Goal: Task Accomplishment & Management: Manage account settings

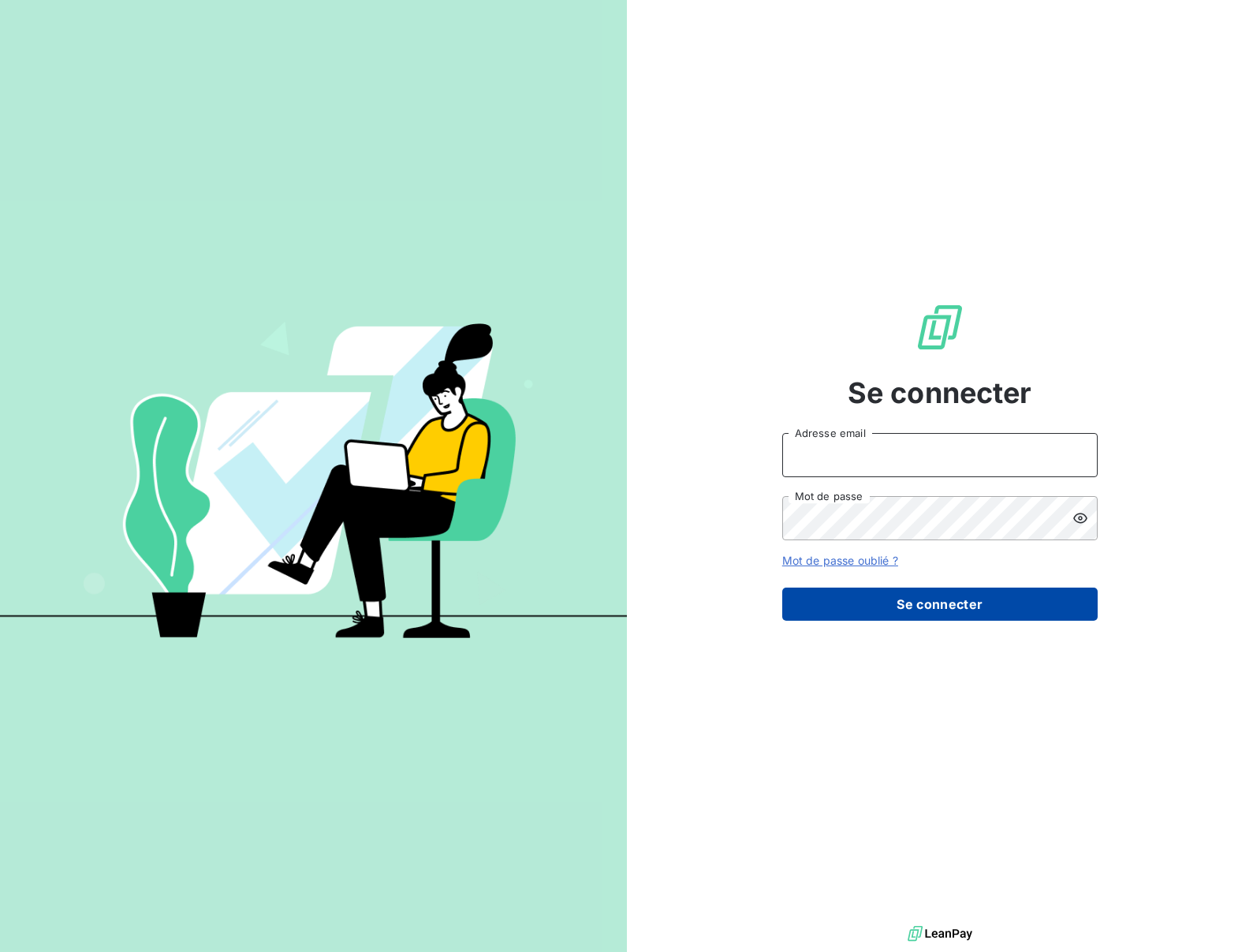
type input "[EMAIL_ADDRESS][DOMAIN_NAME]"
click at [937, 602] on button "Se connecter" at bounding box center [940, 604] width 315 height 33
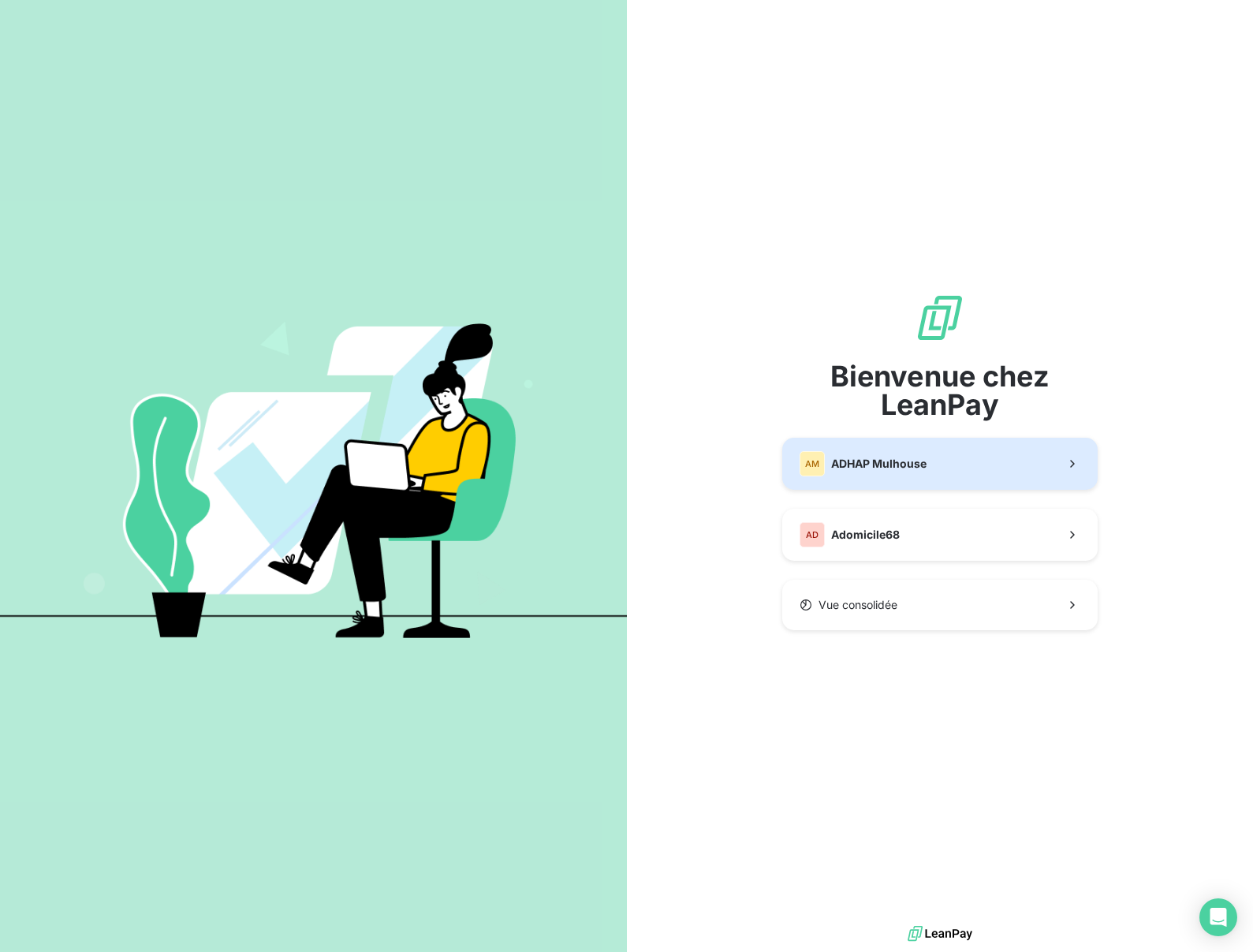
click at [913, 462] on span "ADHAP Mulhouse" at bounding box center [878, 463] width 96 height 16
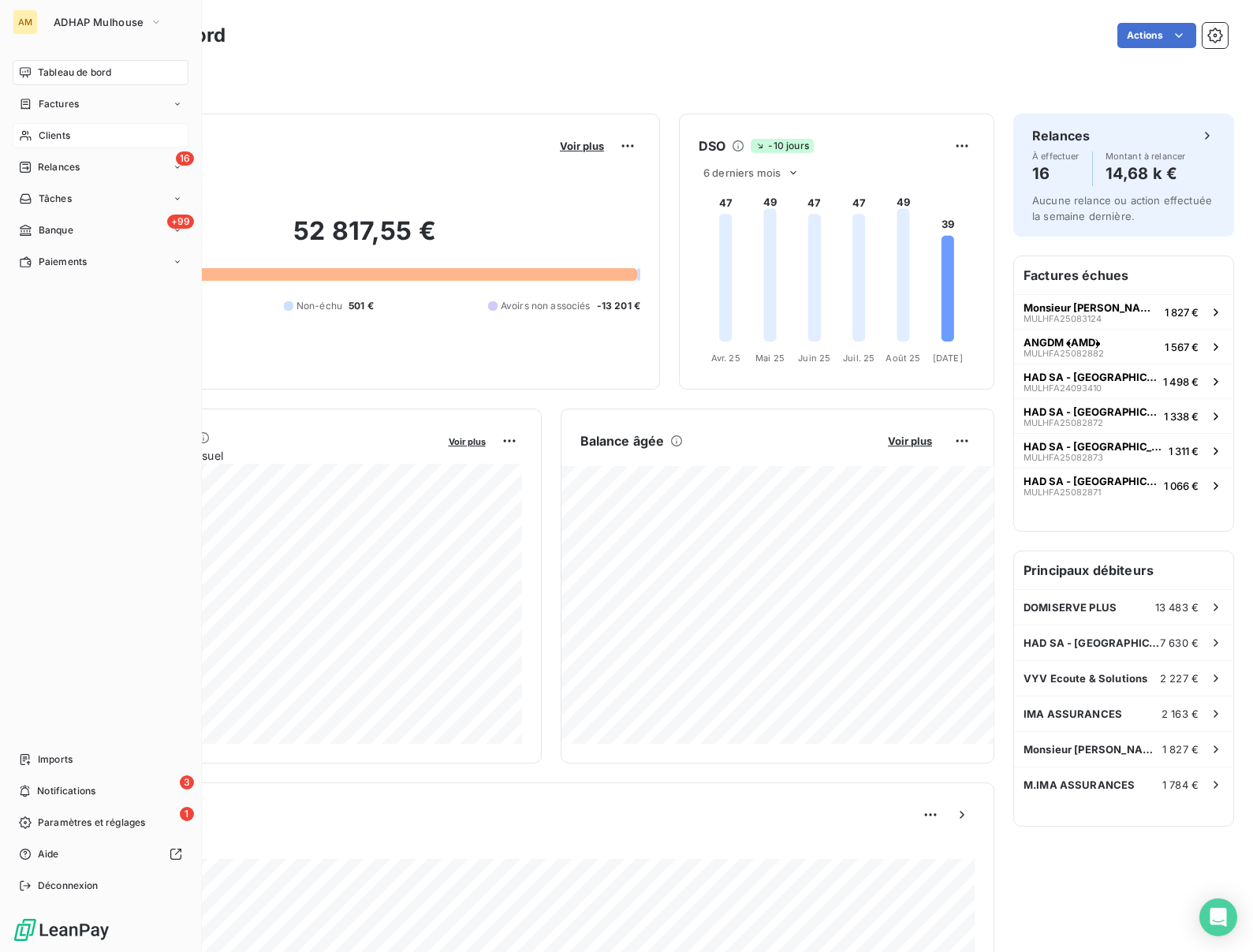
click at [39, 135] on span "Clients" at bounding box center [55, 135] width 32 height 14
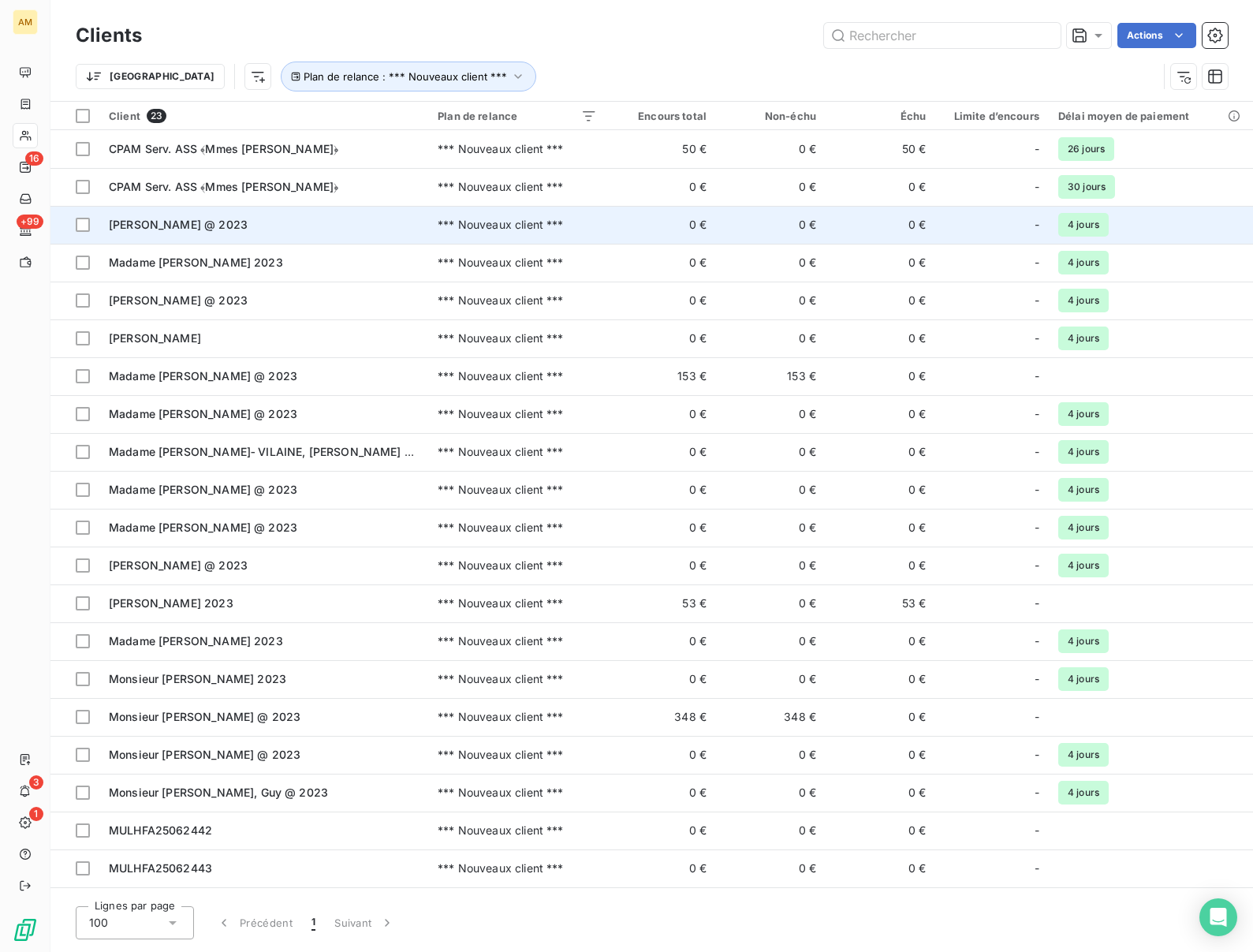
click at [181, 226] on span "[PERSON_NAME] @ 2023" at bounding box center [178, 224] width 138 height 13
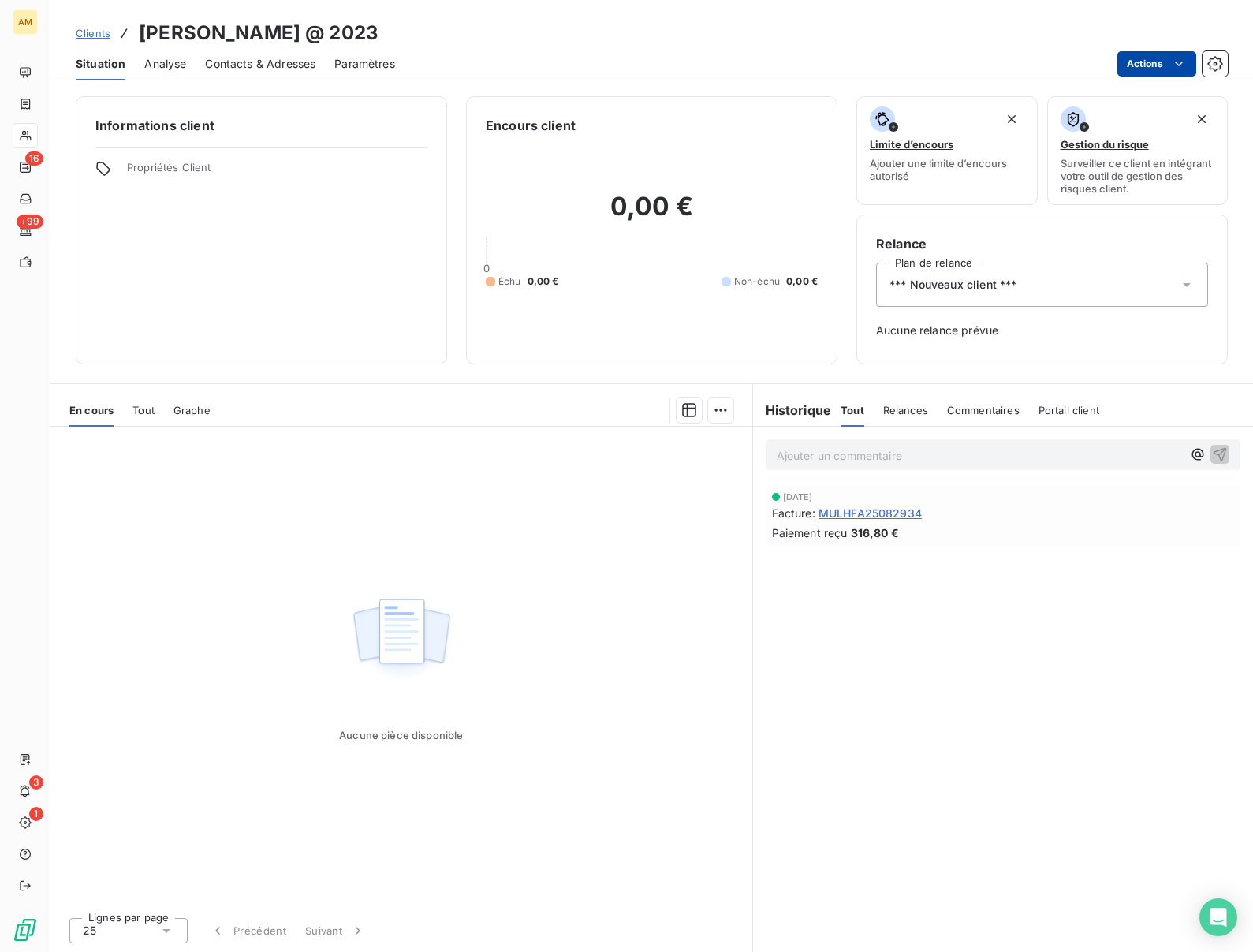
click at [1157, 67] on html "AM 16 +99 3 1 Clients Madame BUESSINGER, Gabrielle @ 2023 Situation Analyse Con…" at bounding box center [626, 476] width 1253 height 952
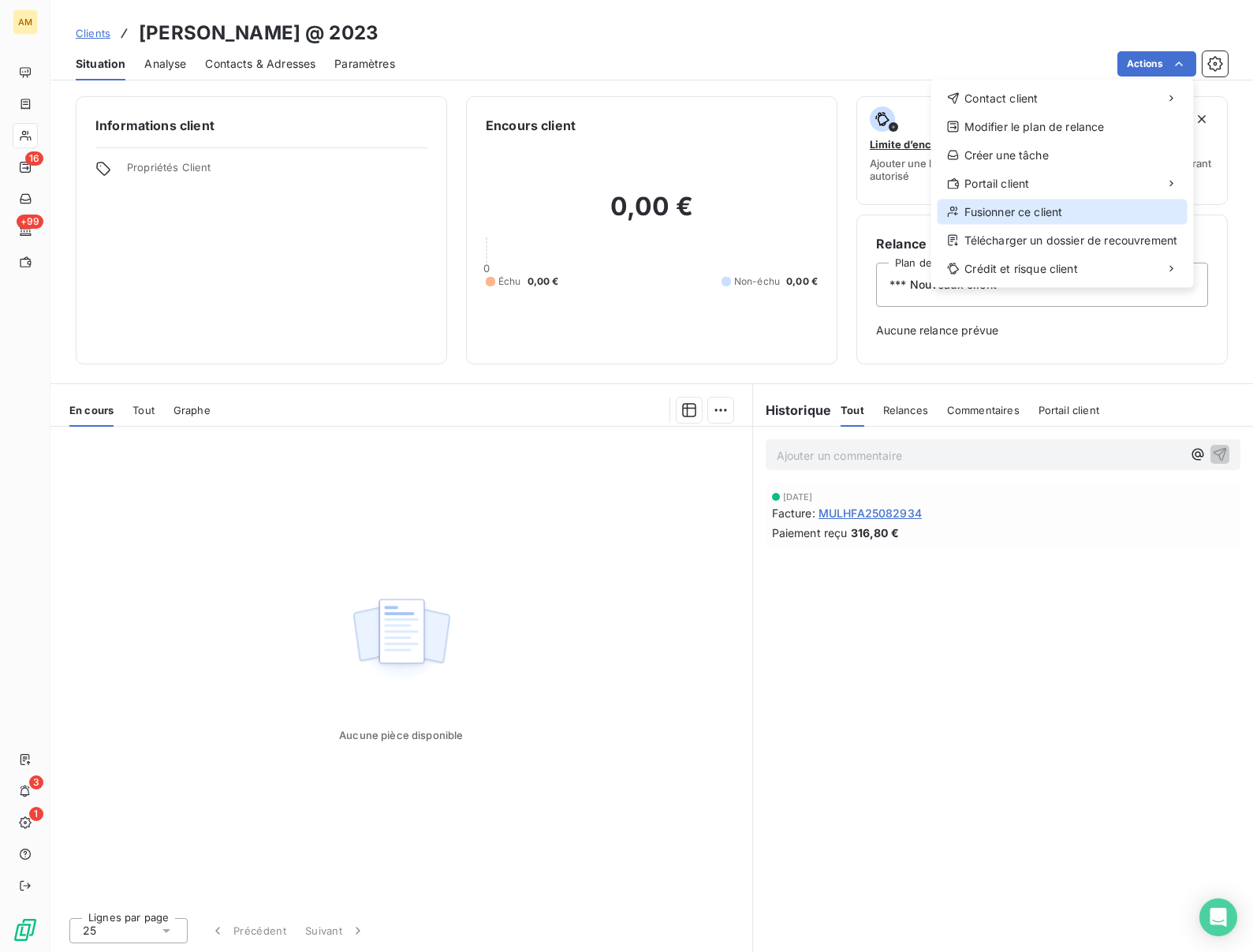
click at [1013, 204] on div "Fusionner ce client" at bounding box center [1062, 212] width 250 height 25
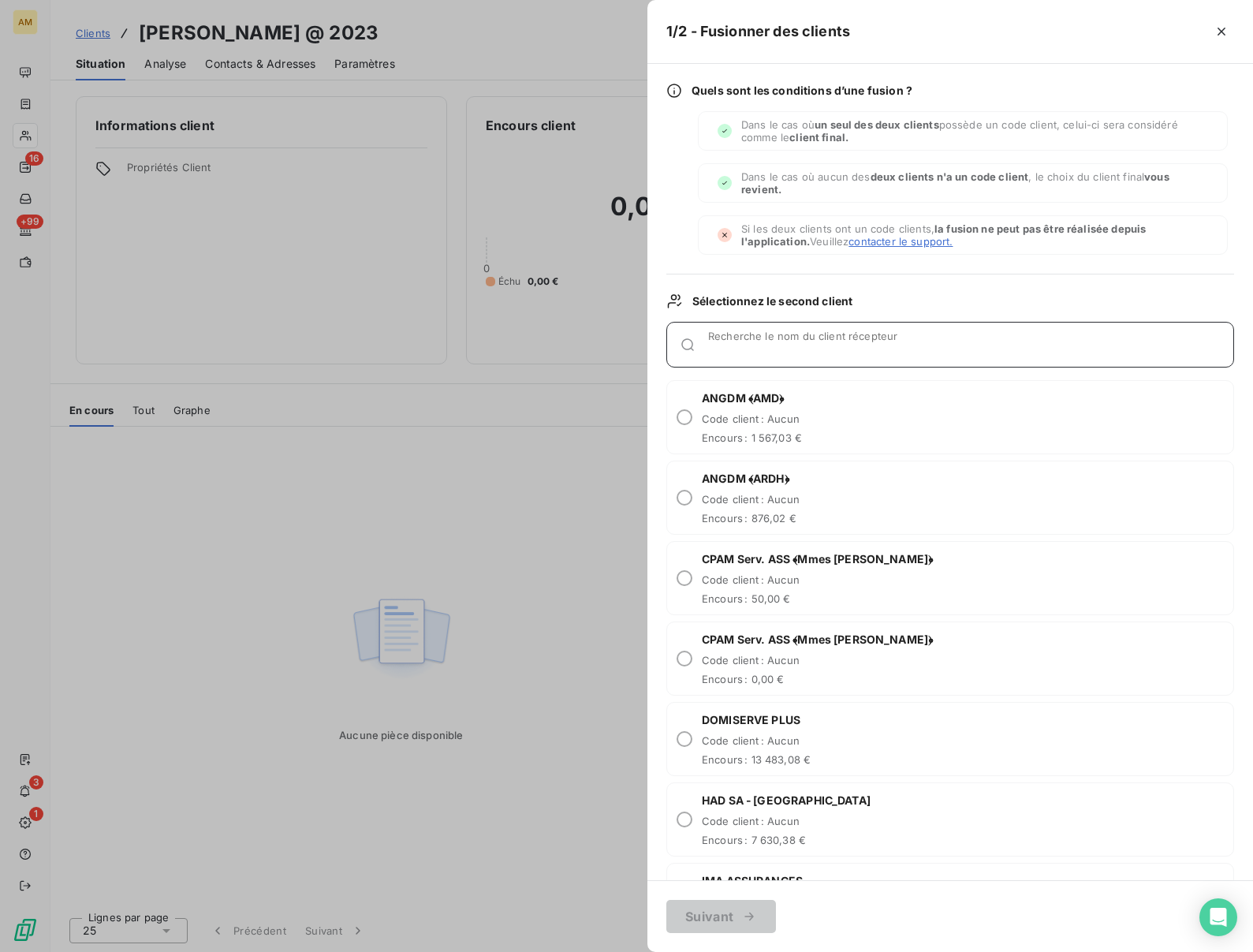
click at [738, 350] on input "Recherche le nom du client récepteur" at bounding box center [970, 350] width 525 height 16
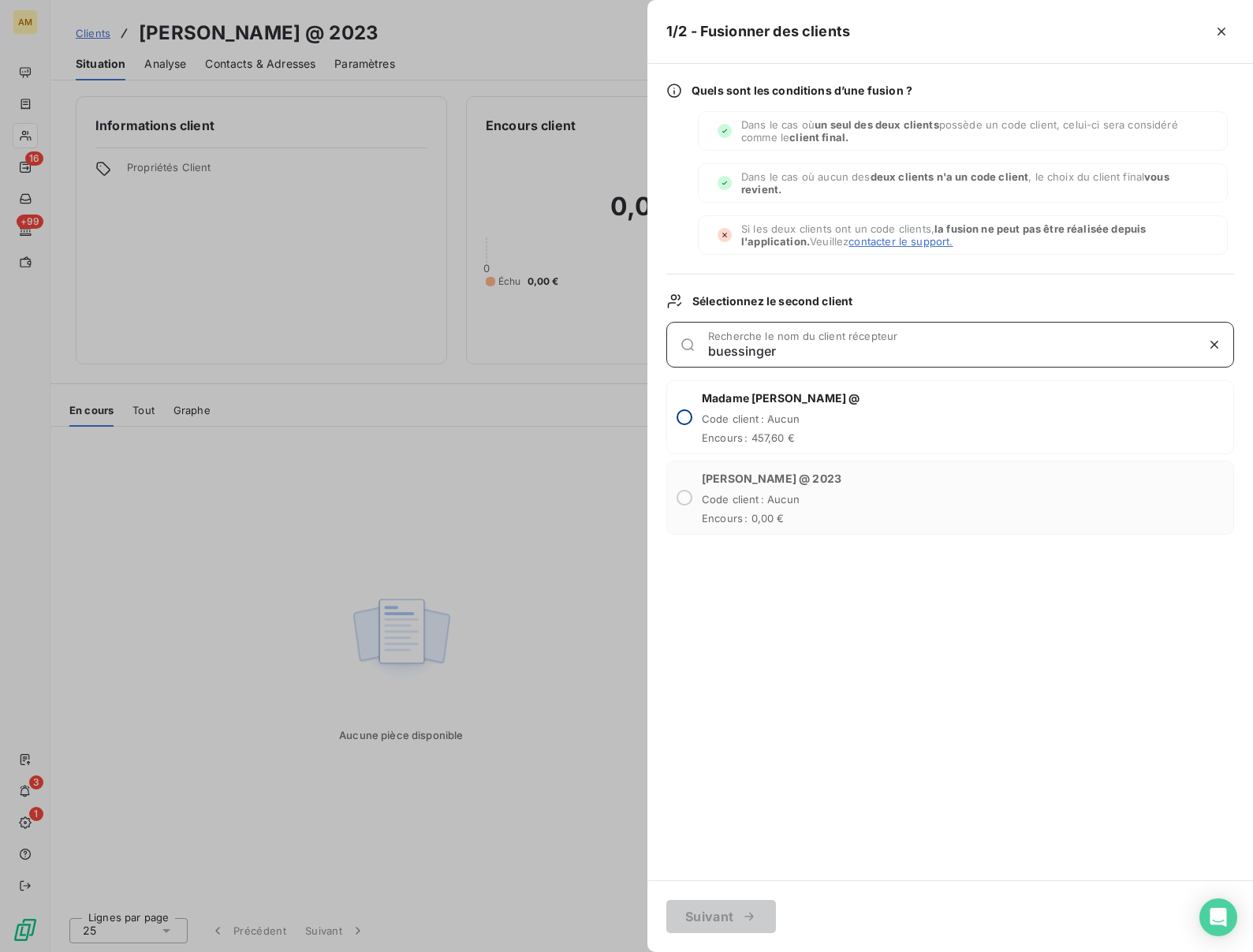
type input "buessinger"
click at [690, 414] on input "radio" at bounding box center [684, 416] width 16 height 16
radio input "true"
click at [686, 918] on button "Suivant" at bounding box center [721, 917] width 110 height 33
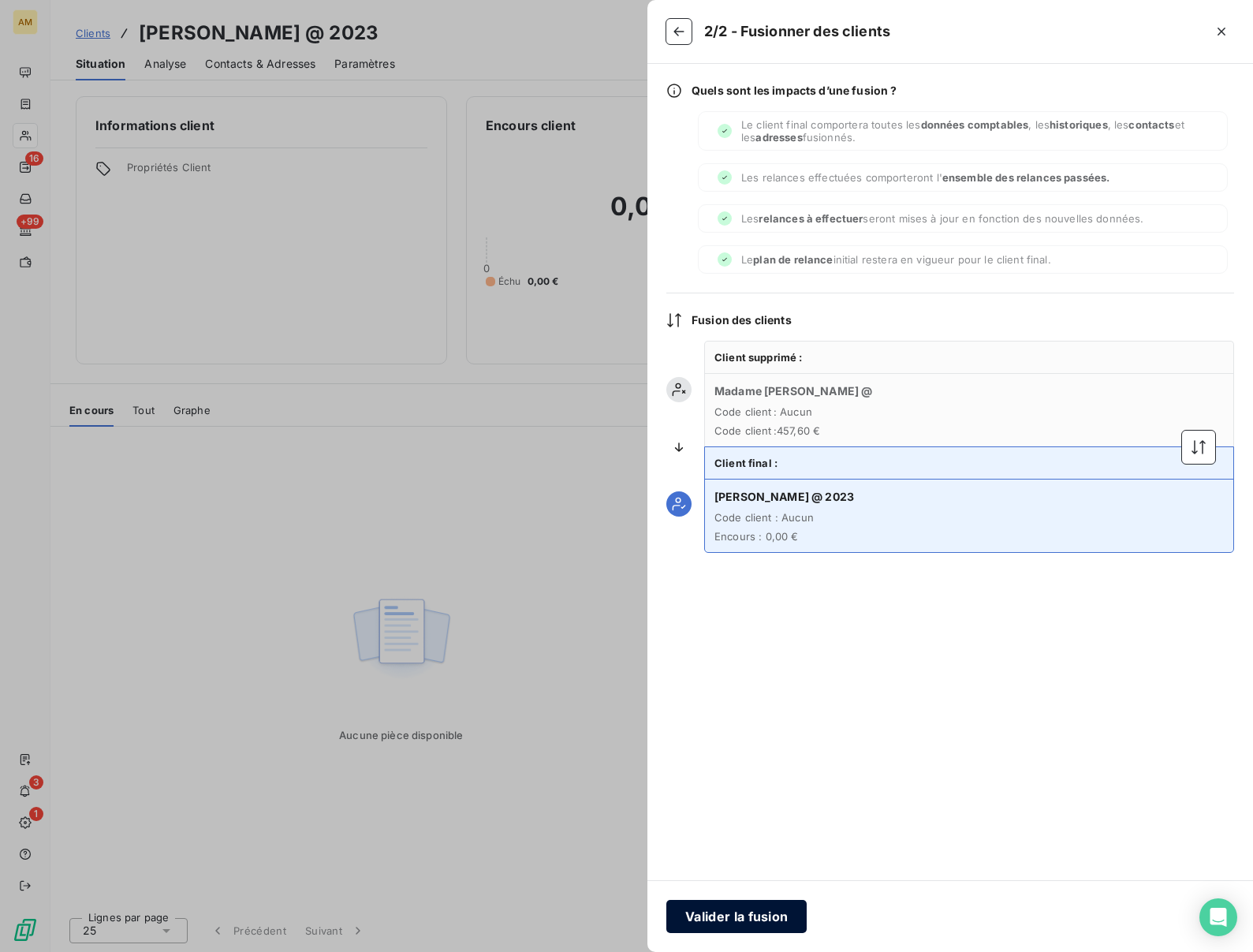
click at [725, 916] on button "Valider la fusion" at bounding box center [736, 917] width 140 height 33
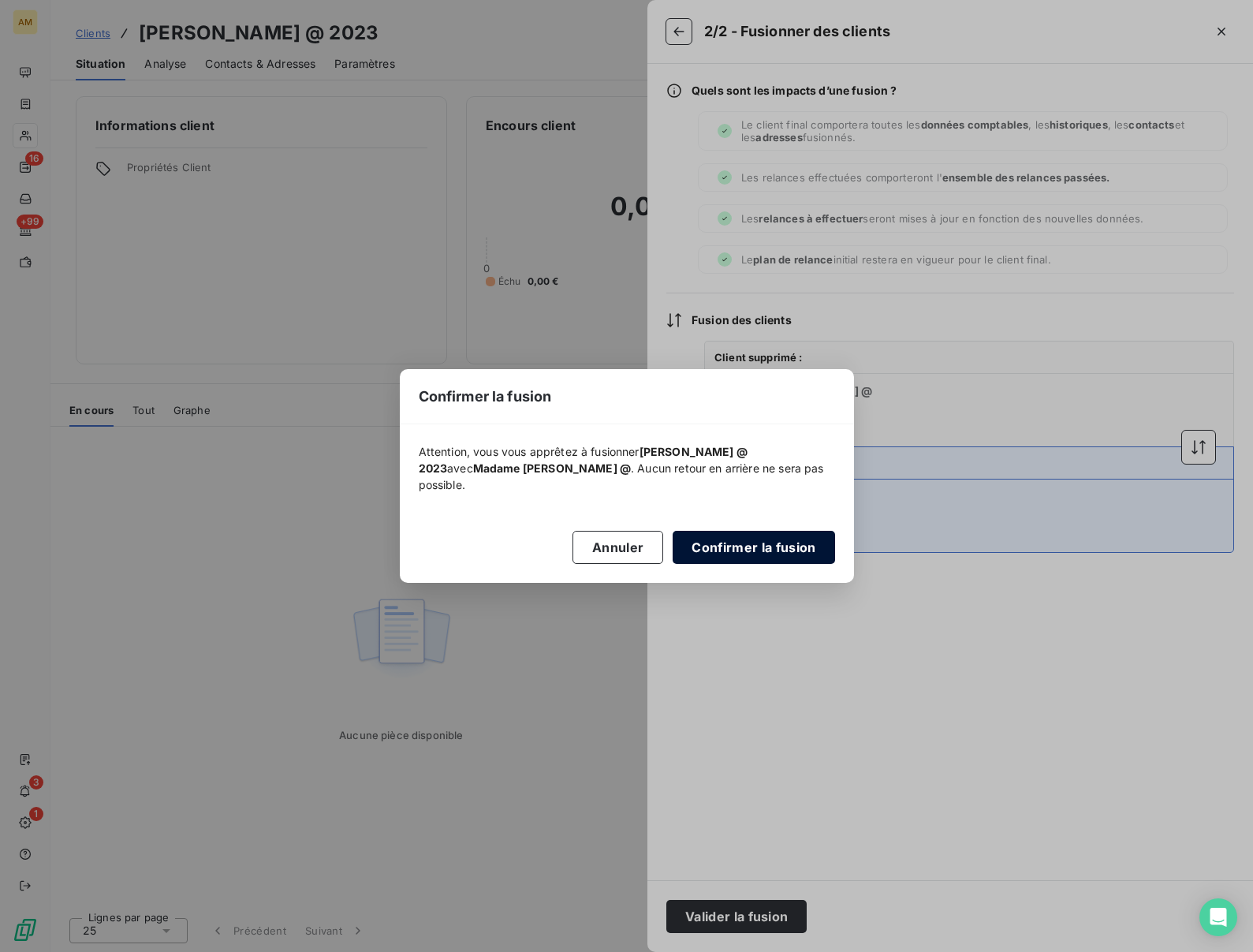
click at [724, 553] on button "Confirmer la fusion" at bounding box center [754, 548] width 162 height 33
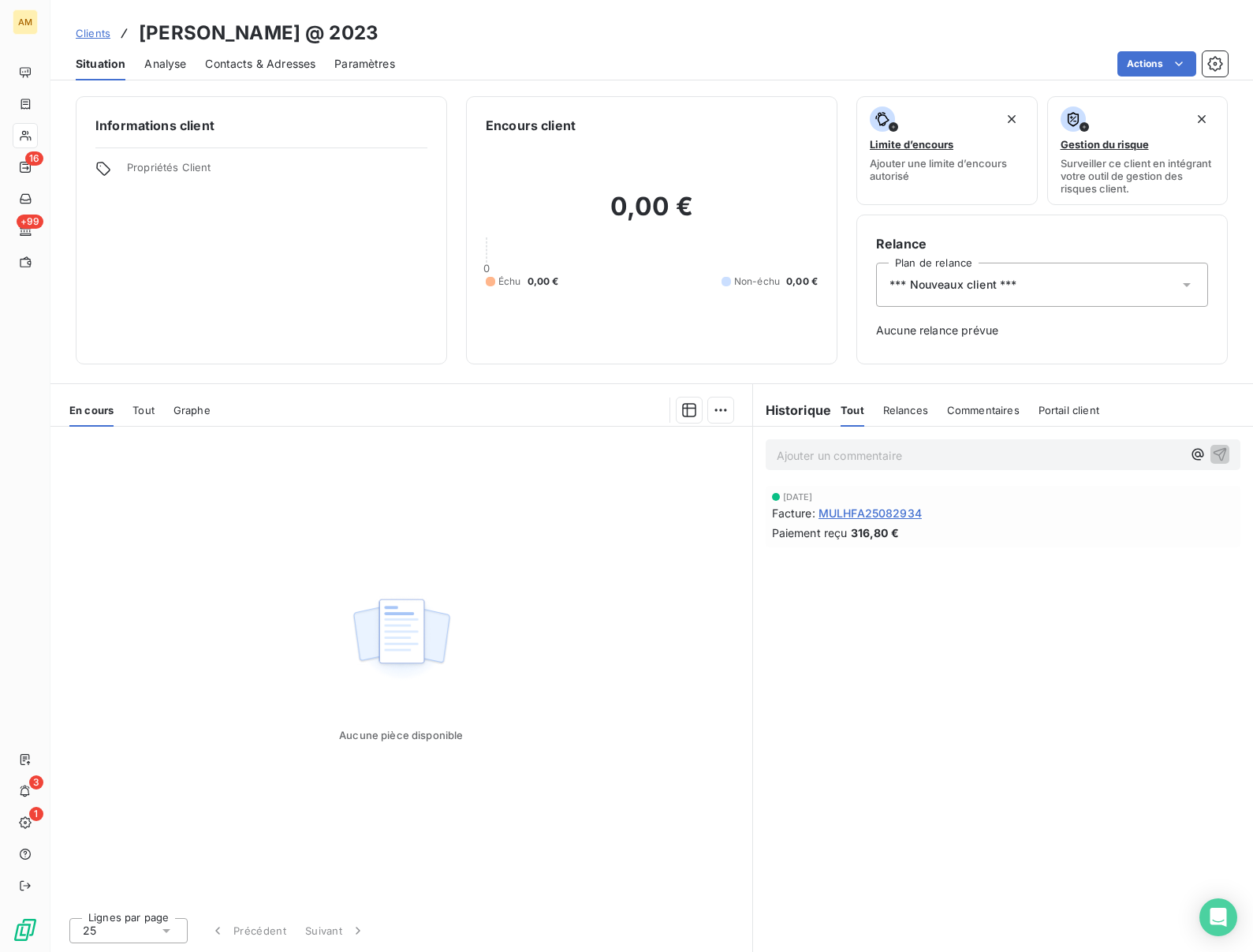
click at [976, 289] on span "*** Nouveaux client ***" at bounding box center [953, 284] width 127 height 16
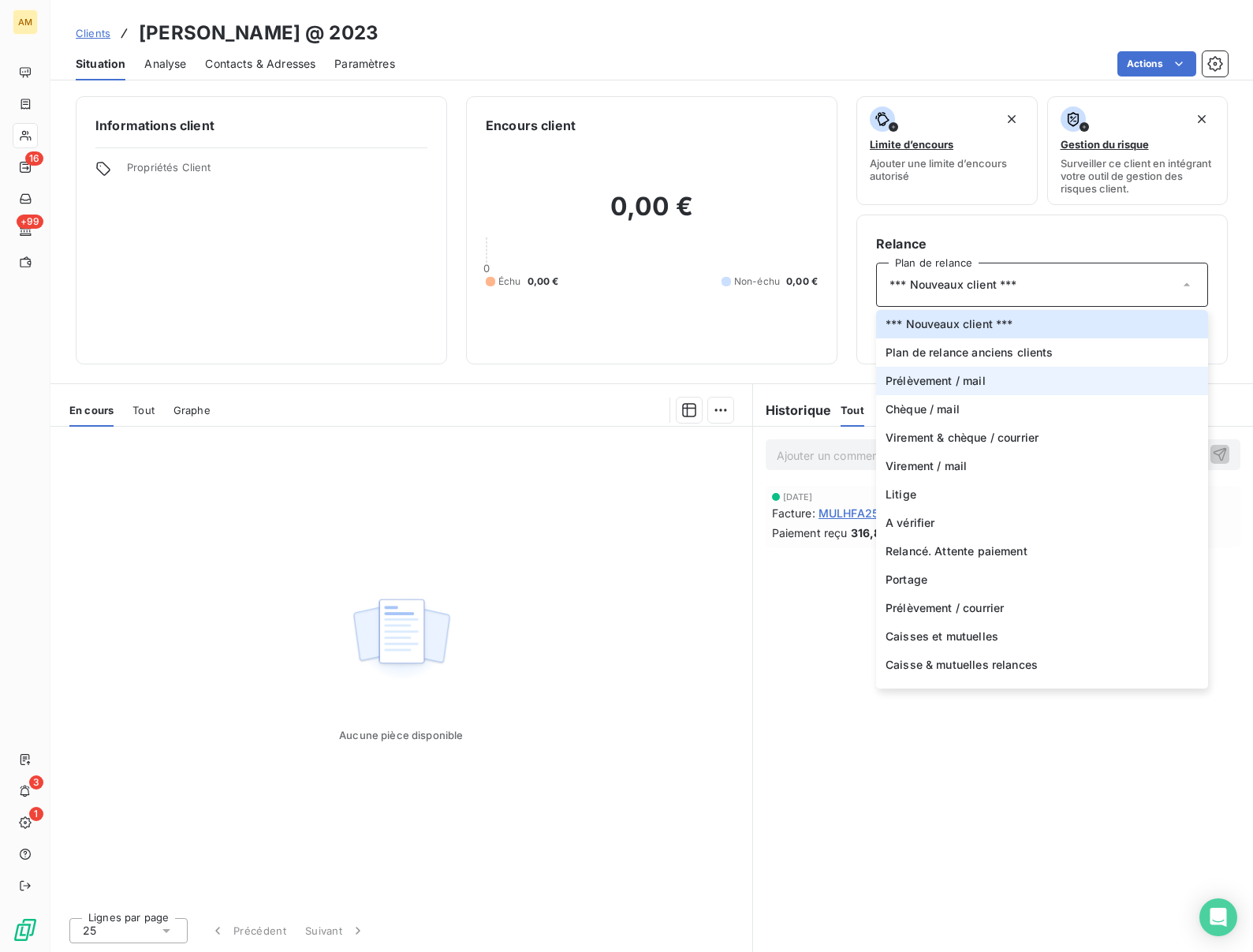
click at [939, 382] on span "Prélèvement / mail" at bounding box center [936, 380] width 100 height 16
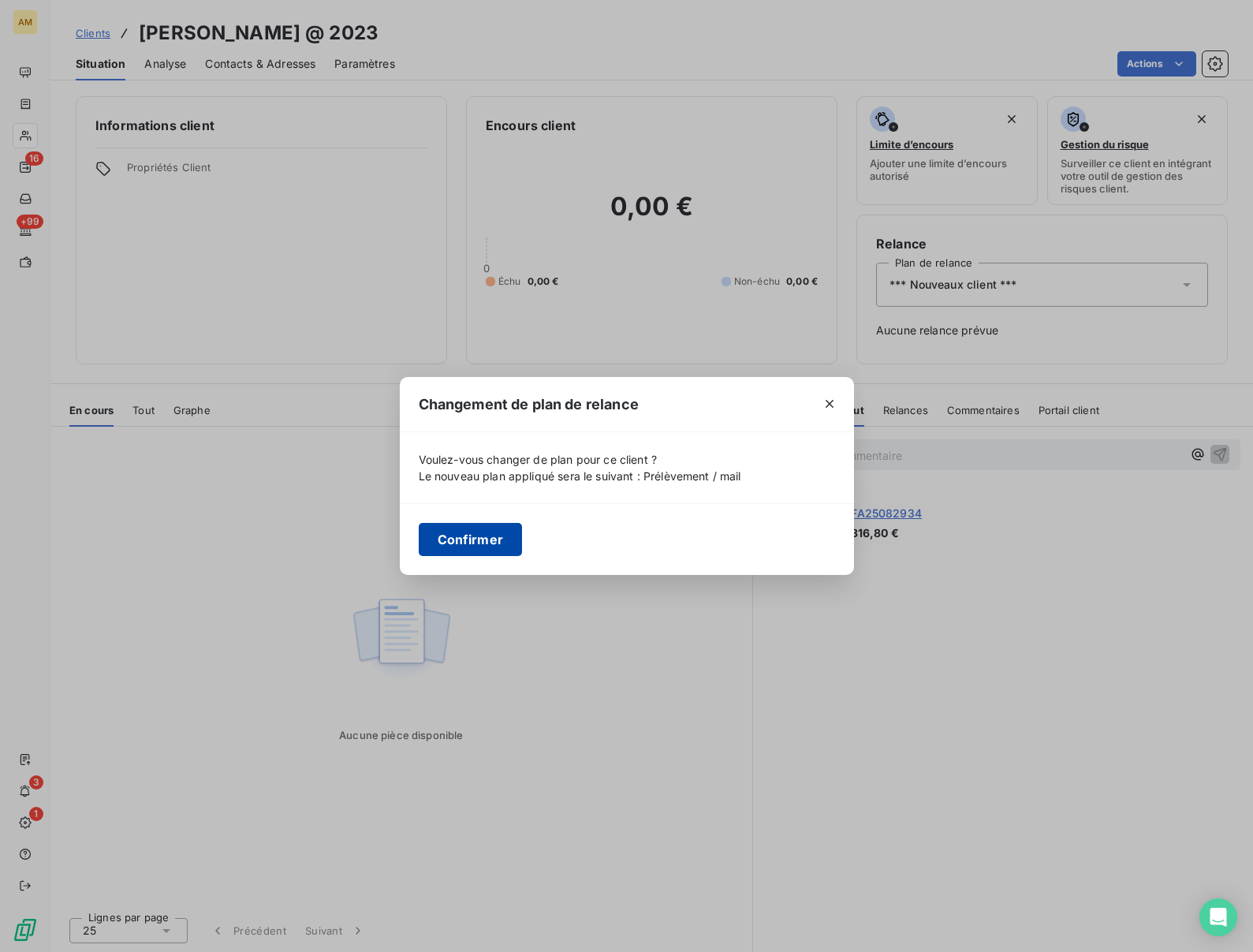
click at [458, 540] on button "Confirmer" at bounding box center [470, 539] width 104 height 33
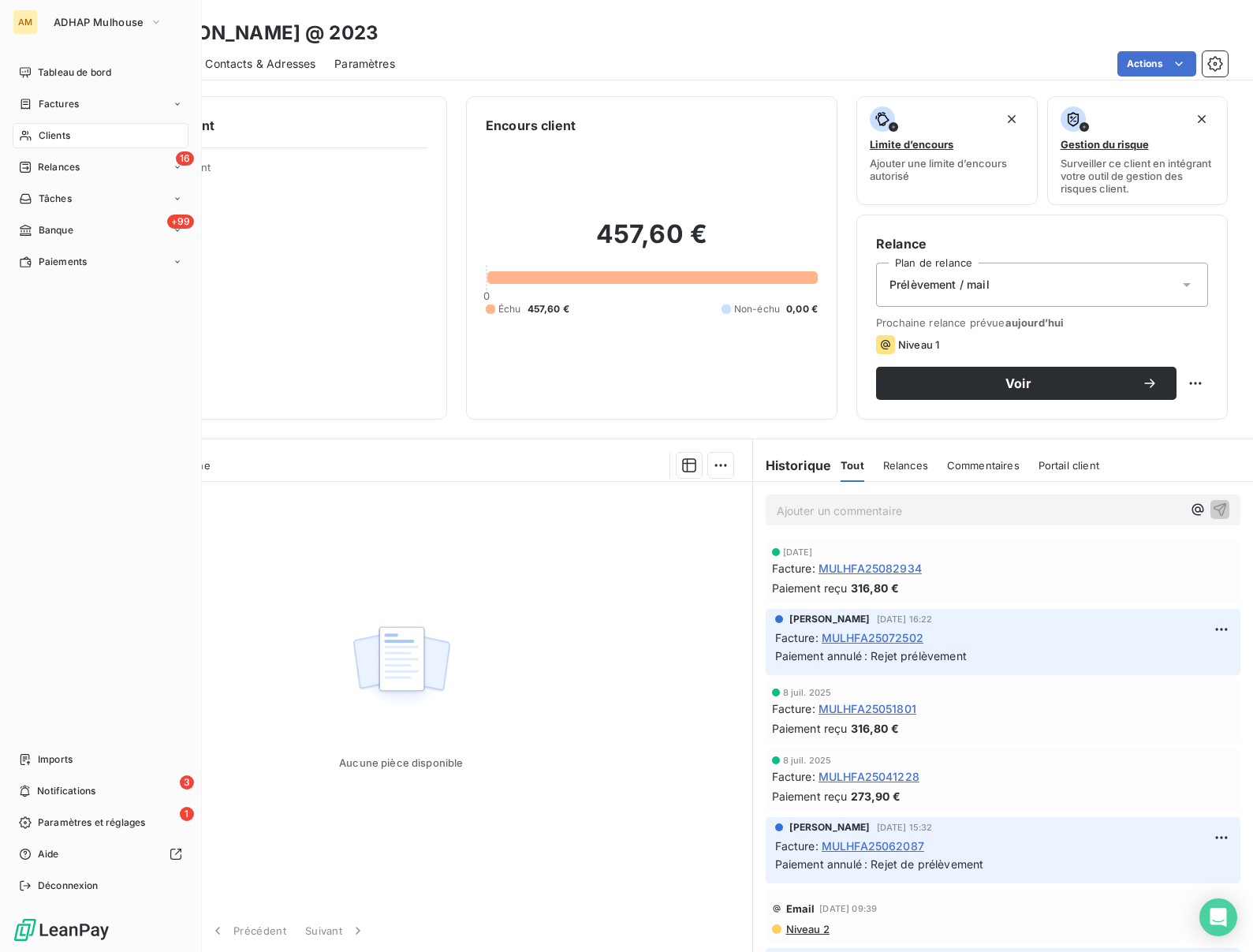
click at [41, 139] on span "Clients" at bounding box center [55, 135] width 32 height 14
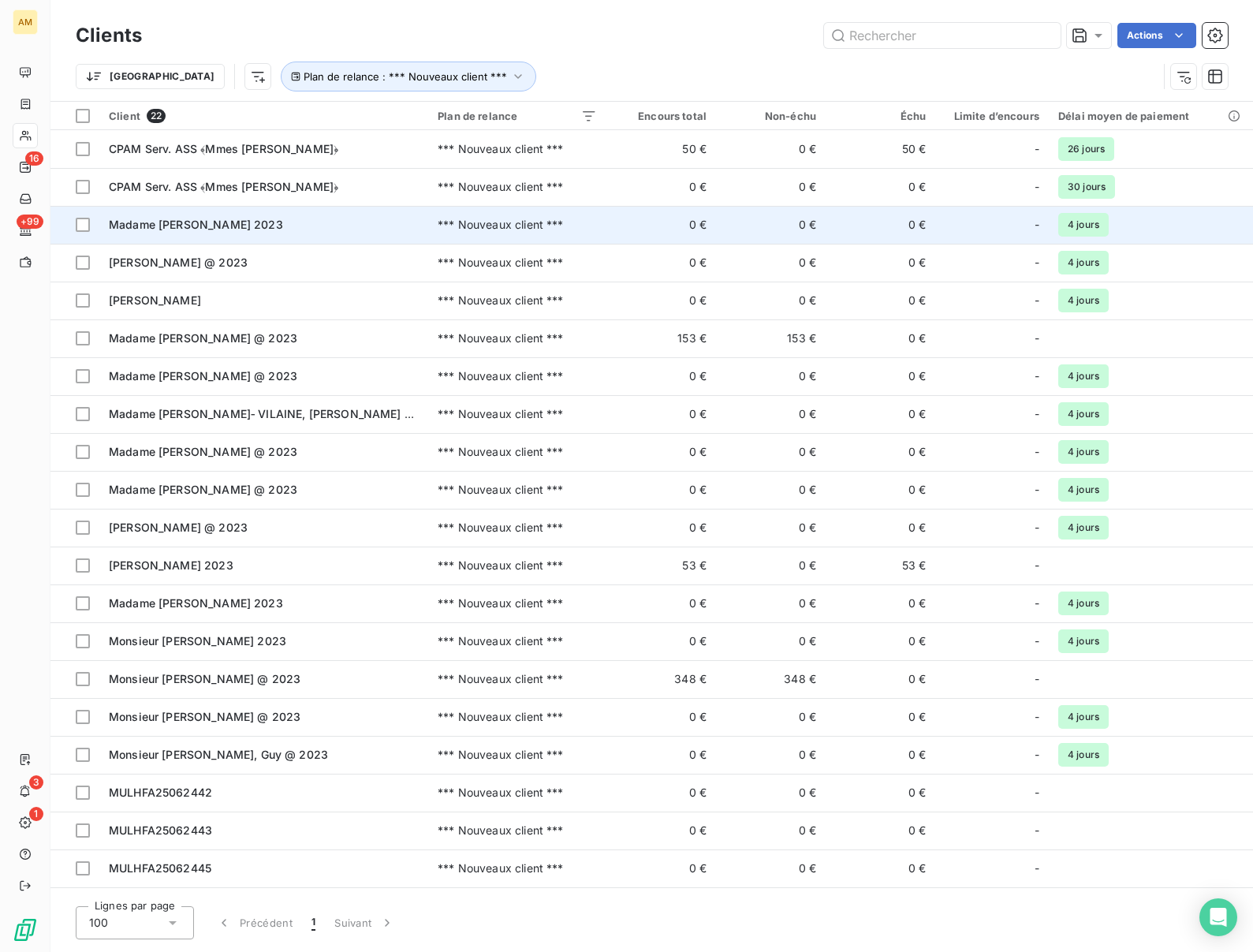
click at [153, 231] on div "Madame [PERSON_NAME] 2023" at bounding box center [263, 224] width 310 height 16
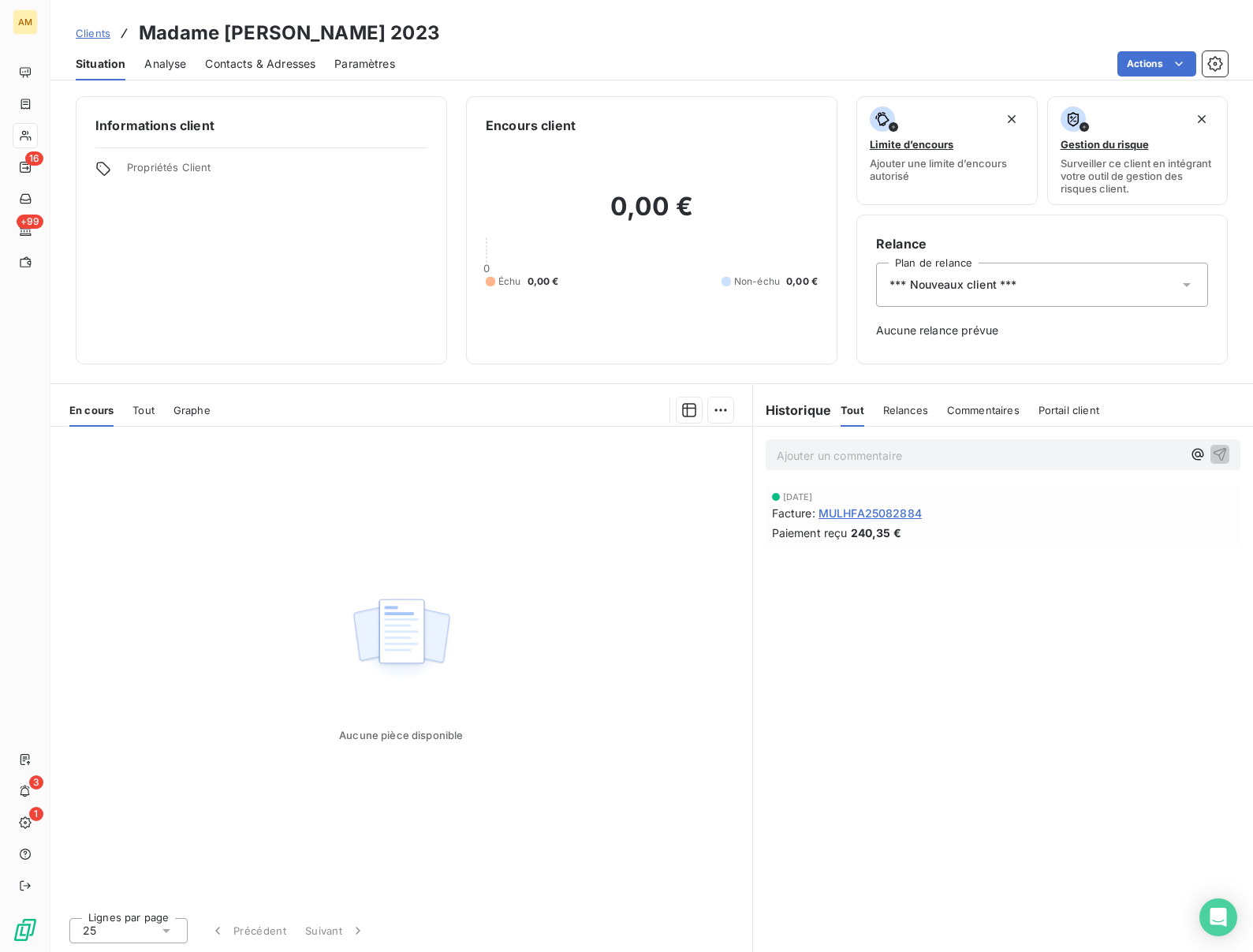
click at [998, 284] on span "*** Nouveaux client ***" at bounding box center [953, 284] width 127 height 16
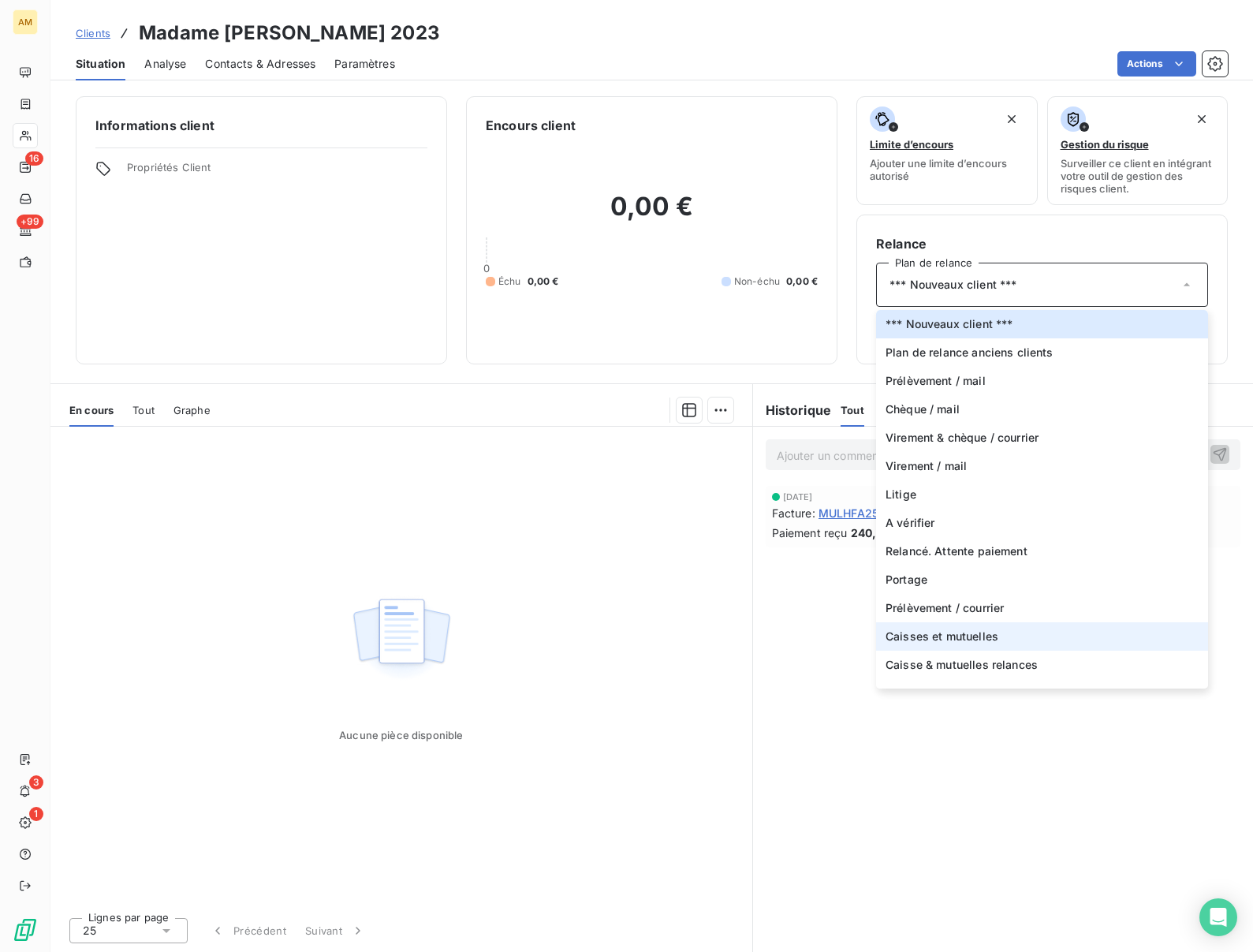
scroll to position [75, 0]
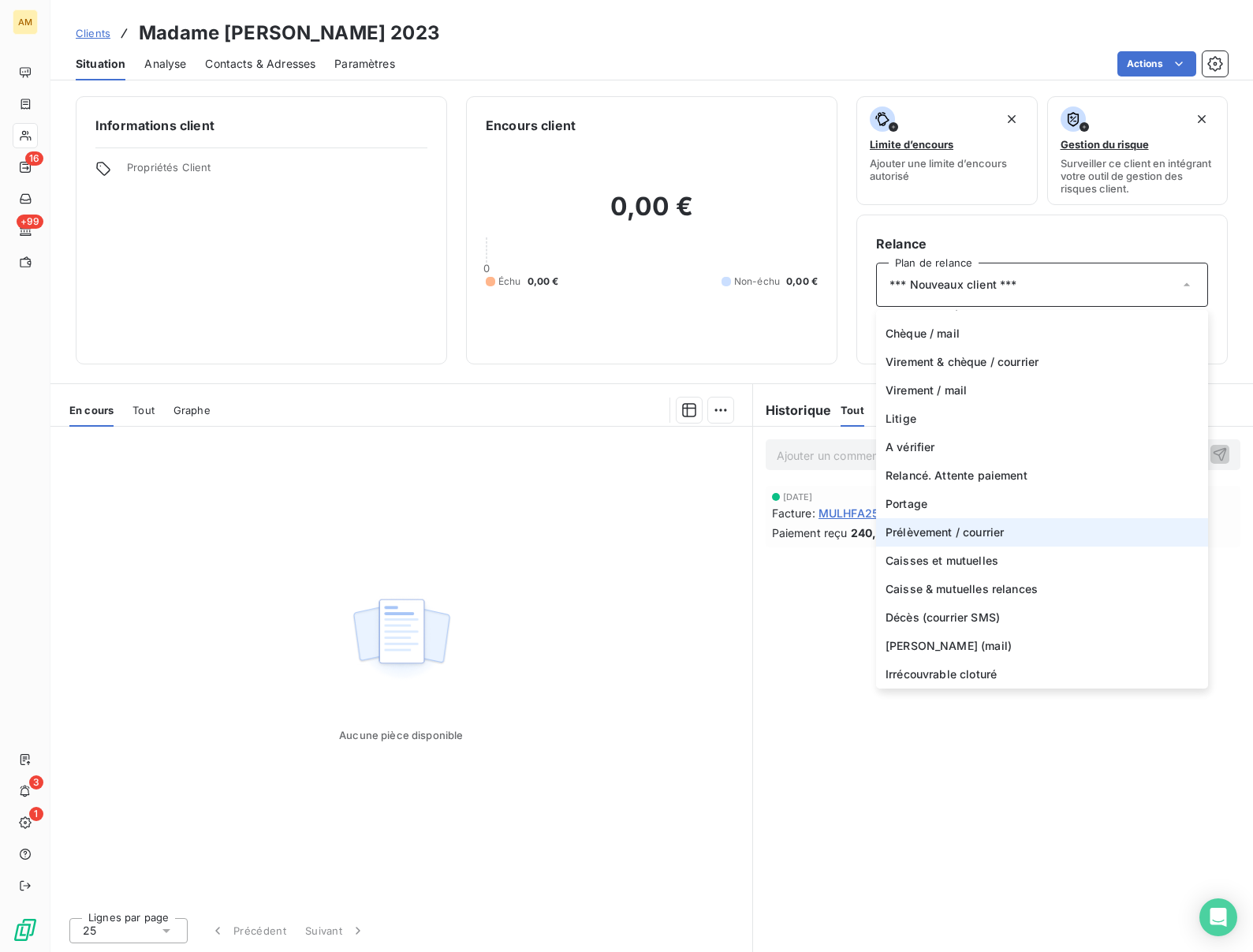
click at [936, 538] on span "Prélèvement / courrier" at bounding box center [944, 532] width 118 height 16
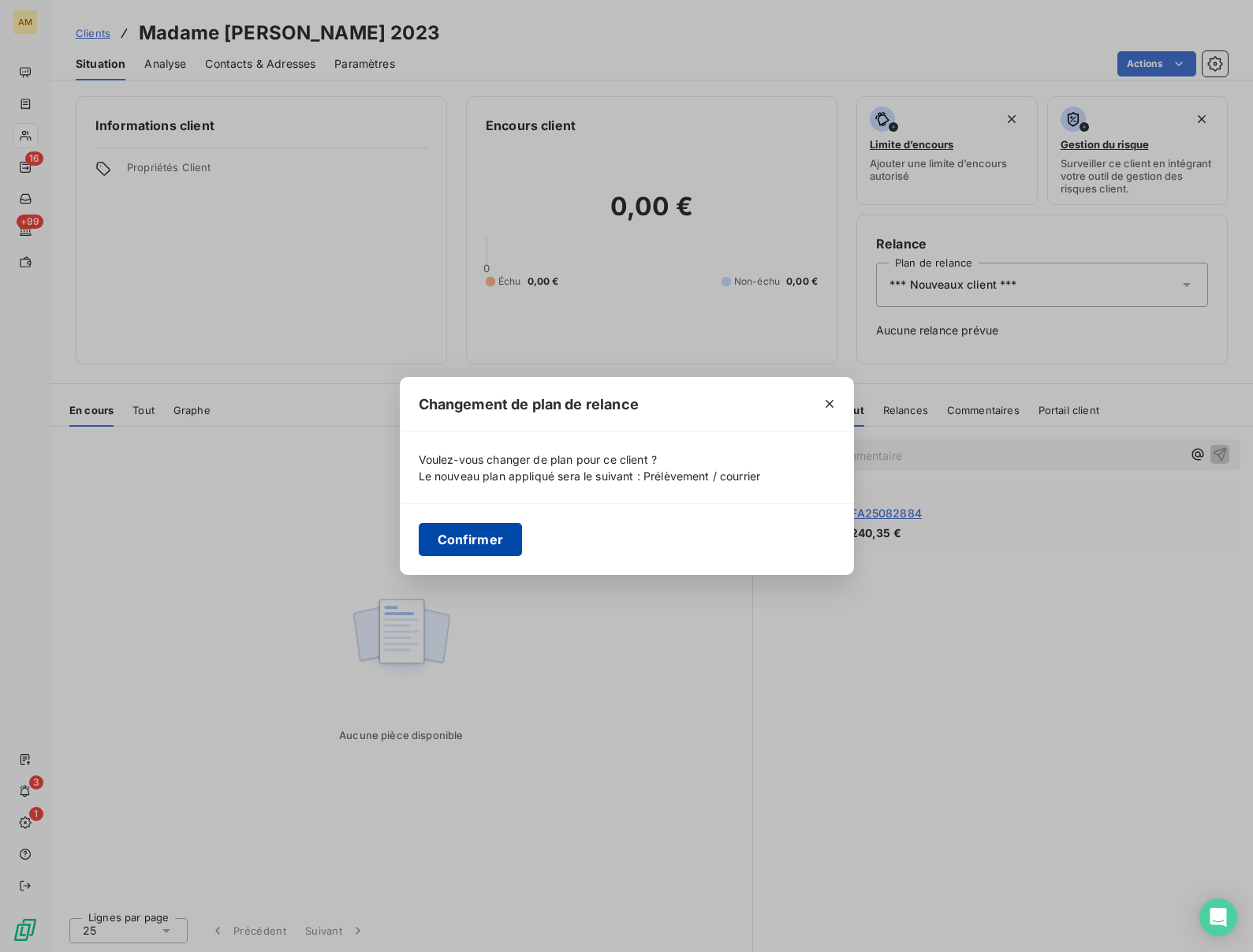
click at [480, 539] on button "Confirmer" at bounding box center [470, 539] width 104 height 33
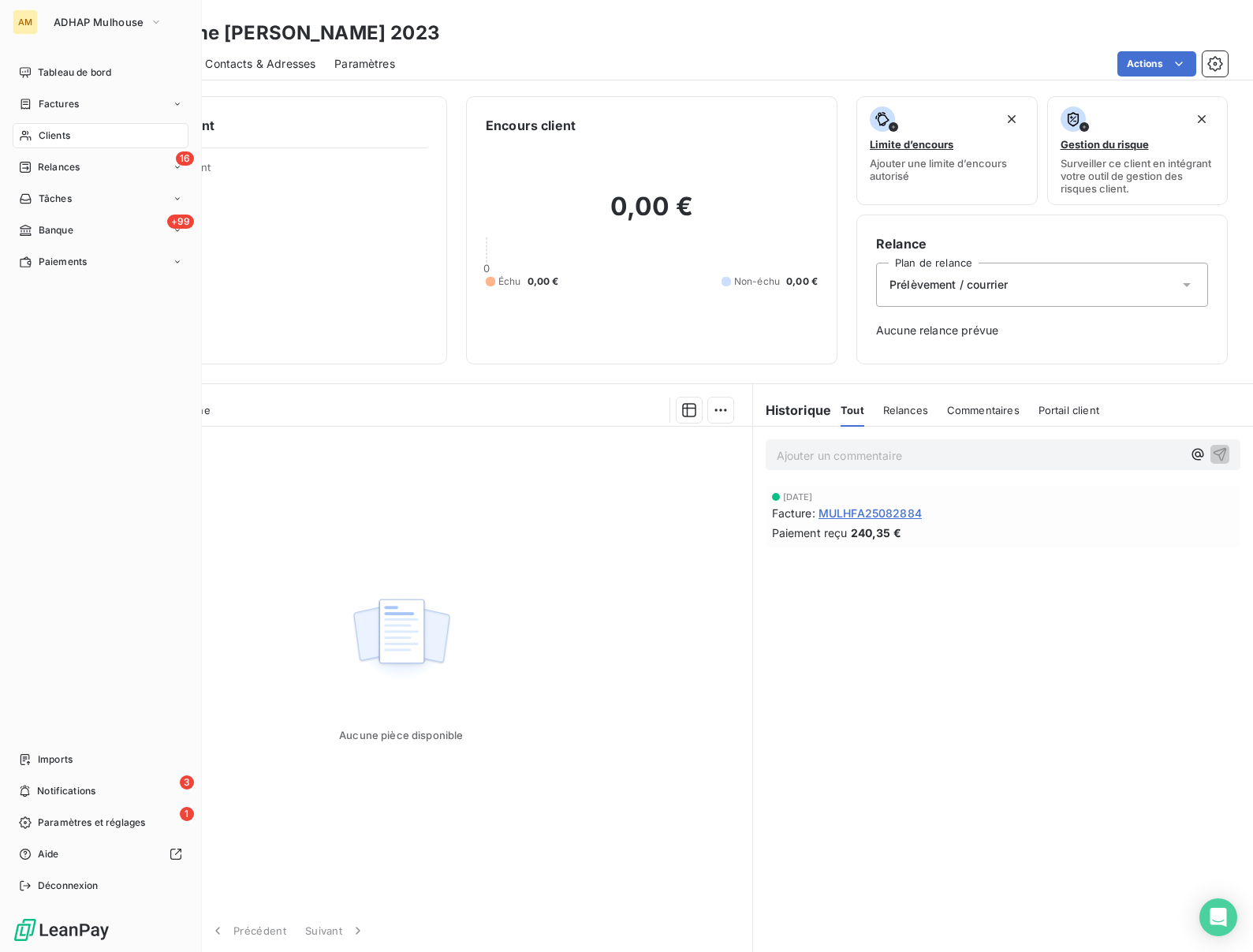
click at [44, 139] on span "Clients" at bounding box center [55, 135] width 32 height 14
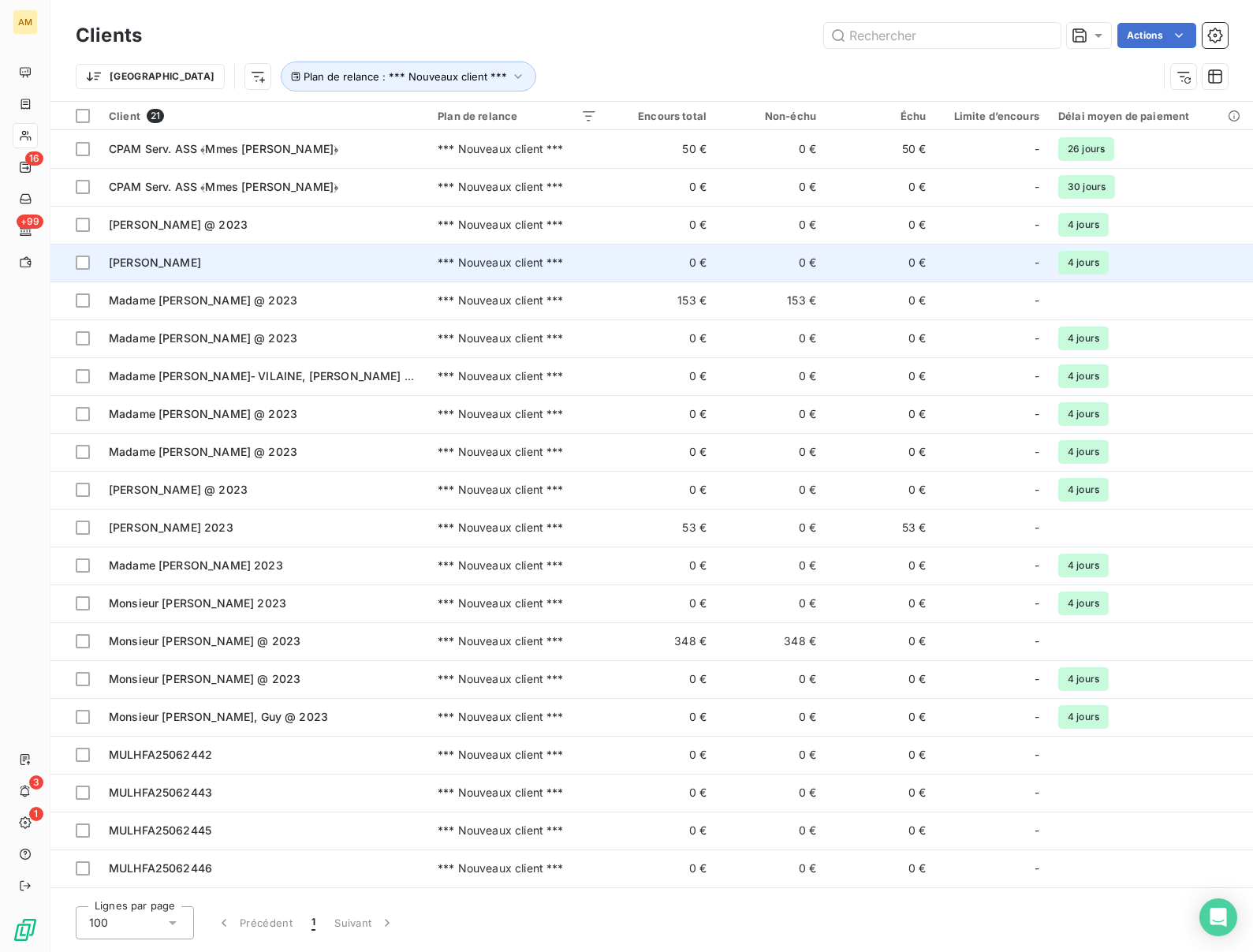
click at [178, 258] on span "Madame FERNANDEZ RODRIGUEZ, Luisa" at bounding box center [154, 262] width 92 height 13
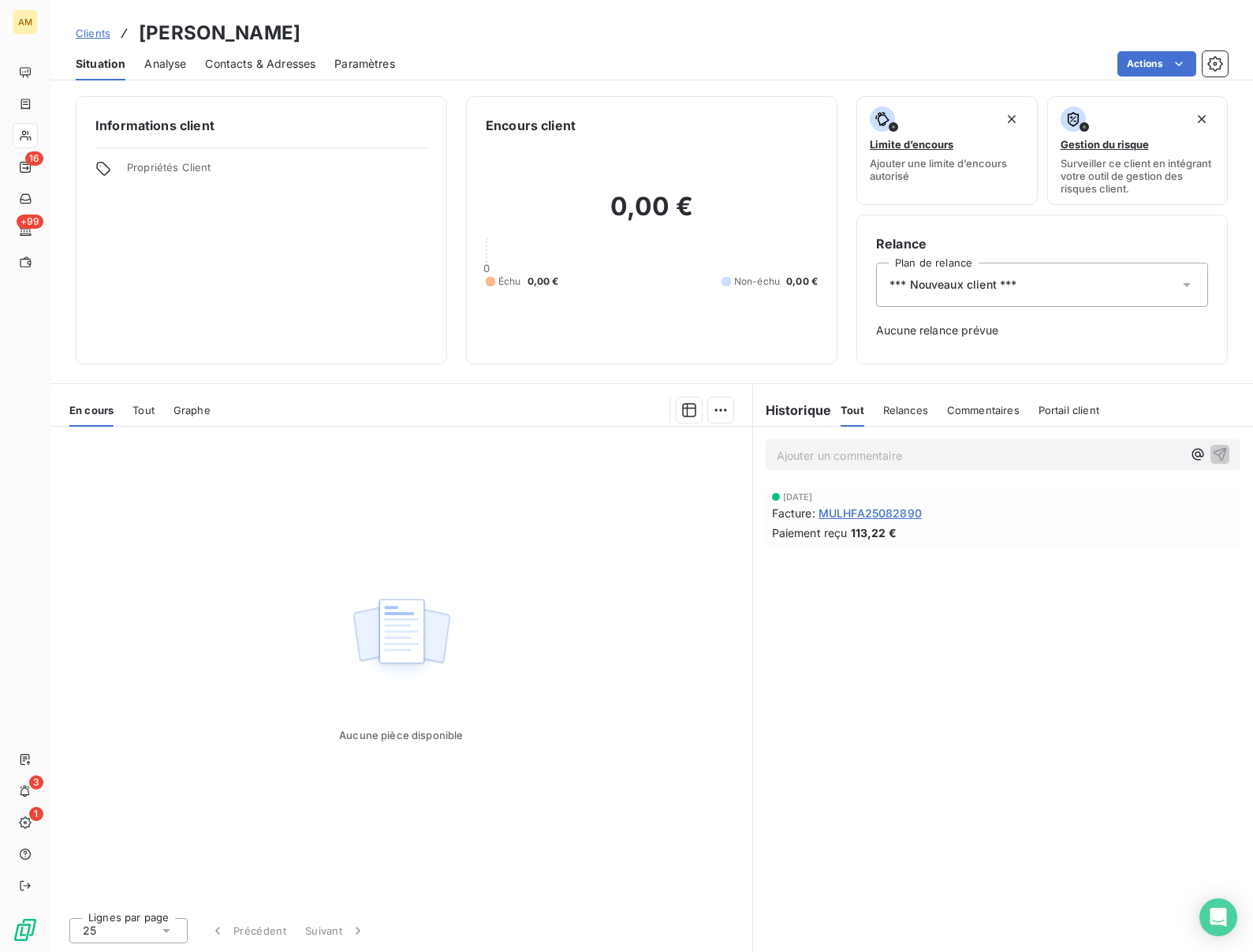
click at [252, 35] on h3 "Madame FERNANDEZ RODRIGUEZ, Luisa" at bounding box center [219, 33] width 162 height 29
copy h3 "FERNANDEZ"
click at [1026, 284] on div "*** Nouveaux client ***" at bounding box center [1042, 284] width 332 height 45
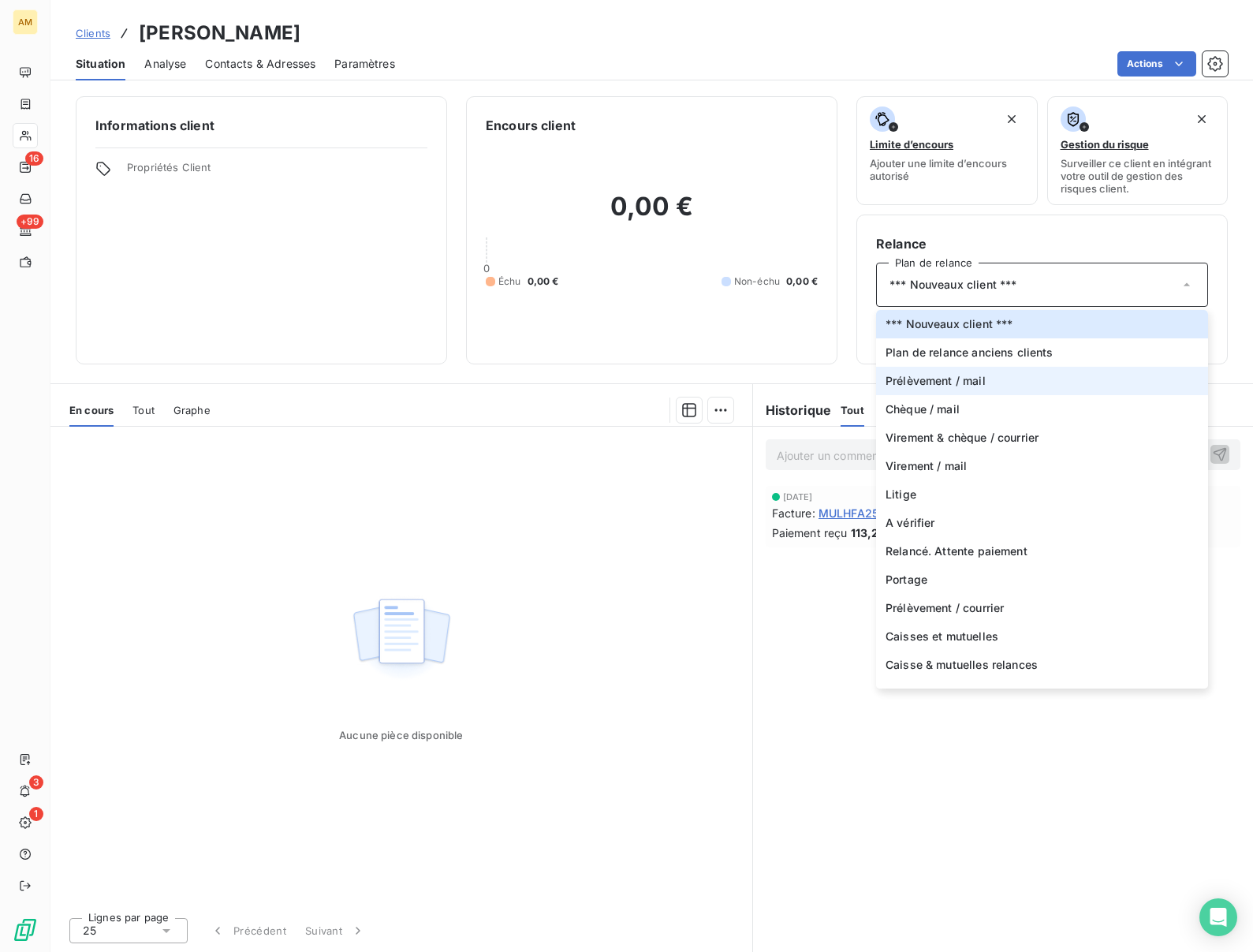
click at [964, 377] on span "Prélèvement / mail" at bounding box center [936, 380] width 100 height 16
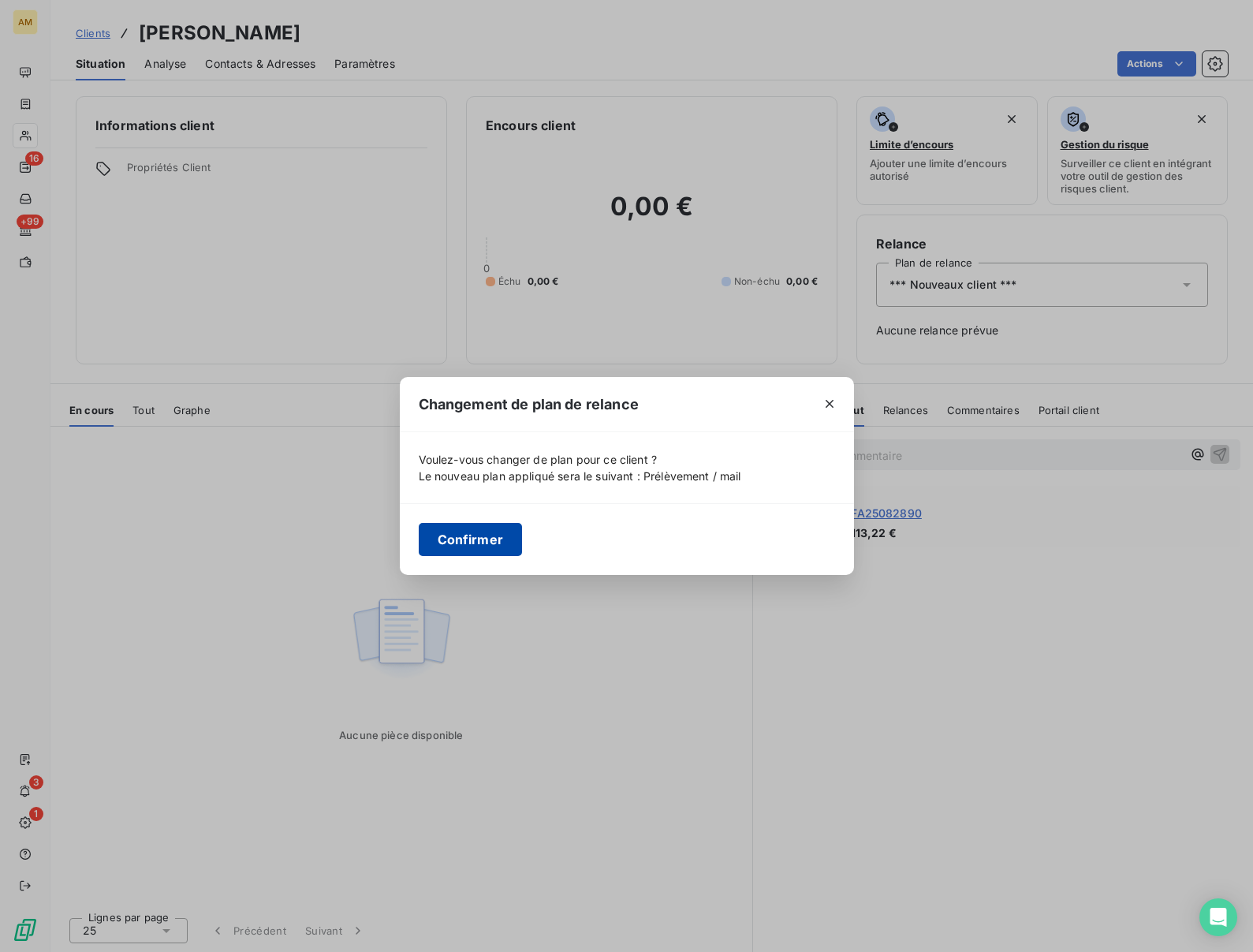
click at [446, 534] on button "Confirmer" at bounding box center [470, 539] width 104 height 33
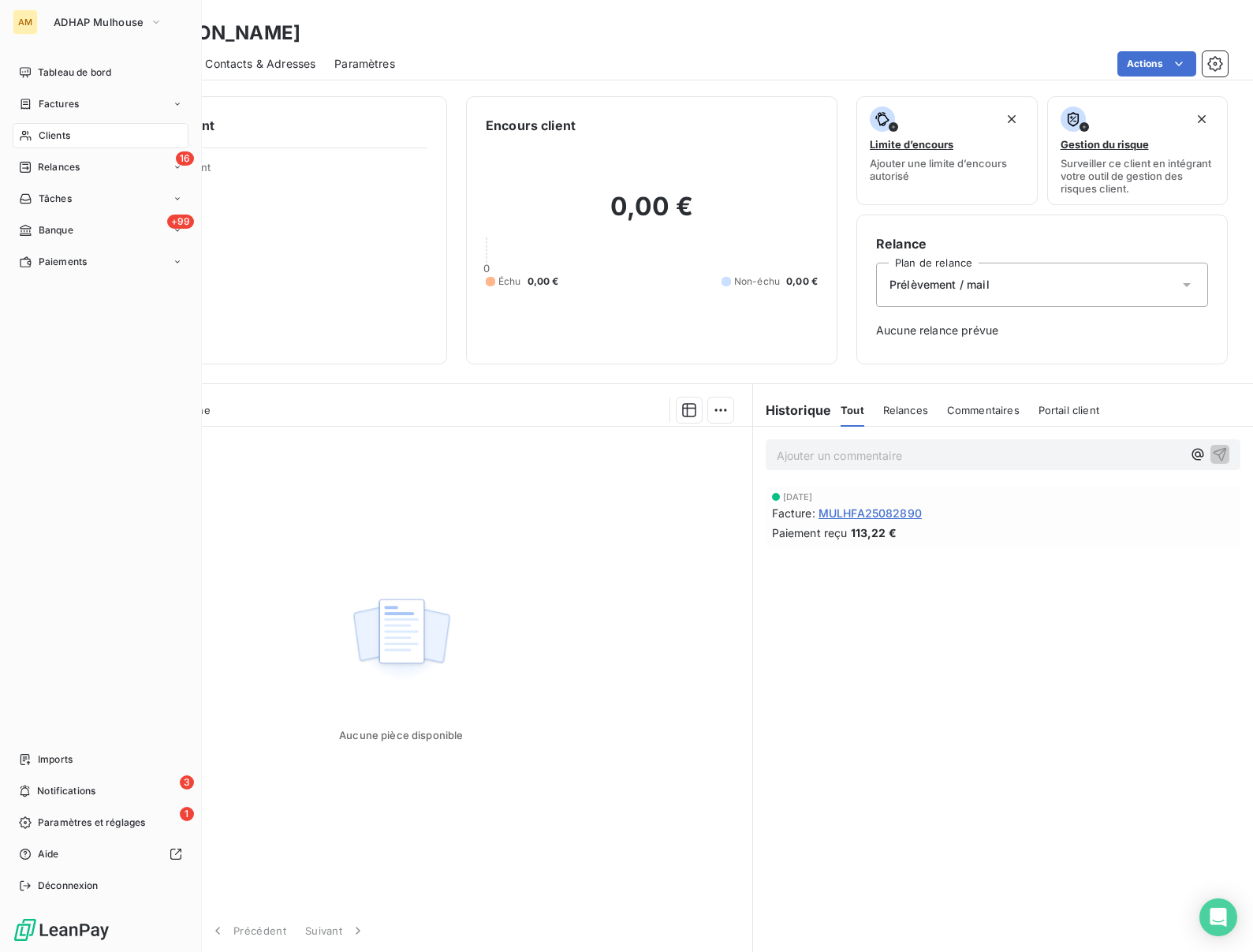
click at [39, 132] on span "Clients" at bounding box center [55, 135] width 32 height 14
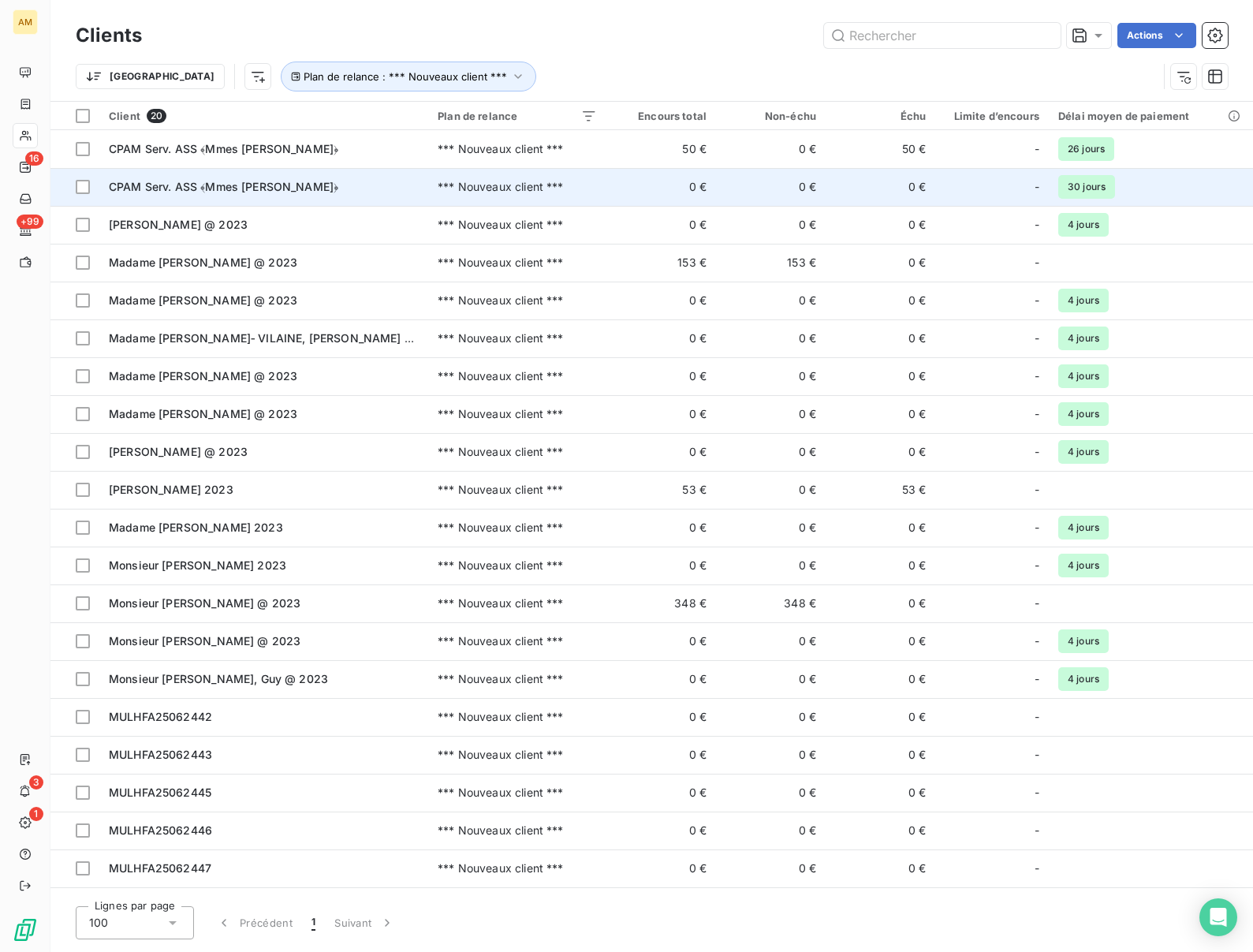
click at [208, 187] on span "CPAM Serv. ASS ﴾Mmes [PERSON_NAME]﴿" at bounding box center [223, 186] width 230 height 13
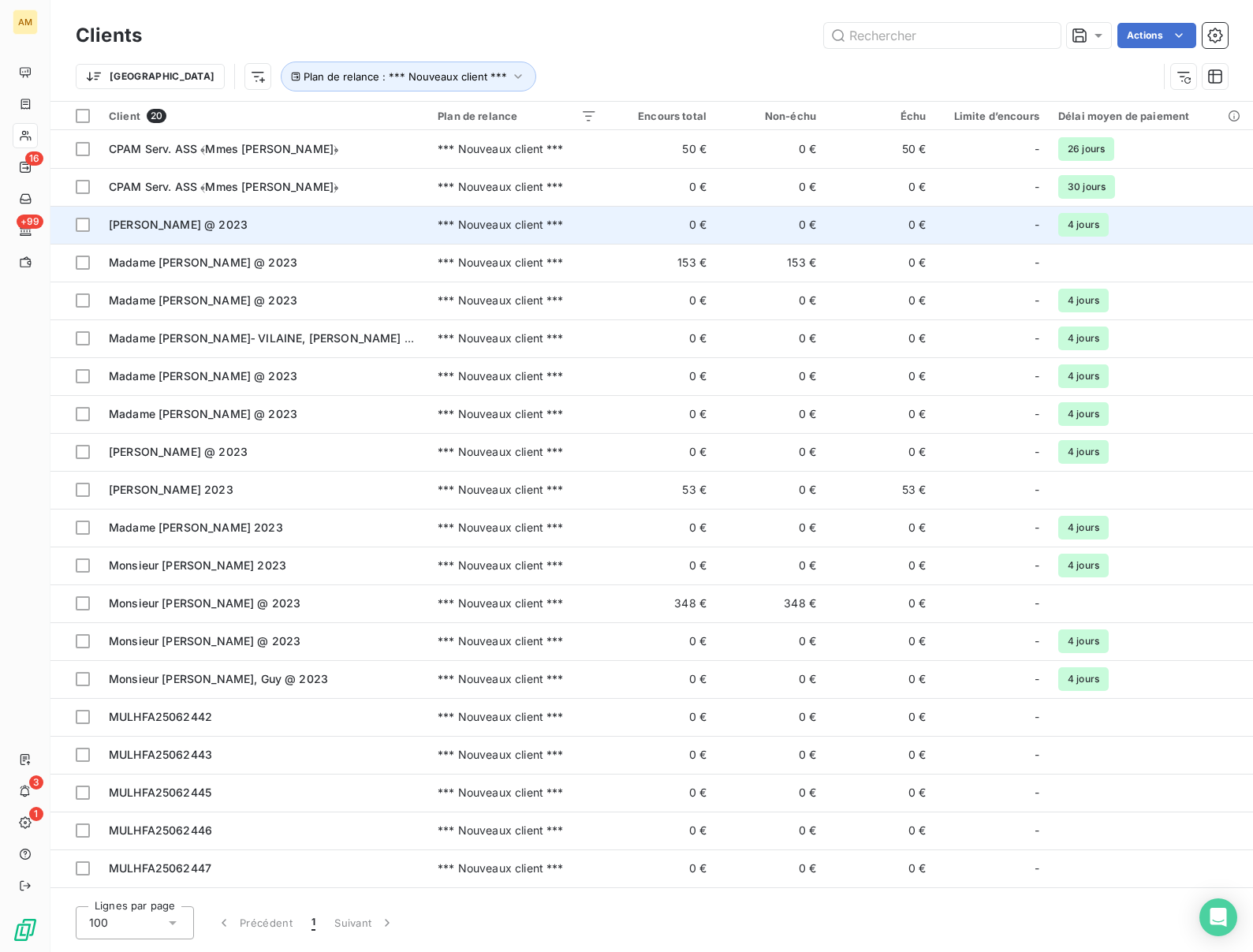
click at [184, 221] on span "Madame DUTOIT, Edith @ 2023" at bounding box center [178, 224] width 138 height 13
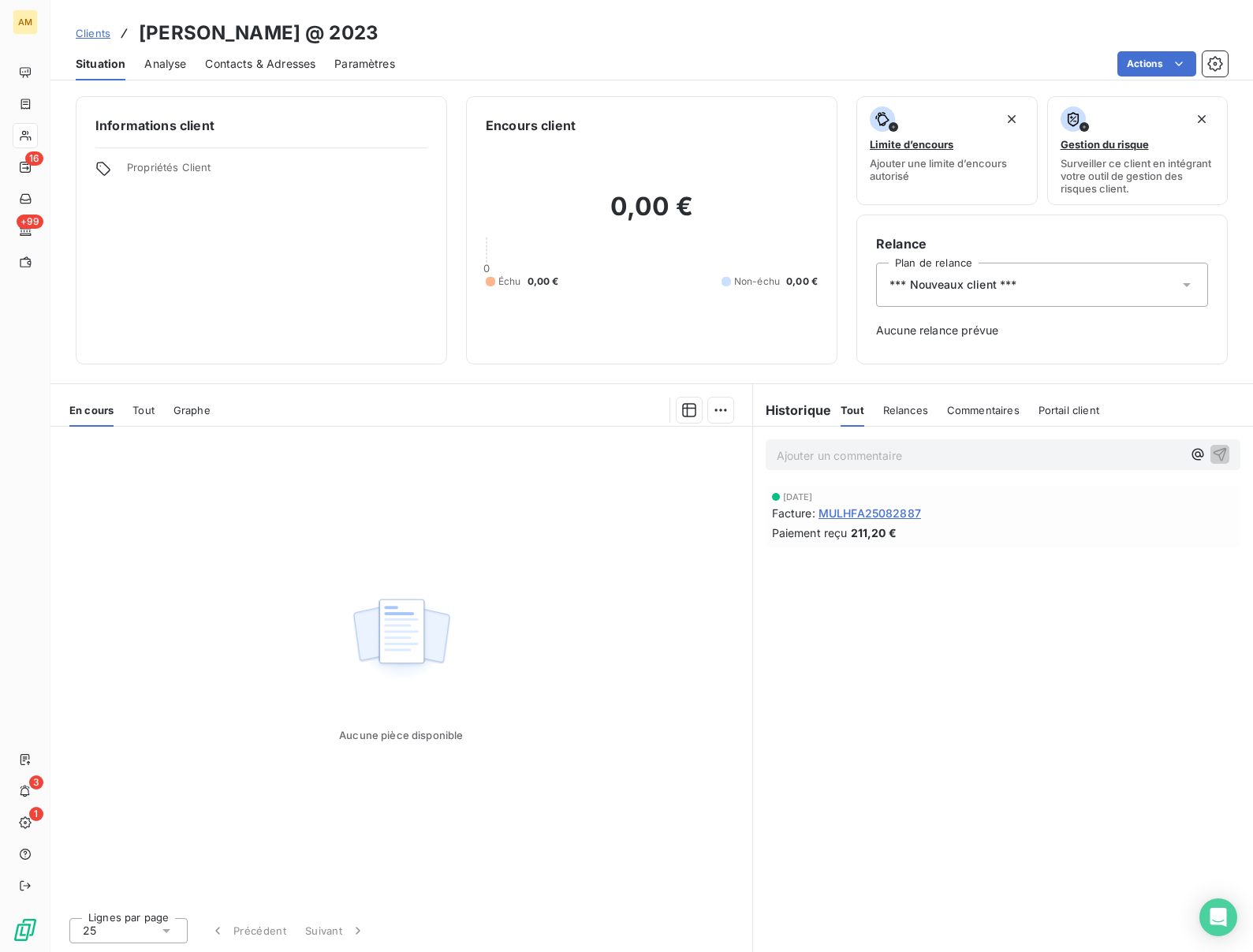
click at [277, 37] on h3 "Madame DUTOIT, Edith @ 2023" at bounding box center [258, 33] width 240 height 29
copy h3 "DUTOIT"
click at [1021, 290] on div "*** Nouveaux client ***" at bounding box center [1042, 284] width 332 height 45
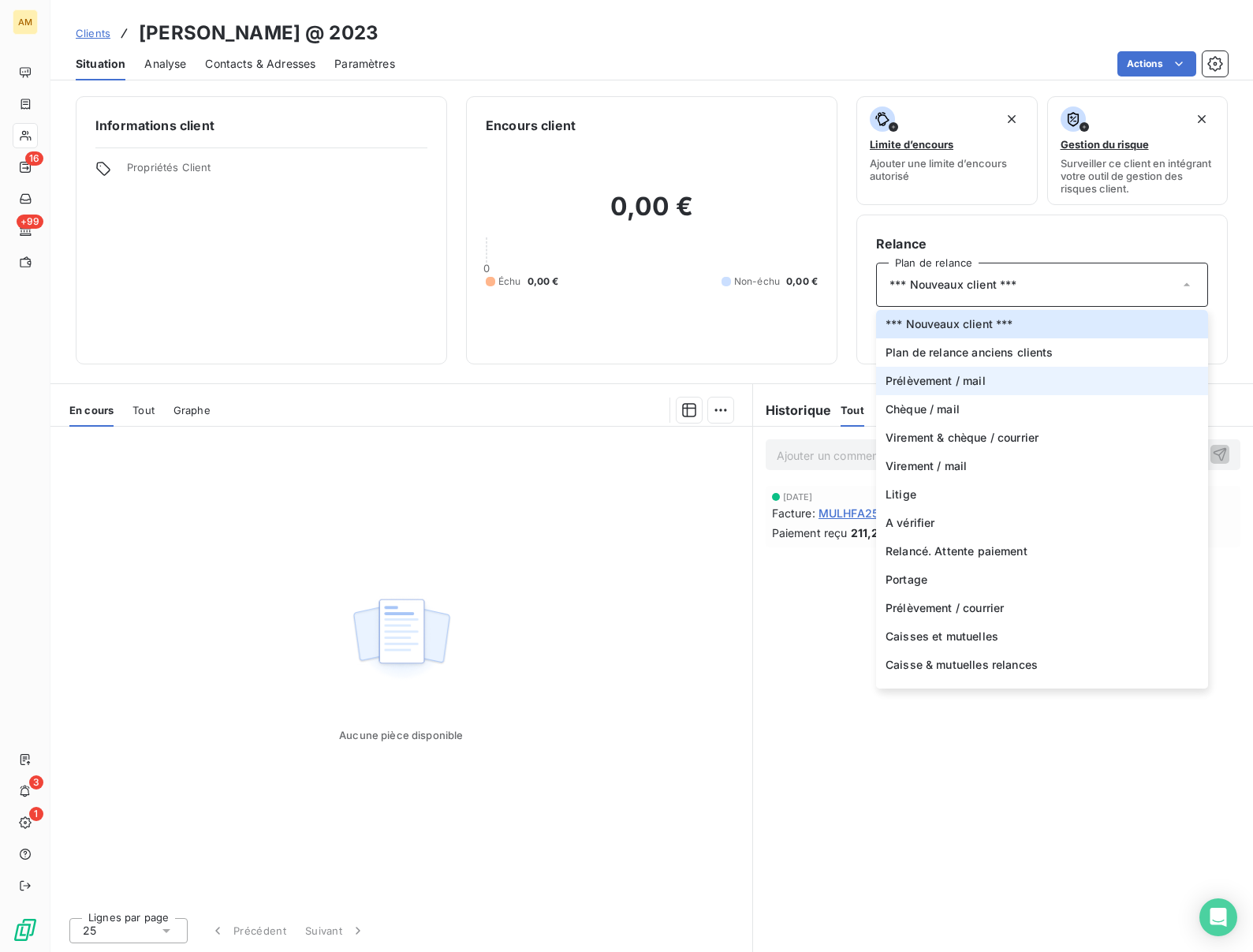
click at [969, 382] on span "Prélèvement / mail" at bounding box center [936, 380] width 100 height 16
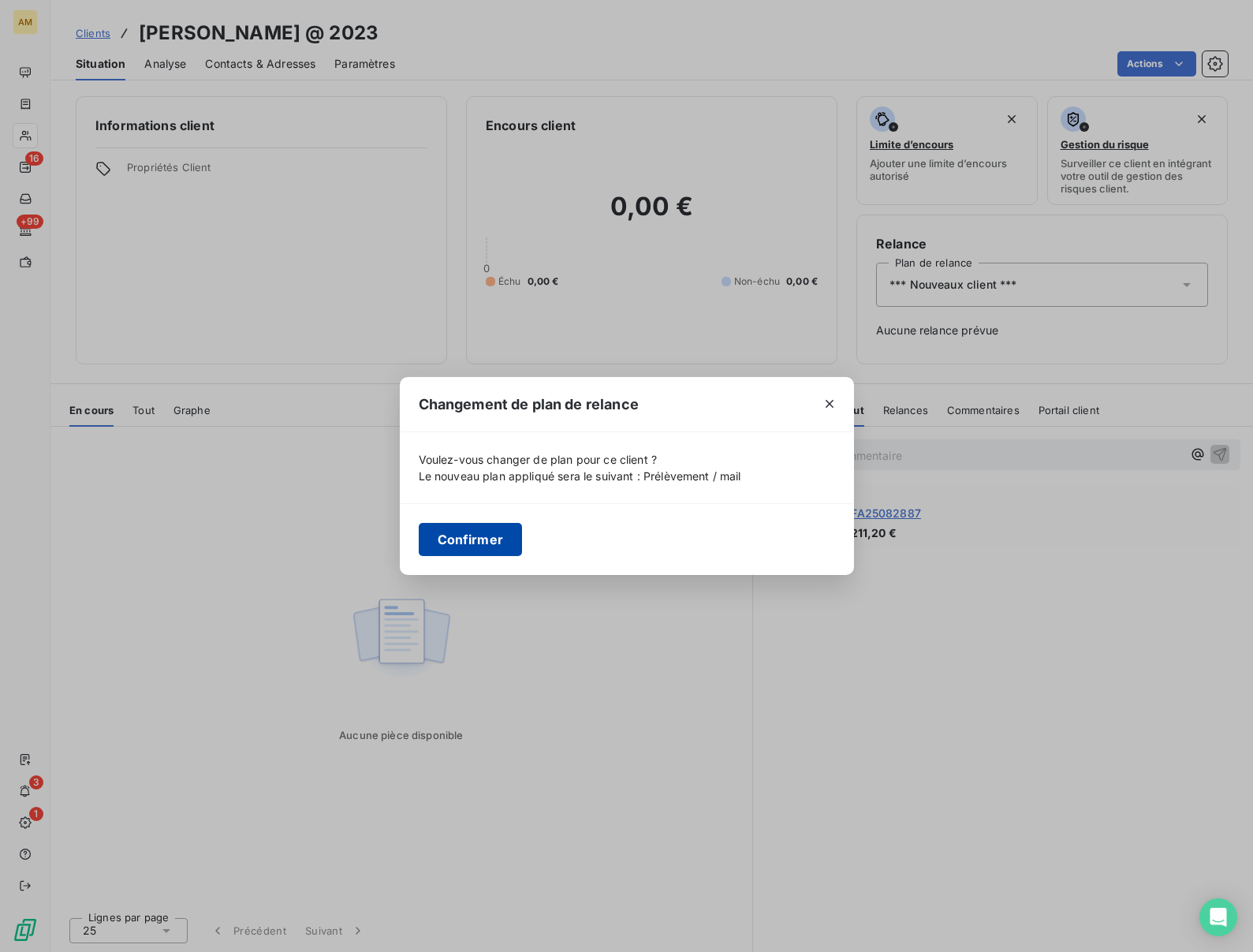
click at [464, 537] on button "Confirmer" at bounding box center [470, 539] width 104 height 33
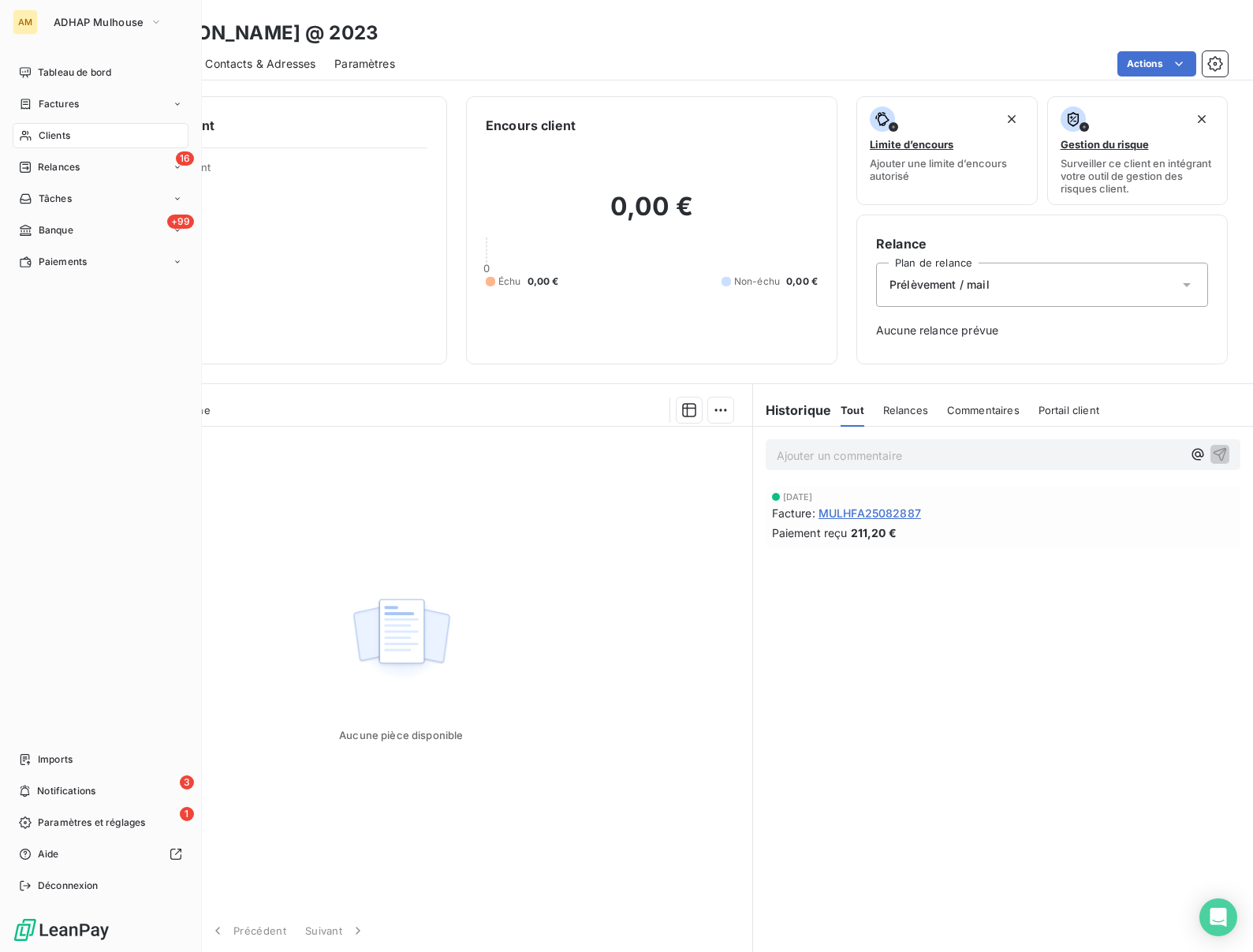
click at [32, 127] on div "Clients" at bounding box center [100, 135] width 176 height 25
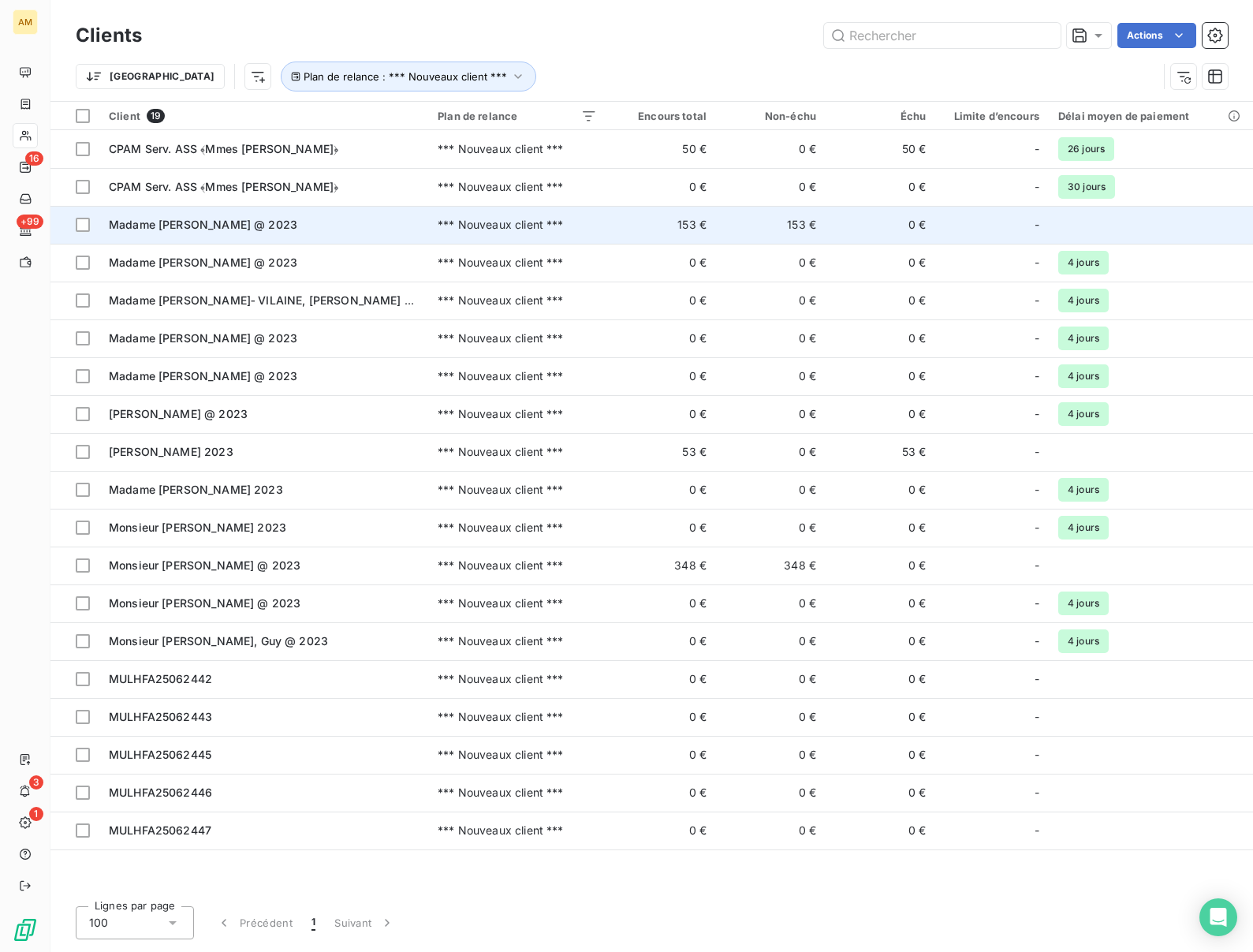
click at [165, 225] on span "Madame [PERSON_NAME] @ 2023" at bounding box center [203, 224] width 189 height 13
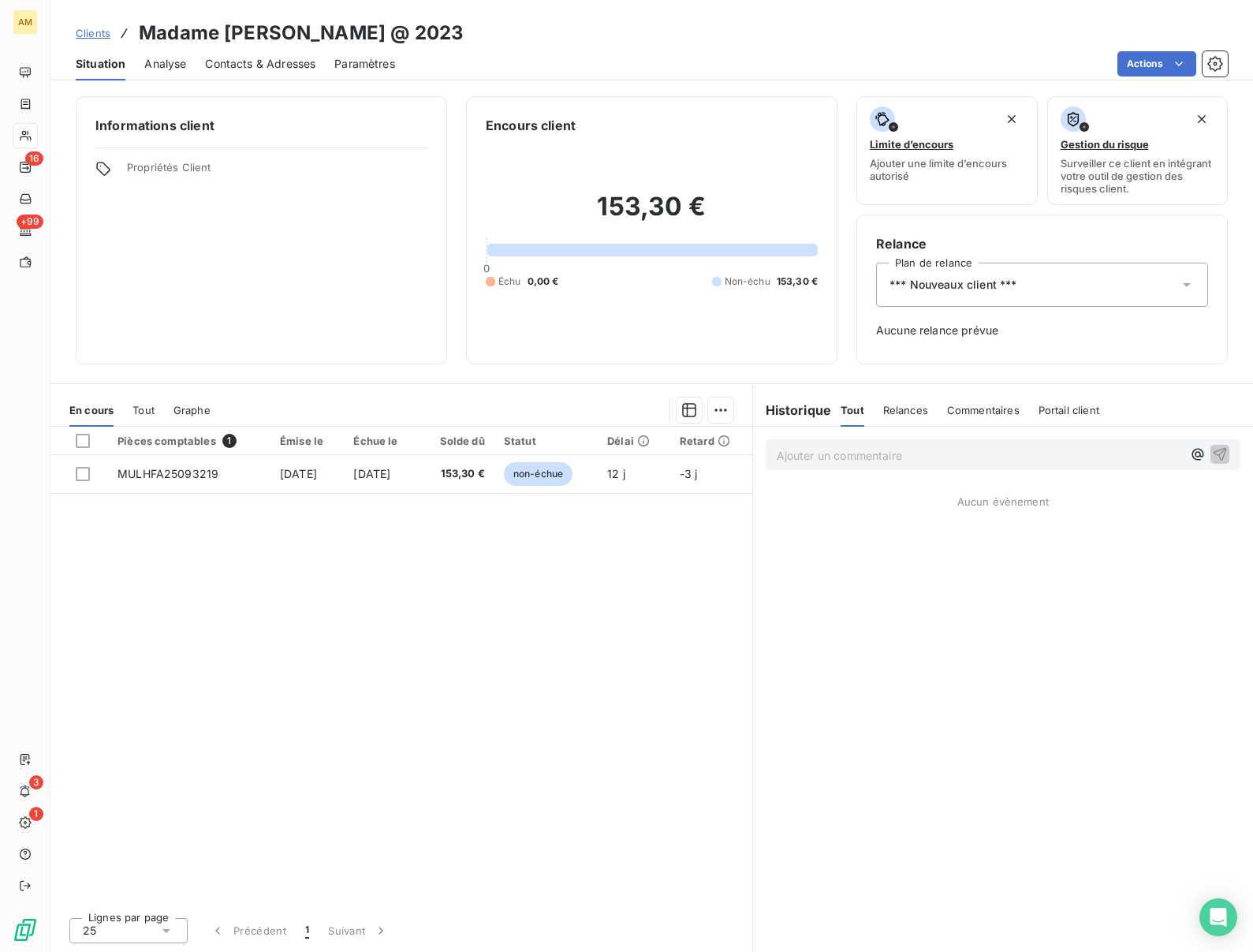
click at [237, 29] on h3 "Madame [PERSON_NAME] @ 2023" at bounding box center [301, 33] width 325 height 29
copy h3 "JERTILA"
click at [968, 282] on span "*** Nouveaux client ***" at bounding box center [953, 284] width 127 height 16
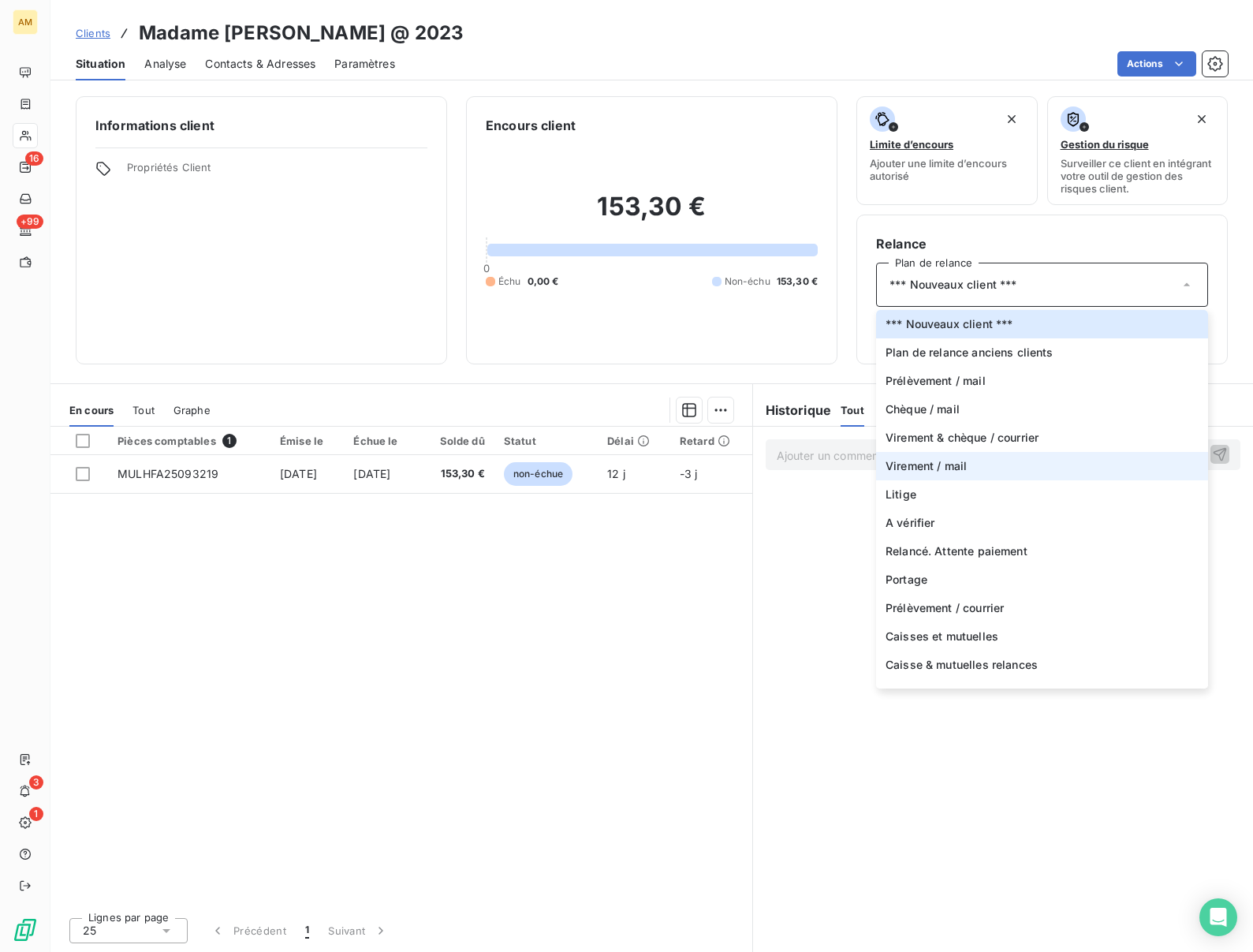
click at [929, 460] on span "Virement / mail" at bounding box center [926, 466] width 81 height 16
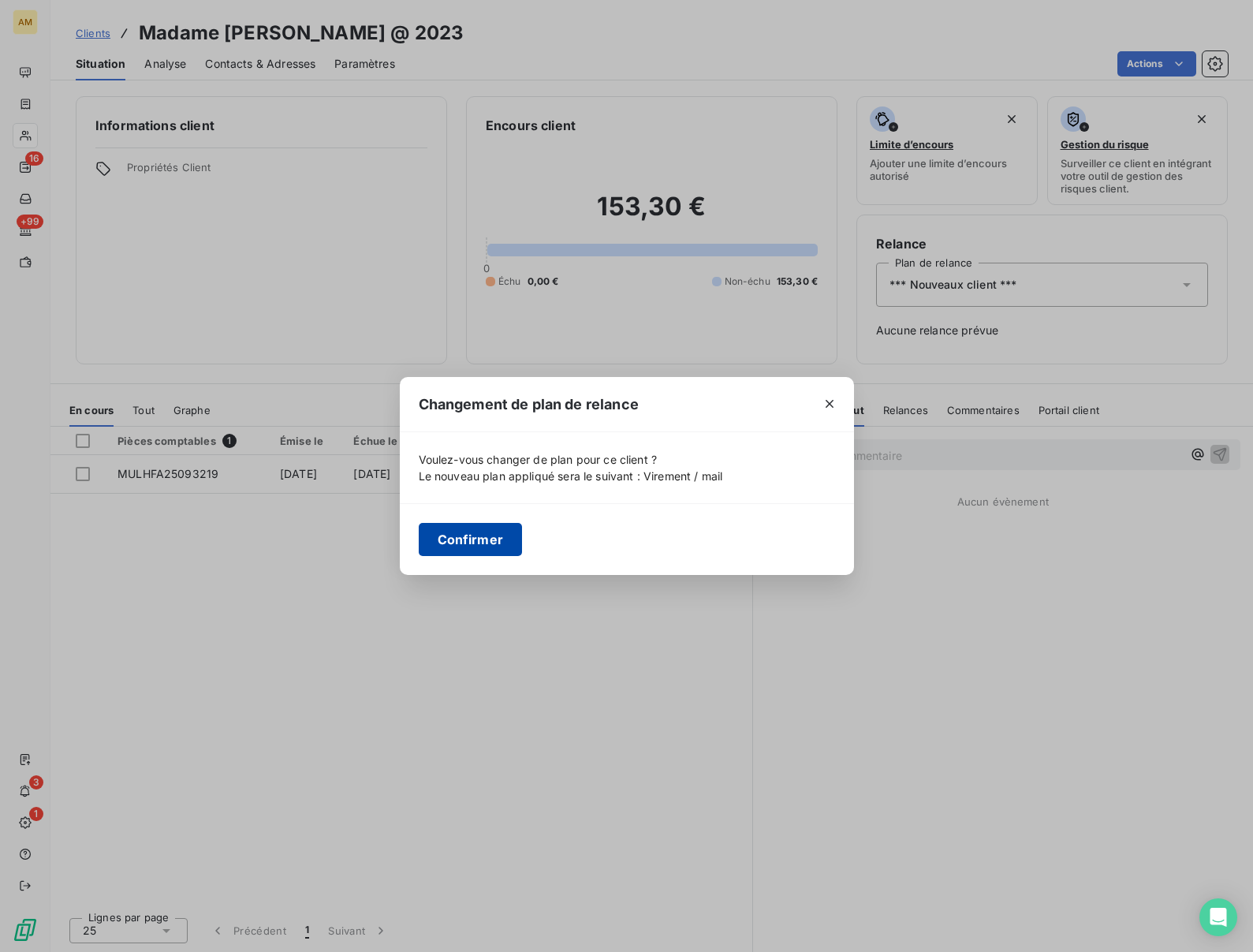
click at [470, 544] on button "Confirmer" at bounding box center [470, 539] width 104 height 33
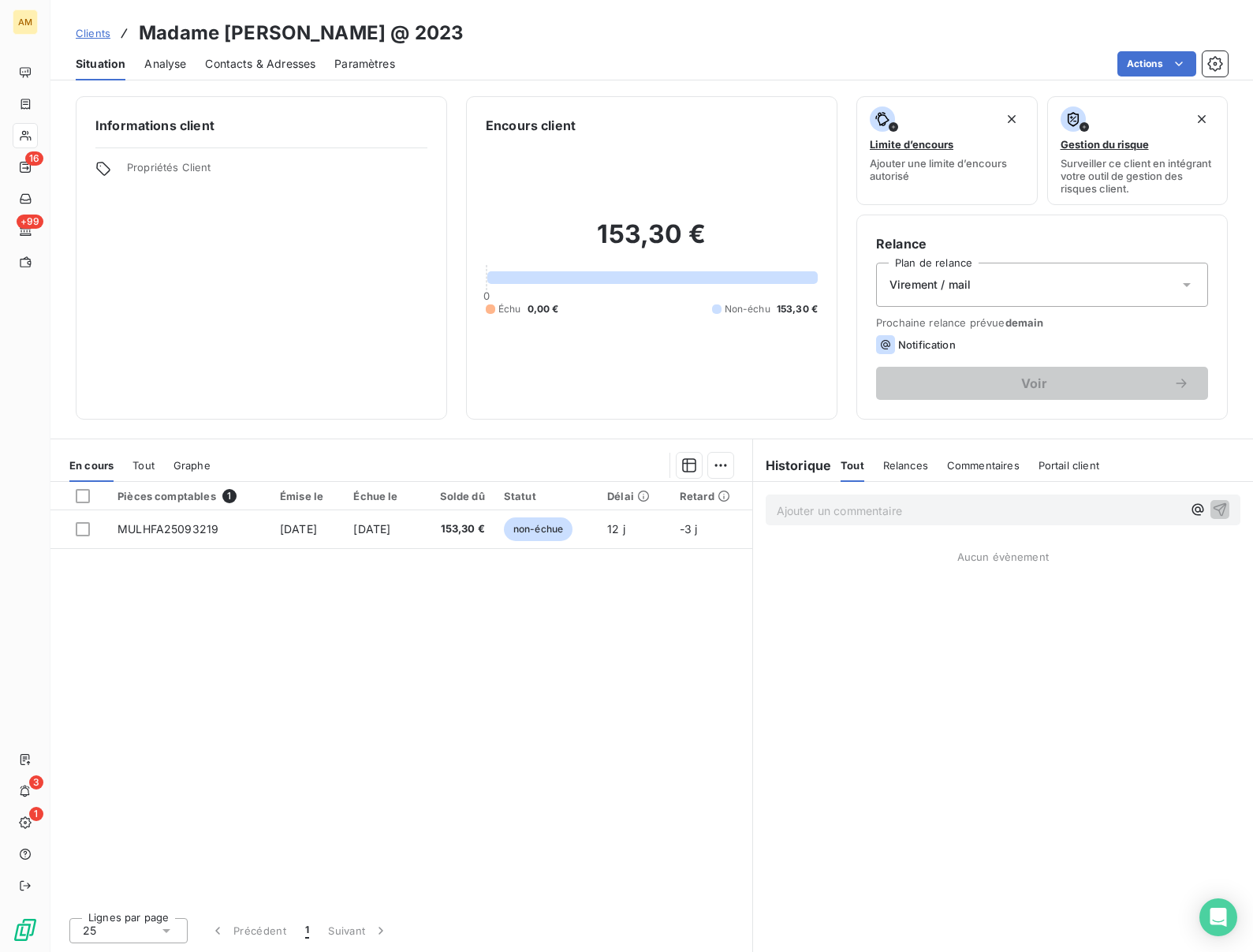
click at [1104, 340] on div "Notification" at bounding box center [1042, 345] width 332 height 19
click at [891, 679] on div "Ajouter un commentaire ﻿ Aucun évènement" at bounding box center [1003, 717] width 500 height 470
click at [555, 35] on div "Clients Madame JERTILA, Estelle @ 2023" at bounding box center [652, 33] width 1203 height 29
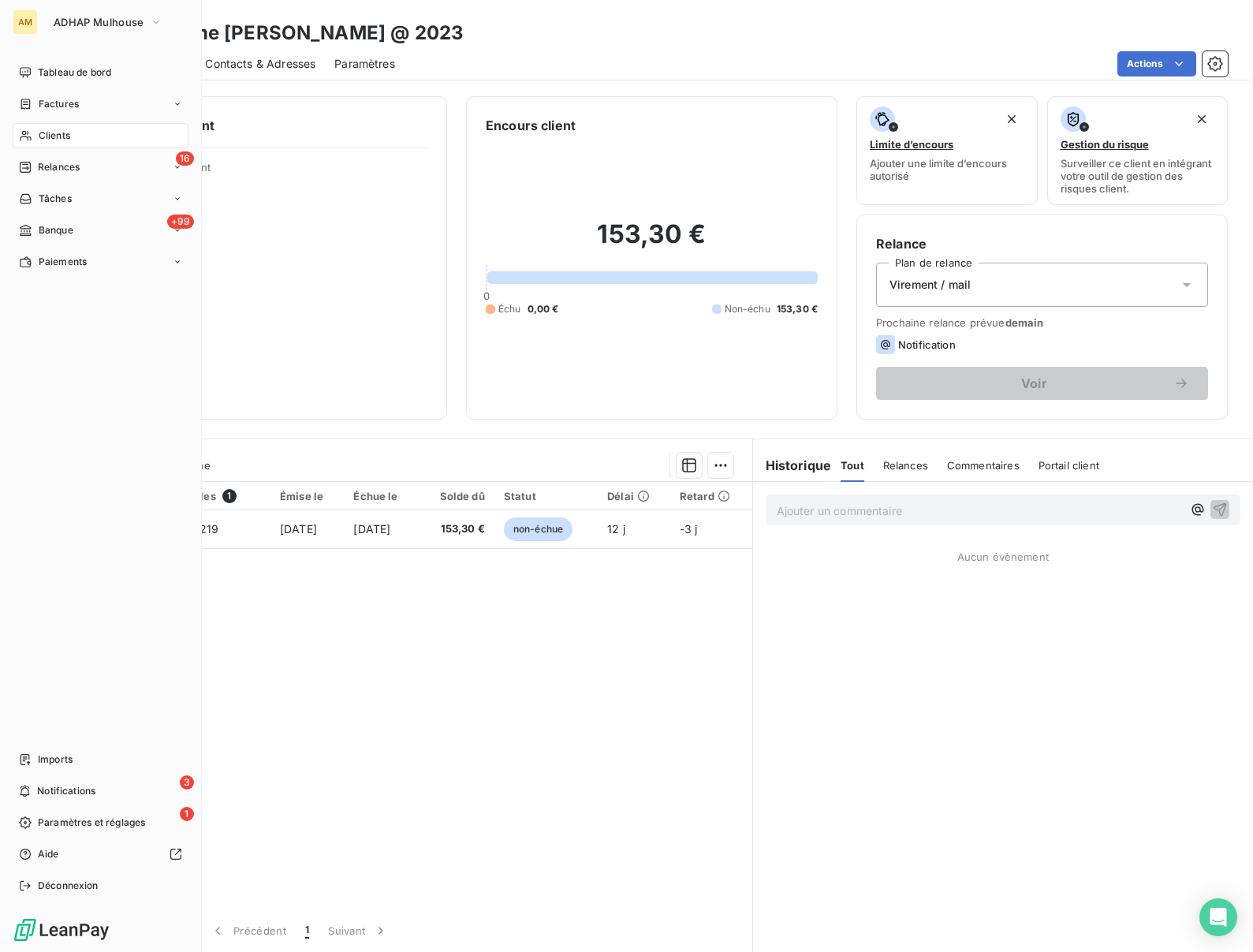
click at [47, 126] on div "Clients" at bounding box center [100, 135] width 176 height 25
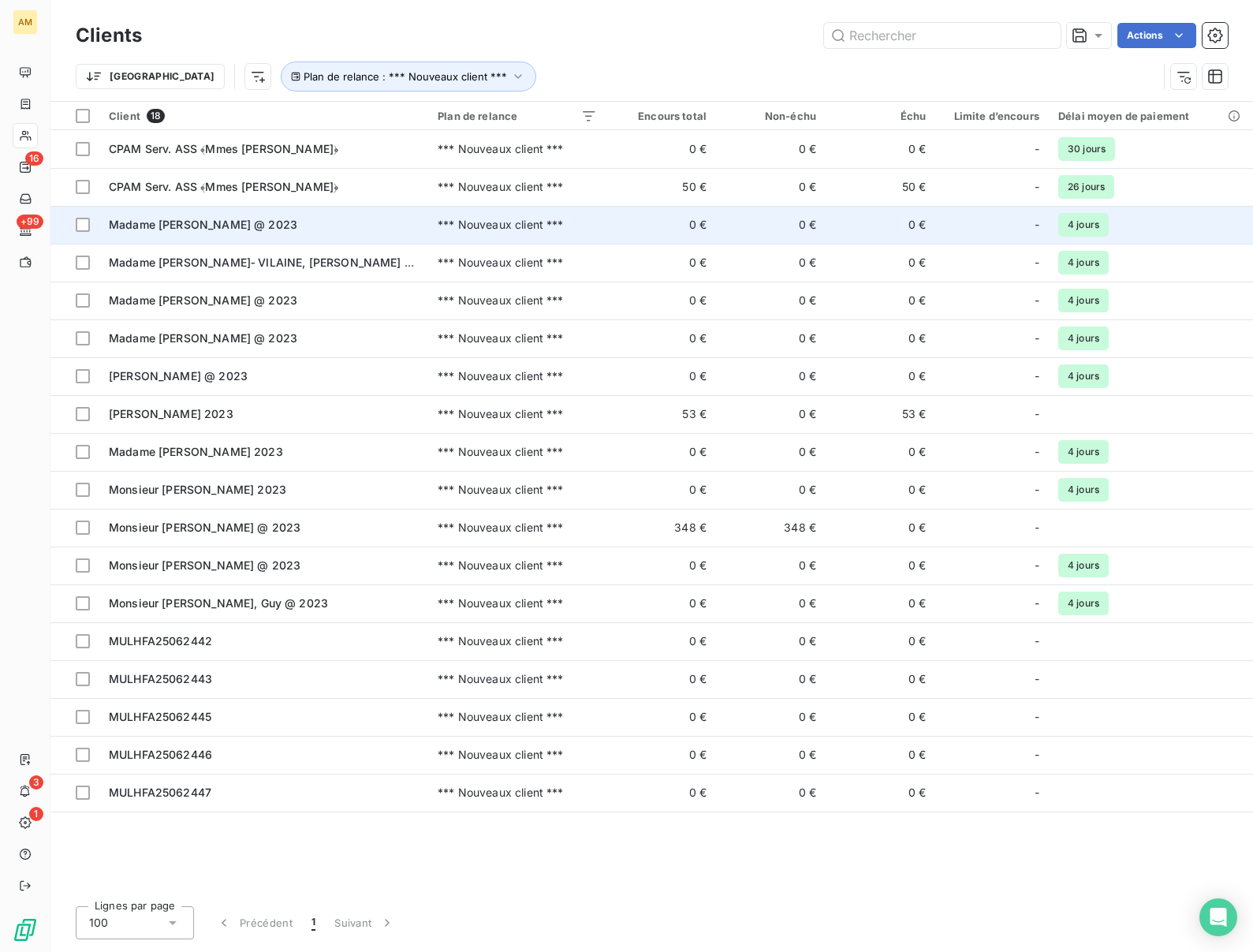
click at [164, 224] on span "Madame LANARI, Erica @ 2023" at bounding box center [203, 224] width 189 height 13
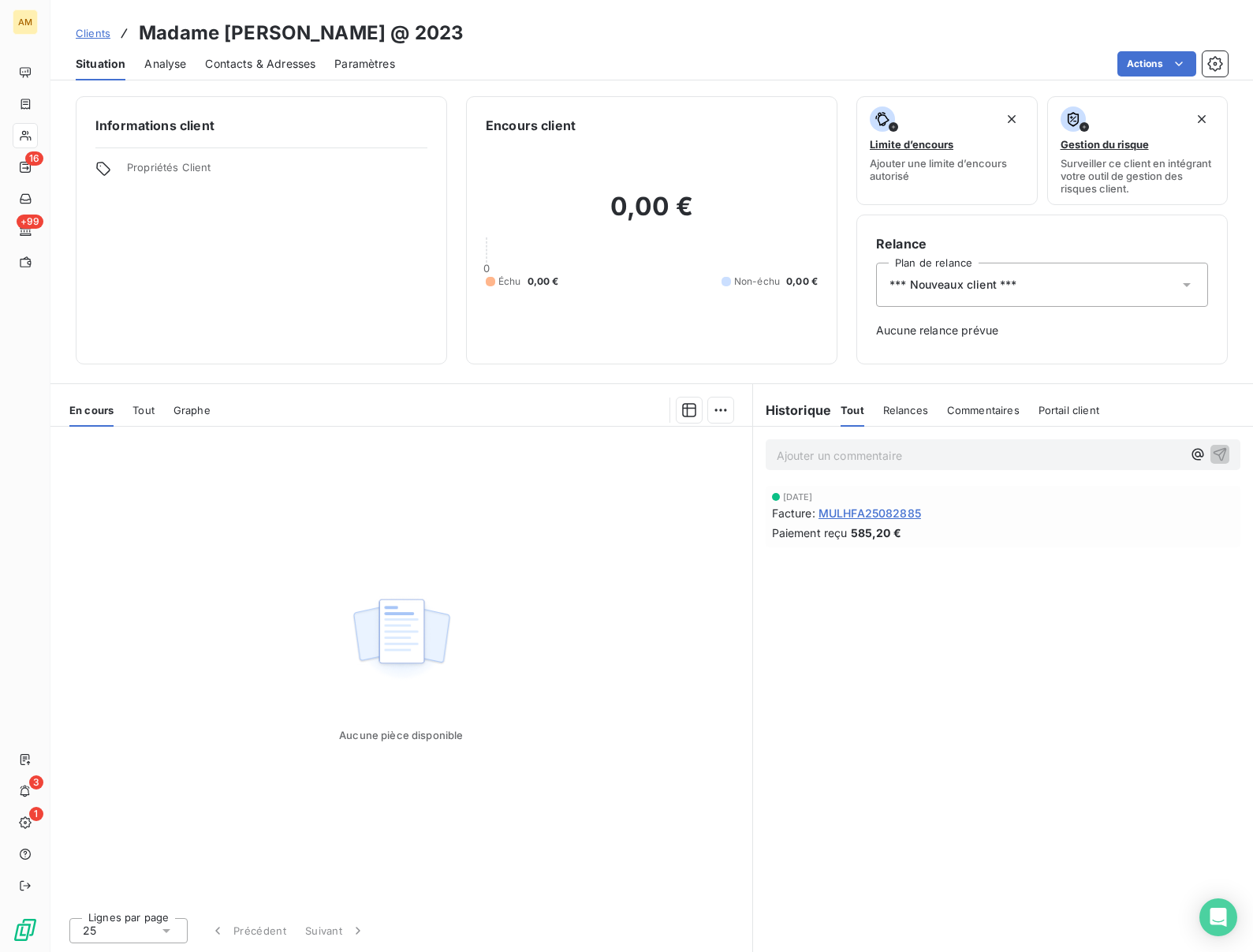
click at [244, 33] on h3 "Madame LANARI, Erica @ 2023" at bounding box center [301, 33] width 325 height 29
copy h3 "LANARI"
click at [1001, 290] on span "*** Nouveaux client ***" at bounding box center [953, 284] width 127 height 16
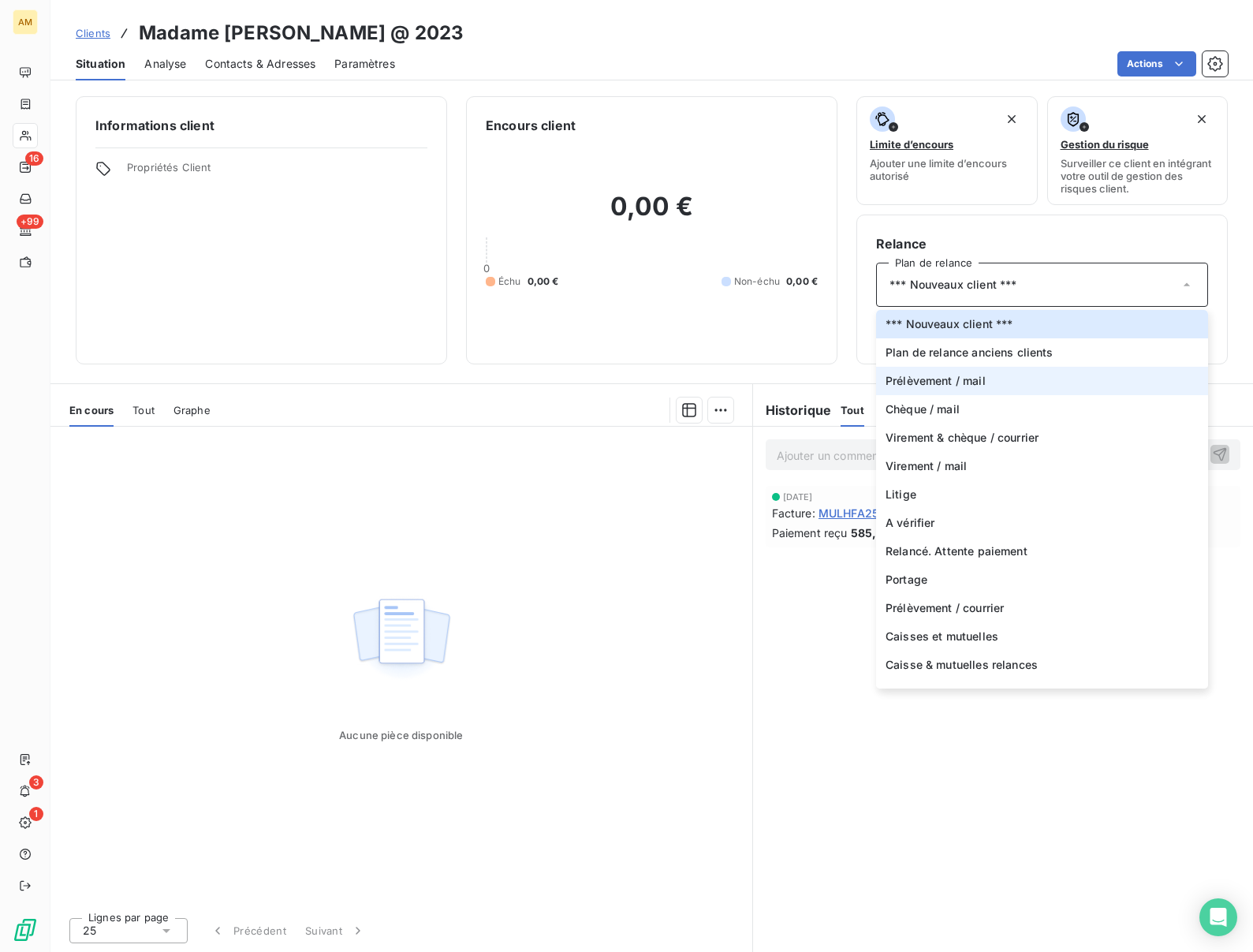
click at [960, 383] on span "Prélèvement / mail" at bounding box center [936, 380] width 100 height 16
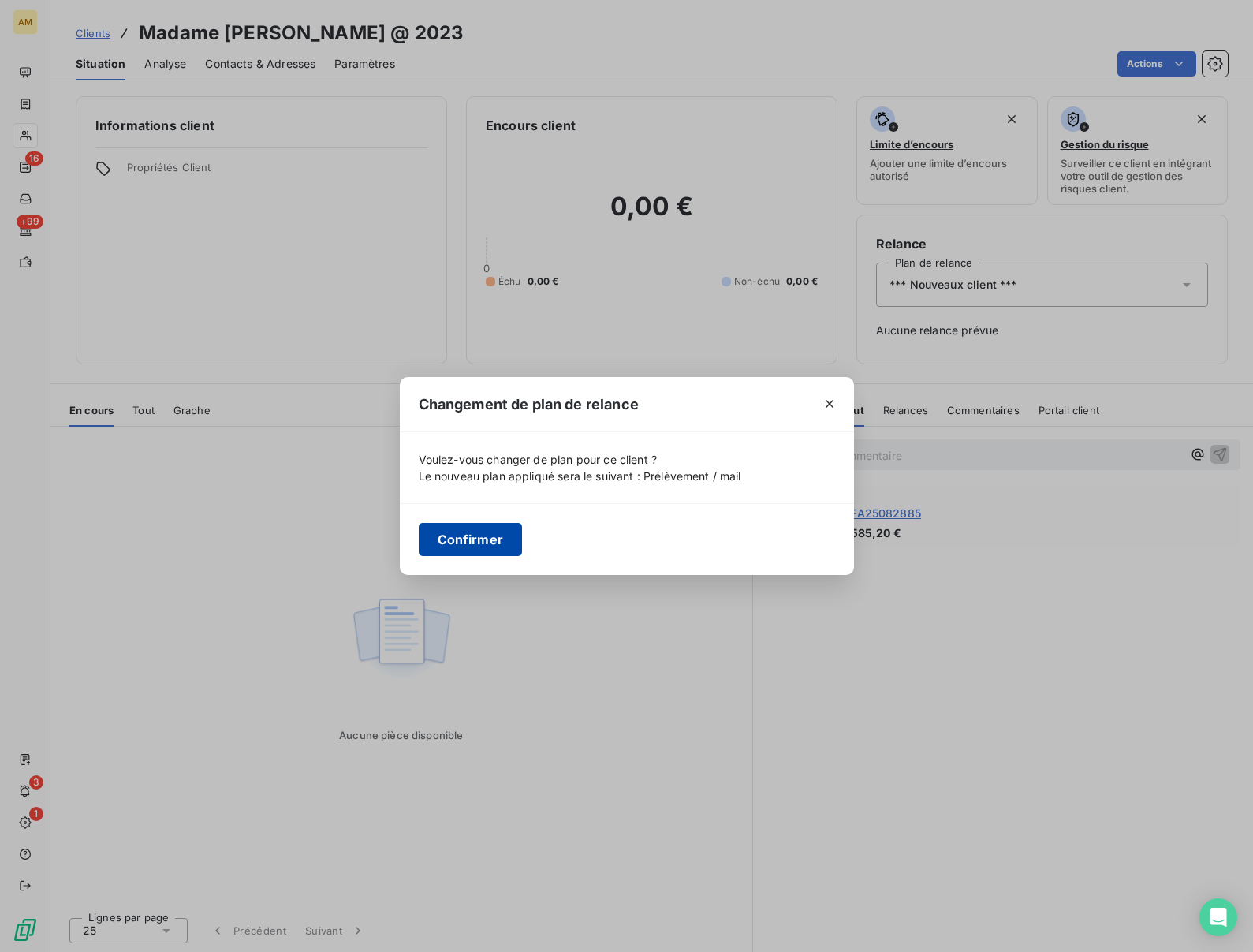
click at [471, 546] on button "Confirmer" at bounding box center [470, 539] width 104 height 33
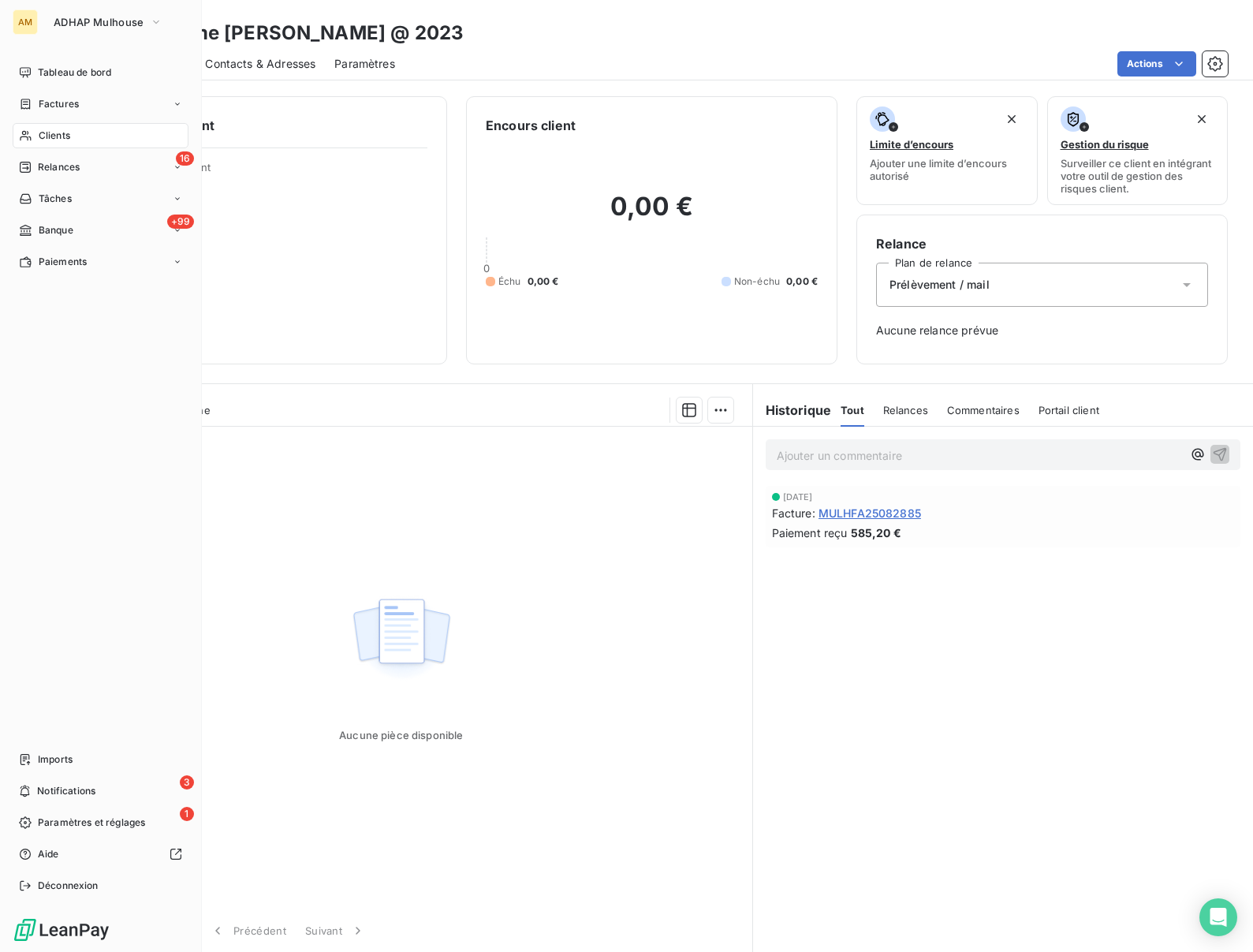
click at [36, 127] on div "Clients" at bounding box center [100, 135] width 176 height 25
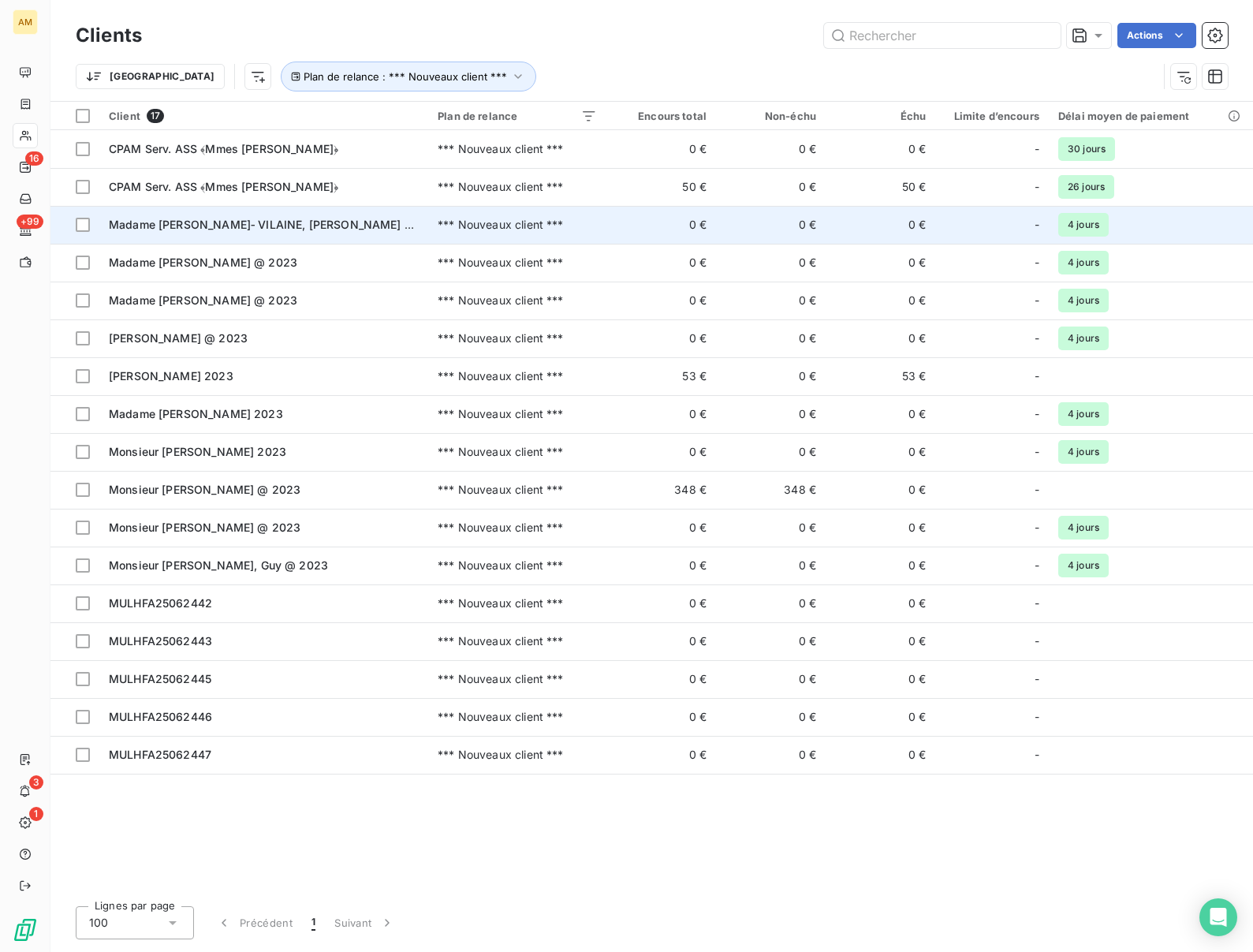
click at [206, 219] on span "Madame LOUREAU‐ VILAINE, Yvette 2023" at bounding box center [270, 224] width 324 height 13
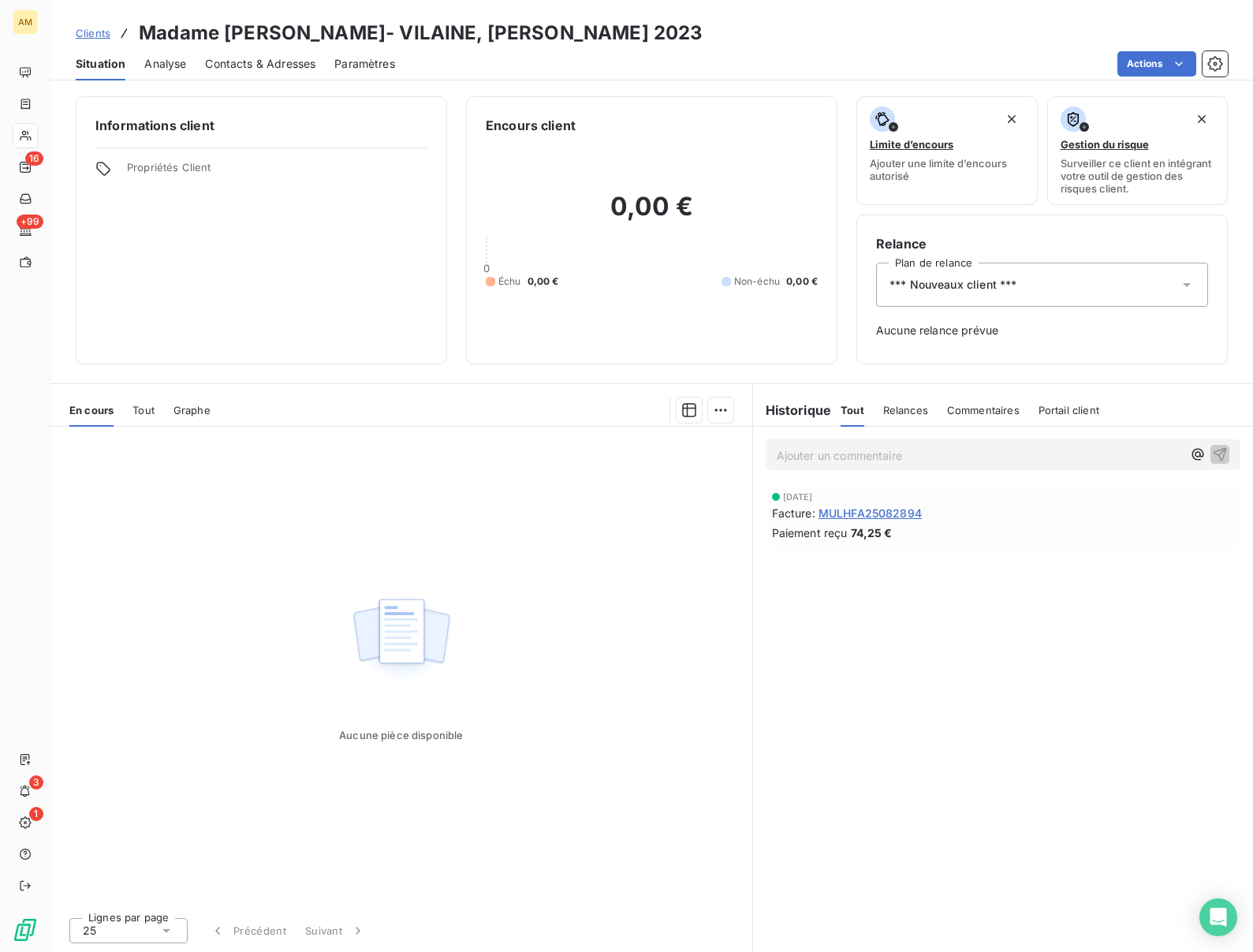
click at [262, 35] on h3 "Madame LOUREAU‐ VILAINE, Yvette 2023" at bounding box center [420, 33] width 564 height 29
copy h3 "LOUREAU"
click at [1162, 72] on html "AM 16 +99 3 1 Clients Madame LOUREAU‐ VILAINE, Yvette 2023 Situation Analyse Co…" at bounding box center [626, 476] width 1253 height 952
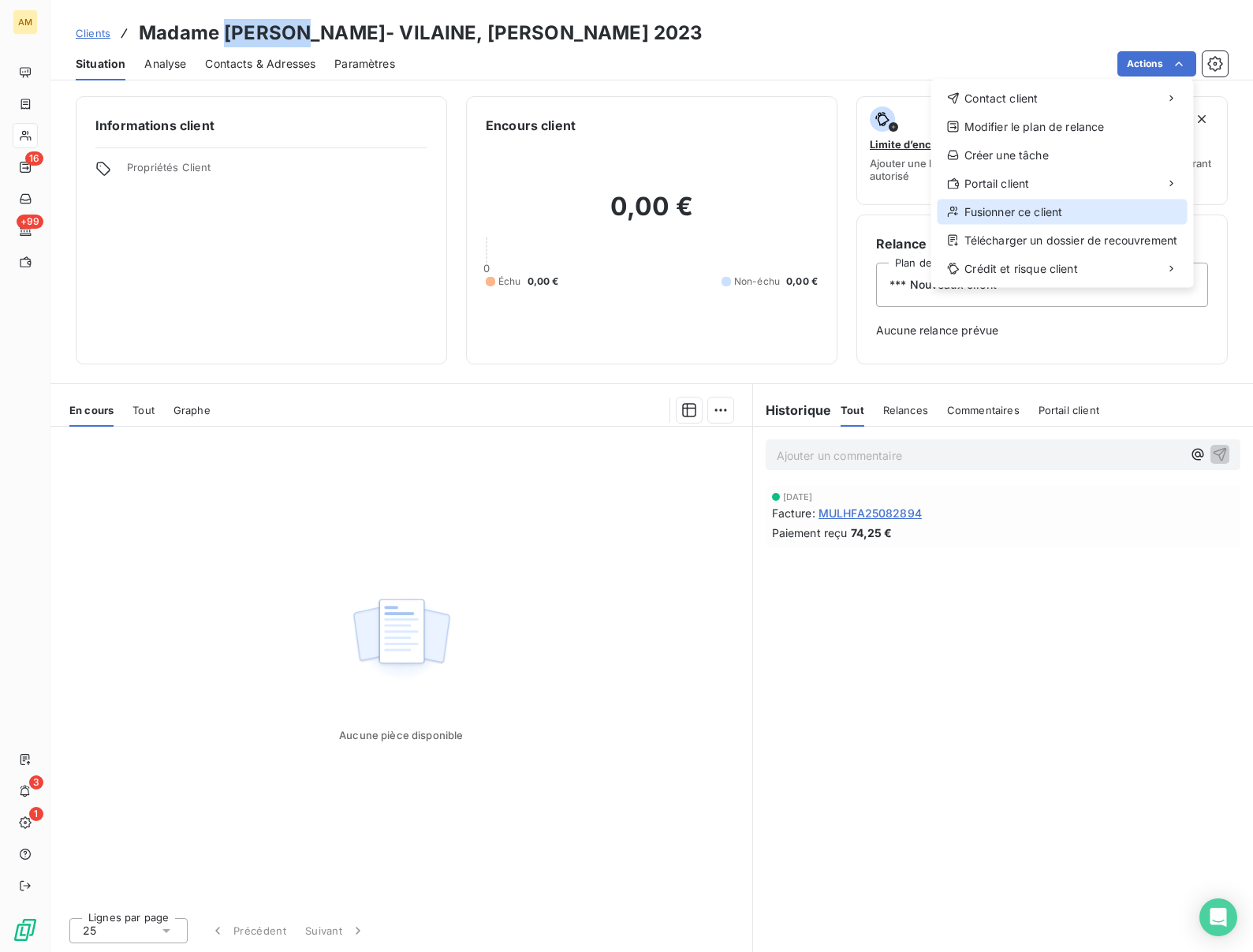
click at [1035, 206] on div "Fusionner ce client" at bounding box center [1062, 212] width 250 height 25
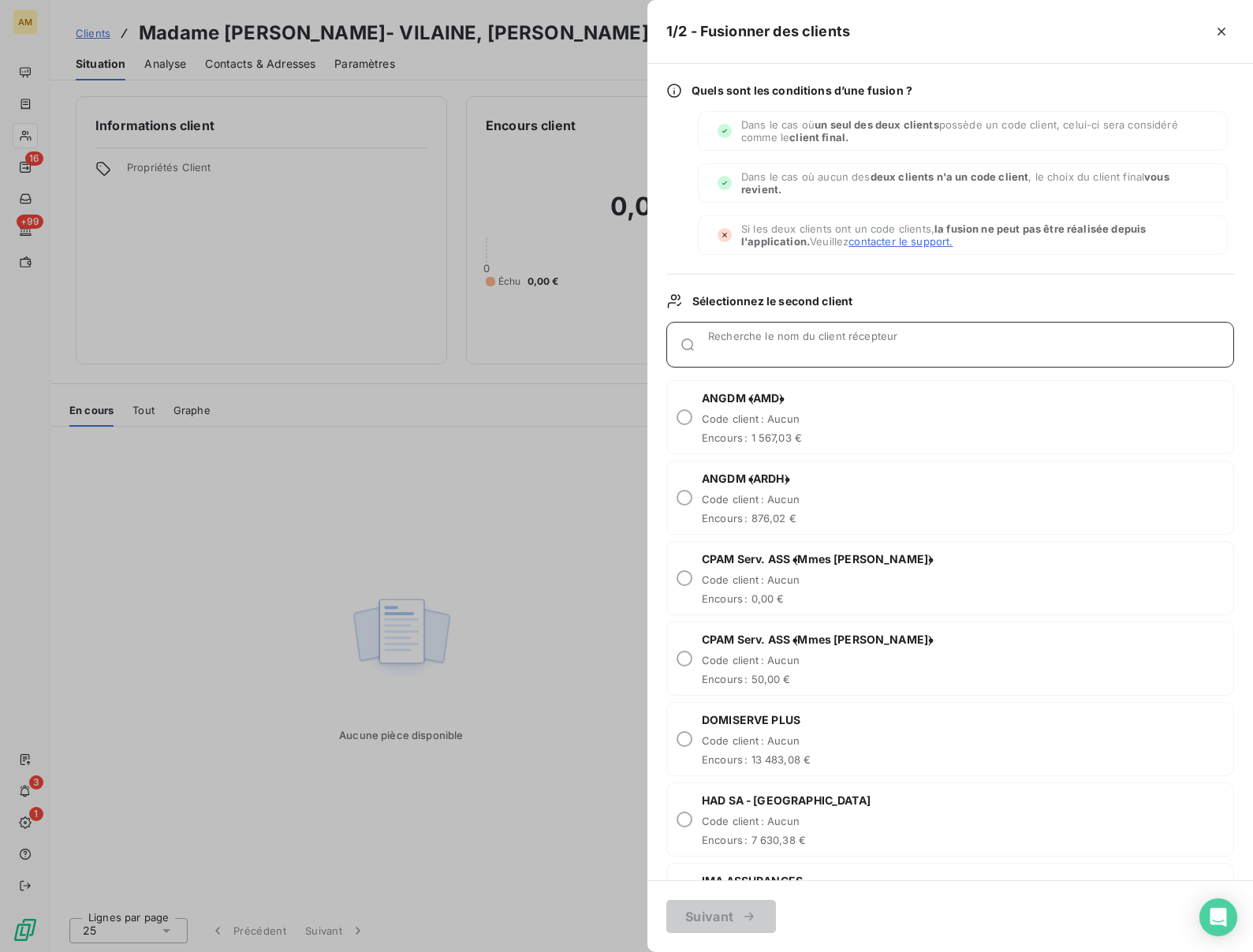
click at [749, 346] on input "Recherche le nom du client récepteur" at bounding box center [970, 350] width 525 height 16
paste input "LOUREAU"
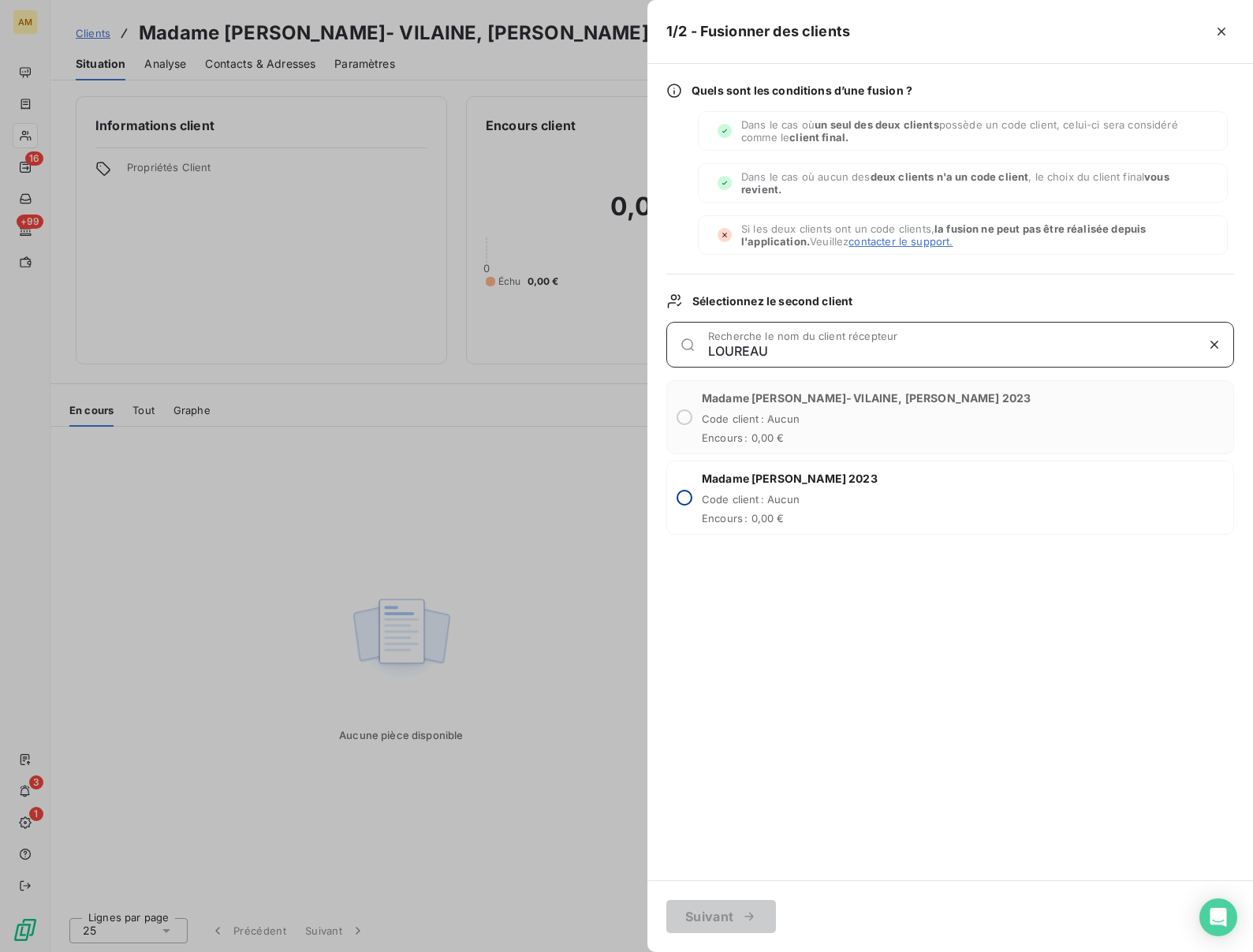
type input "LOUREAU"
click at [684, 496] on input "radio" at bounding box center [684, 497] width 16 height 16
radio input "true"
click at [707, 932] on button "Suivant" at bounding box center [721, 917] width 110 height 33
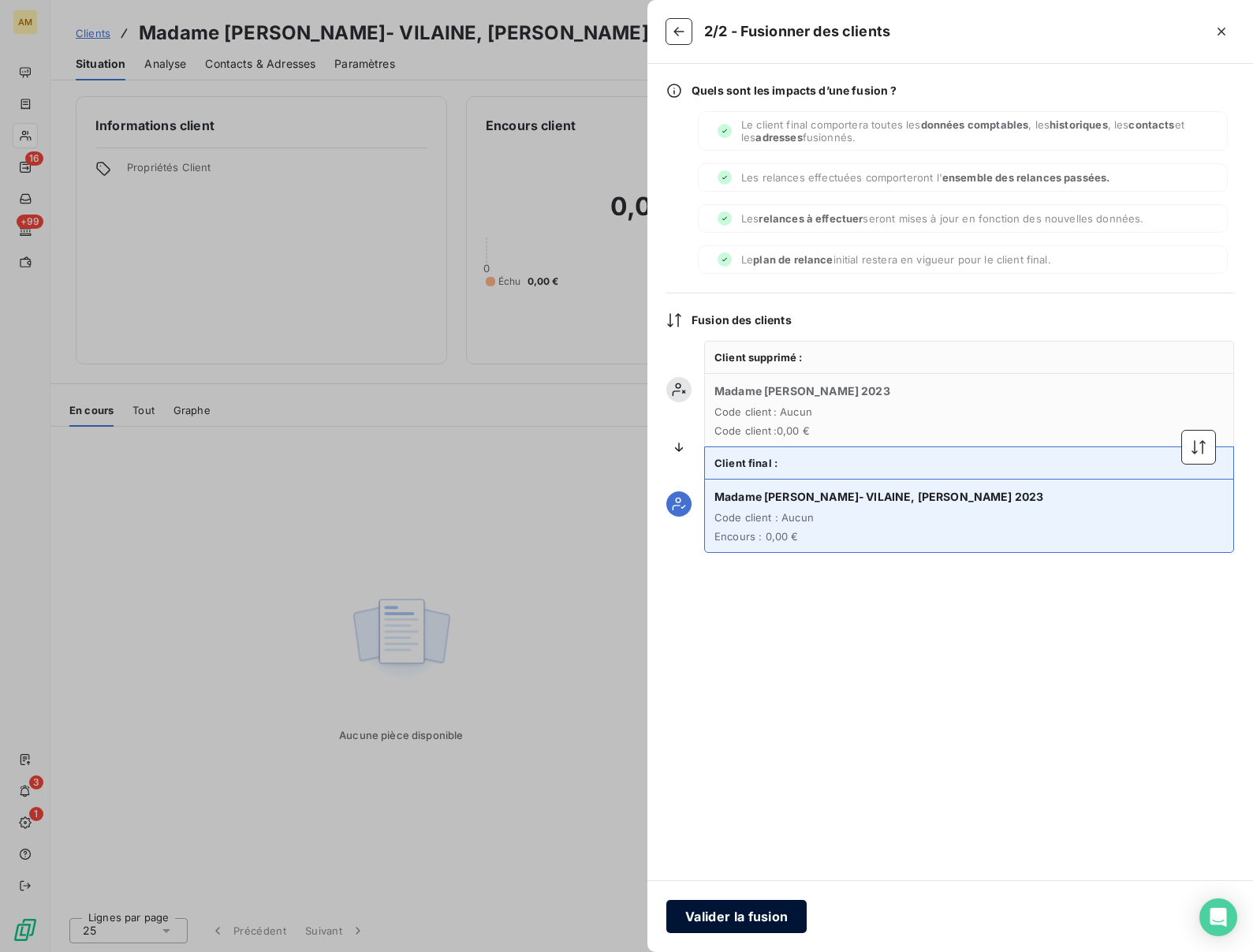
click at [722, 922] on button "Valider la fusion" at bounding box center [736, 917] width 140 height 33
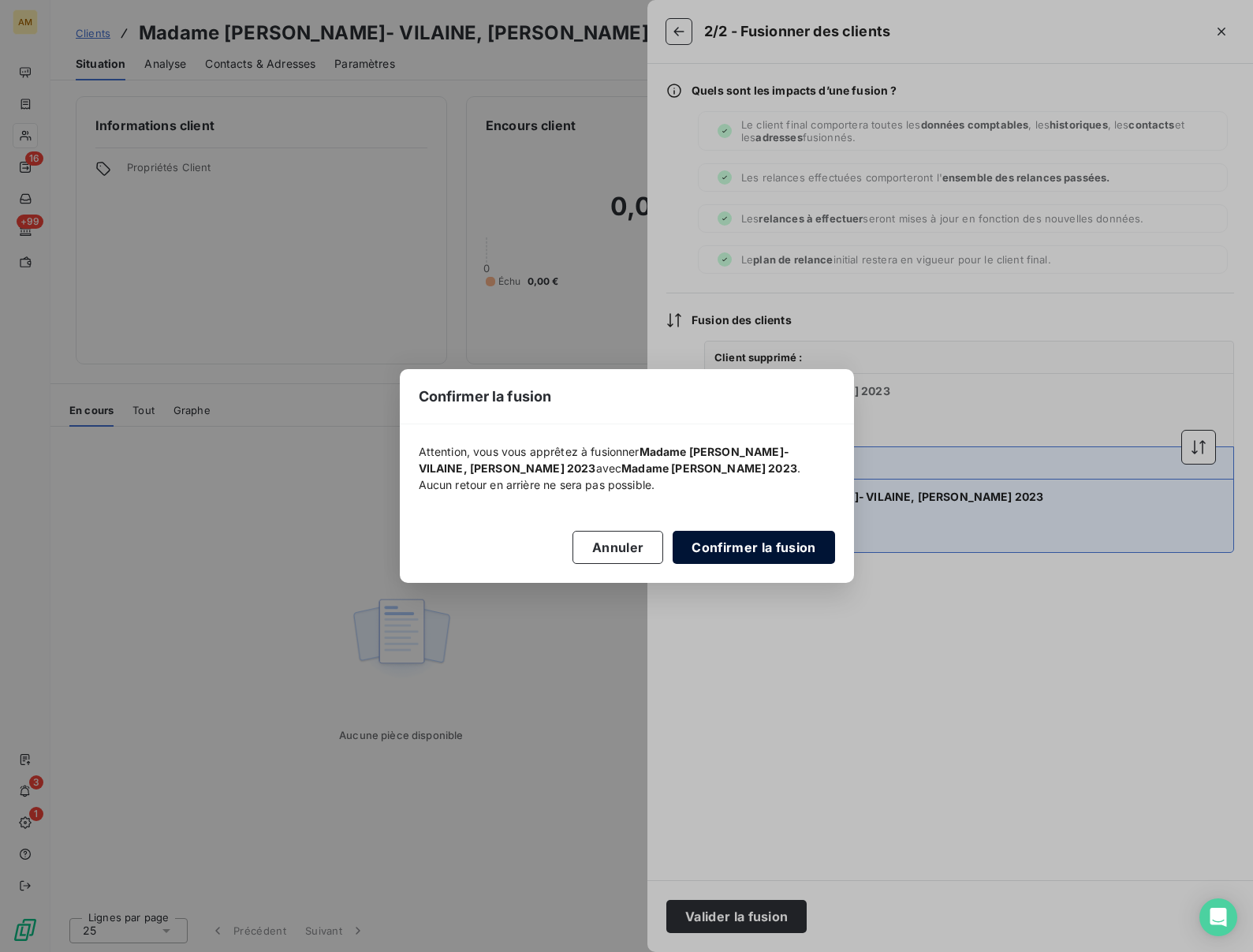
click at [729, 541] on button "Confirmer la fusion" at bounding box center [754, 548] width 162 height 33
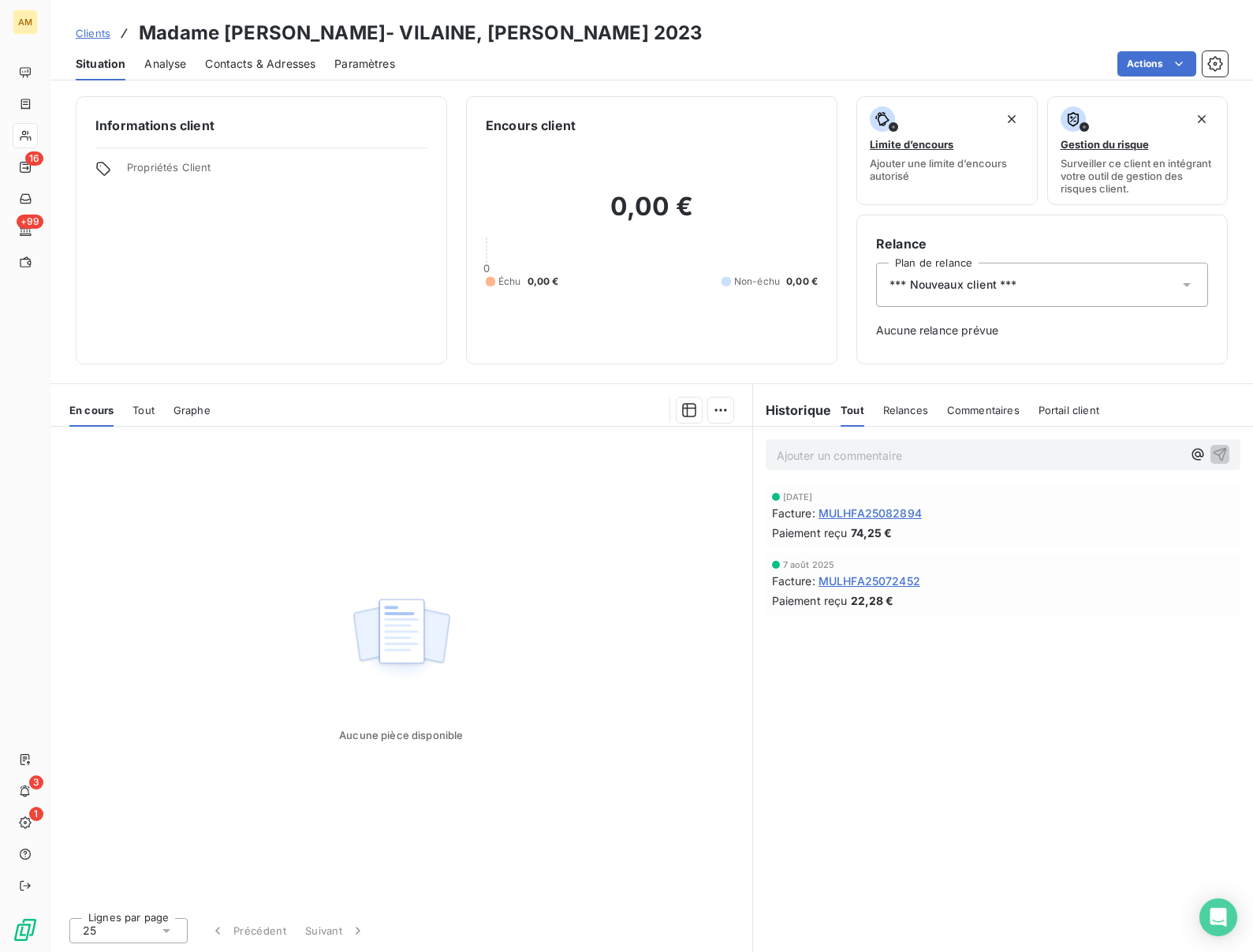
click at [969, 284] on span "*** Nouveaux client ***" at bounding box center [953, 284] width 127 height 16
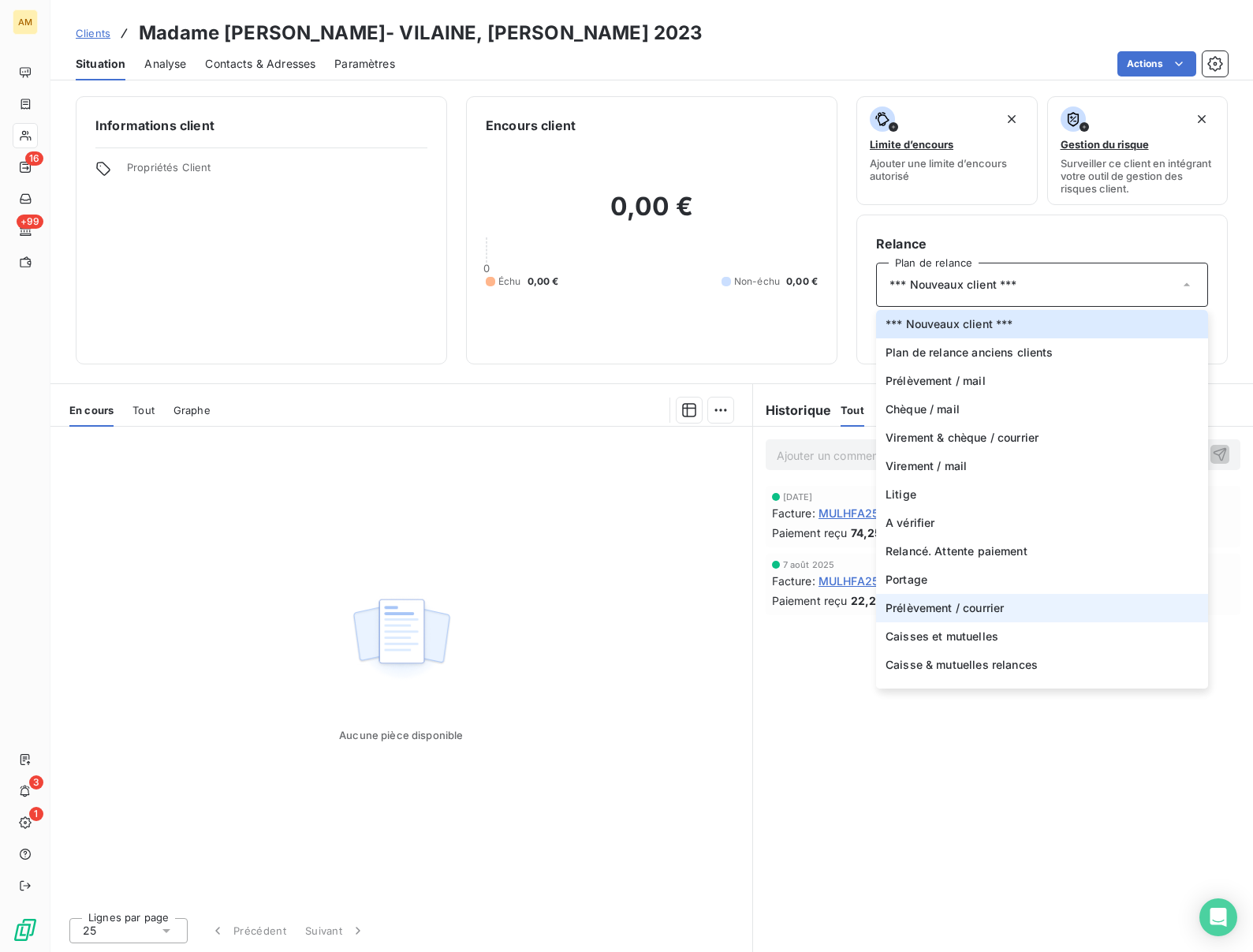
click at [956, 602] on span "Prélèvement / courrier" at bounding box center [944, 608] width 118 height 16
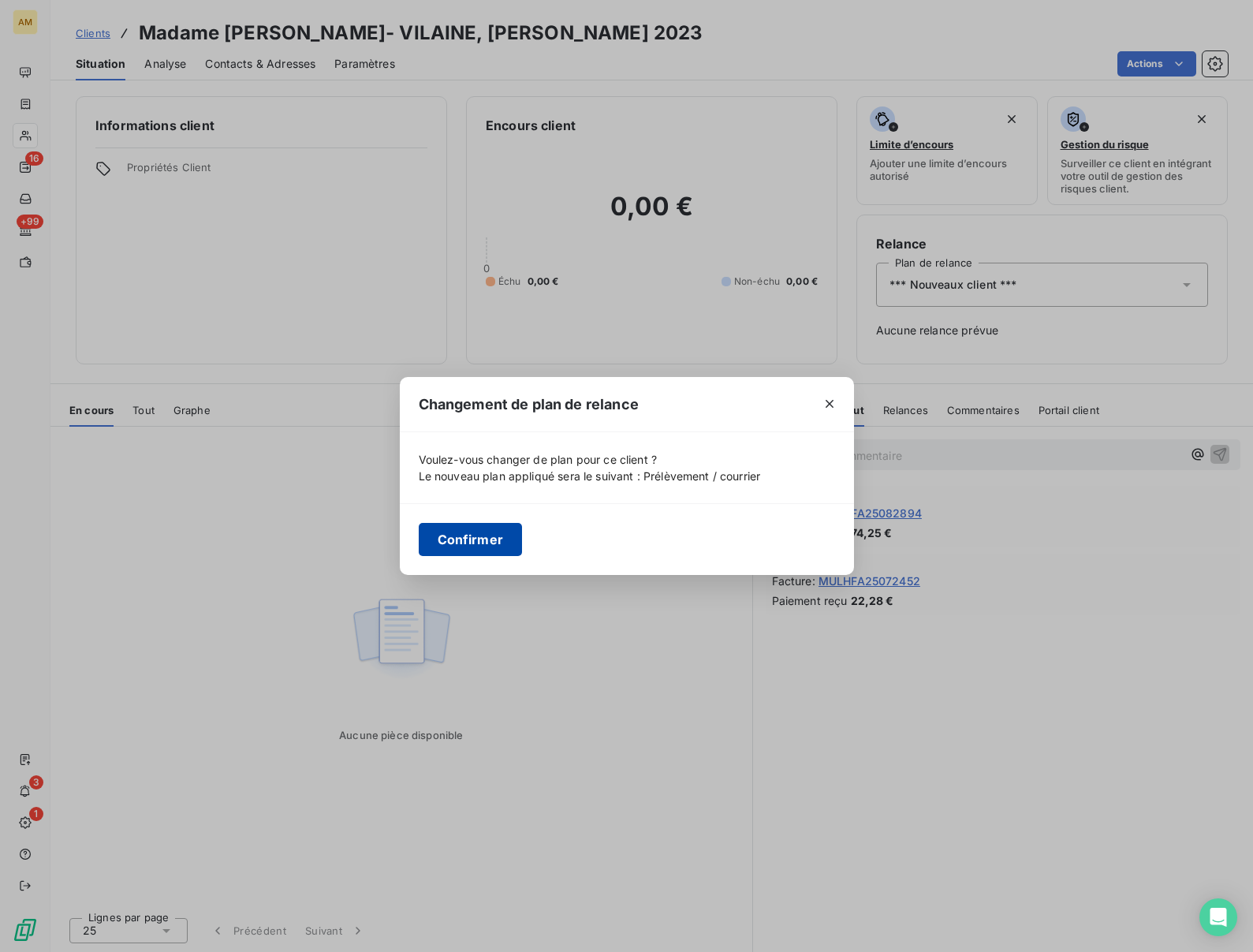
click at [466, 544] on button "Confirmer" at bounding box center [470, 539] width 104 height 33
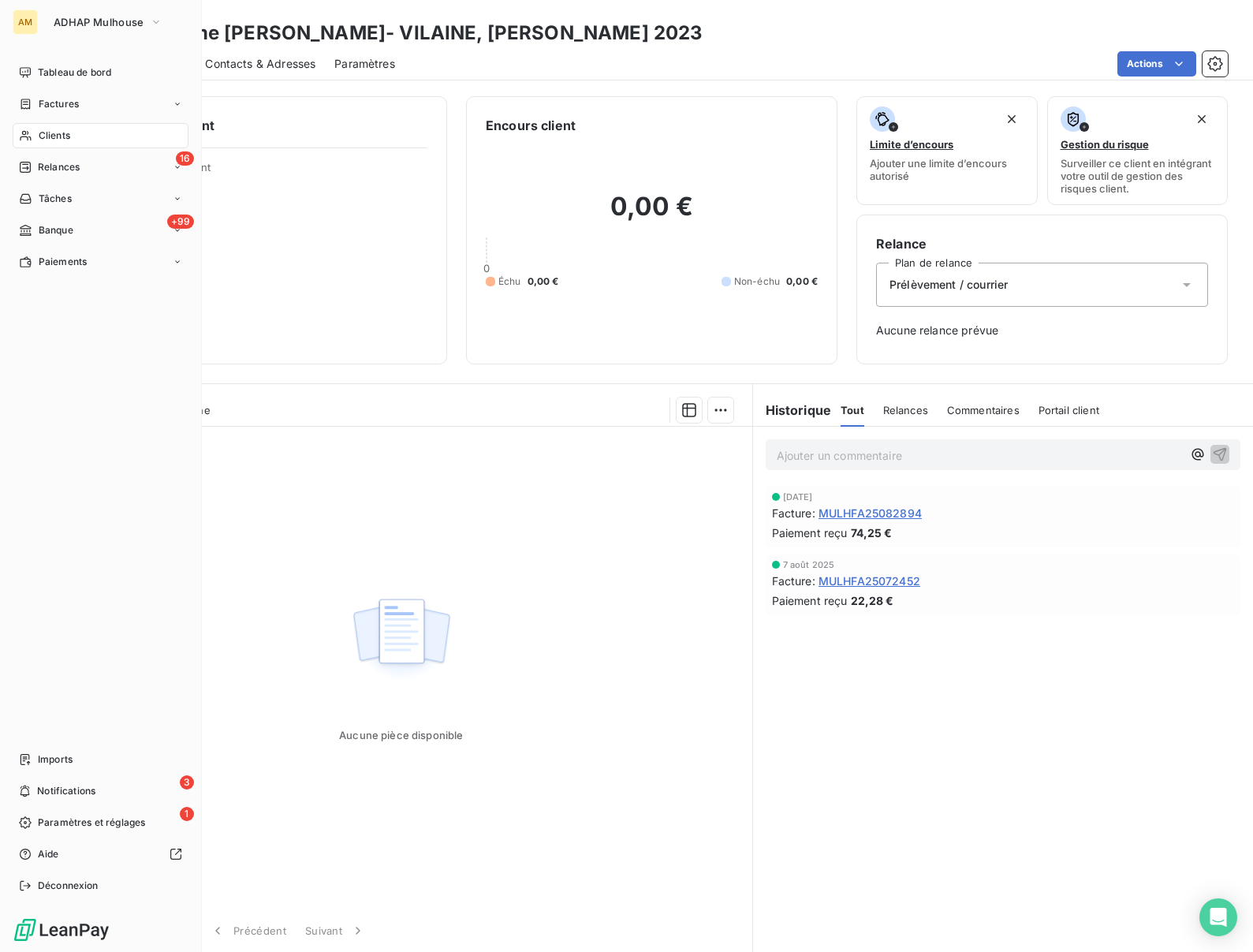
click at [62, 141] on span "Clients" at bounding box center [55, 135] width 32 height 14
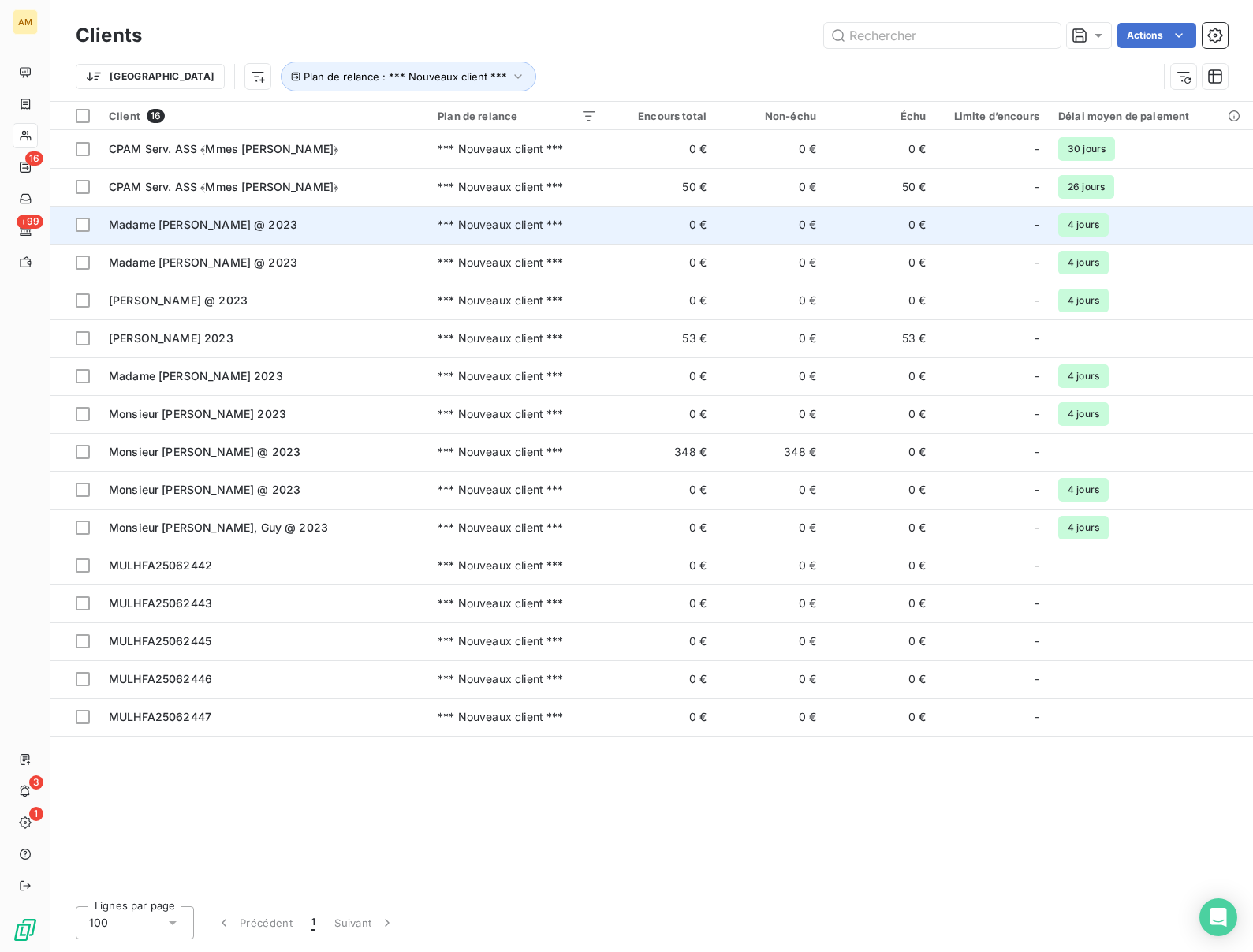
click at [151, 218] on span "Madame [PERSON_NAME] @ 2023" at bounding box center [203, 224] width 189 height 13
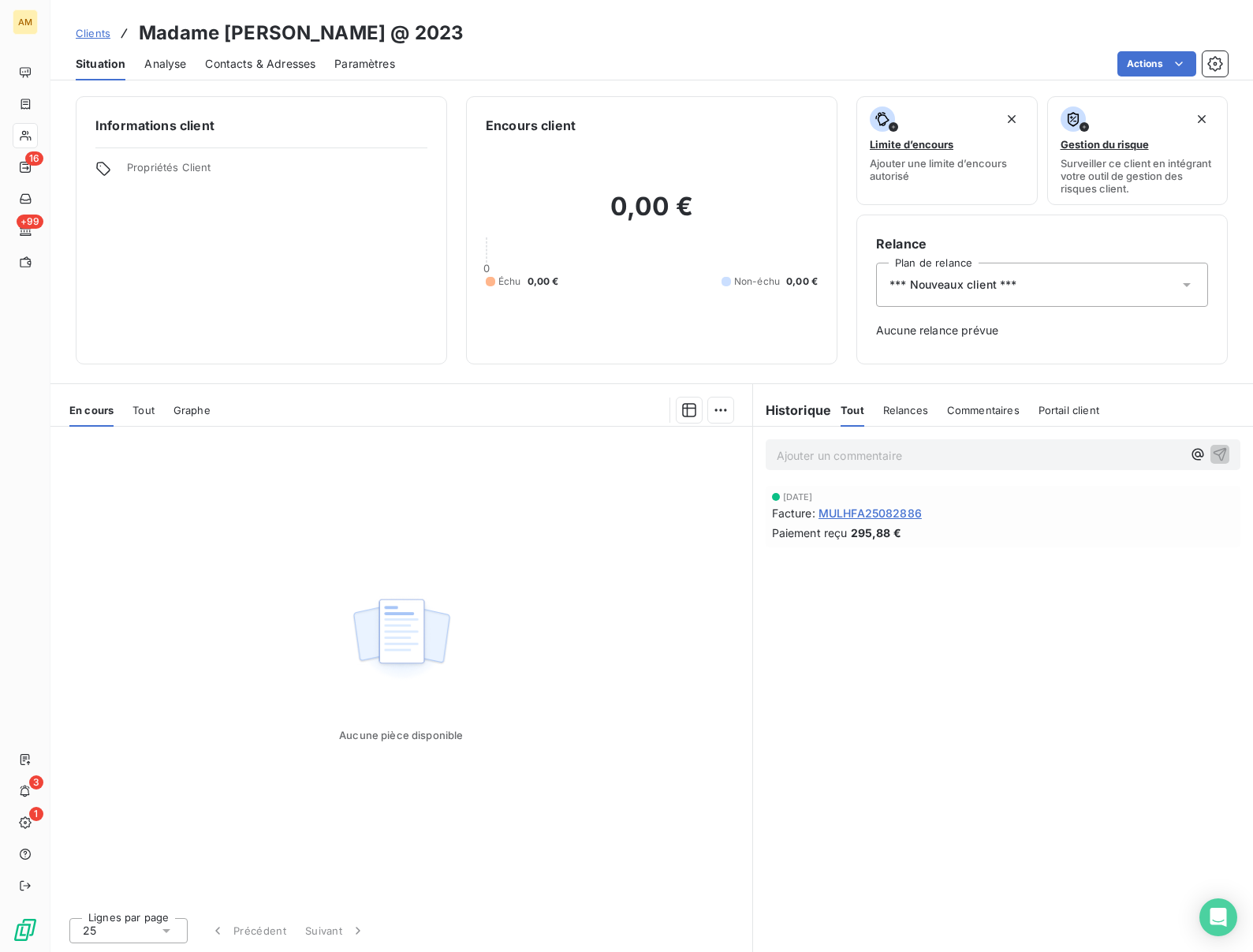
click at [280, 36] on h3 "Madame [PERSON_NAME] @ 2023" at bounding box center [301, 33] width 325 height 29
copy h3 "MARCOT"
click at [994, 280] on span "*** Nouveaux client ***" at bounding box center [953, 284] width 127 height 16
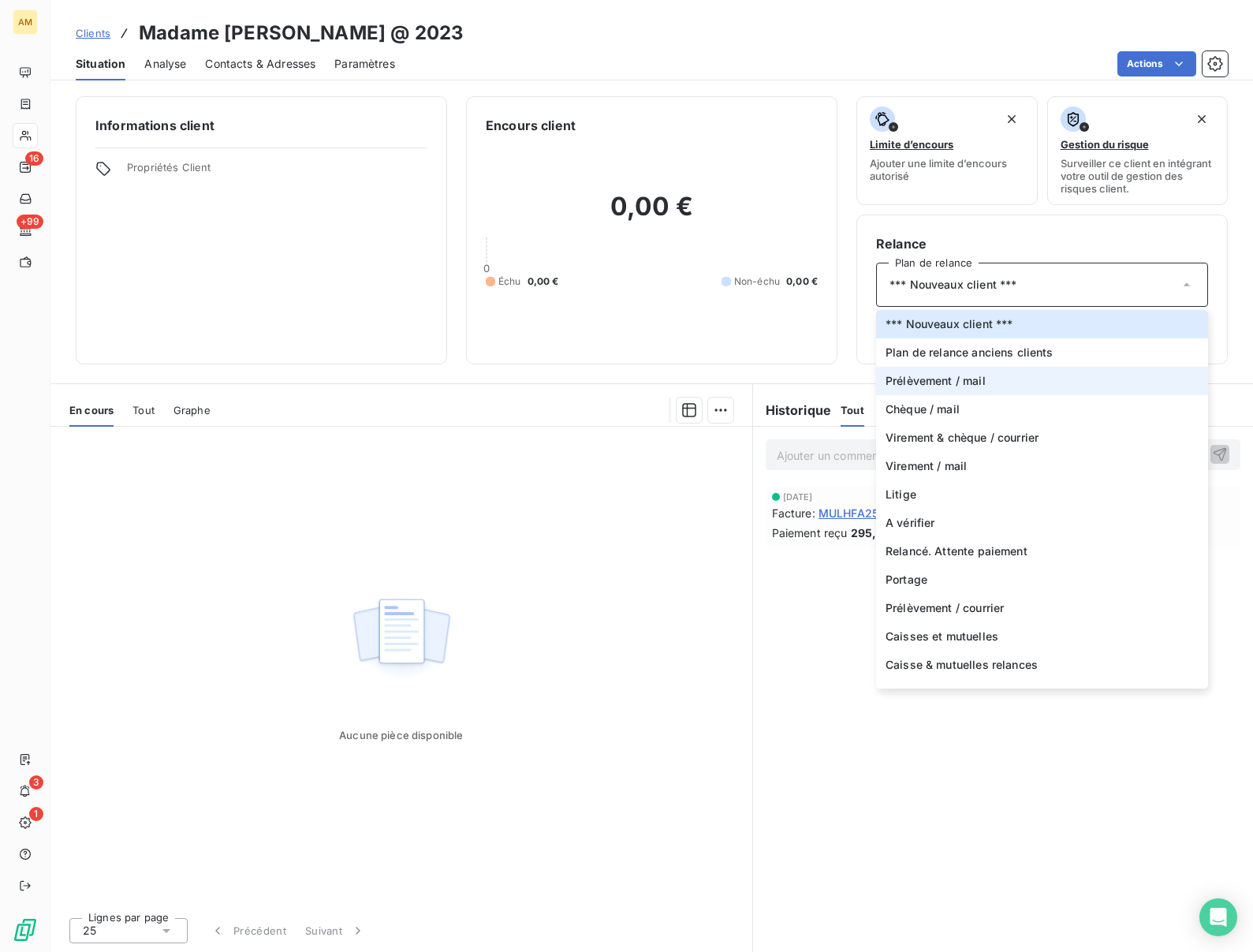
click at [969, 387] on span "Prélèvement / mail" at bounding box center [936, 380] width 100 height 16
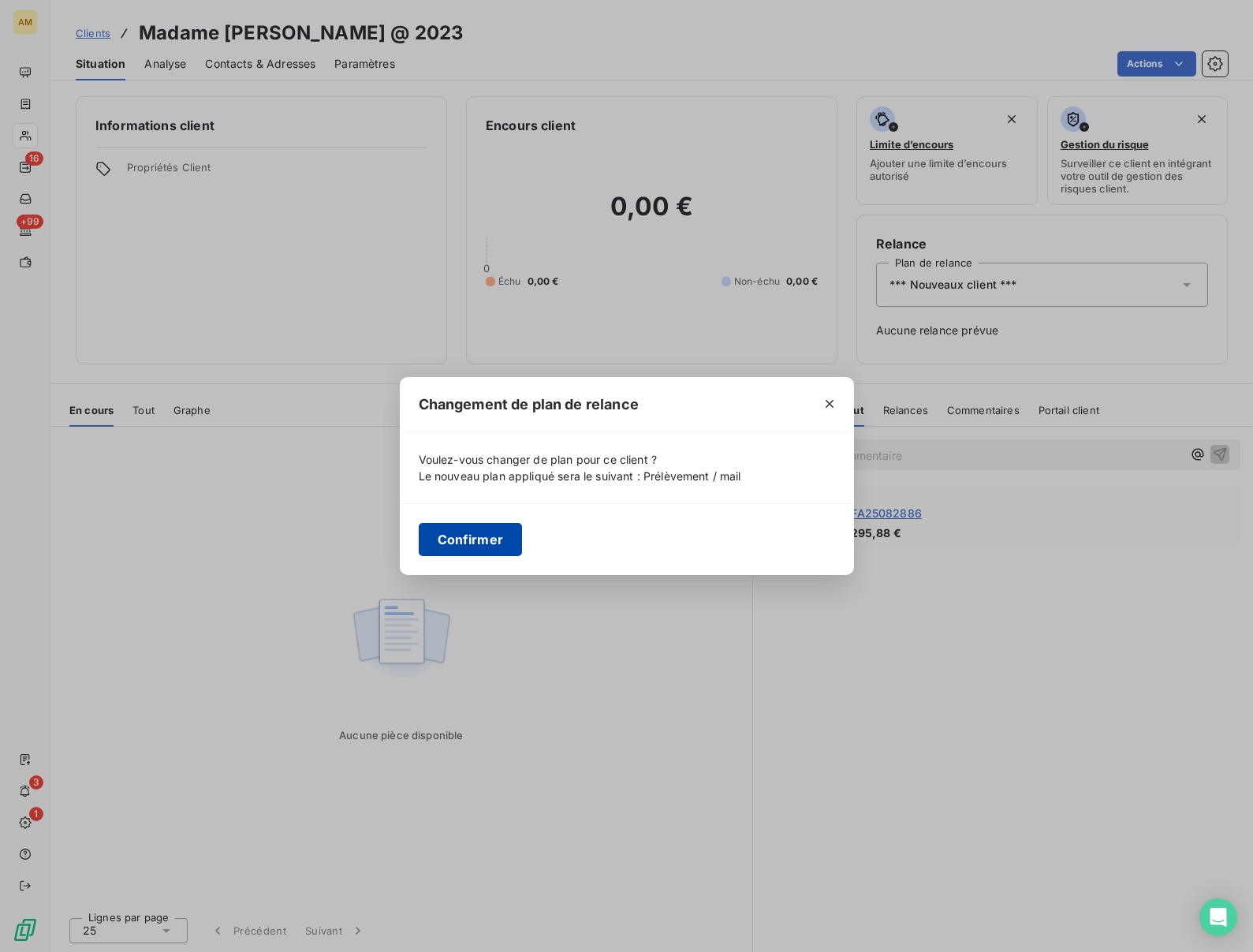
click at [460, 533] on button "Confirmer" at bounding box center [470, 539] width 104 height 33
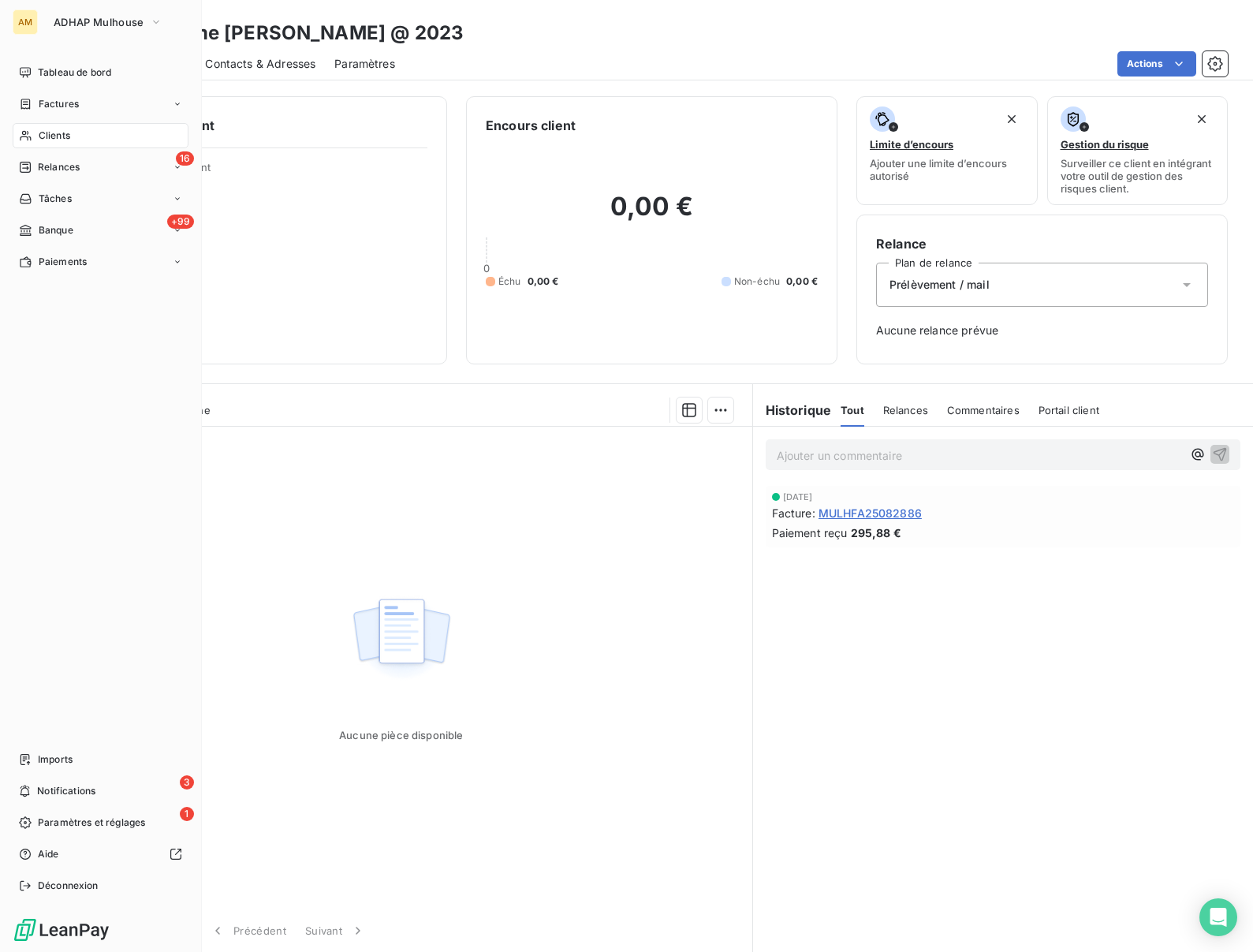
click at [45, 136] on span "Clients" at bounding box center [55, 135] width 32 height 14
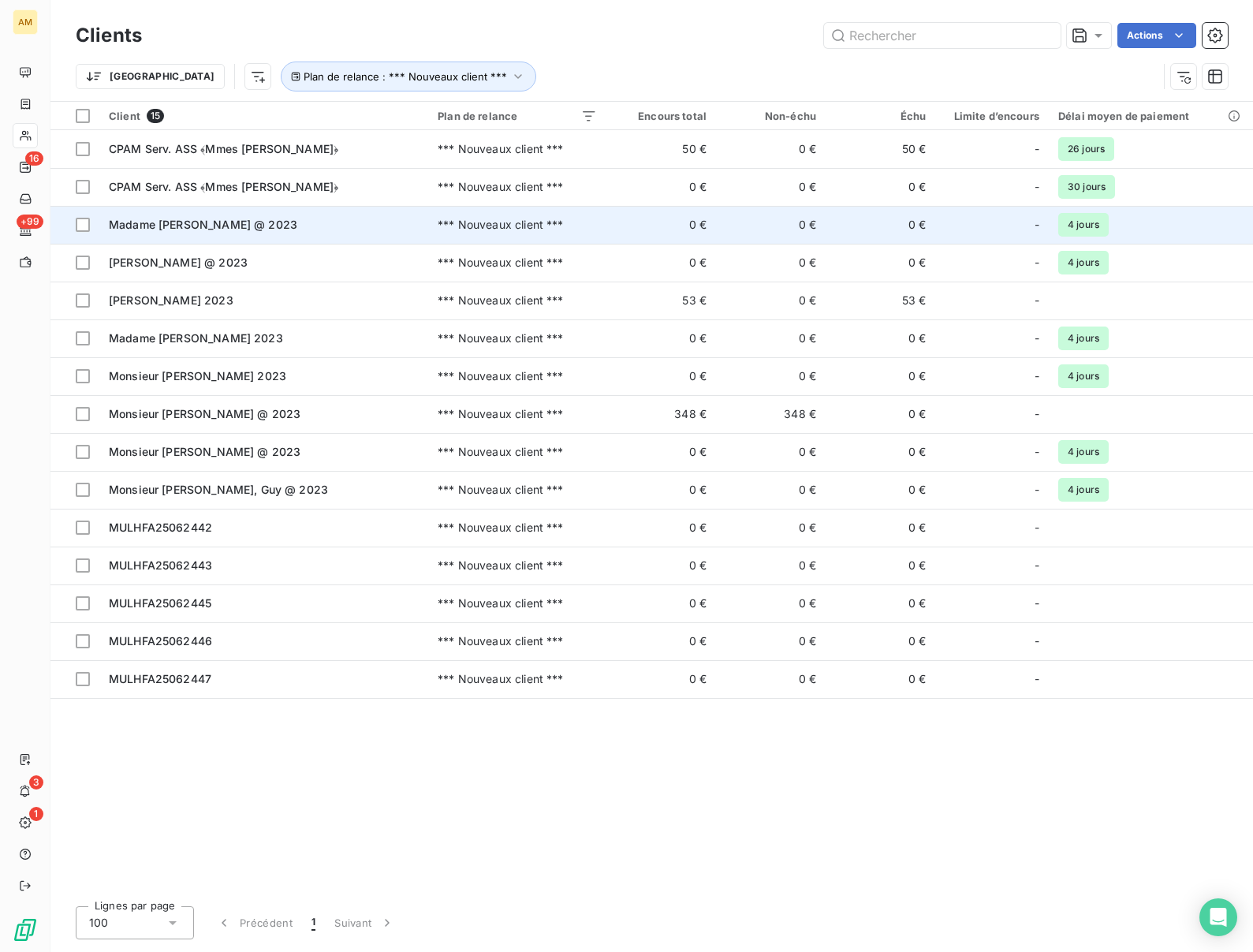
click at [187, 227] on span "Madame [PERSON_NAME] @ 2023" at bounding box center [203, 224] width 189 height 13
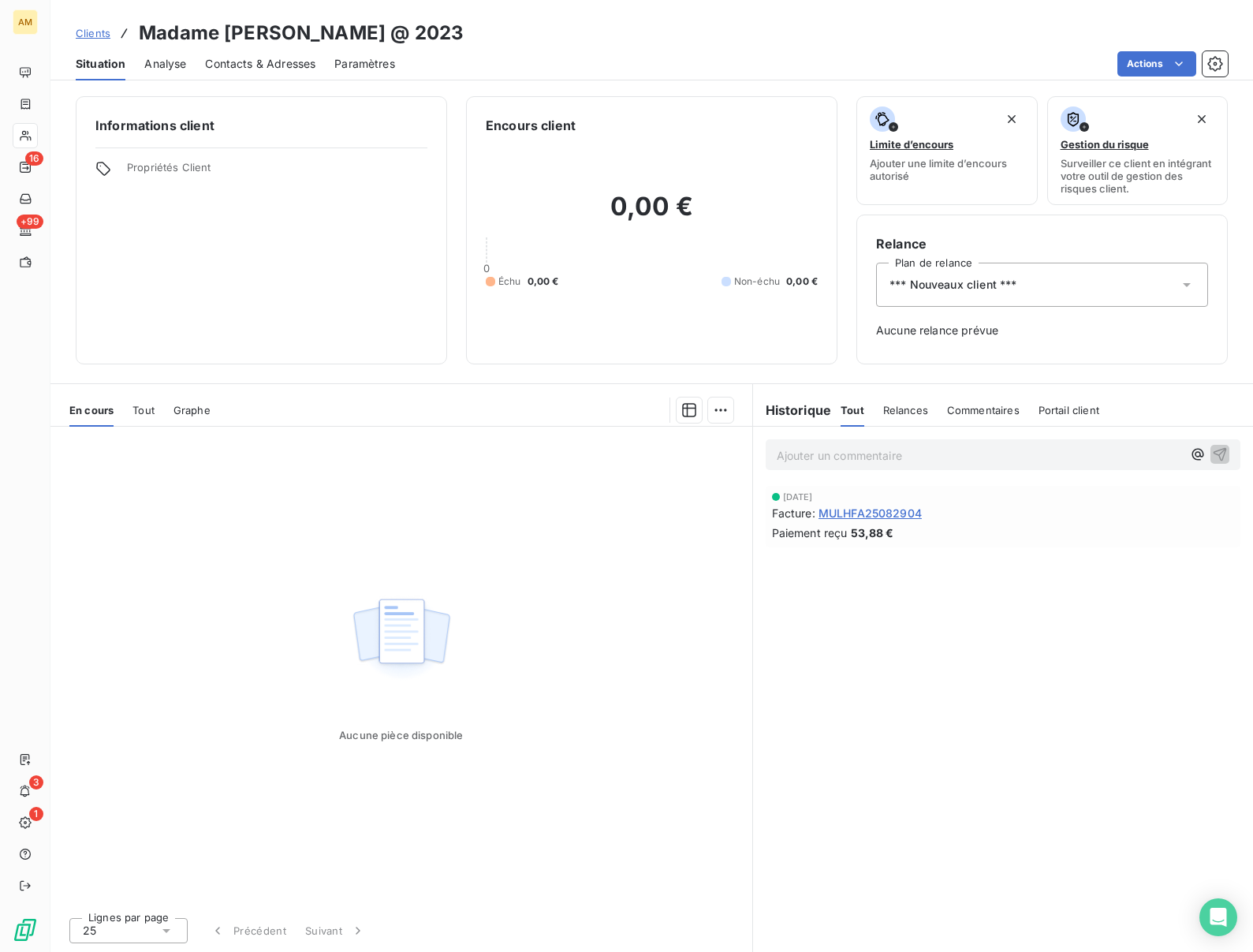
click at [245, 23] on h3 "Madame [PERSON_NAME] @ 2023" at bounding box center [301, 33] width 325 height 29
copy h3 "MEREU"
click at [942, 292] on span "*** Nouveaux client ***" at bounding box center [953, 284] width 127 height 16
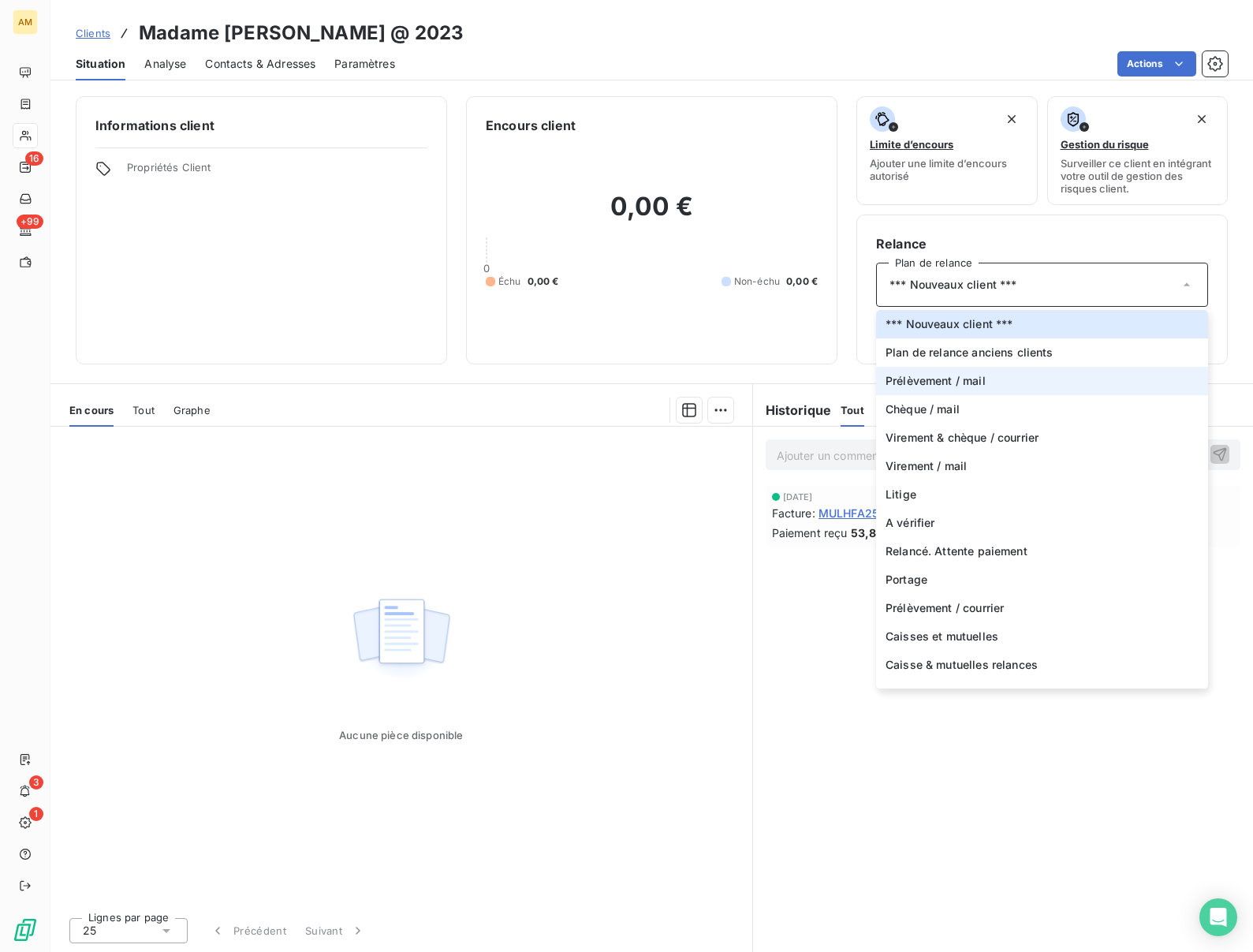
click at [920, 384] on span "Prélèvement / mail" at bounding box center [936, 380] width 100 height 16
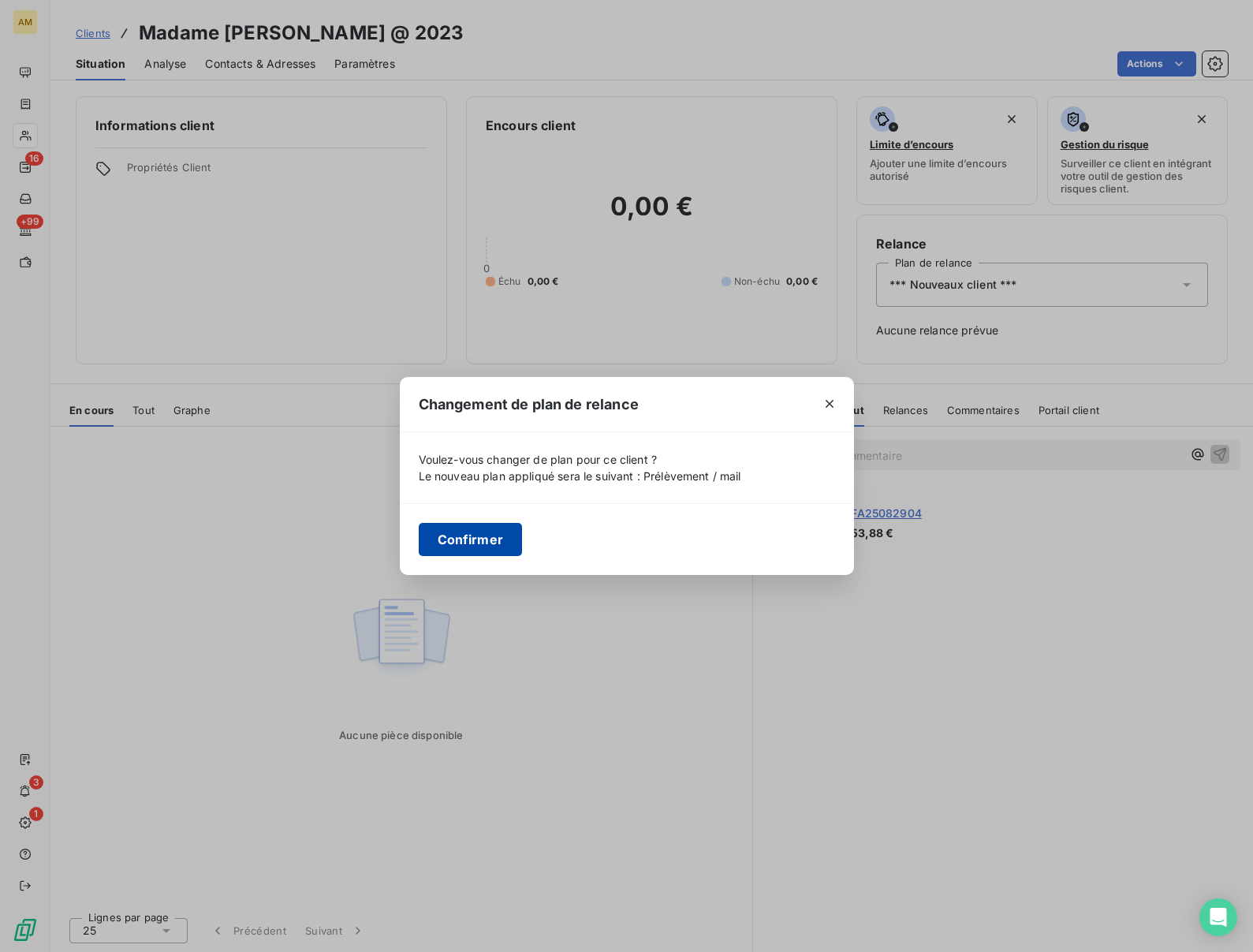
click at [470, 538] on button "Confirmer" at bounding box center [470, 539] width 104 height 33
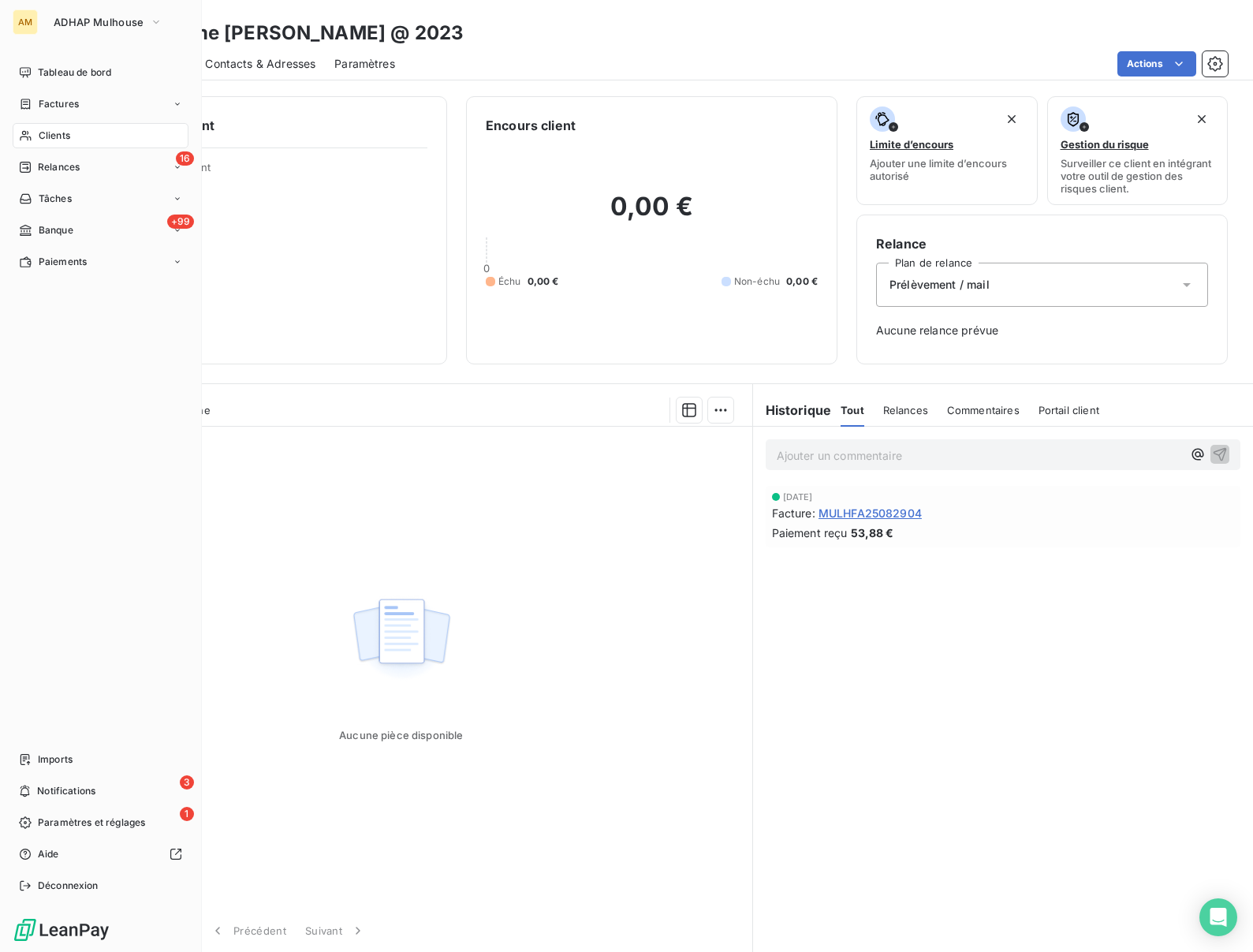
click at [39, 135] on span "Clients" at bounding box center [55, 135] width 32 height 14
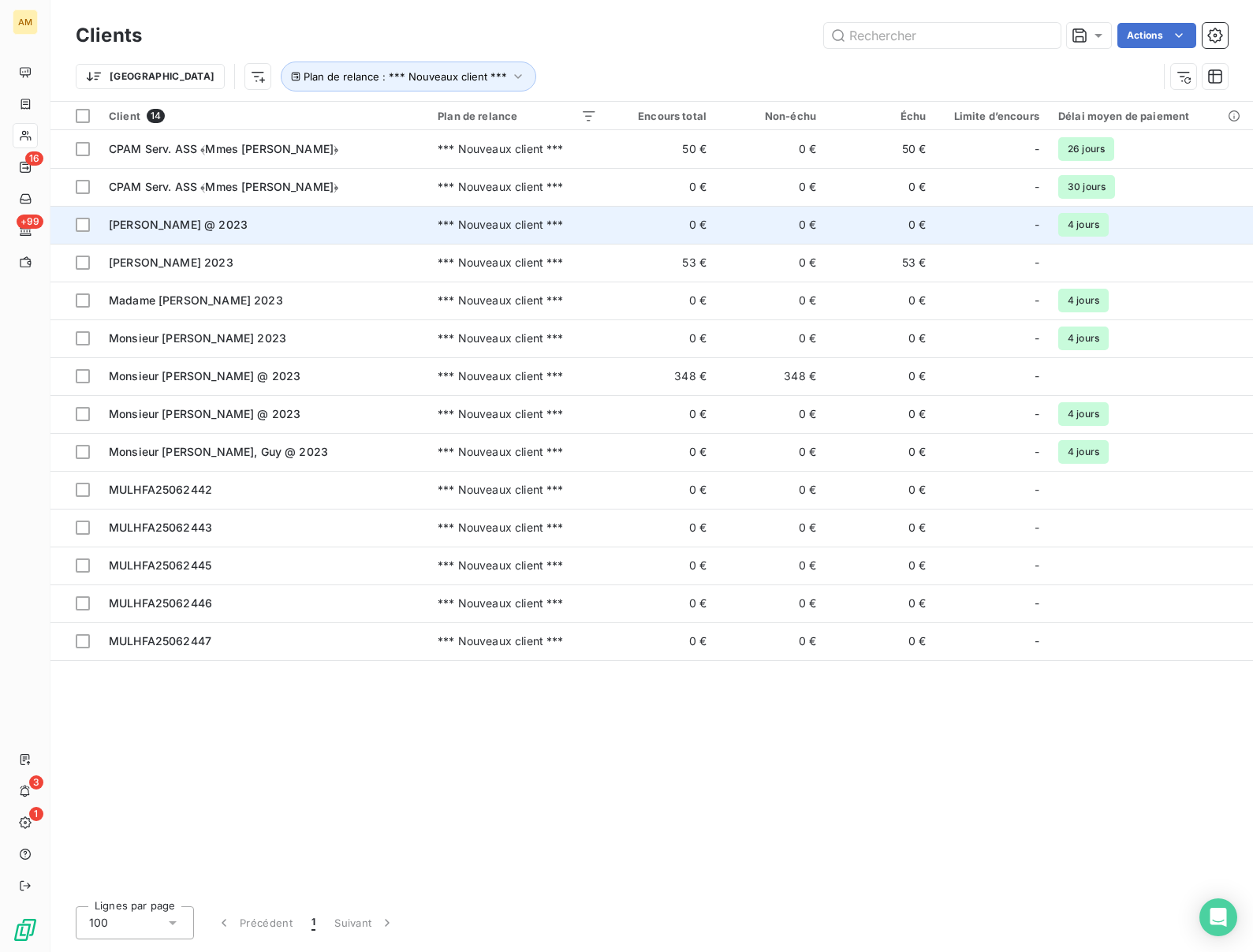
click at [218, 231] on span "Madame NUSSBAUMER, Christiane @ 2023" at bounding box center [178, 224] width 138 height 13
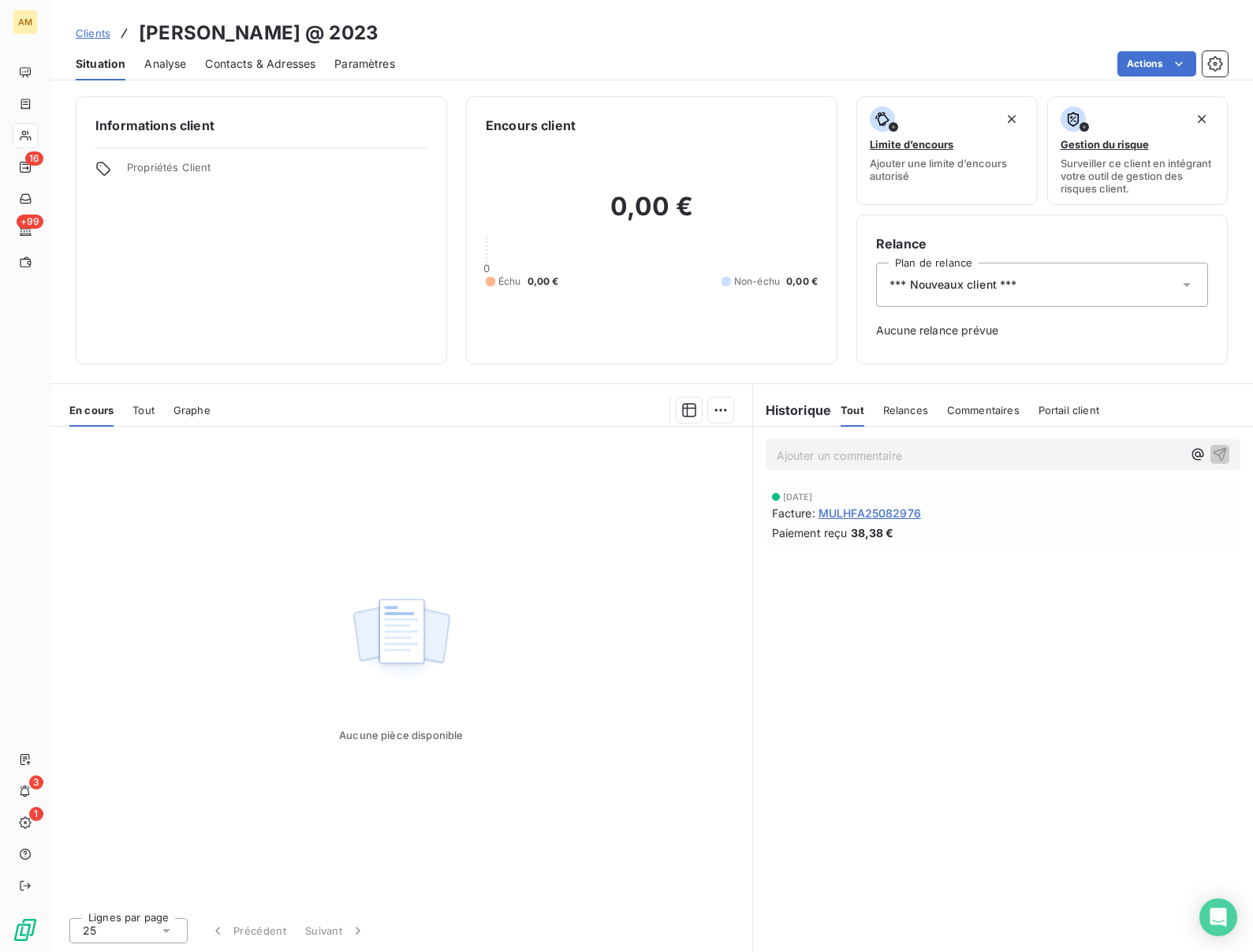
click at [285, 31] on h3 "Madame NUSSBAUMER, Christiane @ 2023" at bounding box center [258, 33] width 240 height 29
copy h3 "NUSSBAUMER"
click at [998, 285] on span "*** Nouveaux client ***" at bounding box center [953, 284] width 127 height 16
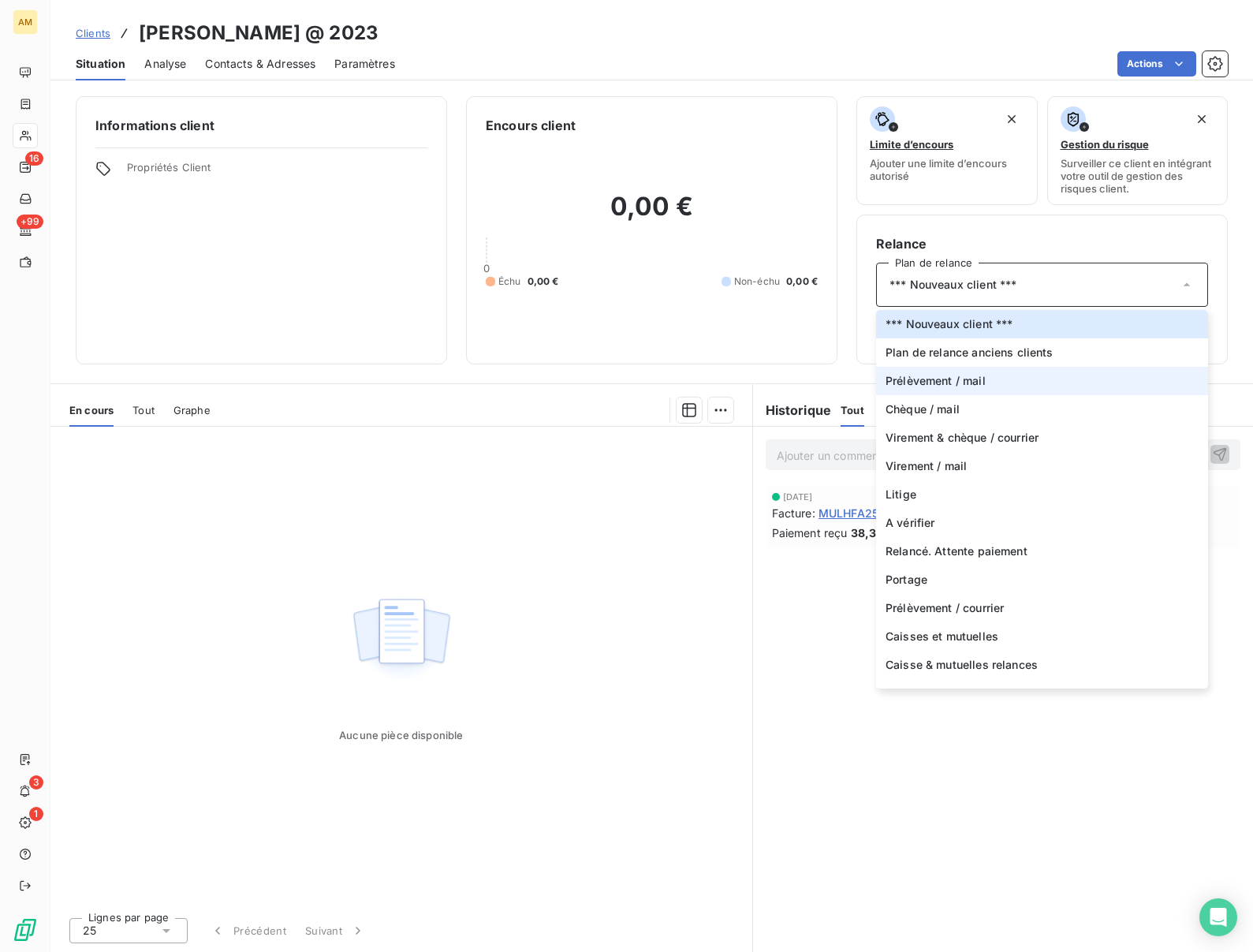
click at [940, 382] on span "Prélèvement / mail" at bounding box center [936, 380] width 100 height 16
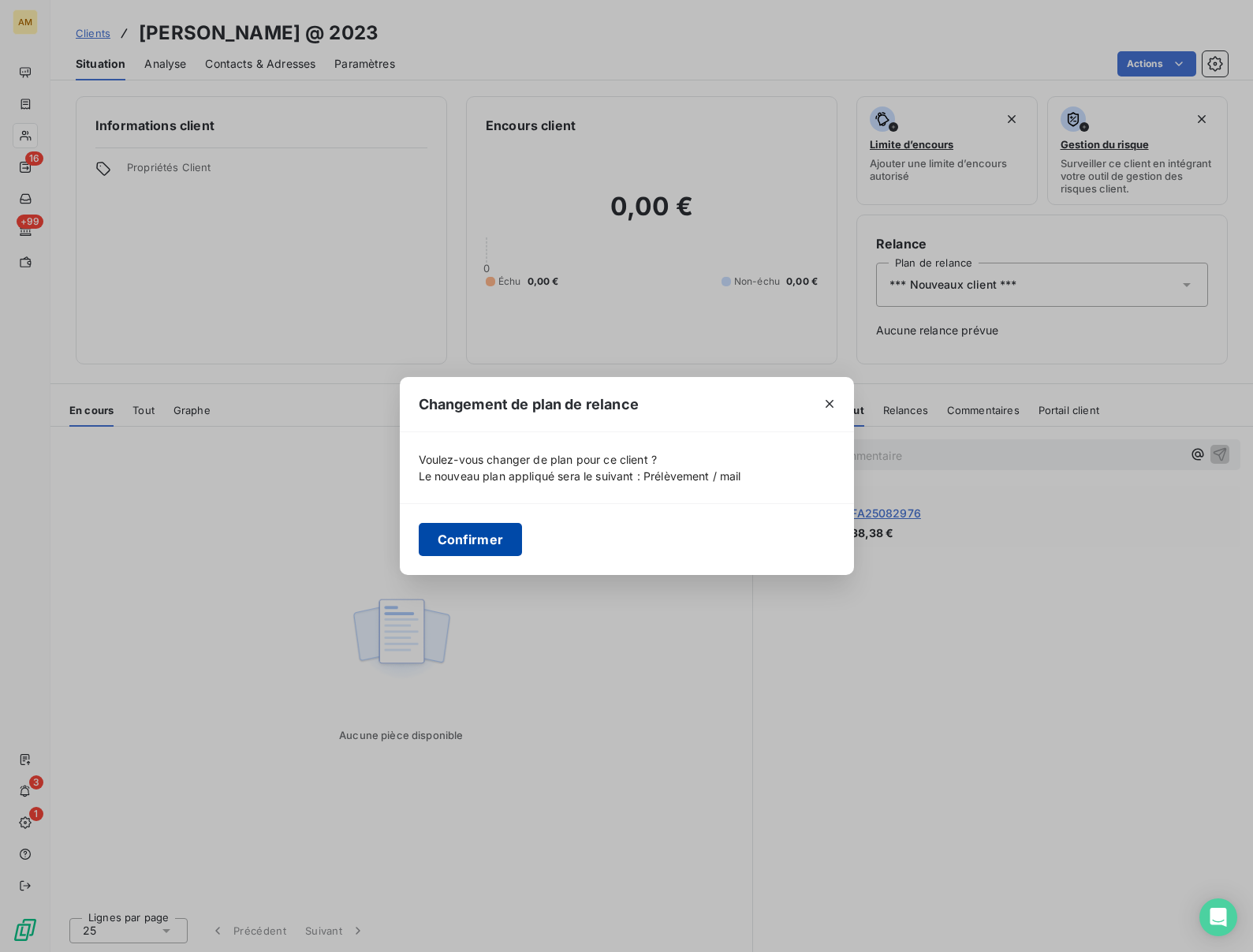
click at [460, 536] on button "Confirmer" at bounding box center [470, 539] width 104 height 33
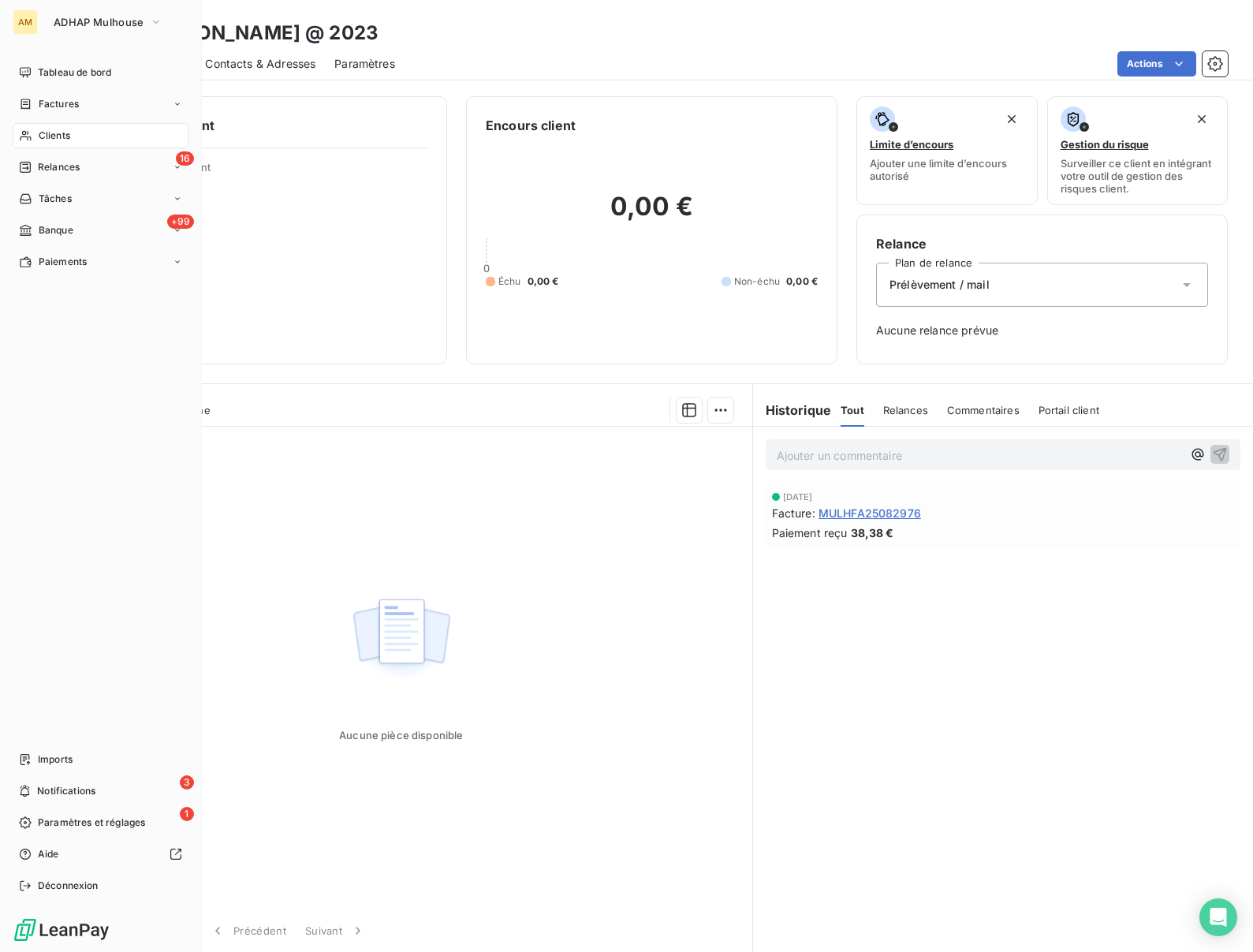
click at [34, 140] on div "Clients" at bounding box center [100, 135] width 176 height 25
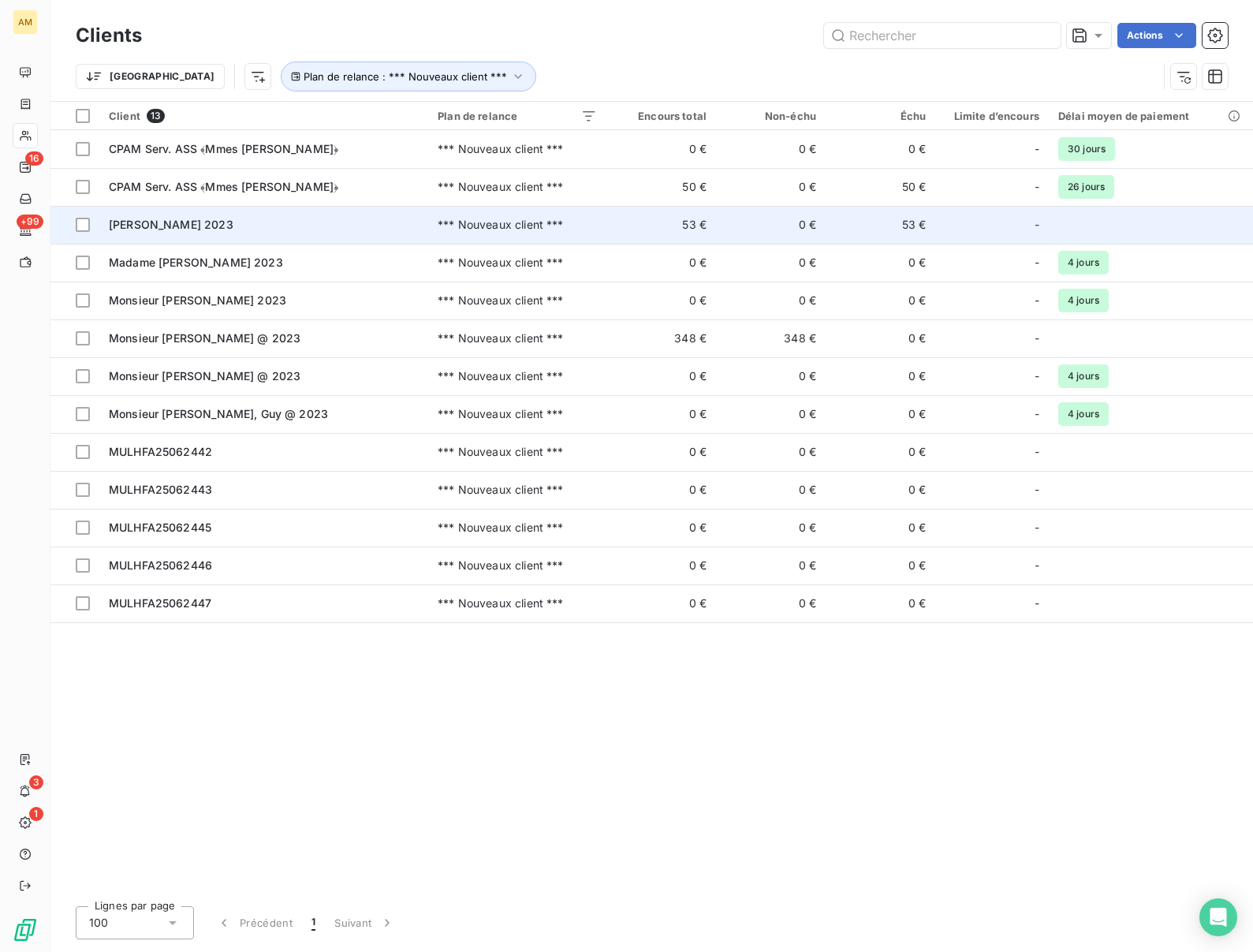
click at [179, 217] on div "Madame SCHLIENGER, Monique 2023" at bounding box center [263, 224] width 310 height 16
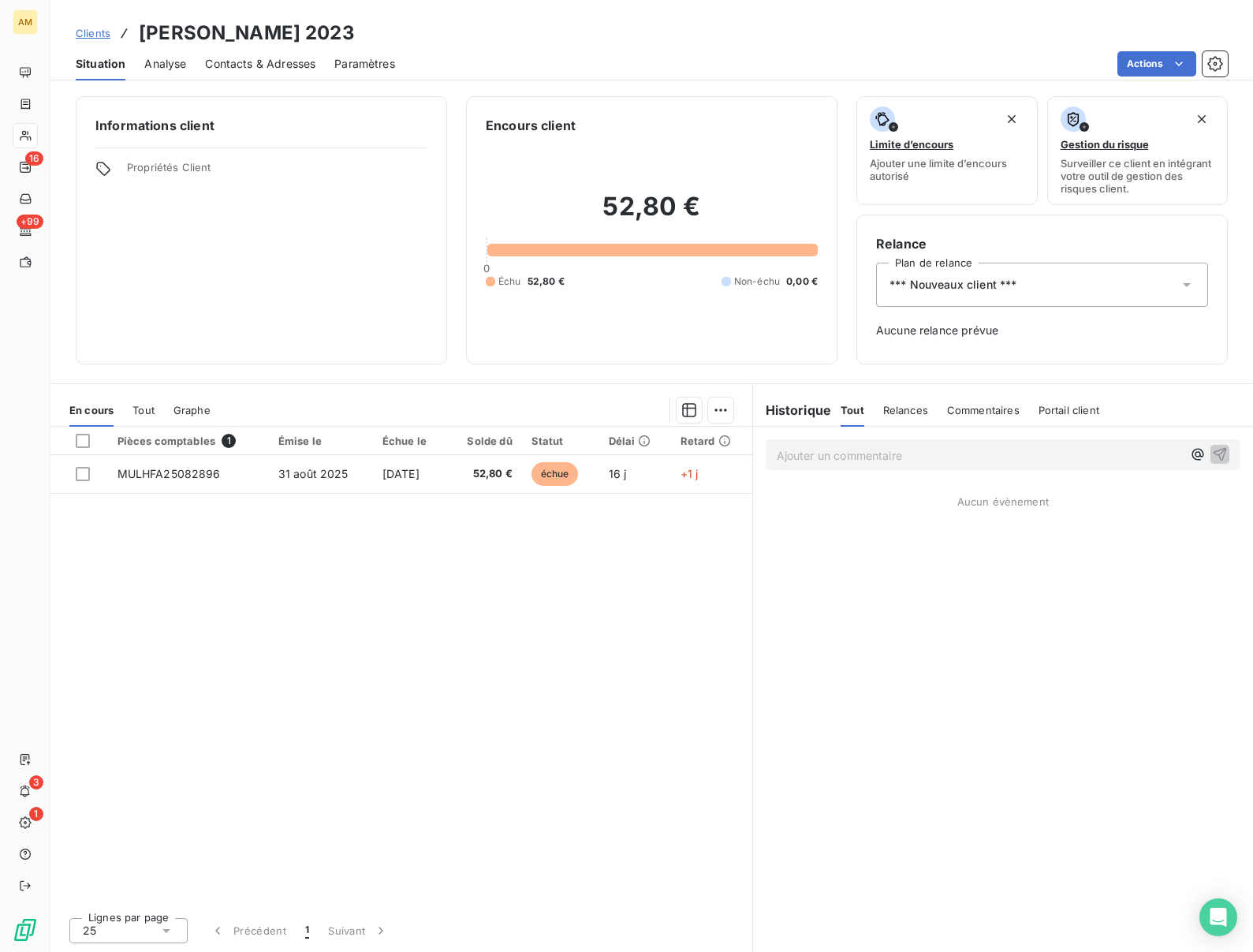
click at [280, 36] on h3 "Madame SCHLIENGER, Monique 2023" at bounding box center [246, 33] width 216 height 29
copy h3 "SCHLIENGER"
click at [973, 286] on span "*** Nouveaux client ***" at bounding box center [953, 284] width 127 height 16
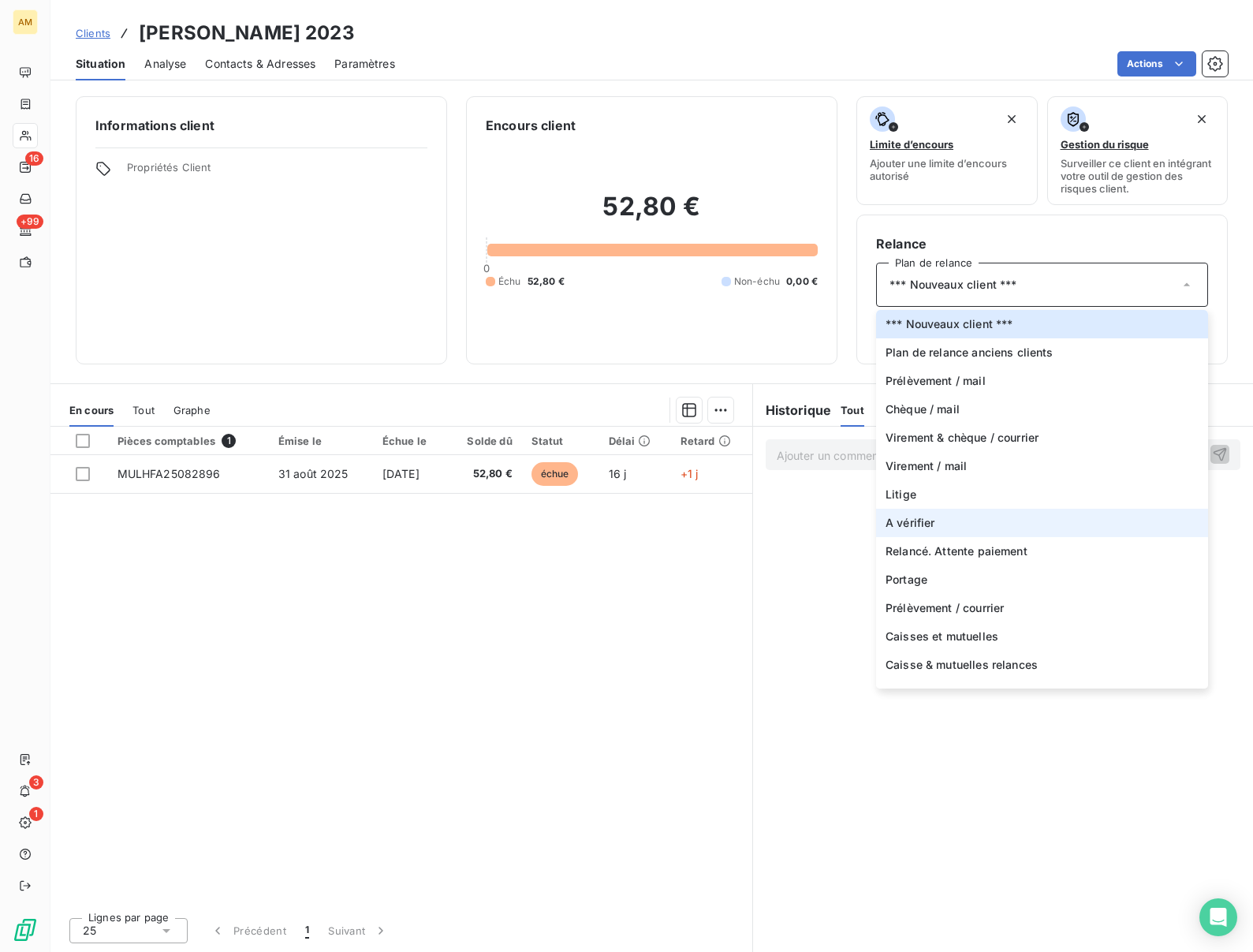
scroll to position [75, 0]
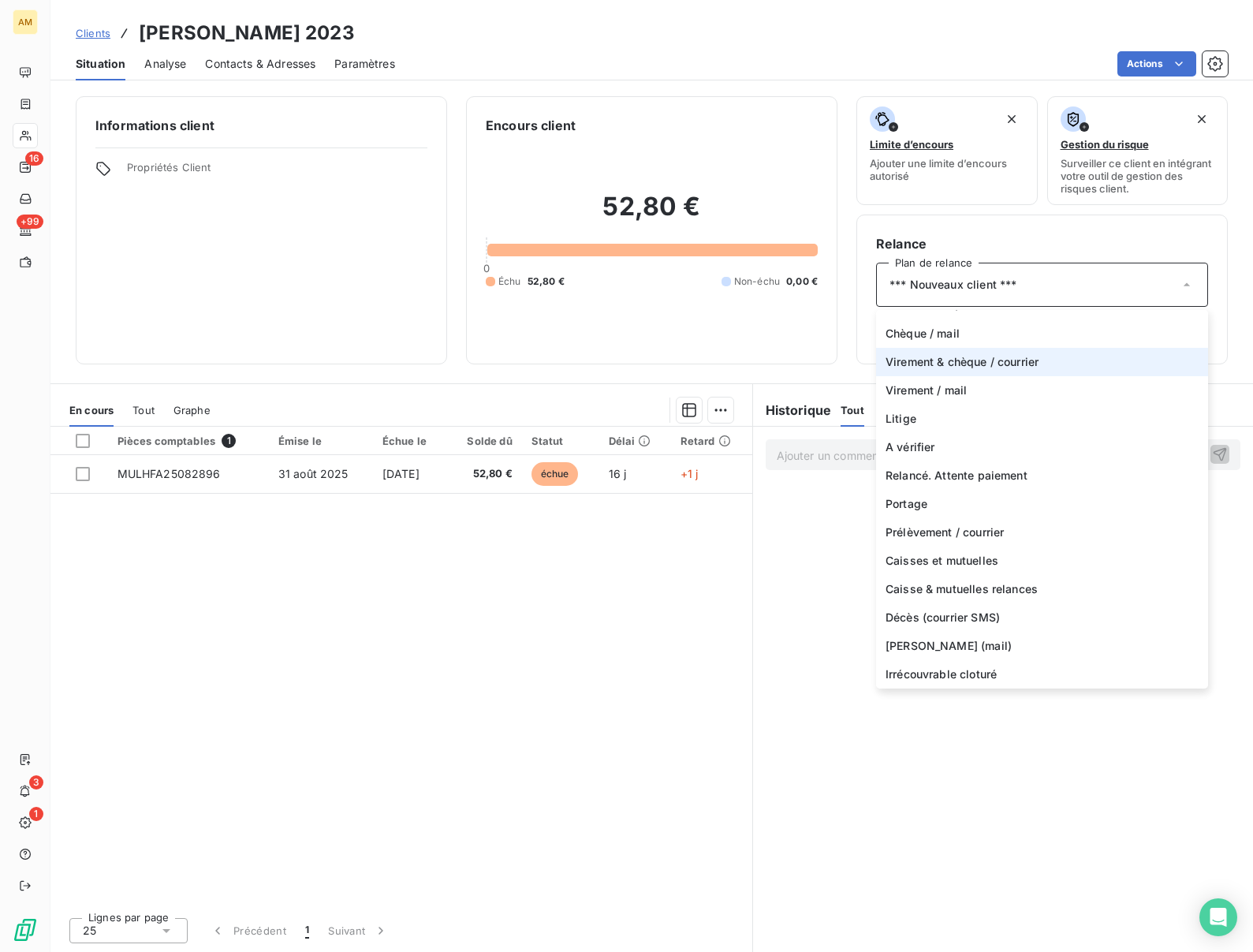
click at [929, 362] on span "Virement & chèque / courrier" at bounding box center [962, 362] width 153 height 16
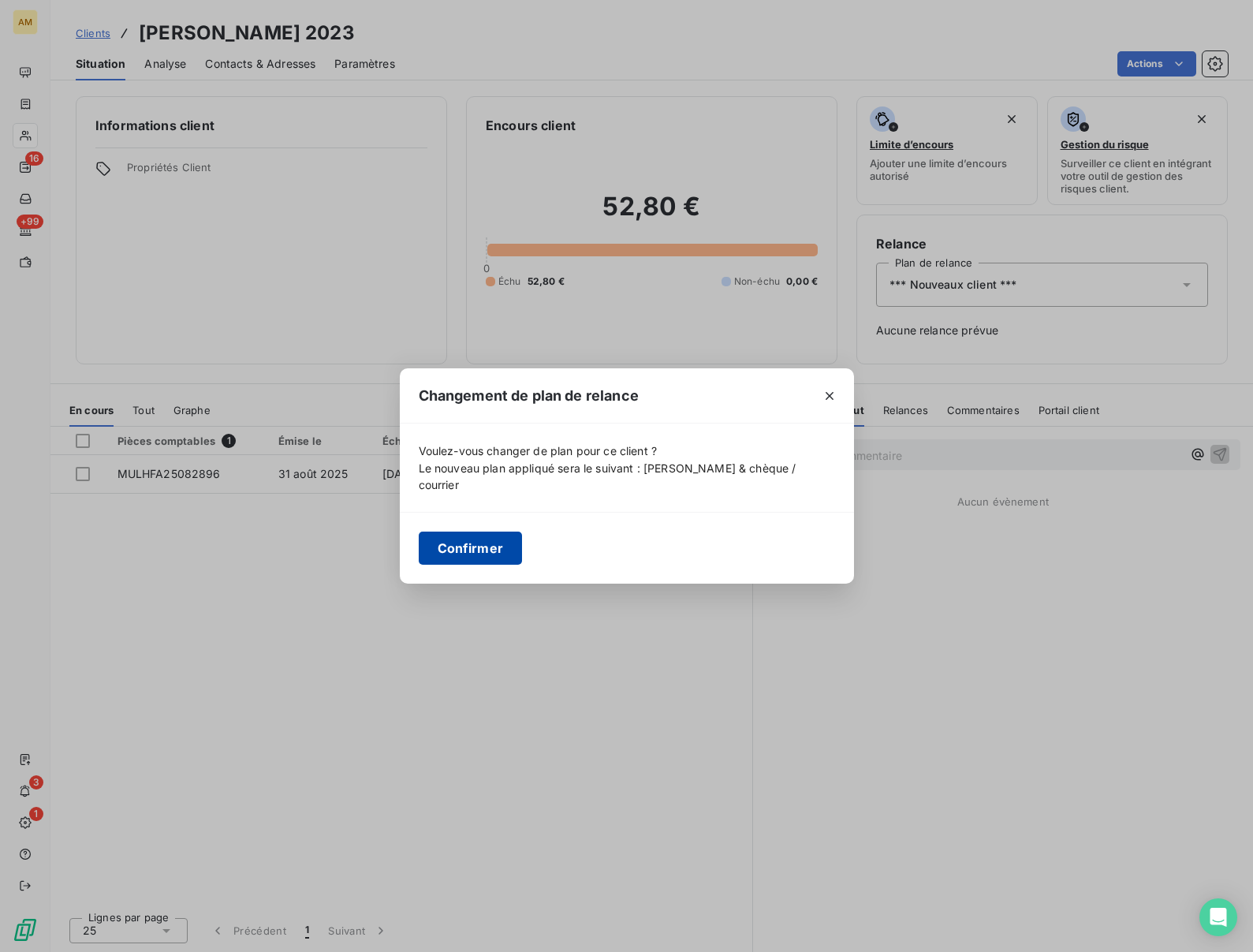
click at [460, 532] on button "Confirmer" at bounding box center [470, 549] width 104 height 33
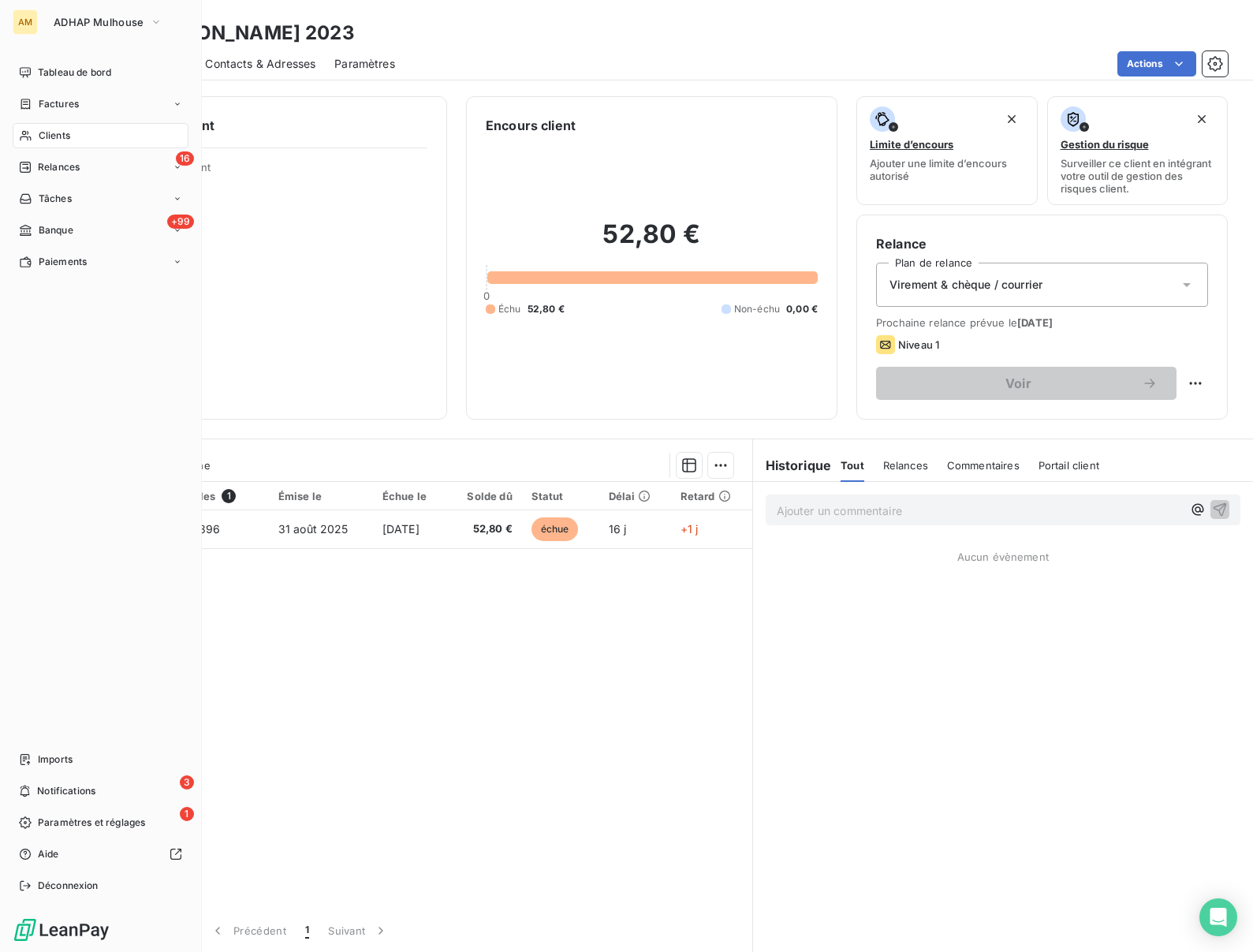
click at [43, 135] on span "Clients" at bounding box center [55, 135] width 32 height 14
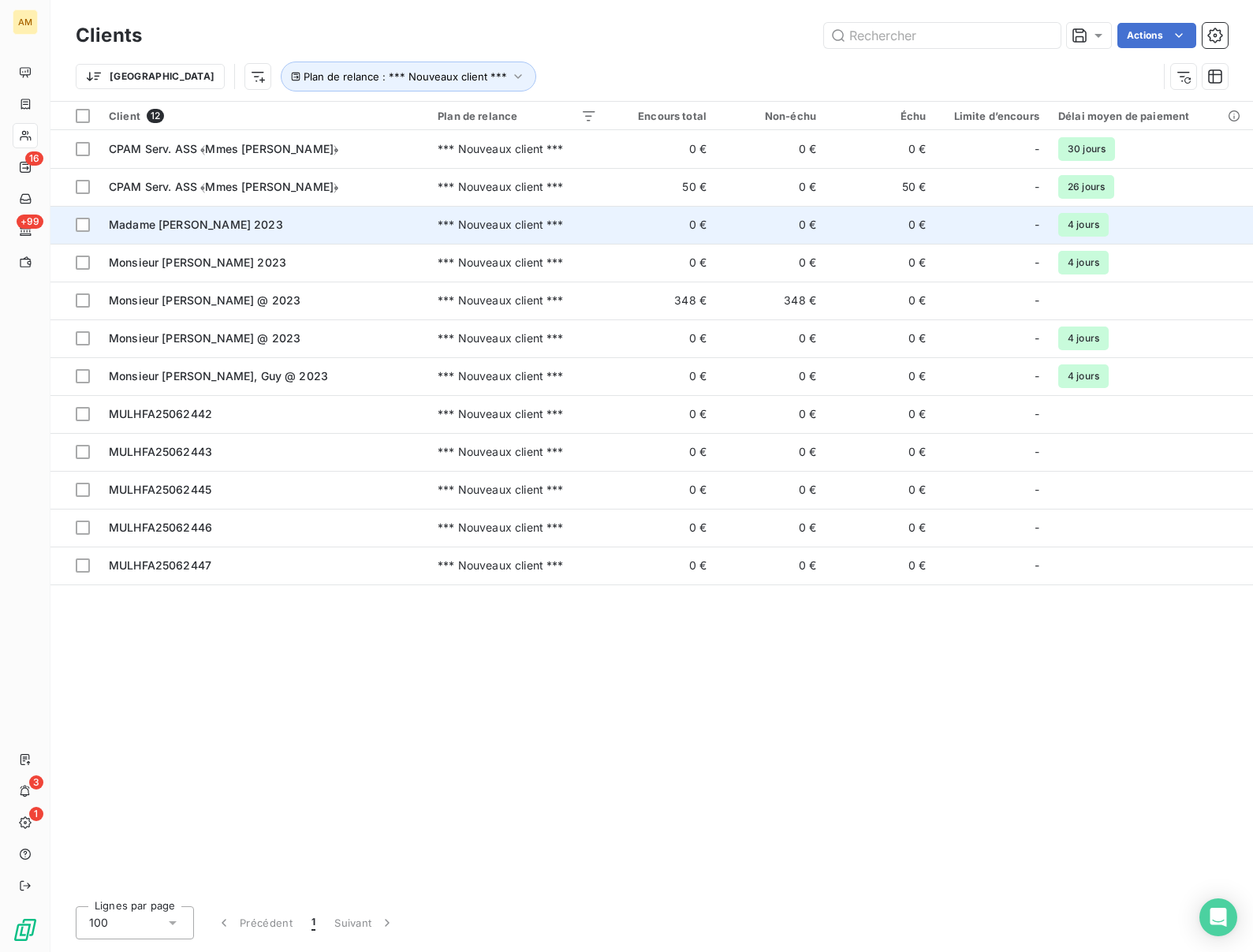
click at [198, 231] on div "Madame TIERI BARONE, Maria 2023" at bounding box center [263, 224] width 310 height 16
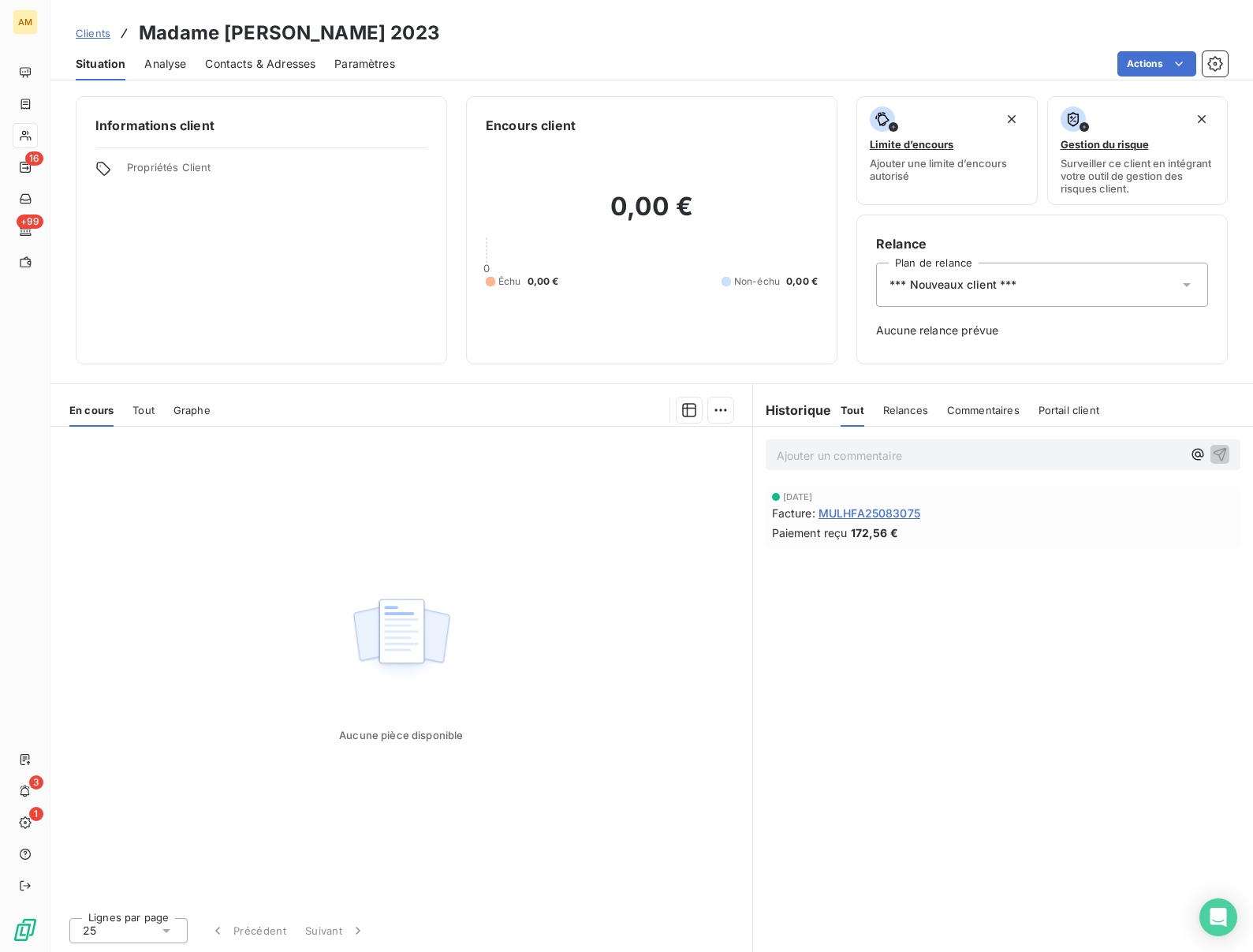
click at [239, 33] on h3 "Madame TIERI BARONE, Maria 2023" at bounding box center [289, 33] width 301 height 29
copy h3 "TIERI"
click at [1150, 65] on html "AM 16 +99 3 1 Clients Madame TIERI BARONE, Maria 2023 Situation Analyse Contact…" at bounding box center [626, 476] width 1253 height 952
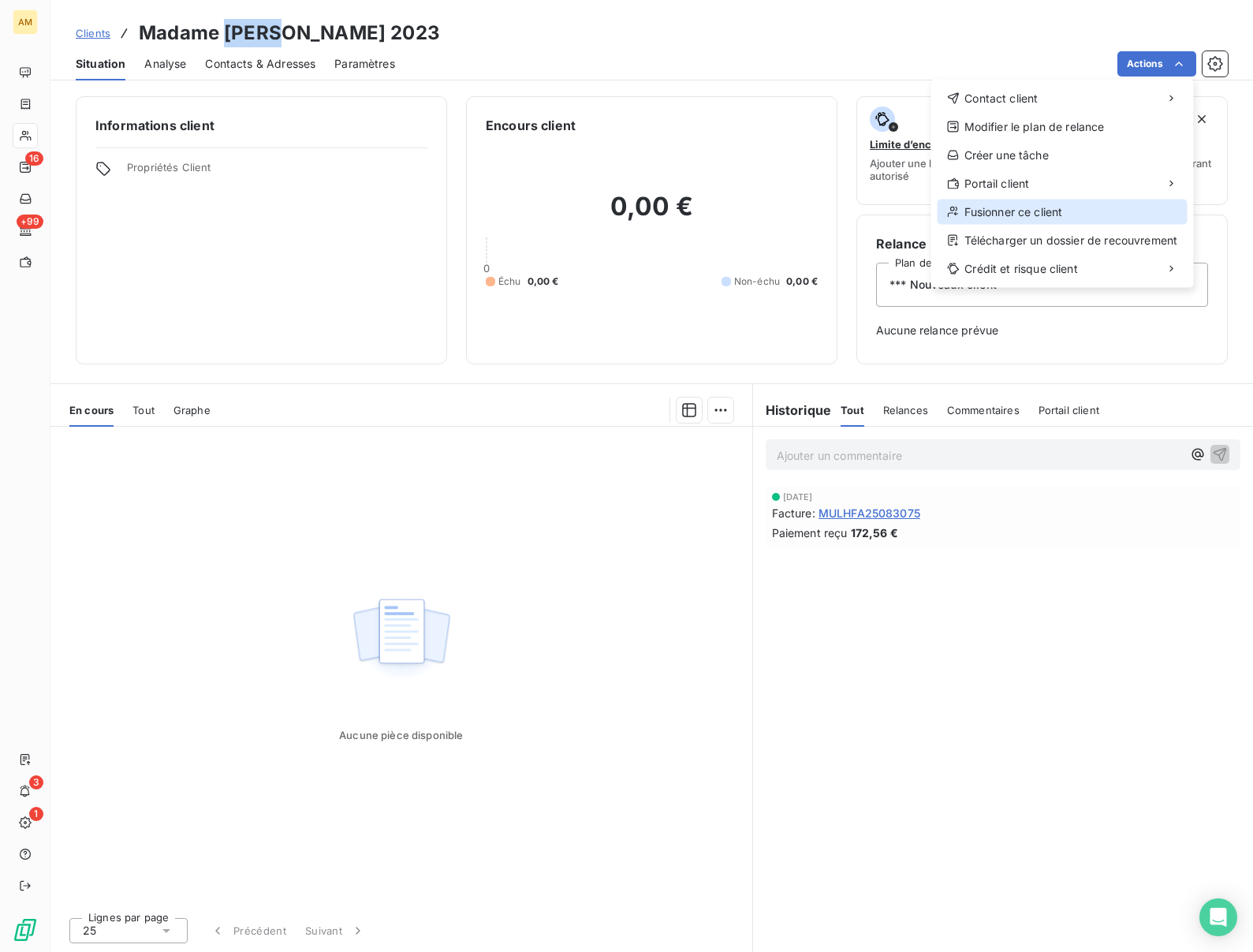
click at [1019, 212] on div "Fusionner ce client" at bounding box center [1062, 212] width 250 height 25
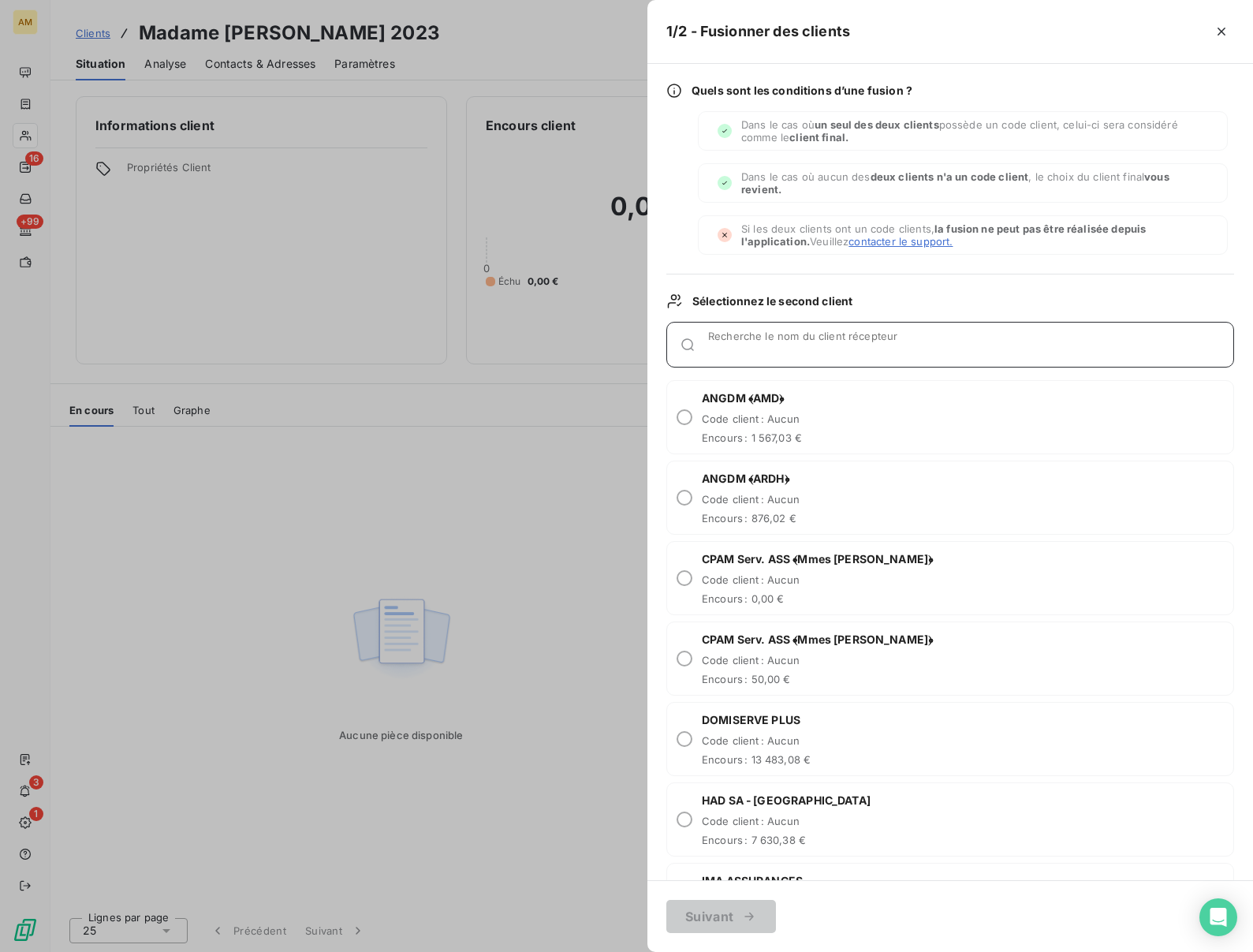
click at [720, 350] on input "Recherche le nom du client récepteur" at bounding box center [970, 350] width 525 height 16
paste input "TIERI"
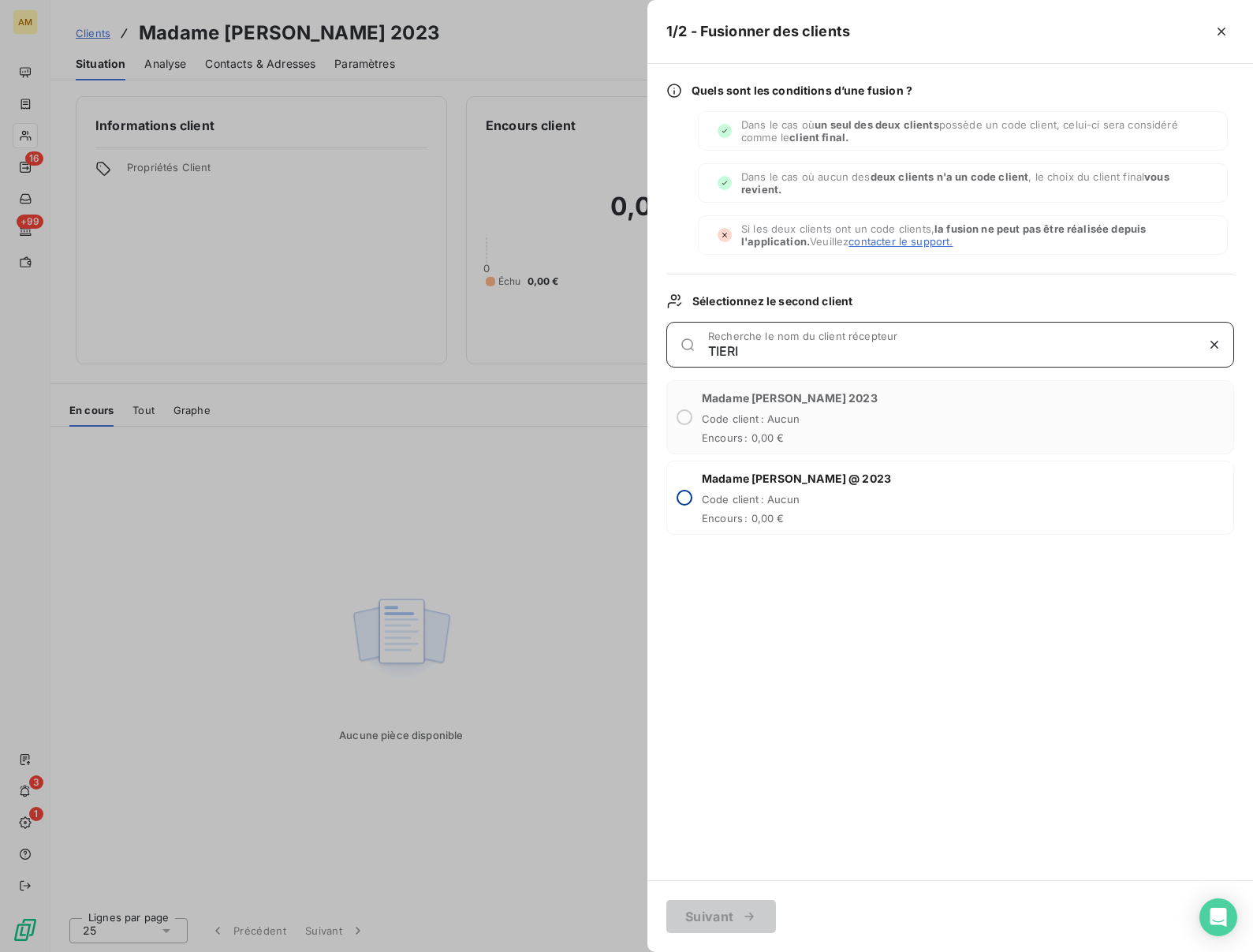
type input "TIERI"
click at [685, 494] on input "radio" at bounding box center [684, 497] width 16 height 16
radio input "true"
click at [718, 919] on button "Suivant" at bounding box center [721, 917] width 110 height 33
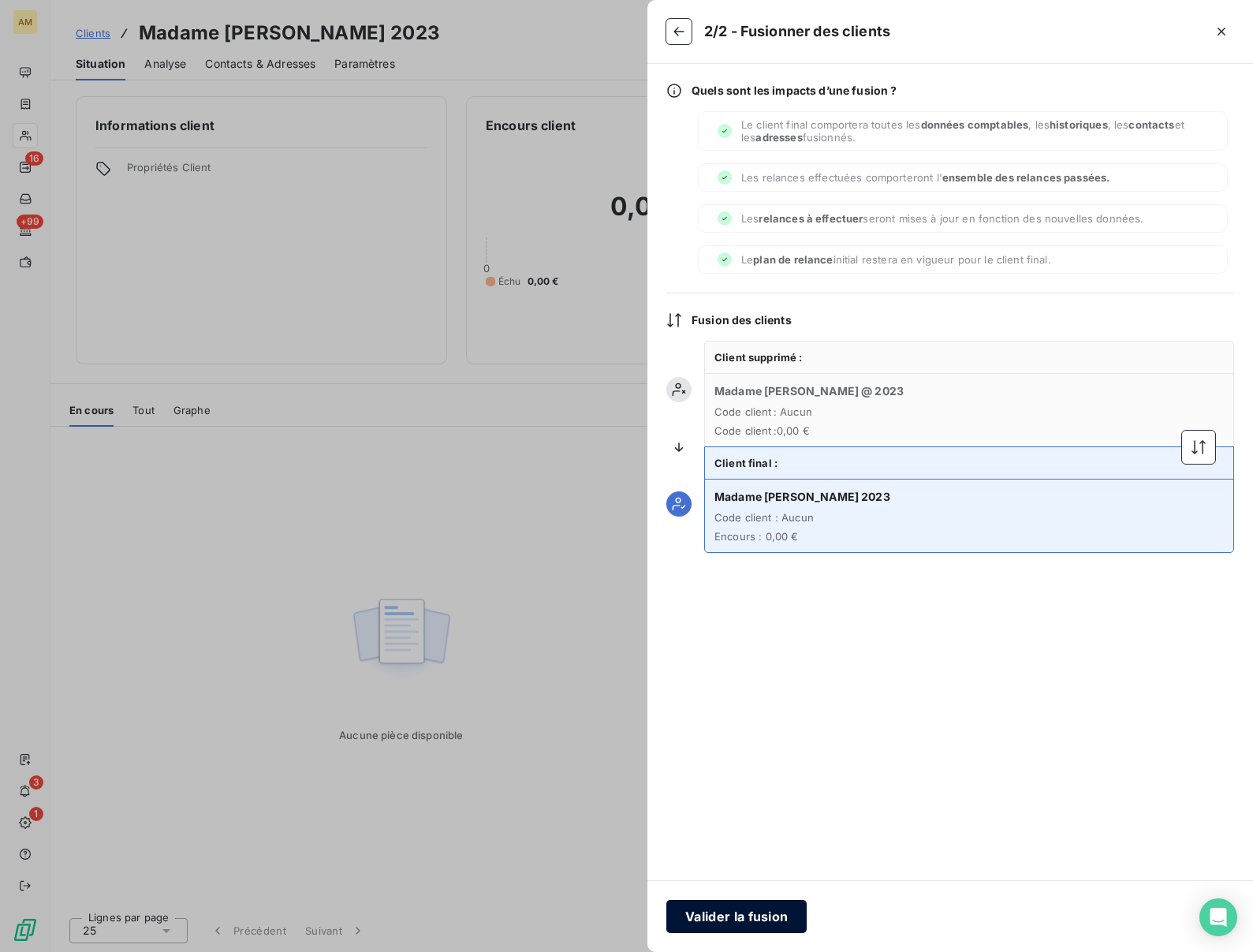
click at [725, 915] on button "Valider la fusion" at bounding box center [736, 917] width 140 height 33
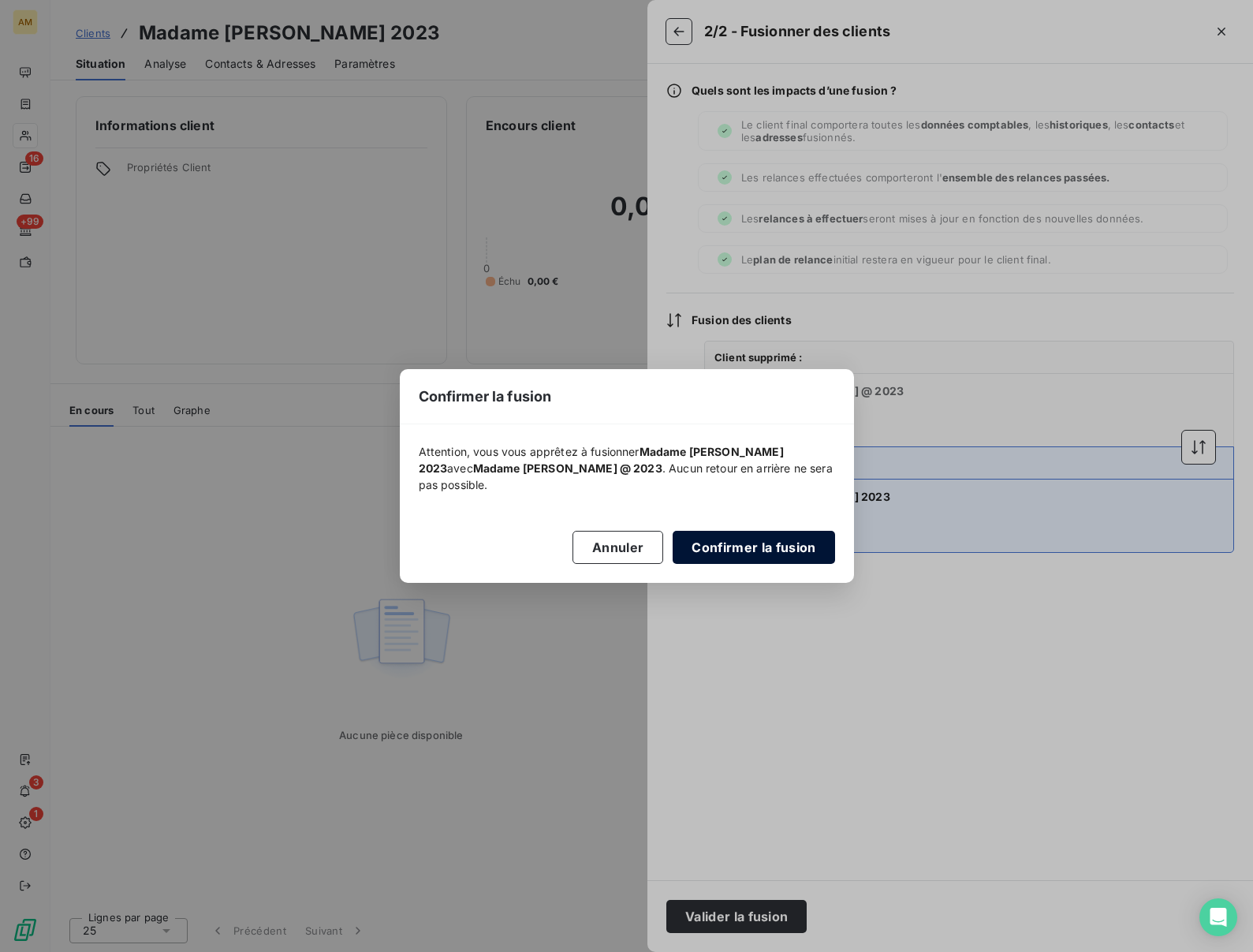
click at [762, 552] on button "Confirmer la fusion" at bounding box center [754, 548] width 162 height 33
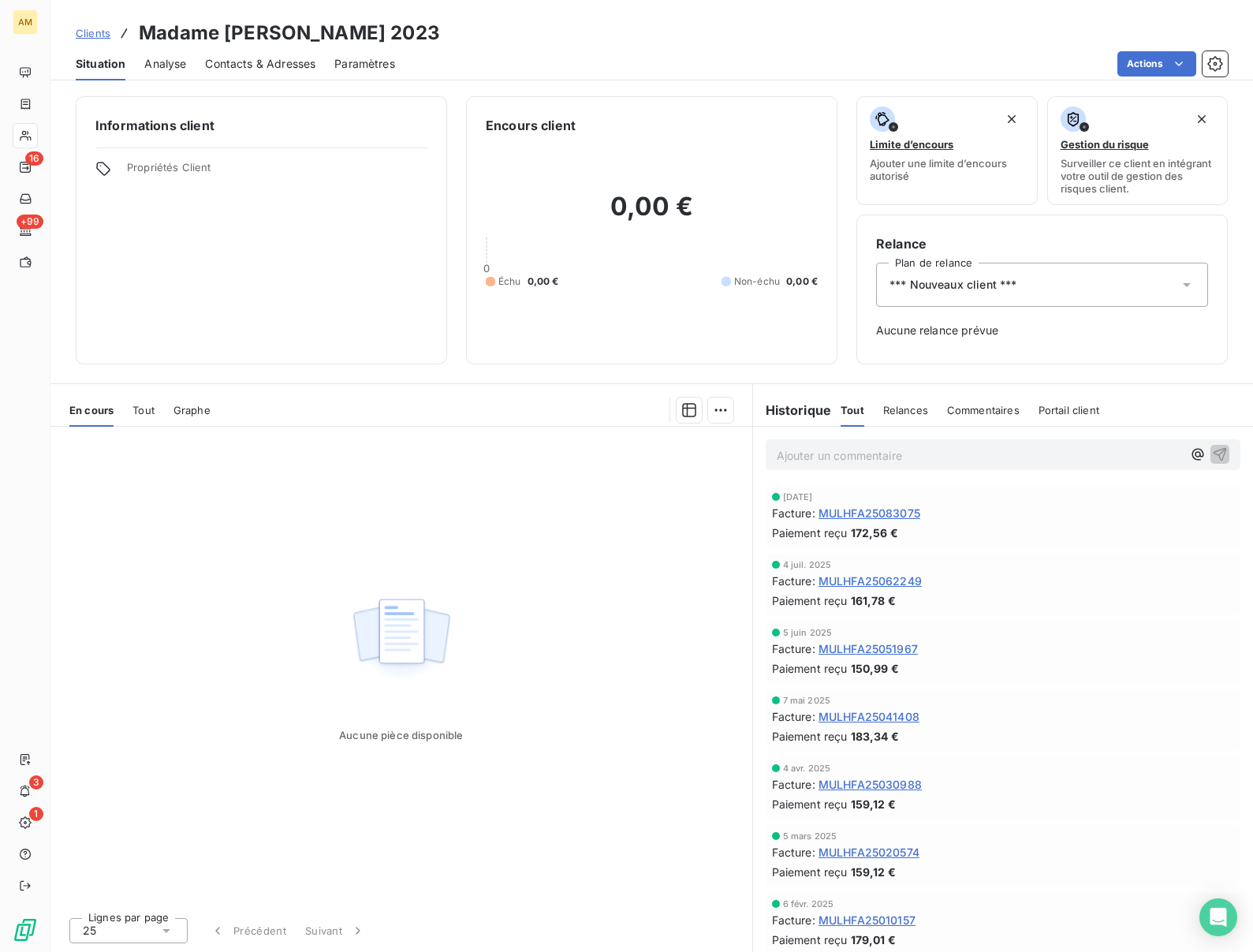
click at [970, 267] on div "*** Nouveaux client ***" at bounding box center [1042, 284] width 332 height 45
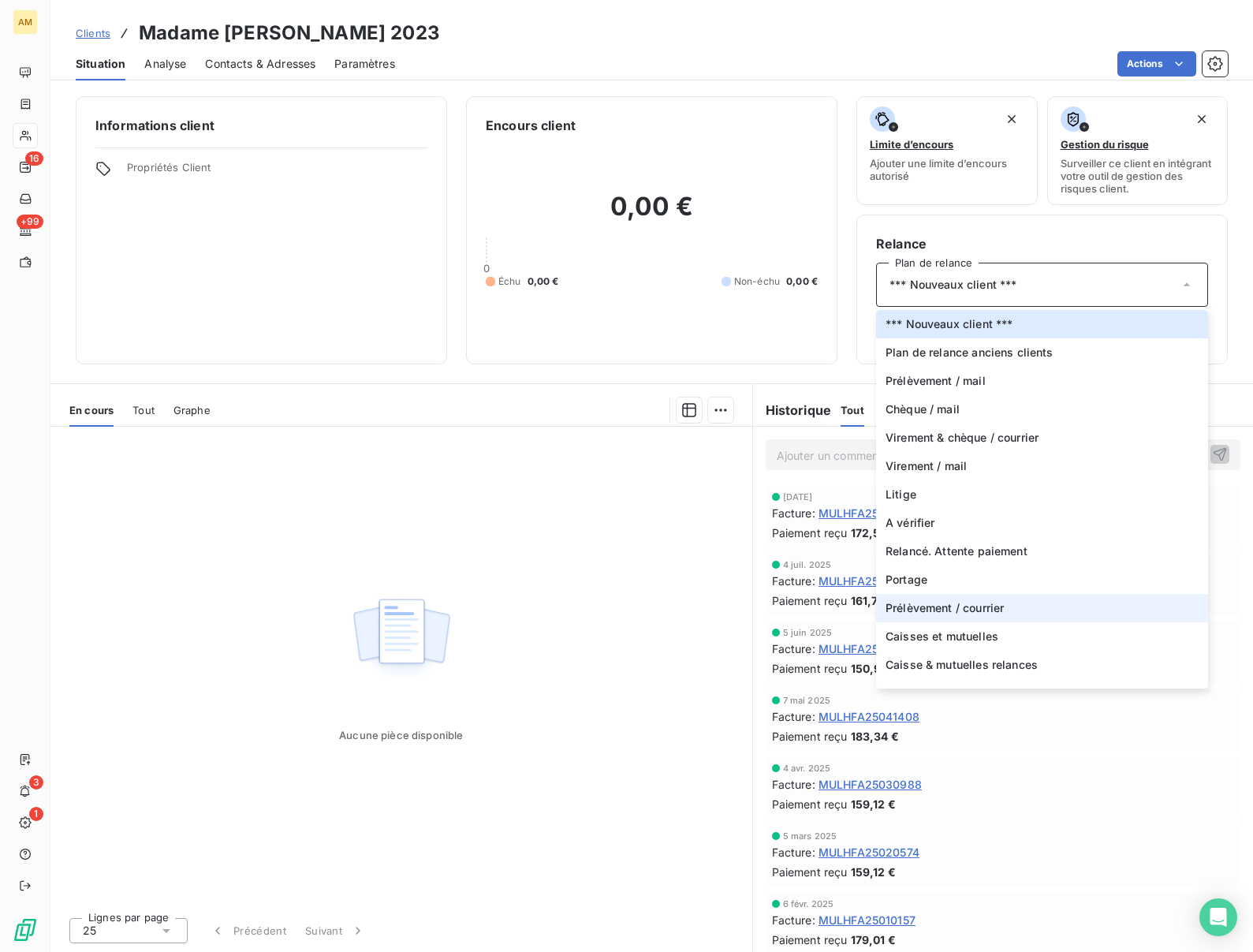
click at [928, 610] on span "Prélèvement / courrier" at bounding box center [944, 608] width 118 height 16
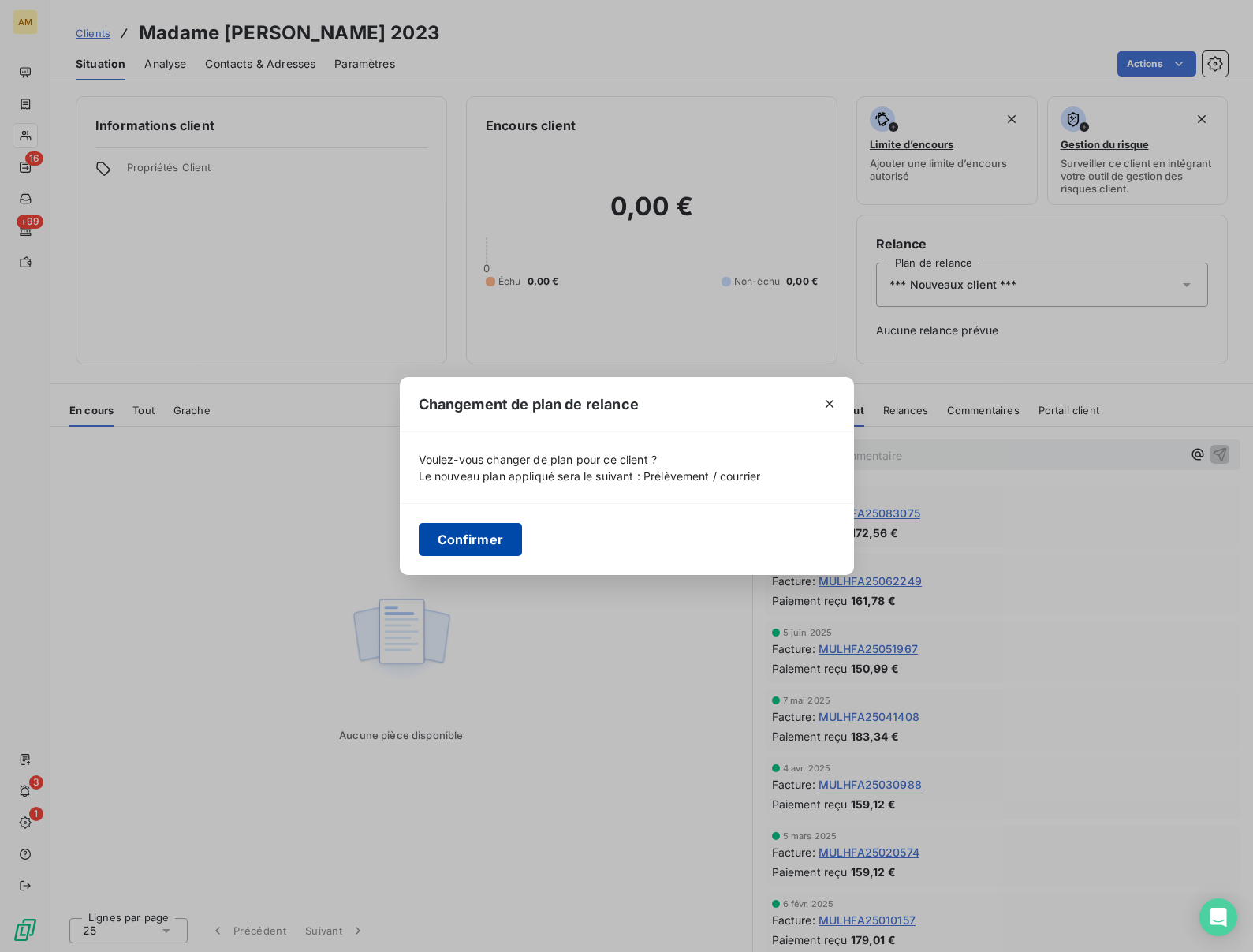
click at [473, 542] on button "Confirmer" at bounding box center [470, 539] width 104 height 33
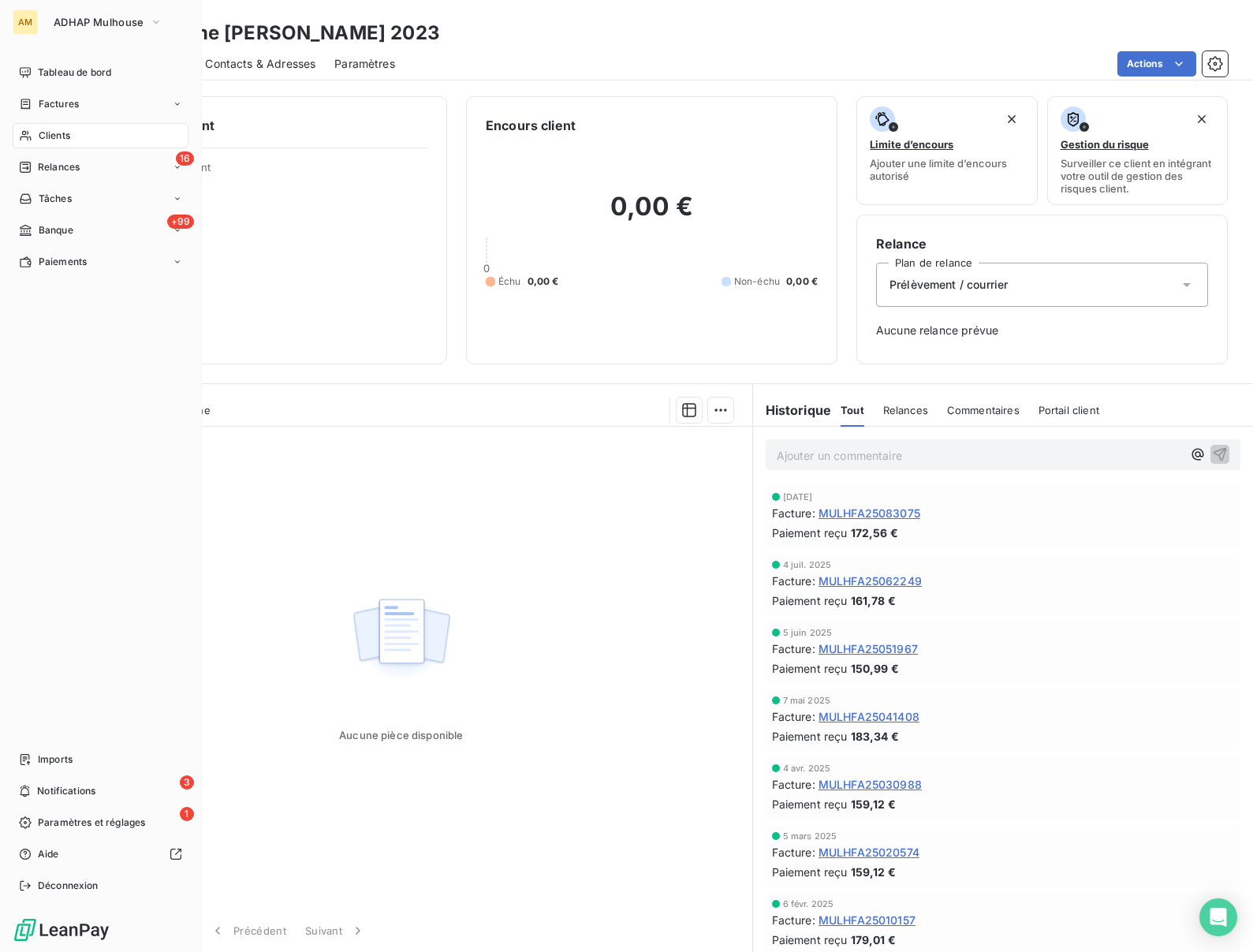
click at [39, 136] on span "Clients" at bounding box center [55, 135] width 32 height 14
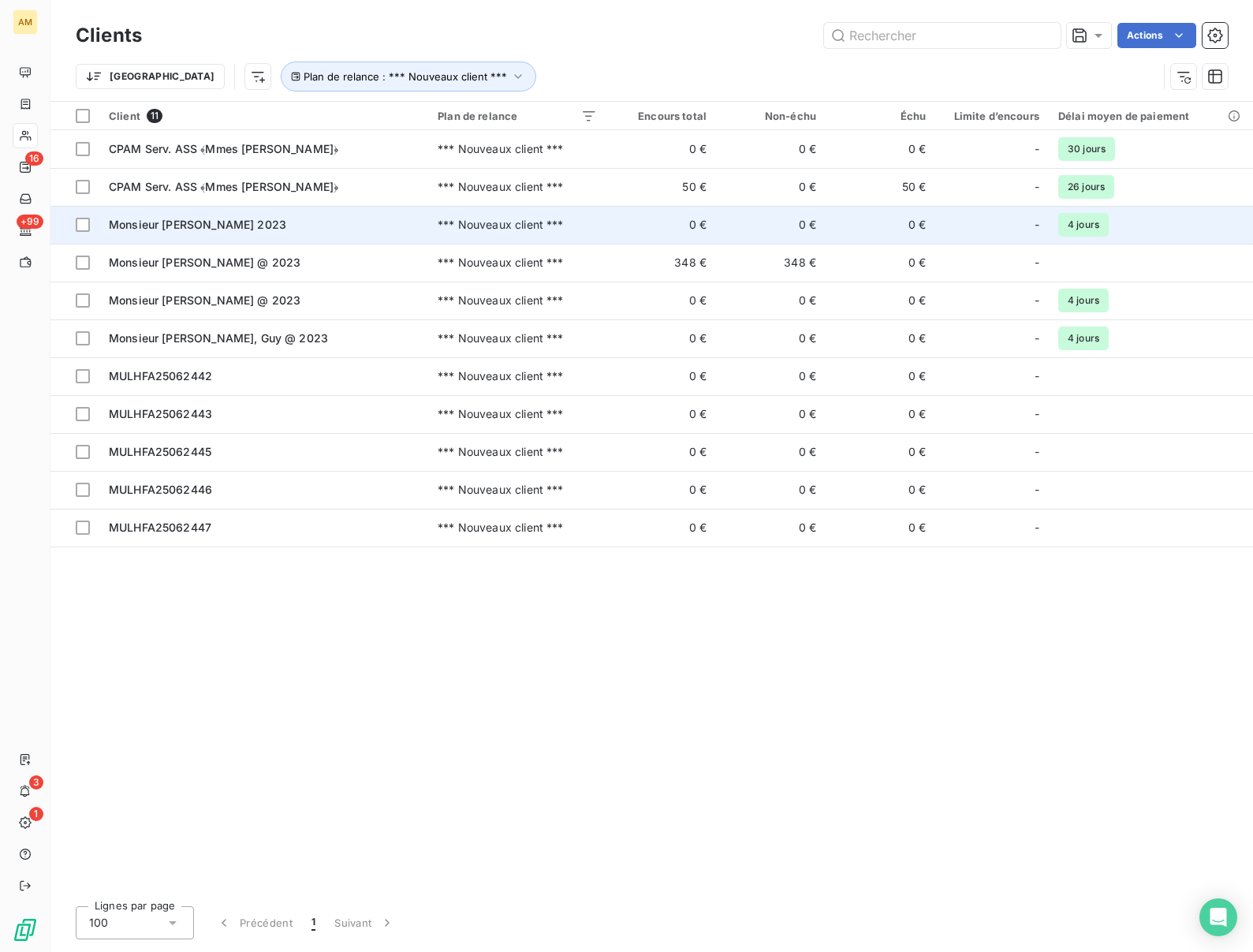
click at [181, 218] on span "Monsieur [PERSON_NAME] 2023" at bounding box center [197, 224] width 178 height 13
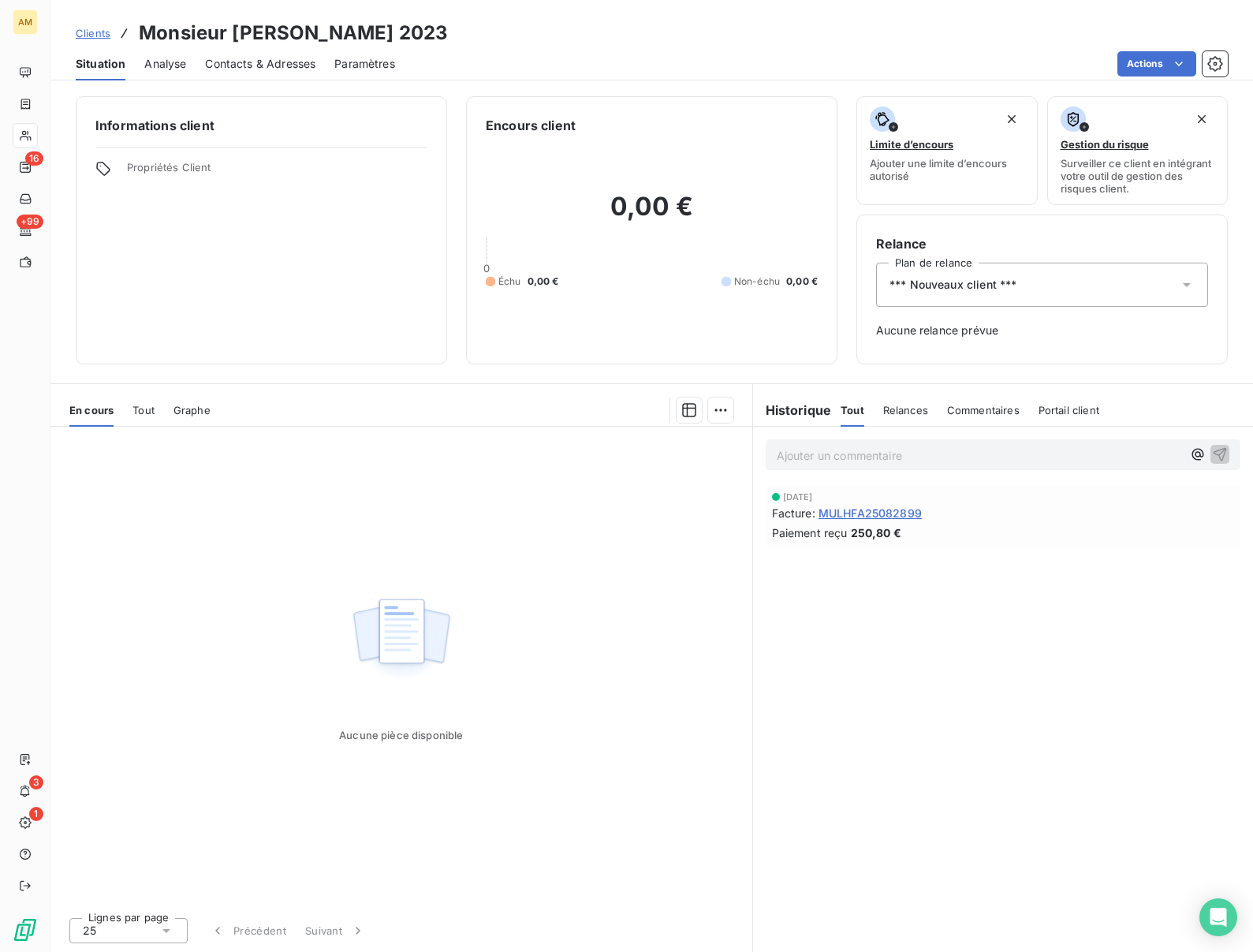
click at [234, 32] on h3 "Monsieur [PERSON_NAME] 2023" at bounding box center [293, 33] width 310 height 29
copy h3 "BEIL"
click at [1147, 66] on html "AM 16 +99 3 1 Clients Monsieur BEIL, Bertrand 2023 Situation Analyse Contacts &…" at bounding box center [626, 476] width 1253 height 952
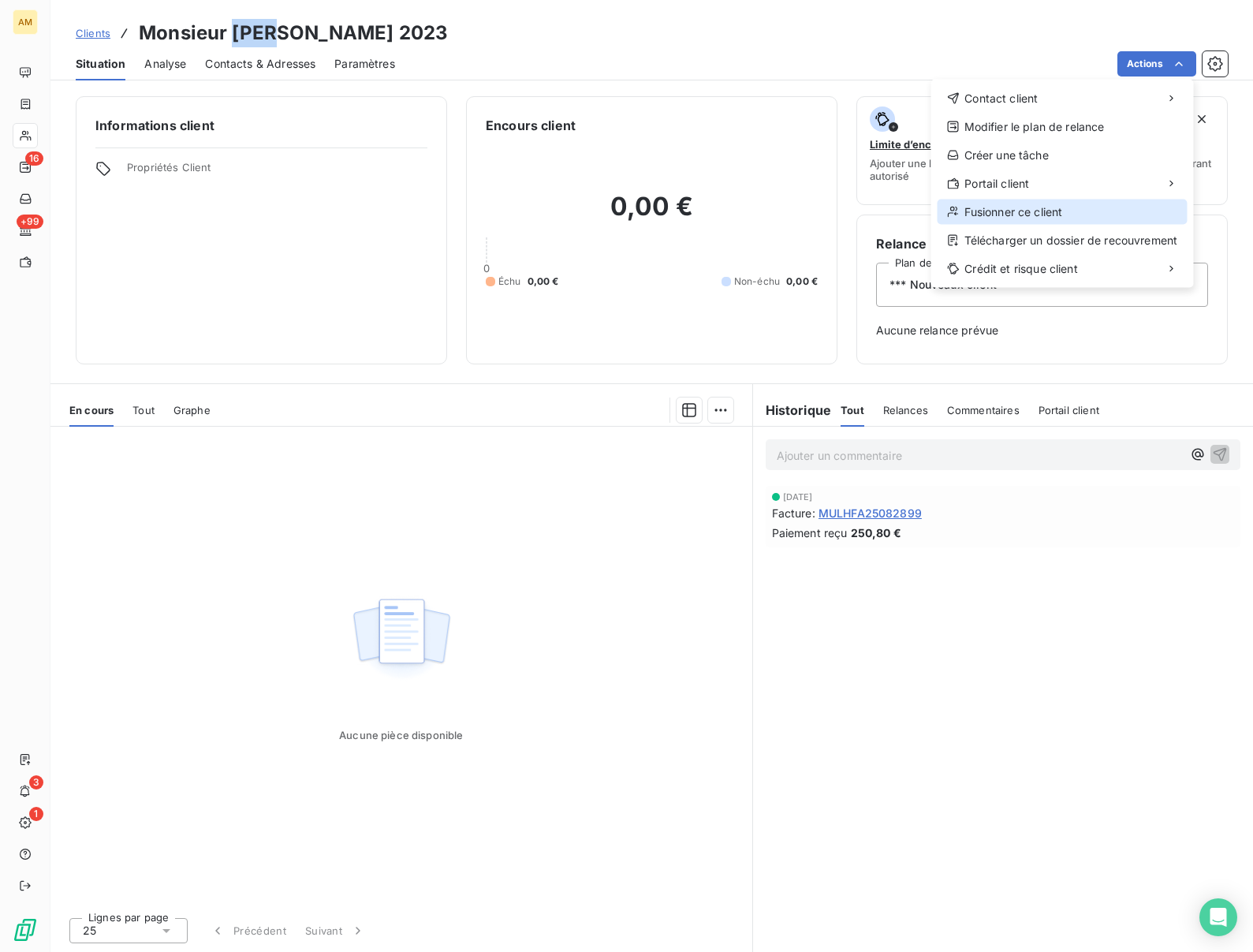
click at [997, 211] on div "Fusionner ce client" at bounding box center [1062, 212] width 250 height 25
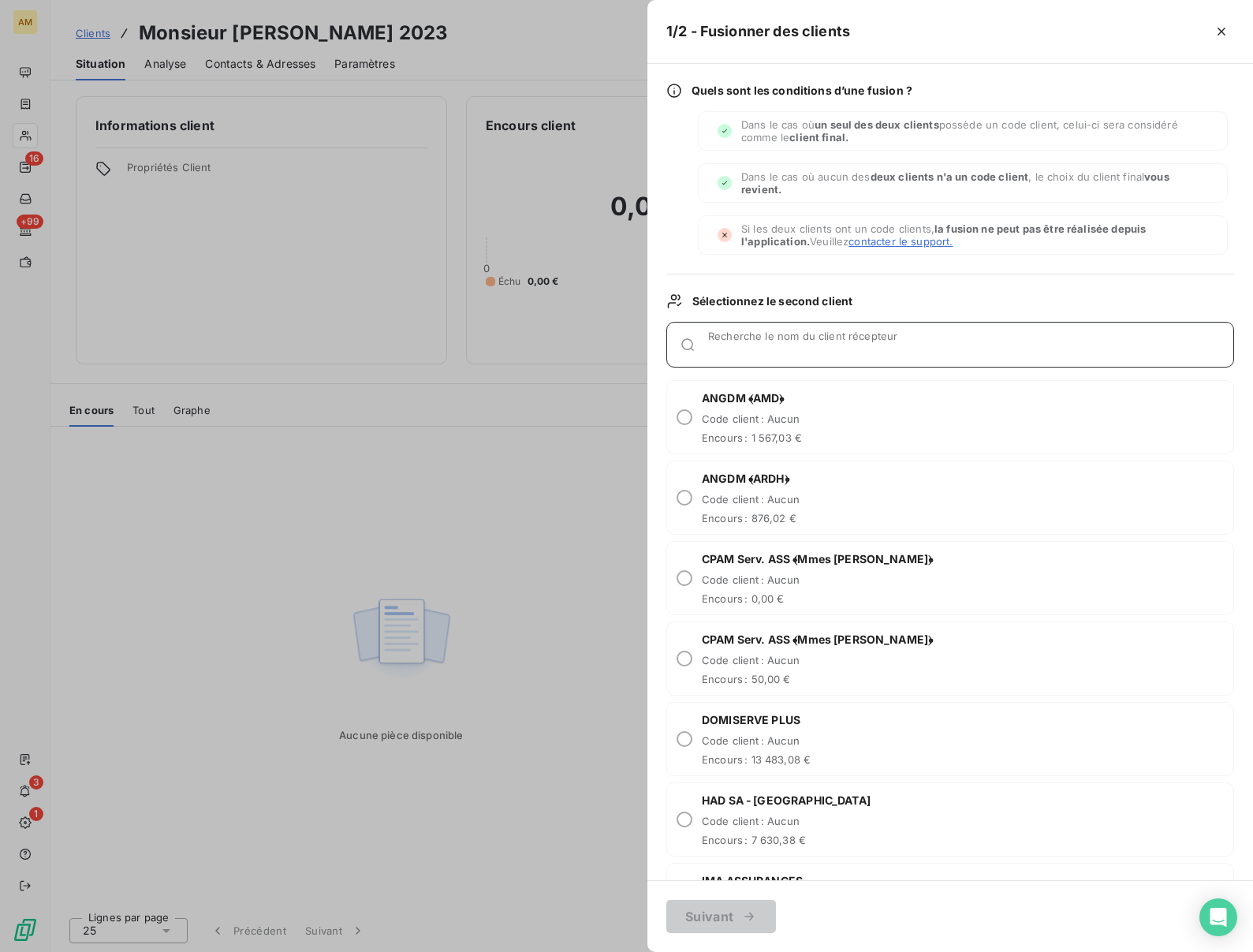
click at [726, 345] on input "Recherche le nom du client récepteur" at bounding box center [970, 350] width 525 height 16
paste input "BEIL"
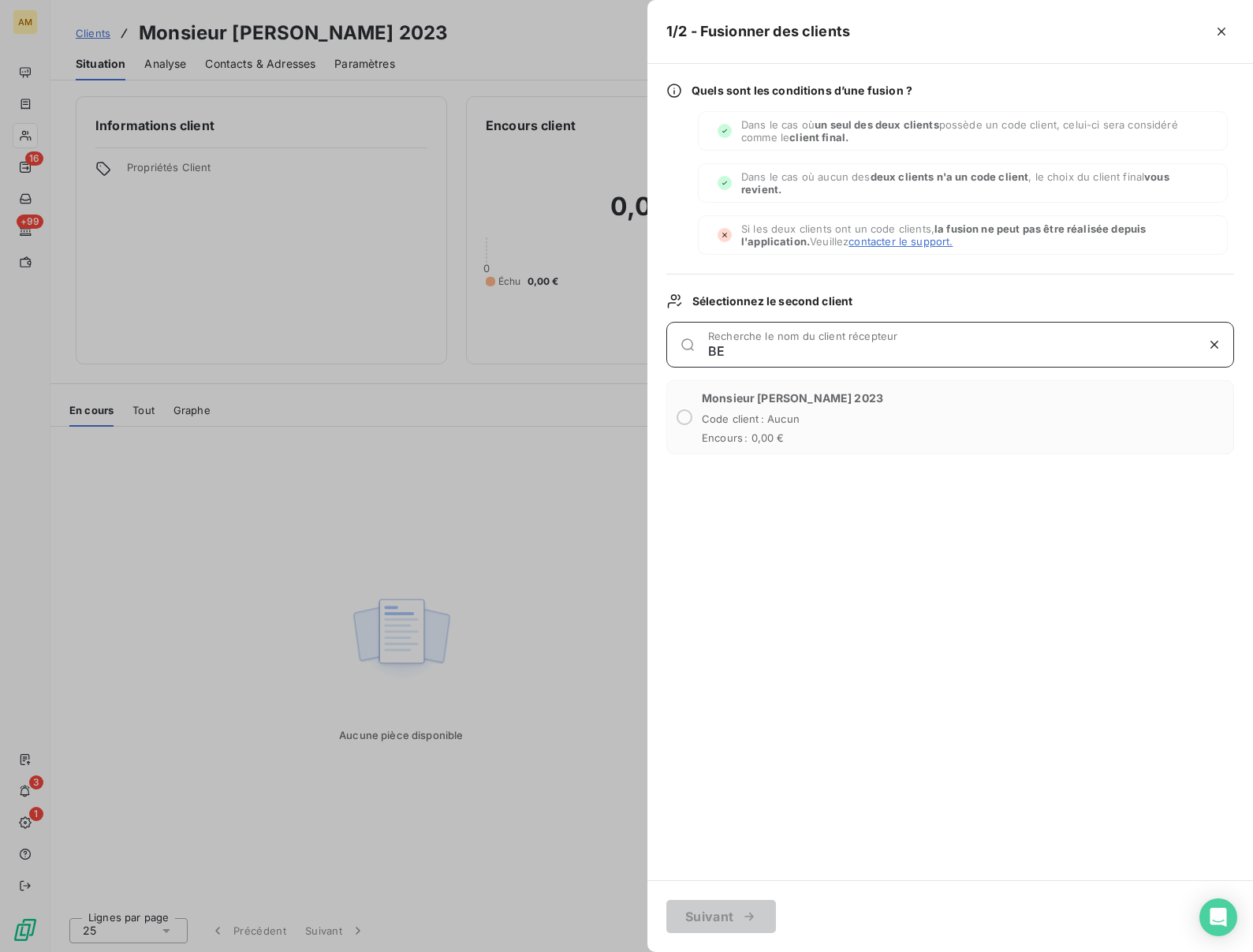
type input "B"
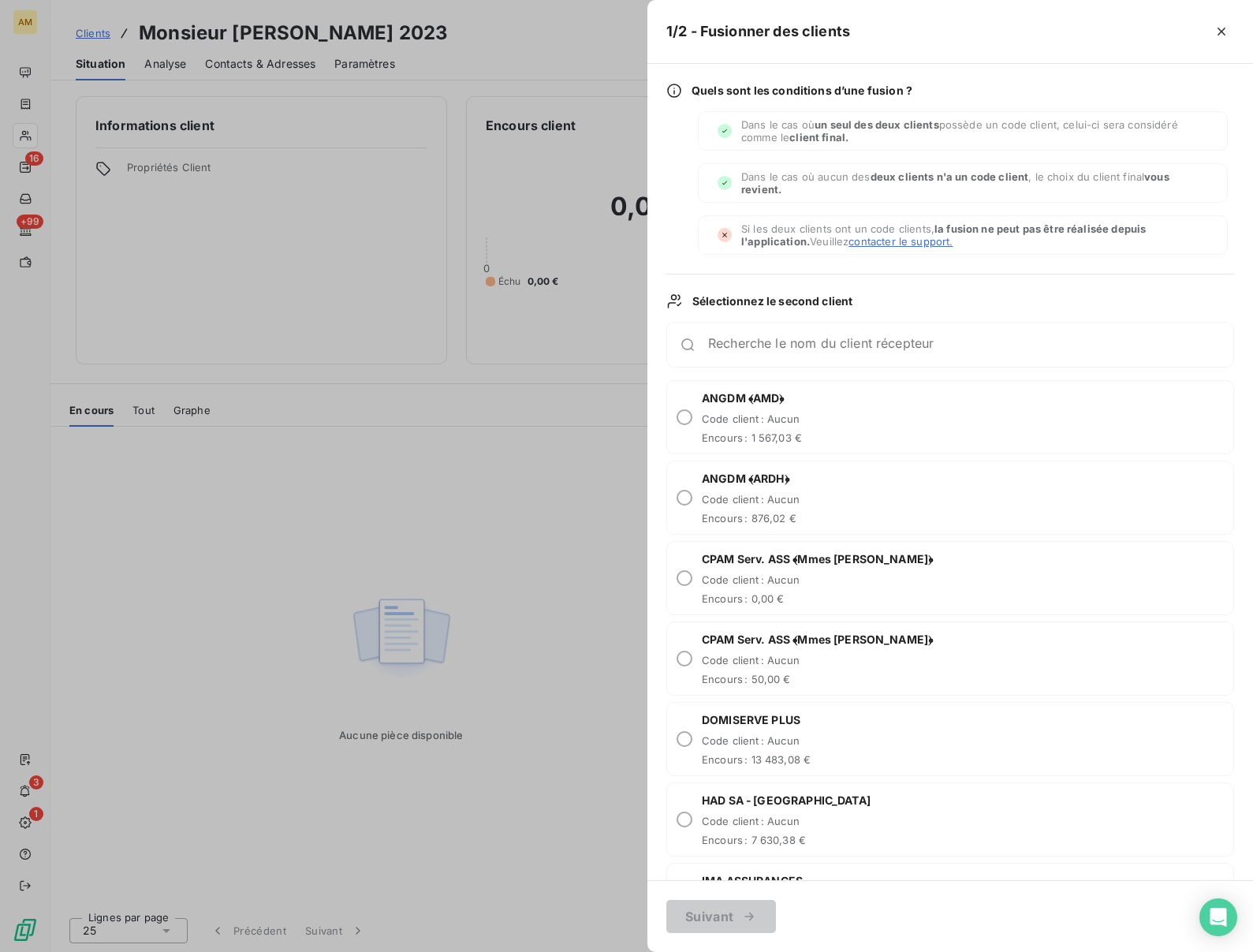
click at [598, 641] on div at bounding box center [626, 476] width 1253 height 952
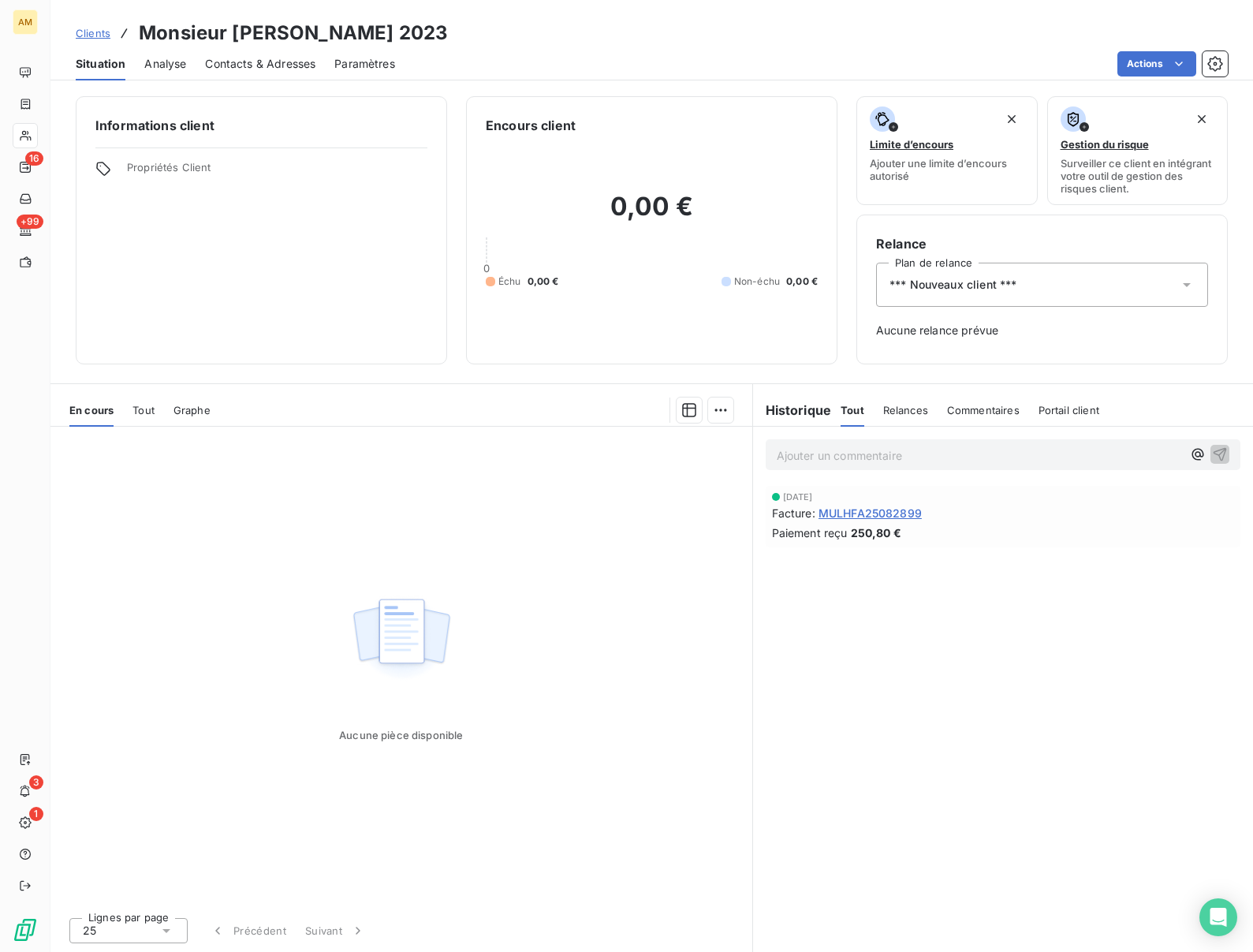
click at [255, 152] on div "Informations client Propriétés Client" at bounding box center [261, 230] width 372 height 268
click at [190, 541] on div "Aucune pièce disponible" at bounding box center [401, 666] width 702 height 478
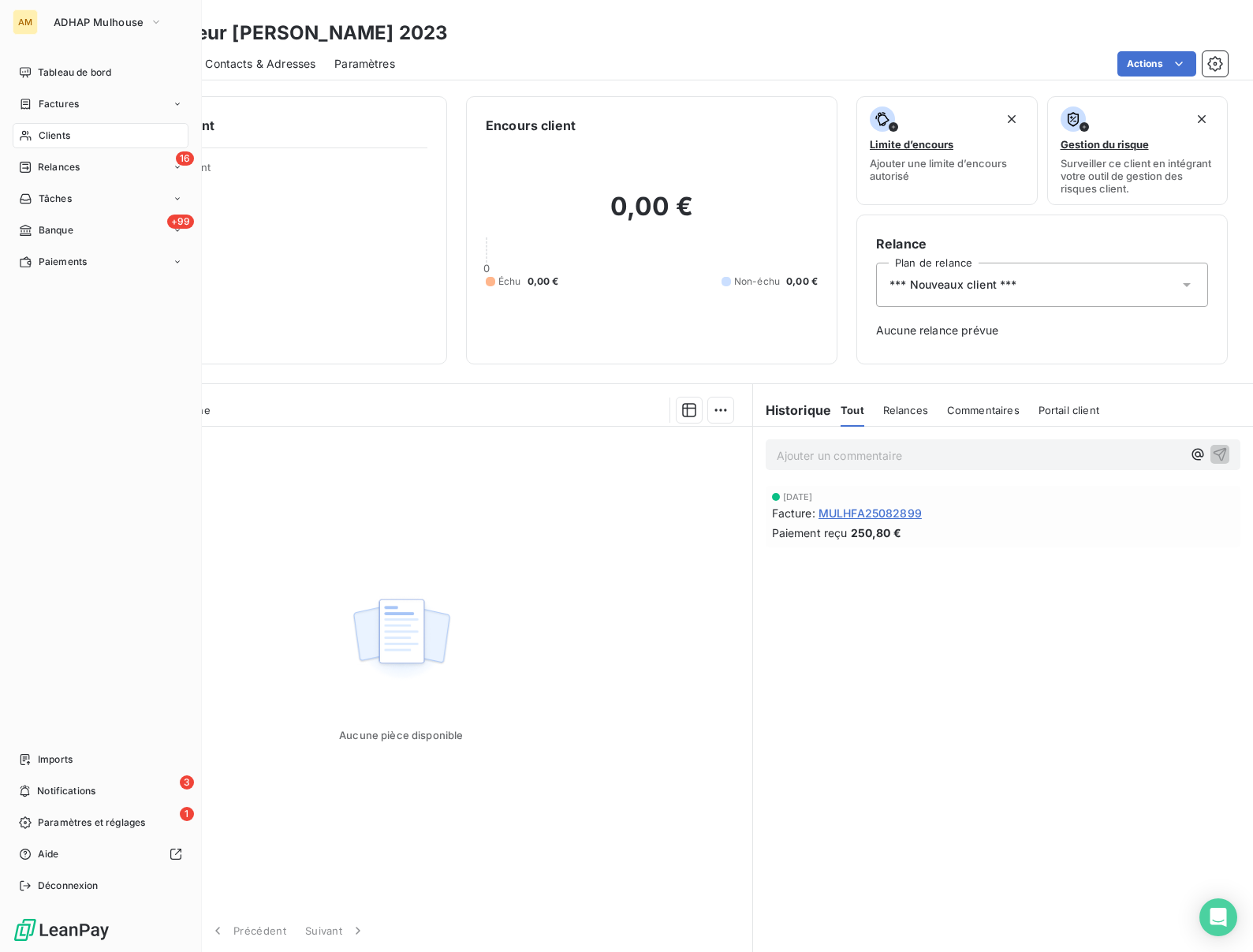
click at [46, 134] on span "Clients" at bounding box center [55, 135] width 32 height 14
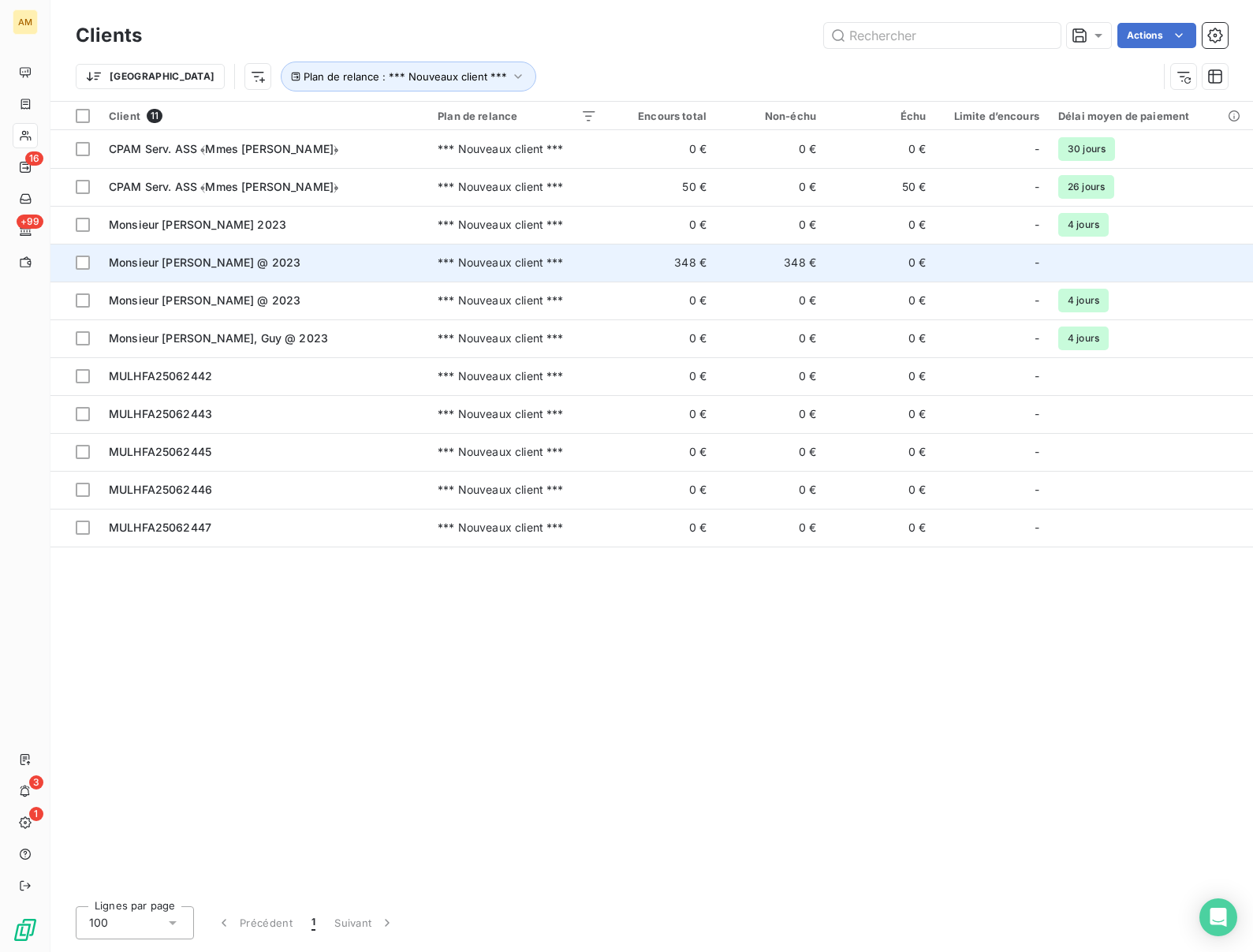
click at [185, 259] on span "Monsieur [PERSON_NAME] @ 2023" at bounding box center [204, 262] width 191 height 13
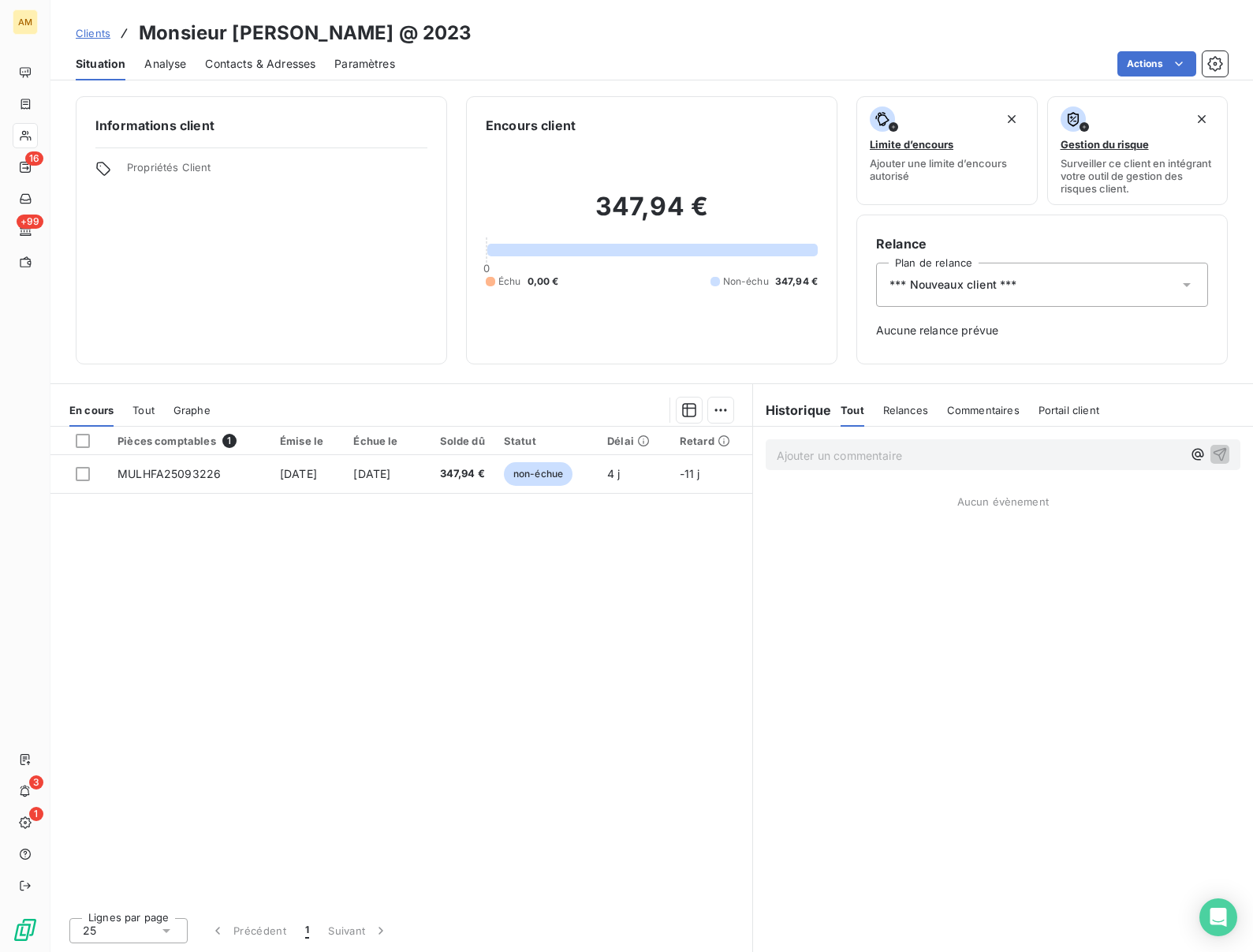
click at [244, 28] on h3 "Monsieur [PERSON_NAME] @ 2023" at bounding box center [305, 33] width 333 height 29
copy h3 "FUCHS"
click at [928, 288] on span "*** Nouveaux client ***" at bounding box center [953, 284] width 127 height 16
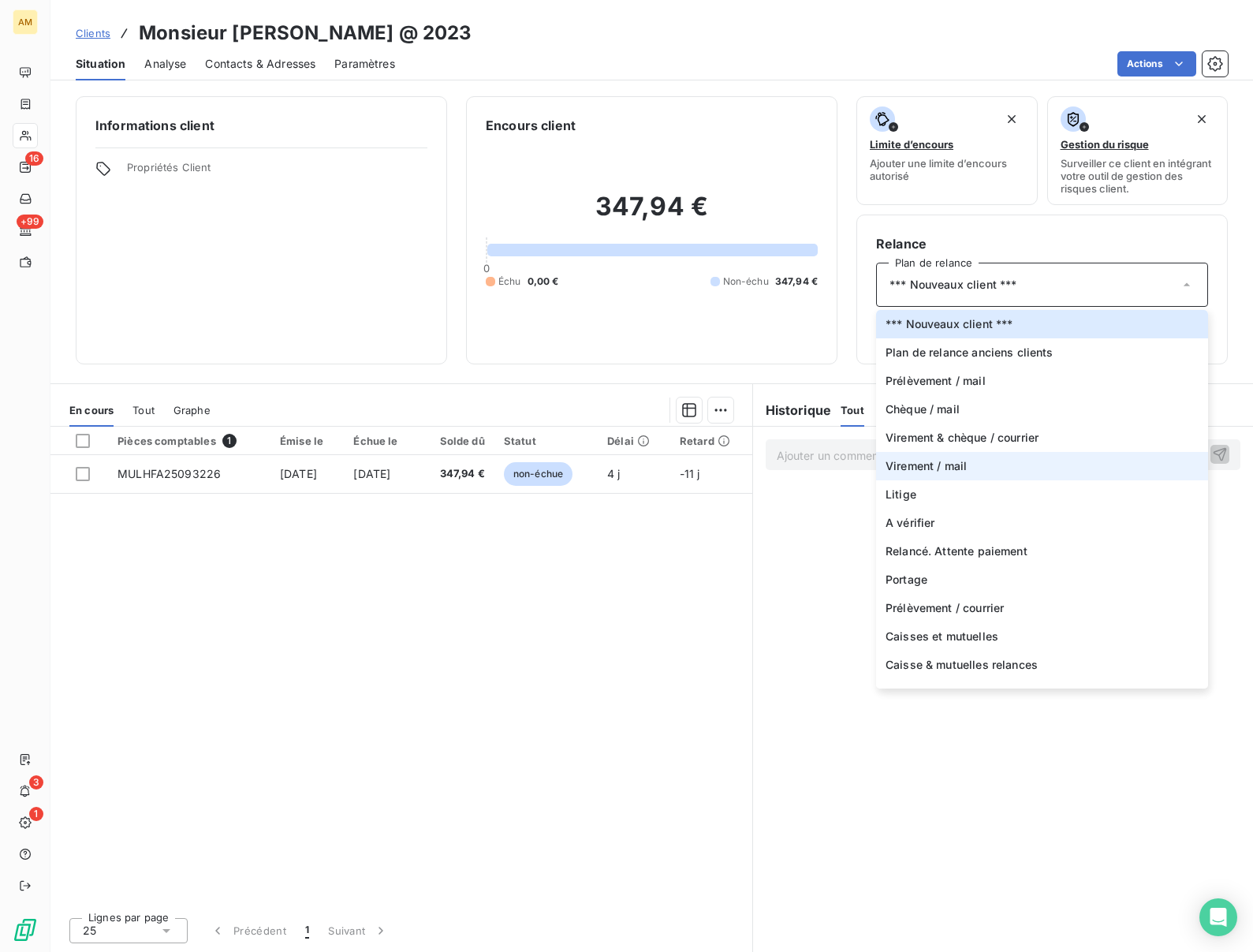
click at [917, 460] on span "Virement / mail" at bounding box center [926, 466] width 81 height 16
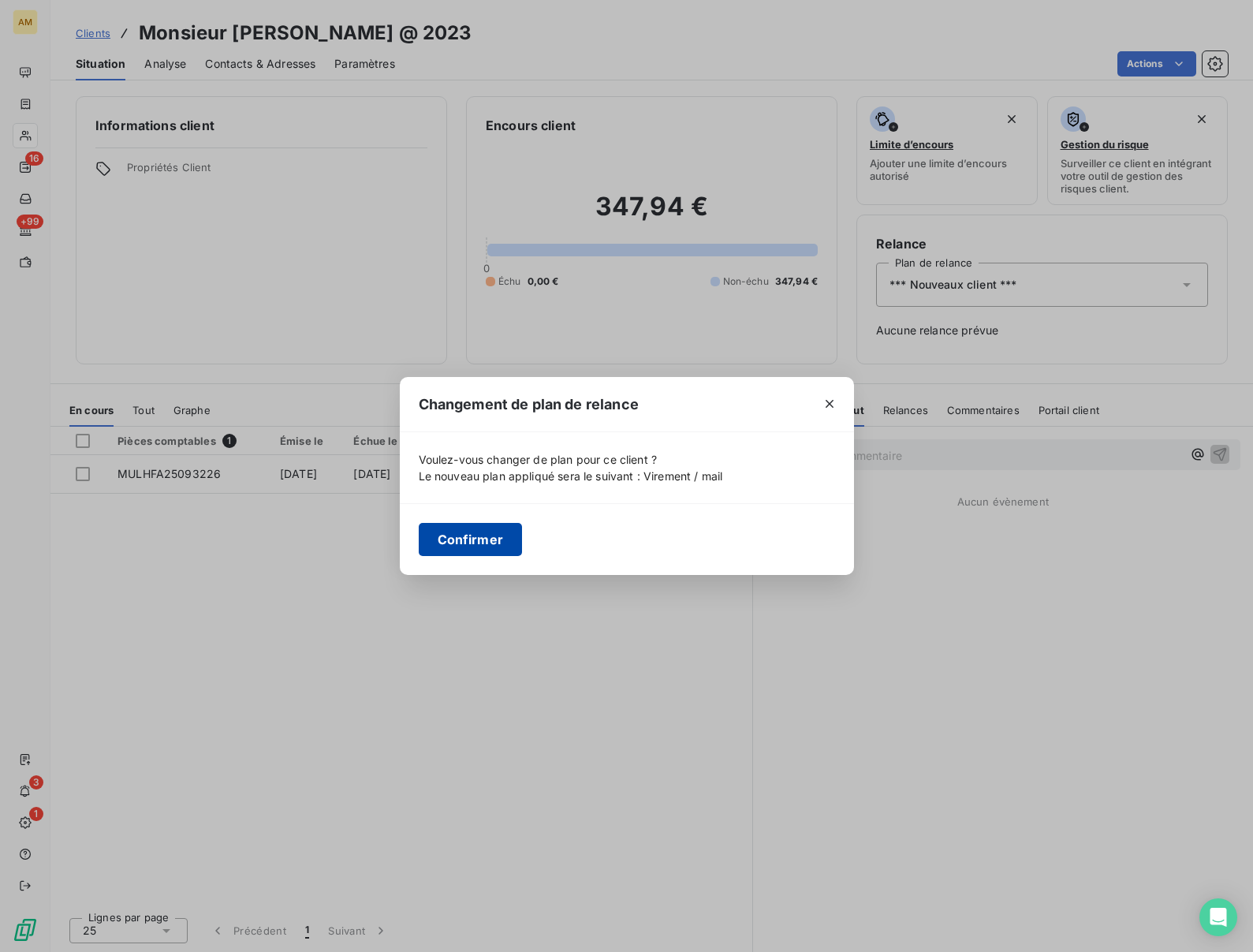
click at [451, 535] on button "Confirmer" at bounding box center [470, 539] width 104 height 33
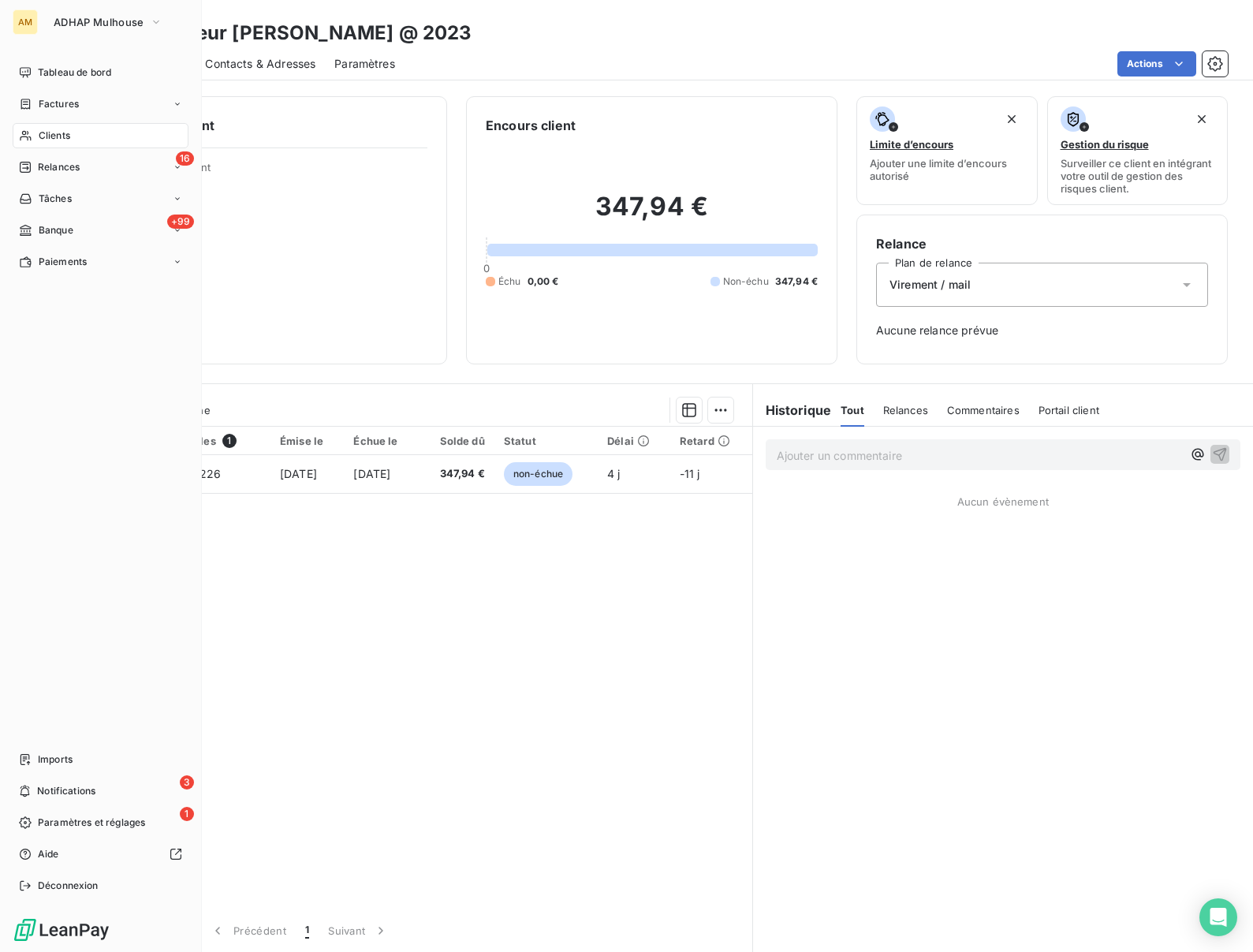
click at [37, 133] on div "Clients" at bounding box center [100, 135] width 176 height 25
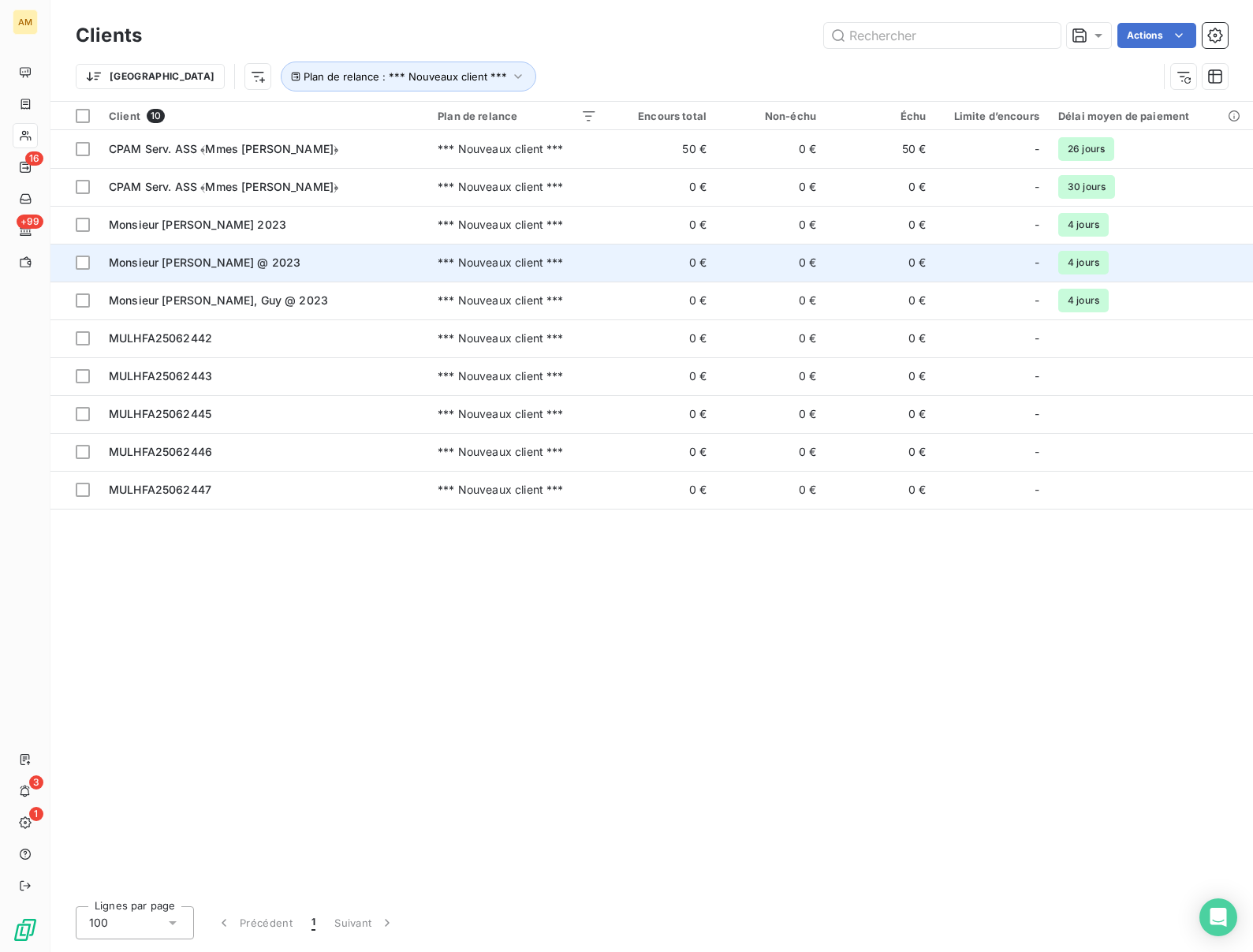
click at [174, 257] on span "Monsieur [PERSON_NAME] @ 2023" at bounding box center [204, 262] width 191 height 13
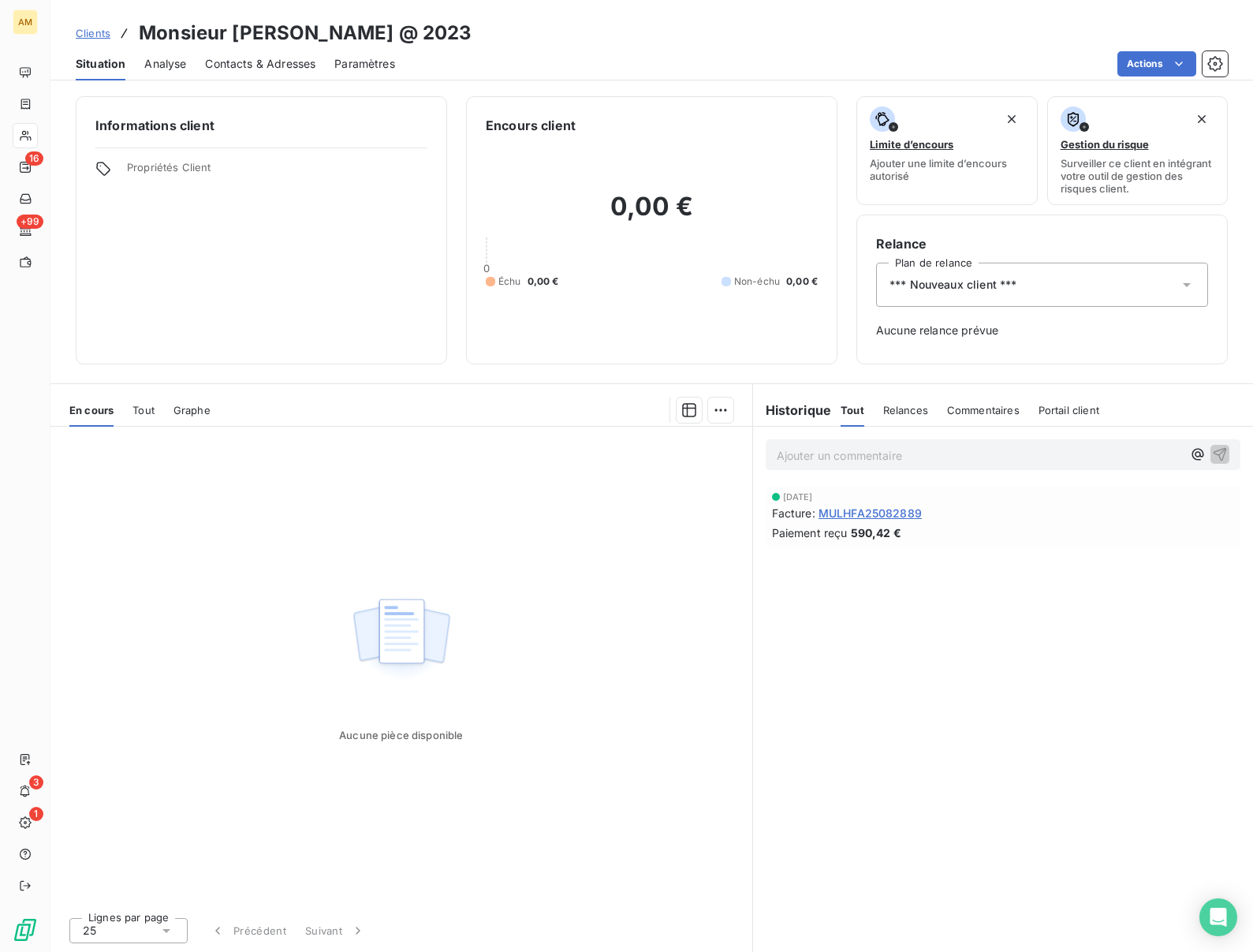
click at [271, 30] on h3 "Monsieur [PERSON_NAME] @ 2023" at bounding box center [305, 33] width 333 height 29
copy h3 "KAKIEL"
click at [1025, 281] on div "*** Nouveaux client ***" at bounding box center [1042, 284] width 332 height 45
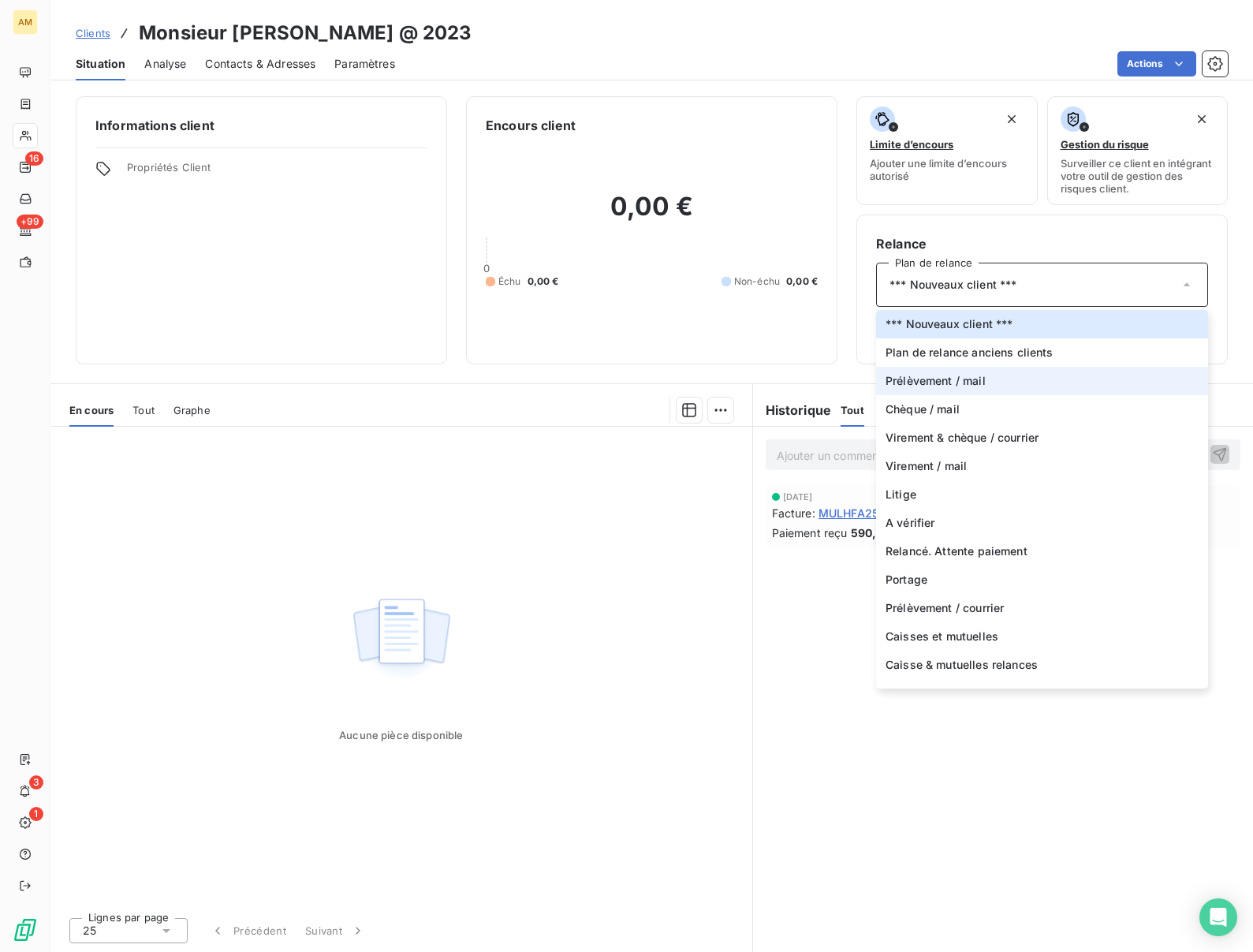
click at [947, 378] on span "Prélèvement / mail" at bounding box center [936, 380] width 100 height 16
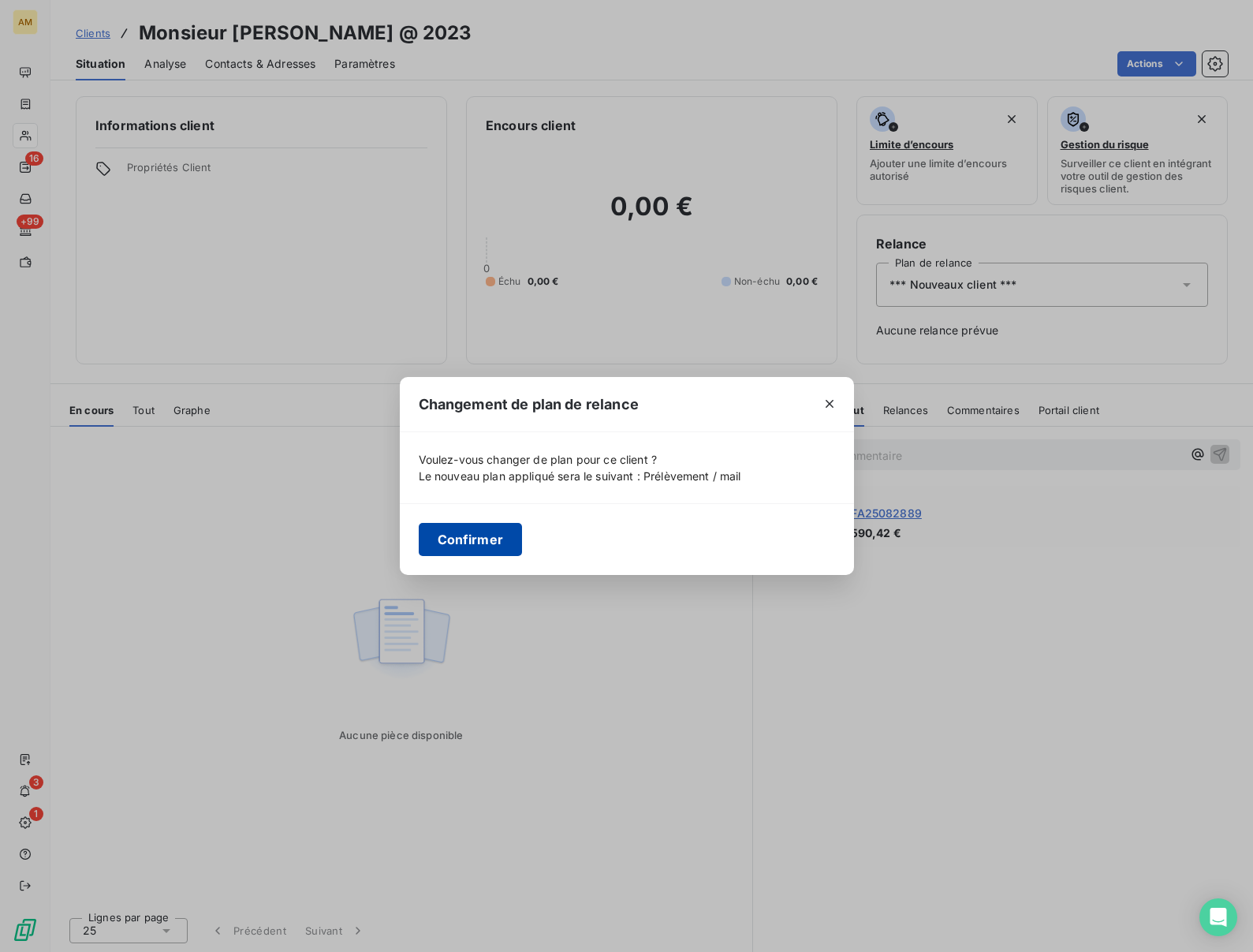
click at [470, 529] on button "Confirmer" at bounding box center [470, 539] width 104 height 33
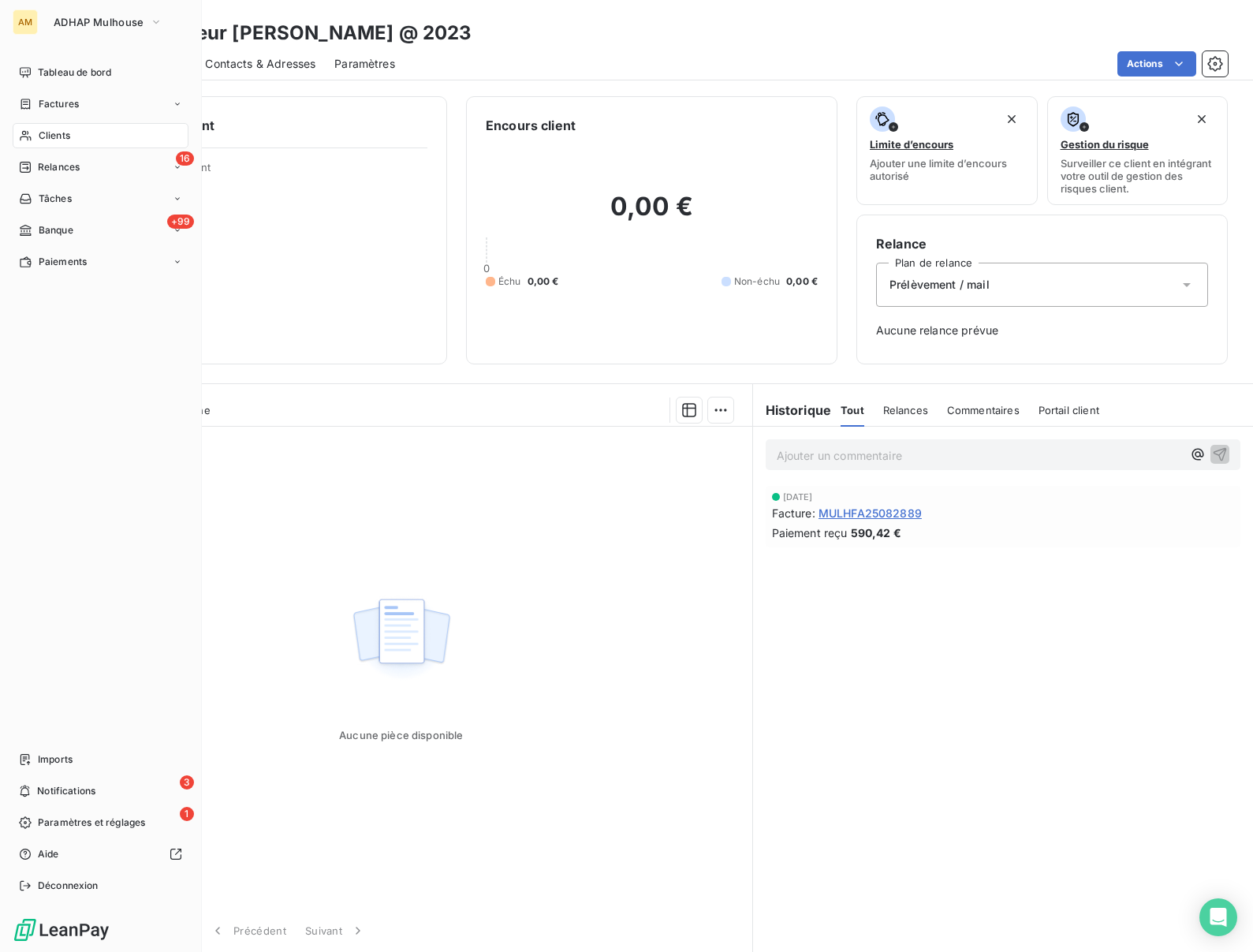
click at [62, 145] on div "Clients" at bounding box center [100, 135] width 176 height 25
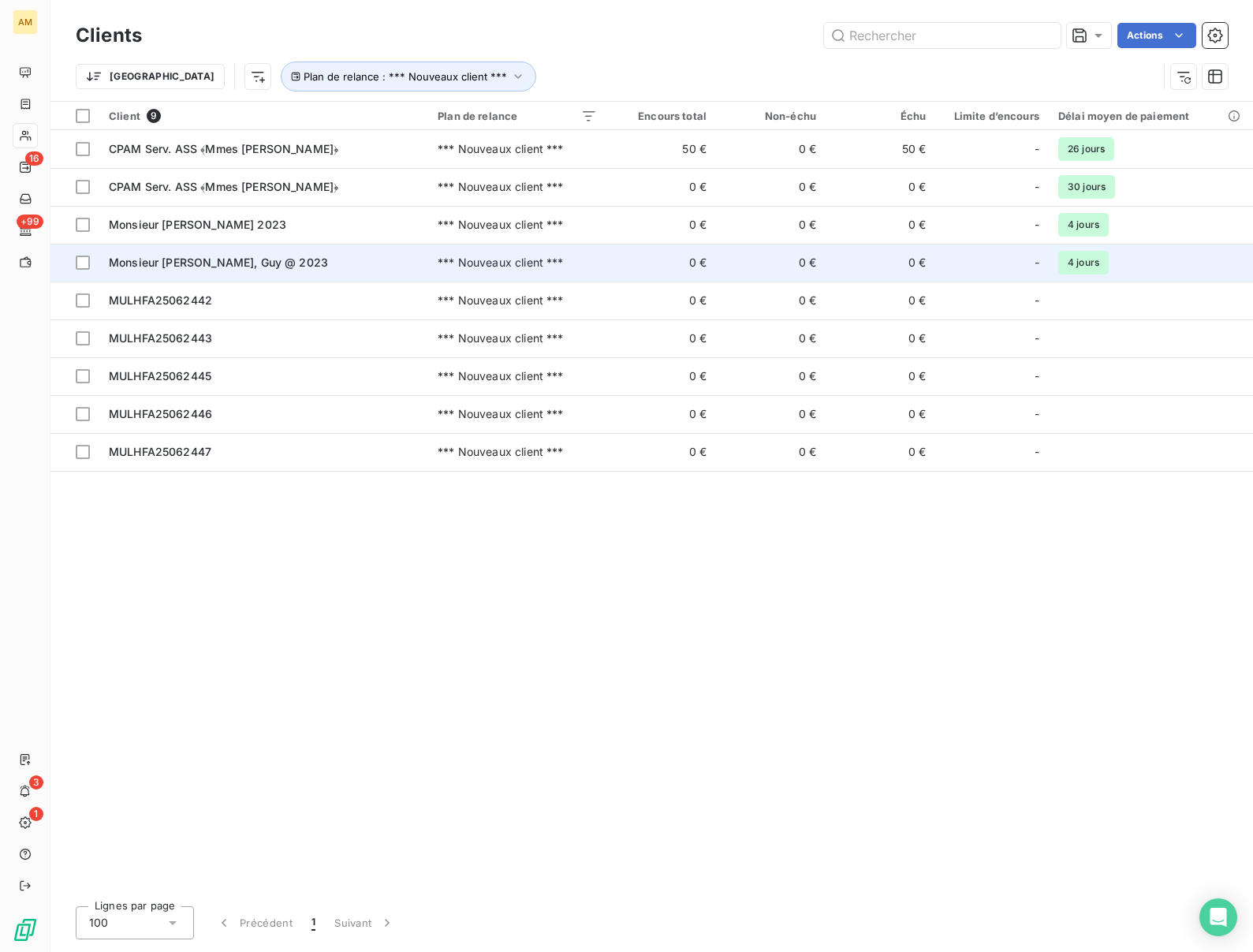
click at [189, 261] on span "Monsieur [PERSON_NAME], Guy @ 2023" at bounding box center [218, 262] width 219 height 13
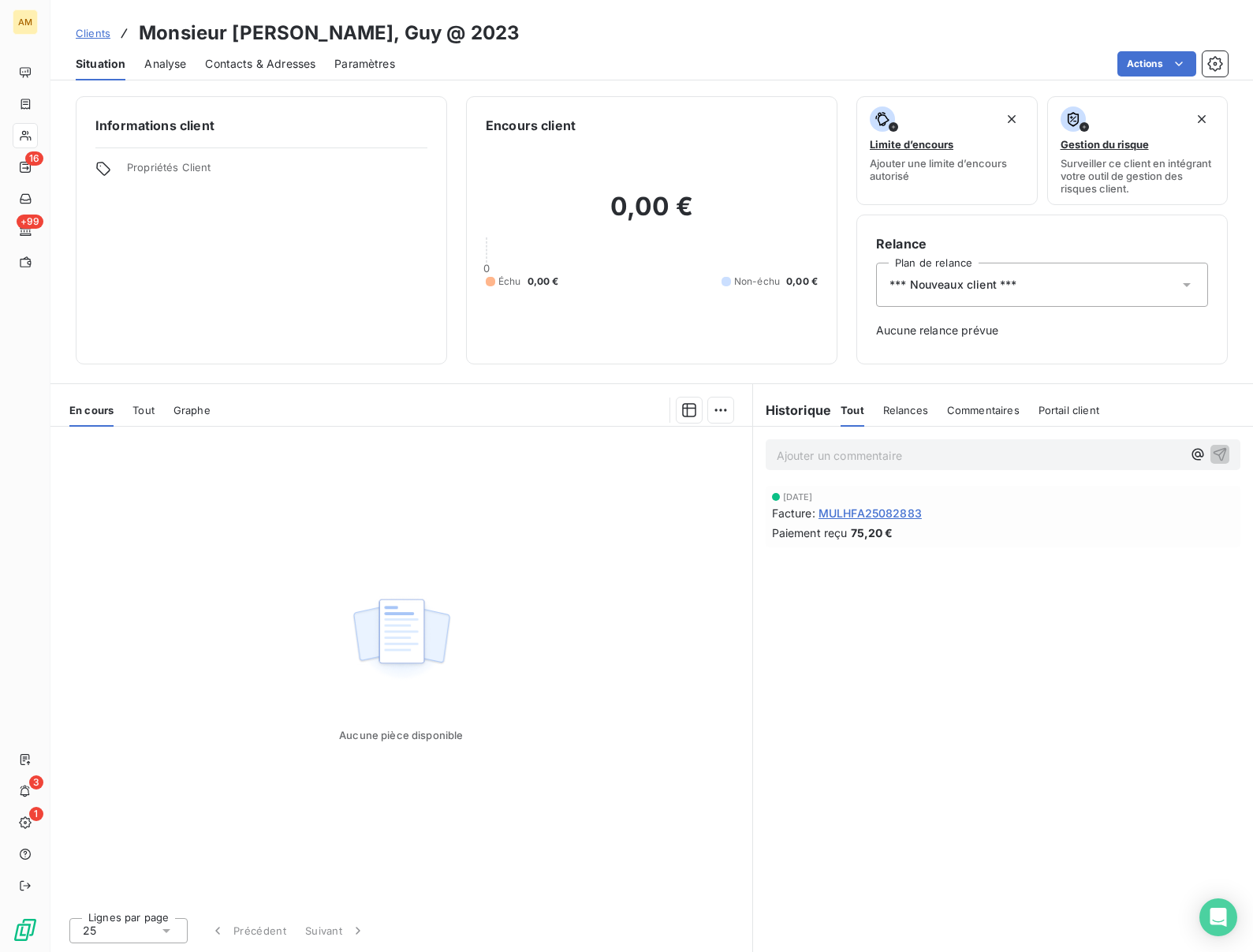
click at [289, 35] on h3 "Monsieur [PERSON_NAME], Guy @ 2023" at bounding box center [329, 33] width 381 height 29
copy h3 "KLEISTENDORF"
click at [996, 278] on span "*** Nouveaux client ***" at bounding box center [953, 284] width 127 height 16
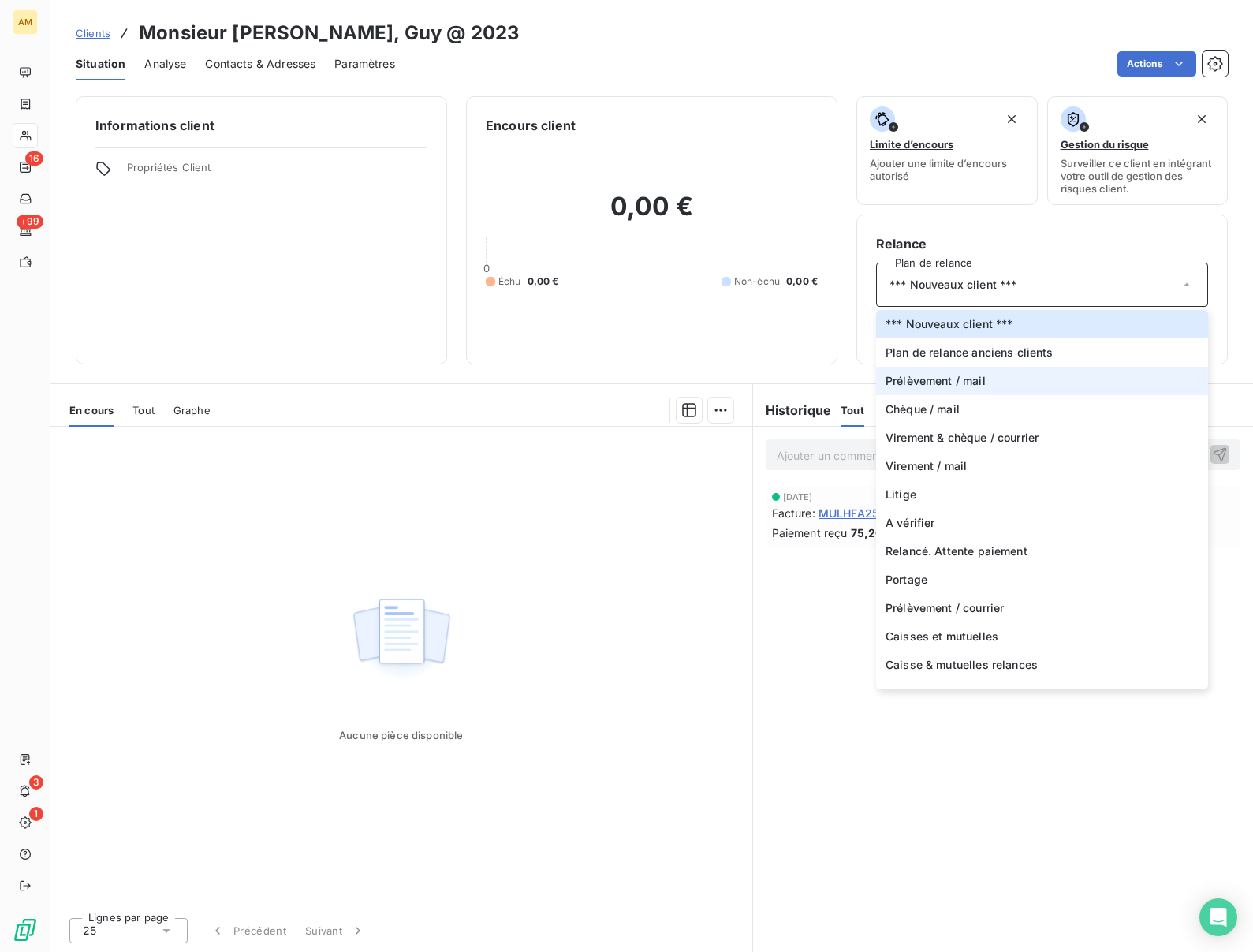
click at [948, 385] on span "Prélèvement / mail" at bounding box center [936, 380] width 100 height 16
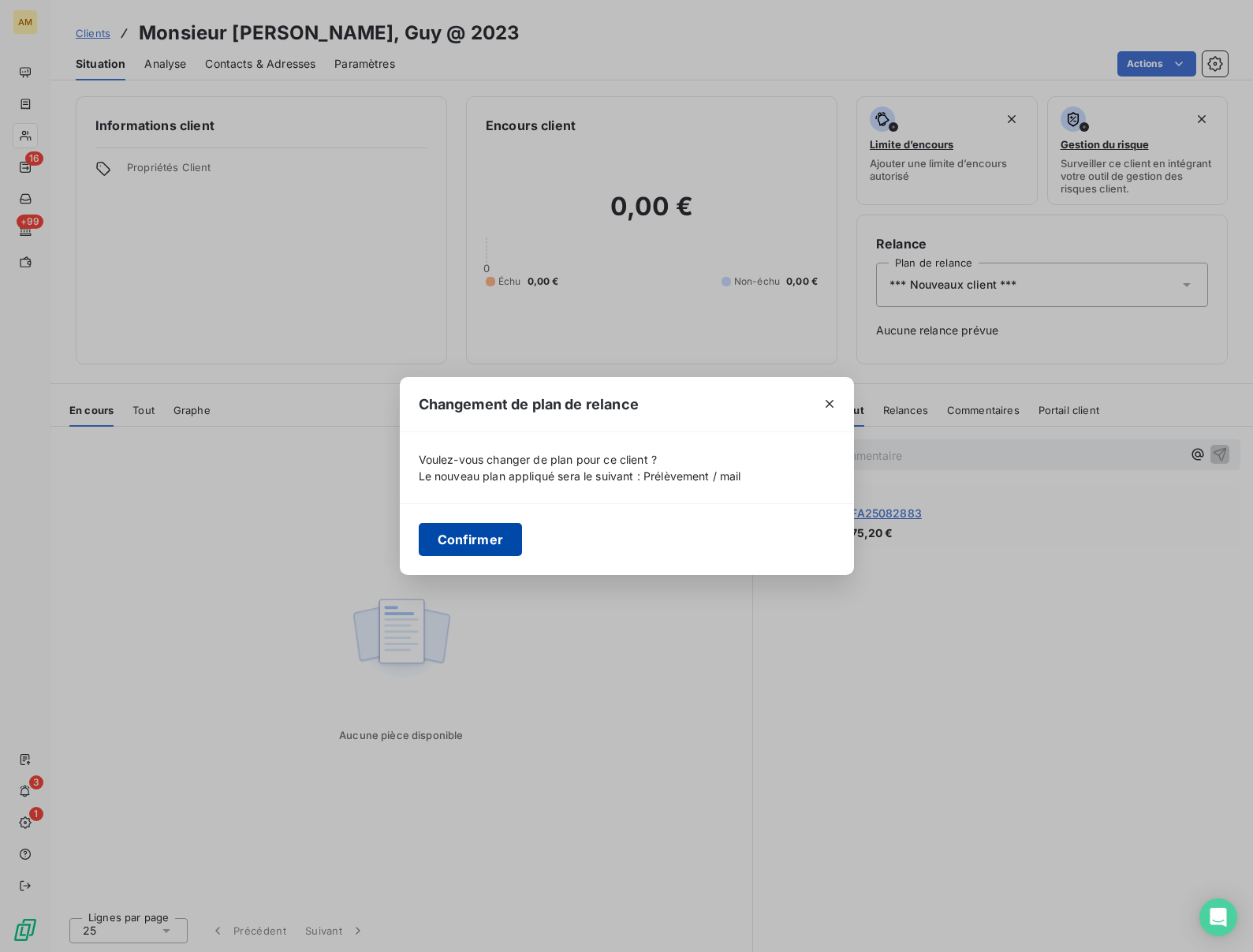
click at [431, 546] on button "Confirmer" at bounding box center [470, 539] width 104 height 33
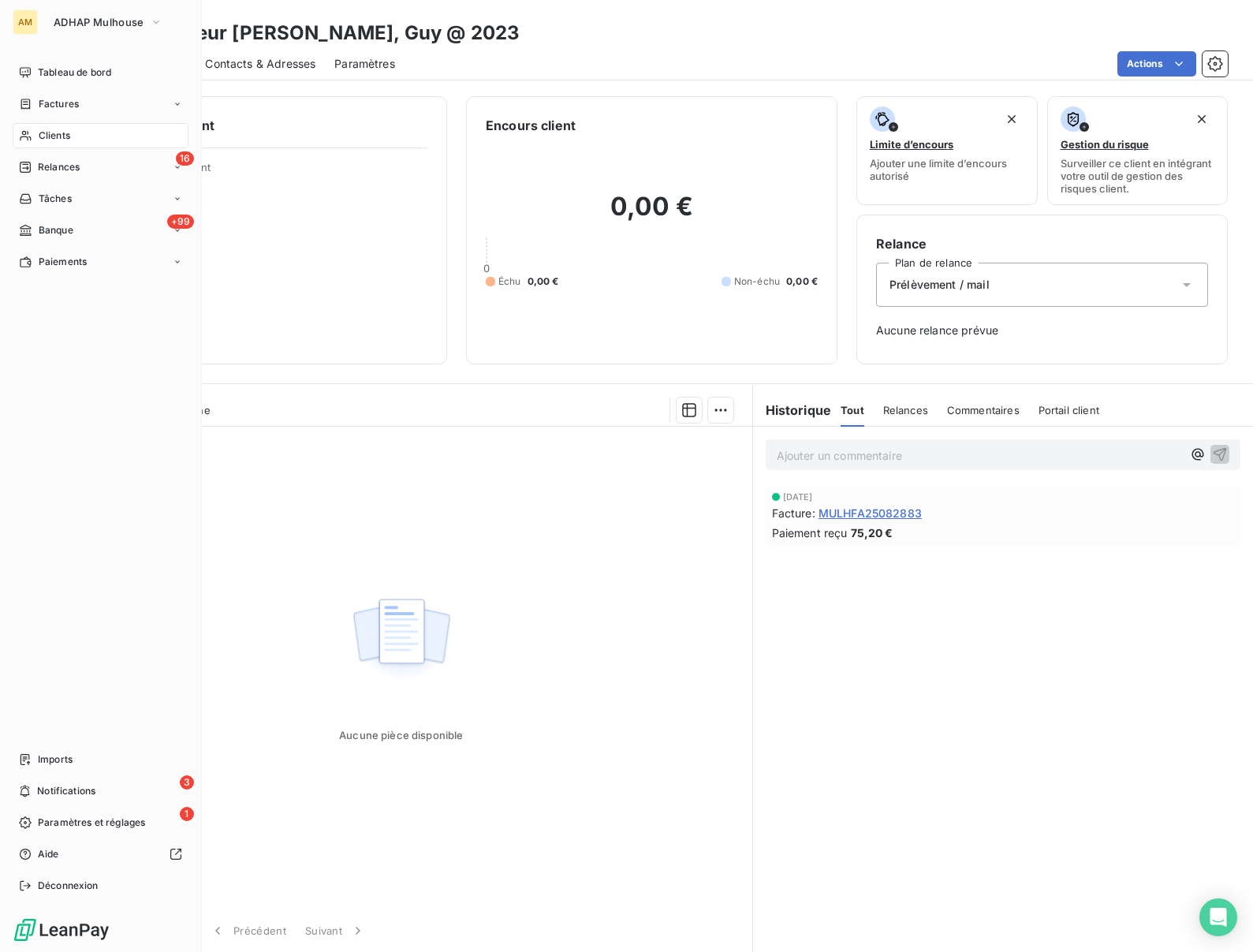
click at [61, 143] on div "Clients" at bounding box center [100, 135] width 176 height 25
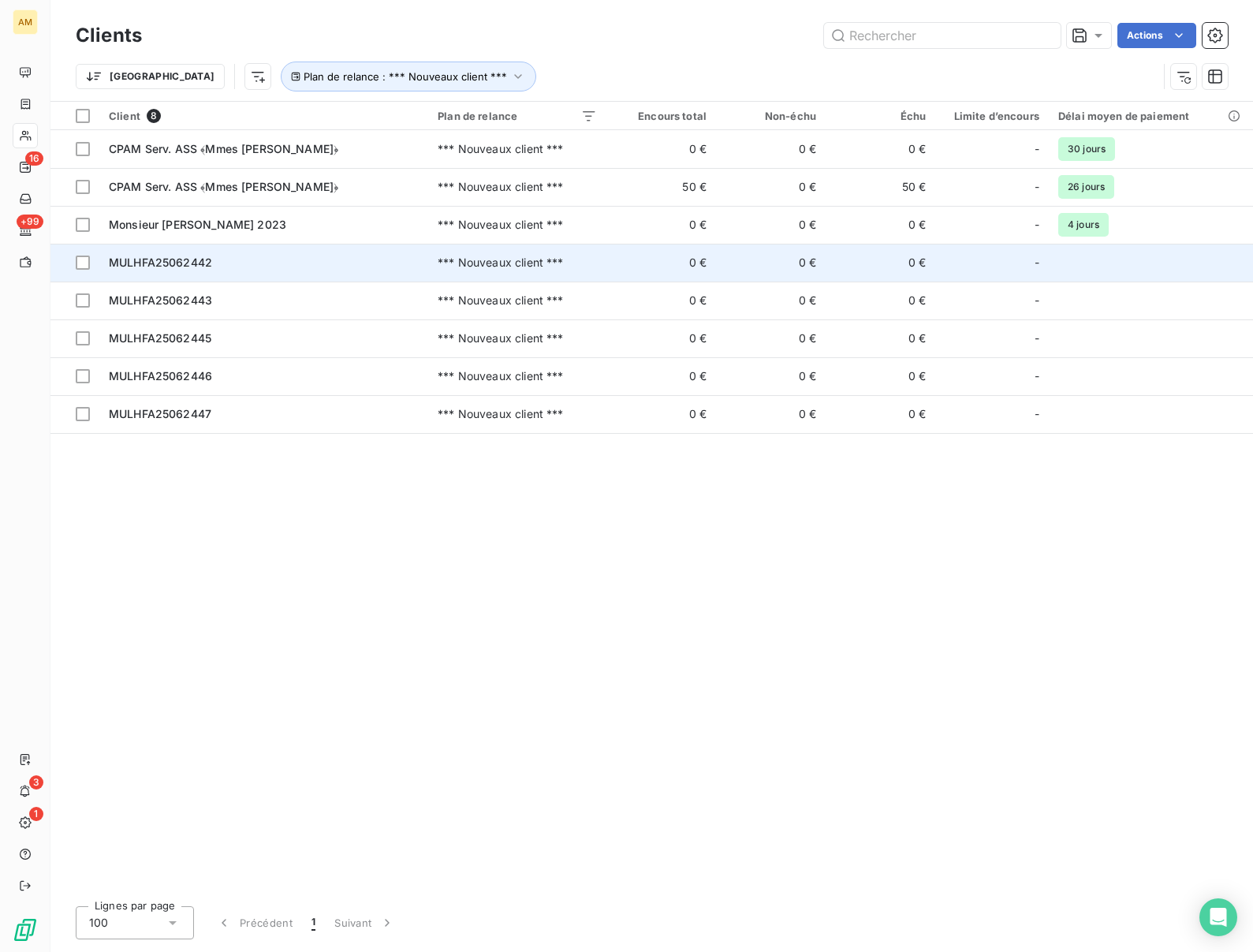
click at [205, 258] on span "MULHFA25062442" at bounding box center [160, 262] width 103 height 13
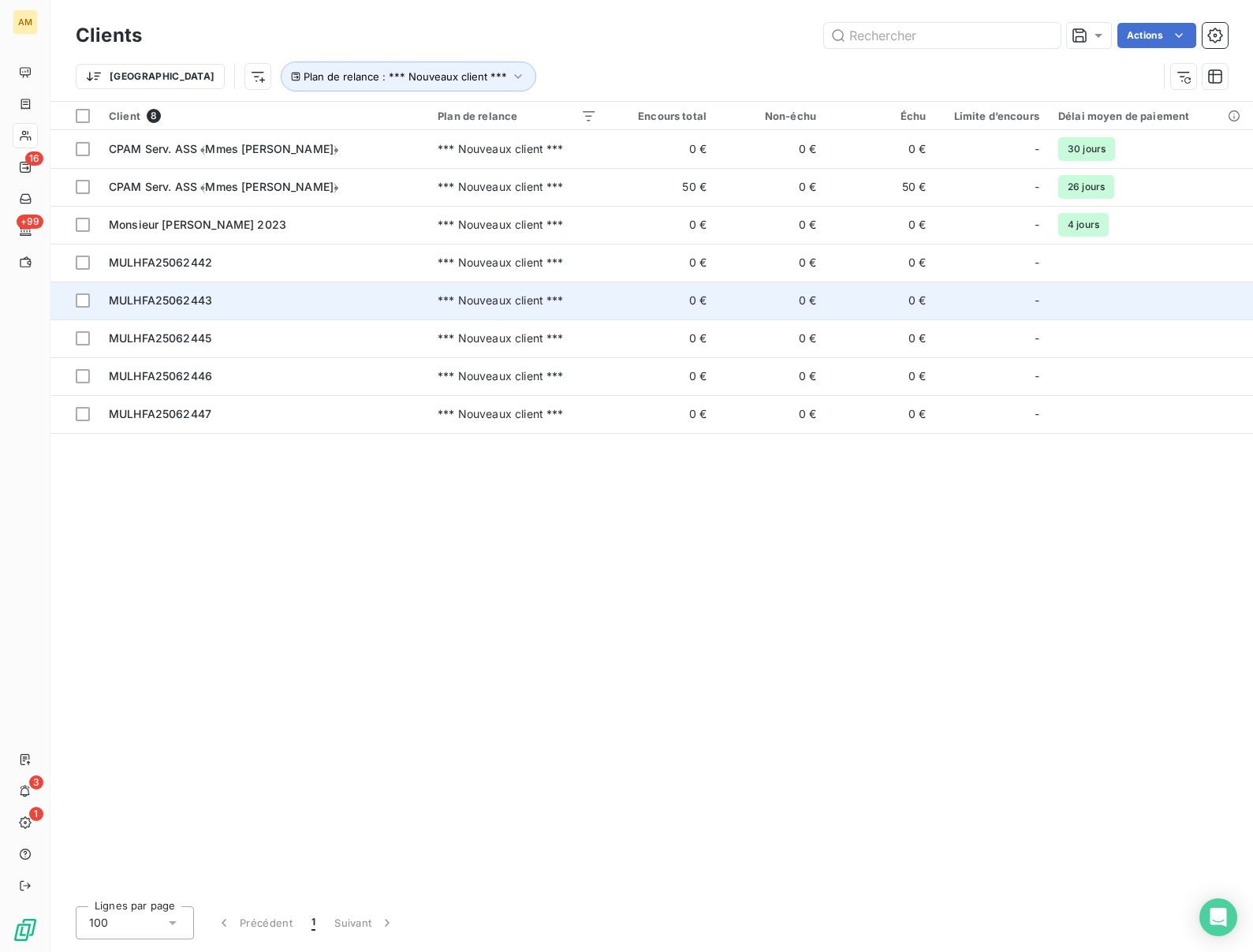
click at [206, 296] on span "MULHFA25062443" at bounding box center [160, 300] width 103 height 13
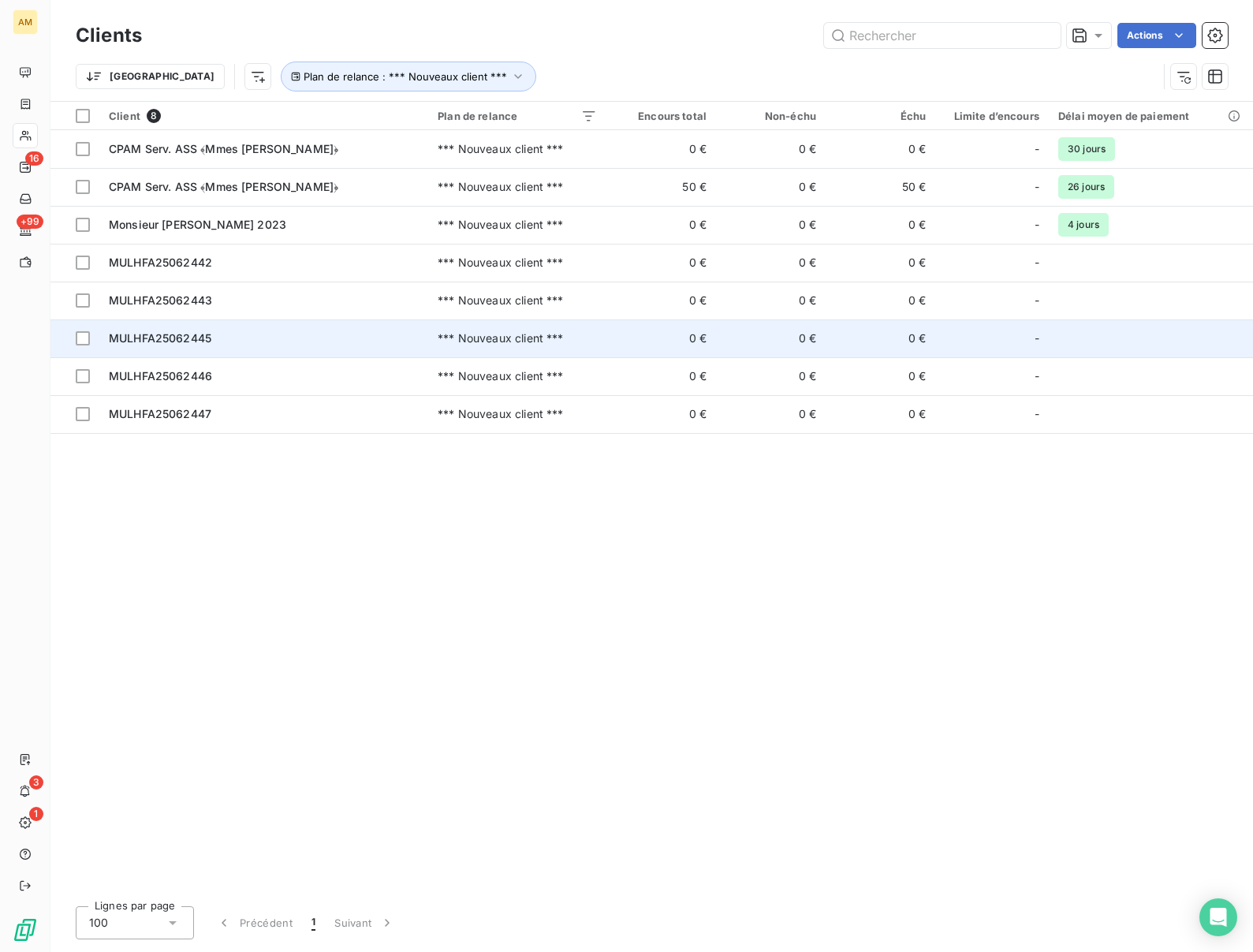
click at [144, 349] on td "MULHFA25062445" at bounding box center [264, 338] width 329 height 38
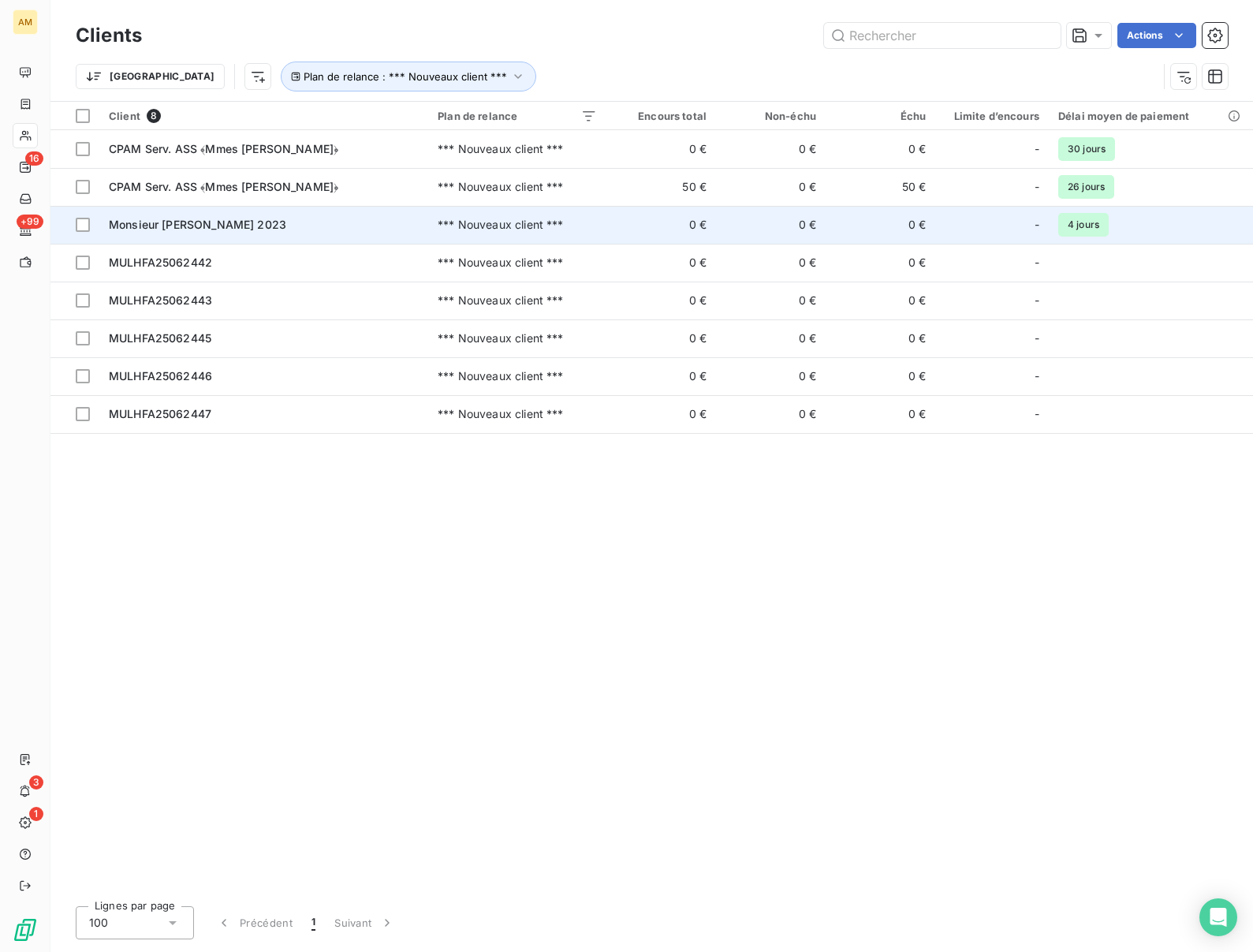
click at [224, 225] on span "Monsieur BEIL, Bertrand 2023" at bounding box center [197, 224] width 178 height 13
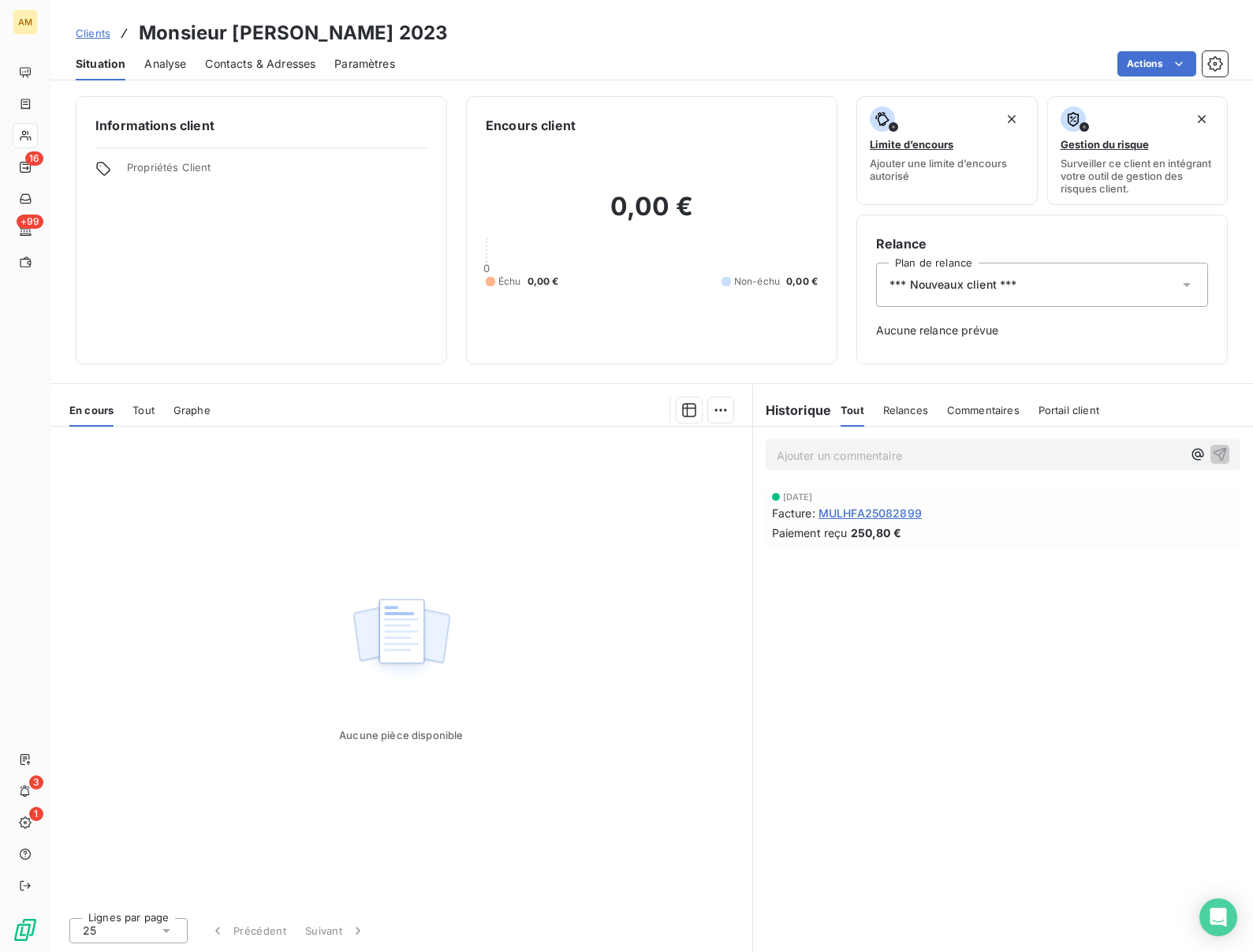
click at [257, 33] on h3 "Monsieur BEIL, Bertrand 2023" at bounding box center [293, 33] width 310 height 29
copy h3 "BEIL"
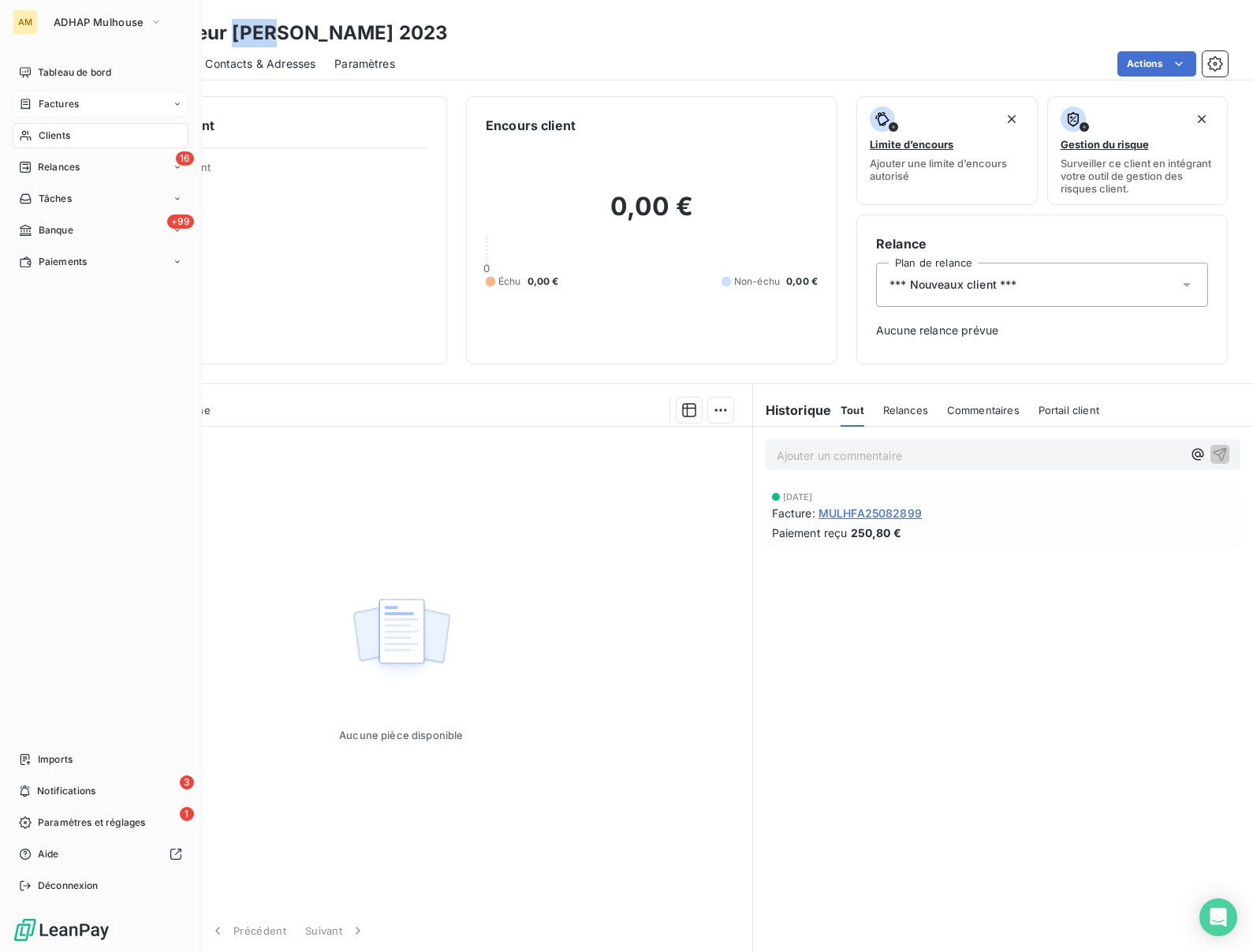
click at [41, 106] on span "Factures" at bounding box center [59, 103] width 40 height 14
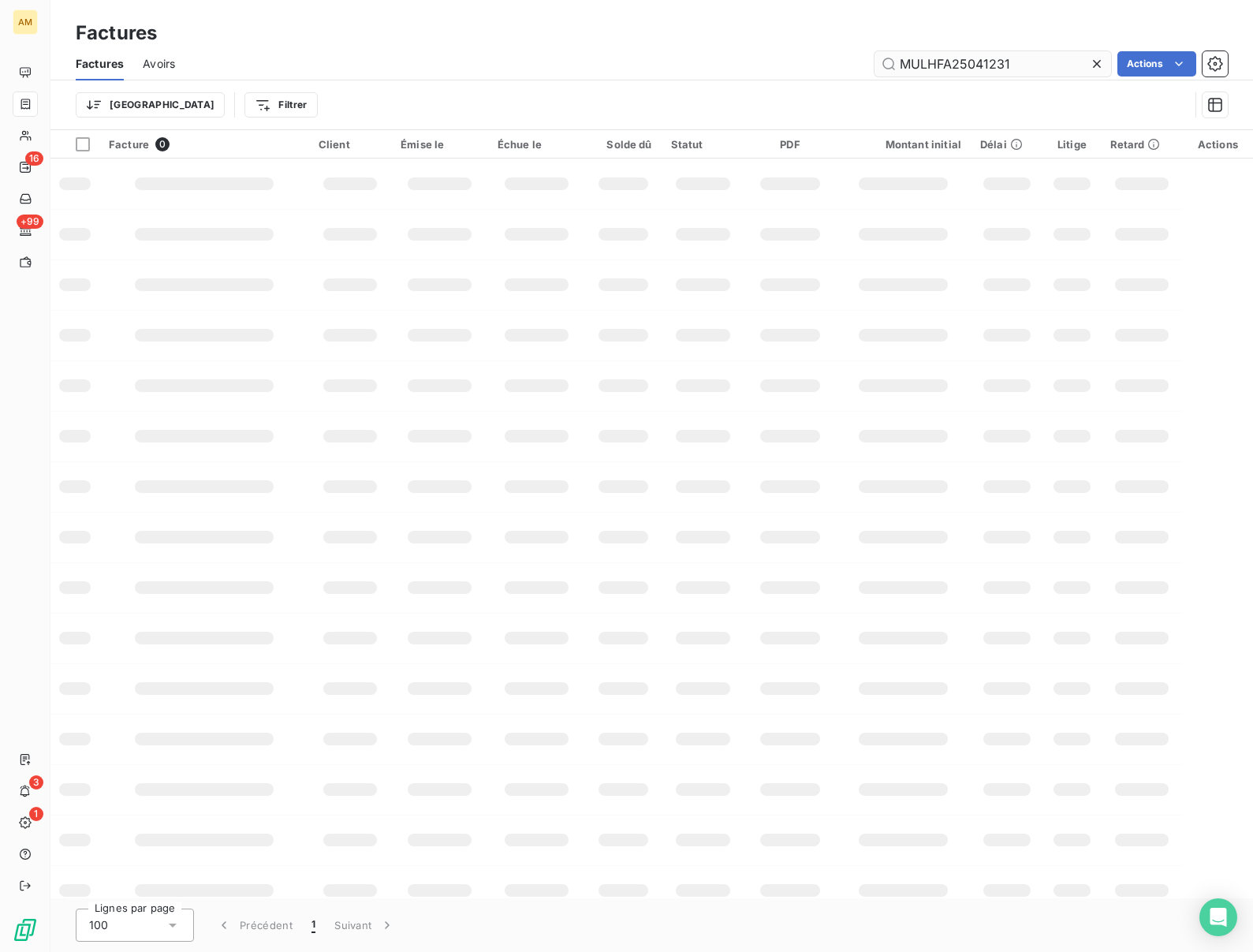
click at [931, 55] on input "MULHFA25041231" at bounding box center [993, 63] width 237 height 25
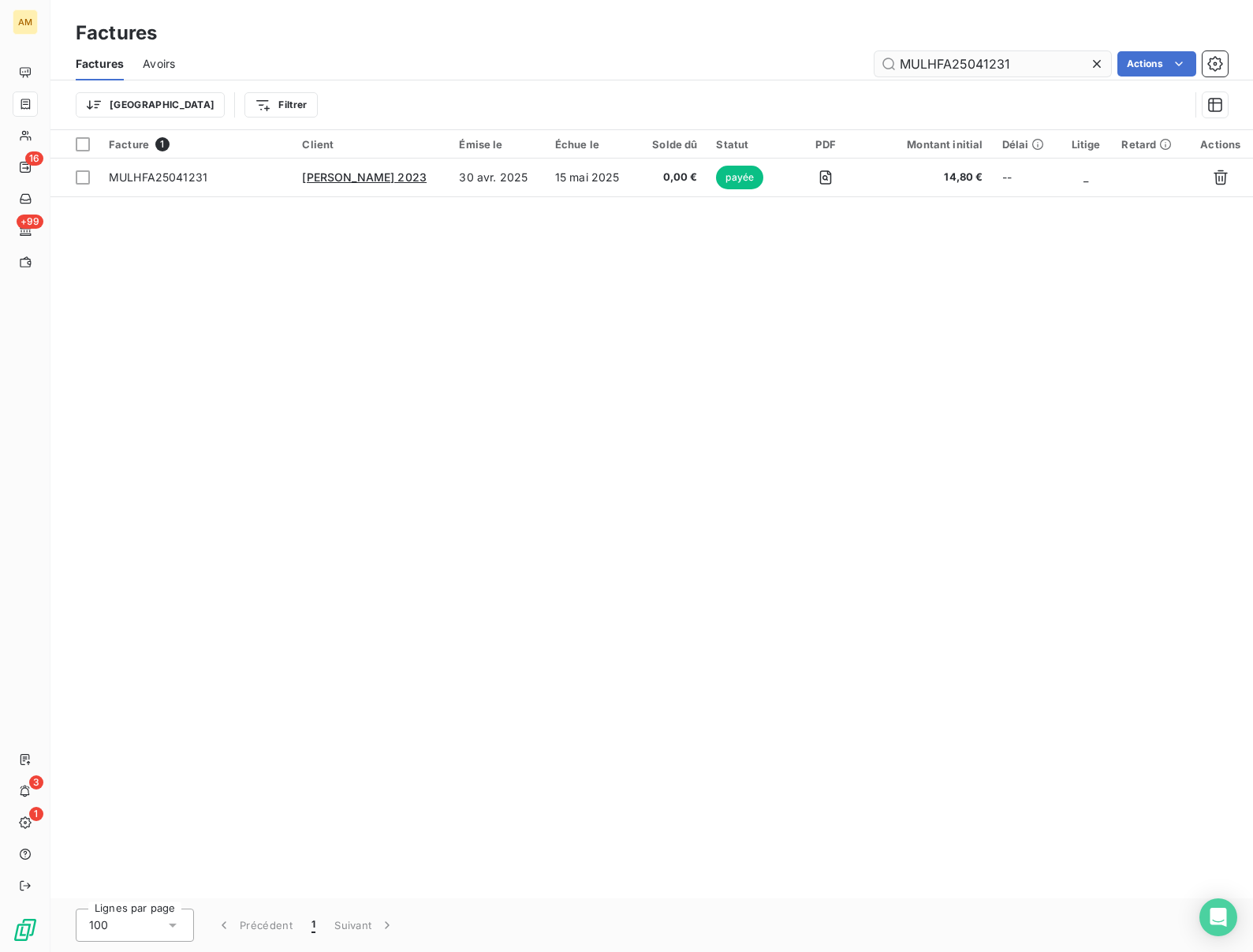
click at [931, 55] on input "MULHFA25041231" at bounding box center [993, 63] width 237 height 25
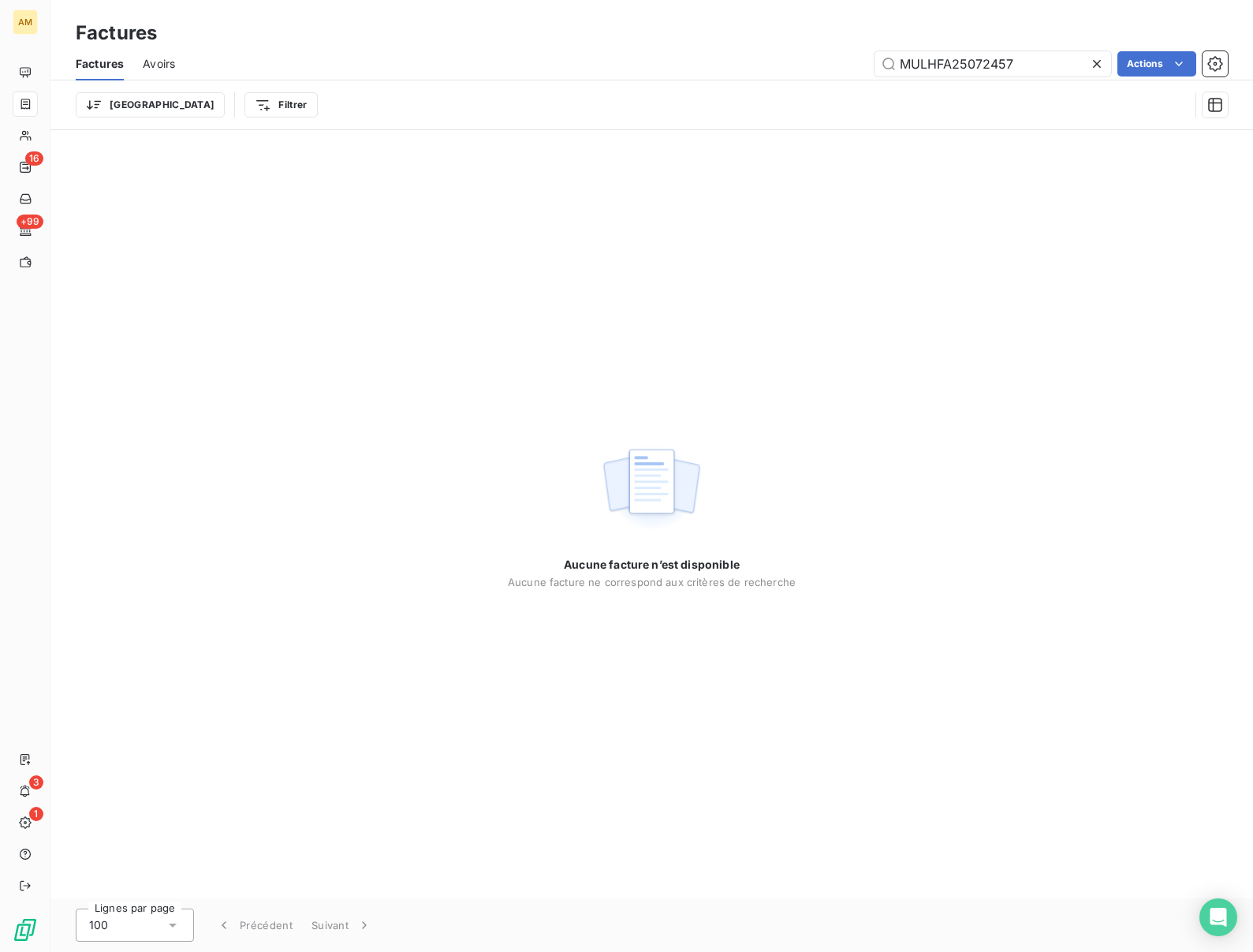
type input "MULHFA25072457"
click at [552, 25] on div "Factures" at bounding box center [652, 33] width 1203 height 29
click at [1095, 69] on icon at bounding box center [1097, 63] width 16 height 16
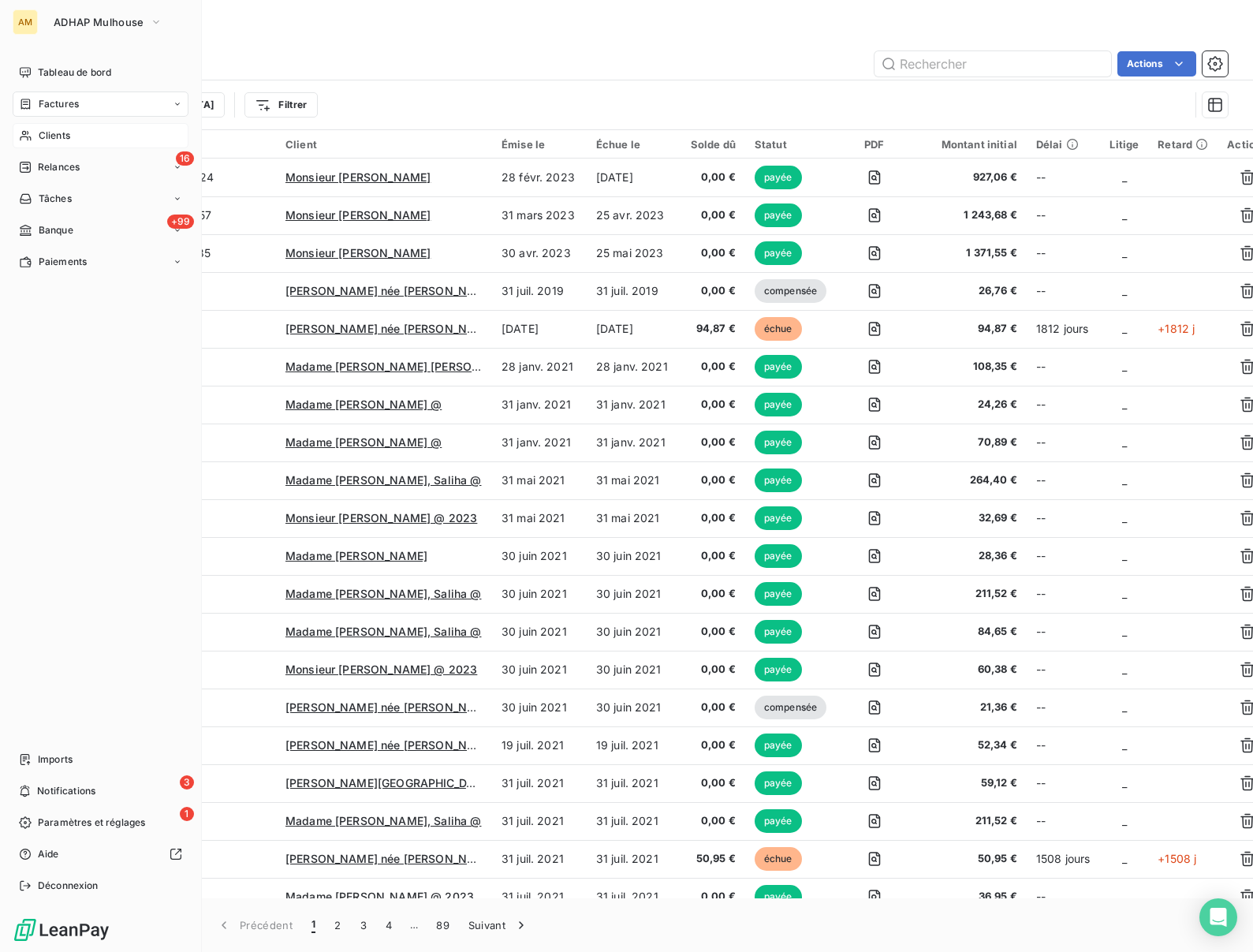
click at [59, 134] on span "Clients" at bounding box center [55, 135] width 32 height 14
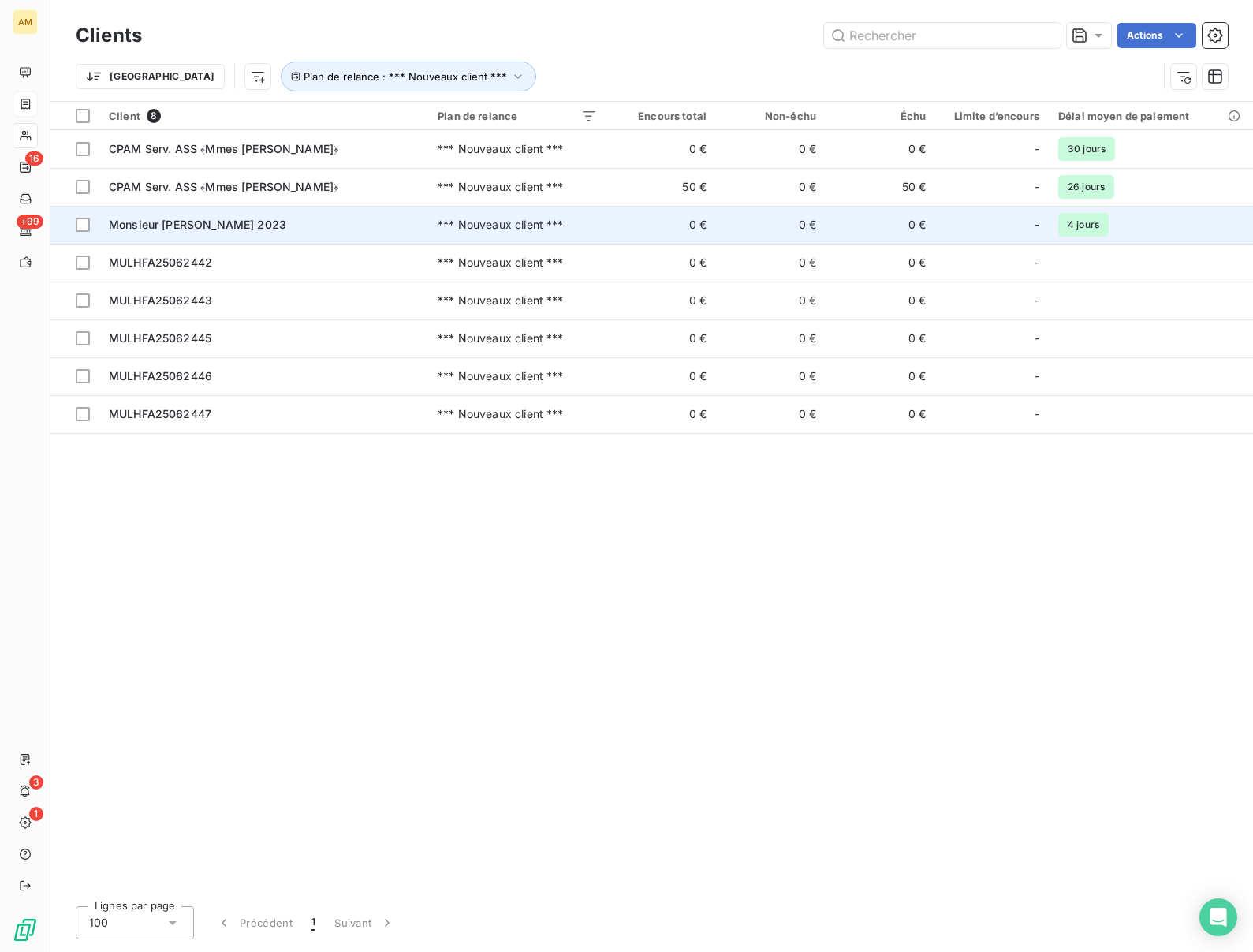
click at [234, 223] on span "Monsieur BEIL, Bertrand 2023" at bounding box center [197, 224] width 178 height 13
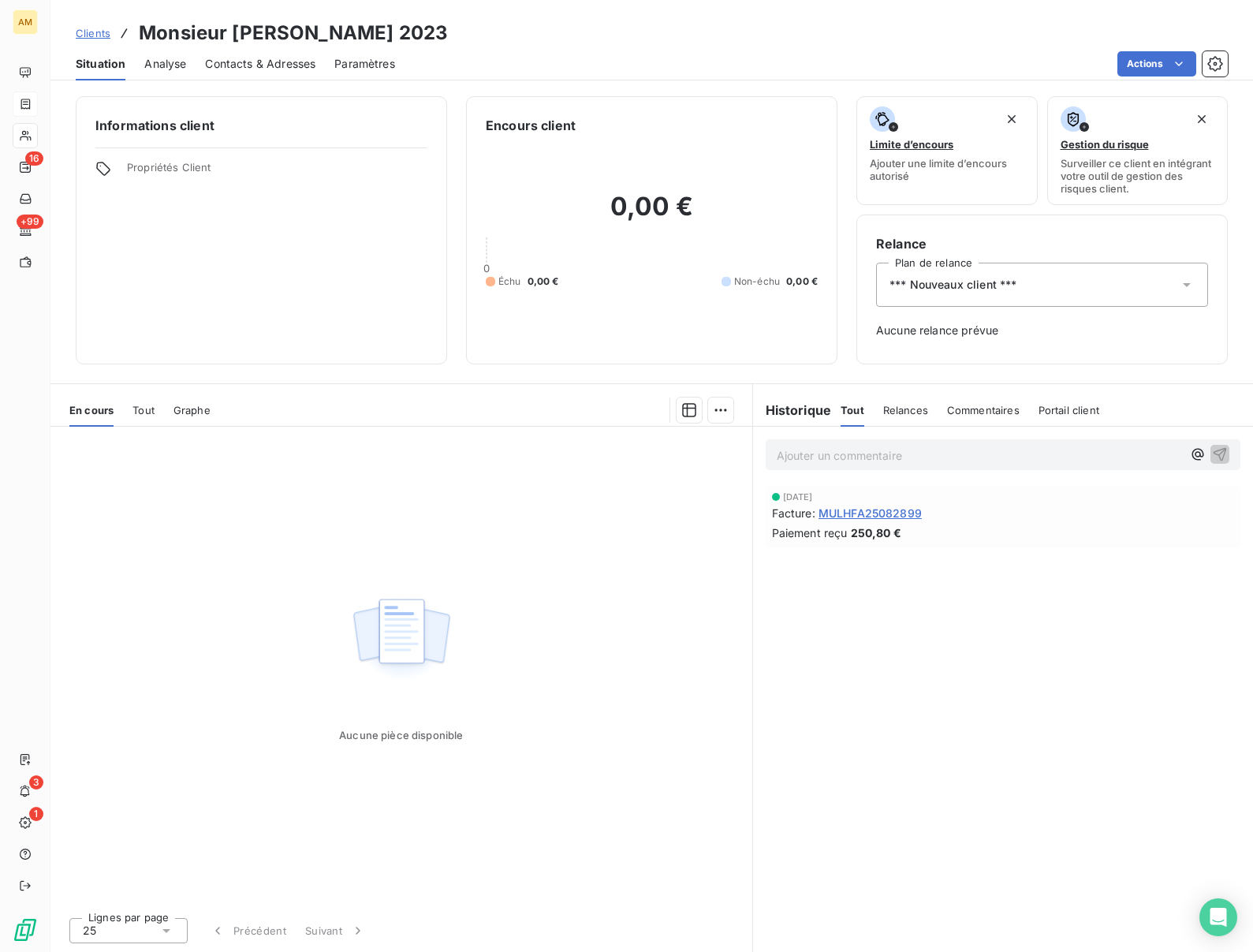
click at [994, 275] on div "*** Nouveaux client ***" at bounding box center [1042, 284] width 332 height 45
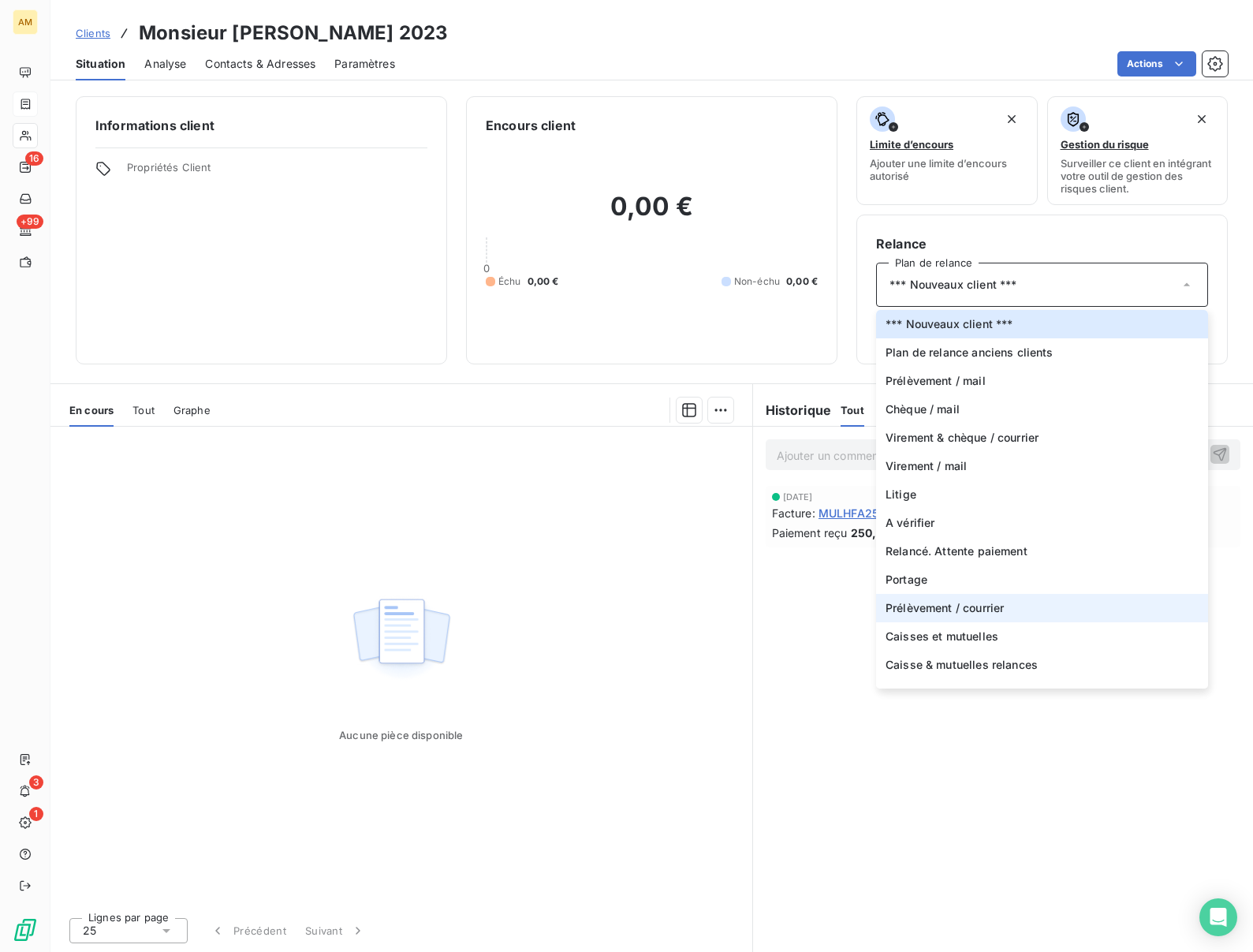
click at [936, 606] on span "Prélèvement / courrier" at bounding box center [944, 608] width 118 height 16
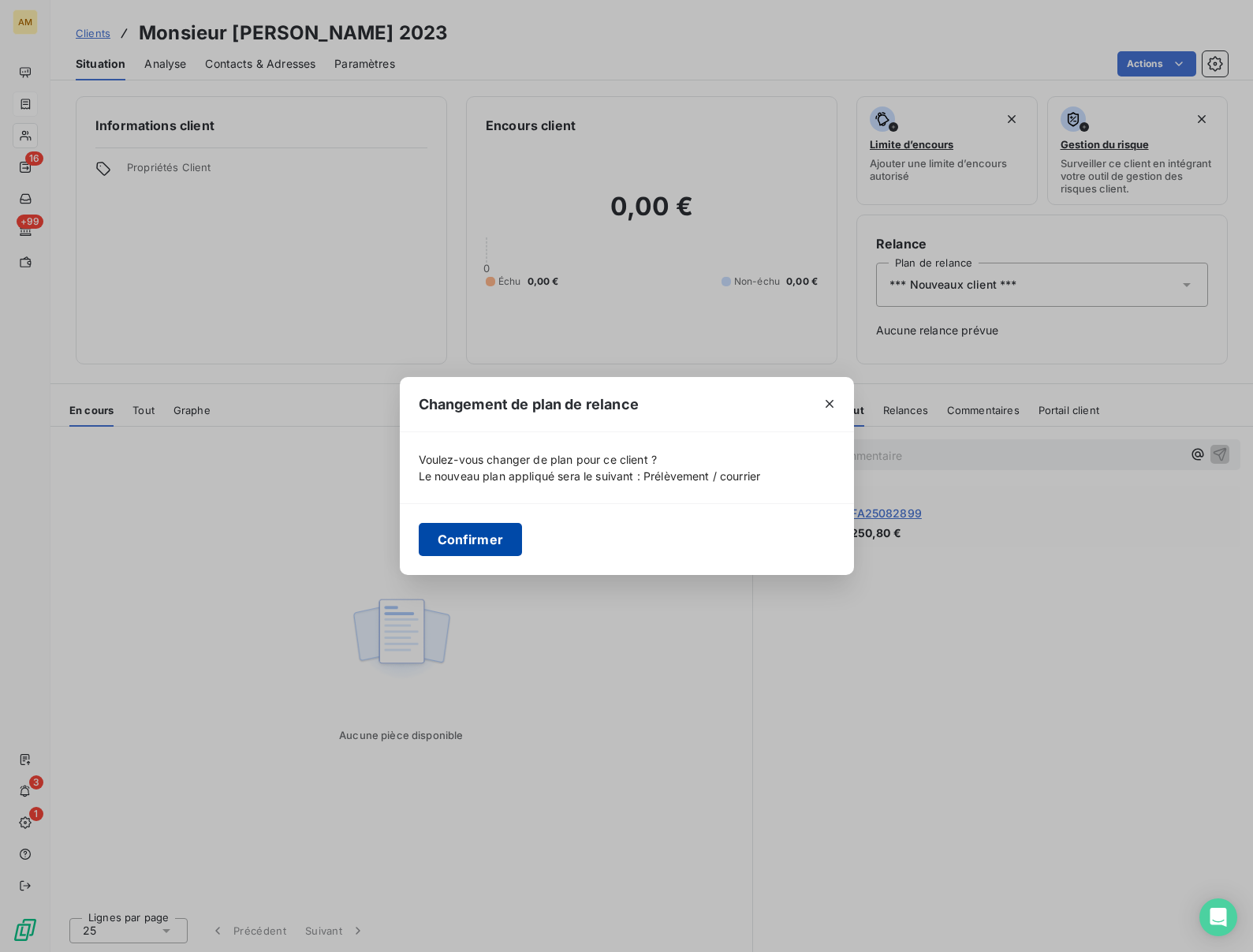
click at [447, 548] on button "Confirmer" at bounding box center [470, 539] width 104 height 33
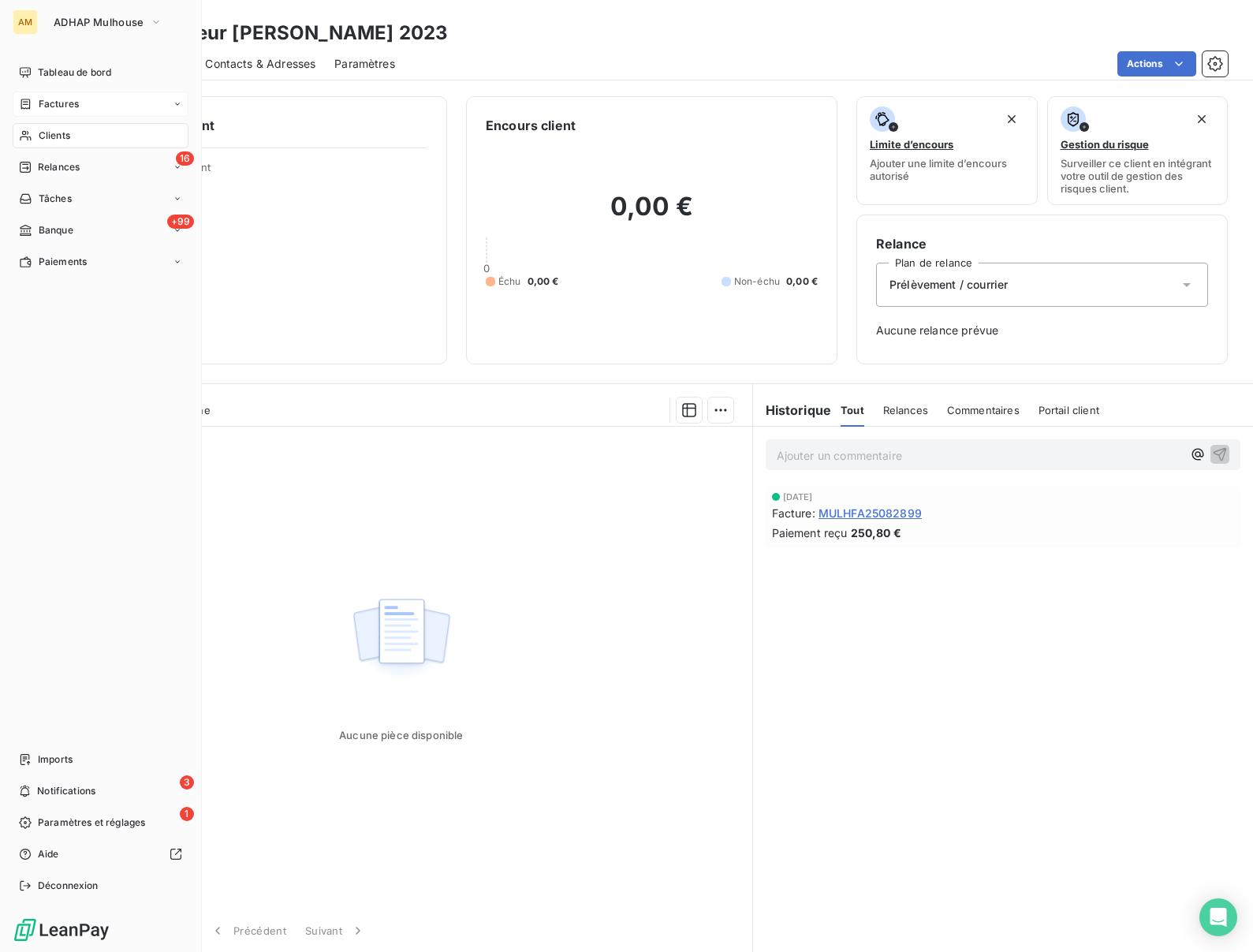
click at [37, 133] on div "Clients" at bounding box center [100, 135] width 176 height 25
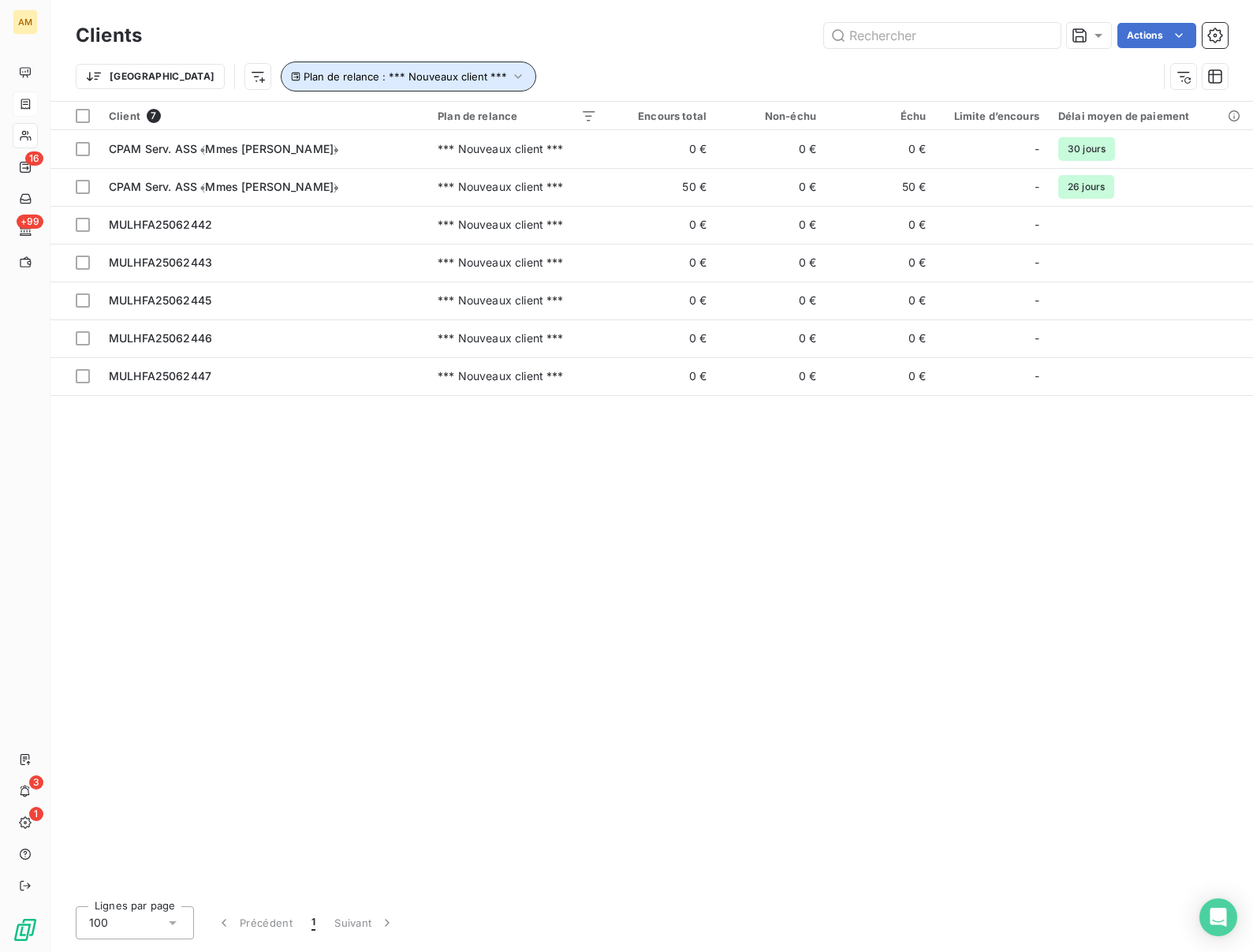
click at [510, 75] on icon "button" at bounding box center [518, 76] width 16 height 16
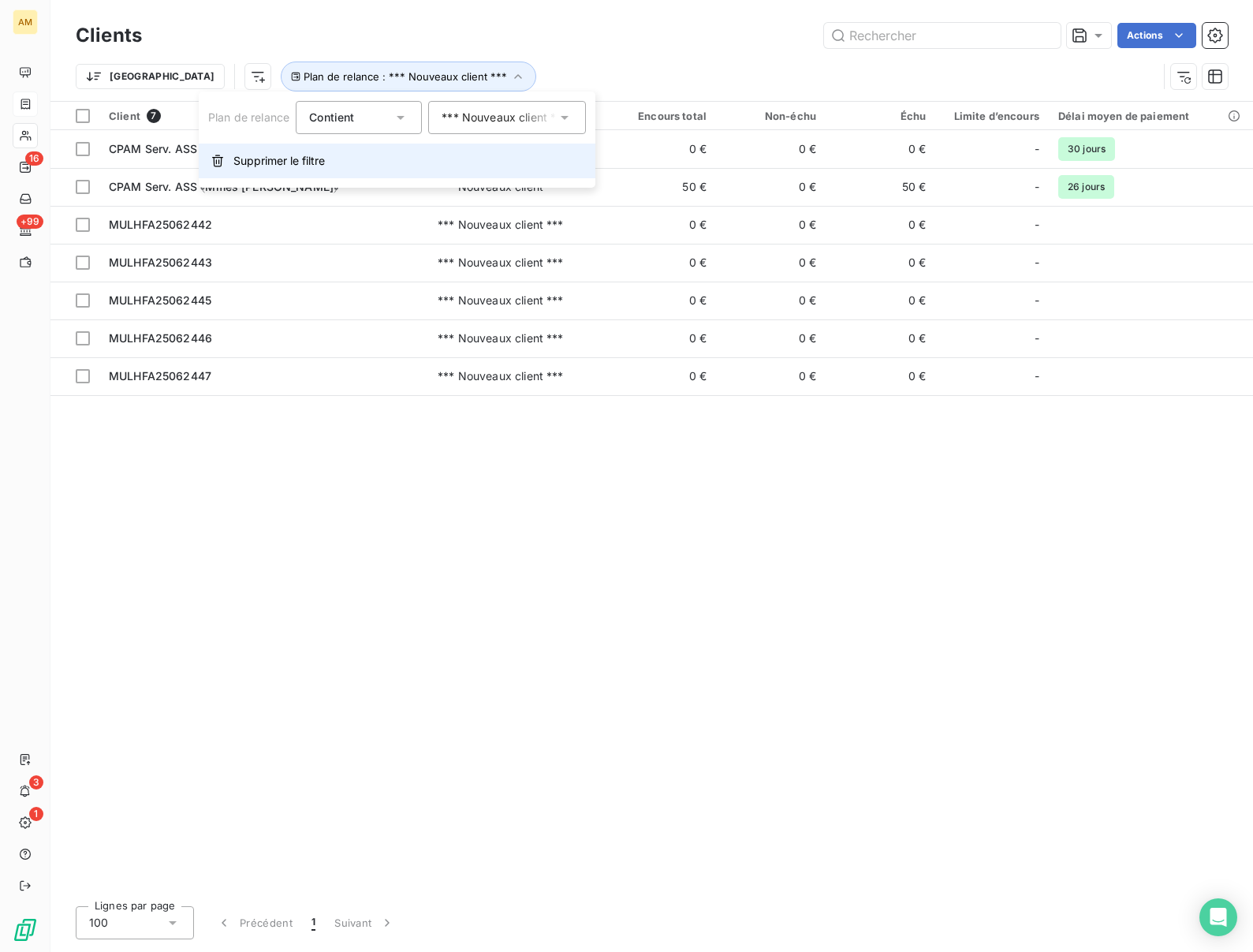
click at [291, 152] on button "Supprimer le filtre" at bounding box center [397, 160] width 397 height 34
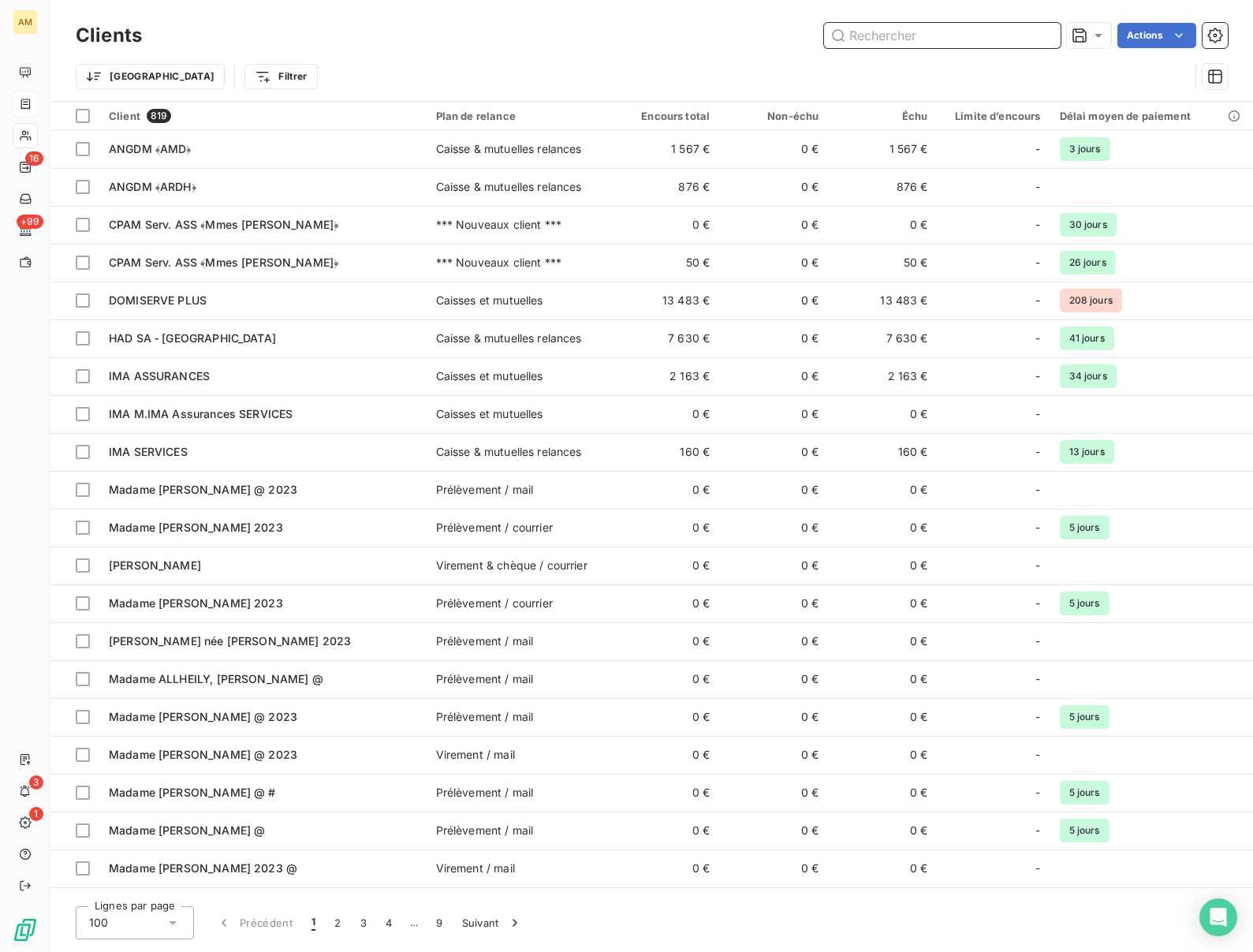
click at [918, 33] on input "text" at bounding box center [943, 35] width 237 height 25
paste input "TIERI"
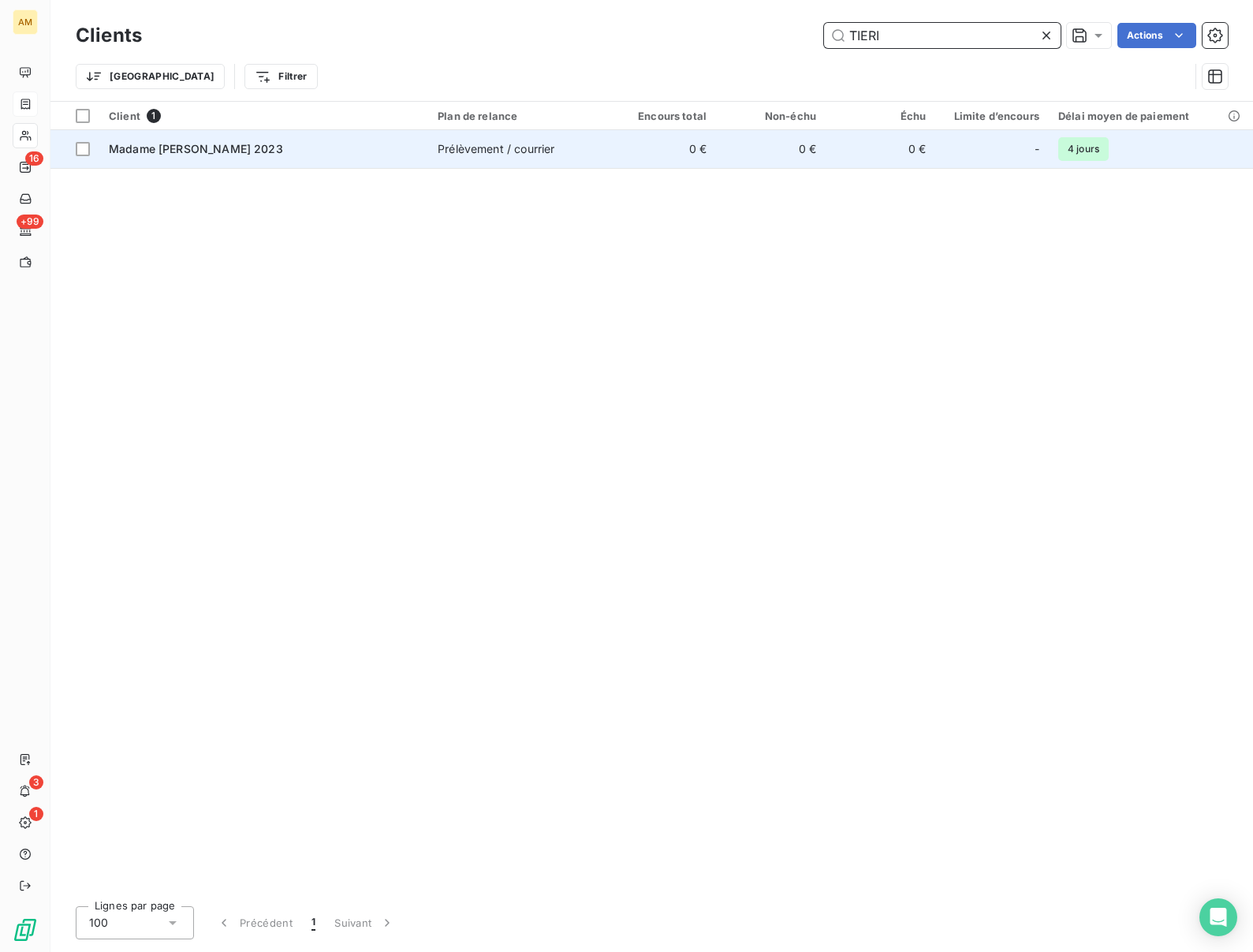
type input "TIERI"
click at [266, 150] on span "Madame TIERI BARONE, Maria 2023" at bounding box center [195, 149] width 174 height 13
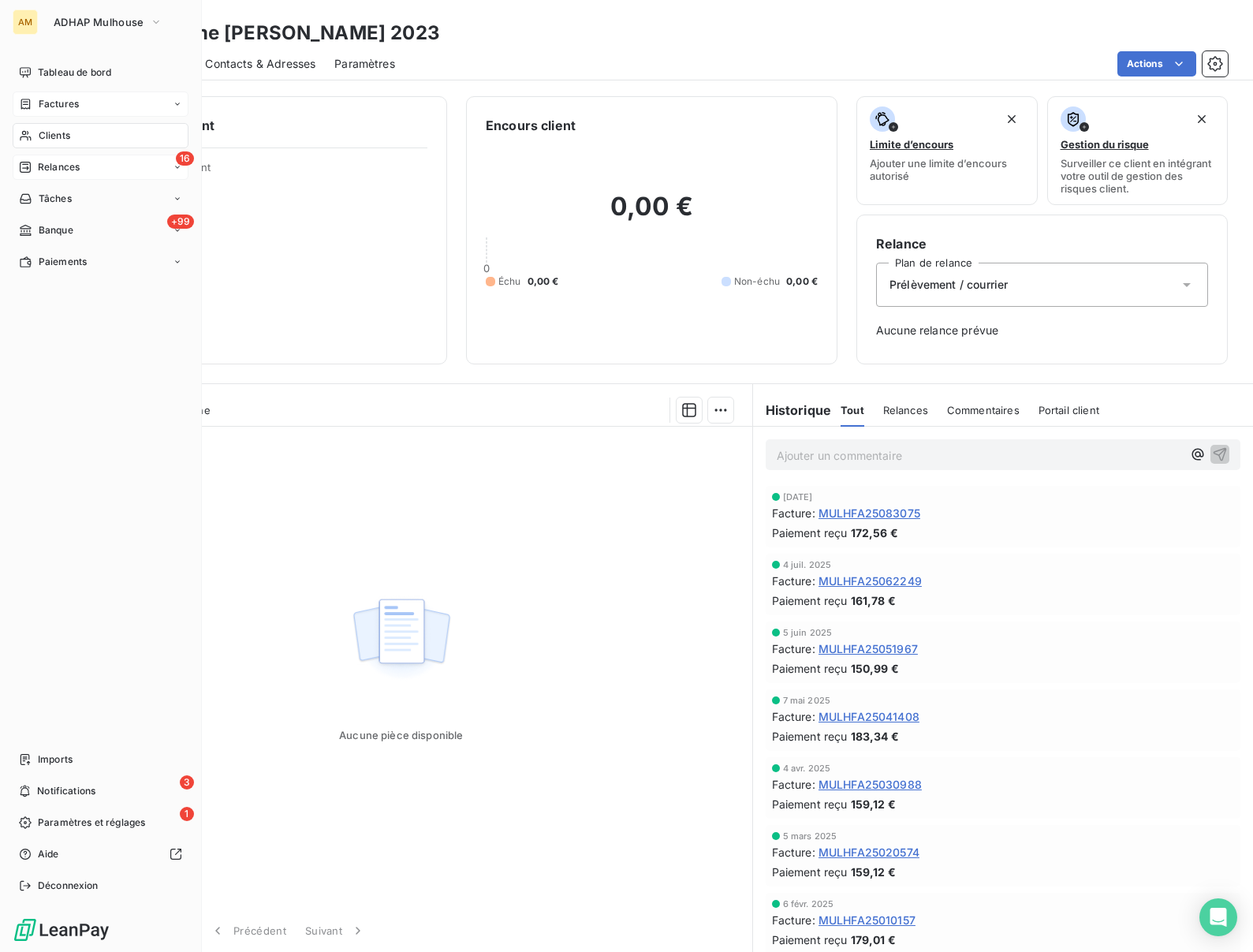
click at [30, 165] on icon at bounding box center [25, 167] width 11 height 11
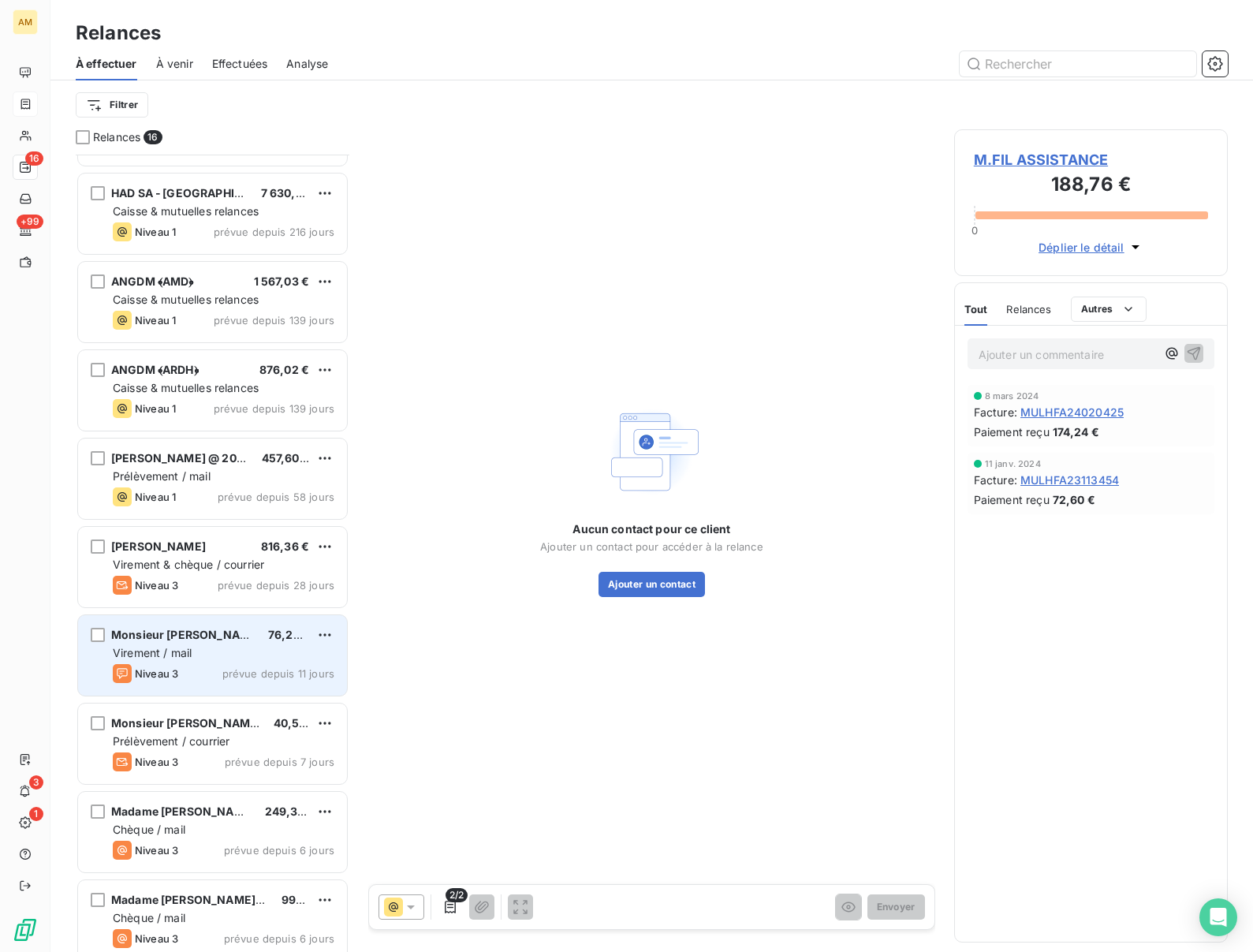
scroll to position [271, 0]
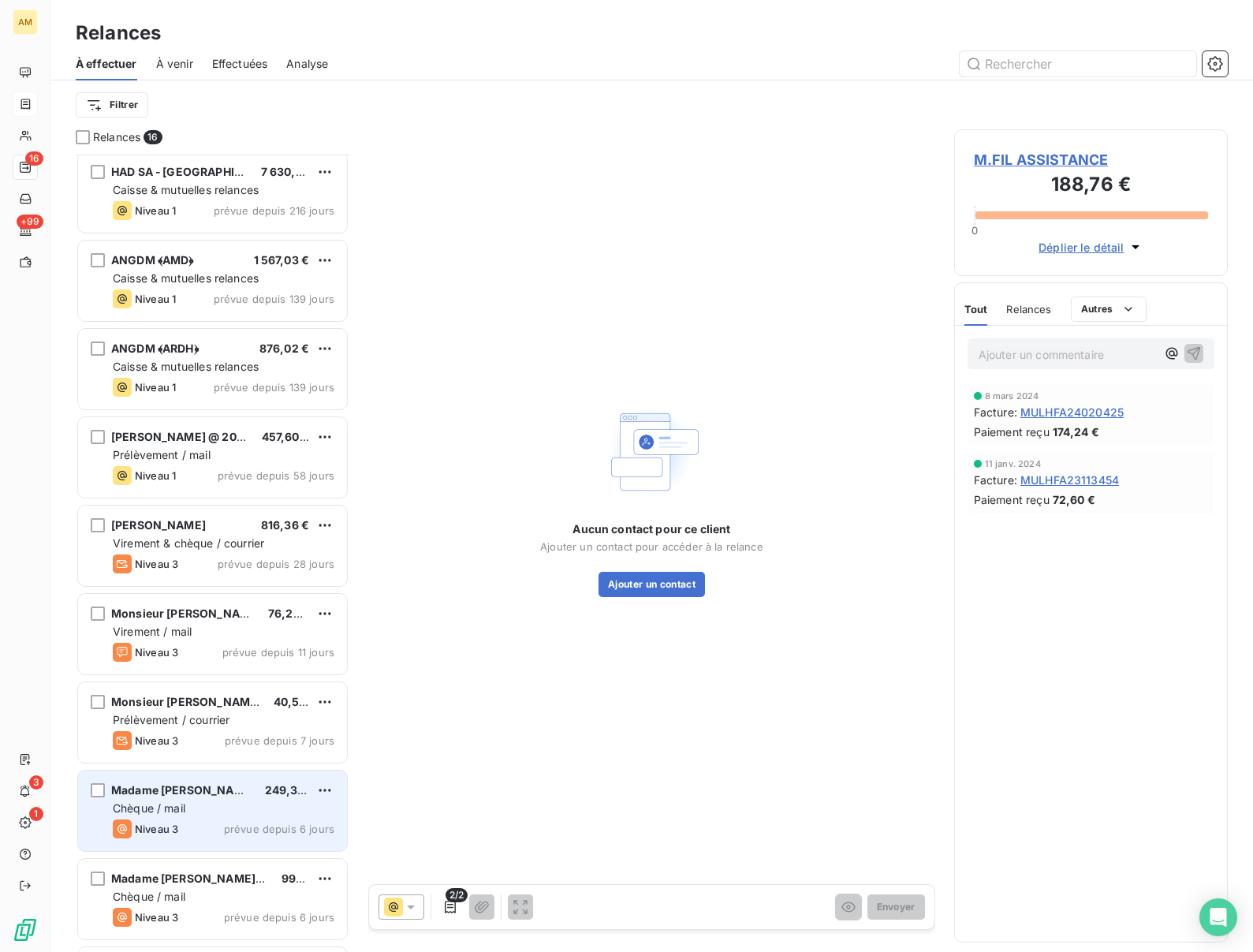
click at [190, 801] on div "Chèque / mail" at bounding box center [223, 808] width 221 height 16
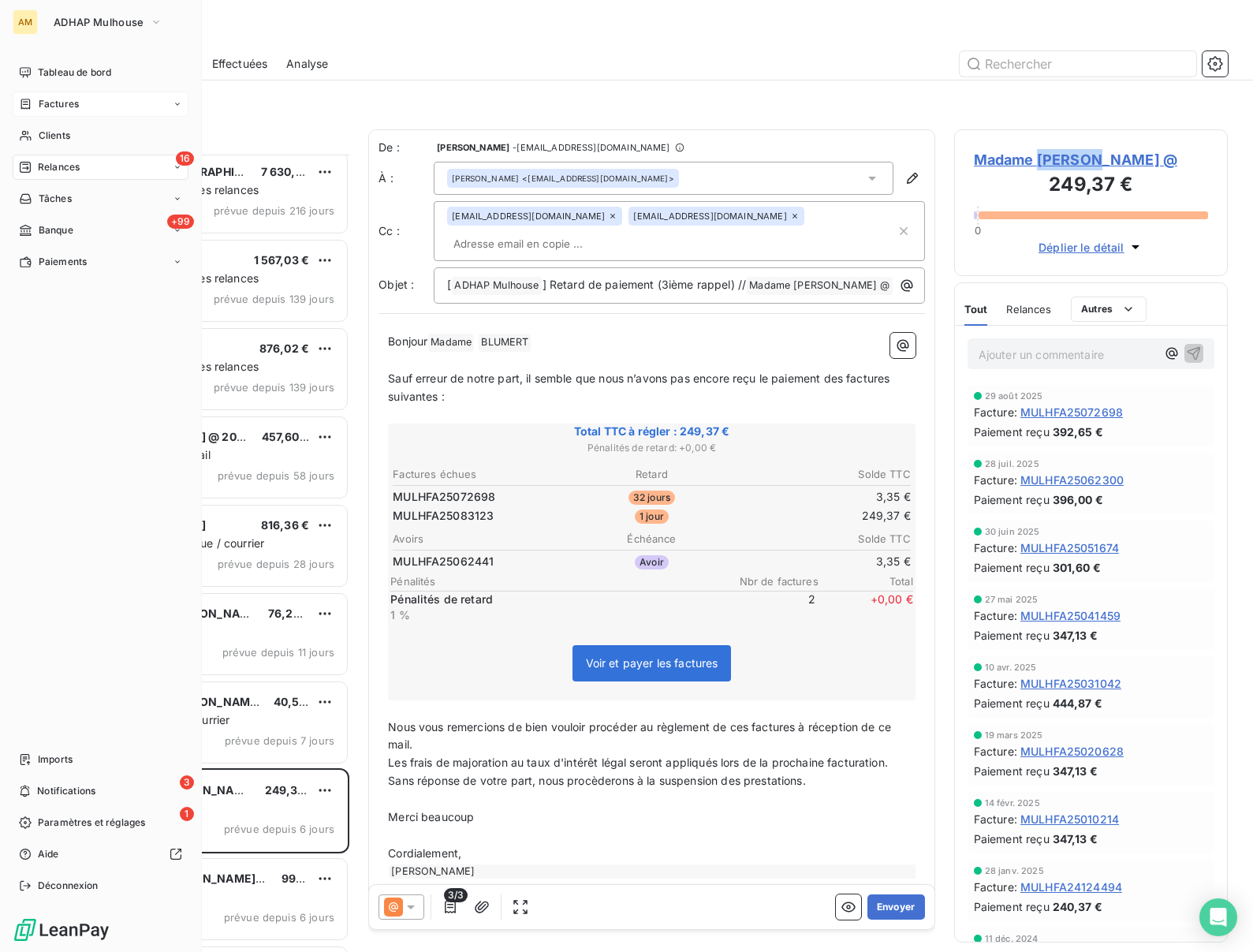
click at [46, 165] on span "Relances" at bounding box center [59, 166] width 42 height 14
click at [68, 172] on span "Relances" at bounding box center [59, 166] width 42 height 14
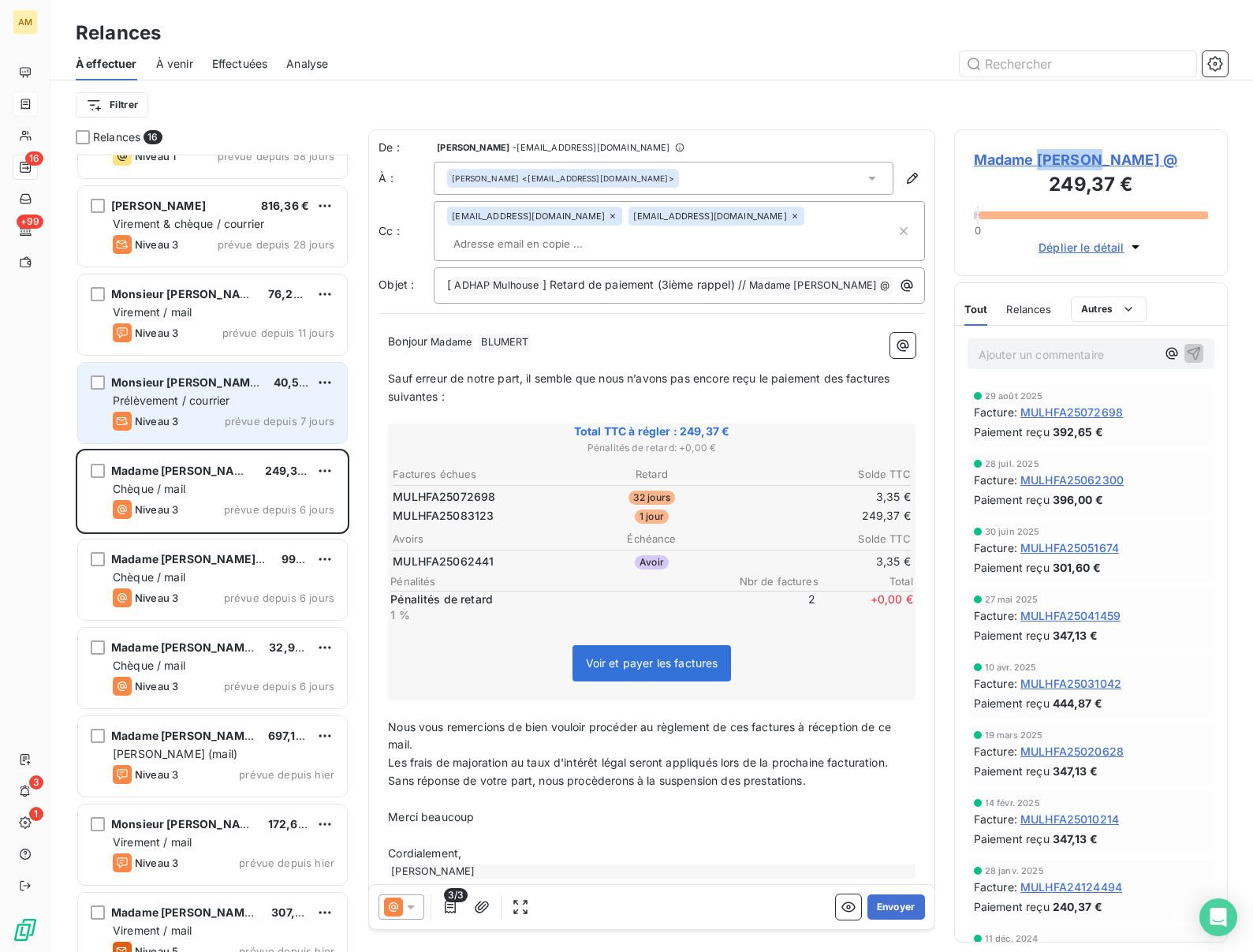
scroll to position [616, 0]
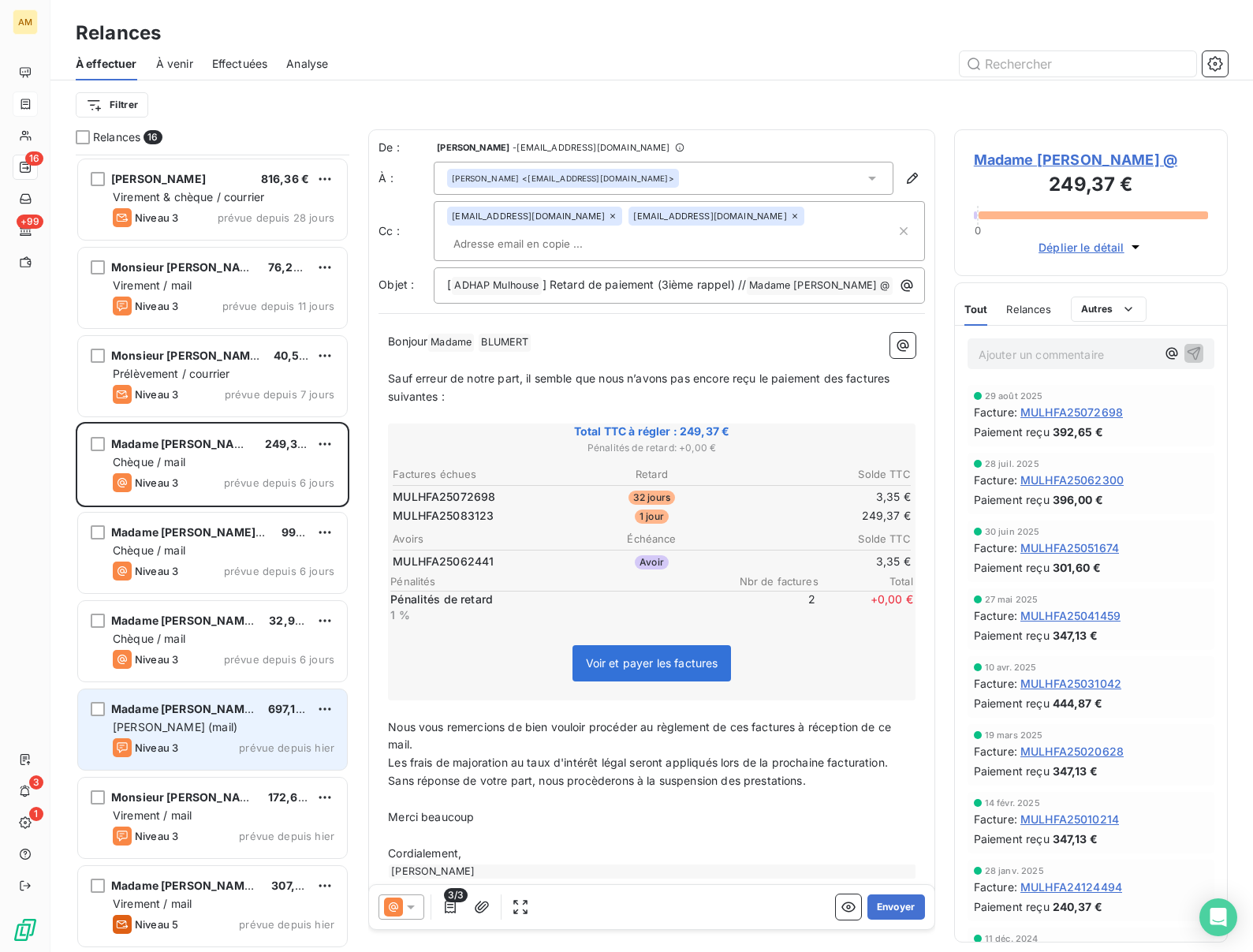
click at [195, 716] on div "Madame IAFRATE, Anne‐Marie @" at bounding box center [183, 708] width 144 height 16
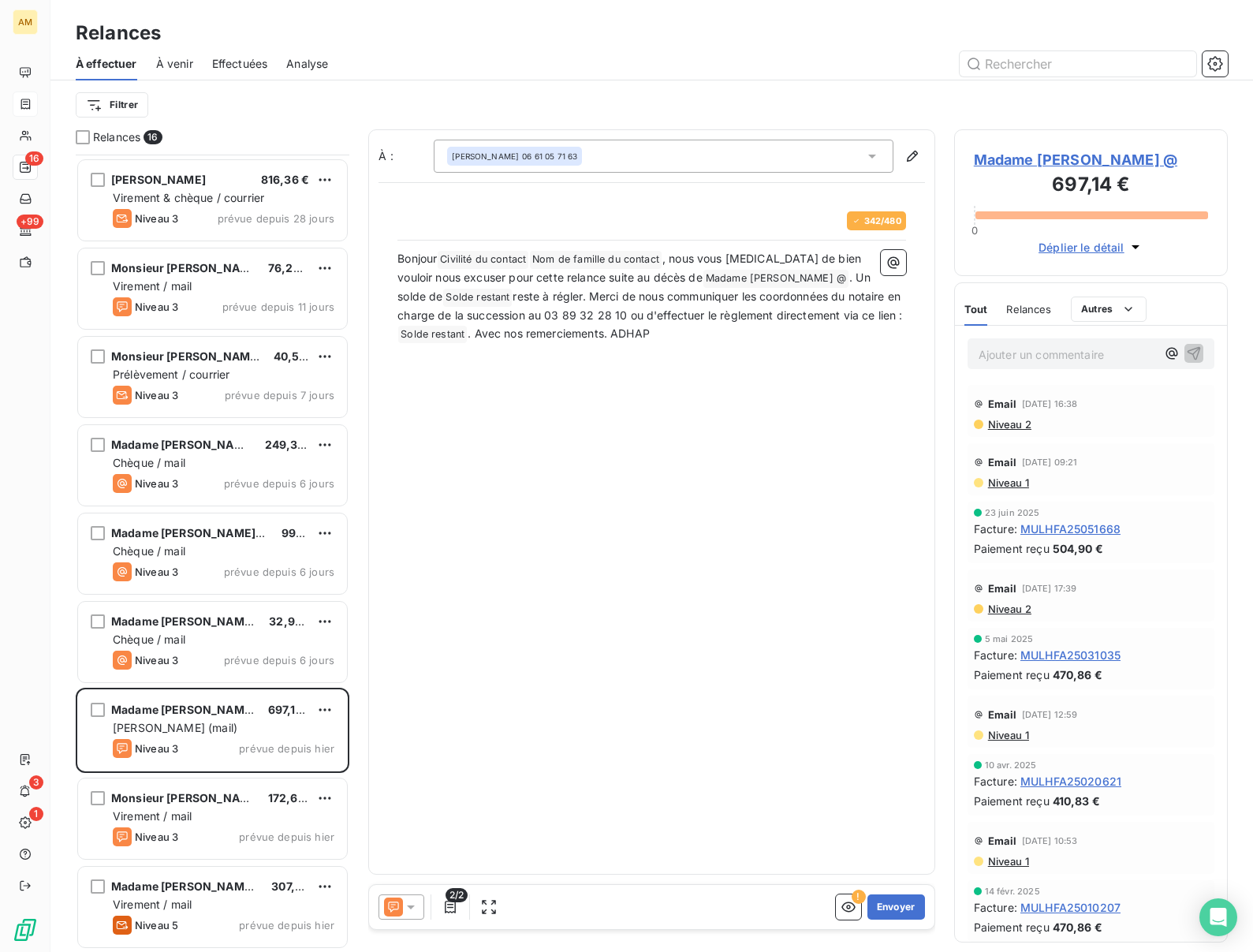
scroll to position [798, 273]
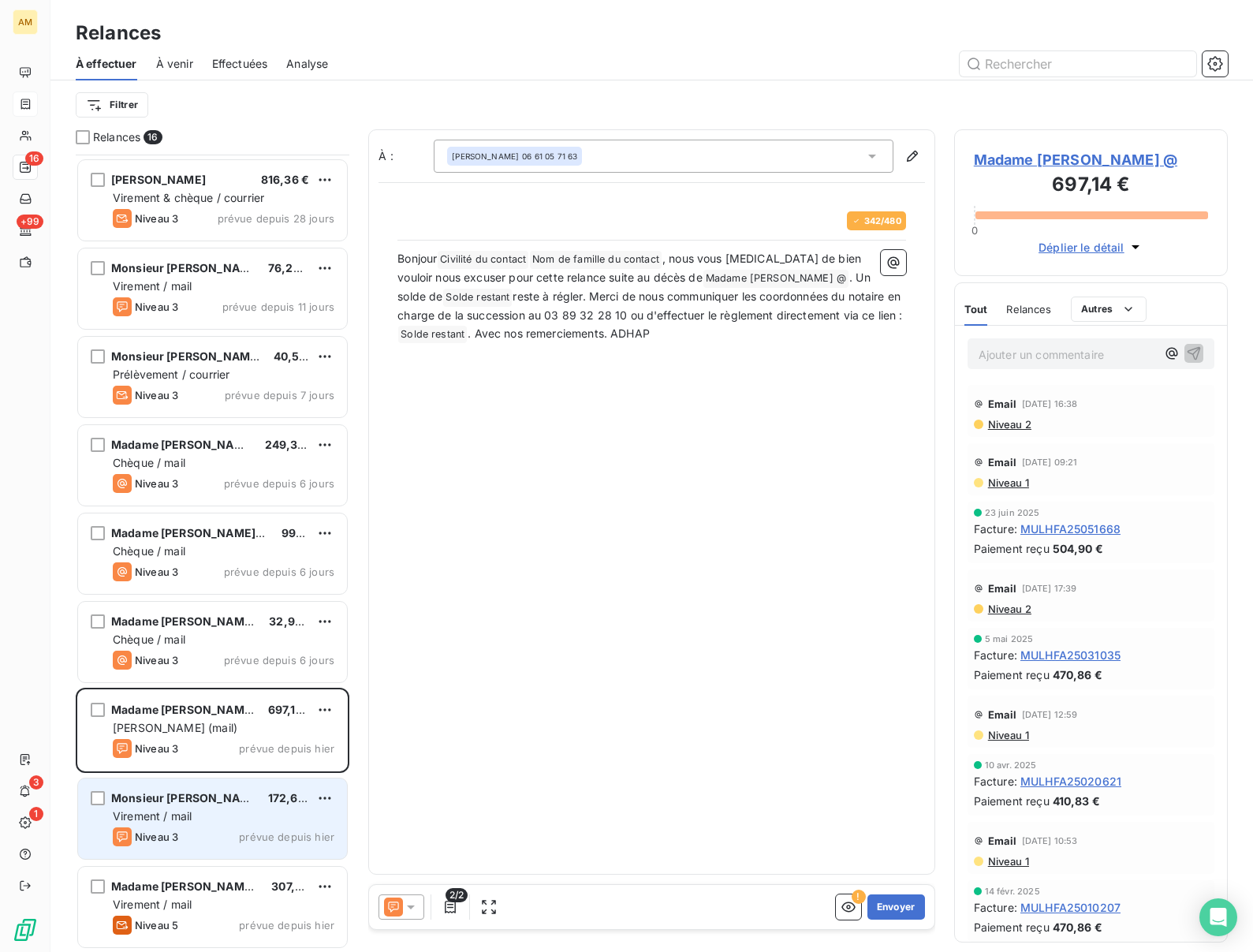
click at [206, 813] on div "Virement / mail" at bounding box center [223, 816] width 221 height 16
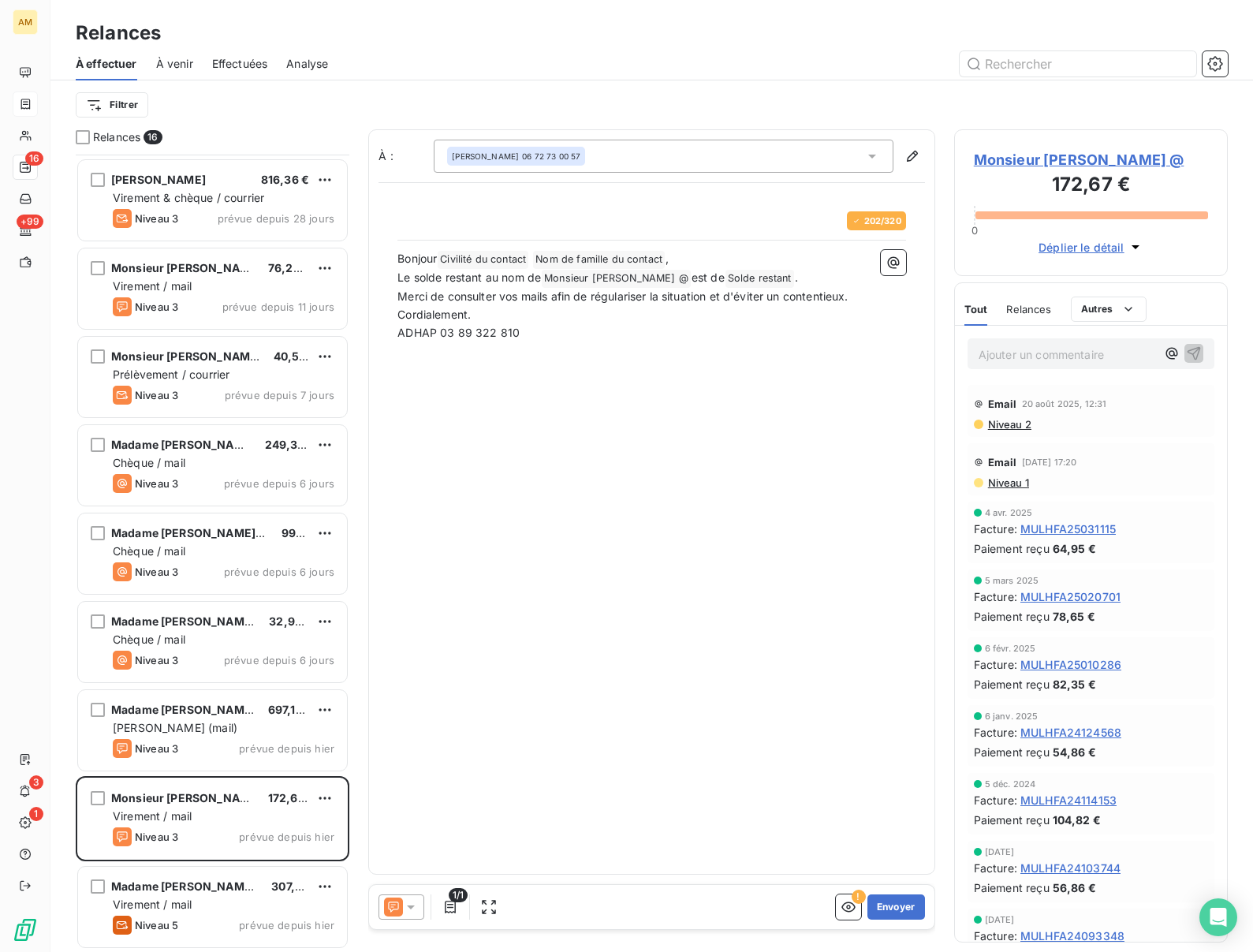
click at [1043, 163] on span "Monsieur KIM, Wimol @" at bounding box center [1091, 159] width 234 height 21
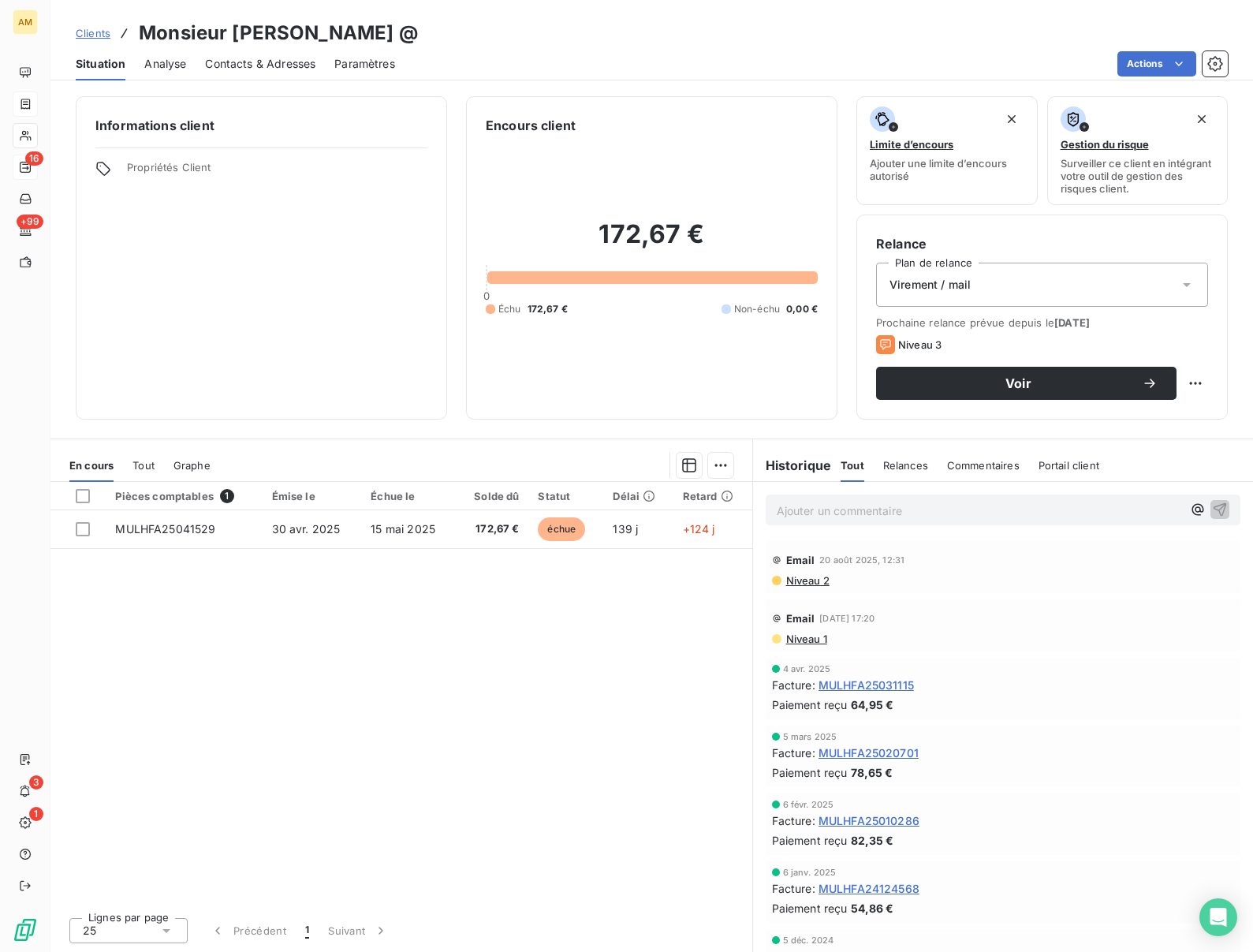
click at [970, 289] on div "Virement / mail" at bounding box center [1042, 284] width 332 height 45
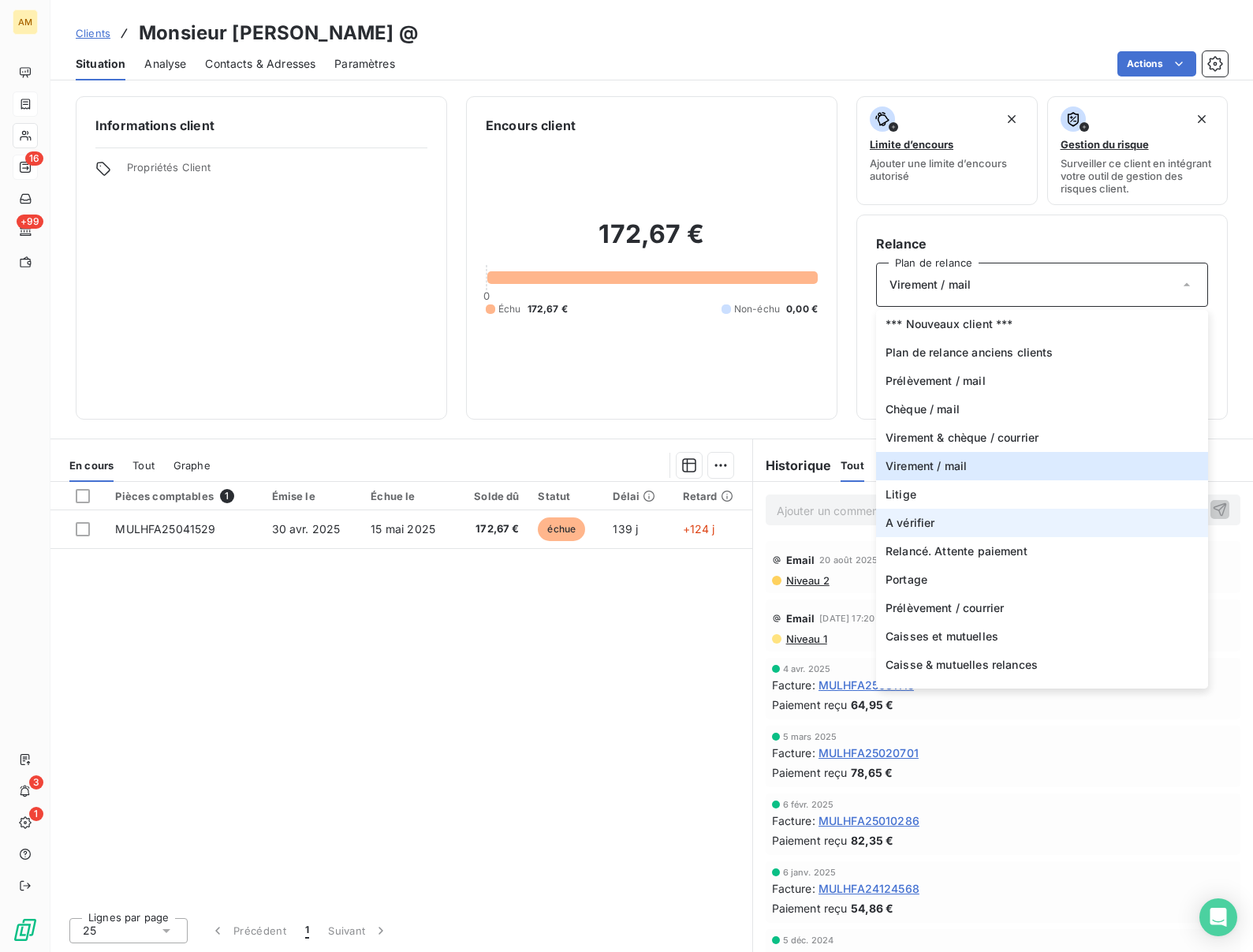
scroll to position [75, 0]
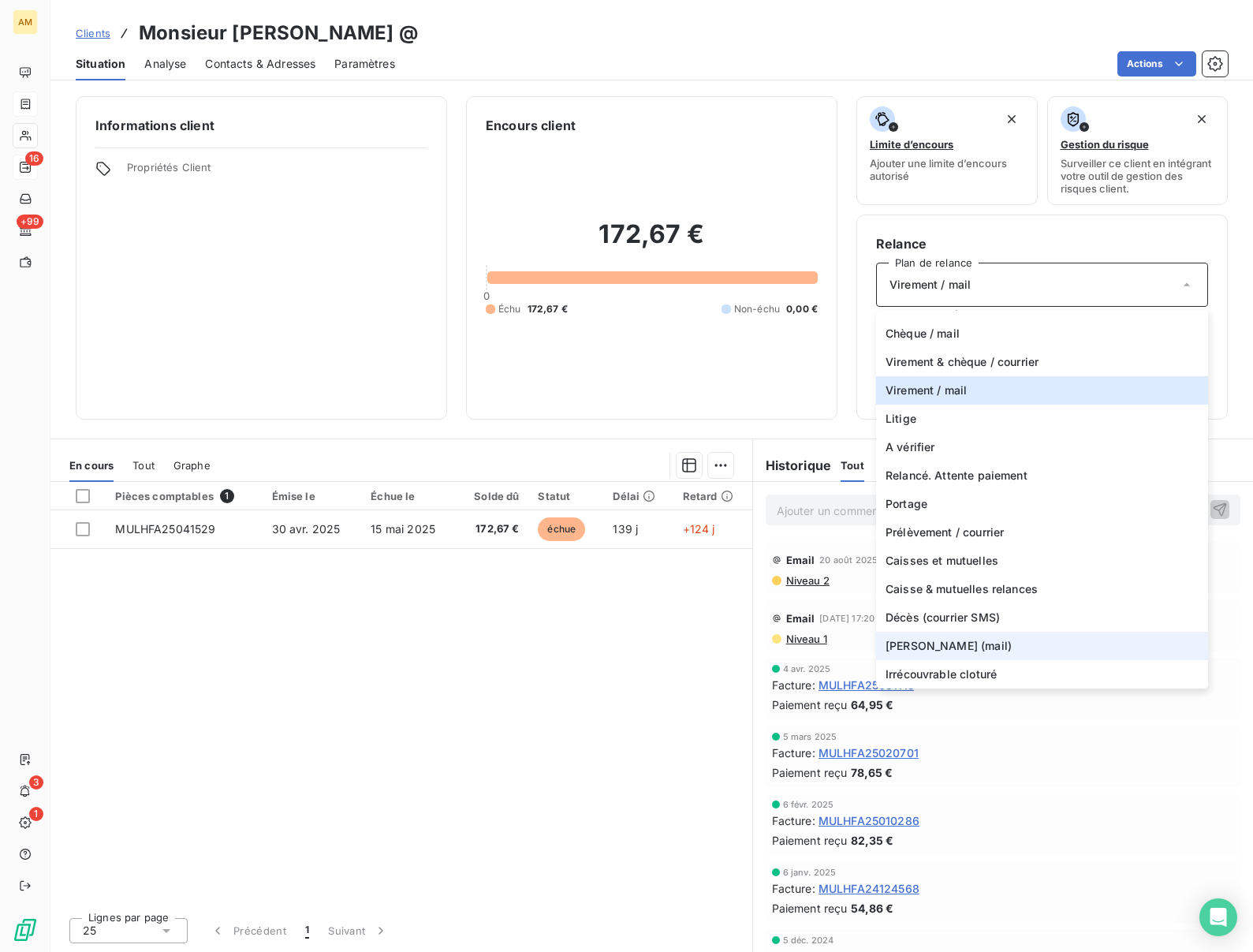
click at [935, 641] on span "Décès (mail)" at bounding box center [949, 645] width 126 height 16
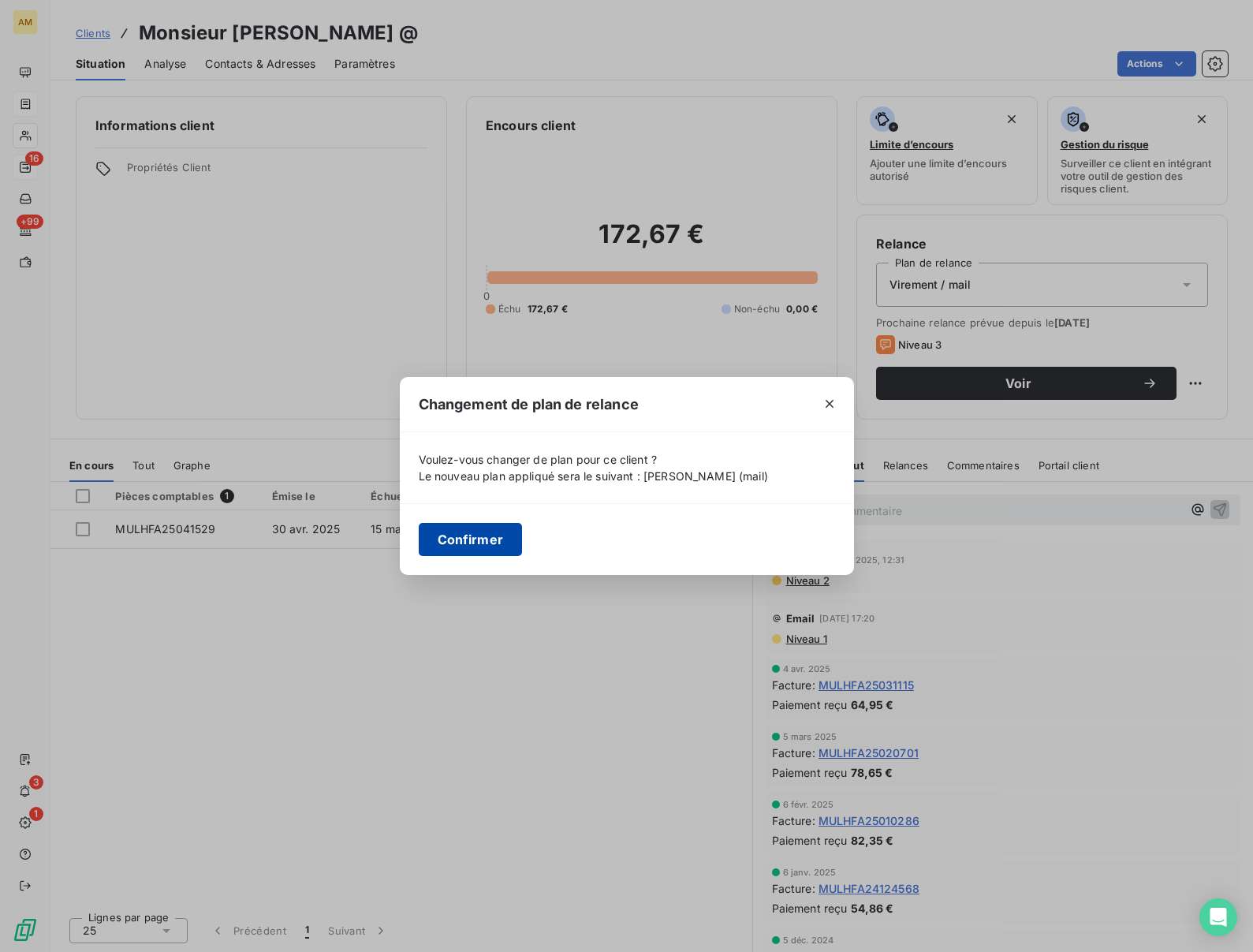
click at [455, 544] on button "Confirmer" at bounding box center [470, 539] width 104 height 33
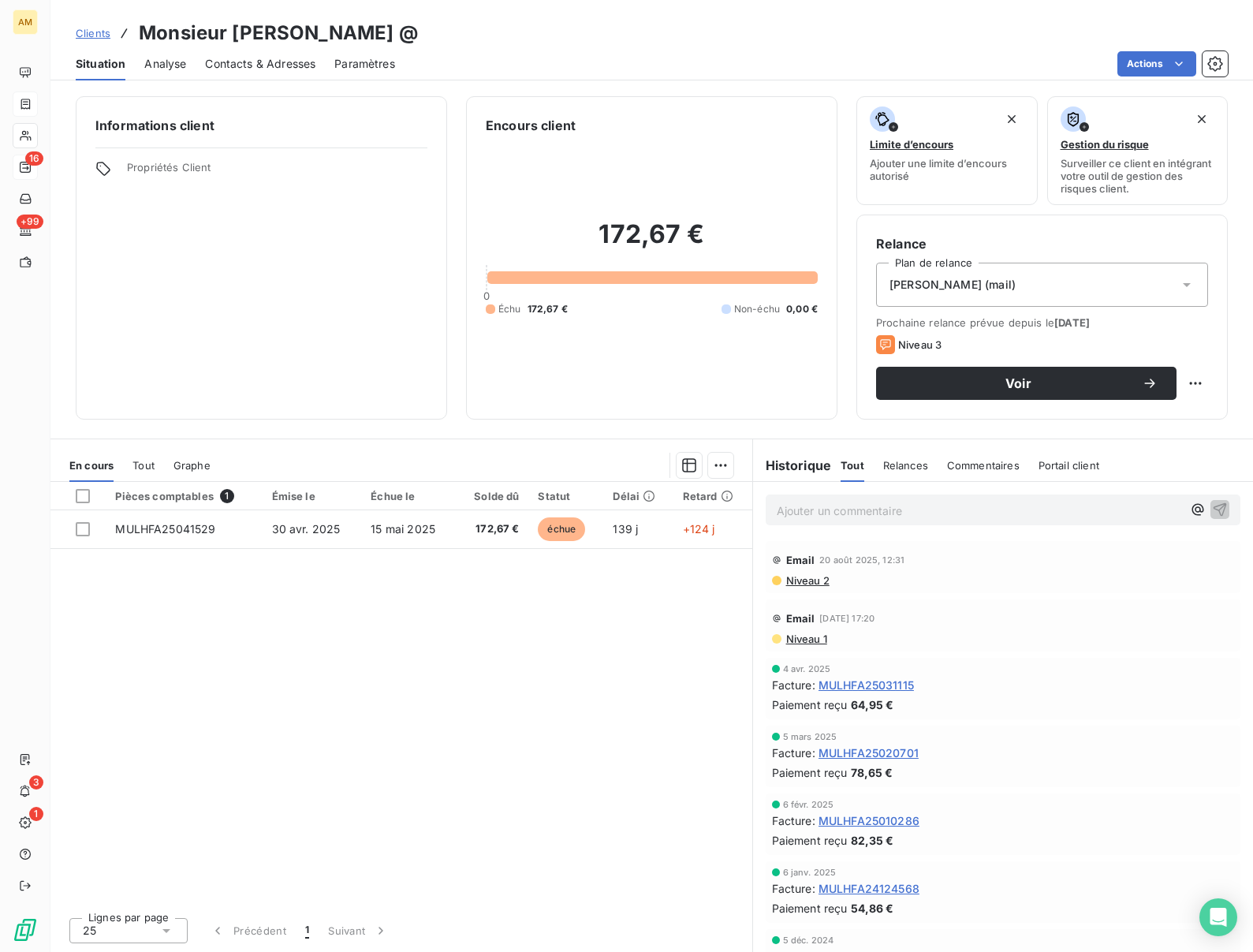
click at [978, 320] on span "Prochaine relance prévue depuis le 15 sept. 2025" at bounding box center [1042, 323] width 332 height 13
click at [257, 271] on div "Informations client Propriétés Client" at bounding box center [261, 258] width 372 height 324
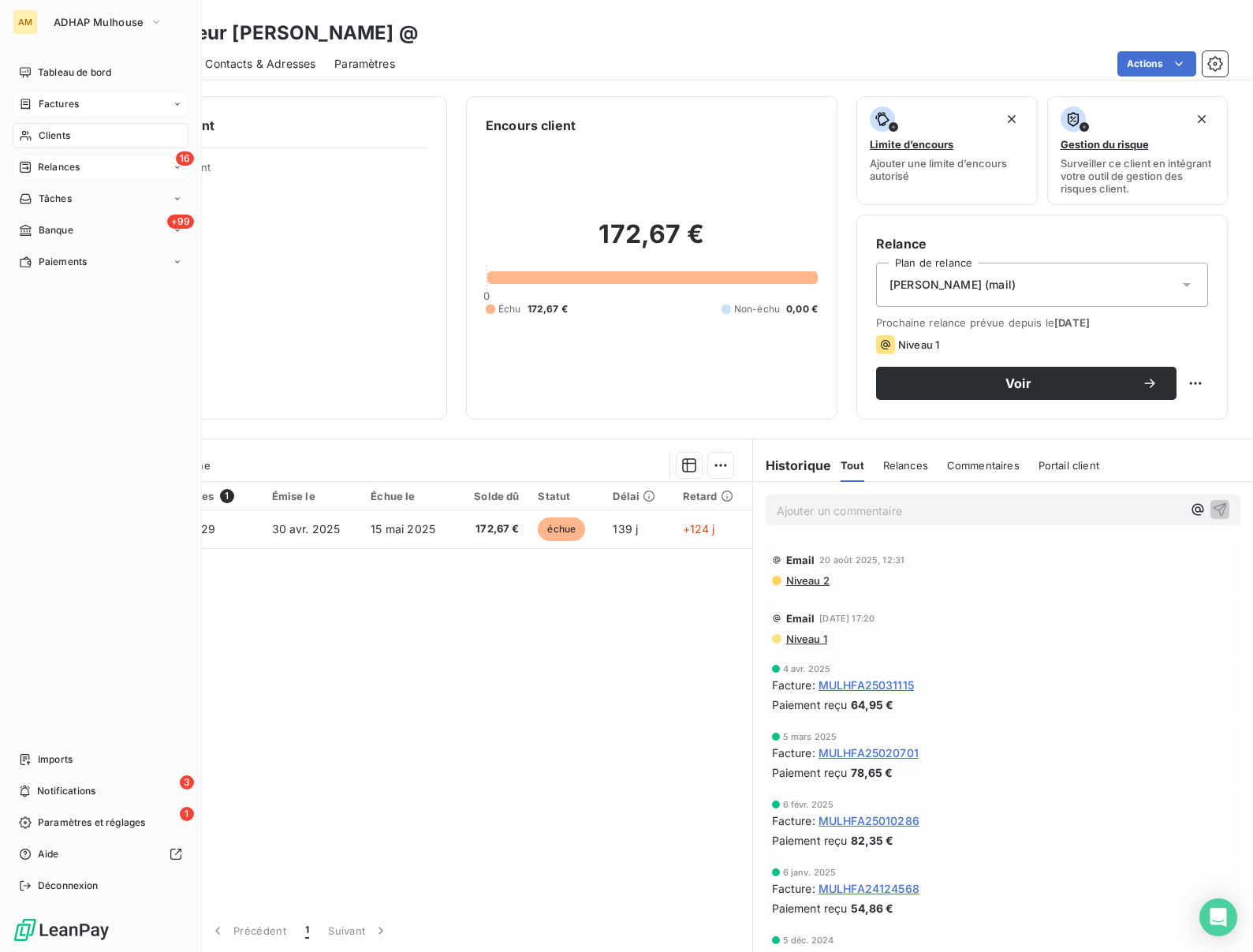
click at [55, 139] on span "Clients" at bounding box center [55, 135] width 32 height 14
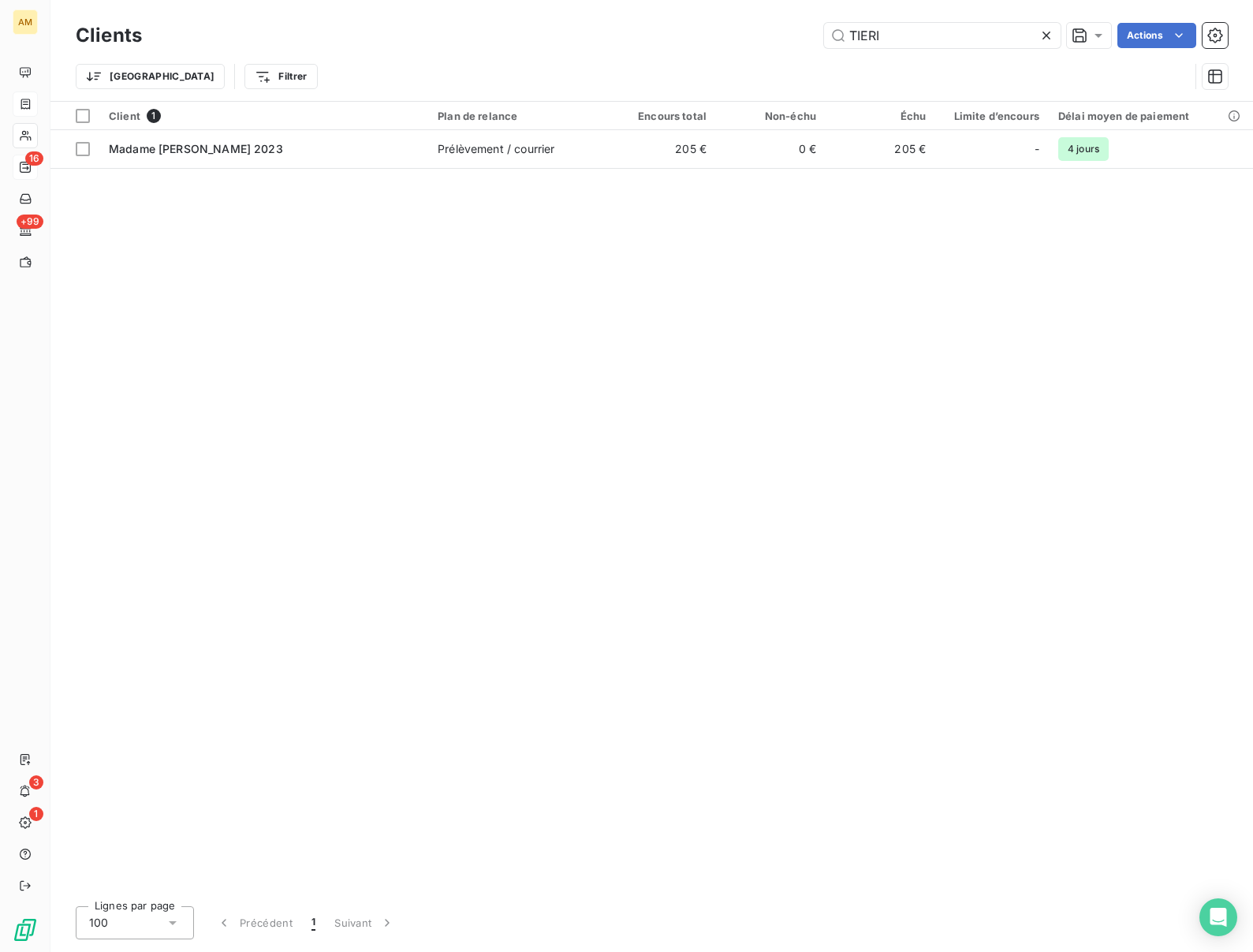
click at [1048, 31] on icon at bounding box center [1046, 35] width 16 height 16
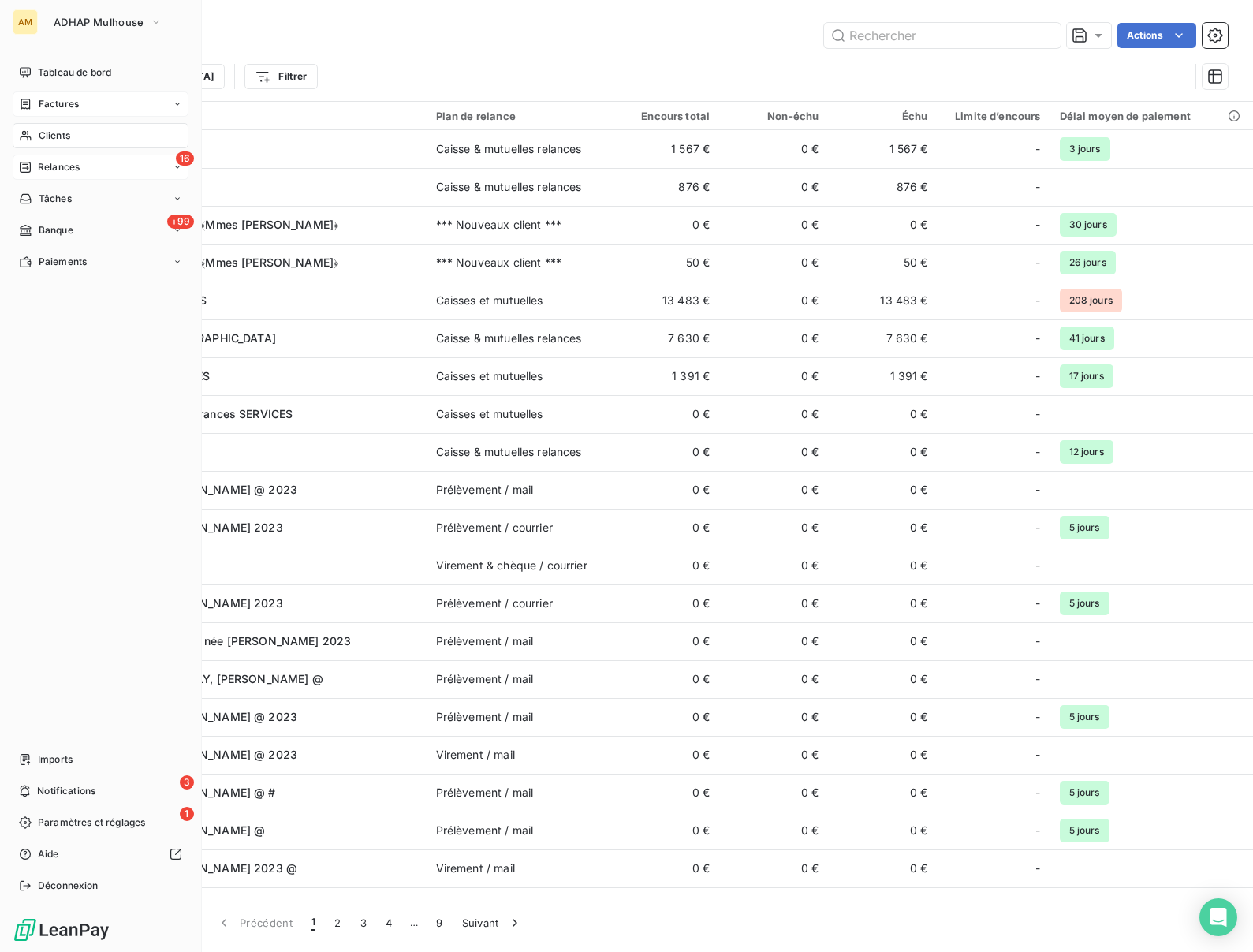
click at [53, 169] on span "Relances" at bounding box center [59, 166] width 42 height 14
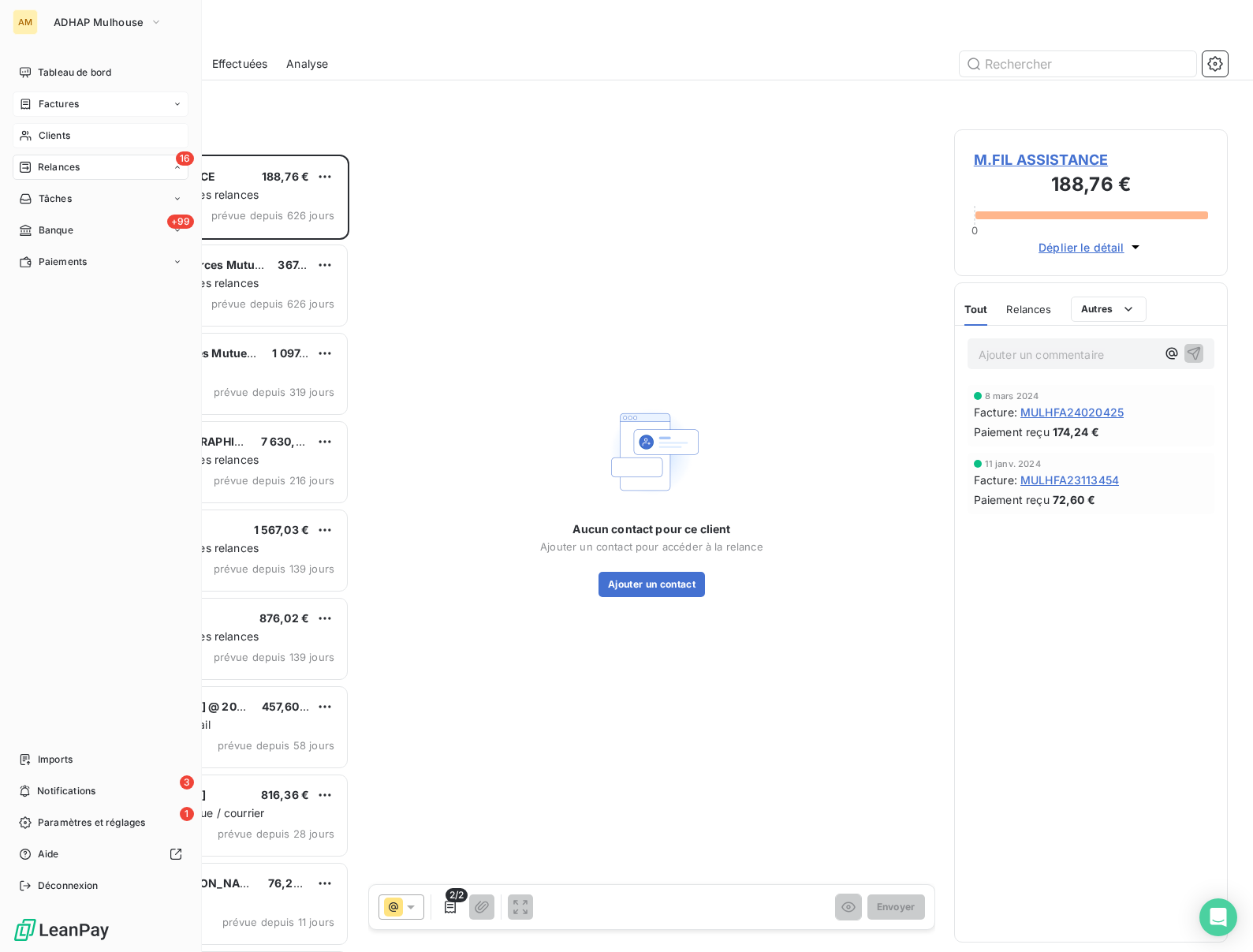
scroll to position [798, 273]
click at [67, 16] on span "ADHAP Mulhouse" at bounding box center [99, 22] width 90 height 13
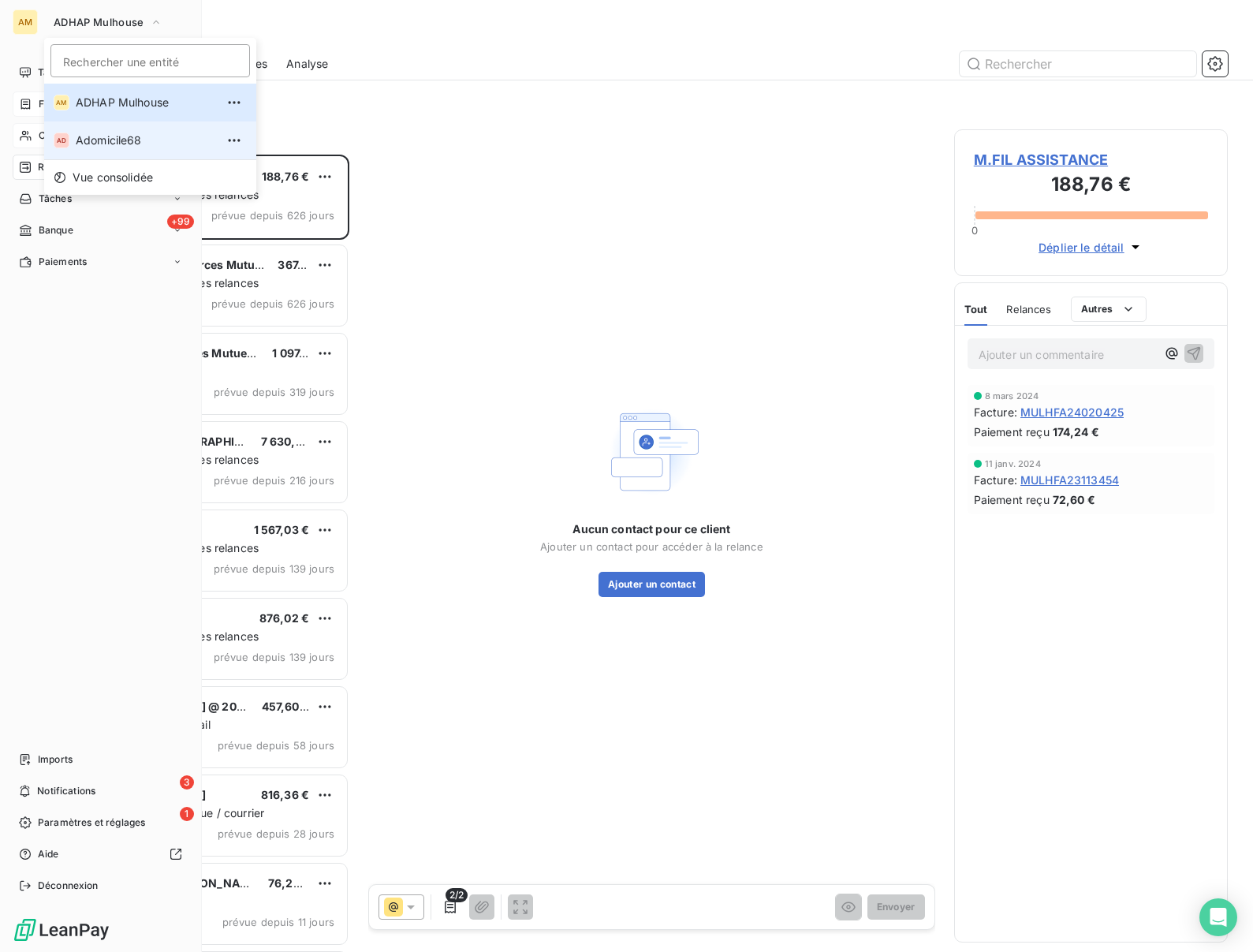
click at [90, 144] on span "Adomicile68" at bounding box center [145, 140] width 139 height 16
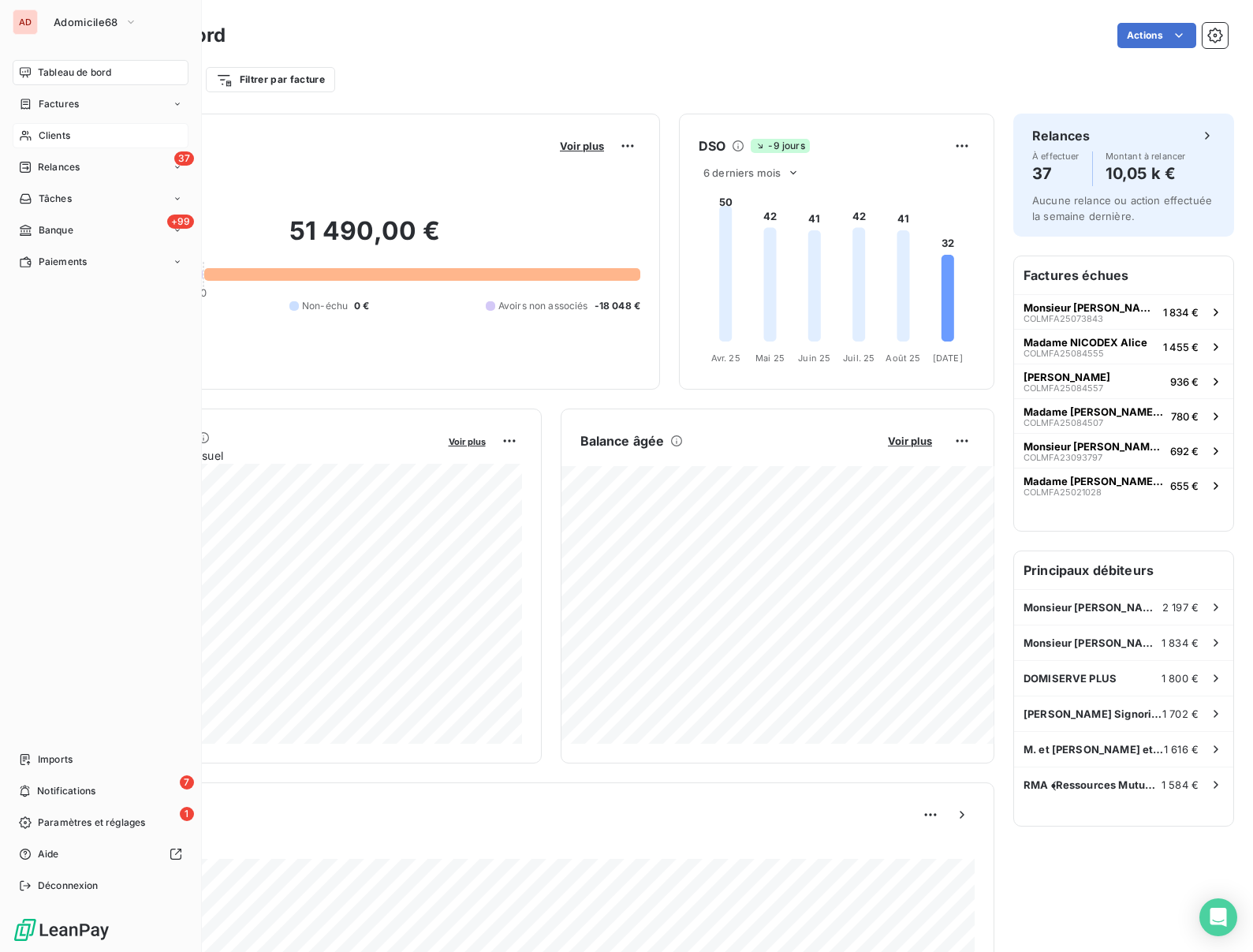
click at [44, 133] on span "Clients" at bounding box center [55, 135] width 32 height 14
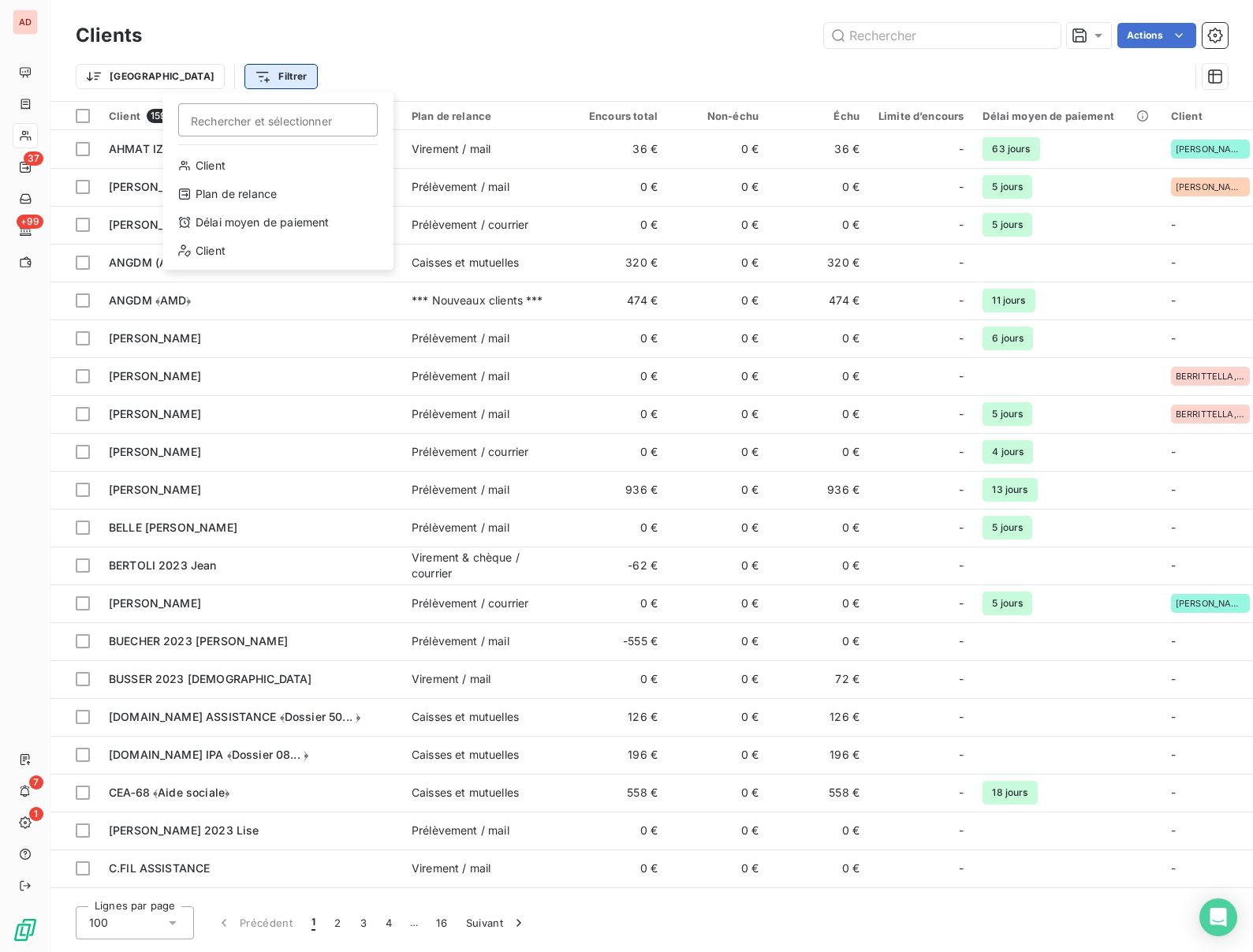
click at [191, 78] on html "AD 37 +99 7 1 Clients Actions Trier Filtrer Rechercher et sélectionner Client P…" at bounding box center [626, 476] width 1253 height 952
click at [228, 197] on div "Plan de relance" at bounding box center [278, 193] width 218 height 25
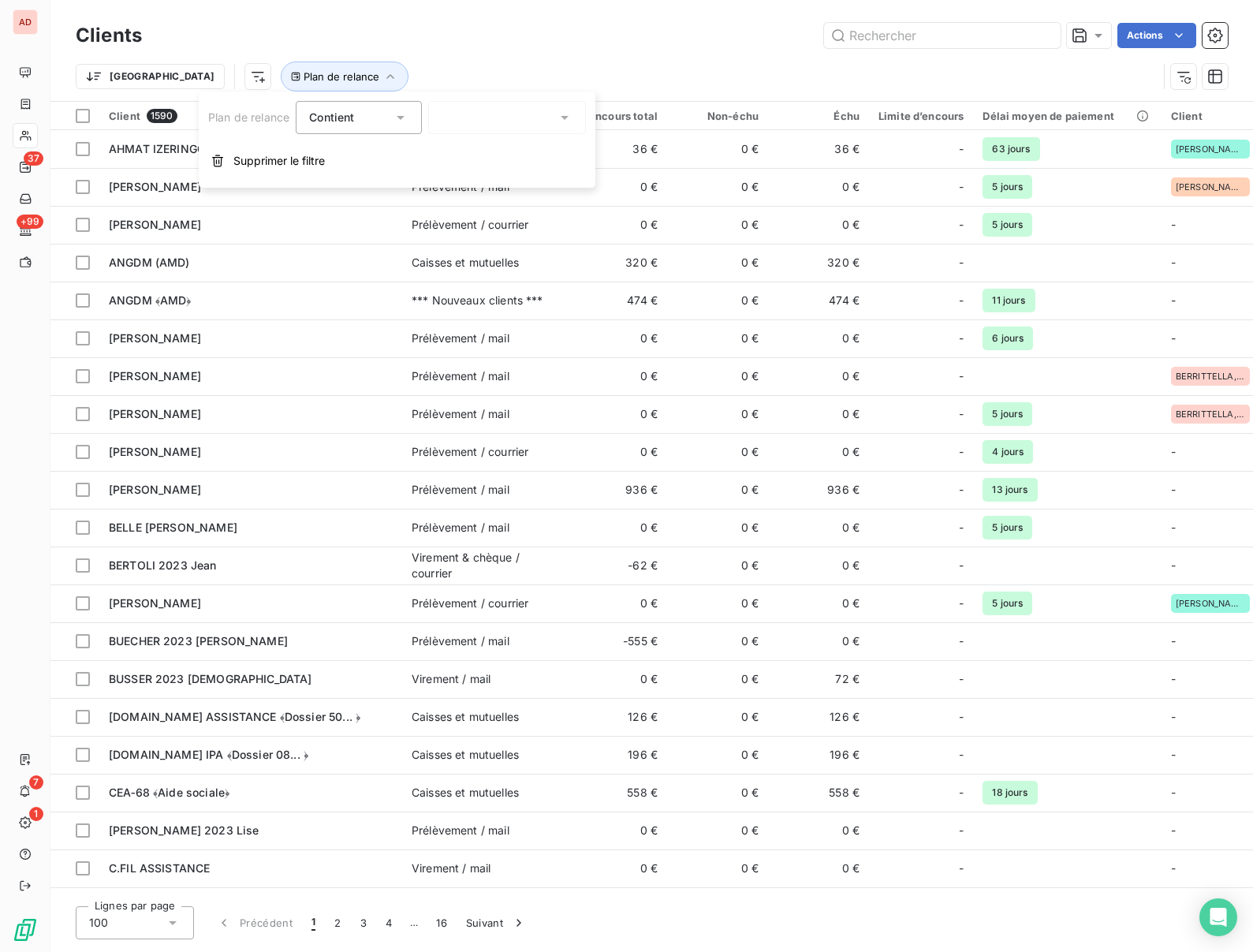
click at [476, 126] on div at bounding box center [508, 118] width 158 height 33
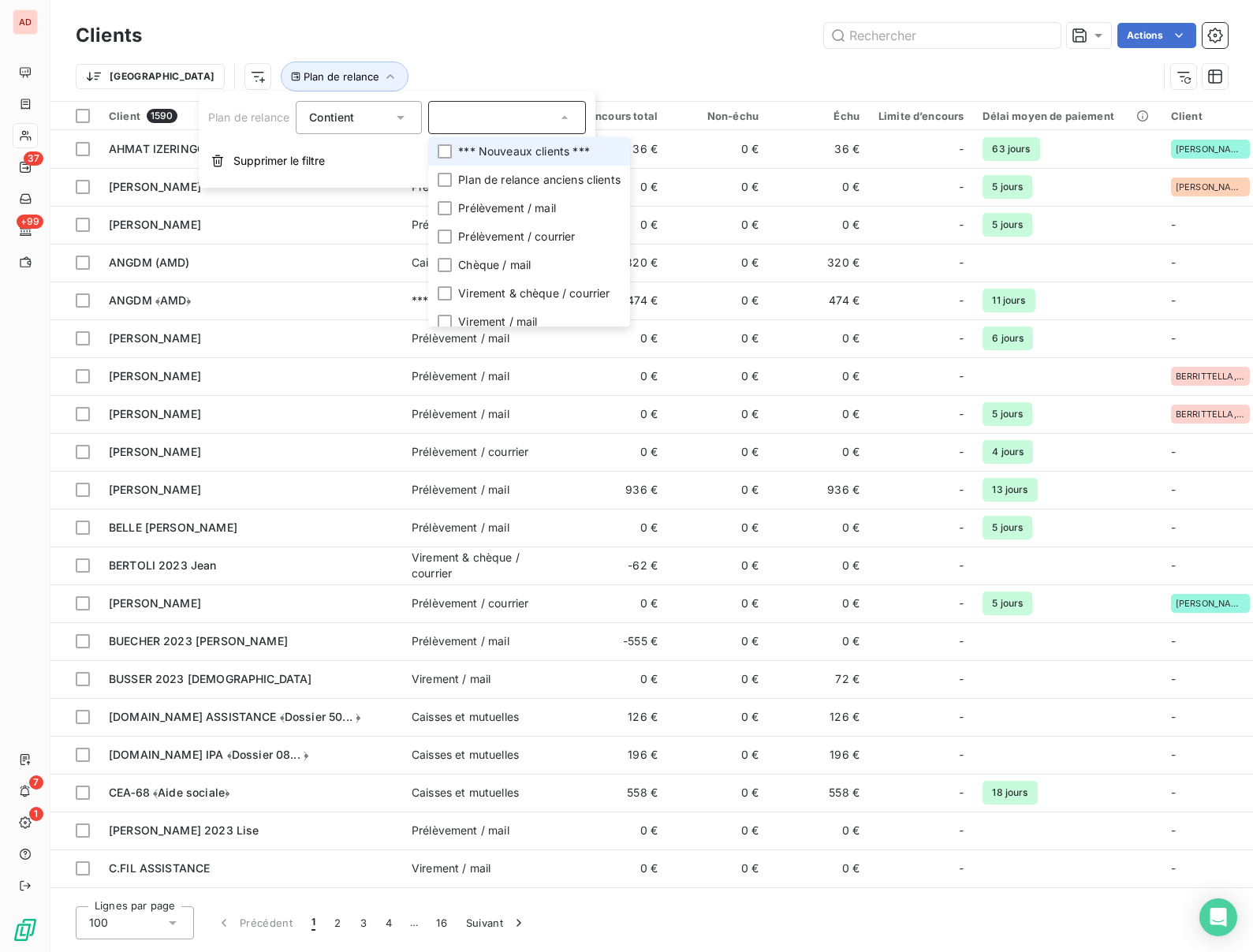
click at [473, 144] on span "*** Nouveaux clients ***" at bounding box center [524, 151] width 132 height 16
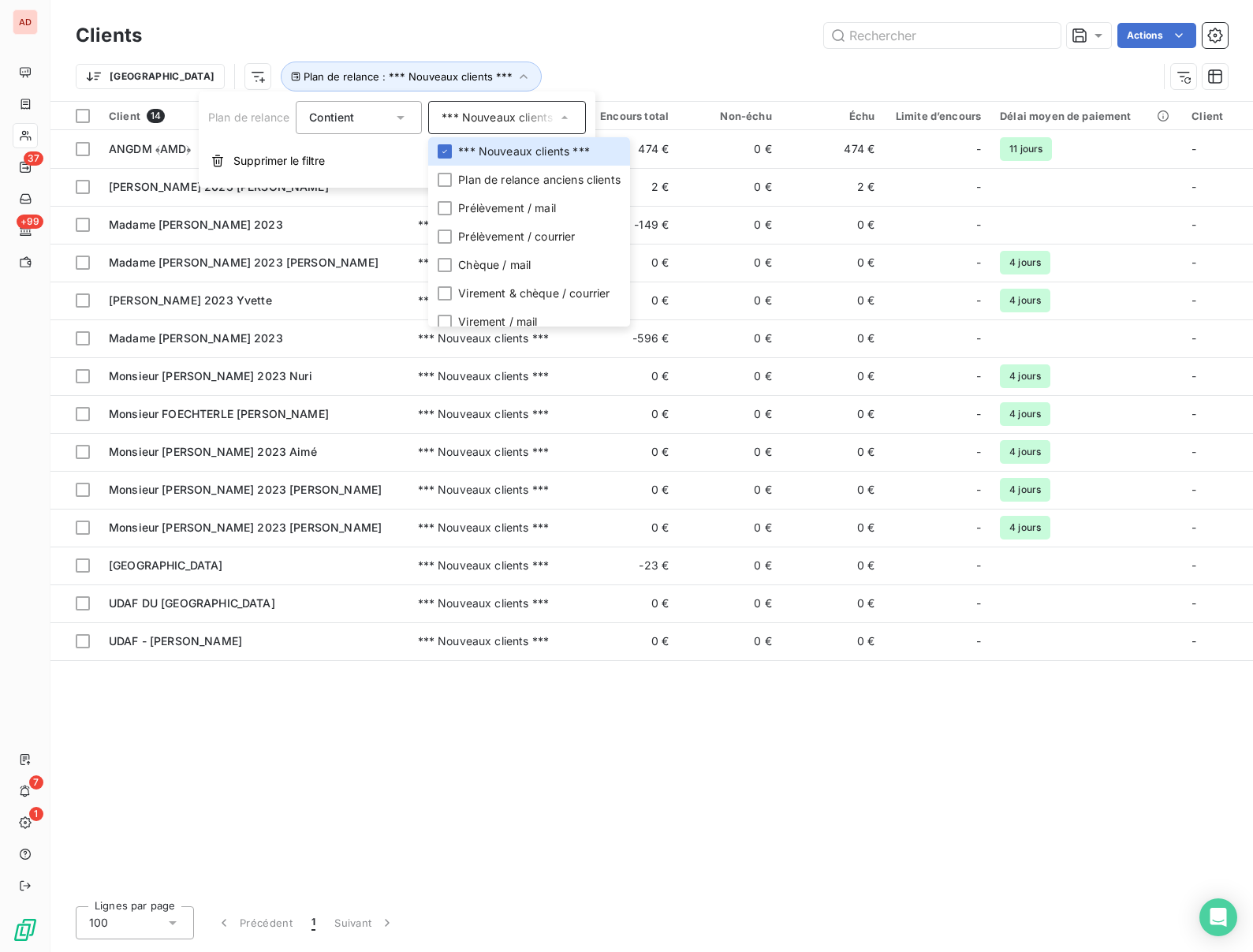
click at [522, 61] on div "Trier Plan de relance : *** Nouveaux clients ***" at bounding box center [616, 76] width 1082 height 30
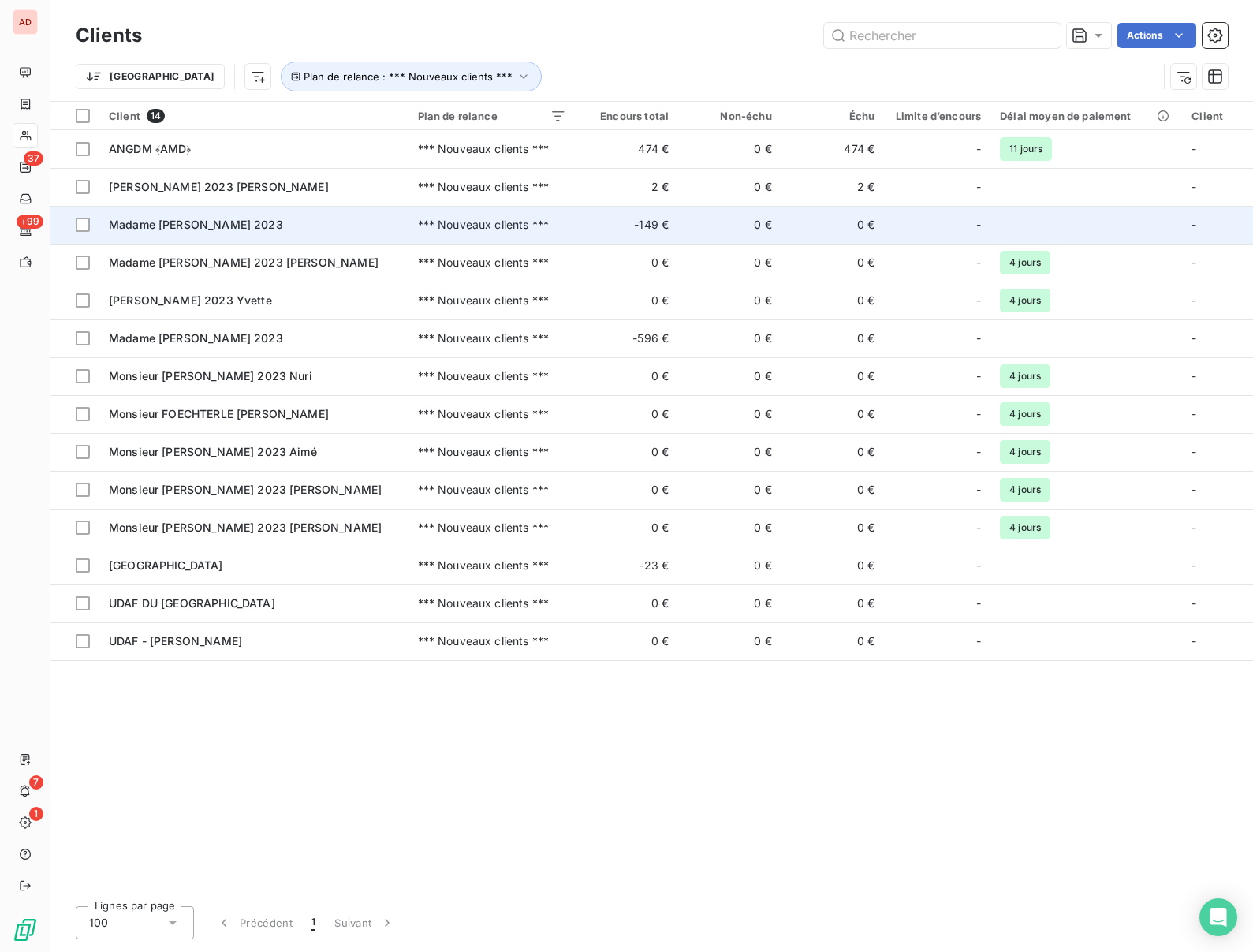
click at [190, 209] on td "Madame IMHOFF 2023" at bounding box center [254, 224] width 310 height 38
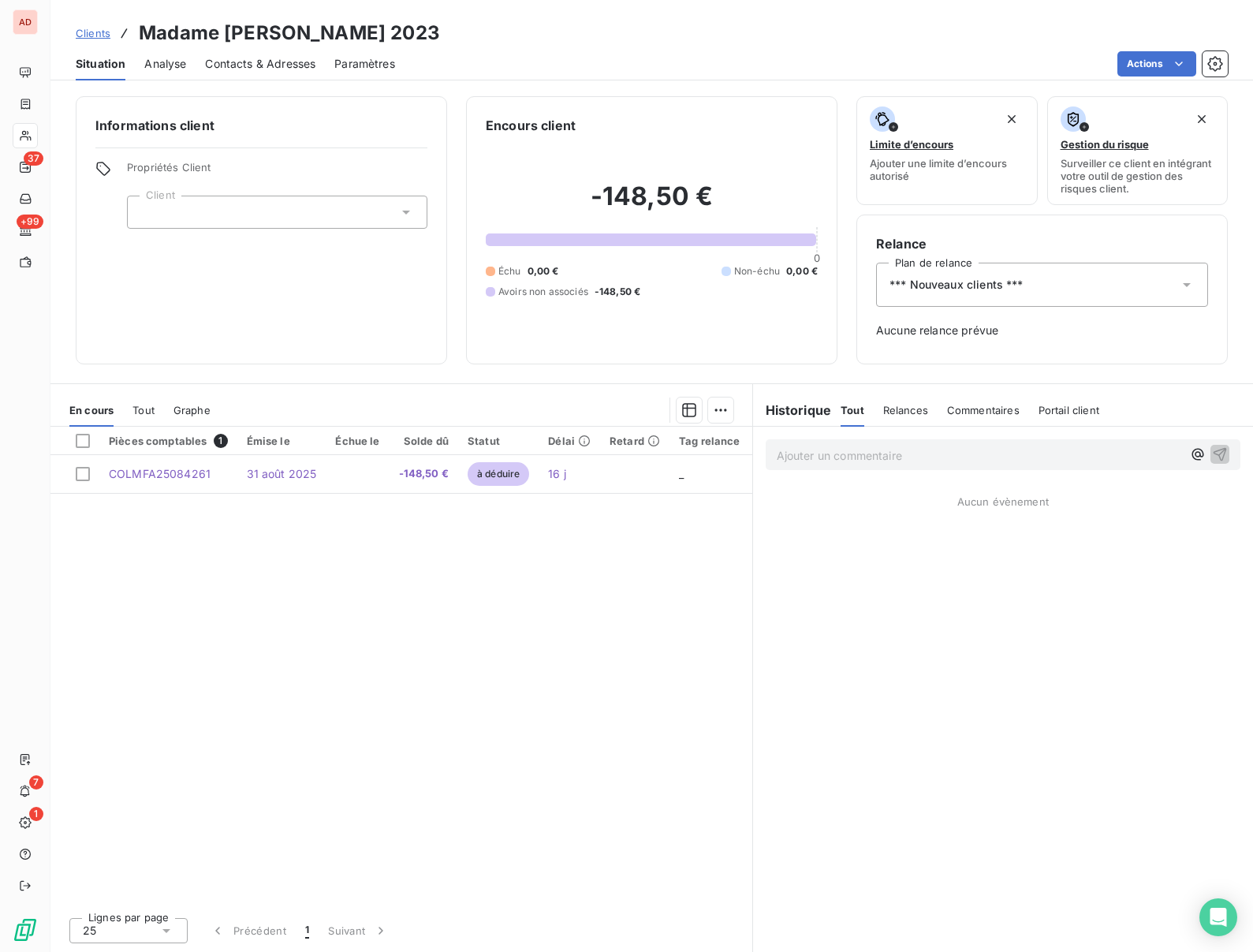
click at [257, 39] on h3 "Madame IMHOFF 2023" at bounding box center [289, 33] width 301 height 29
copy h3 "IMHOFF"
click at [1167, 66] on html "AD 37 +99 7 1 Clients Madame IMHOFF 2023 Situation Analyse Contacts & Adresses …" at bounding box center [626, 476] width 1253 height 952
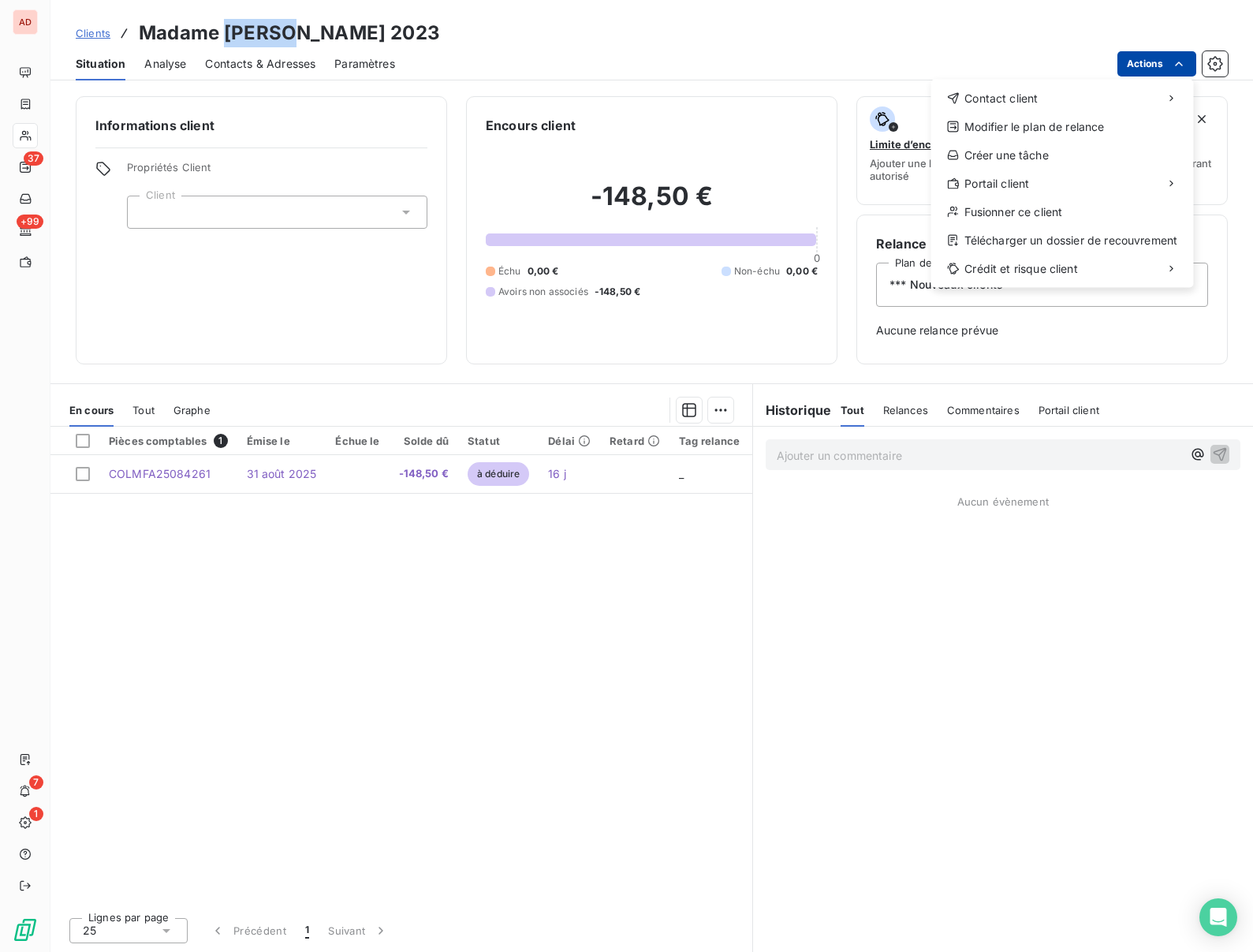
click at [1167, 66] on html "AD 37 +99 7 1 Clients Madame IMHOFF 2023 Situation Analyse Contacts & Adresses …" at bounding box center [626, 476] width 1253 height 952
click at [1017, 215] on div "Fusionner ce client" at bounding box center [1062, 212] width 250 height 25
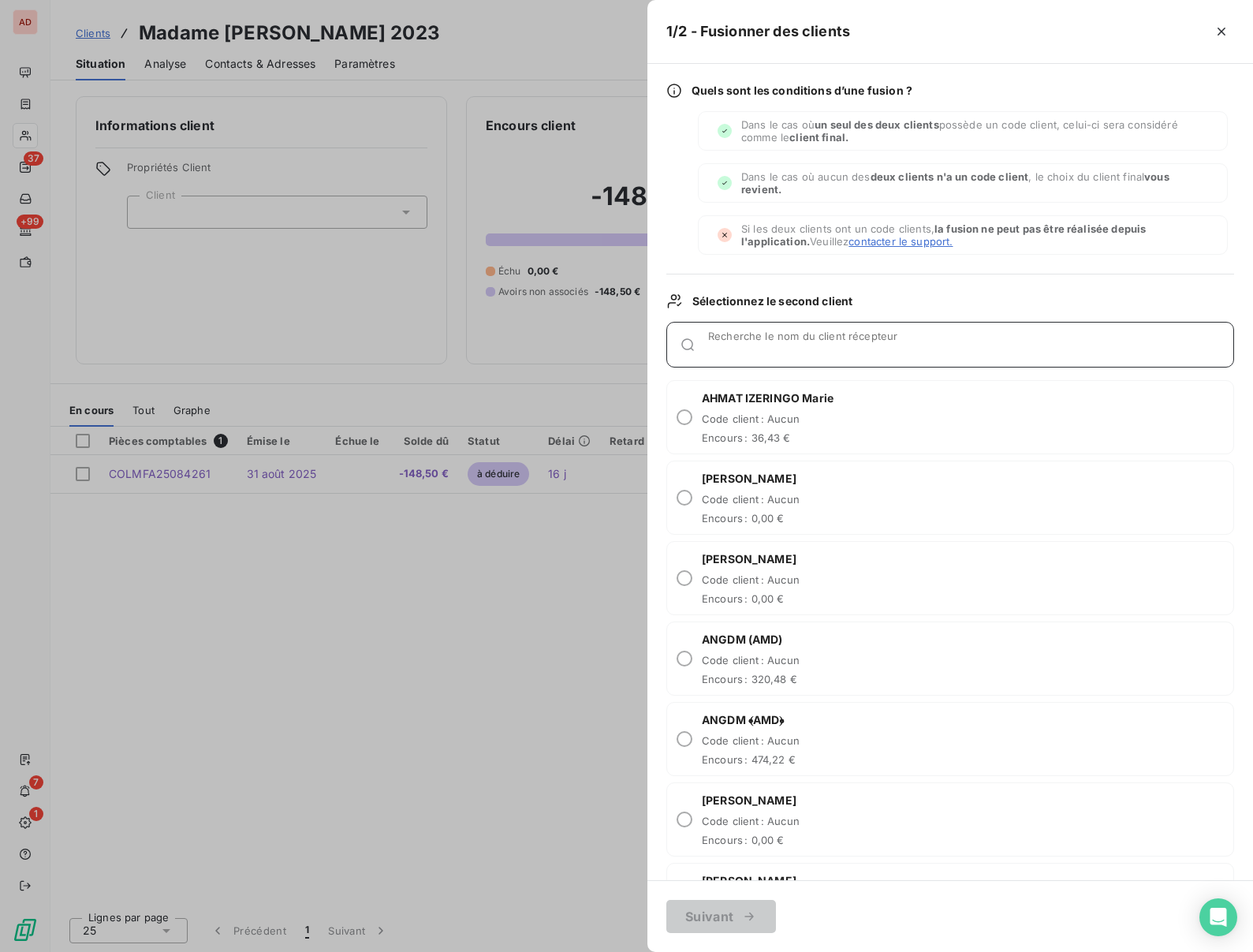
click at [741, 342] on div "Recherche le nom du client récepteur" at bounding box center [970, 344] width 525 height 16
paste input "IMHOFF"
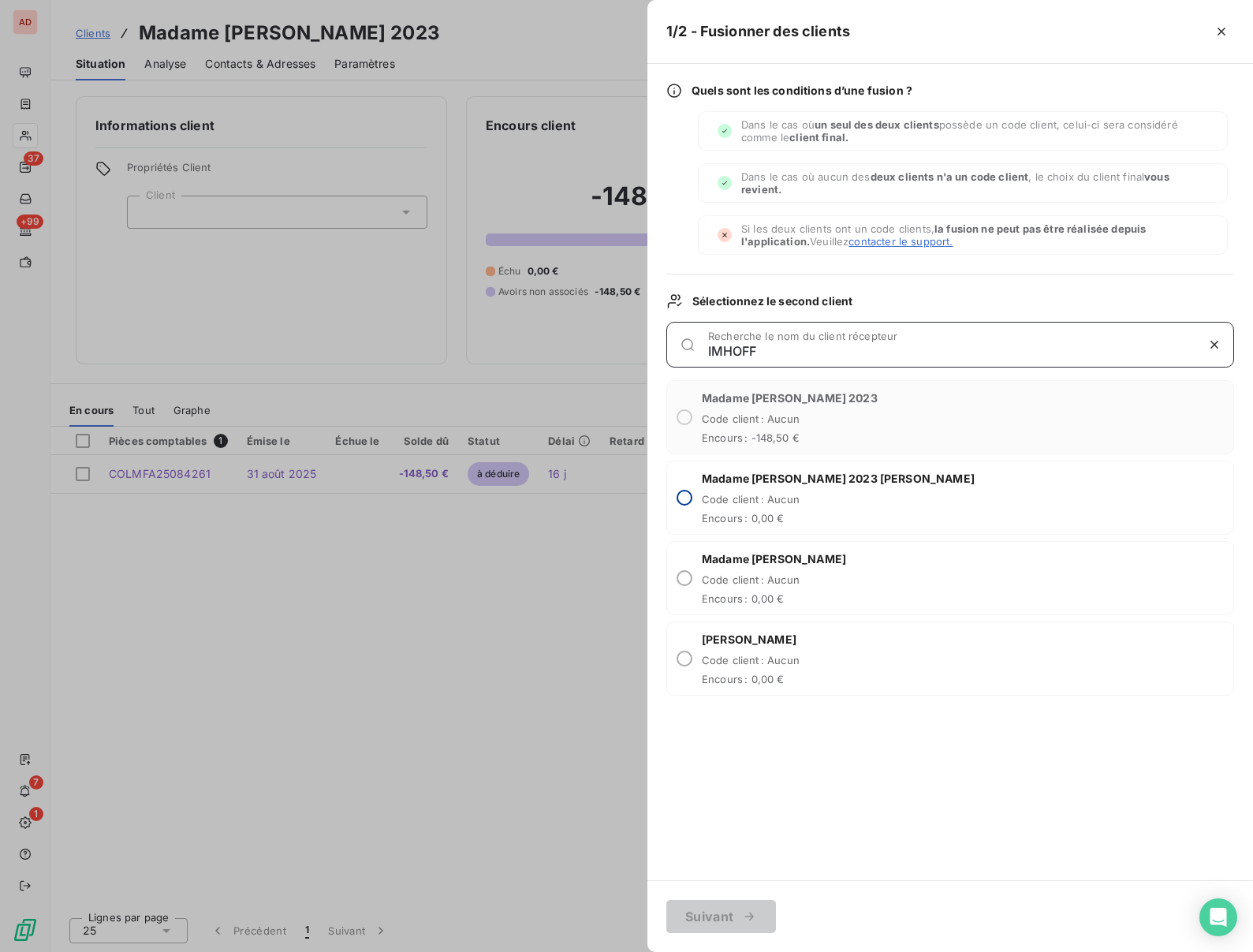
type input "IMHOFF"
click at [688, 496] on input "radio" at bounding box center [684, 497] width 16 height 16
radio input "true"
click at [694, 918] on button "Suivant" at bounding box center [721, 917] width 110 height 33
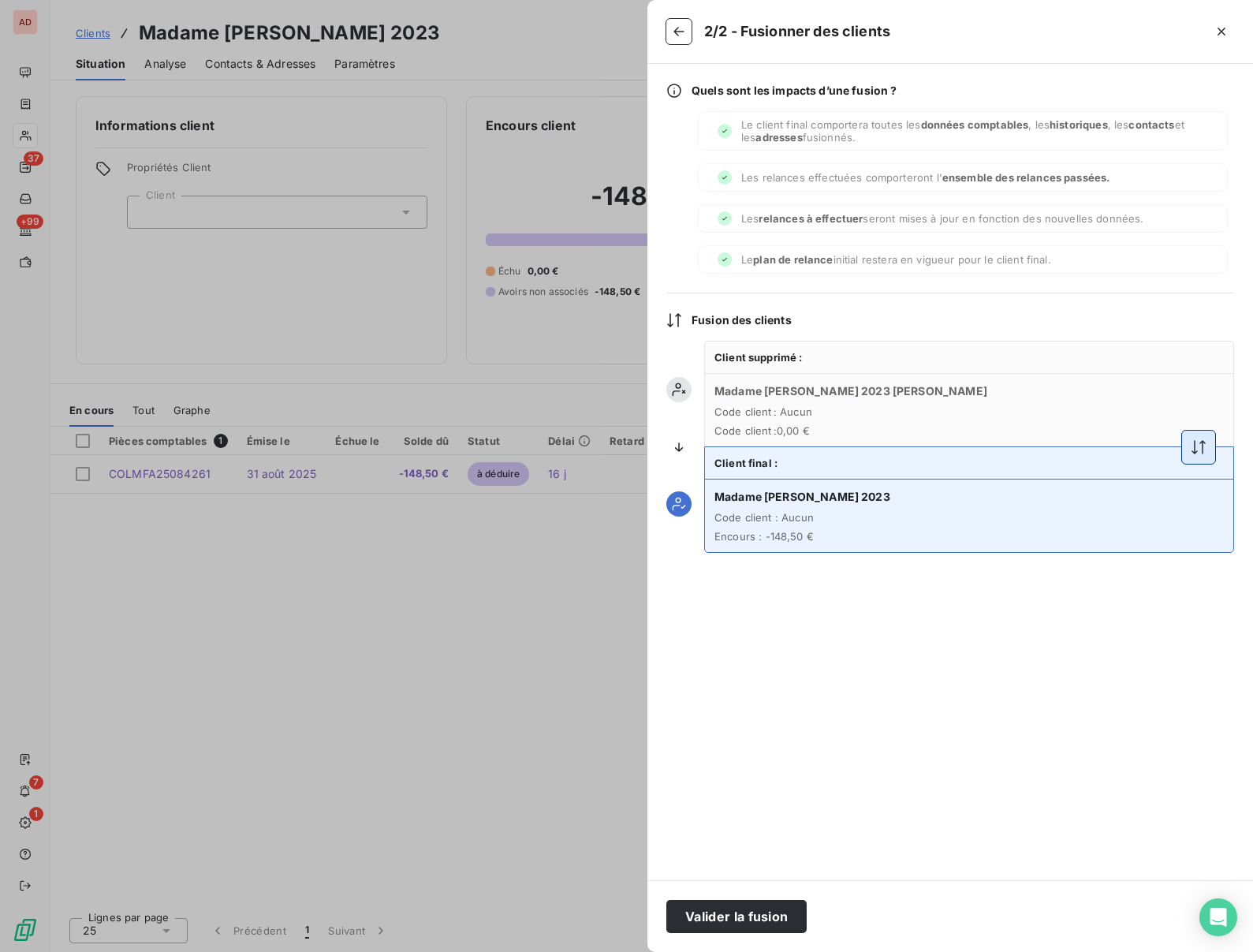
click at [1204, 459] on button "button" at bounding box center [1199, 447] width 33 height 33
click at [716, 917] on button "Valider la fusion" at bounding box center [736, 917] width 140 height 33
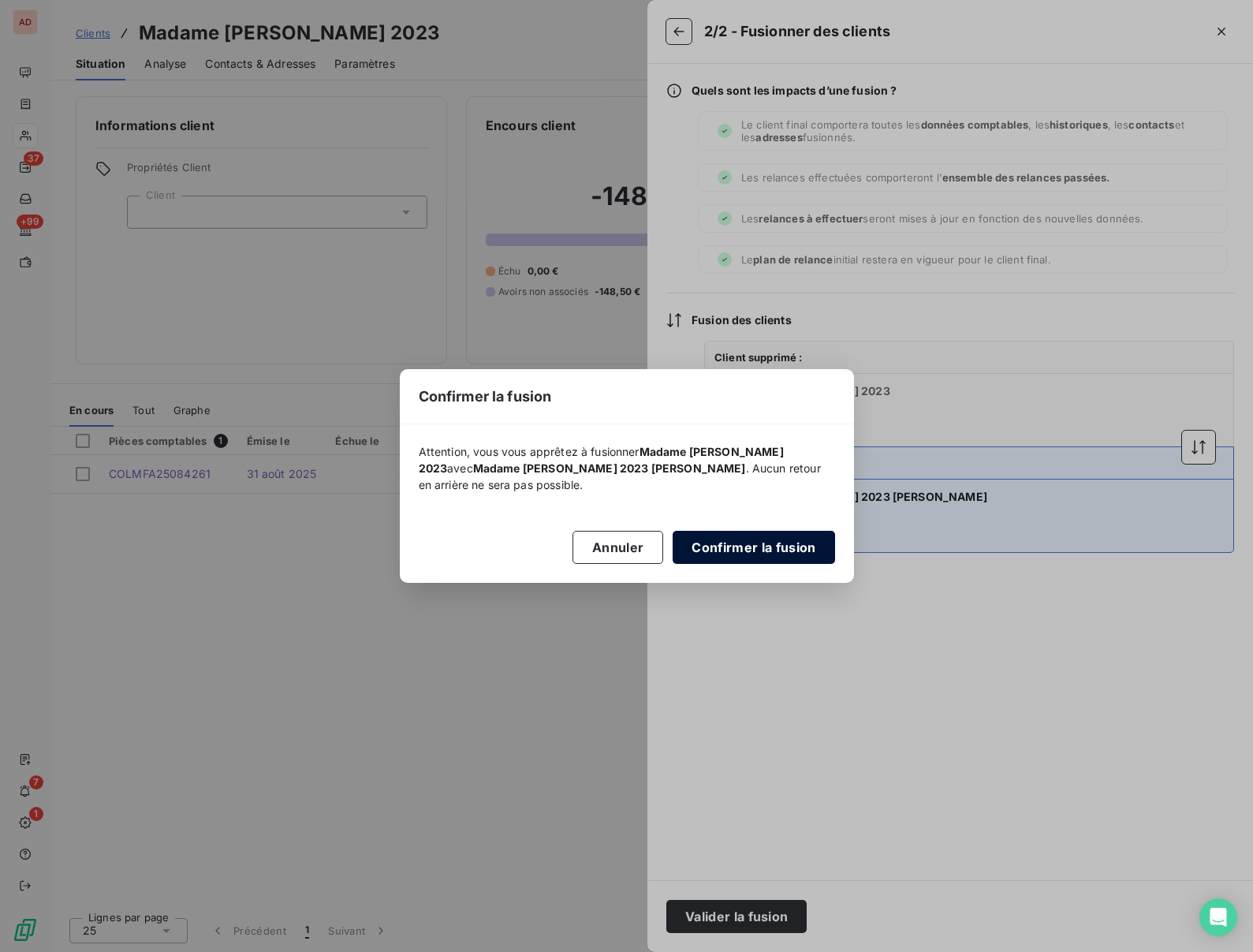
click at [746, 550] on button "Confirmer la fusion" at bounding box center [754, 548] width 162 height 33
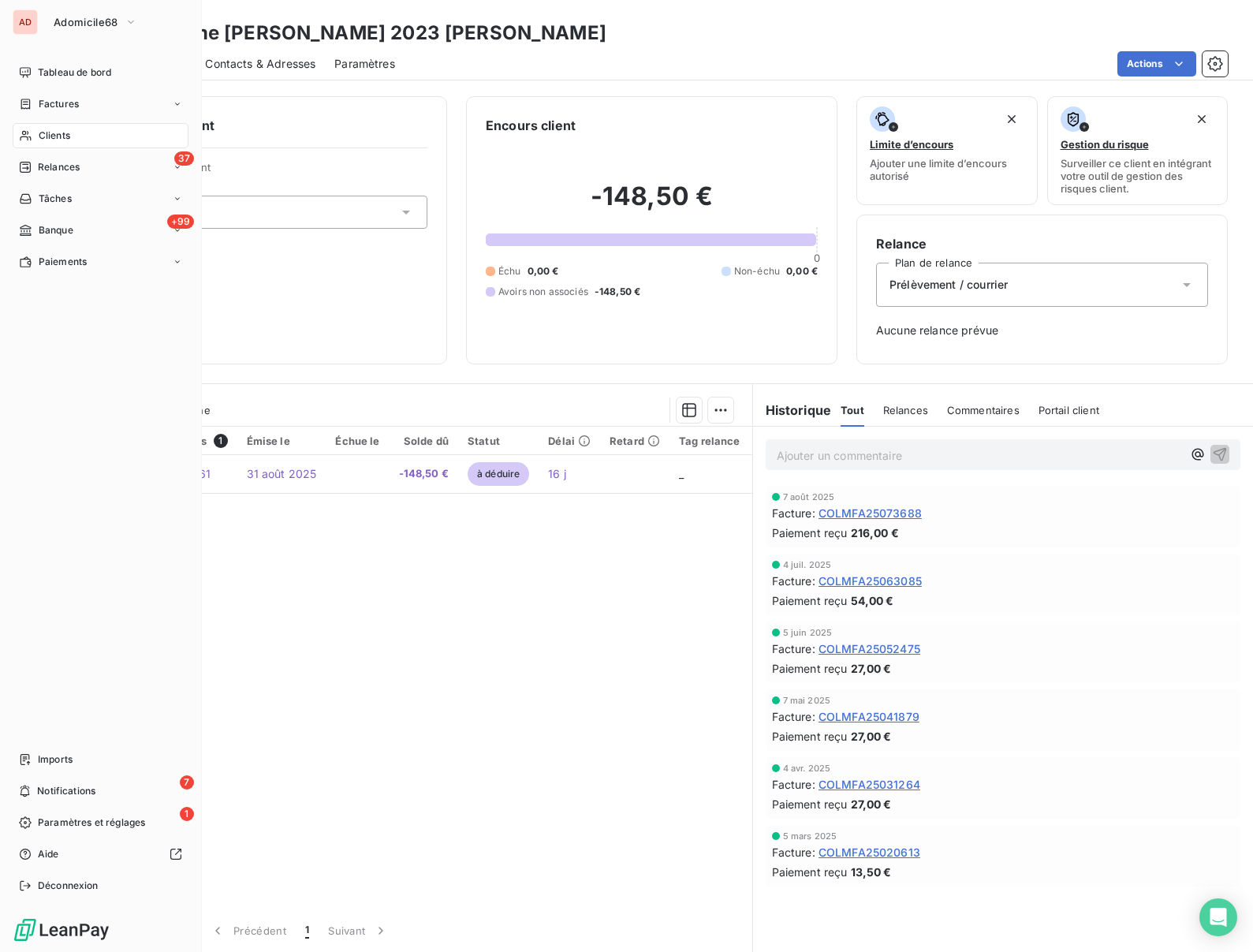
click at [49, 138] on span "Clients" at bounding box center [55, 135] width 32 height 14
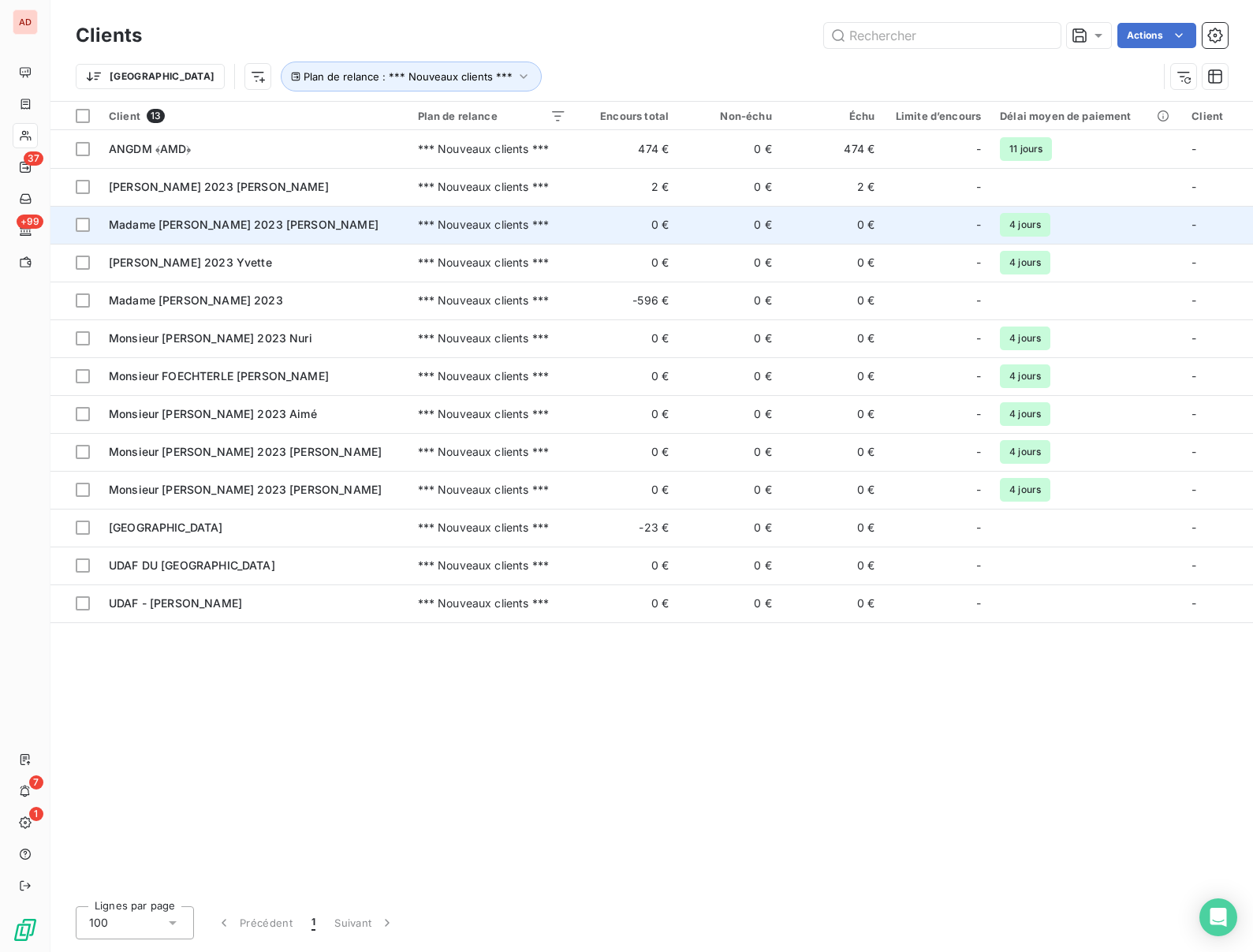
click at [174, 217] on div "Madame MAITRE 2023 Caroline" at bounding box center [254, 224] width 290 height 16
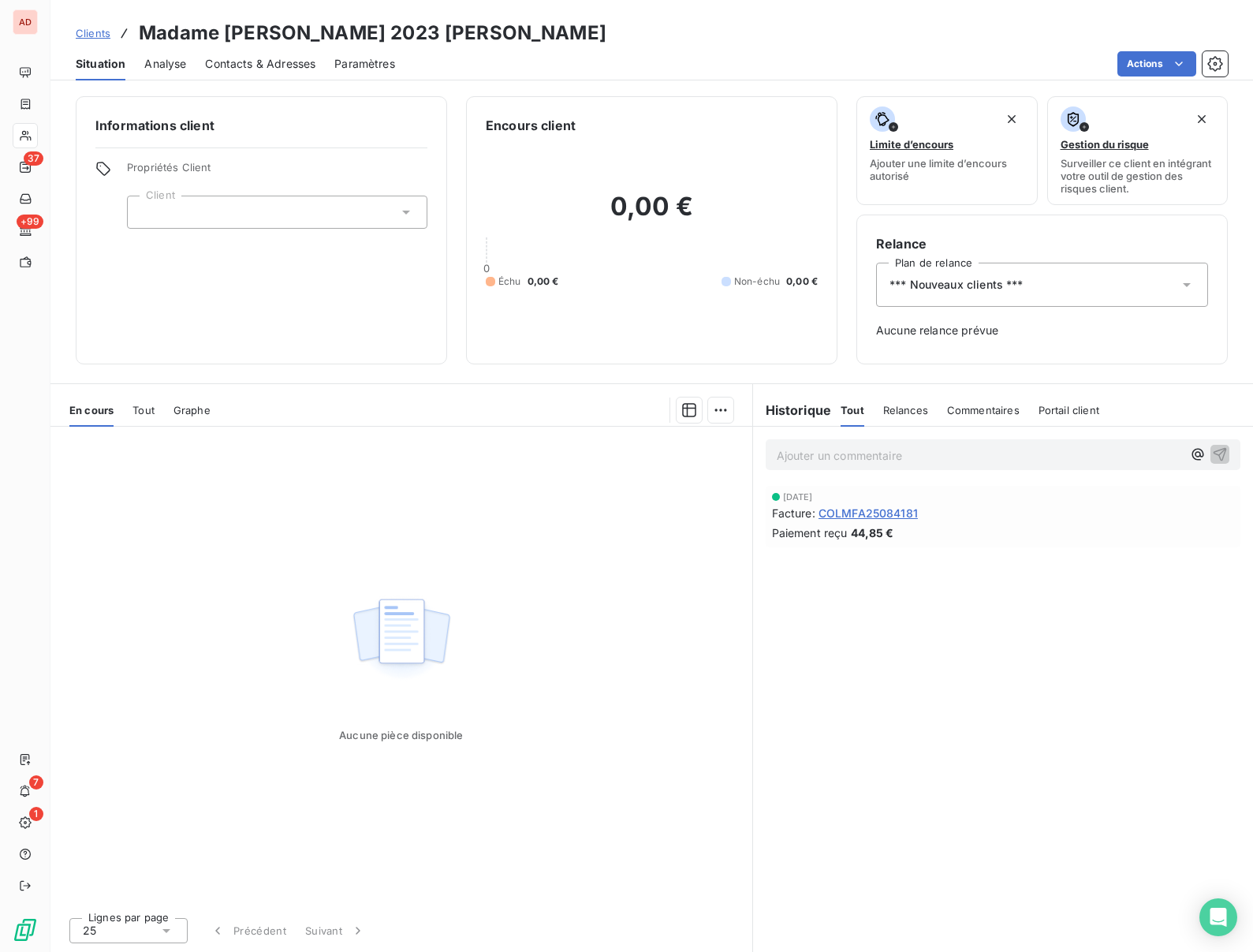
click at [249, 27] on h3 "Madame MAITRE 2023 Caroline" at bounding box center [372, 33] width 468 height 29
copy h3 "MAITRE"
click at [1011, 279] on span "*** Nouveaux clients ***" at bounding box center [956, 284] width 134 height 16
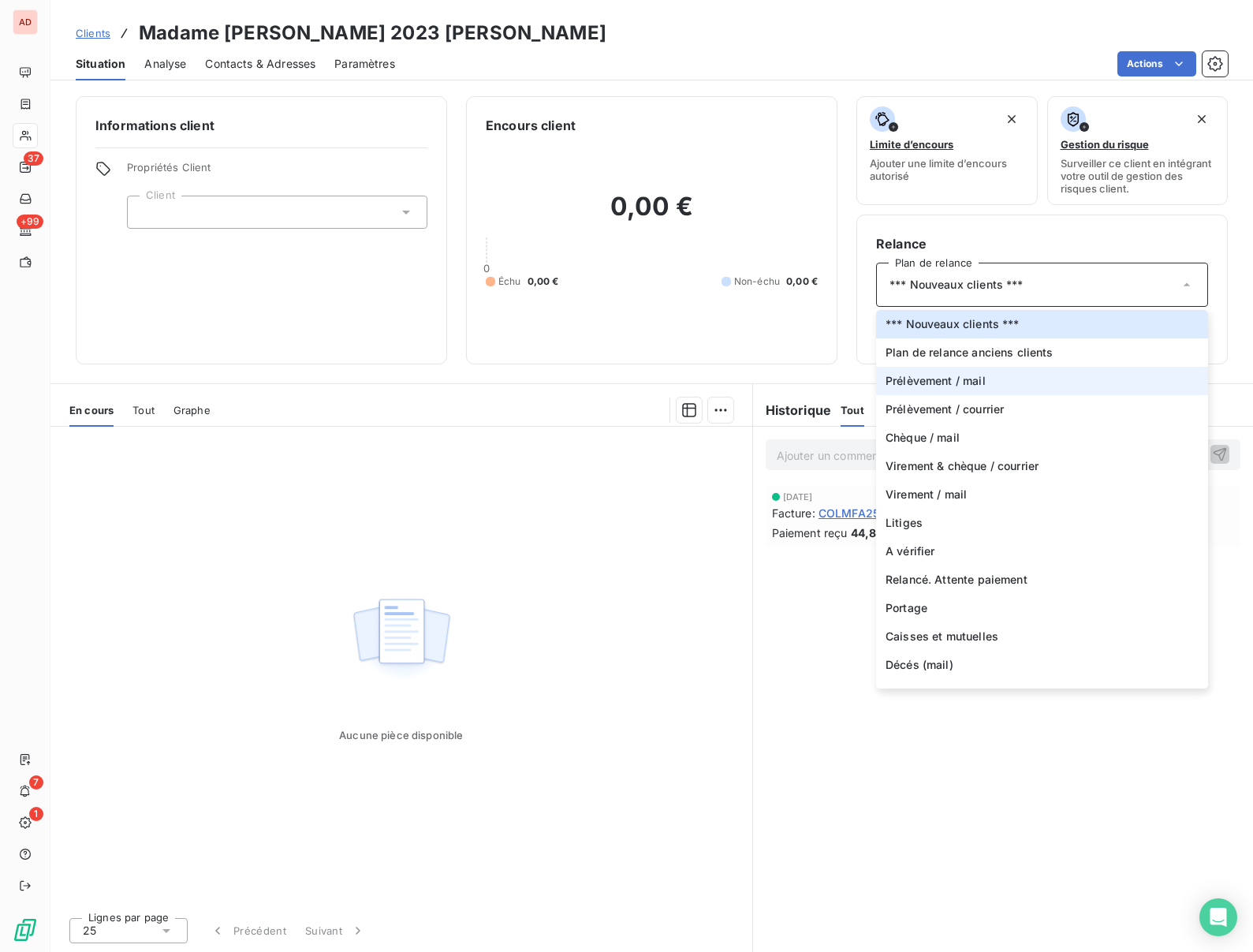
click at [968, 384] on span "Prélèvement / mail" at bounding box center [936, 380] width 100 height 16
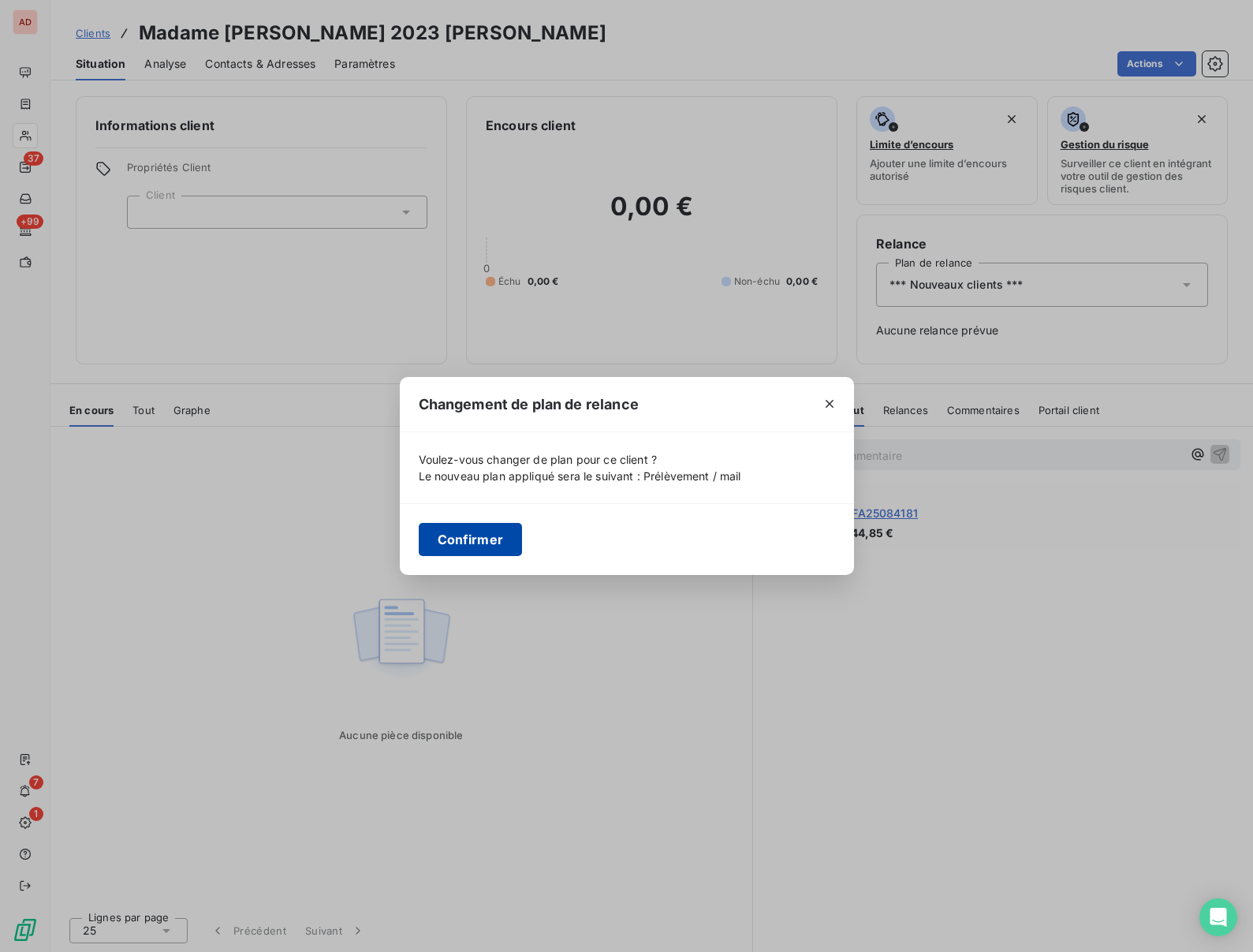
click at [455, 537] on button "Confirmer" at bounding box center [470, 539] width 104 height 33
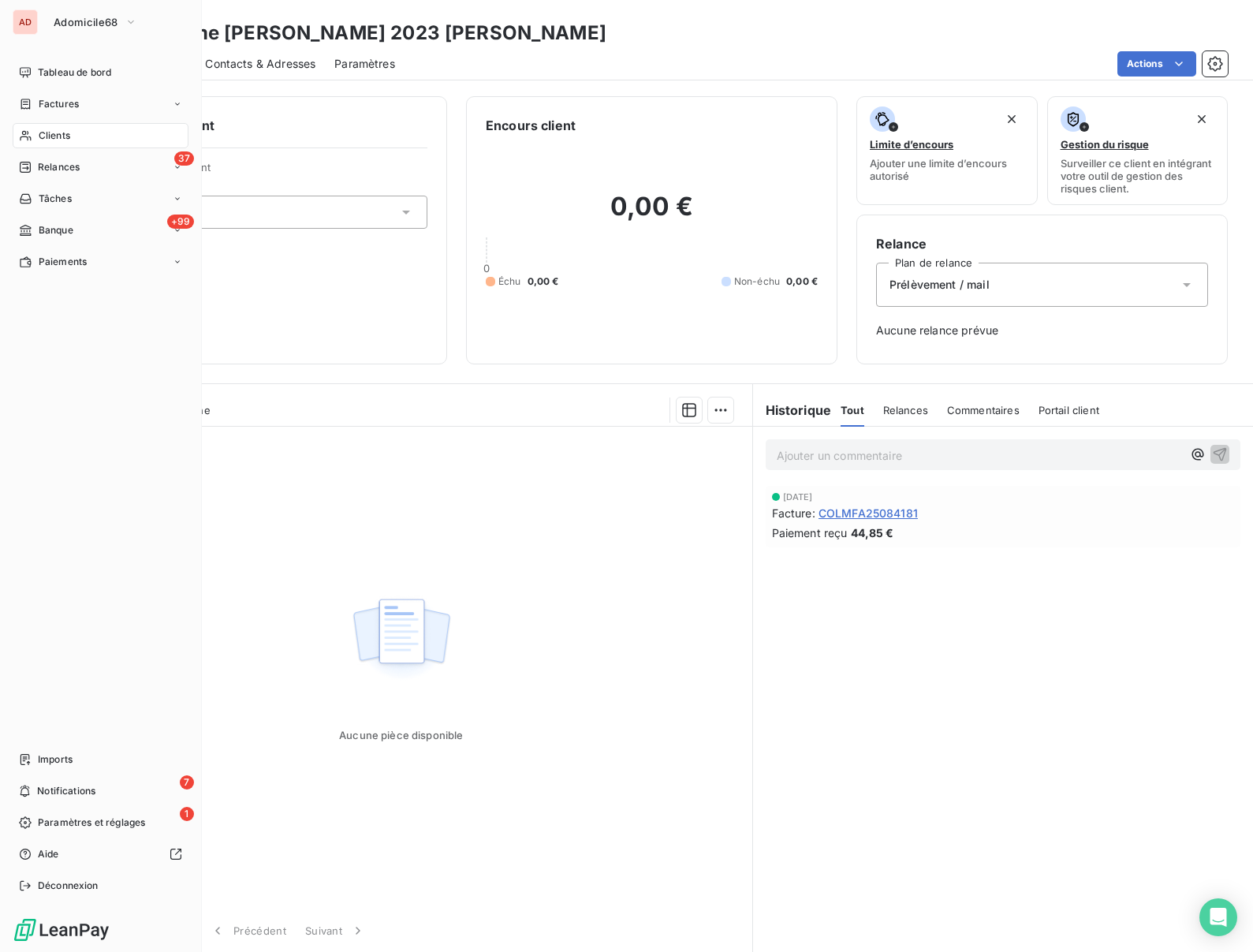
click at [55, 132] on span "Clients" at bounding box center [55, 135] width 32 height 14
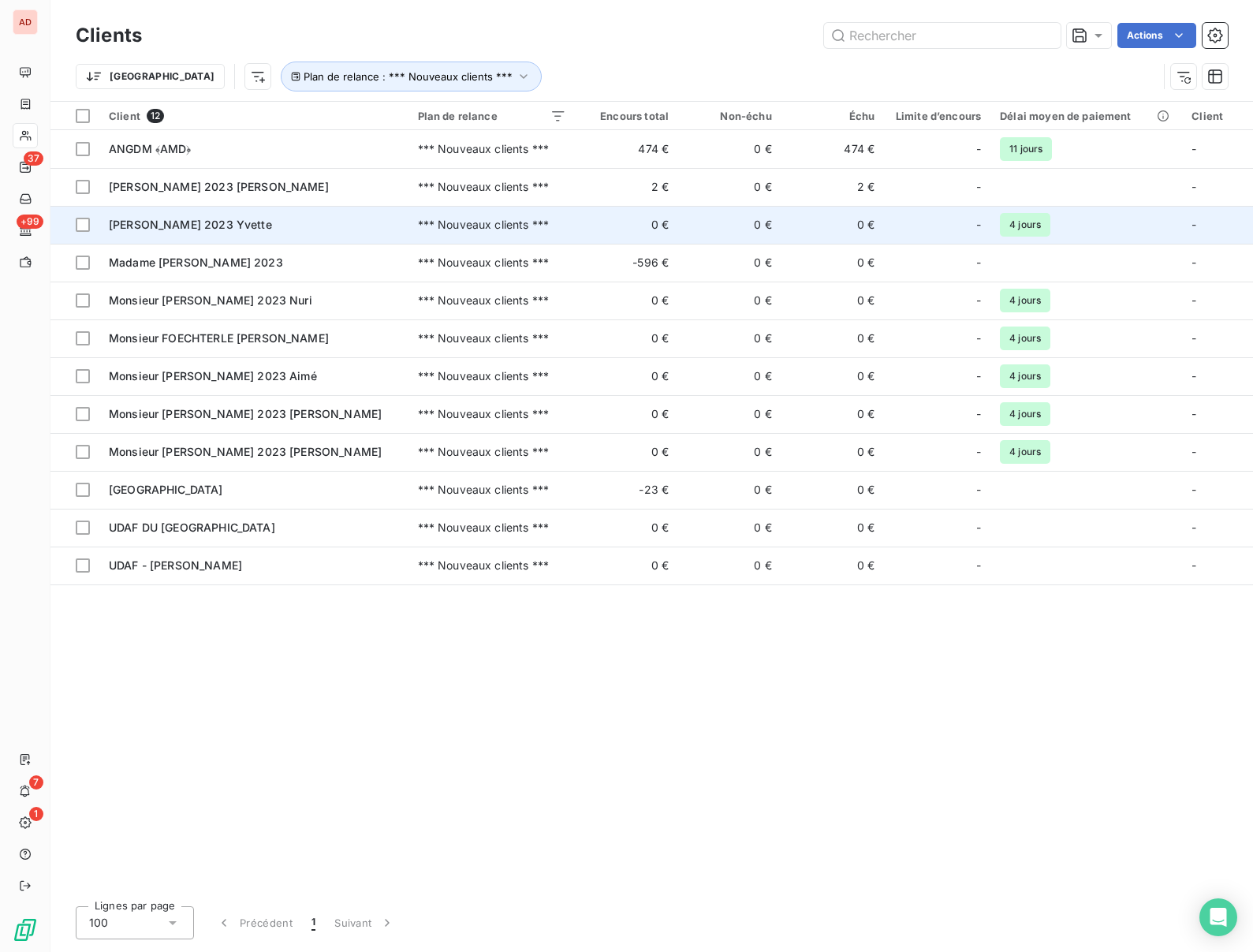
click at [189, 233] on td "Madame MURSCHEL 2023 Yvette" at bounding box center [254, 224] width 310 height 38
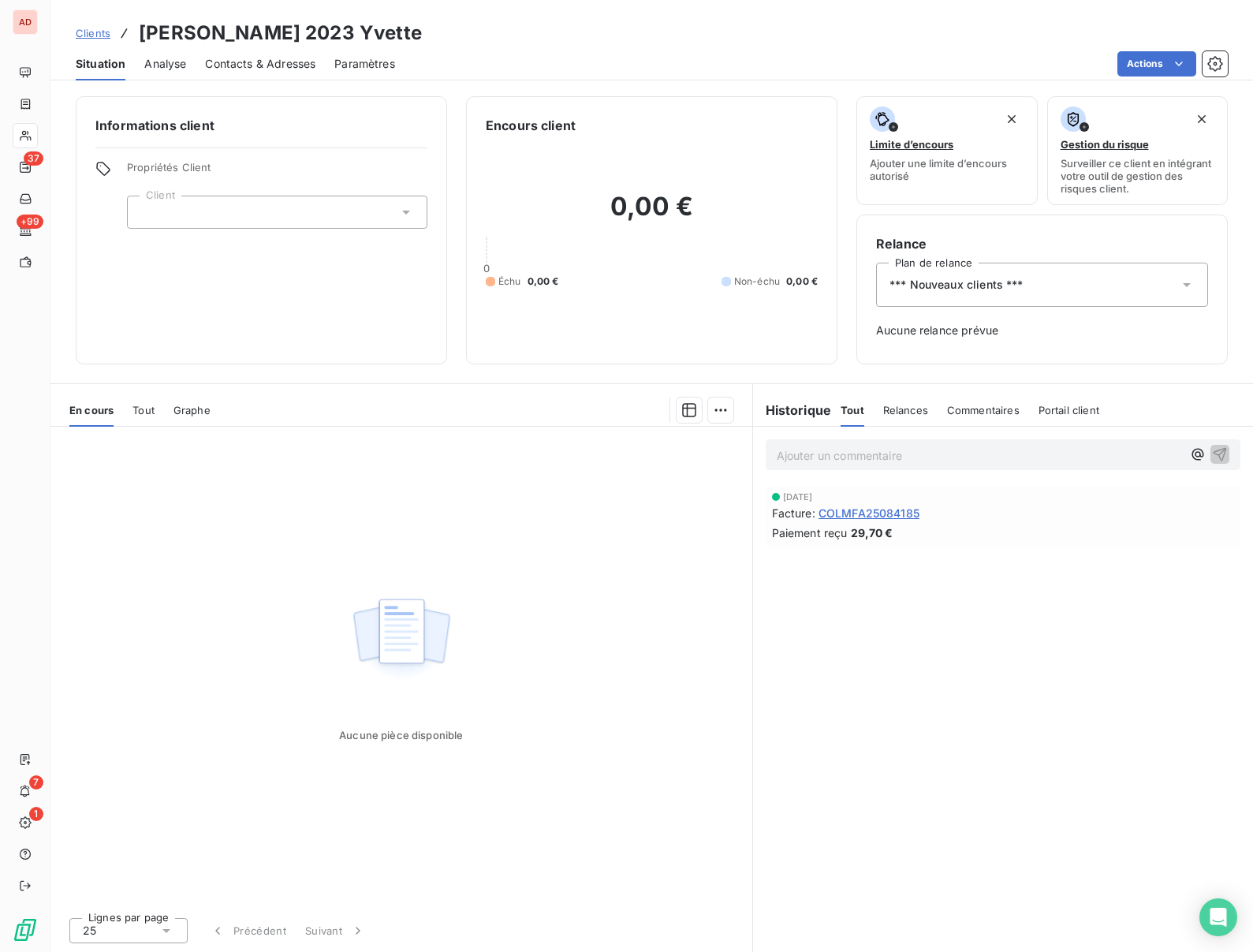
click at [256, 36] on h3 "Madame MURSCHEL 2023 Yvette" at bounding box center [280, 33] width 284 height 29
copy h3 "MURSCHEL"
click at [927, 296] on div "*** Nouveaux clients ***" at bounding box center [1042, 284] width 332 height 45
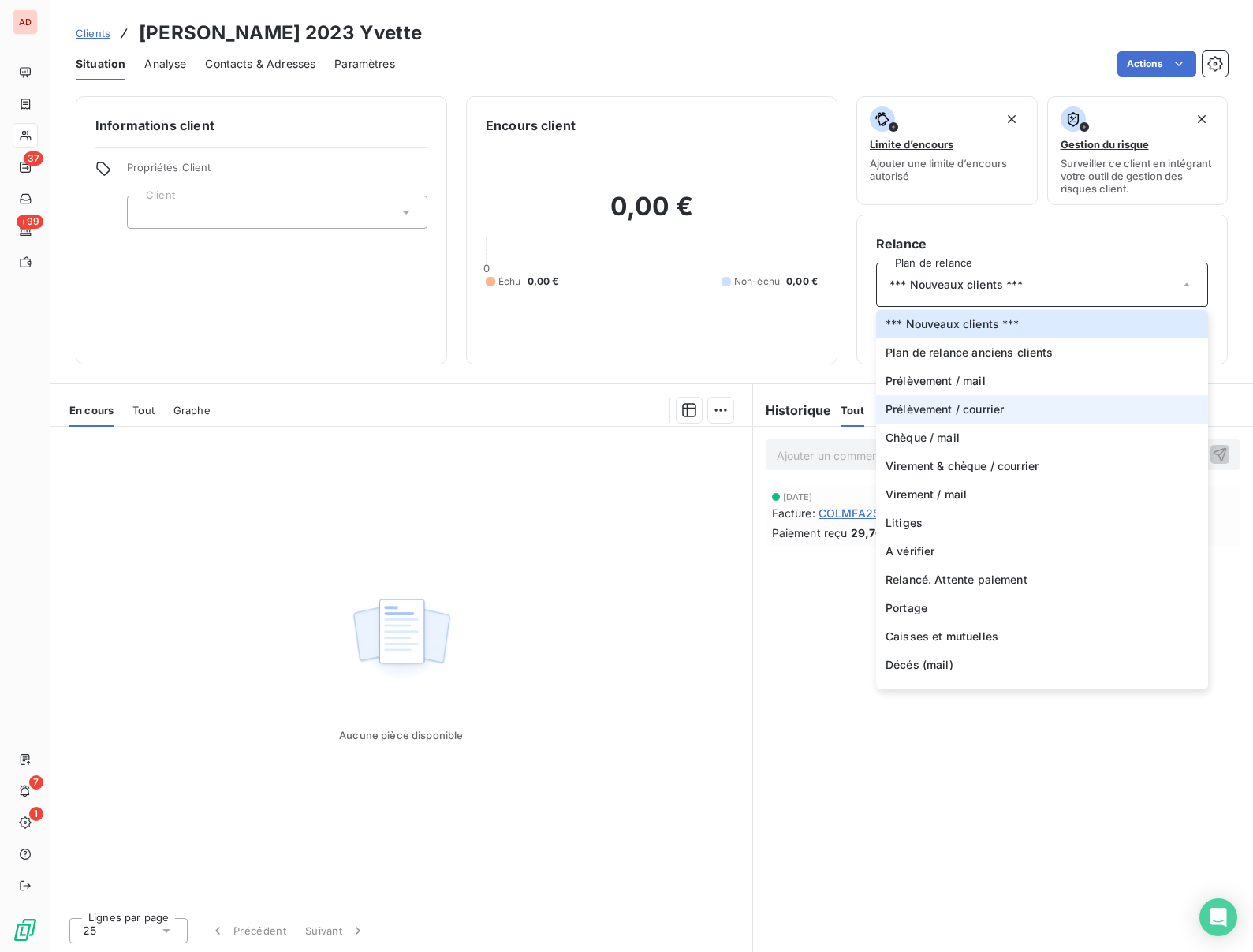
click at [927, 417] on li "Prélèvement / courrier" at bounding box center [1042, 409] width 332 height 29
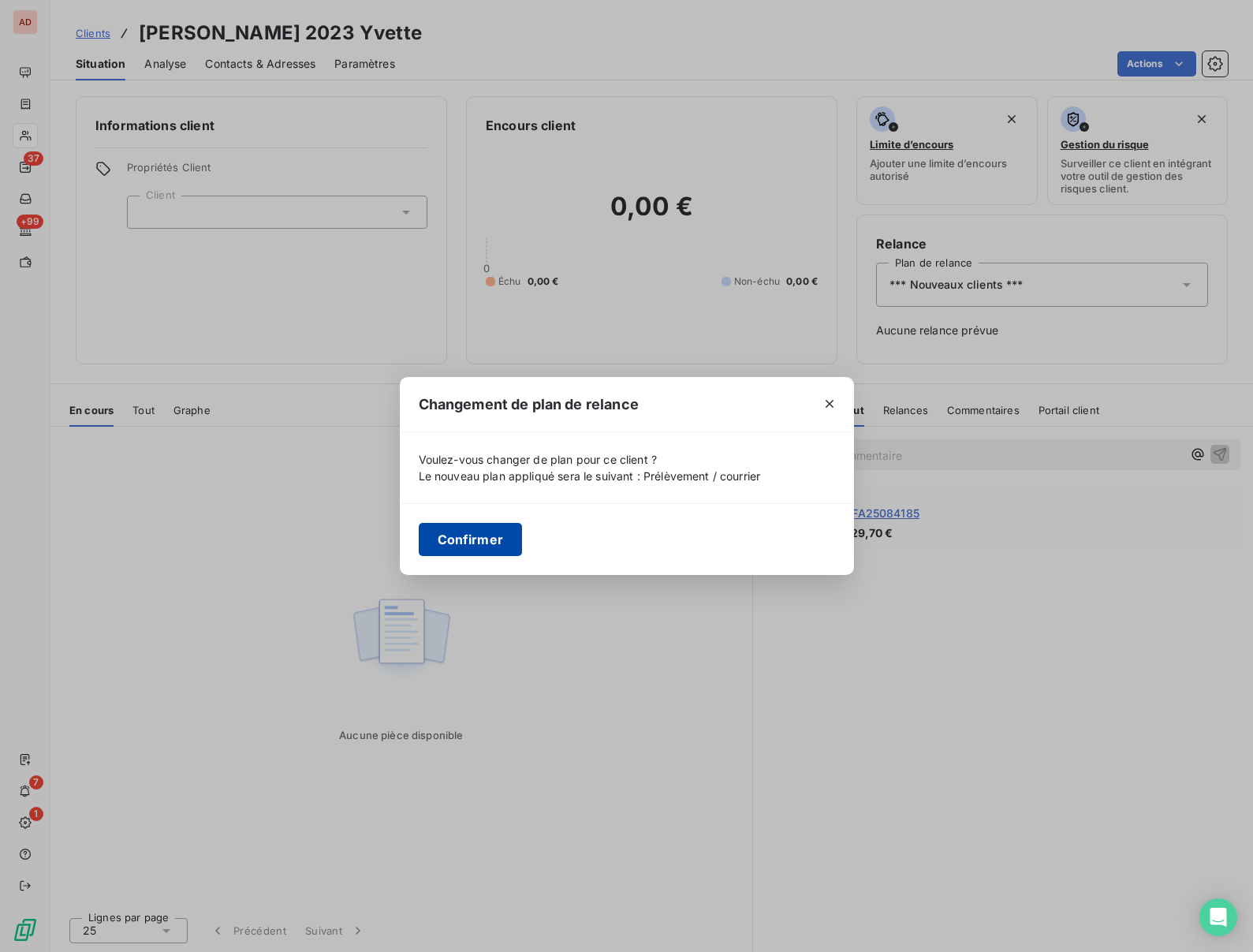
click at [477, 538] on button "Confirmer" at bounding box center [470, 539] width 104 height 33
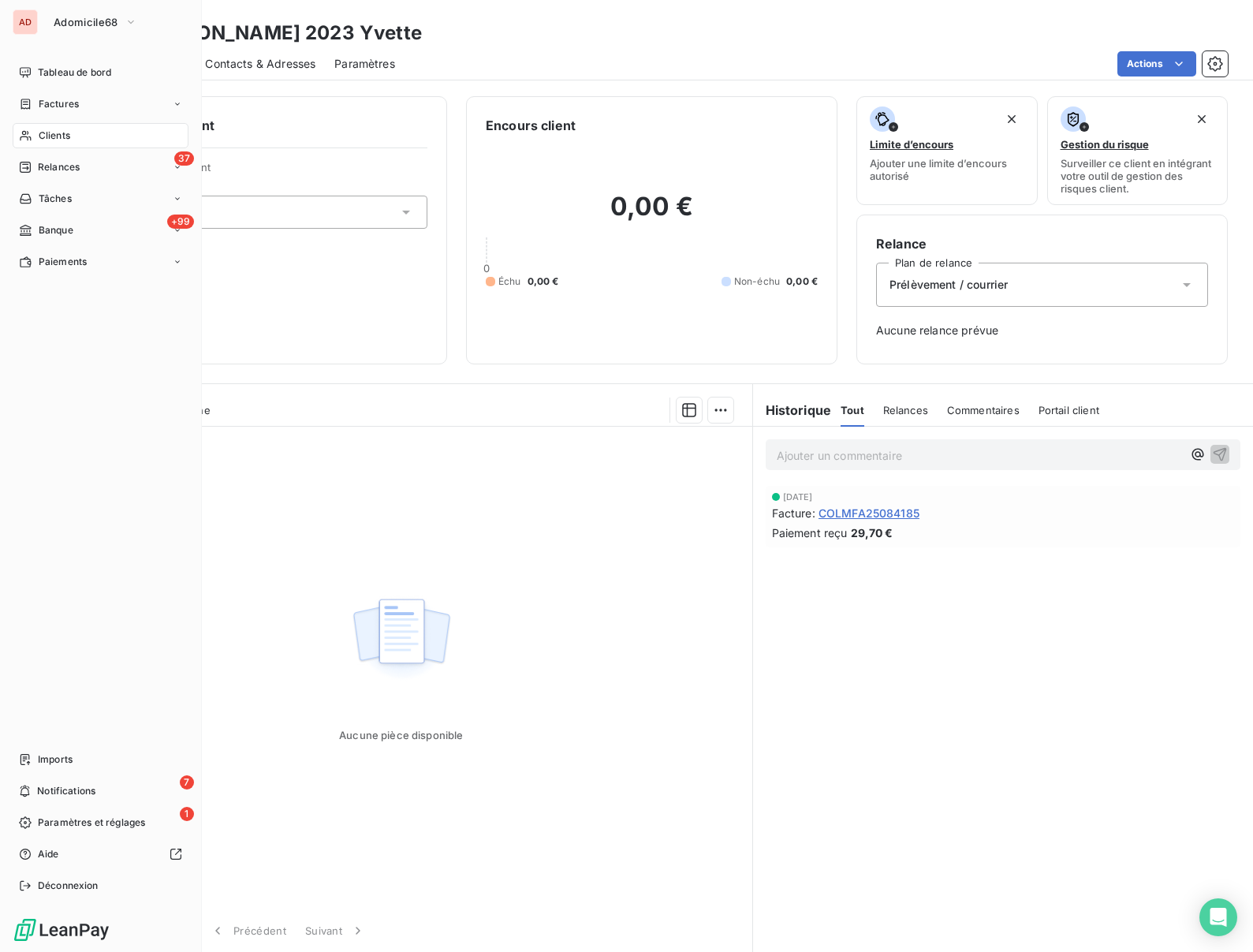
click at [41, 139] on span "Clients" at bounding box center [55, 135] width 32 height 14
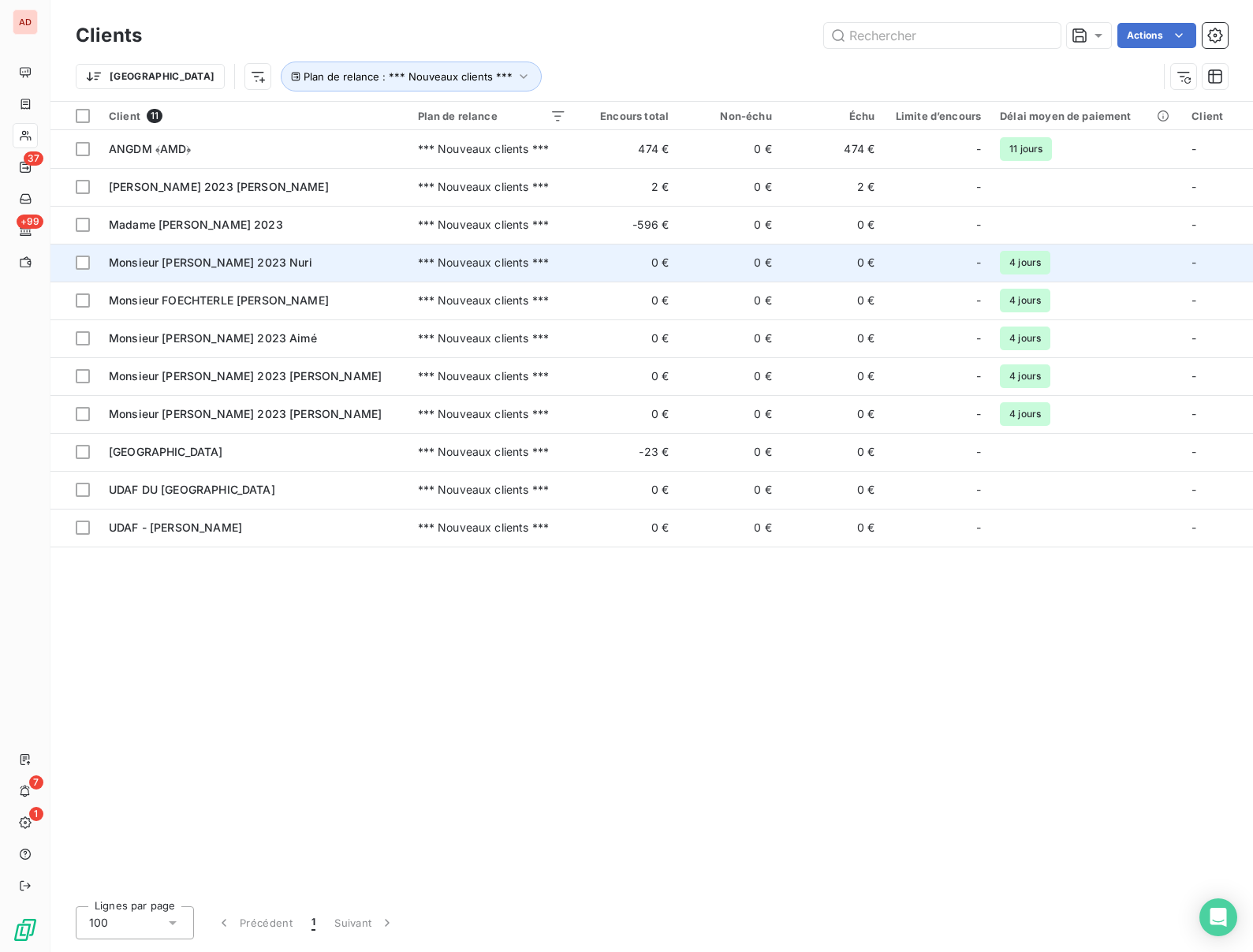
click at [189, 258] on span "Monsieur DEMIRTURAN 2023 Nuri" at bounding box center [210, 262] width 204 height 13
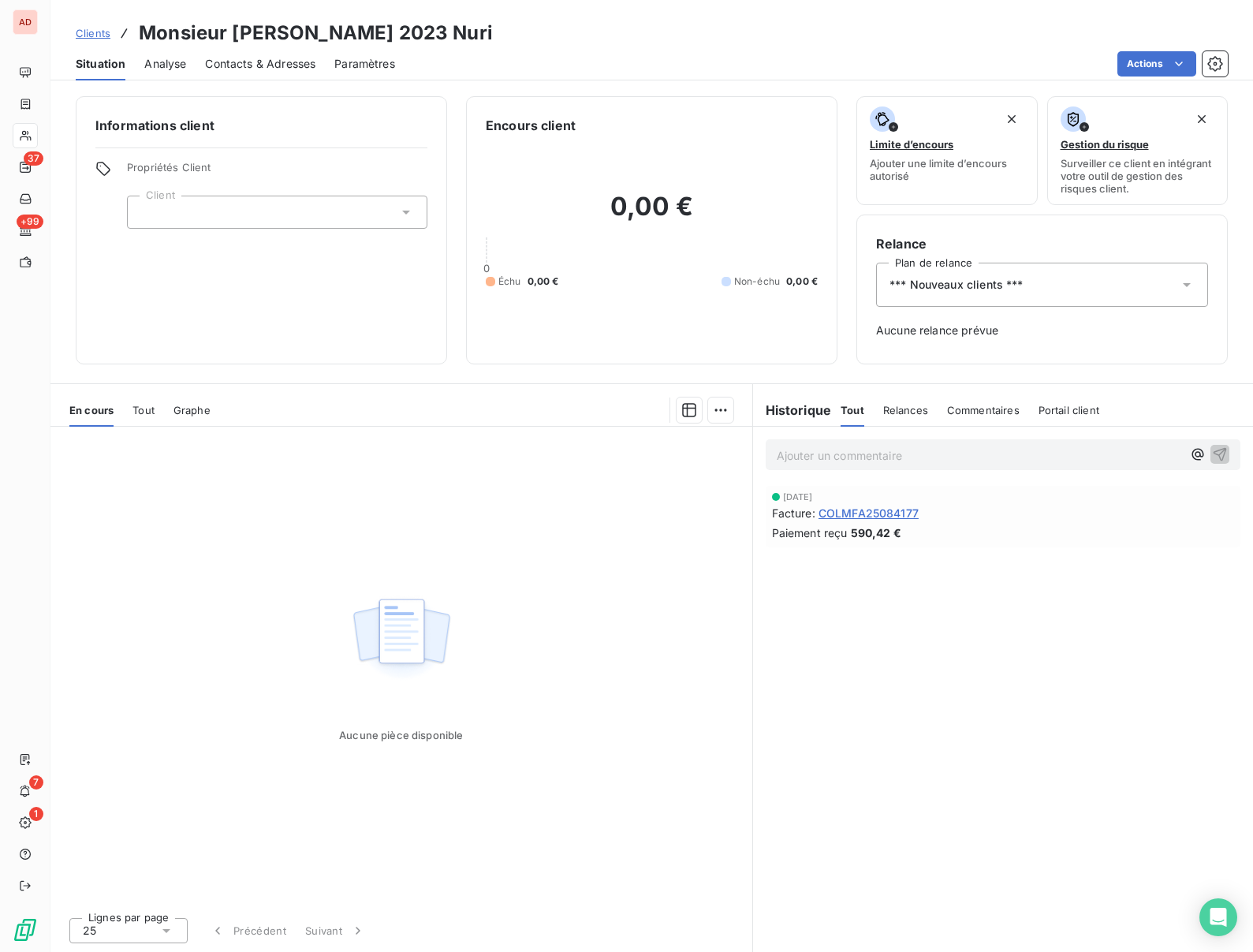
click at [267, 43] on h3 "Monsieur DEMIRTURAN 2023 Nuri" at bounding box center [315, 33] width 354 height 29
copy h3 "DEMIRTURAN"
click at [943, 279] on span "*** Nouveaux clients ***" at bounding box center [956, 284] width 134 height 16
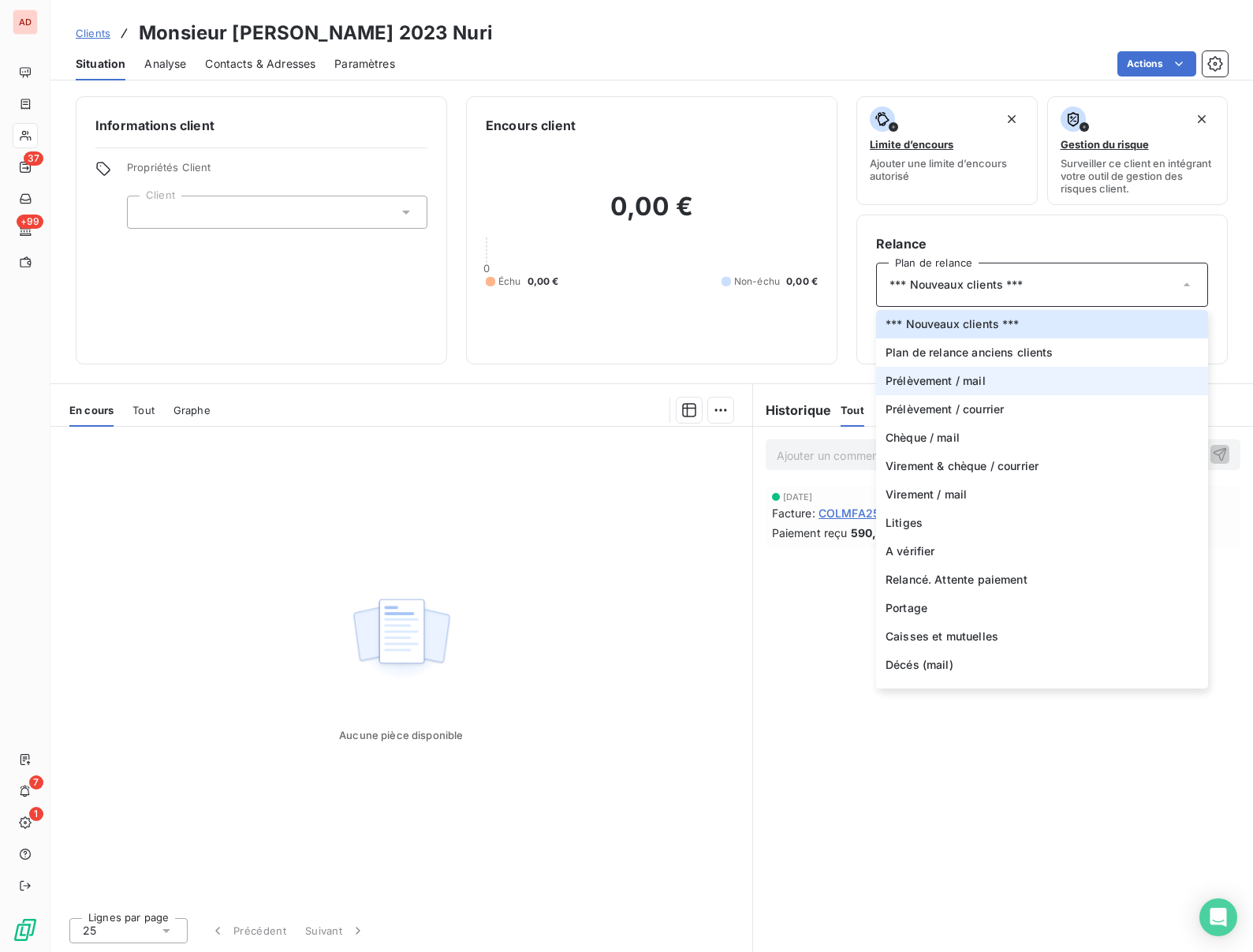
click at [909, 373] on span "Prélèvement / mail" at bounding box center [936, 380] width 100 height 16
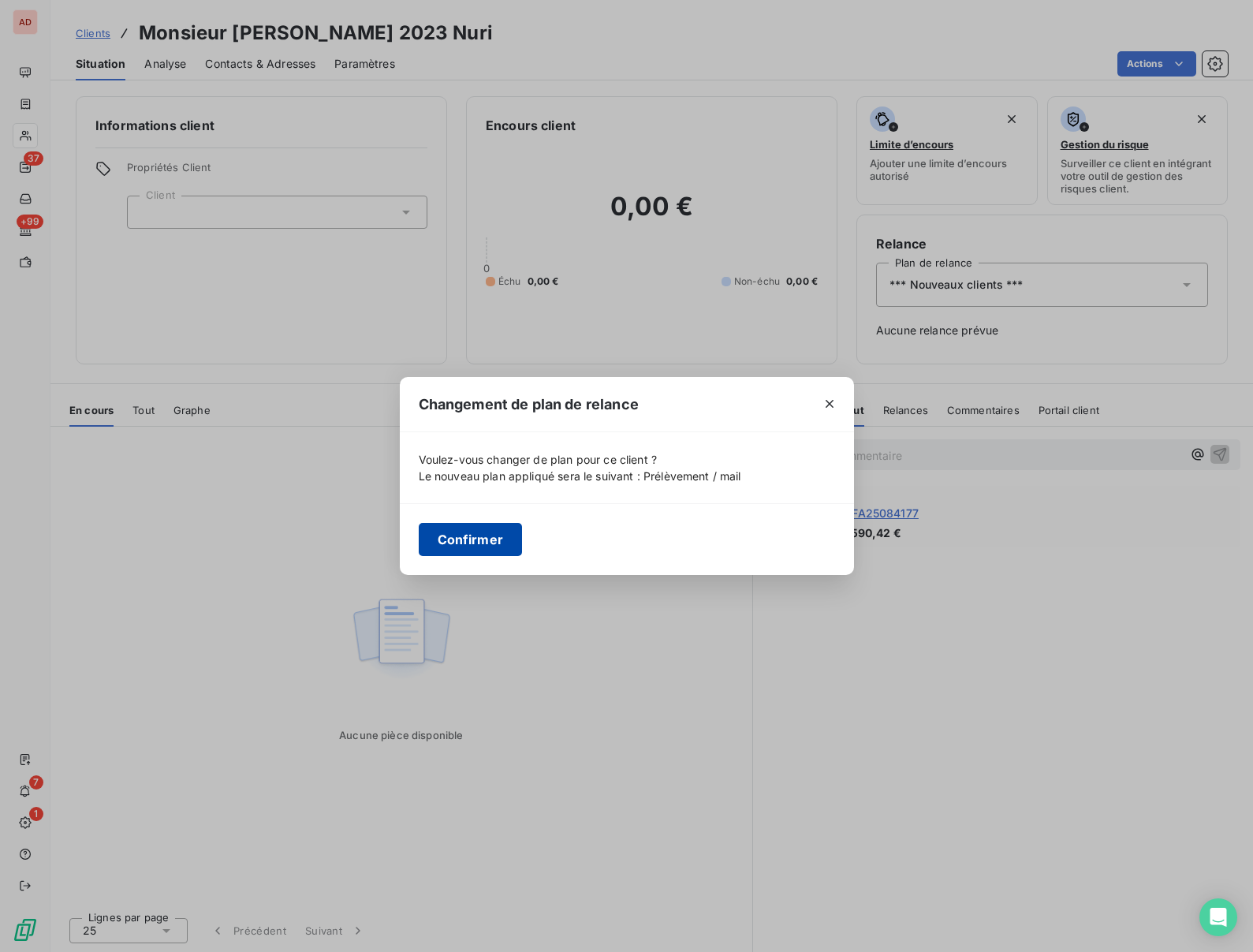
click at [479, 536] on button "Confirmer" at bounding box center [470, 539] width 104 height 33
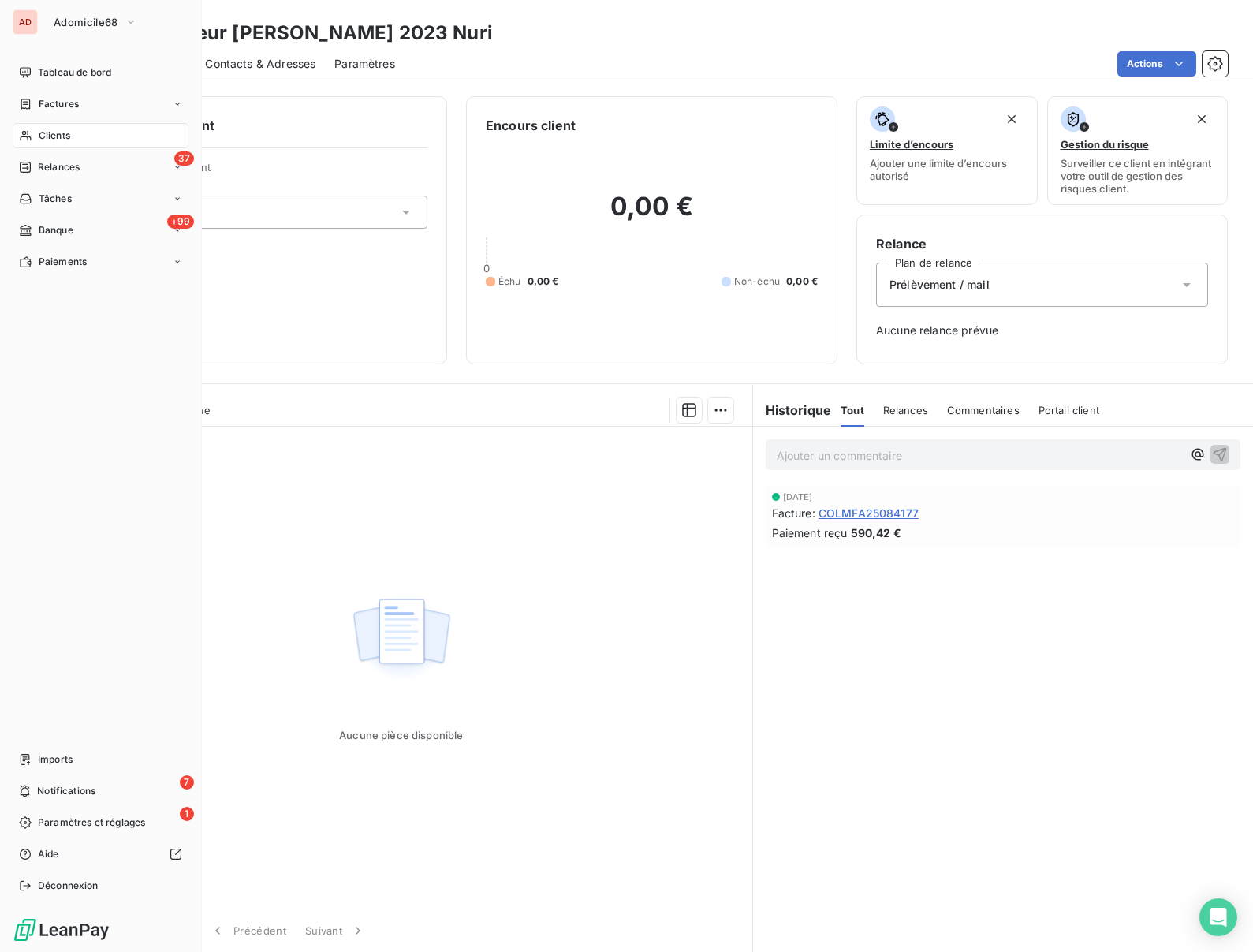
click at [43, 126] on div "Clients" at bounding box center [100, 135] width 176 height 25
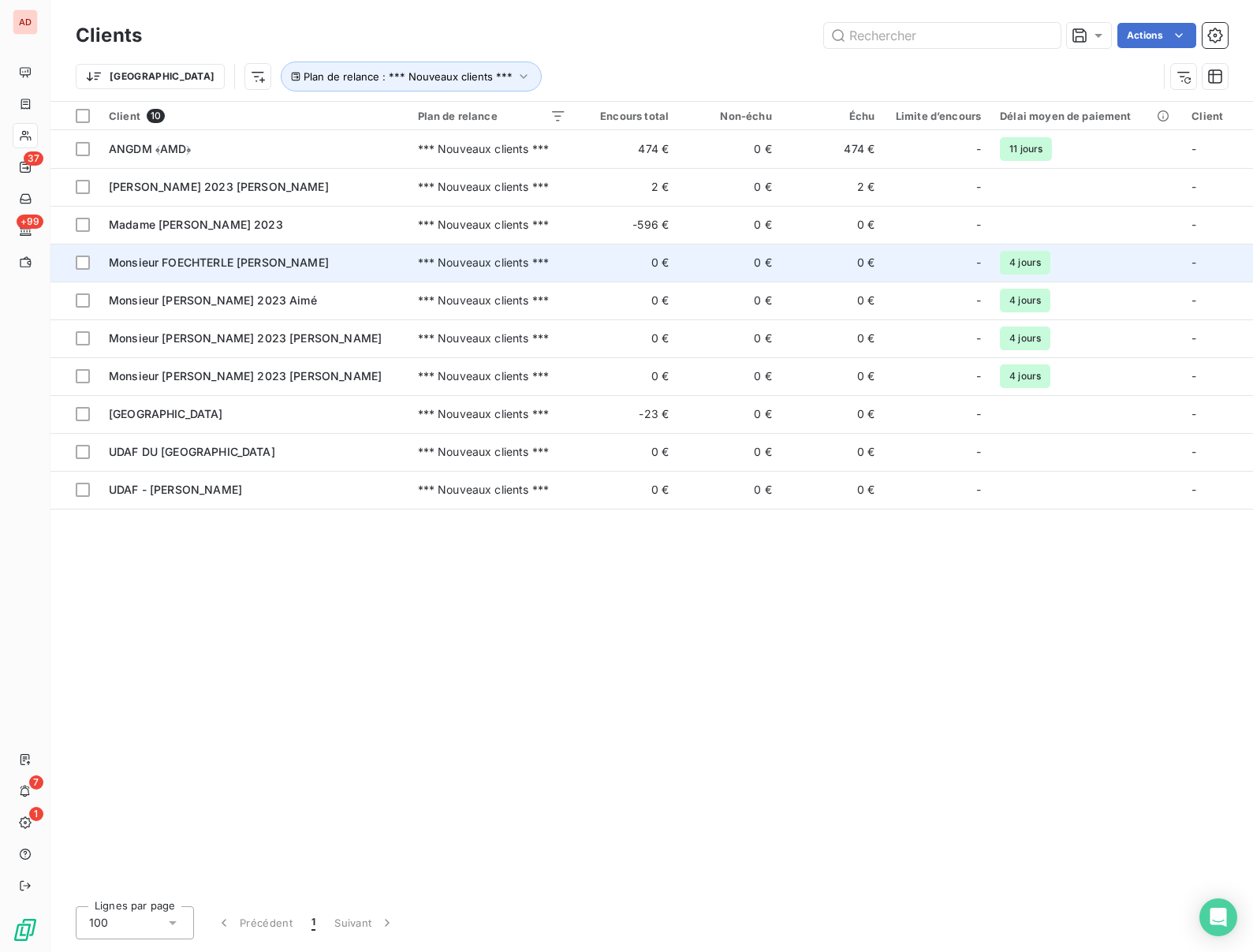
click at [215, 262] on span "Monsieur FOECHTERLE Jean‐Paul" at bounding box center [218, 262] width 220 height 13
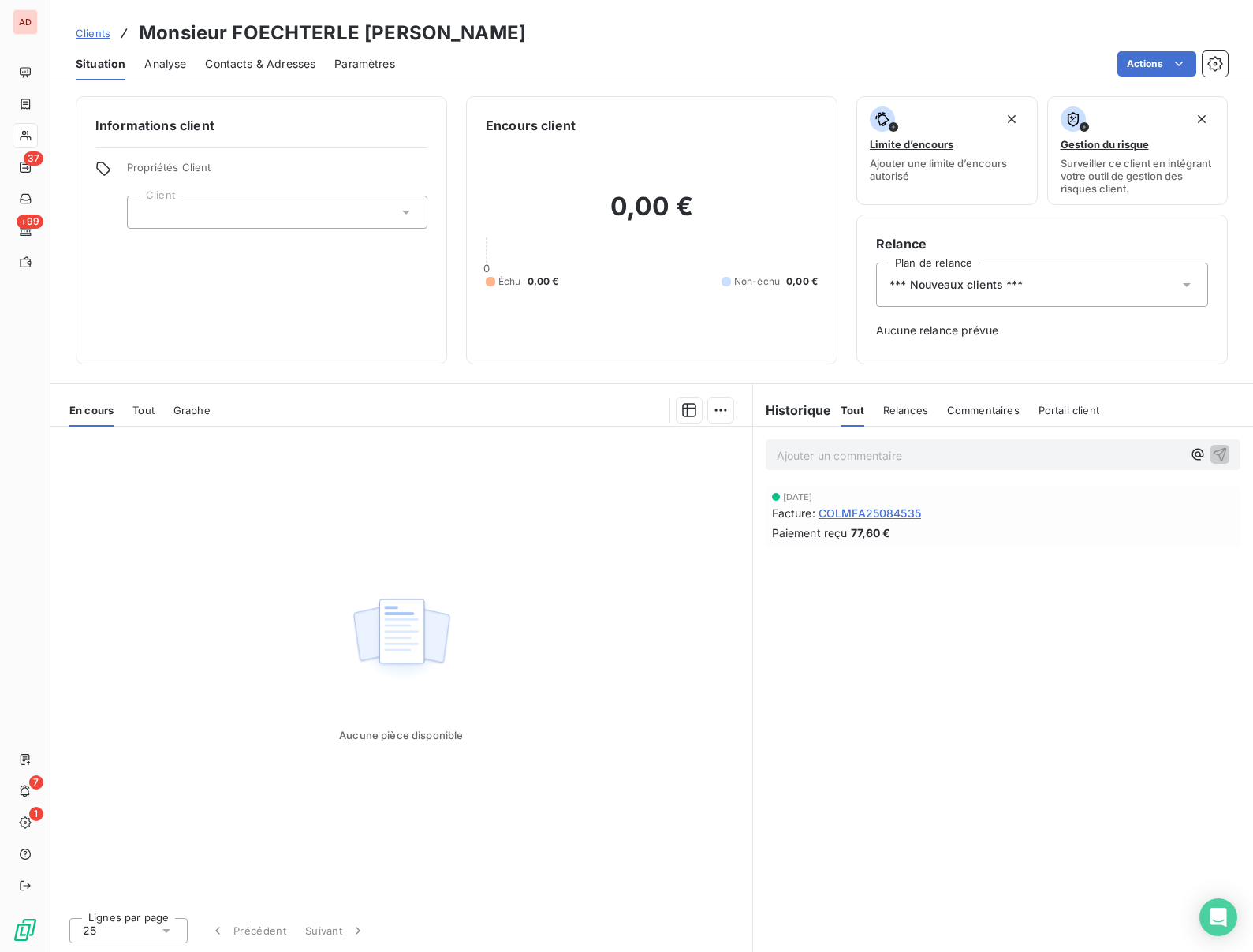
click at [291, 39] on h3 "Monsieur FOECHTERLE Jean‐Paul" at bounding box center [332, 33] width 388 height 29
copy h3 "FOECHTERLE"
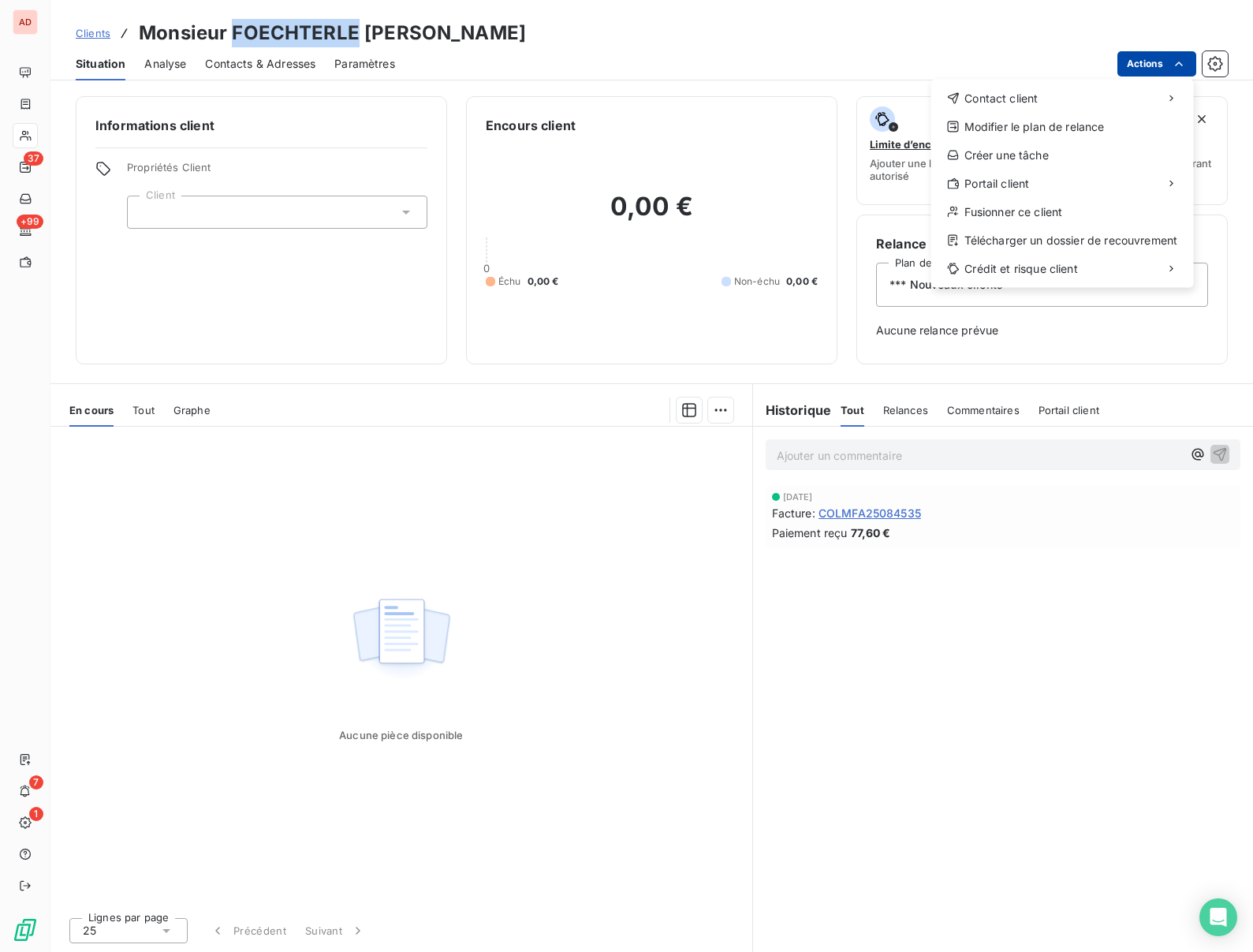
click at [1157, 65] on html "AD 37 +99 7 1 Clients Monsieur FOECHTERLE Jean‐Paul Situation Analyse Contacts …" at bounding box center [626, 476] width 1253 height 952
click at [1009, 203] on div "Fusionner ce client" at bounding box center [1062, 212] width 250 height 25
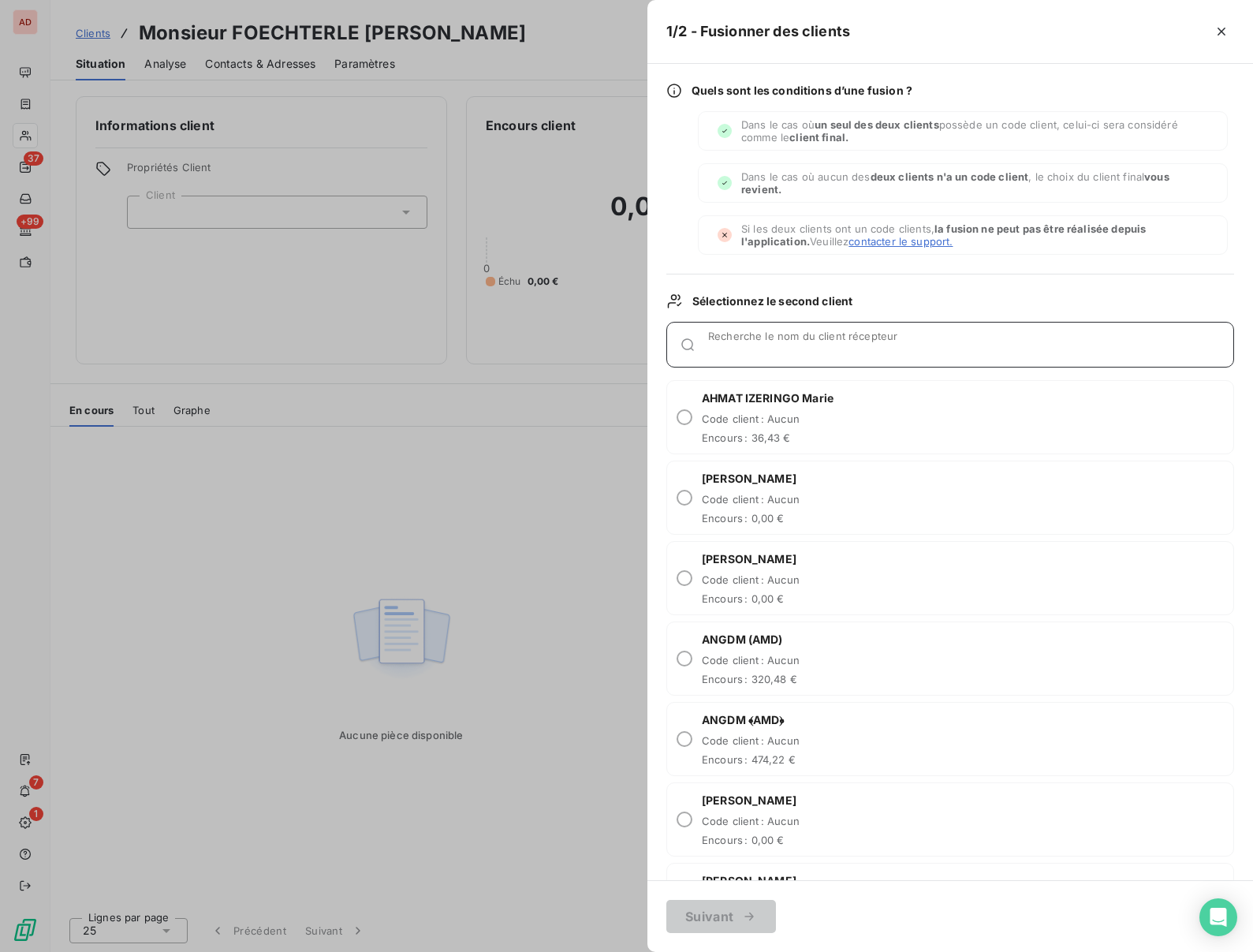
click at [730, 340] on div "Recherche le nom du client récepteur" at bounding box center [970, 344] width 525 height 16
paste input "FOECHTERLE"
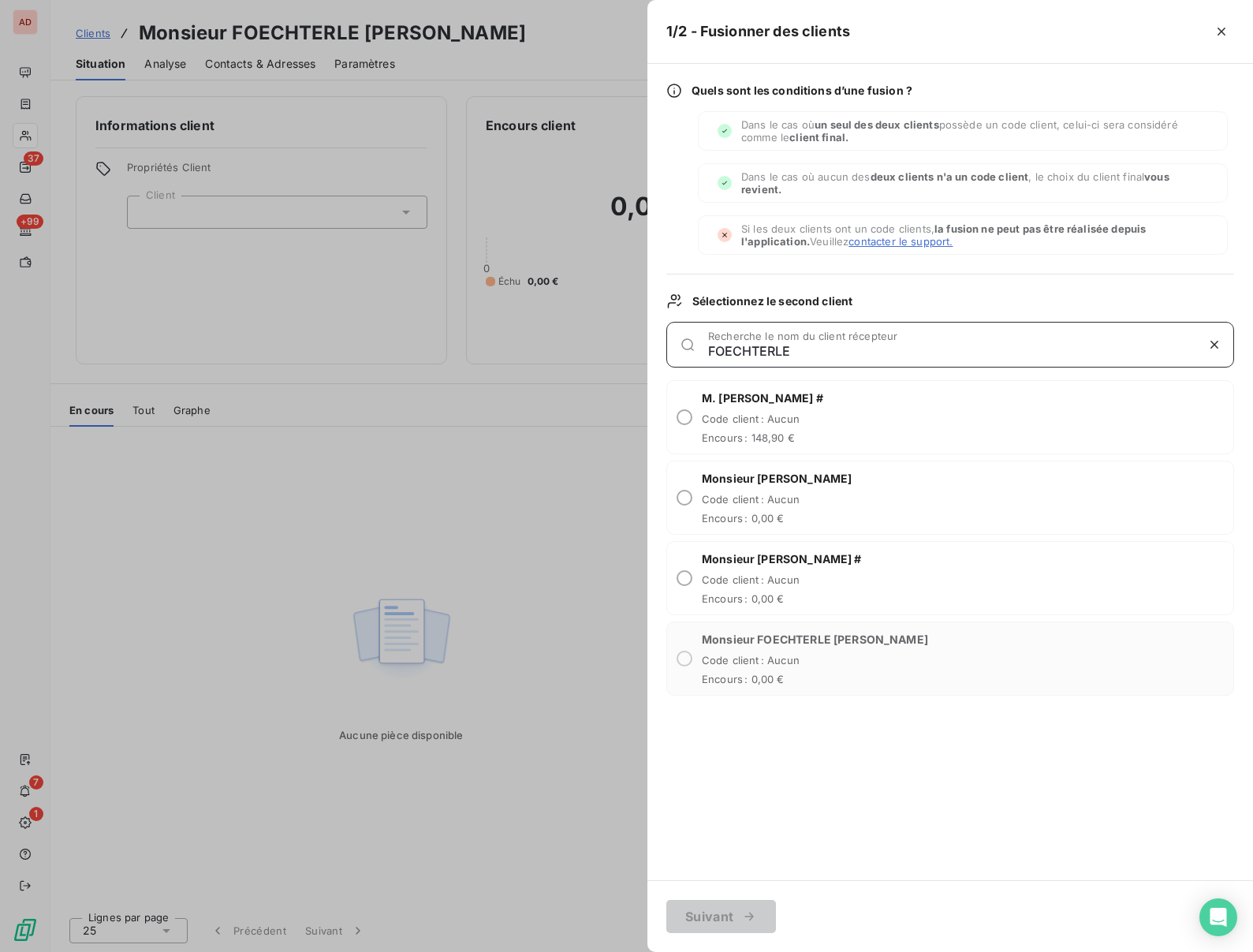
type input "FOECHTERLE"
click at [1217, 31] on icon "button" at bounding box center [1221, 31] width 16 height 16
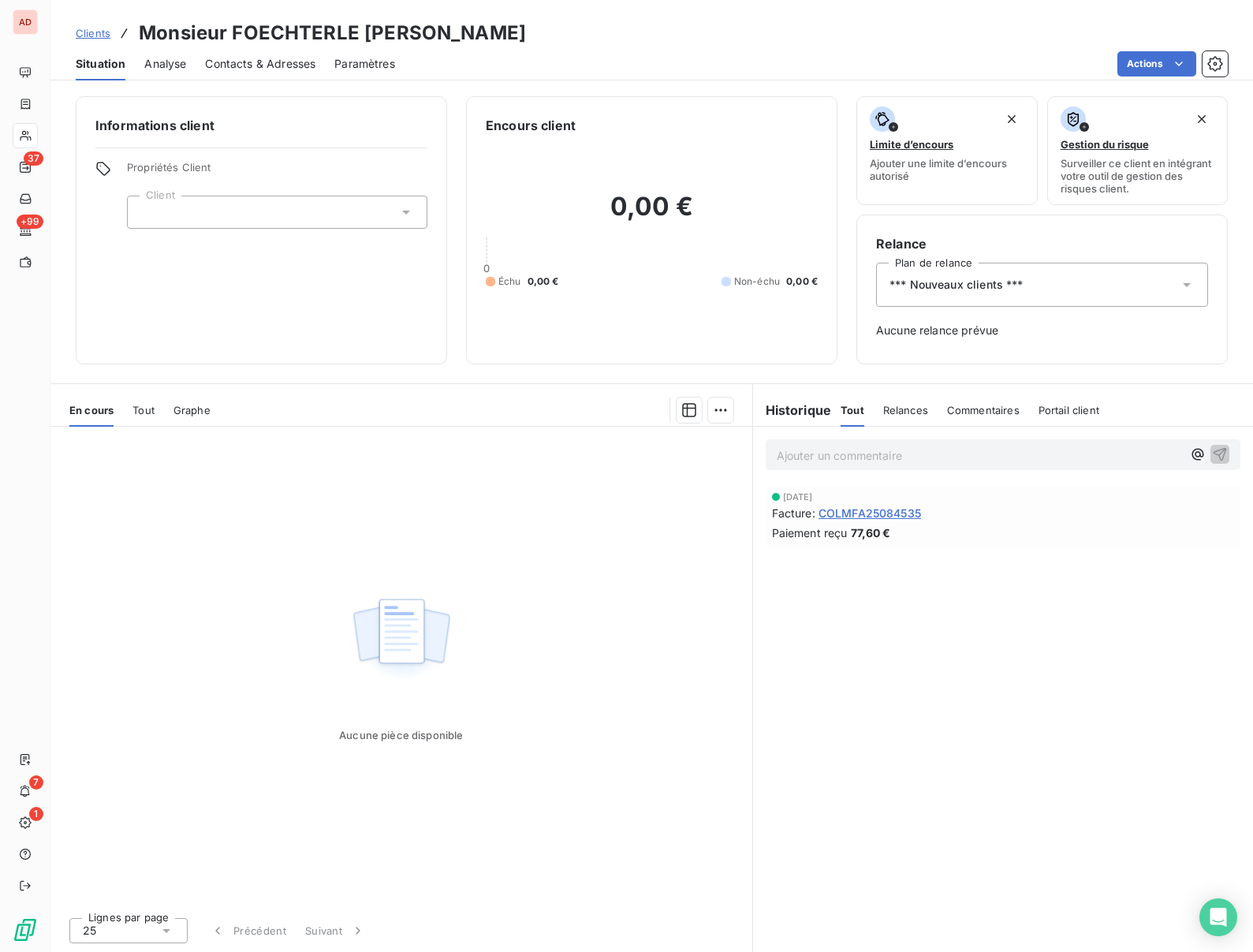
click at [957, 280] on span "*** Nouveaux clients ***" at bounding box center [956, 284] width 134 height 16
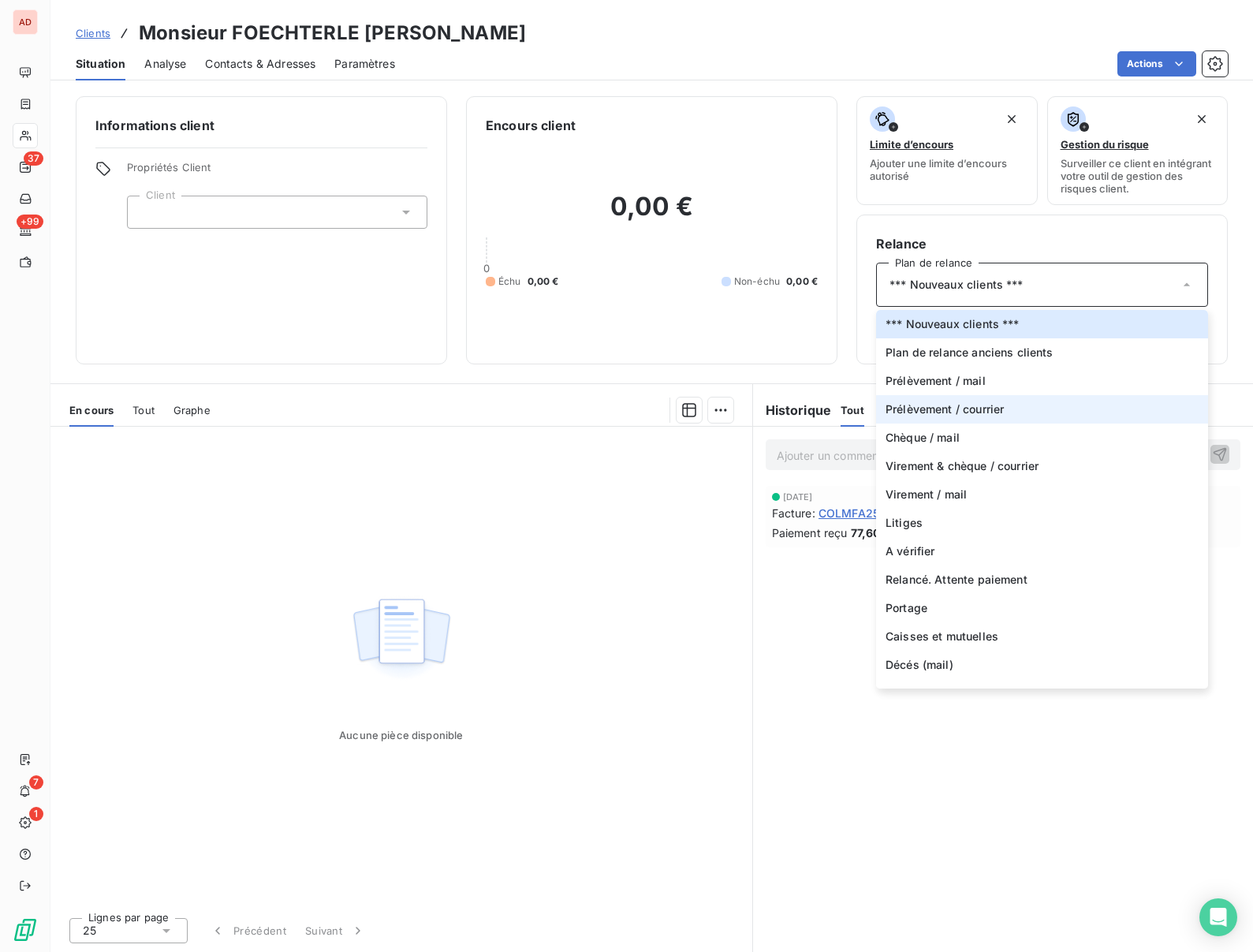
click at [911, 406] on span "Prélèvement / courrier" at bounding box center [944, 409] width 118 height 16
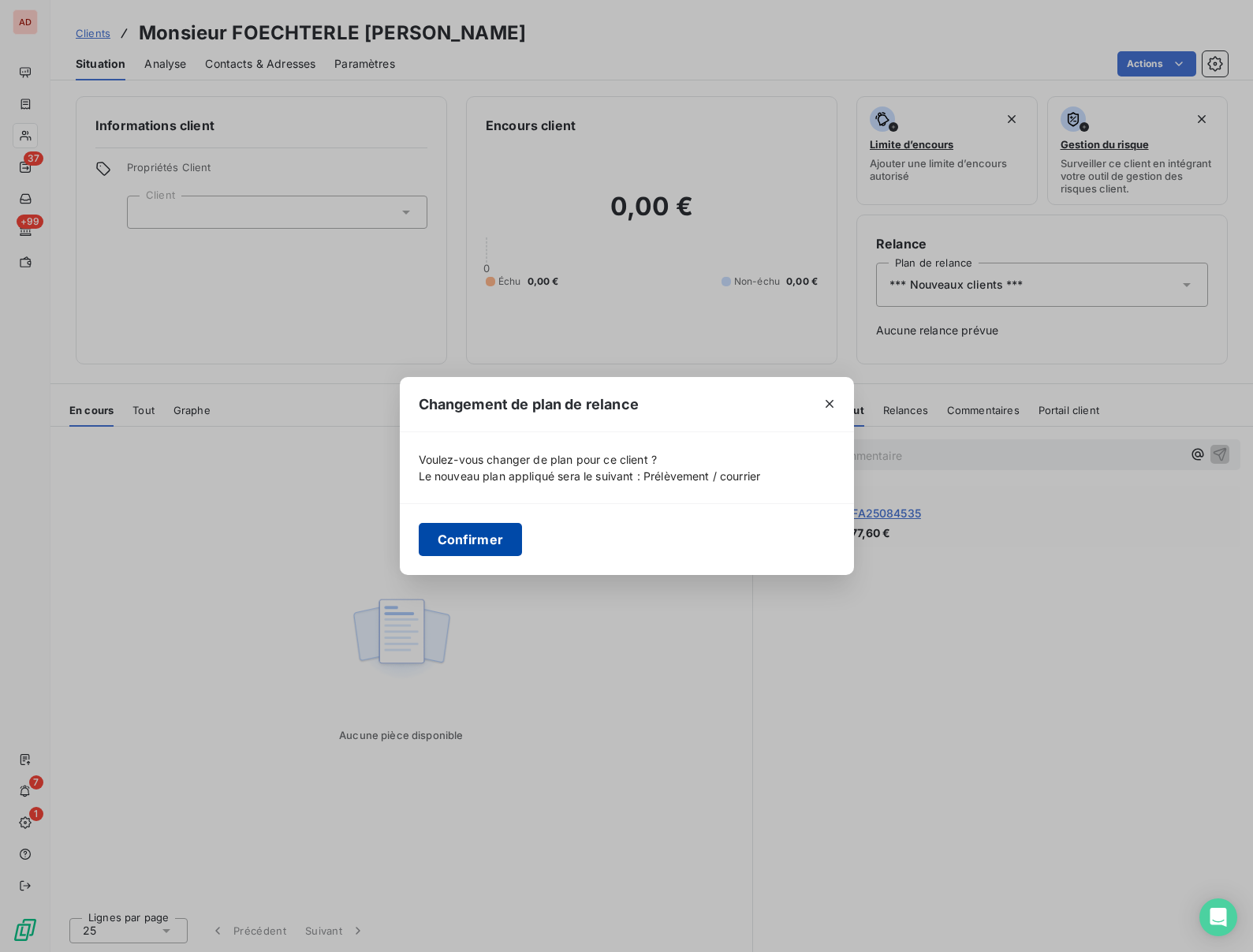
click at [454, 533] on button "Confirmer" at bounding box center [470, 539] width 104 height 33
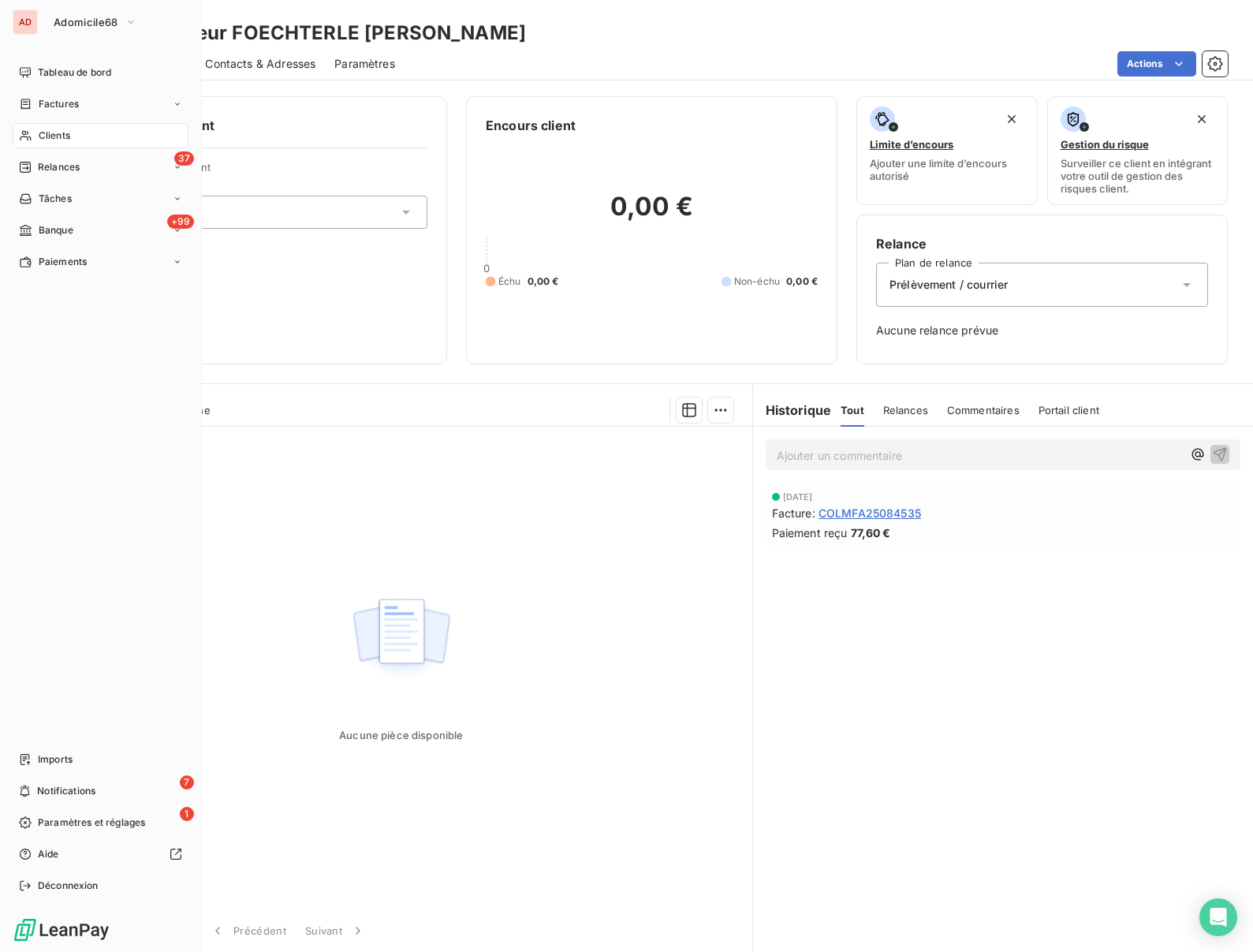
click at [52, 134] on span "Clients" at bounding box center [55, 135] width 32 height 14
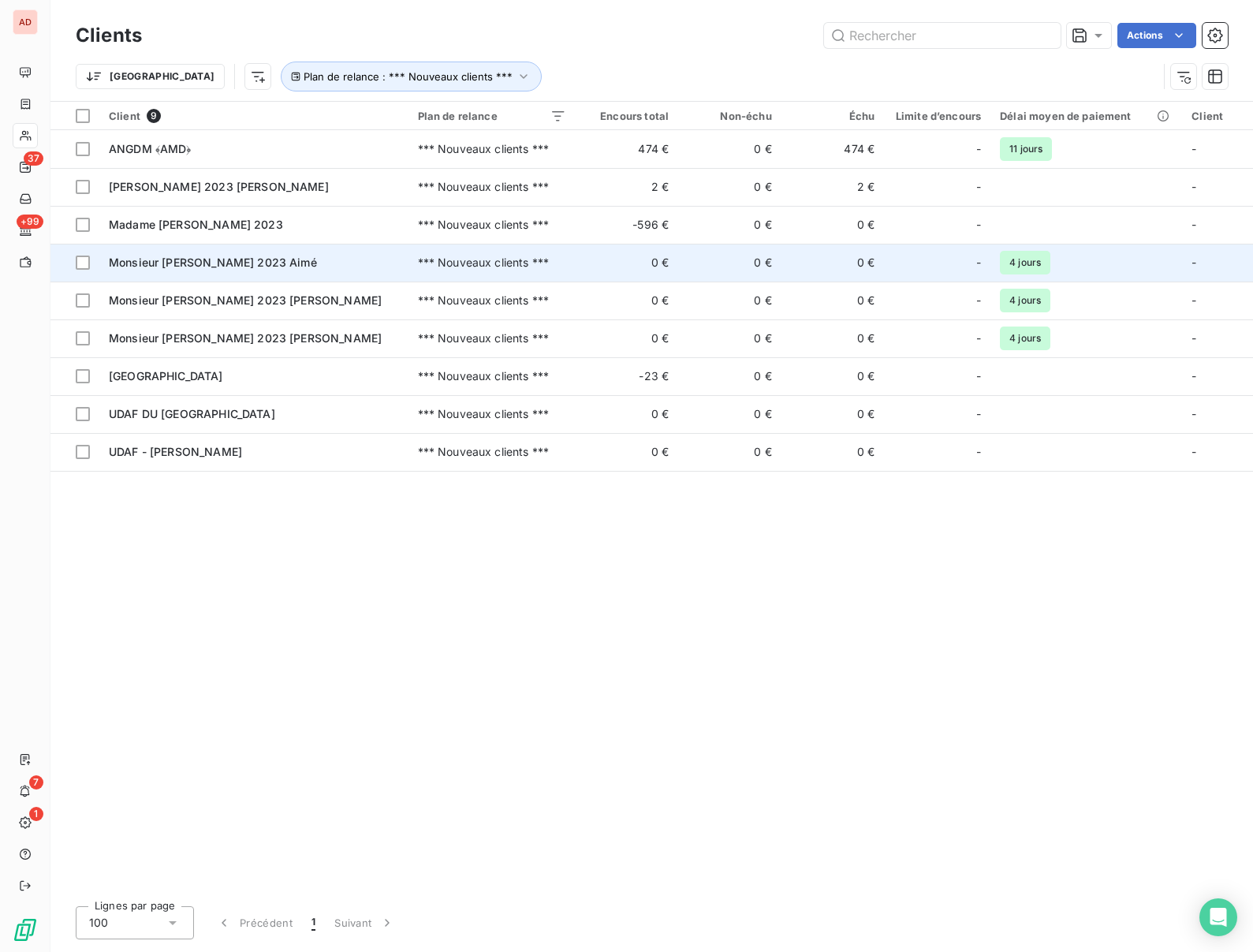
click at [159, 251] on td "Monsieur OBRECHT 2023 Aimé" at bounding box center [254, 262] width 310 height 38
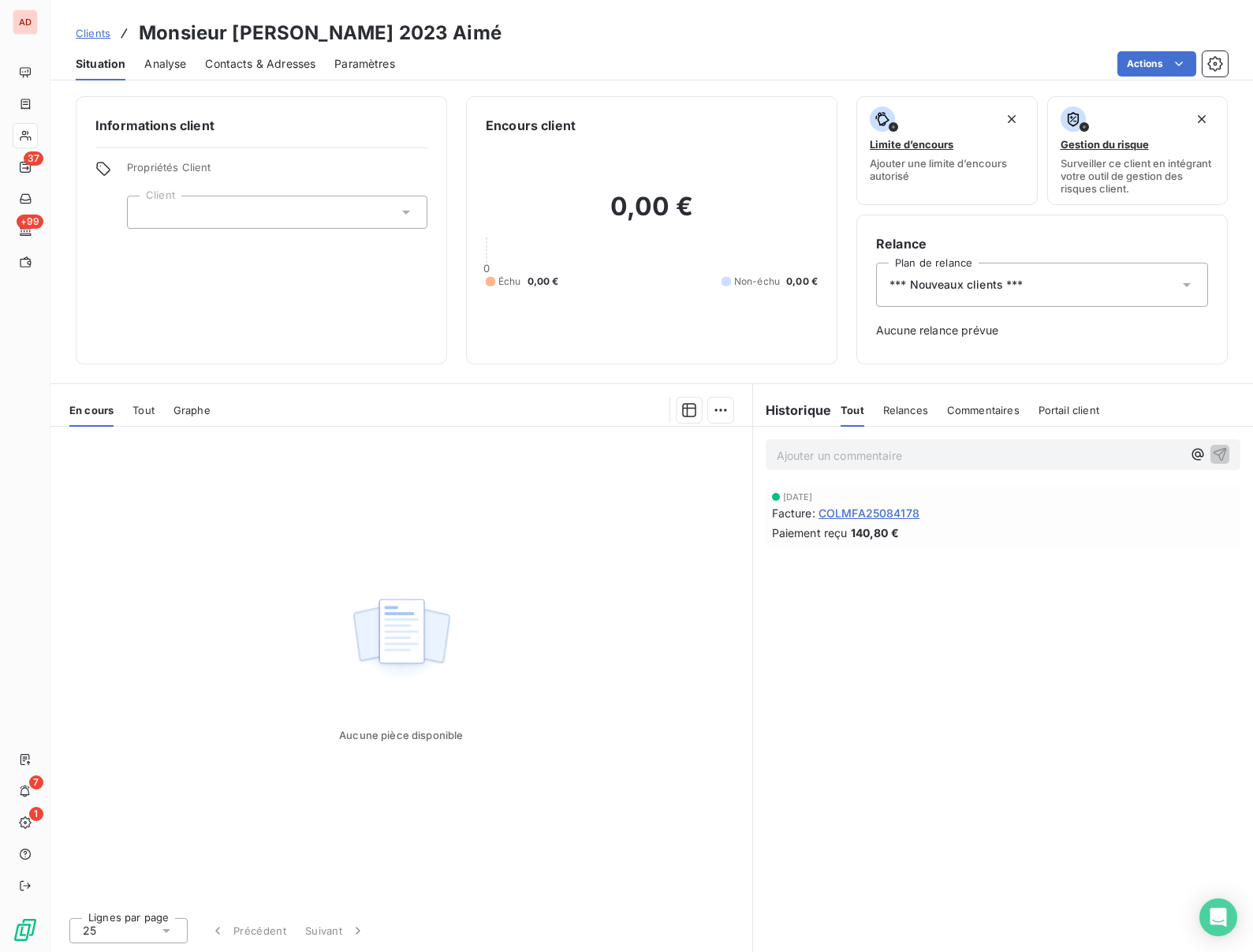
click at [276, 39] on h3 "Monsieur OBRECHT 2023 Aimé" at bounding box center [320, 33] width 363 height 29
click at [931, 287] on span "*** Nouveaux clients ***" at bounding box center [956, 284] width 134 height 16
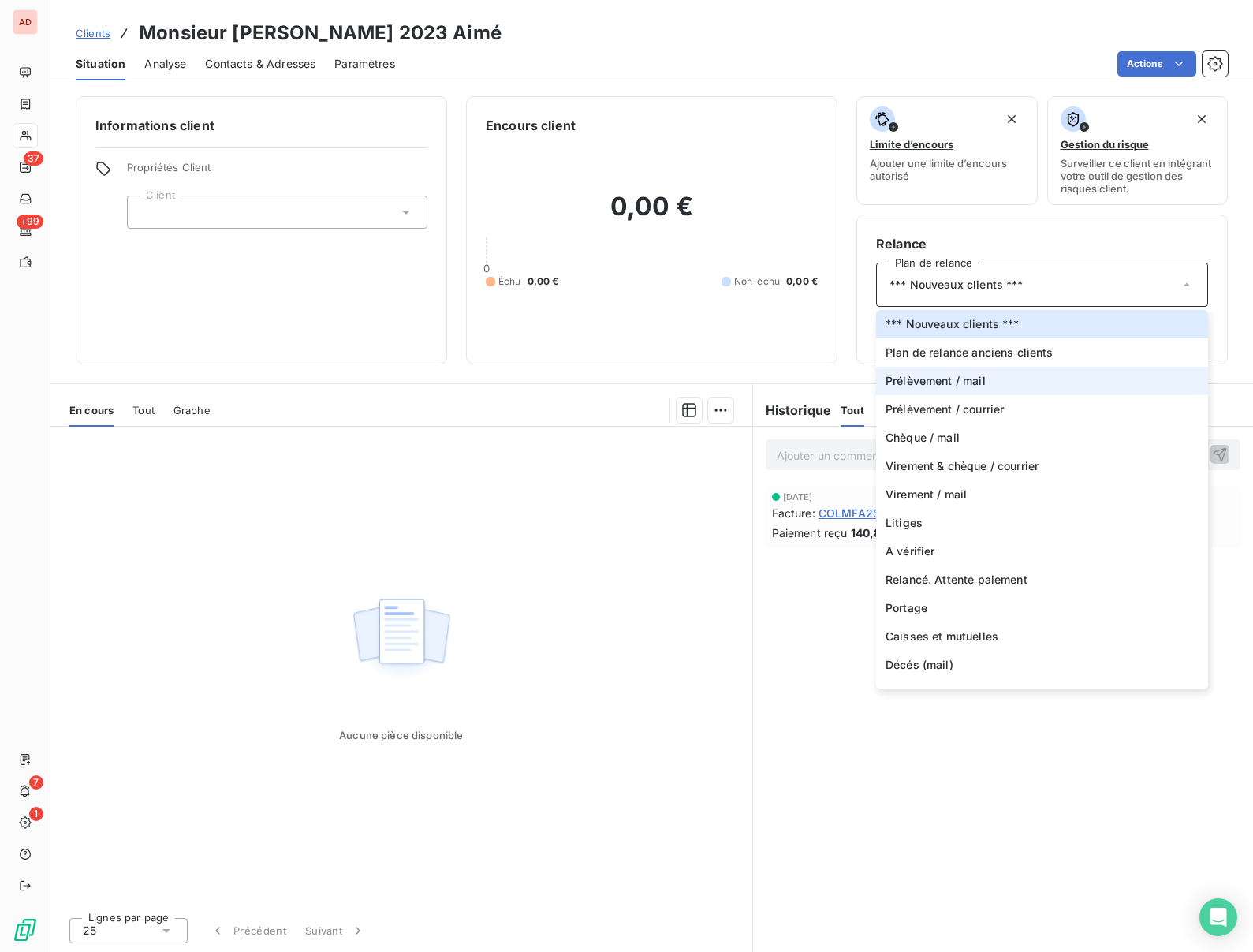
click at [923, 387] on span "Prélèvement / mail" at bounding box center [936, 380] width 100 height 16
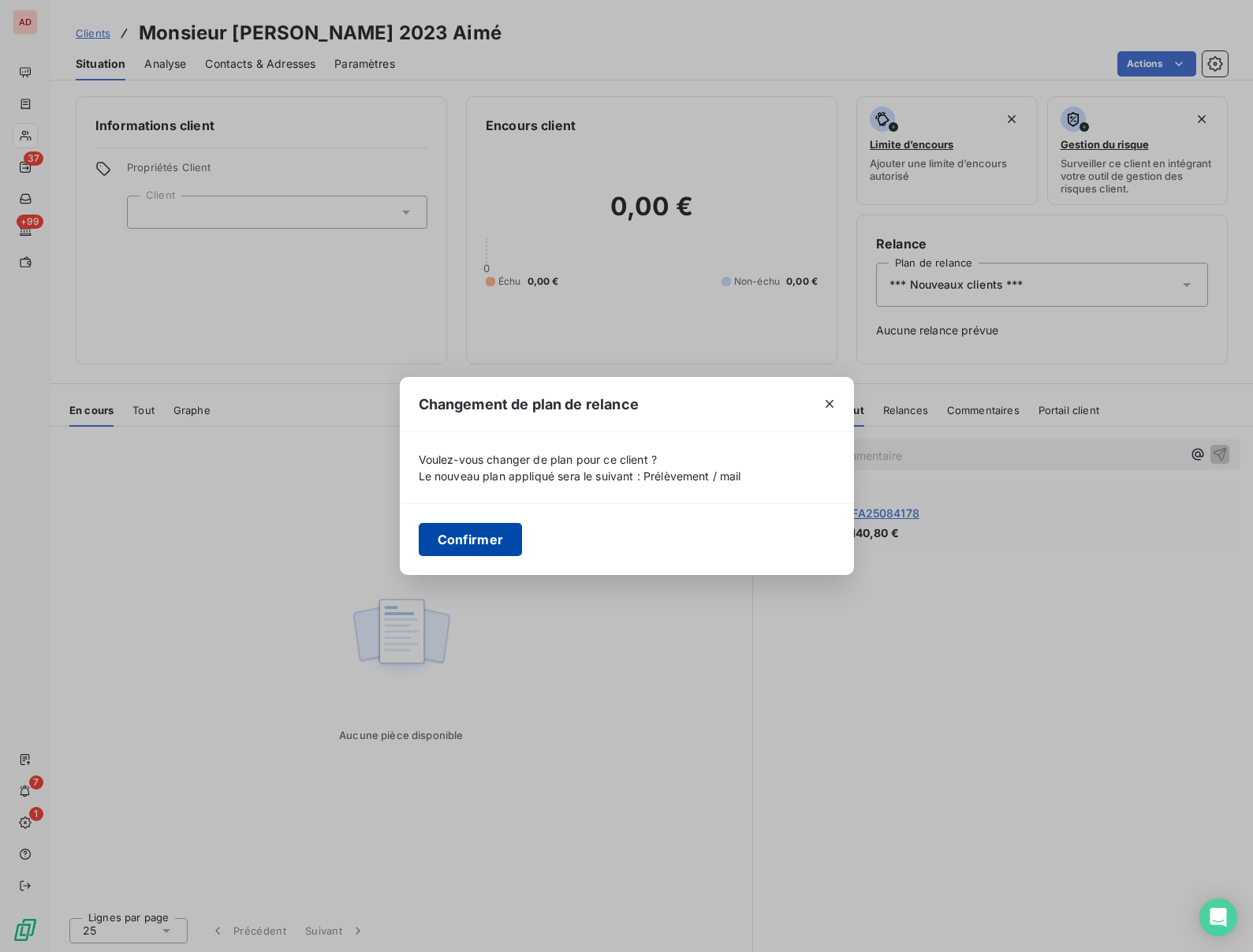
click at [477, 544] on button "Confirmer" at bounding box center [470, 539] width 104 height 33
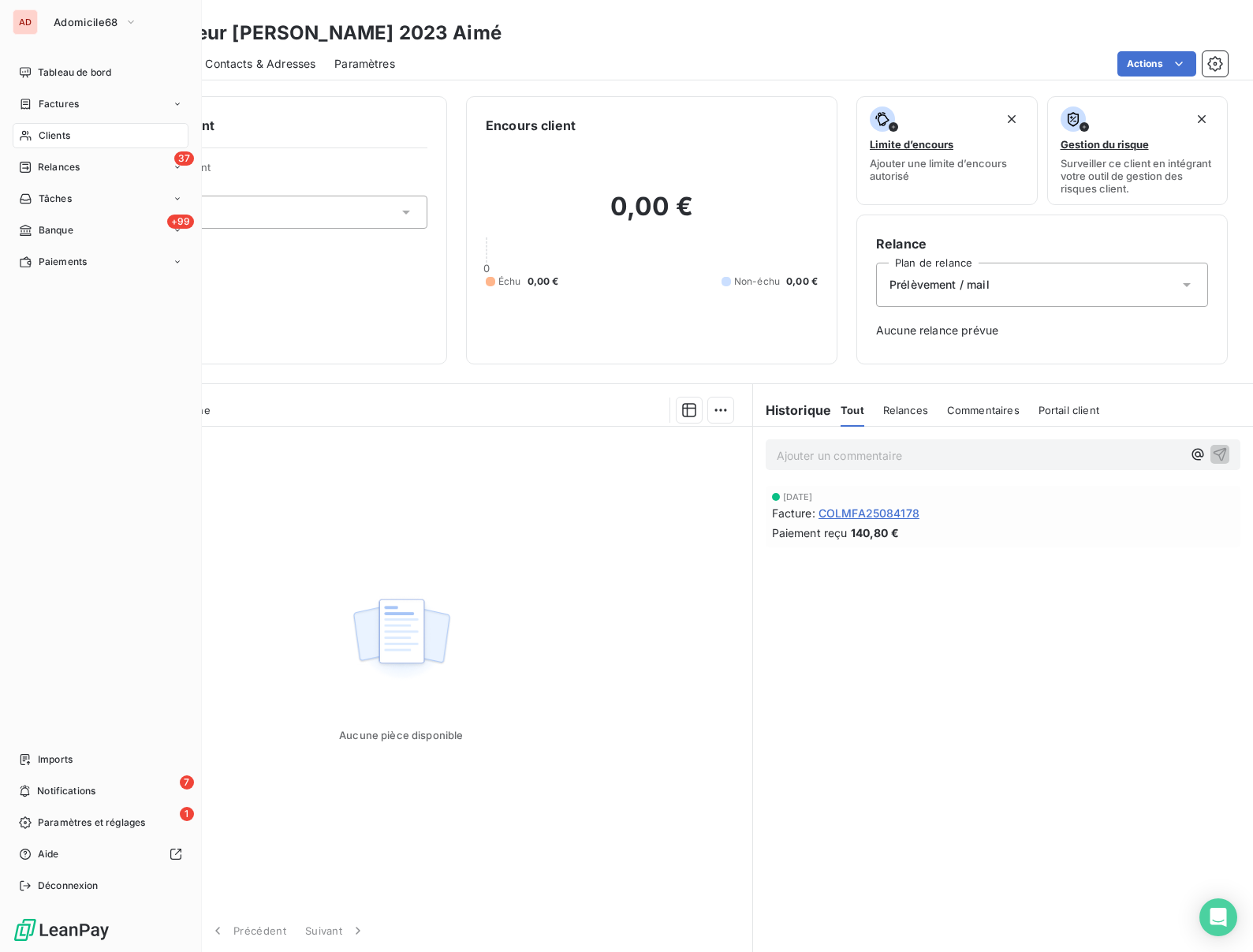
click at [46, 137] on span "Clients" at bounding box center [55, 135] width 32 height 14
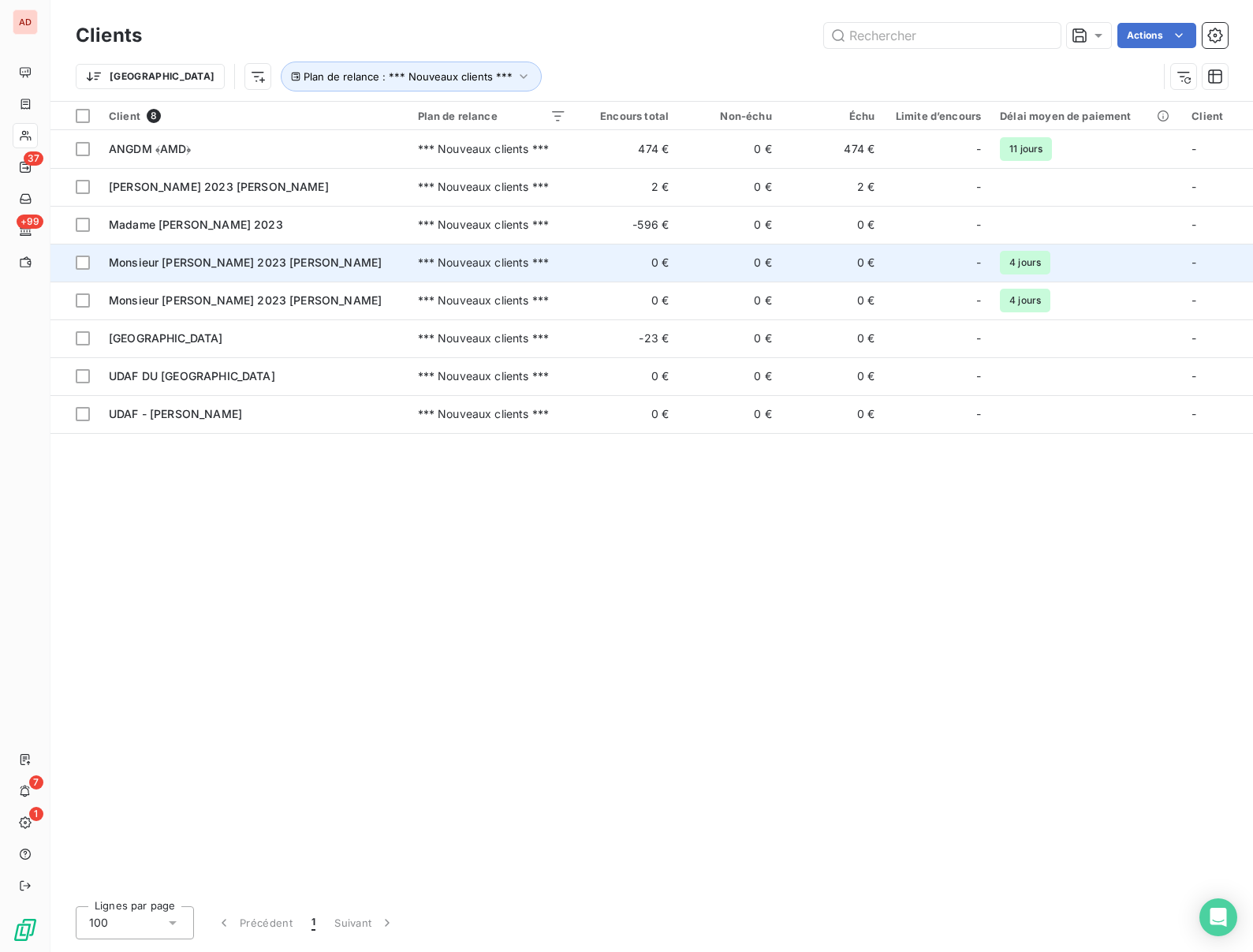
click at [171, 267] on span "Monsieur SCHWARTZ 2023 François" at bounding box center [245, 262] width 273 height 13
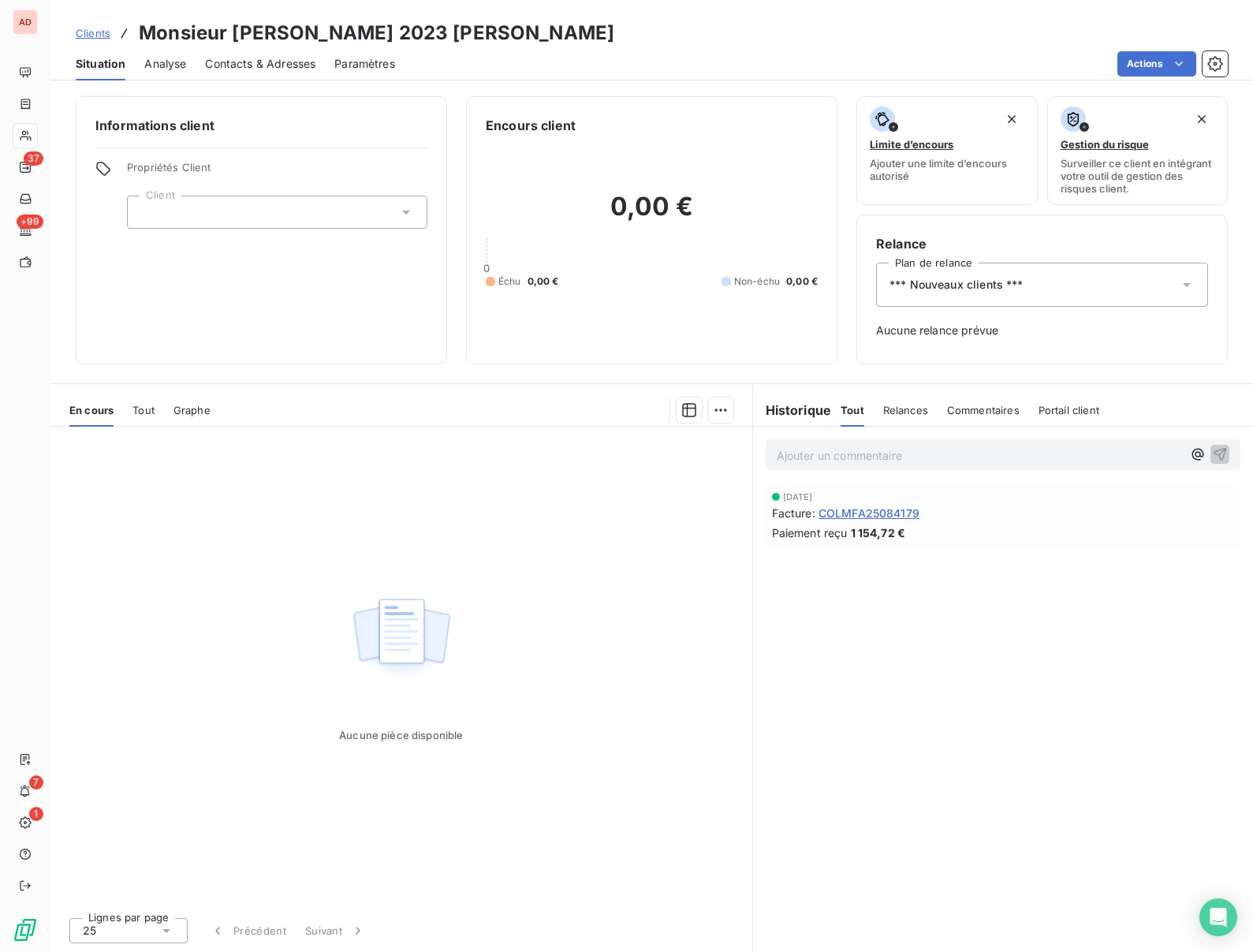
click at [301, 39] on h3 "Monsieur SCHWARTZ 2023 François" at bounding box center [376, 33] width 476 height 29
click at [955, 298] on div "*** Nouveaux clients ***" at bounding box center [1042, 284] width 332 height 45
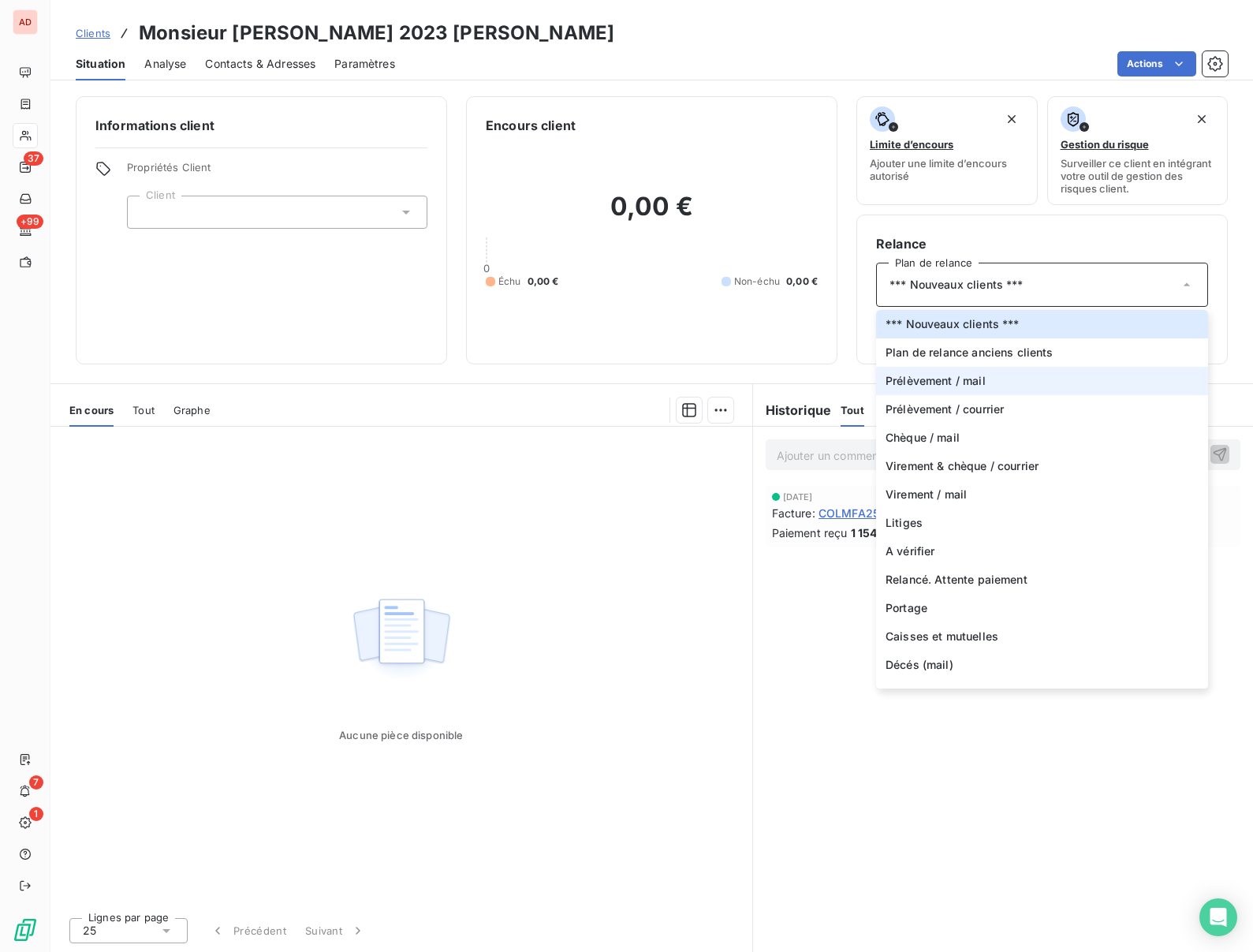
click at [914, 384] on span "Prélèvement / mail" at bounding box center [936, 380] width 100 height 16
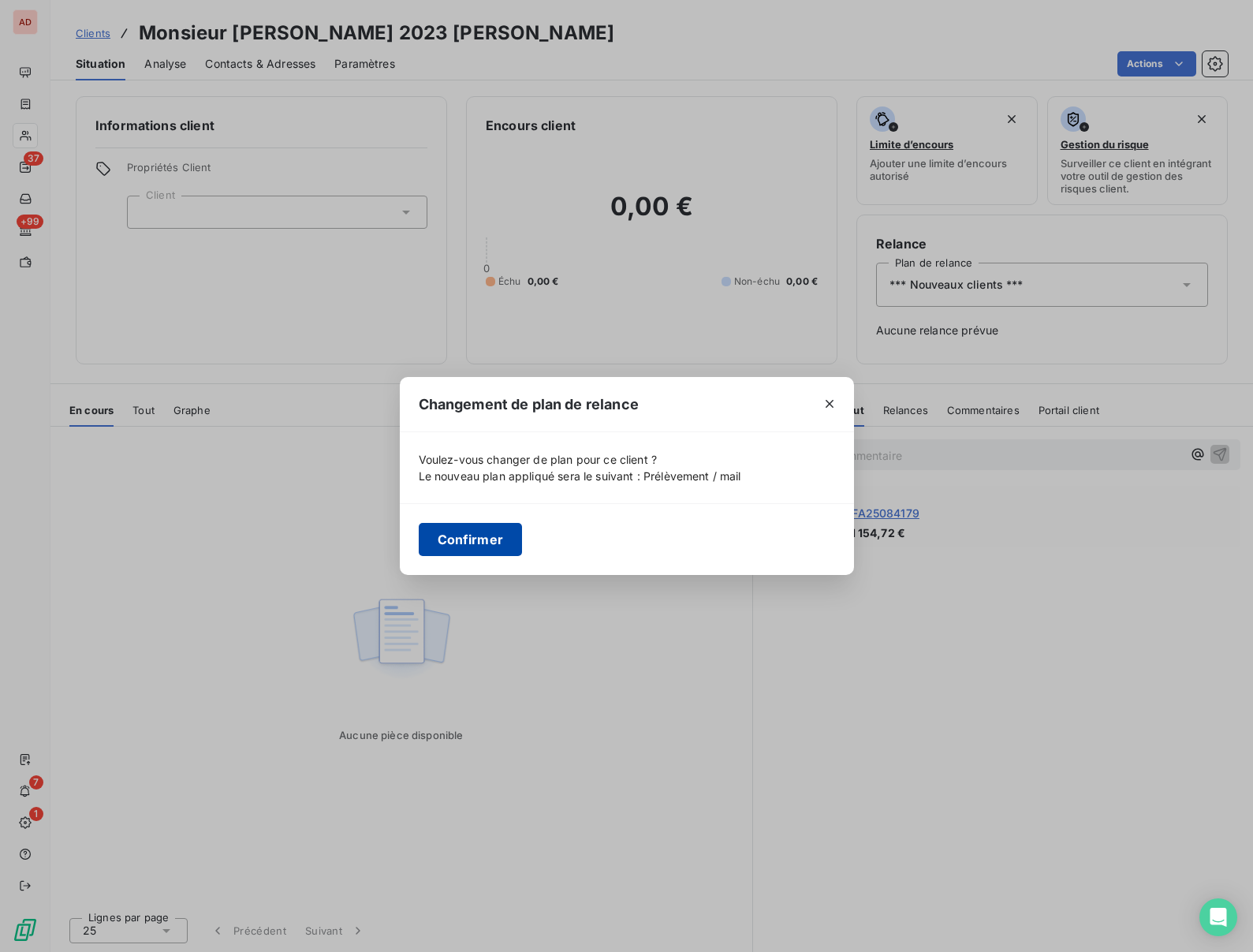
click at [476, 538] on button "Confirmer" at bounding box center [470, 539] width 104 height 33
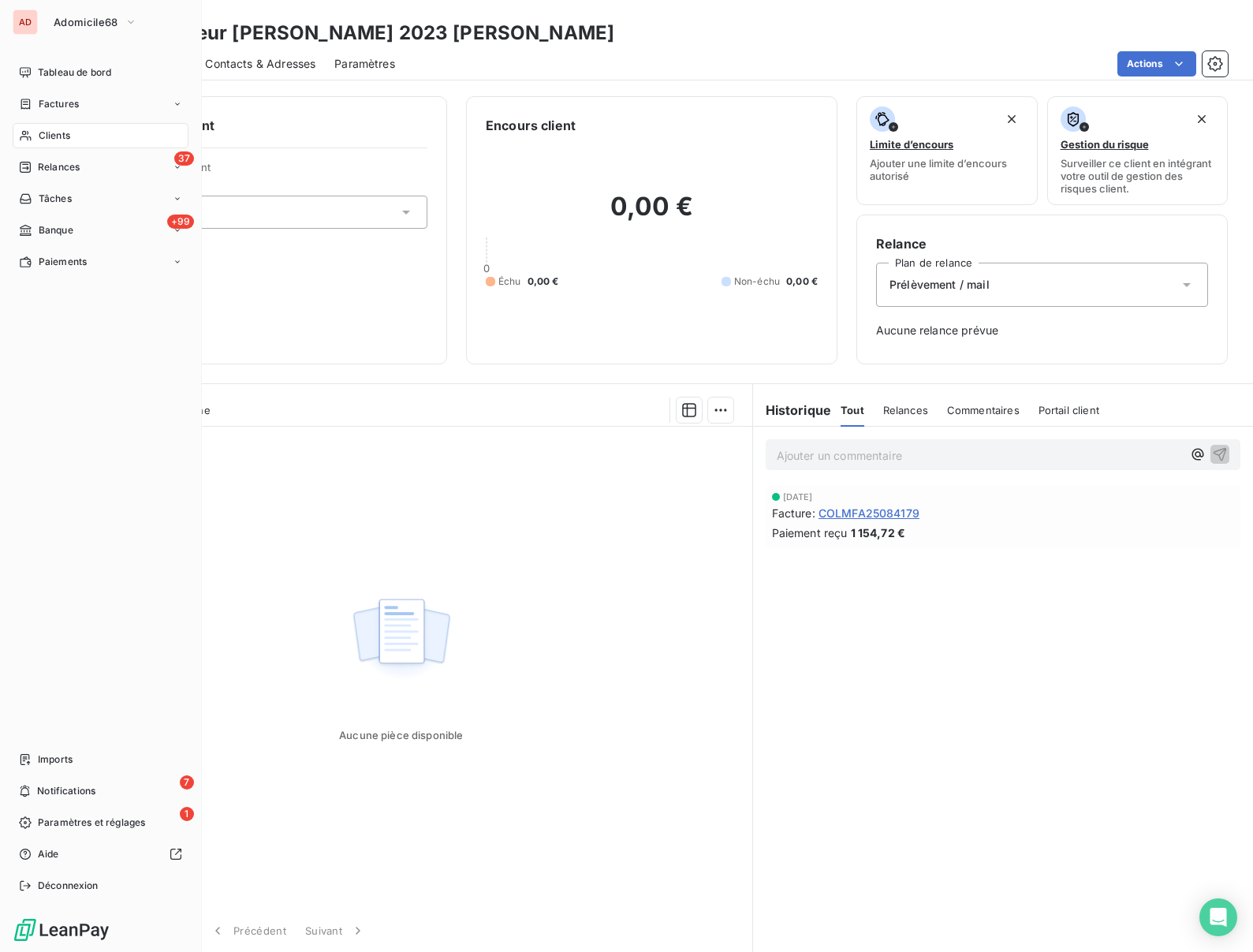
click at [46, 143] on div "Clients" at bounding box center [100, 135] width 176 height 25
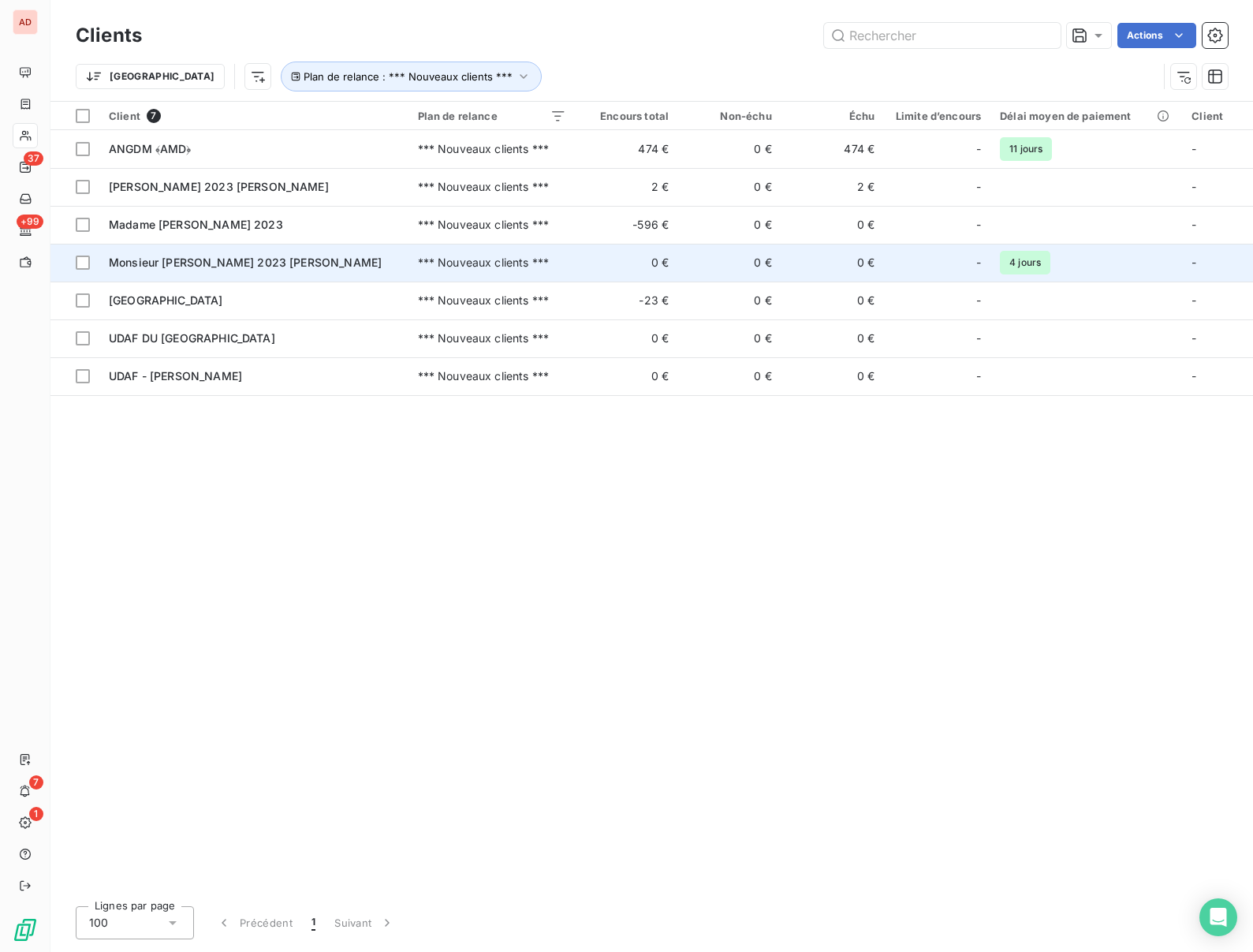
click at [174, 258] on span "Monsieur STOCKY 2023 Fernand" at bounding box center [245, 262] width 273 height 13
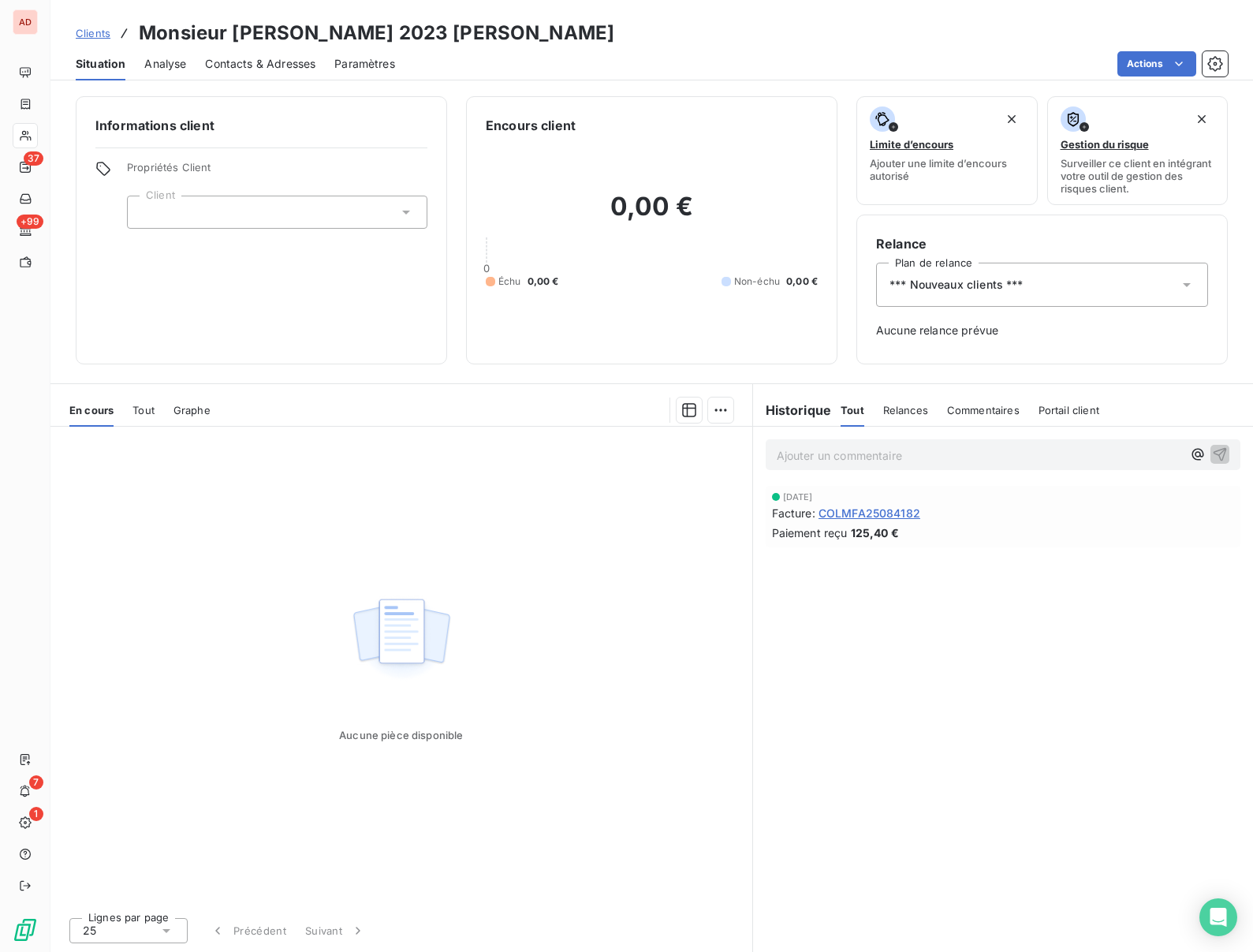
click at [269, 31] on h3 "Monsieur STOCKY 2023 Fernand" at bounding box center [376, 33] width 476 height 29
click at [977, 282] on span "*** Nouveaux clients ***" at bounding box center [956, 284] width 134 height 16
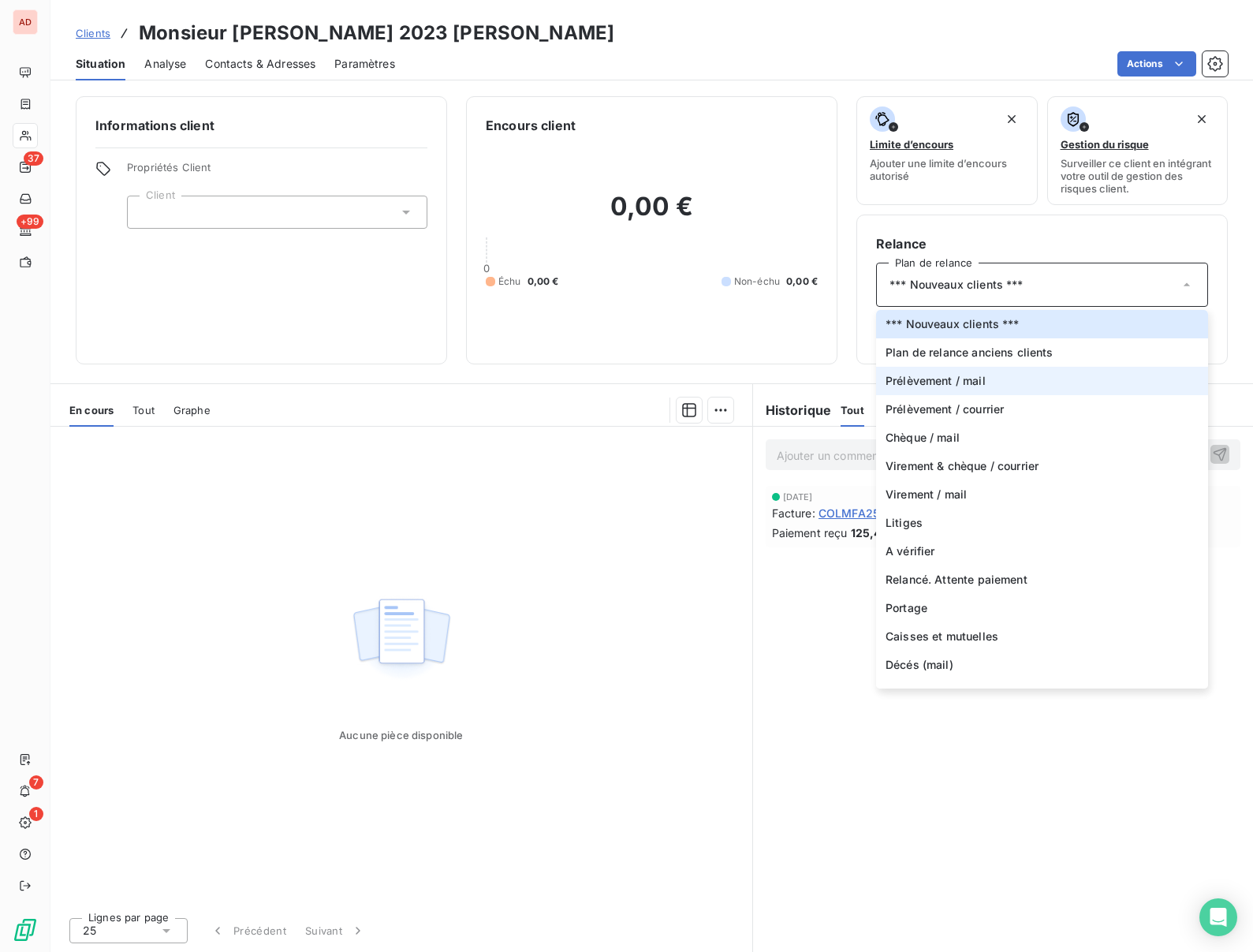
click at [933, 375] on span "Prélèvement / mail" at bounding box center [936, 380] width 100 height 16
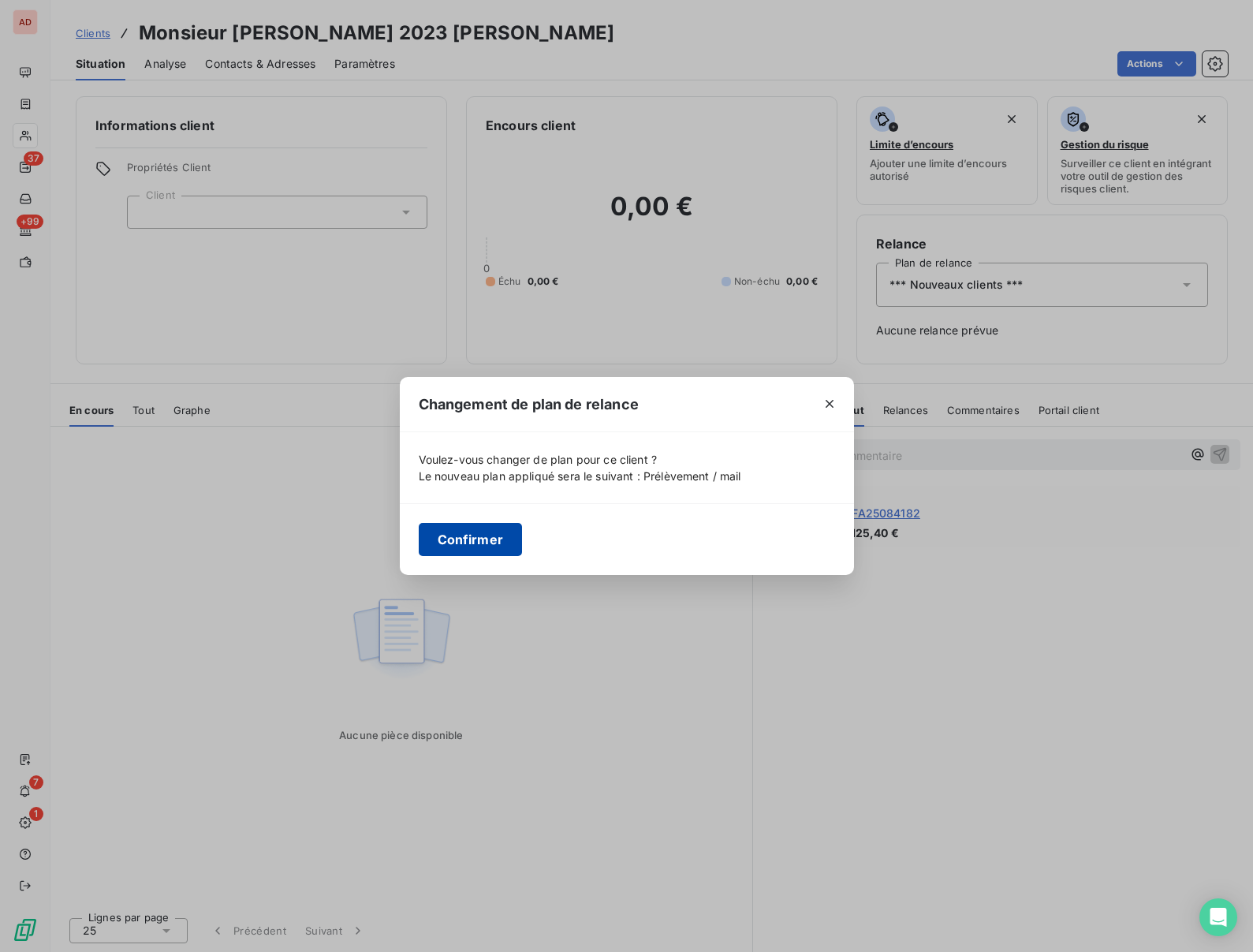
click at [462, 547] on button "Confirmer" at bounding box center [470, 539] width 104 height 33
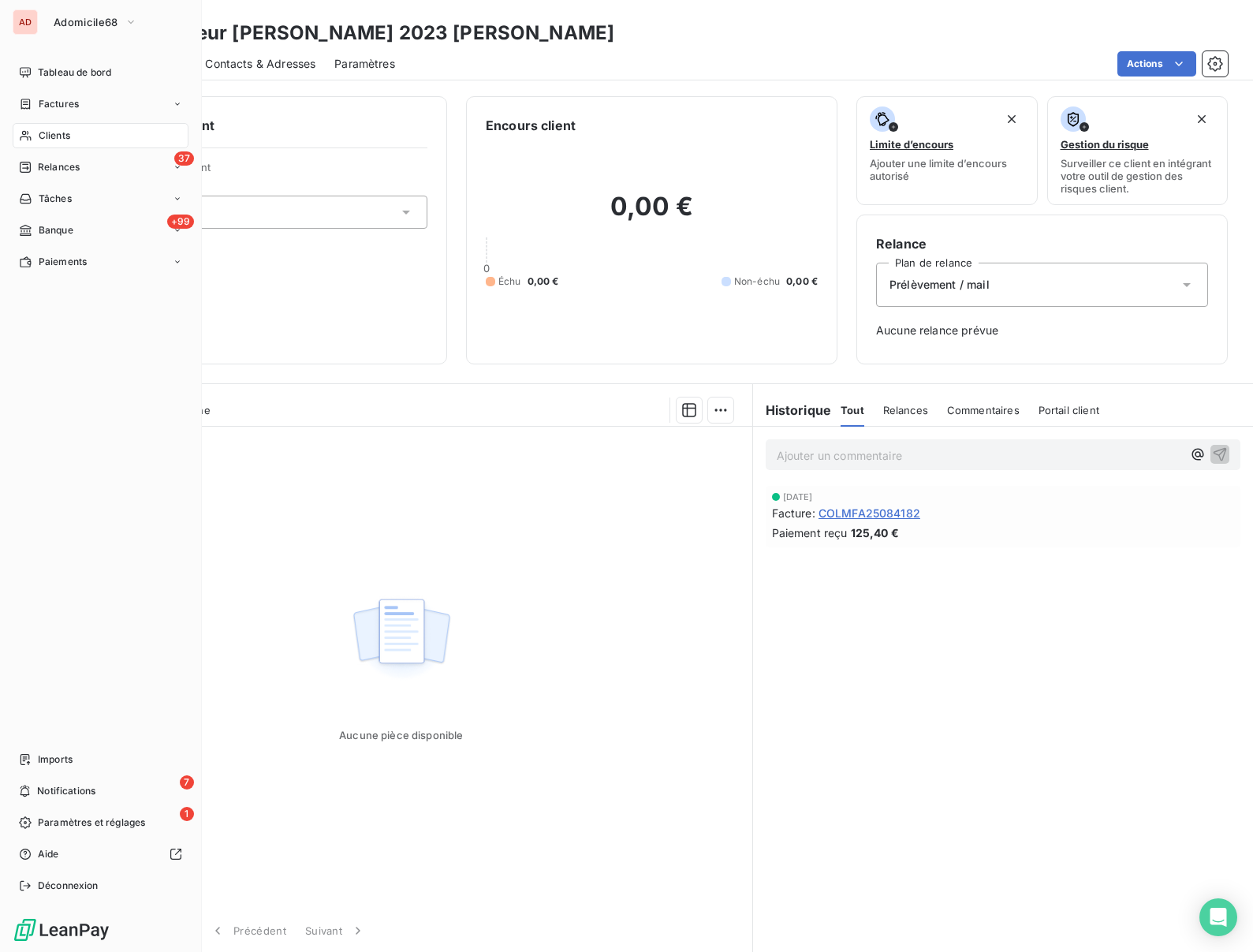
click at [39, 139] on span "Clients" at bounding box center [55, 135] width 32 height 14
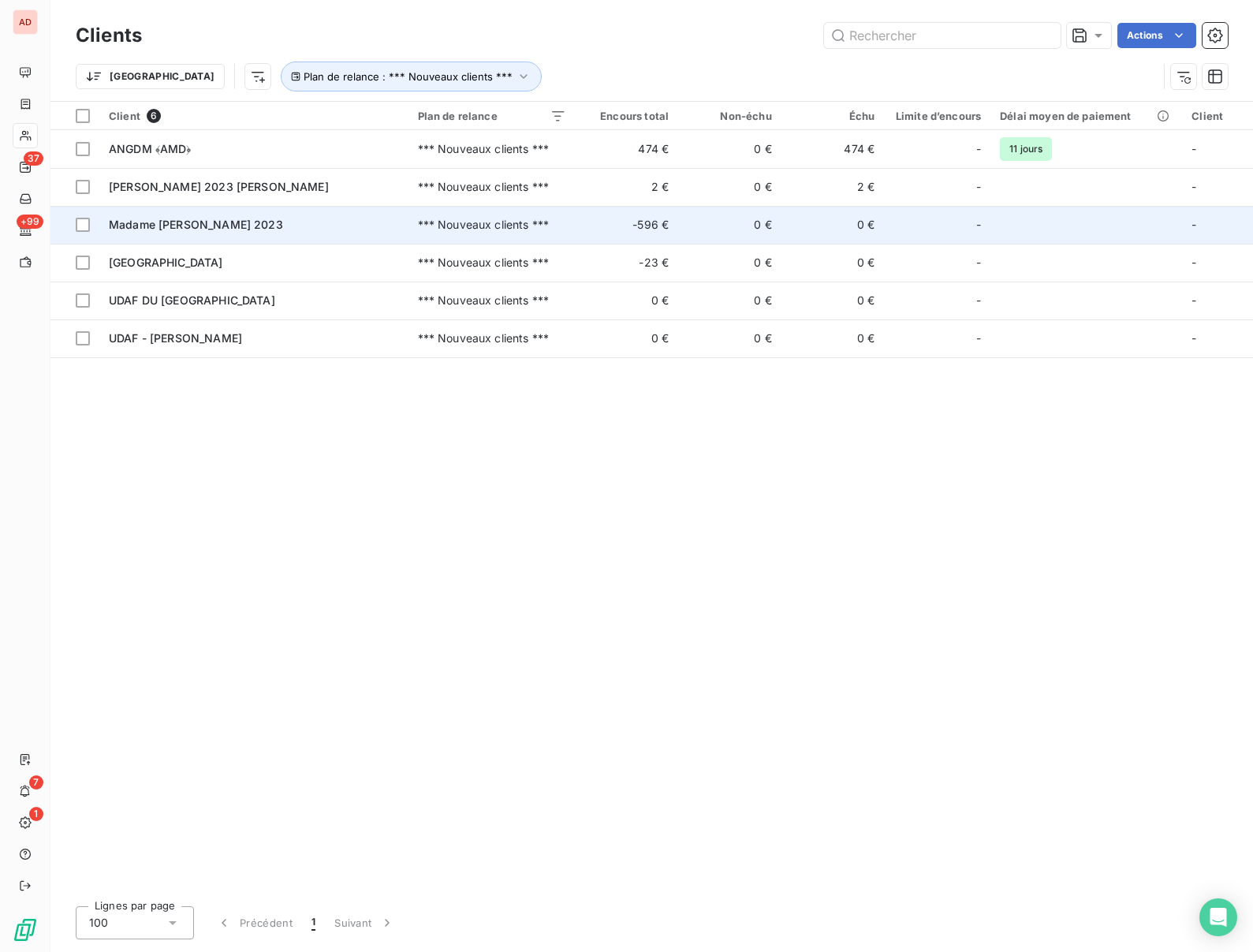
click at [205, 223] on span "Madame SCHLEGEL 2023" at bounding box center [195, 224] width 174 height 13
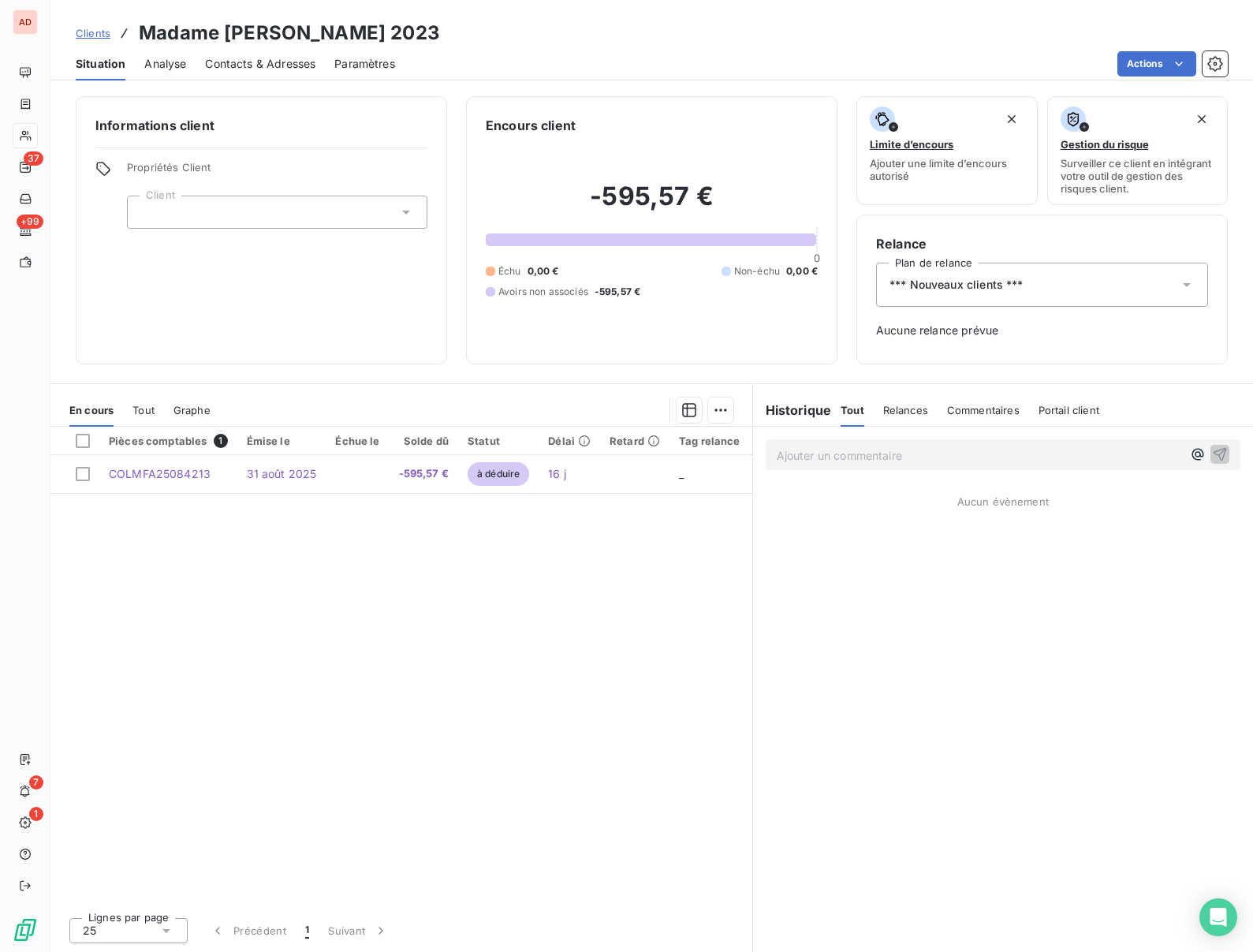
click at [276, 22] on h3 "Madame SCHLEGEL 2023" at bounding box center [289, 33] width 301 height 29
click at [1150, 65] on html "AD 37 +99 7 1 Clients Madame SCHLEGEL 2023 Situation Analyse Contacts & Adresse…" at bounding box center [626, 476] width 1253 height 952
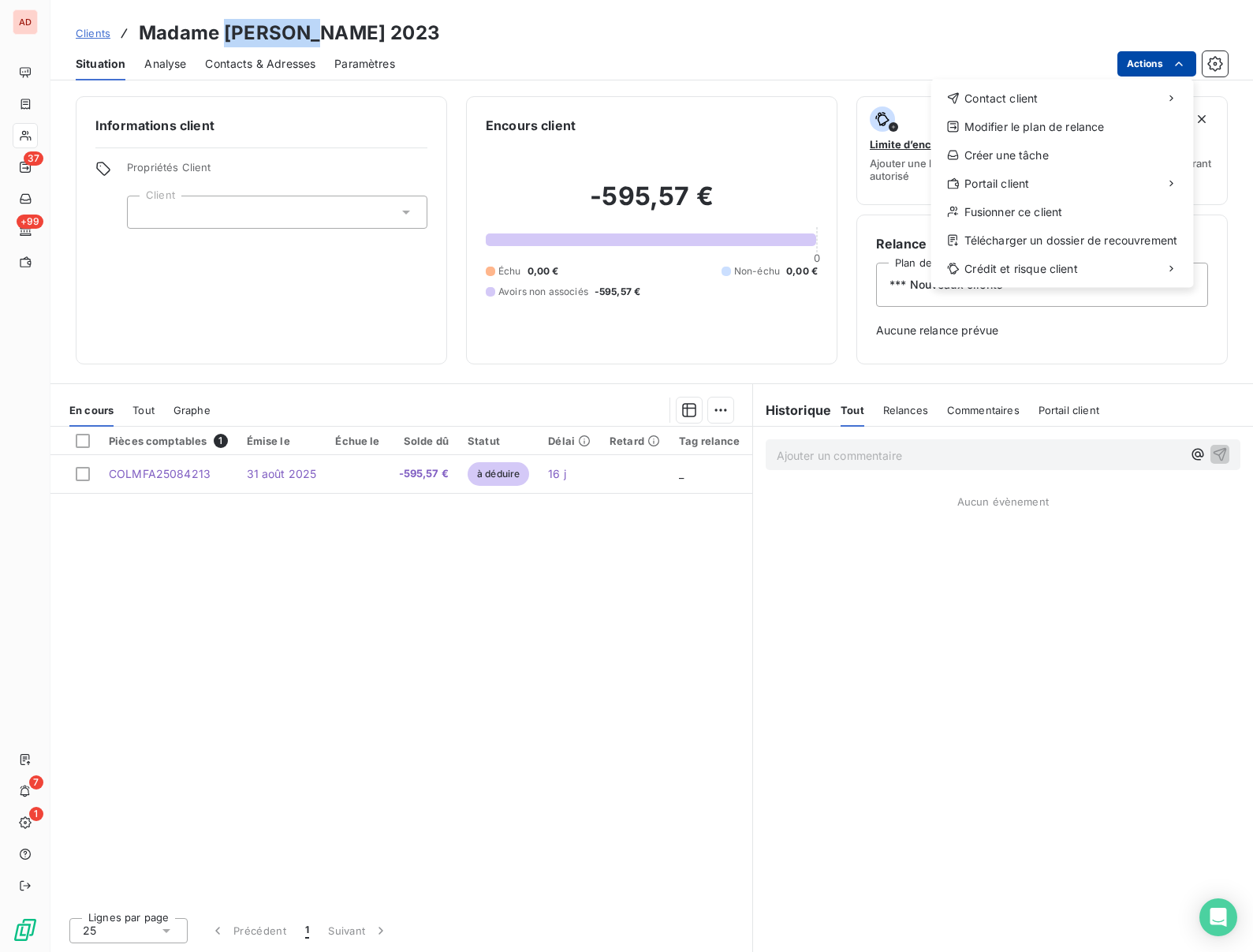
click at [1150, 65] on html "AD 37 +99 7 1 Clients Madame SCHLEGEL 2023 Situation Analyse Contacts & Adresse…" at bounding box center [626, 476] width 1253 height 952
click at [981, 205] on div "Fusionner ce client" at bounding box center [1062, 212] width 250 height 25
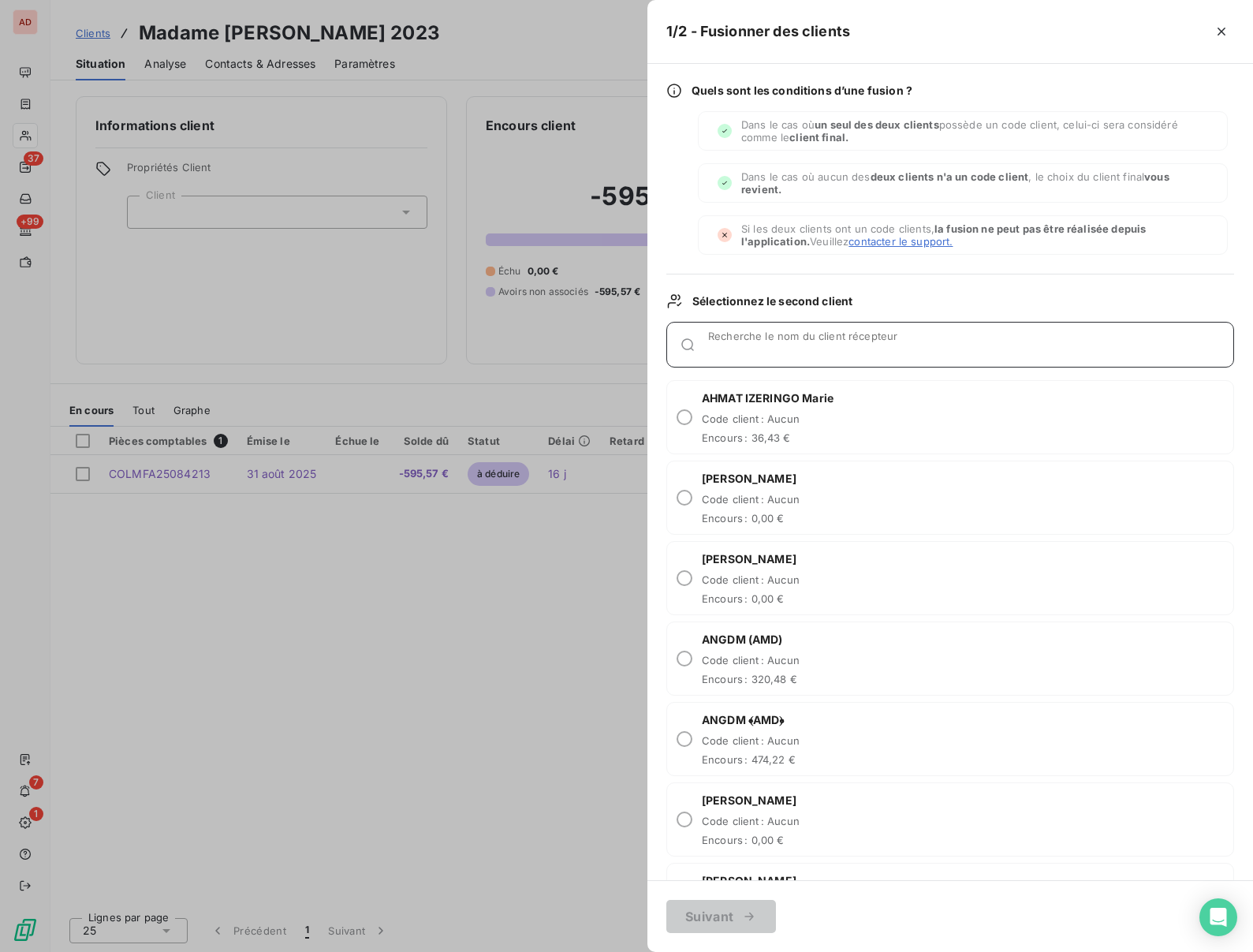
click at [722, 347] on input "Recherche le nom du client récepteur" at bounding box center [970, 350] width 525 height 16
paste input "SCHLEGEL"
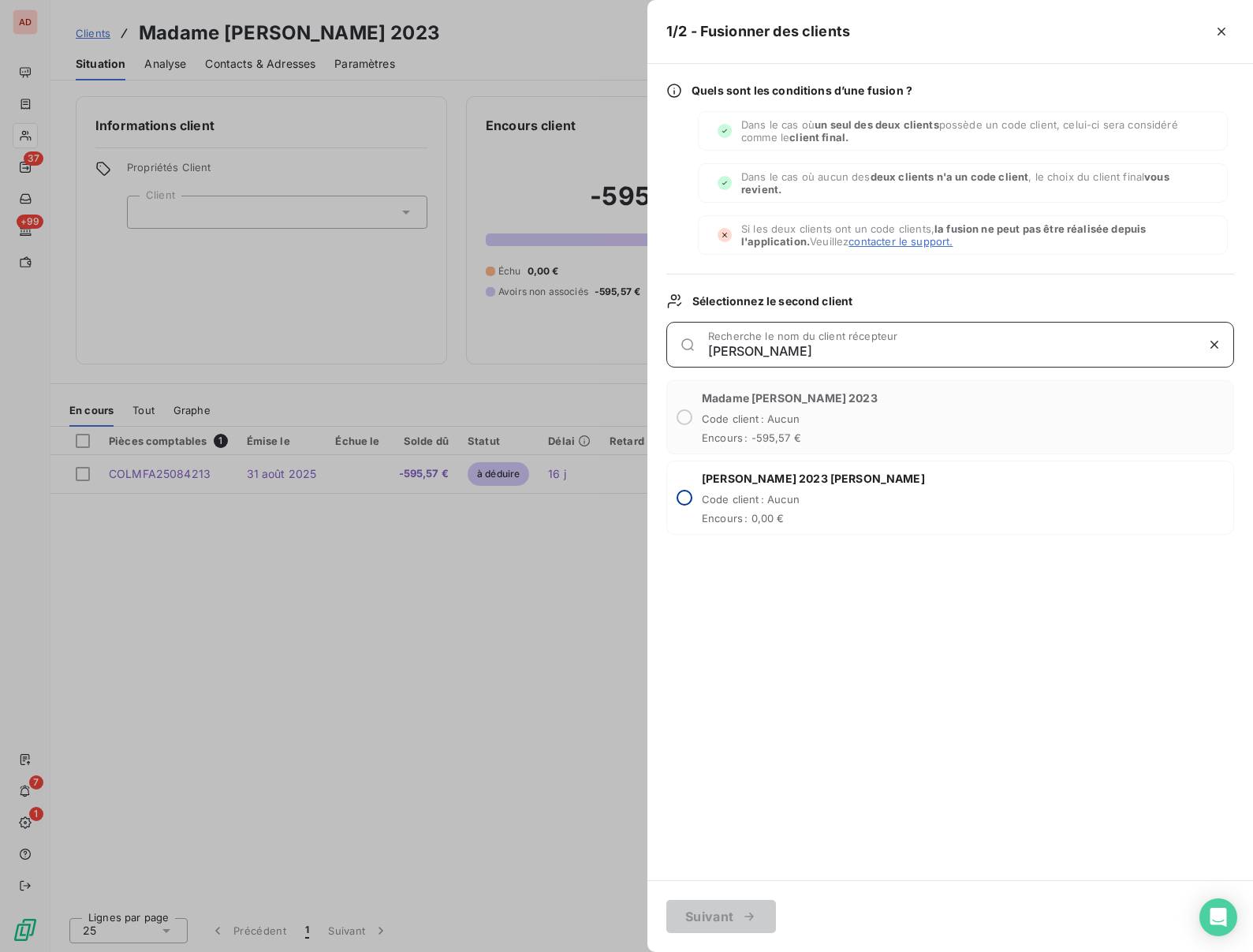
type input "SCHLEGEL"
click at [689, 493] on input "radio" at bounding box center [684, 497] width 16 height 16
radio input "true"
click at [690, 911] on button "Suivant" at bounding box center [721, 917] width 110 height 33
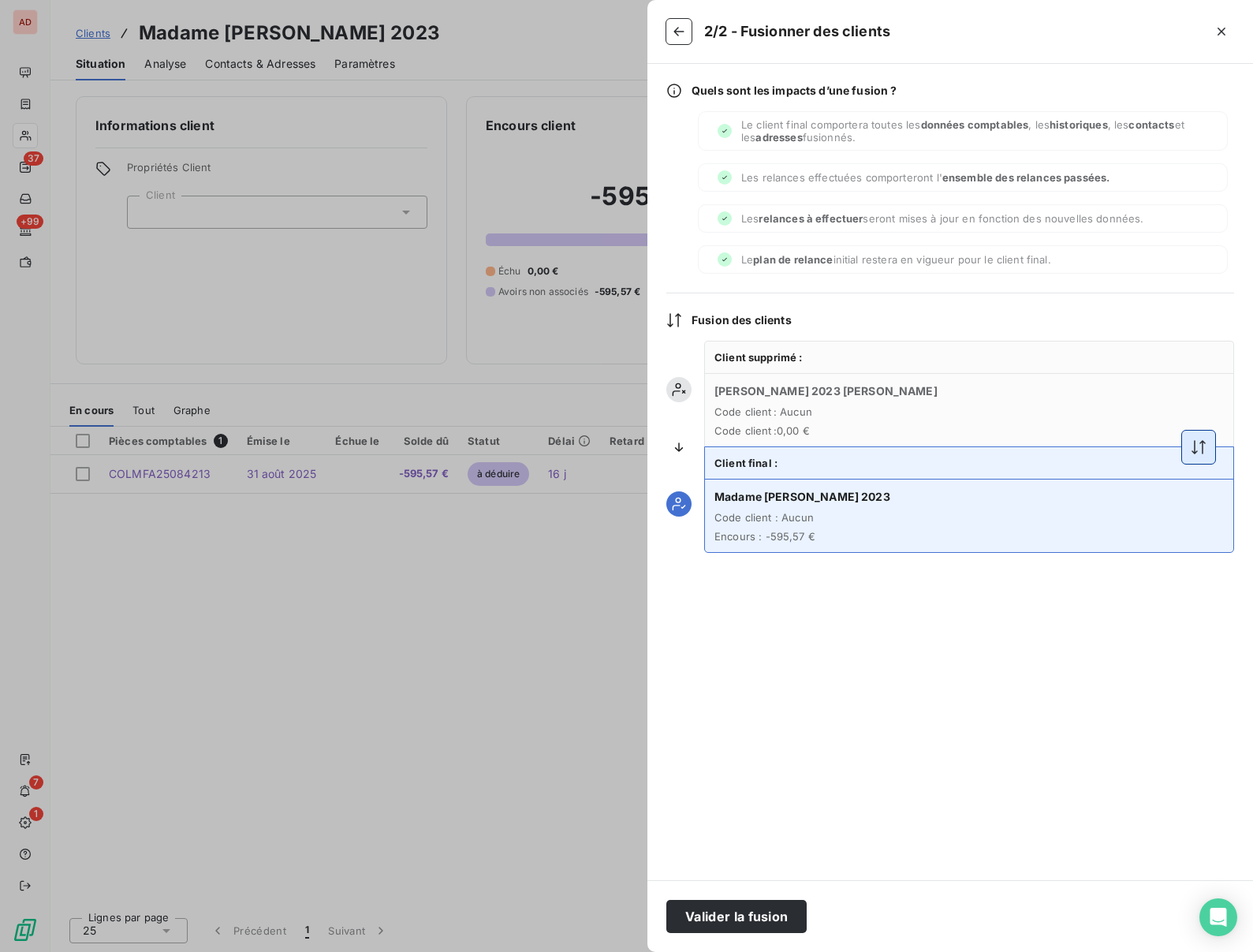
click at [1202, 450] on icon "button" at bounding box center [1198, 446] width 14 height 14
click at [726, 918] on button "Valider la fusion" at bounding box center [736, 917] width 140 height 33
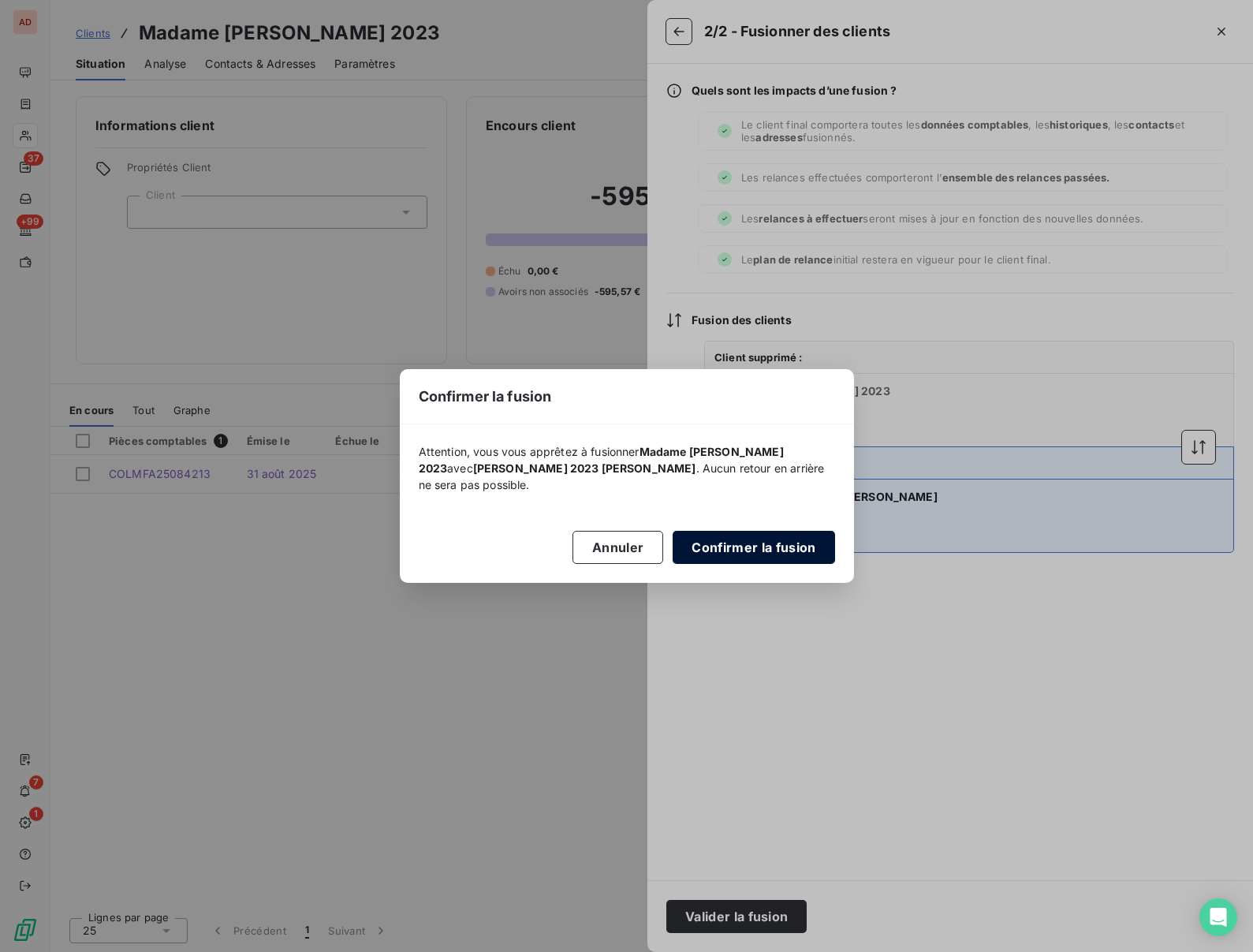
click at [717, 554] on button "Confirmer la fusion" at bounding box center [754, 548] width 162 height 33
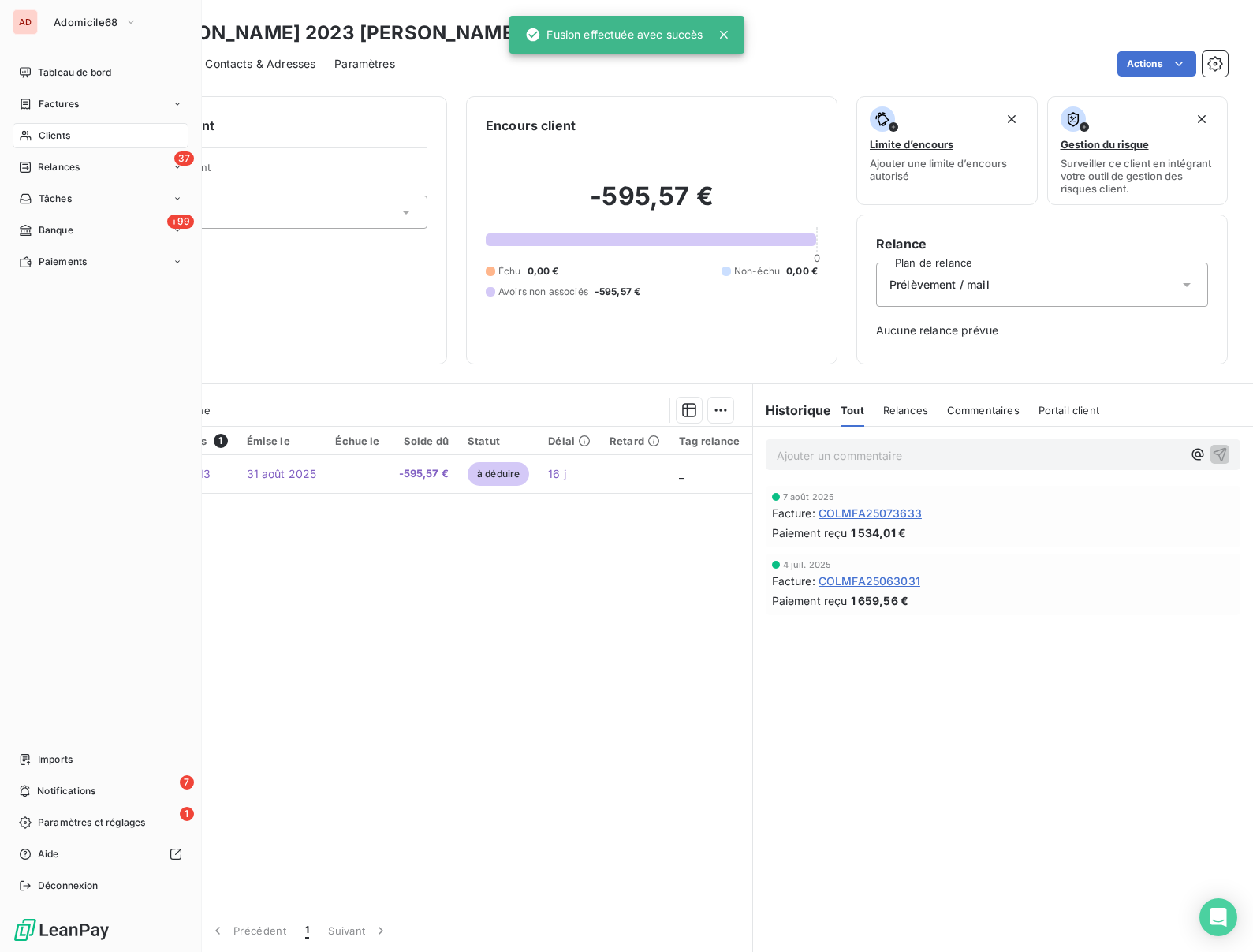
click at [41, 132] on span "Clients" at bounding box center [55, 135] width 32 height 14
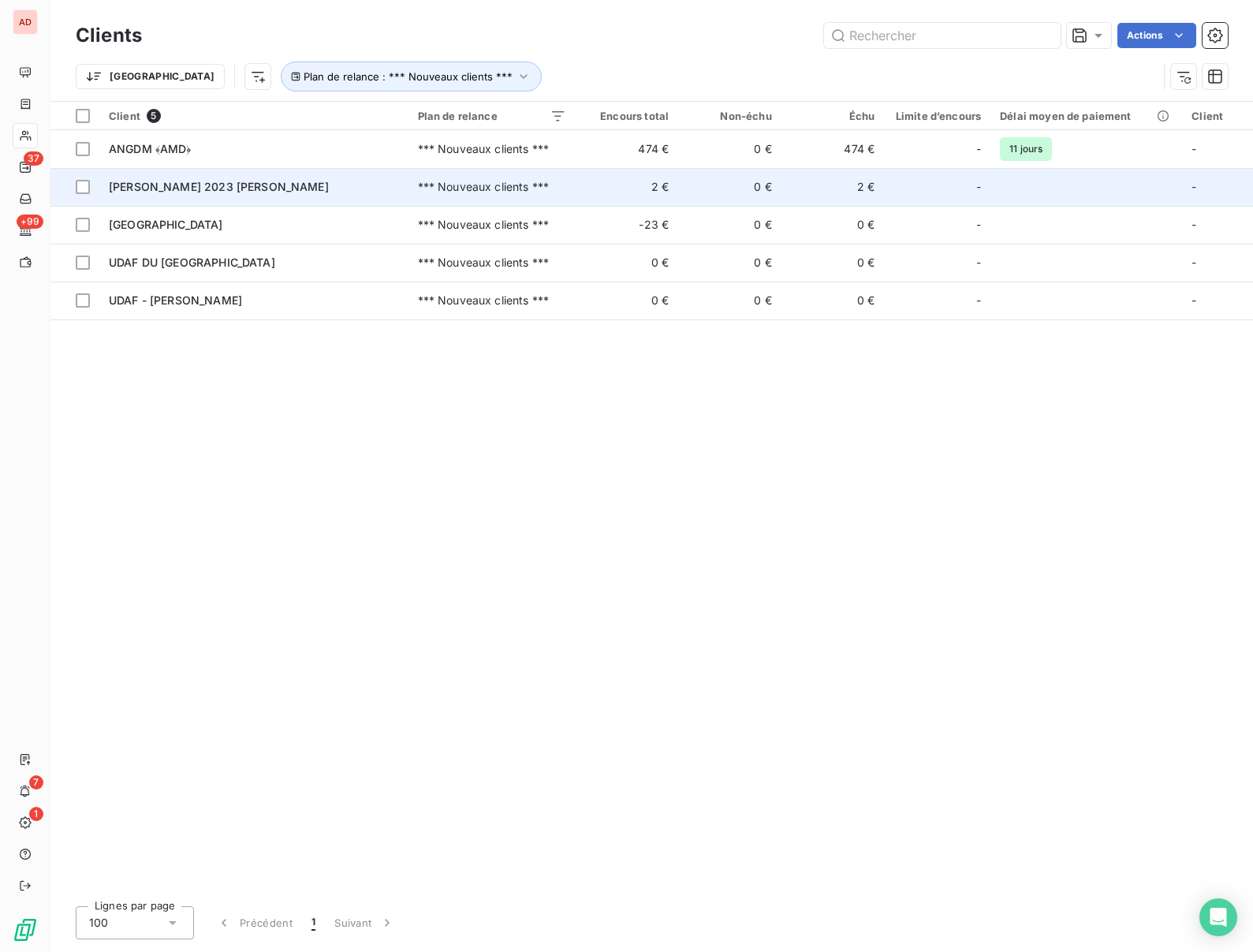
click at [185, 176] on td "[PERSON_NAME] 2023 [PERSON_NAME]" at bounding box center [254, 187] width 310 height 38
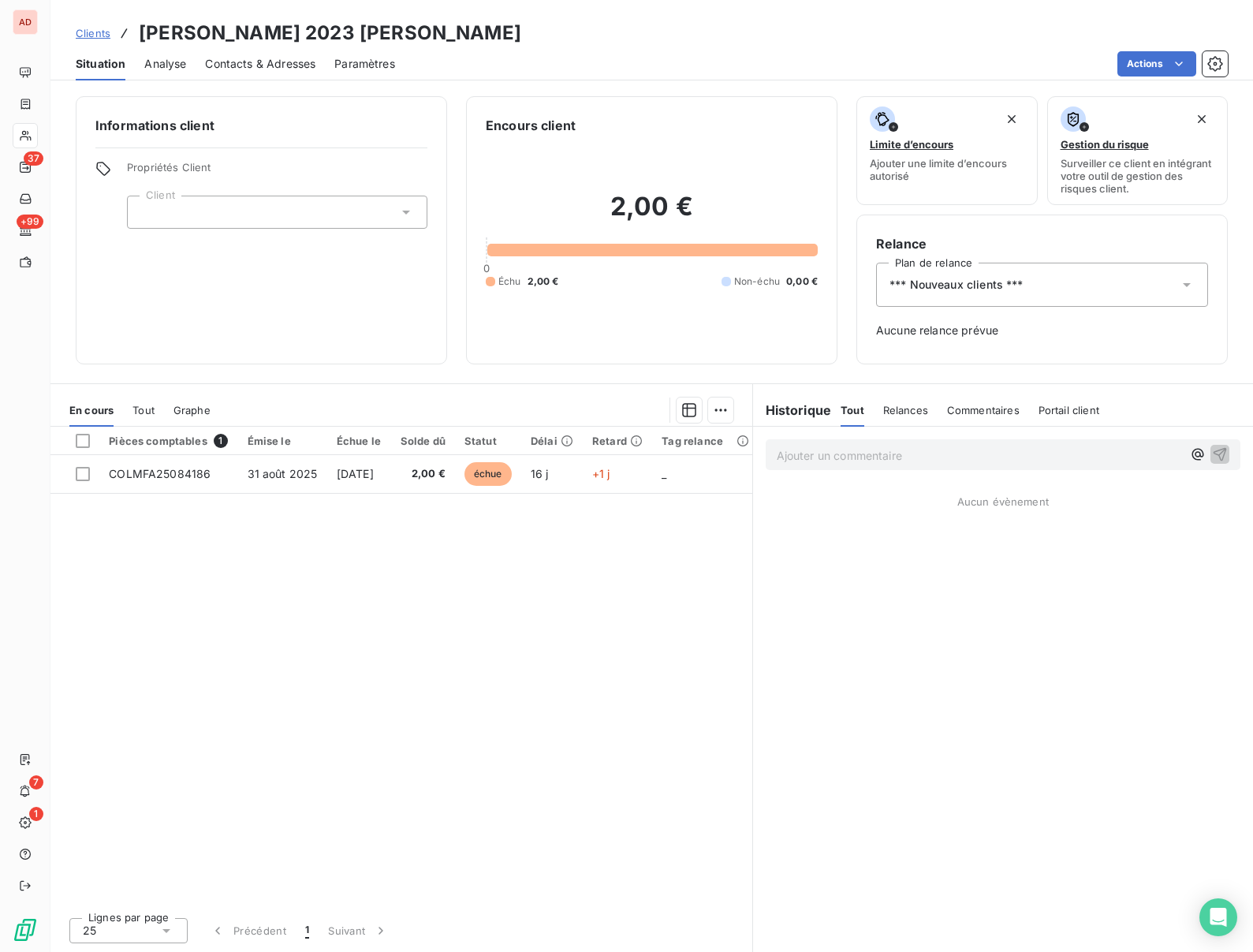
click at [214, 27] on h3 "[PERSON_NAME] 2023 [PERSON_NAME]" at bounding box center [329, 33] width 382 height 29
click at [1005, 282] on span "*** Nouveaux clients ***" at bounding box center [956, 284] width 134 height 16
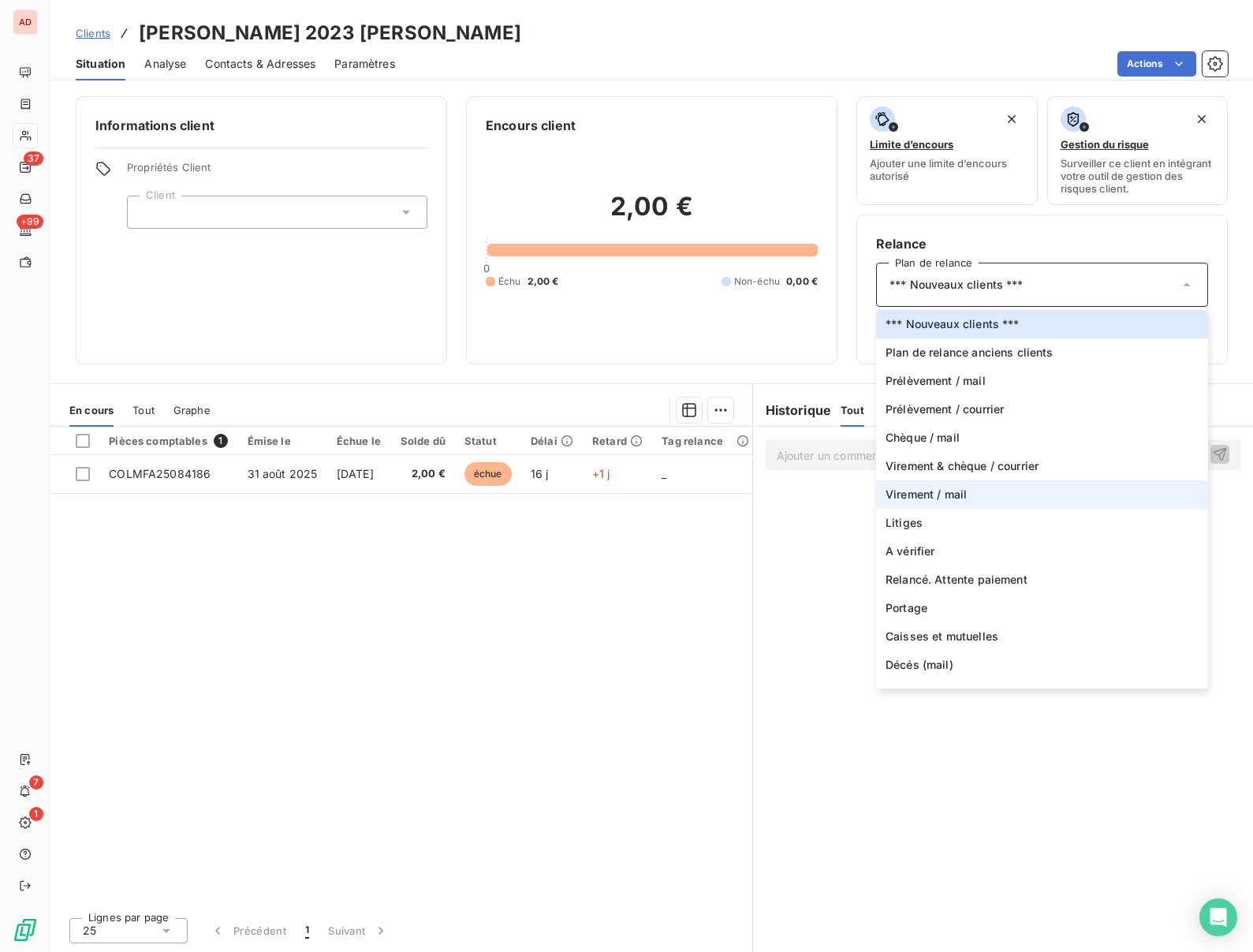
click at [934, 500] on span "Virement / mail" at bounding box center [926, 494] width 81 height 16
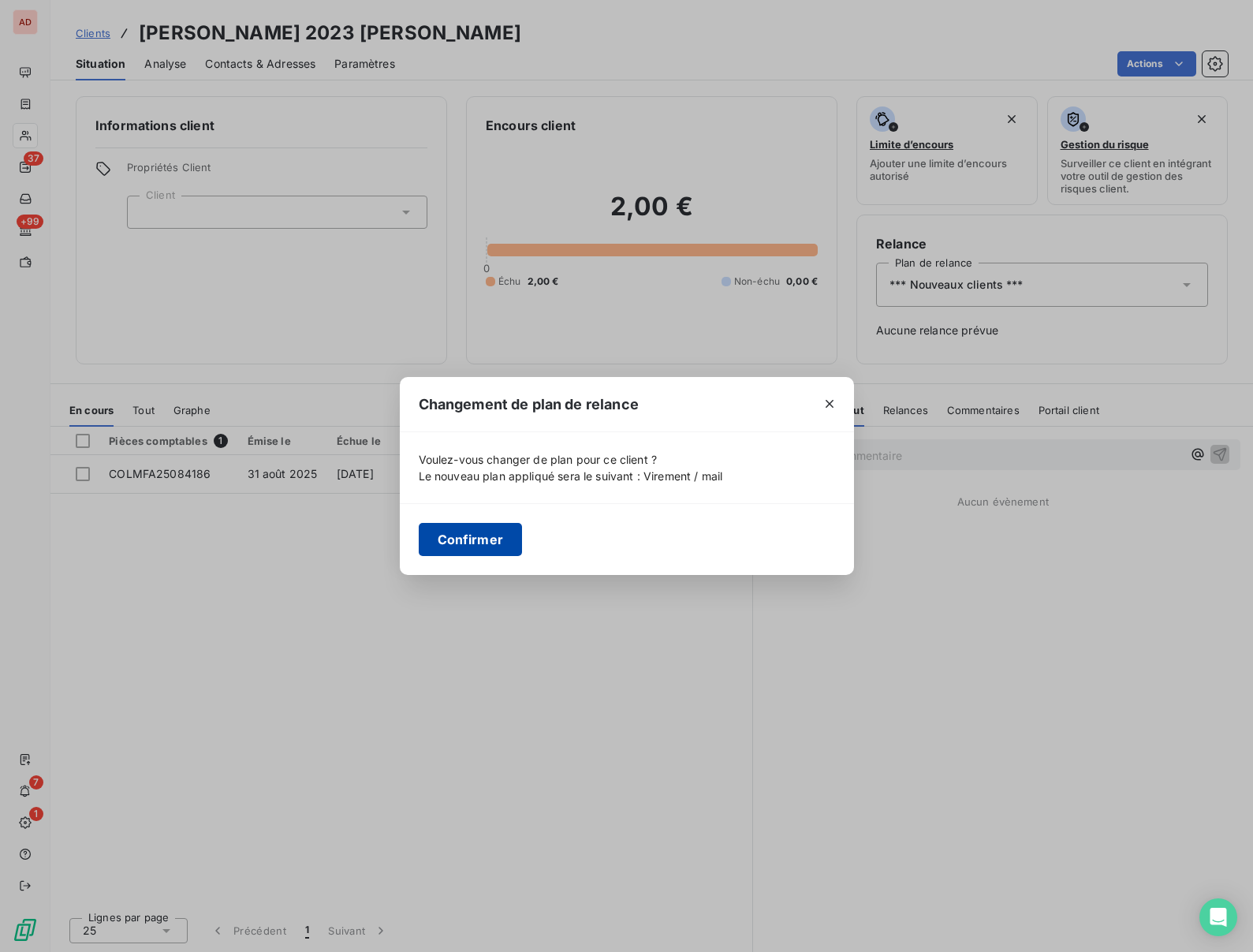
click at [490, 540] on button "Confirmer" at bounding box center [470, 539] width 104 height 33
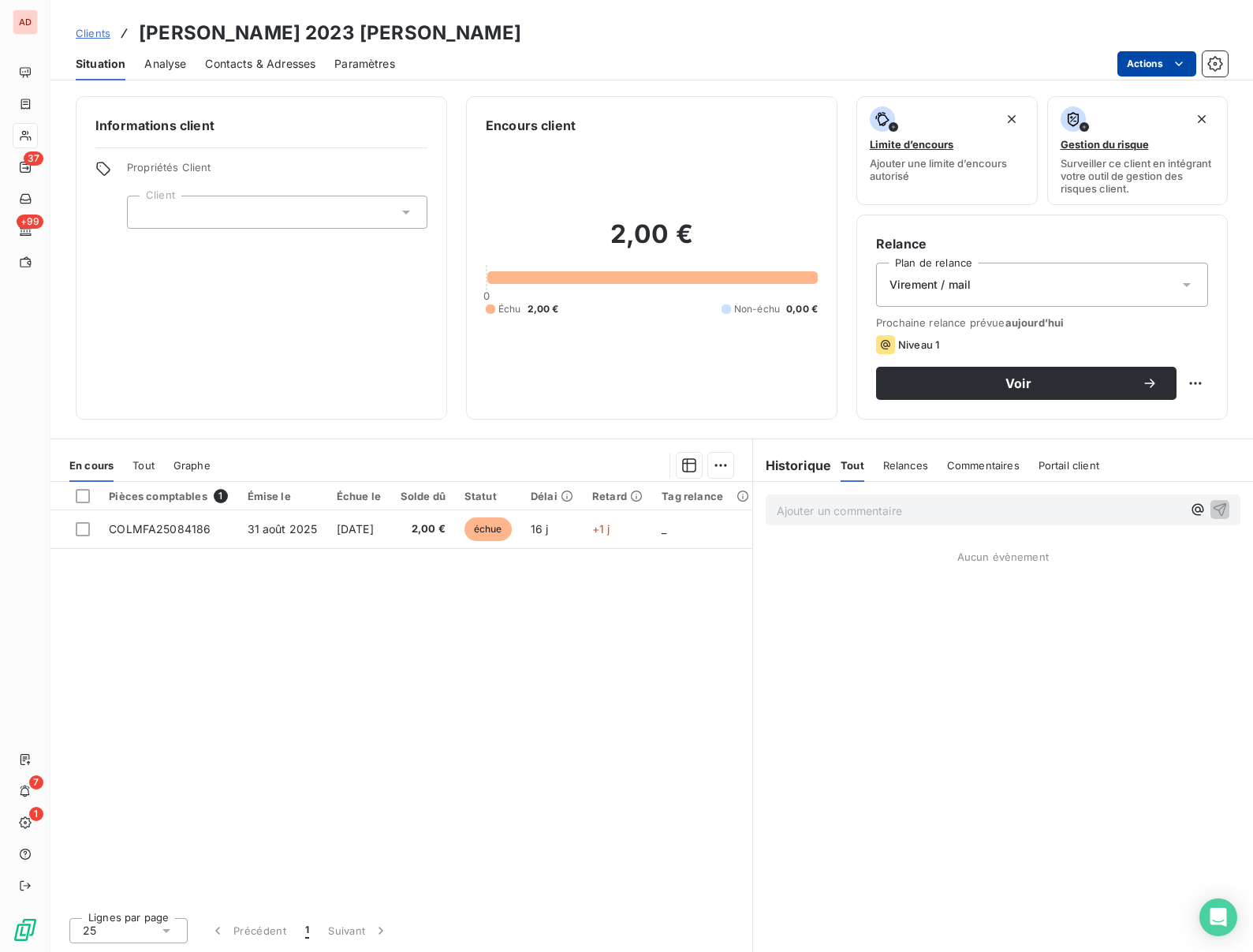
click at [1145, 65] on html "AD 37 +99 7 1 Clients KAUFMAN 2023 Gilles Situation Analyse Contacts & Adresses…" at bounding box center [626, 476] width 1253 height 952
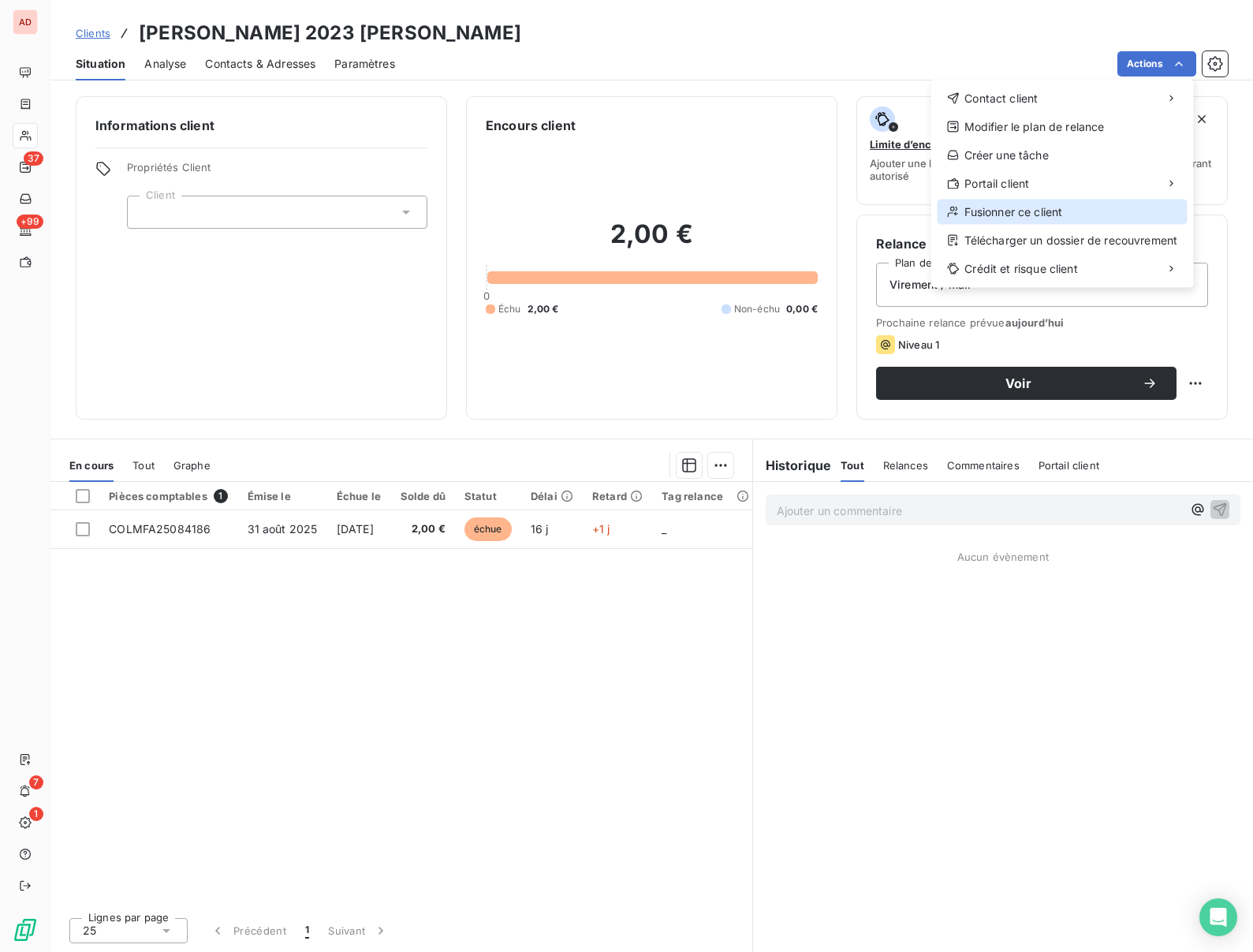
click at [978, 210] on div "Fusionner ce client" at bounding box center [1062, 212] width 250 height 25
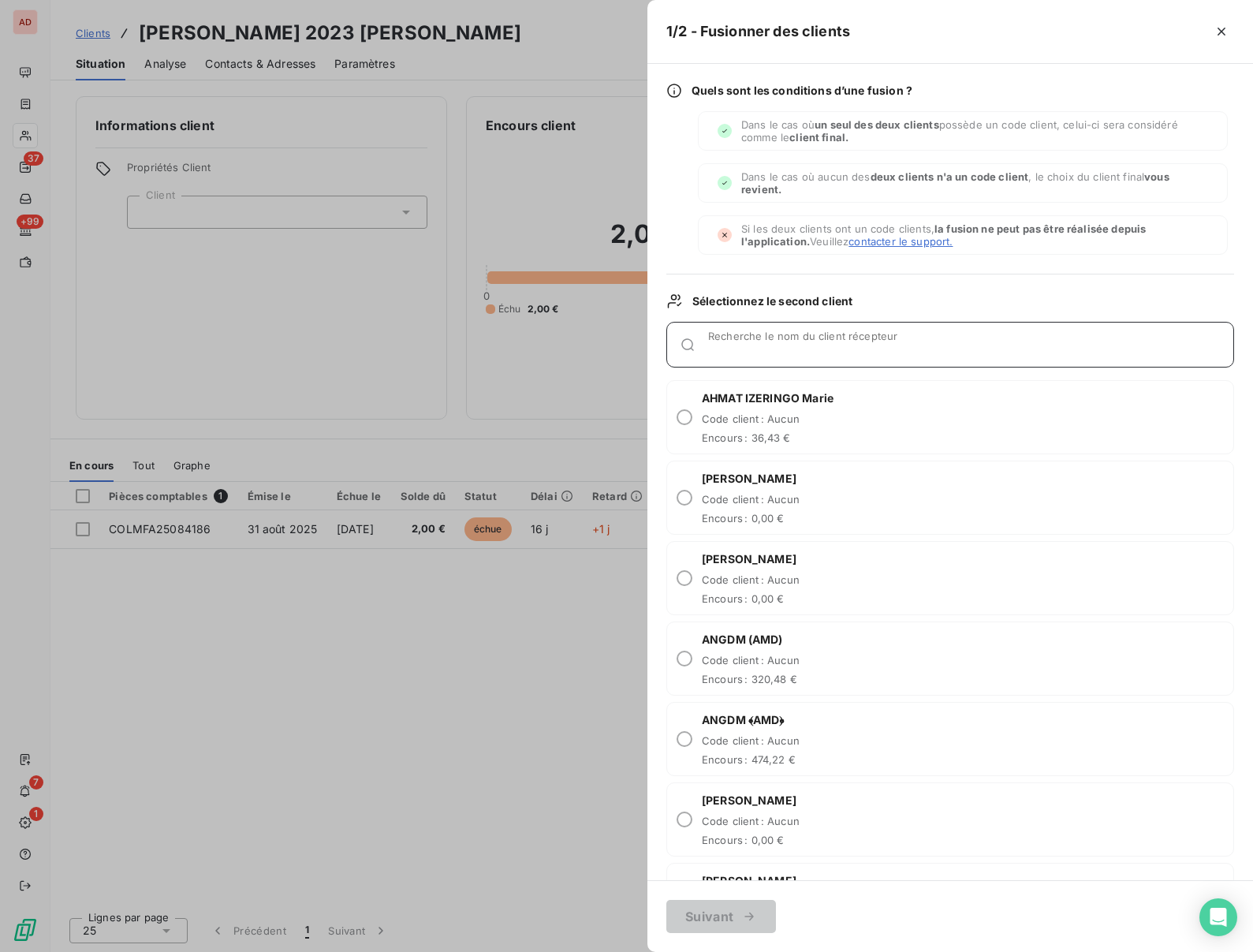
click at [762, 349] on input "Recherche le nom du client récepteur" at bounding box center [970, 350] width 525 height 16
paste input "KAUFMAN"
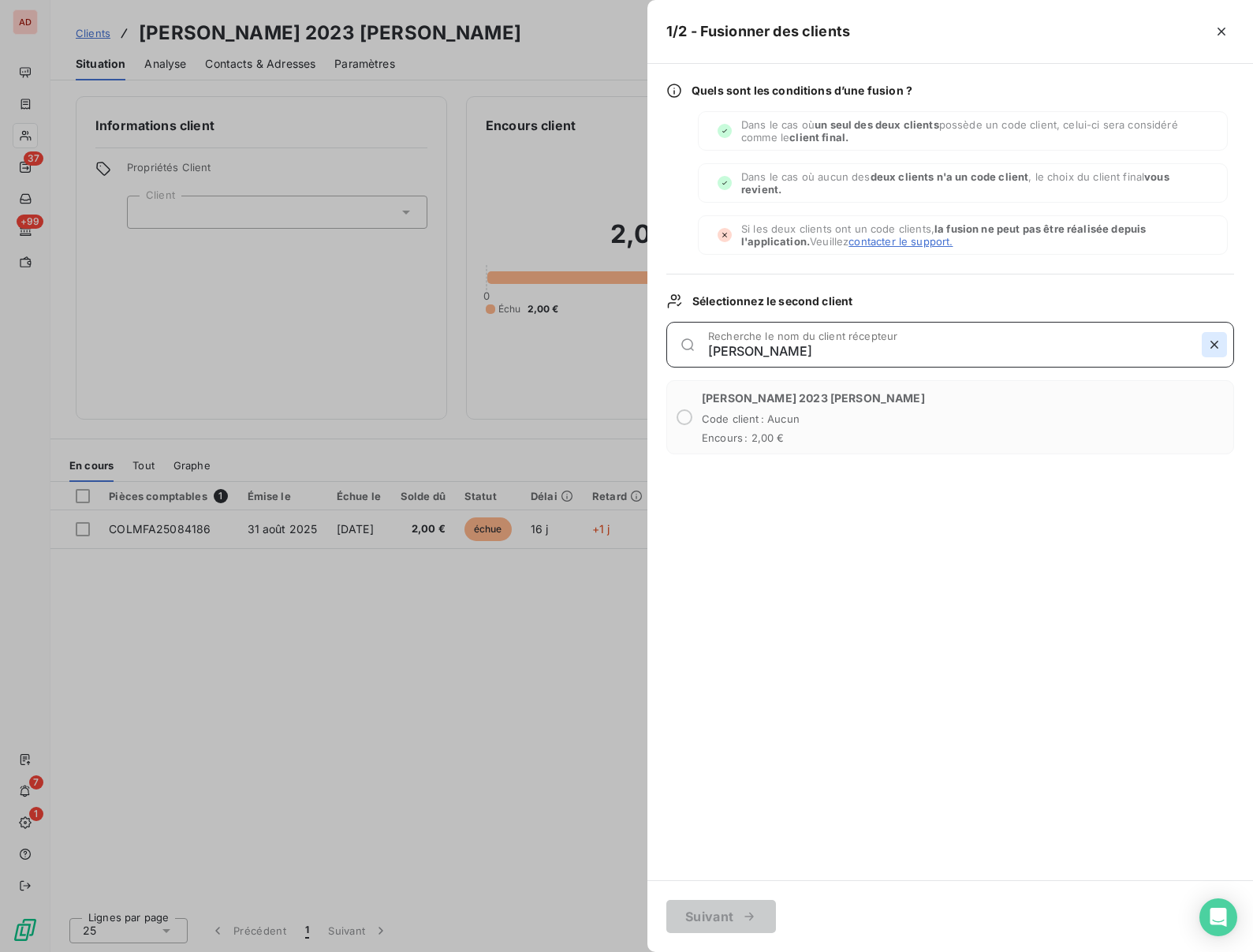
type input "KAUFMAN"
click at [1204, 342] on button "button" at bounding box center [1214, 344] width 25 height 25
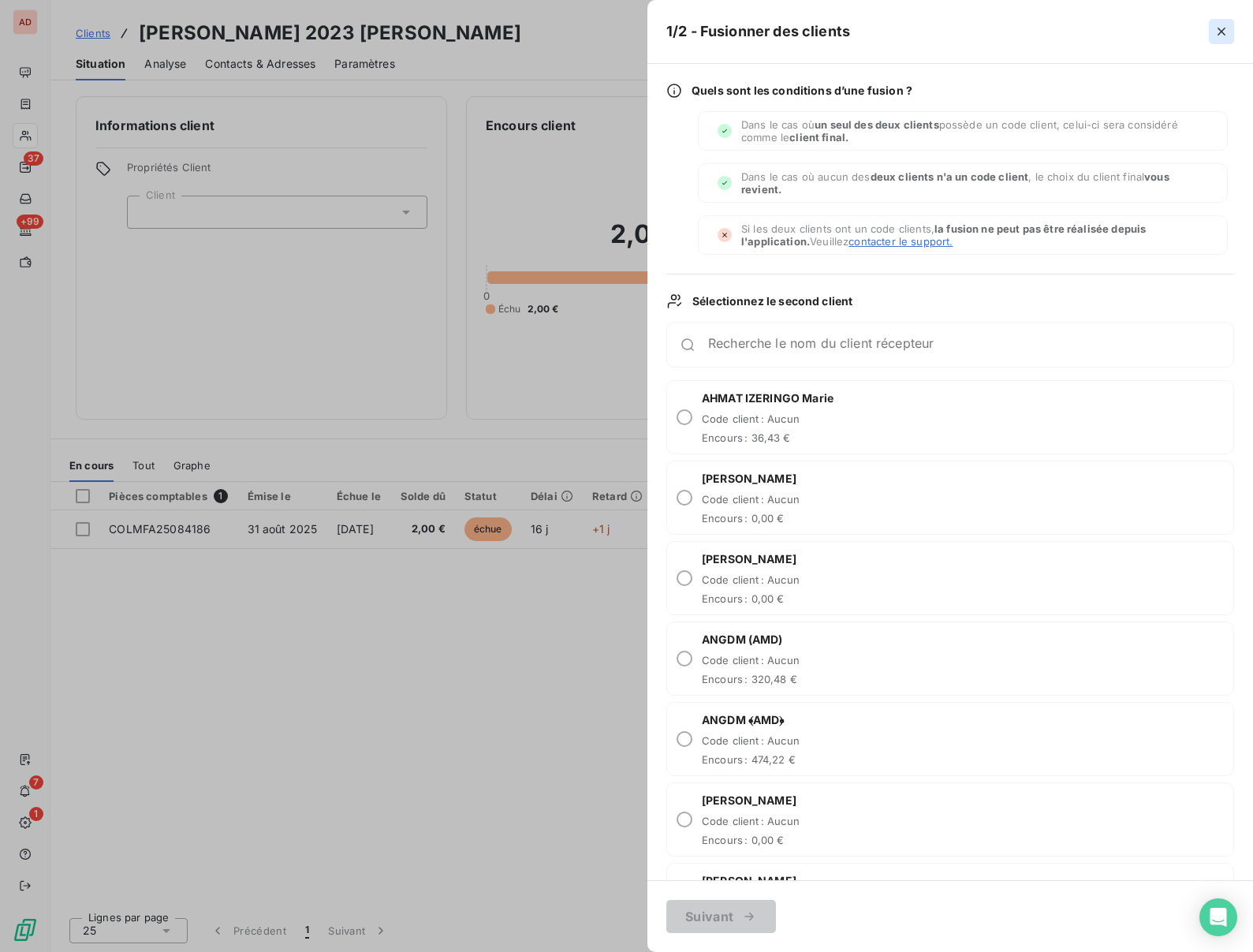
click at [1224, 34] on icon "button" at bounding box center [1221, 32] width 7 height 7
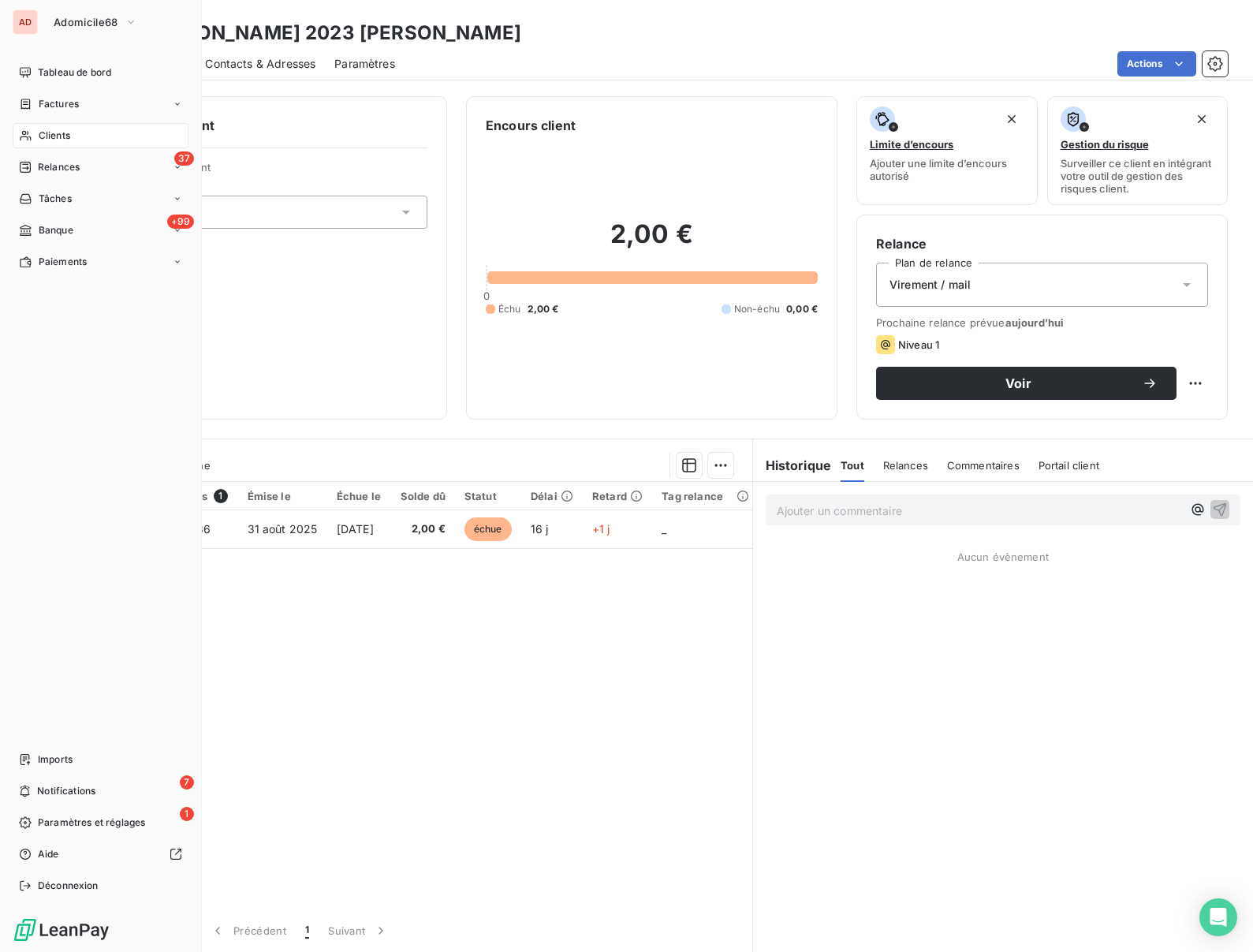
click at [34, 135] on div "Clients" at bounding box center [100, 135] width 176 height 25
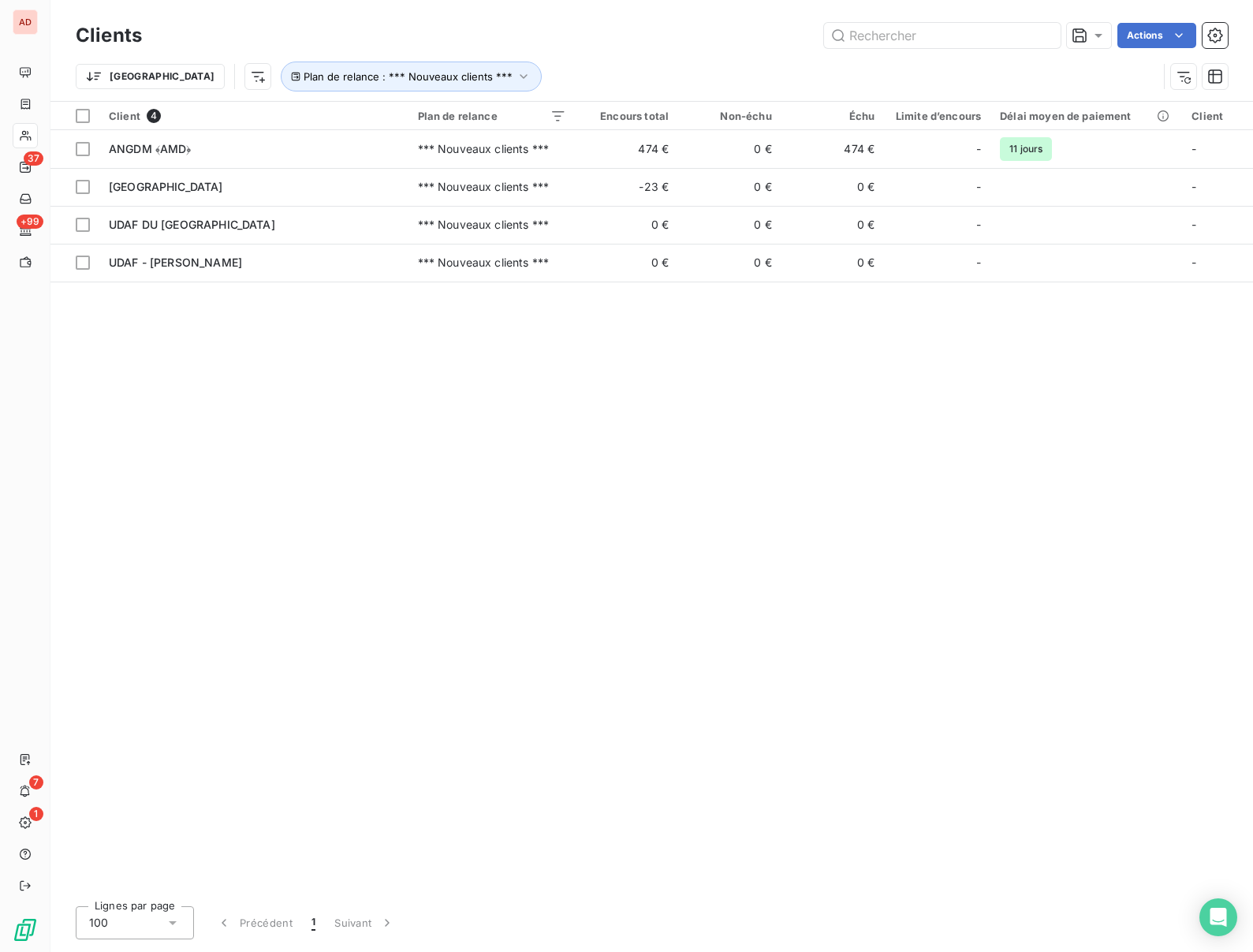
click at [512, 81] on div "Trier Plan de relance : *** Nouveaux clients ***" at bounding box center [616, 76] width 1082 height 30
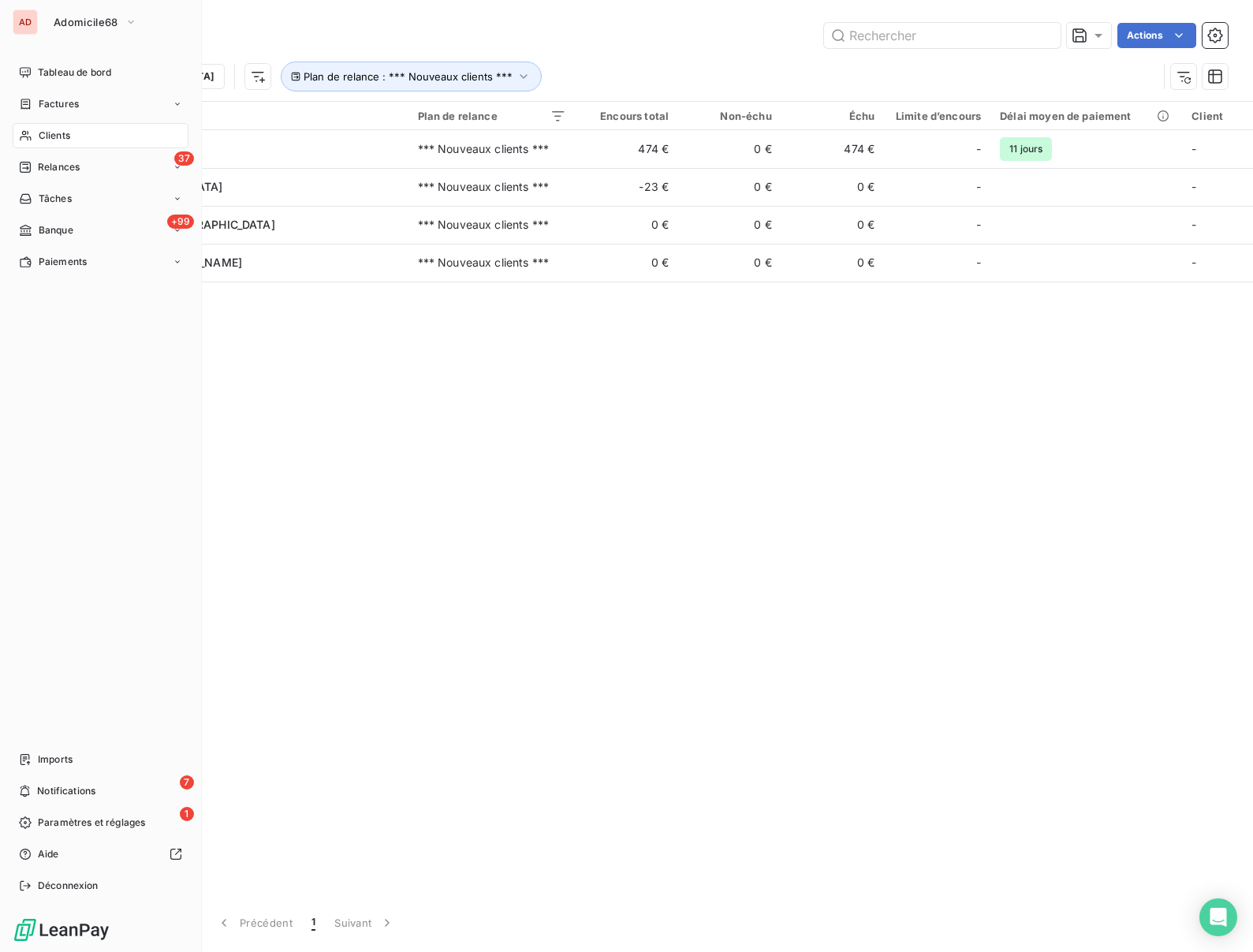
click at [46, 130] on span "Clients" at bounding box center [55, 135] width 32 height 14
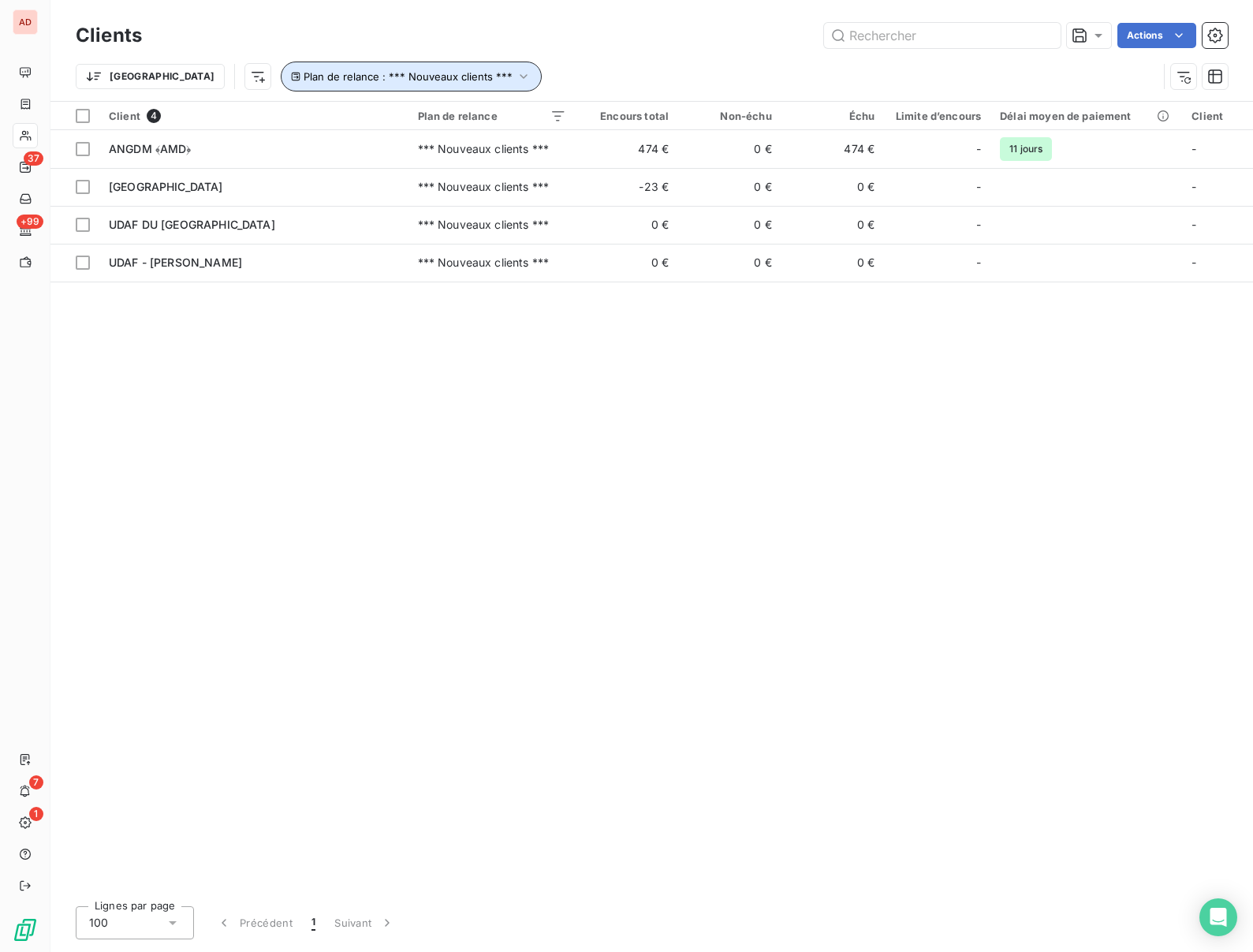
click at [516, 81] on icon "button" at bounding box center [523, 76] width 16 height 16
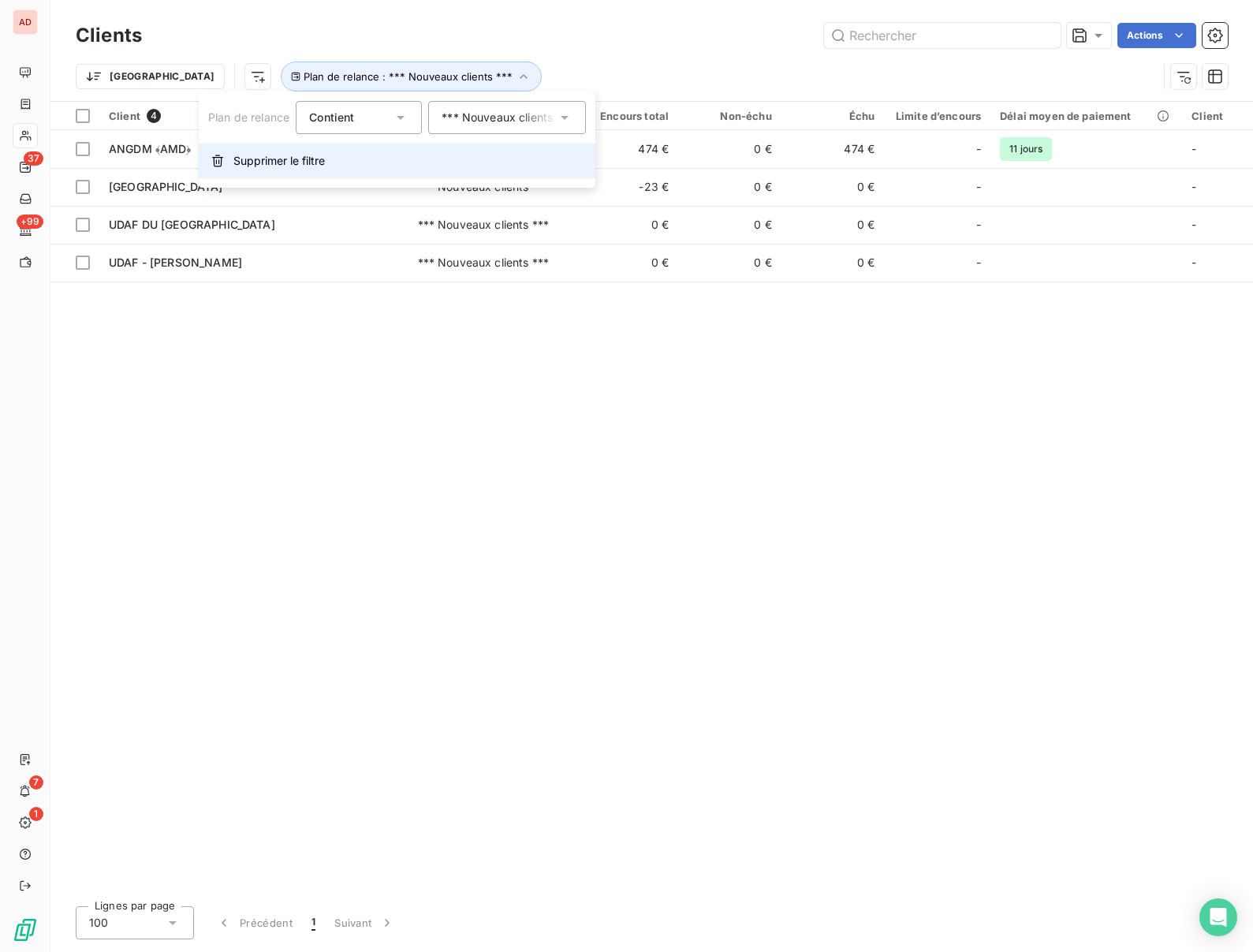
click at [295, 160] on span "Supprimer le filtre" at bounding box center [279, 161] width 91 height 16
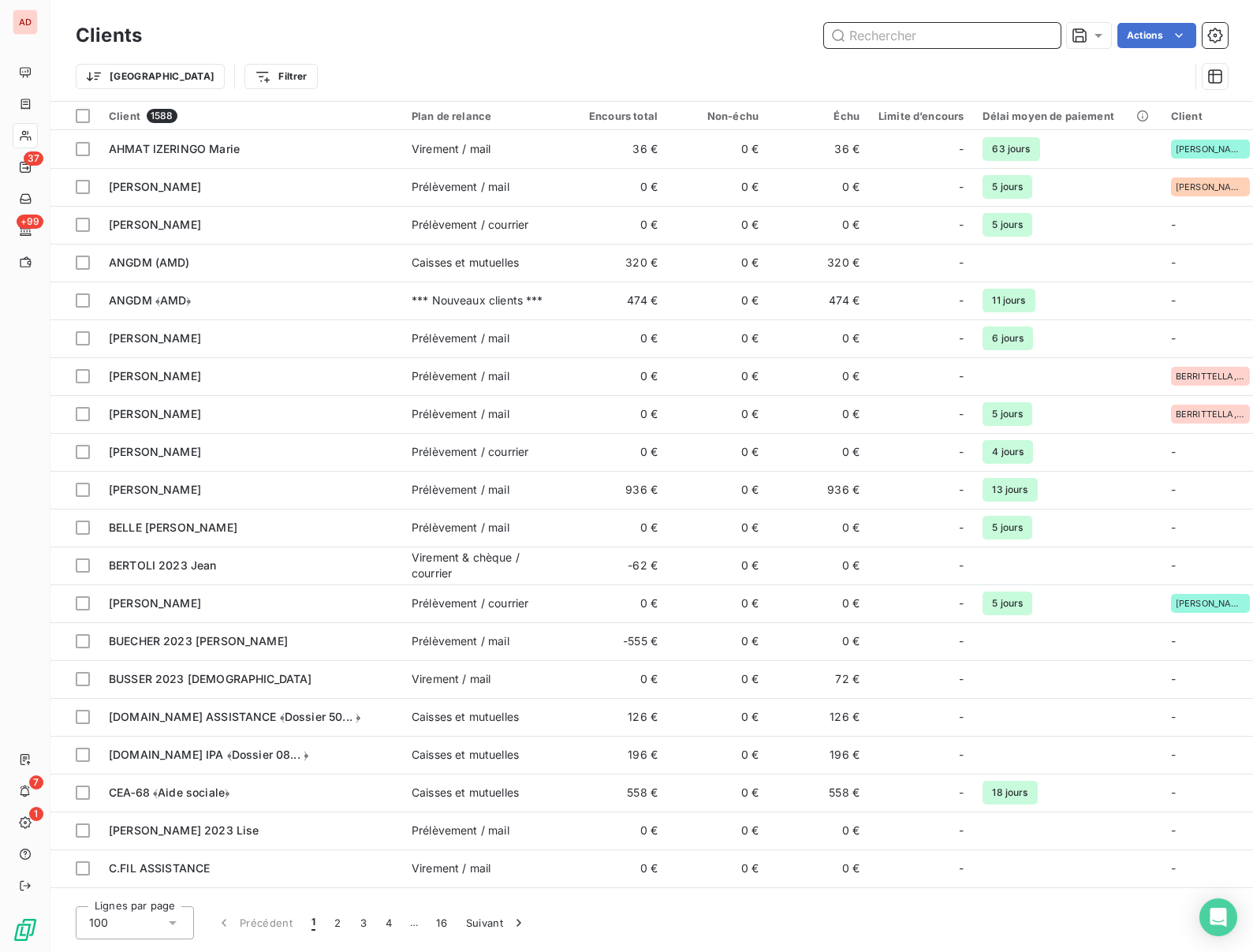
click at [865, 35] on input "text" at bounding box center [943, 35] width 237 height 25
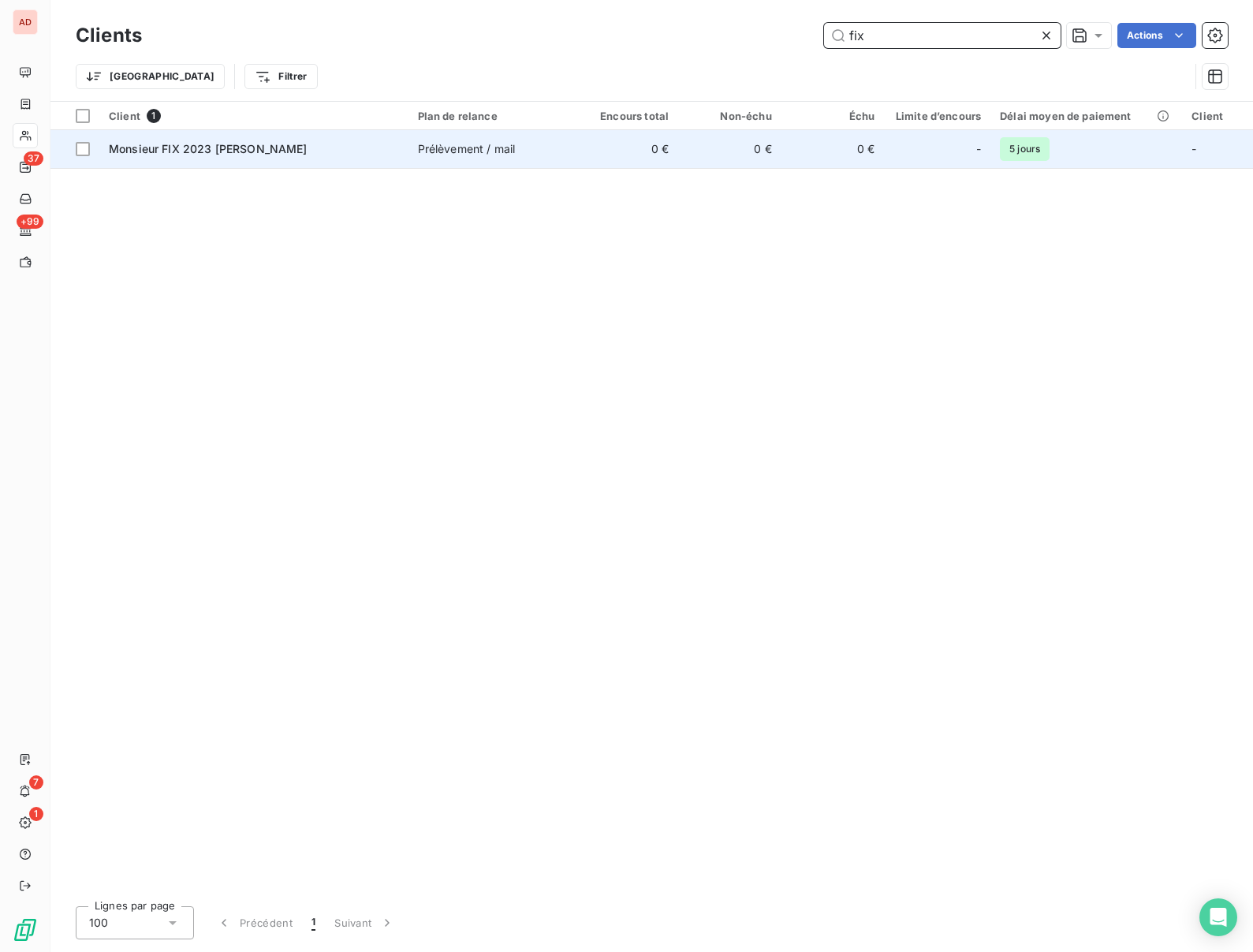
type input "fix"
click at [370, 148] on div "Monsieur FIX 2023 [PERSON_NAME]" at bounding box center [254, 149] width 290 height 16
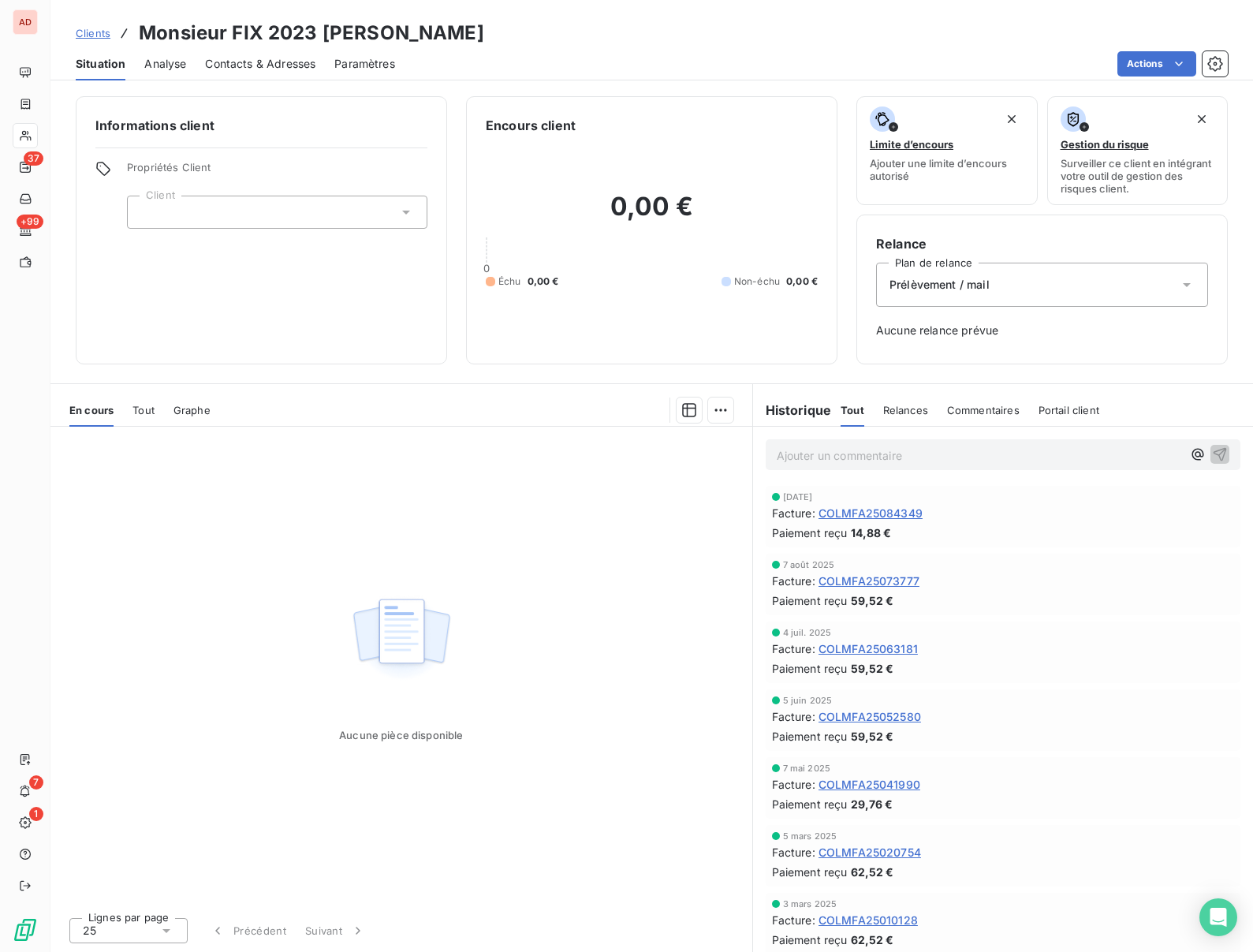
click at [888, 514] on span "COLMFA25084349" at bounding box center [871, 513] width 104 height 17
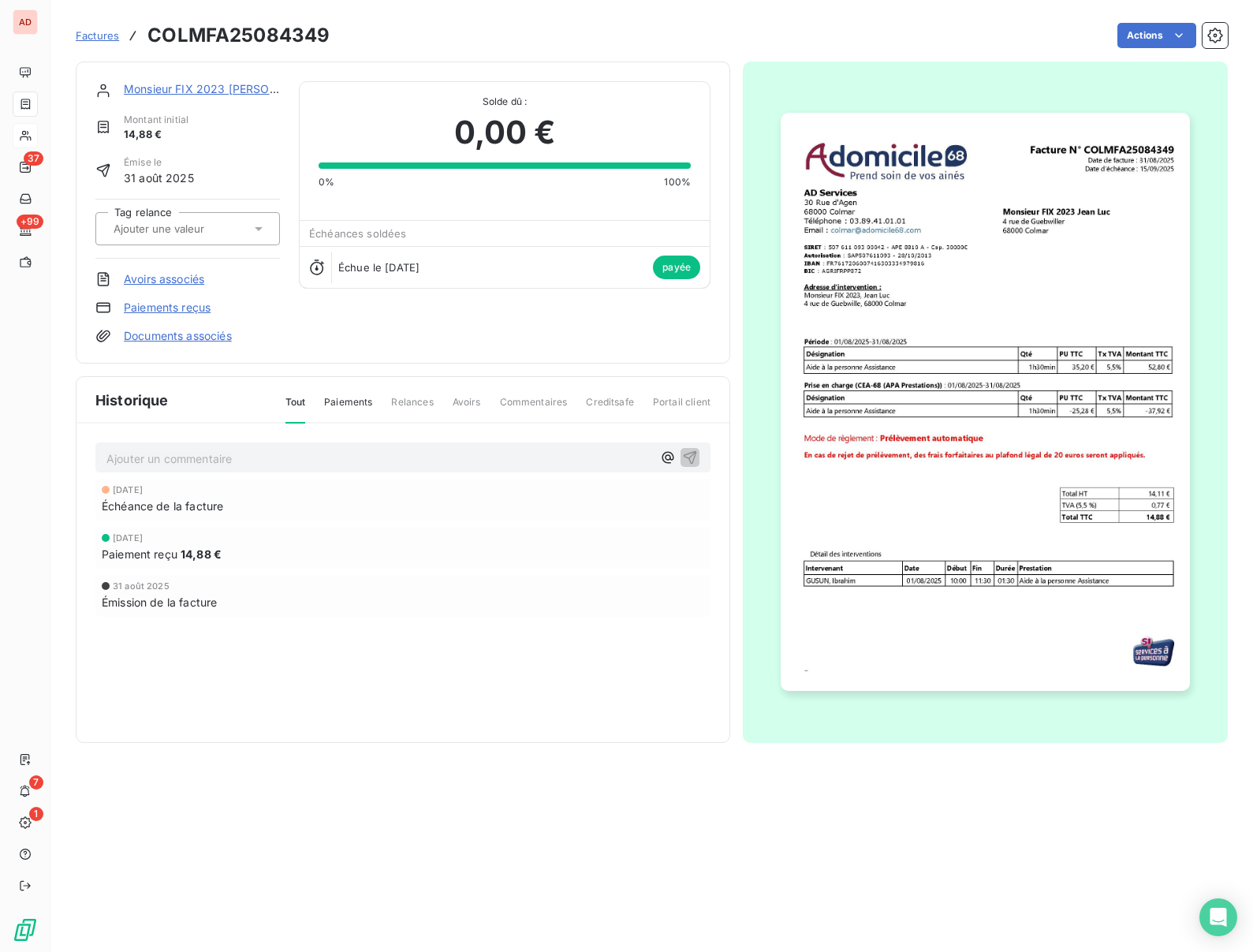
click at [180, 306] on link "Paiements reçus" at bounding box center [166, 307] width 86 height 16
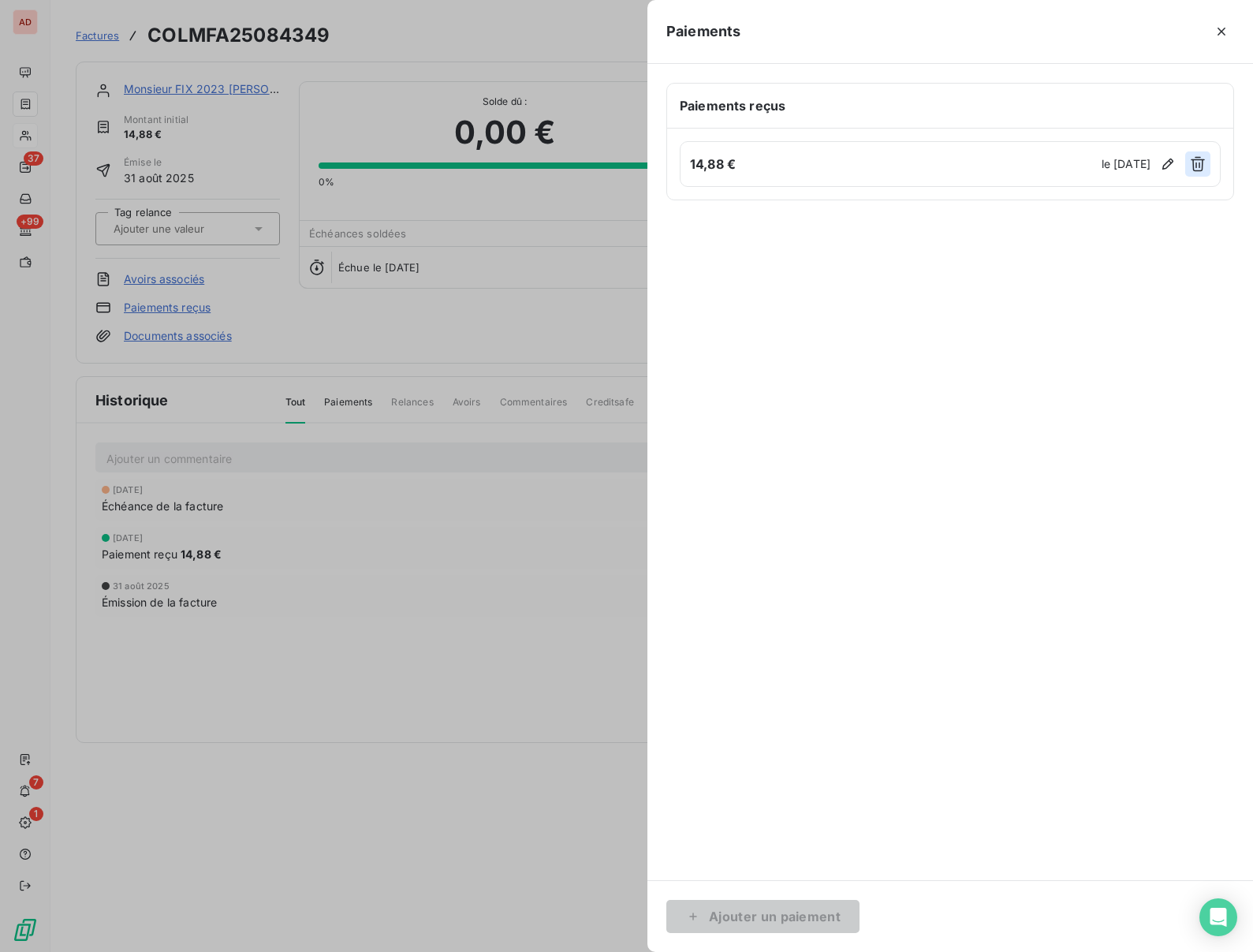
click at [1201, 170] on icon "button" at bounding box center [1197, 164] width 16 height 16
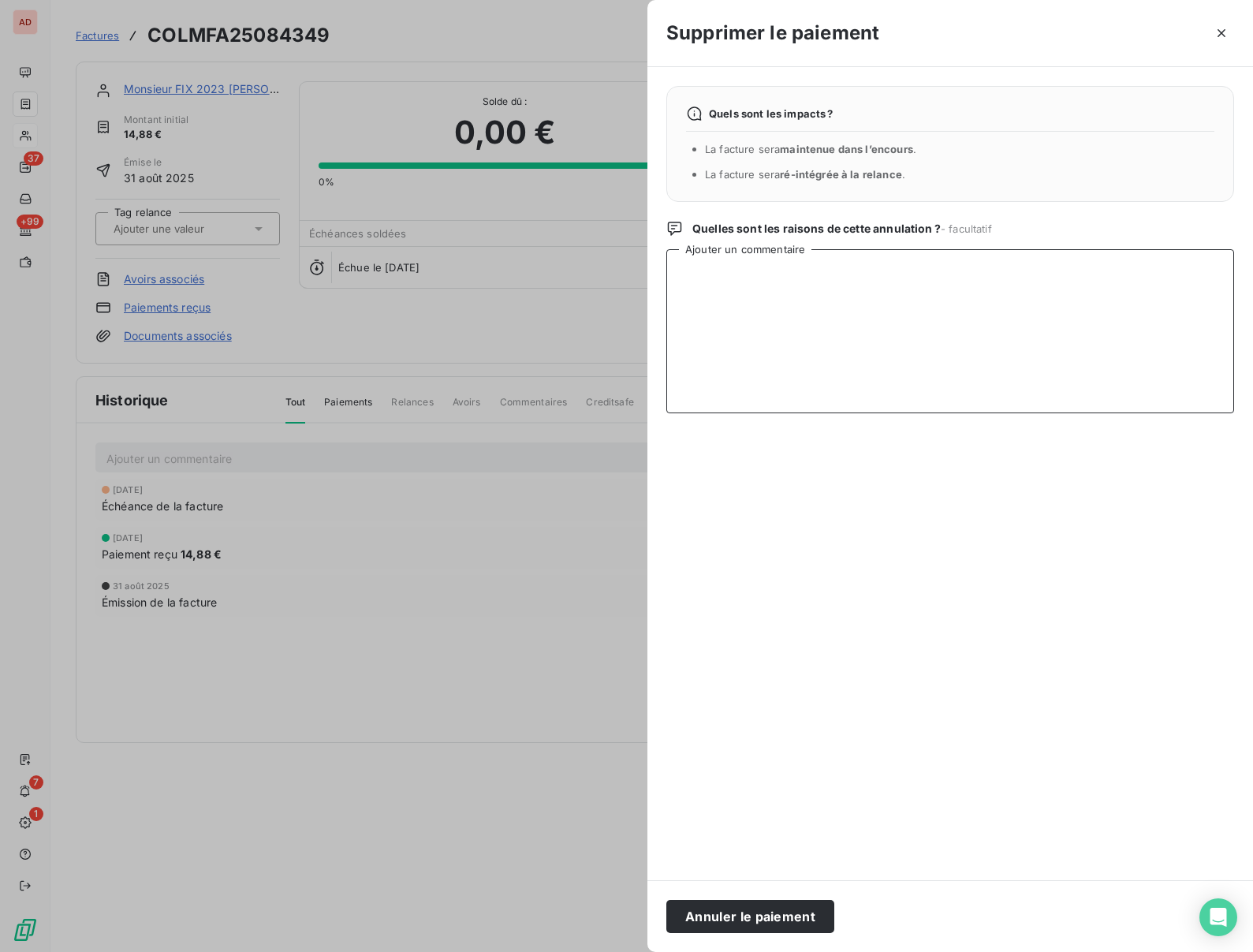
click at [805, 278] on textarea "Ajouter un commentaire" at bounding box center [950, 331] width 568 height 164
click at [719, 271] on textarea "Décés,; mail au notaire" at bounding box center [950, 331] width 568 height 164
type textarea "Décés, mail au notaire"
click at [761, 929] on button "Annuler le paiement" at bounding box center [750, 917] width 168 height 33
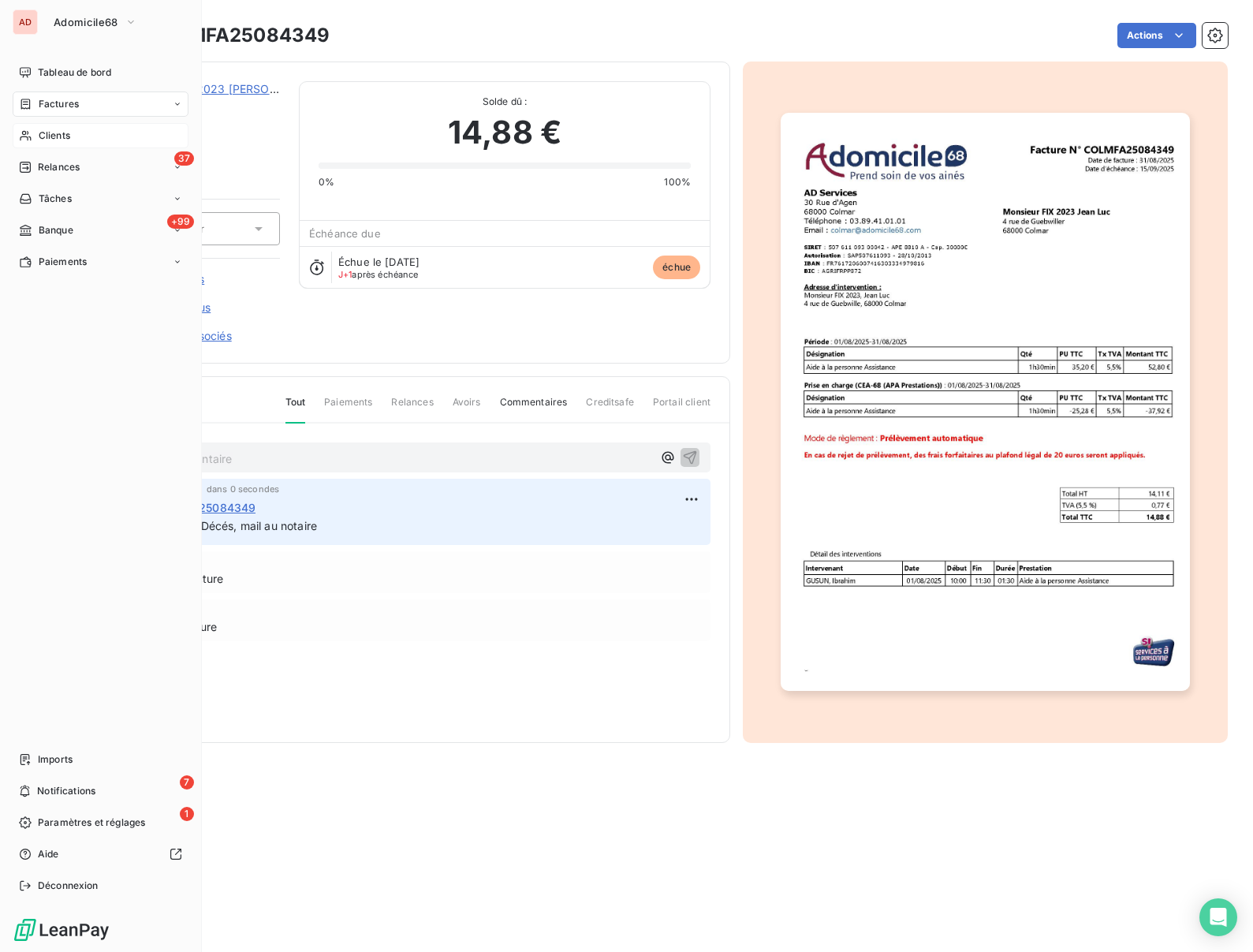
click at [38, 135] on div "Clients" at bounding box center [100, 135] width 176 height 25
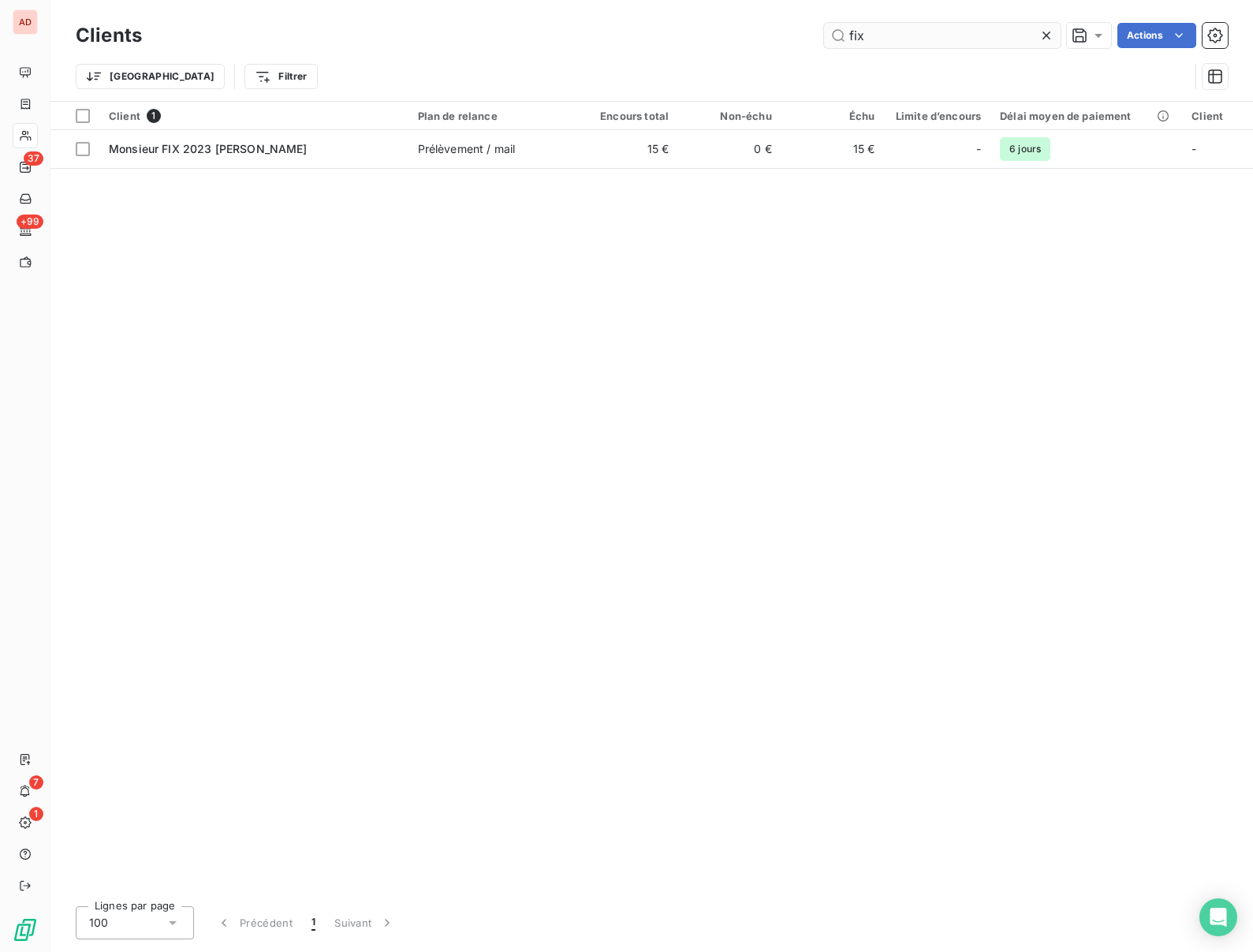
click at [864, 39] on input "fix" at bounding box center [943, 35] width 237 height 25
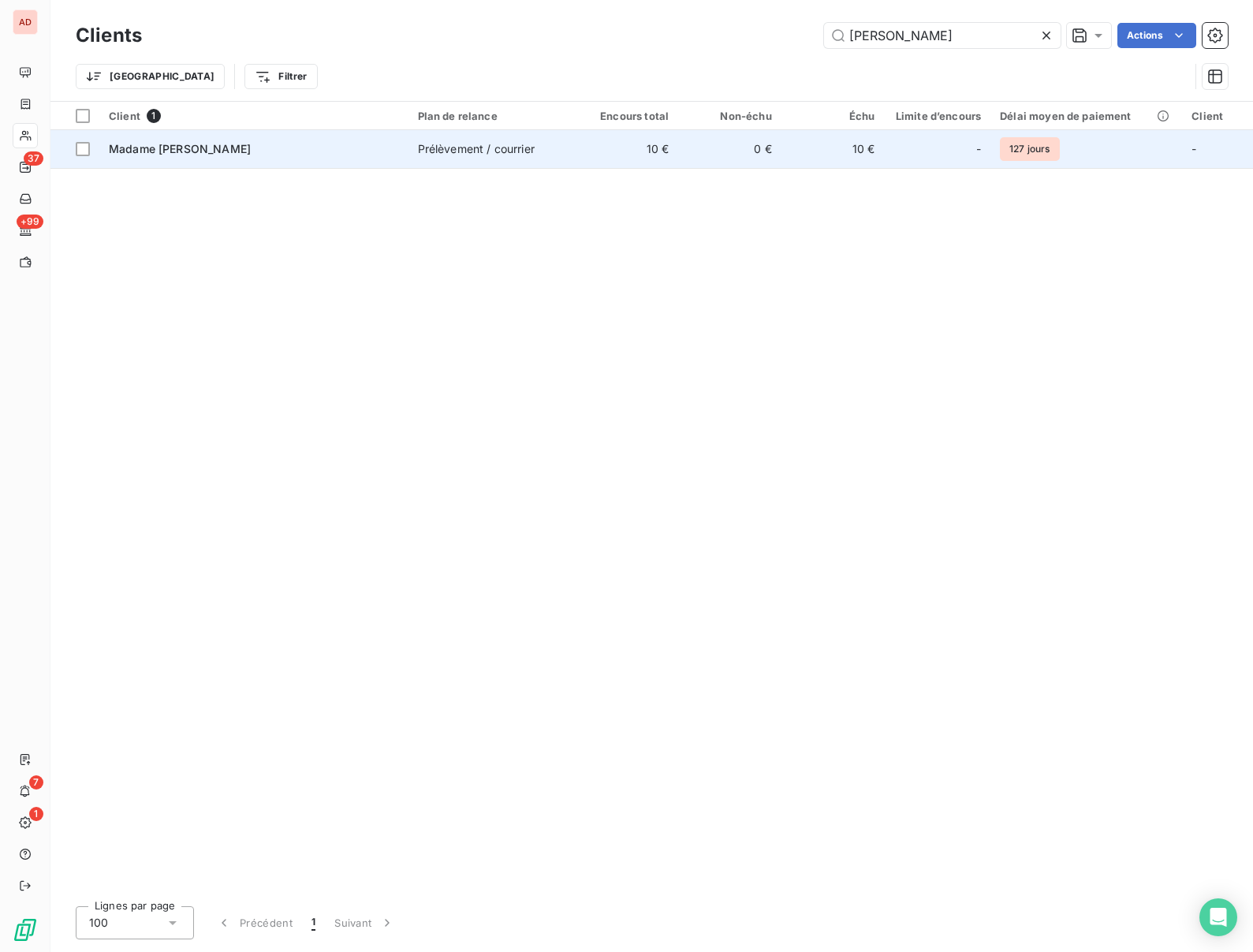
type input "kienast"
click at [228, 148] on span "Madame KIENAST Alexandra" at bounding box center [179, 149] width 142 height 13
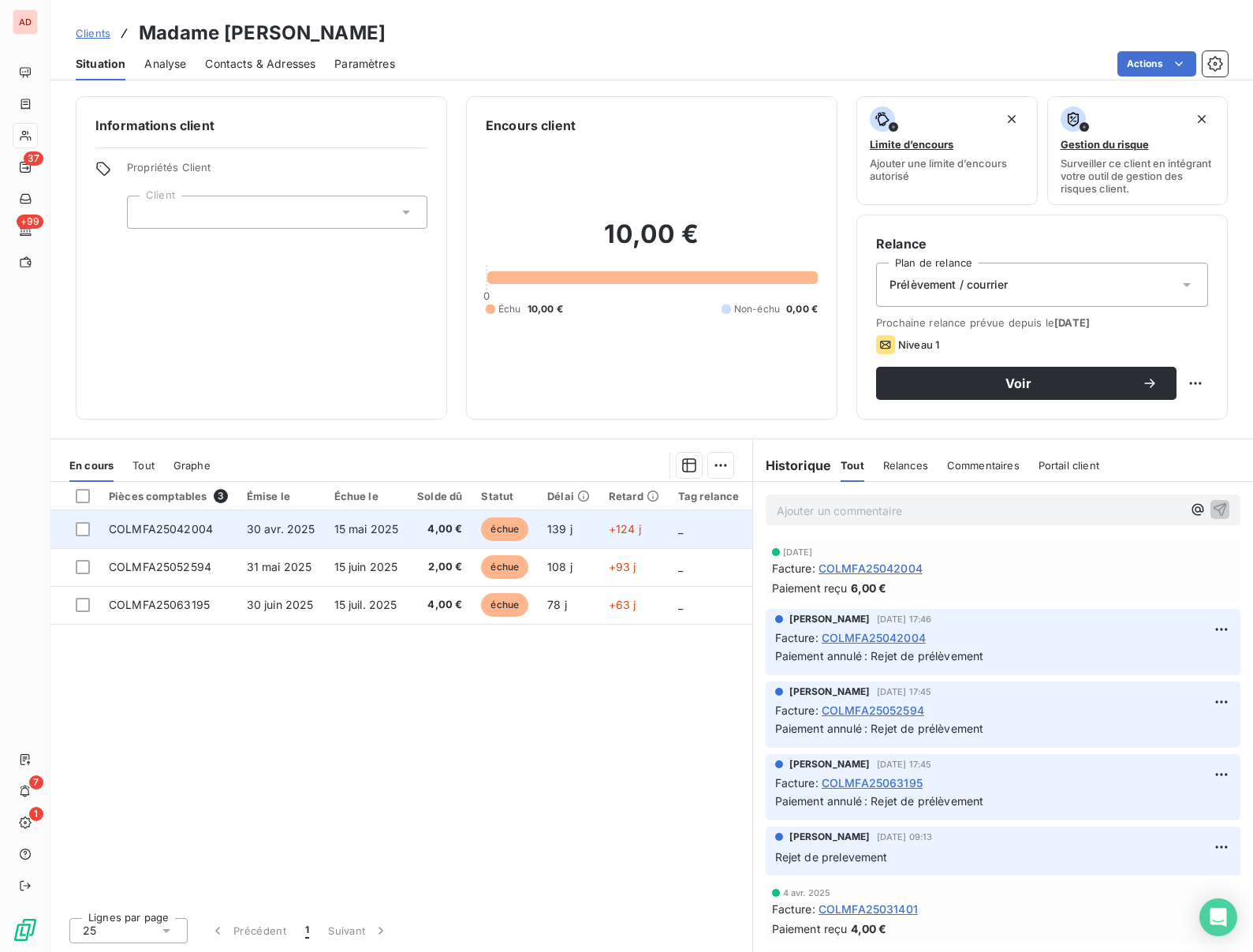
click at [179, 528] on span "COLMFA25042004" at bounding box center [161, 529] width 104 height 13
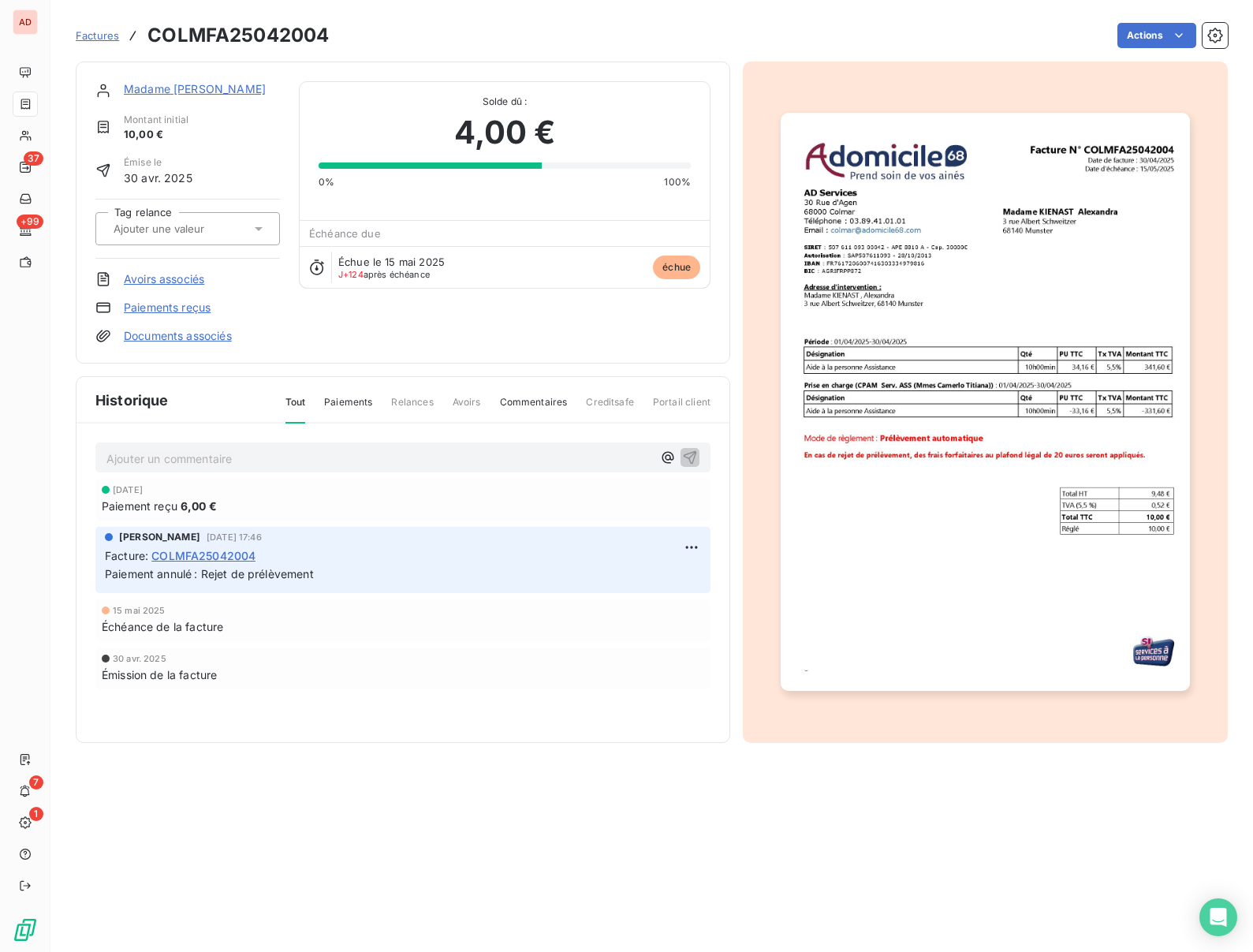
click at [138, 304] on link "Paiements reçus" at bounding box center [166, 307] width 86 height 16
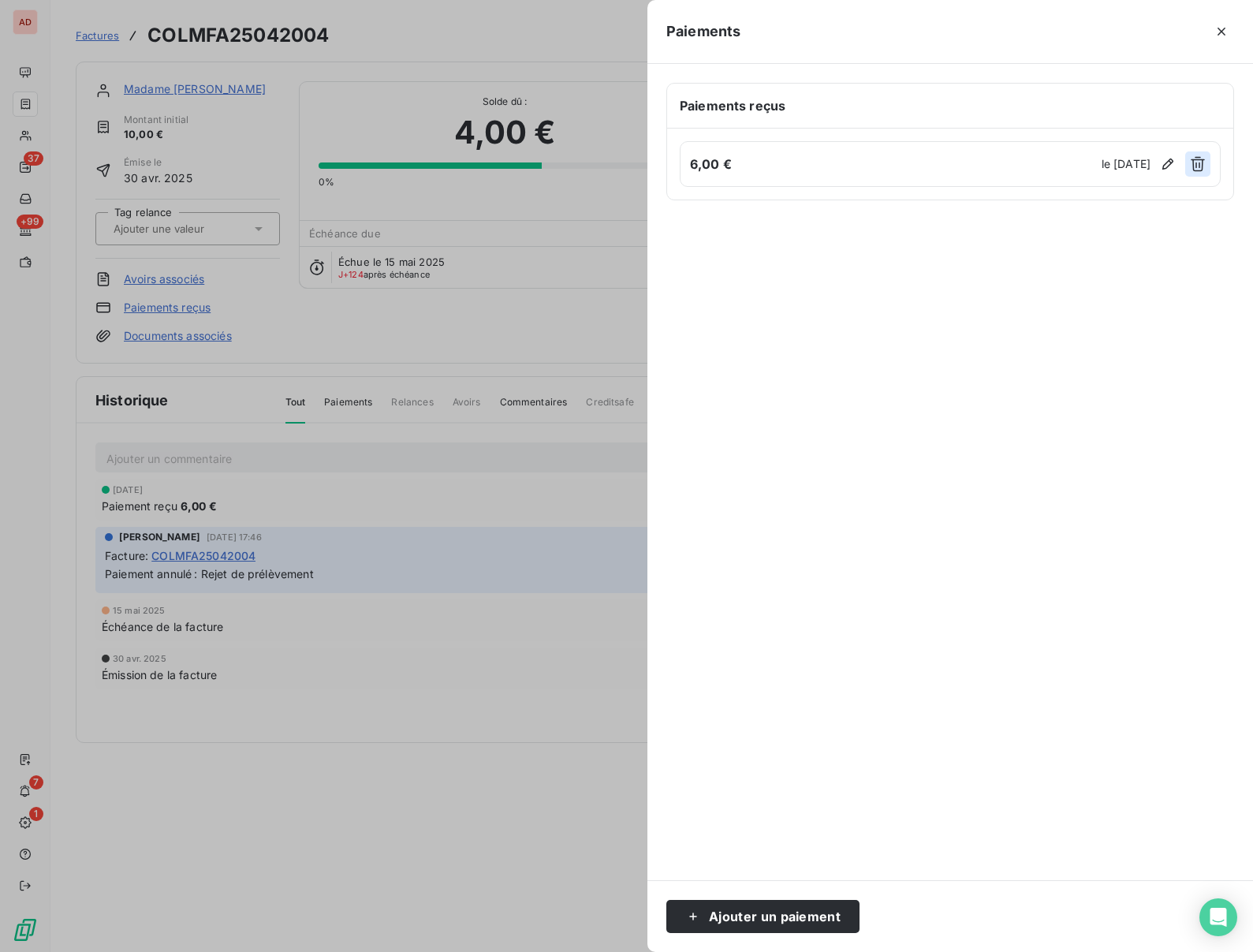
click at [1193, 166] on icon "button" at bounding box center [1197, 164] width 16 height 16
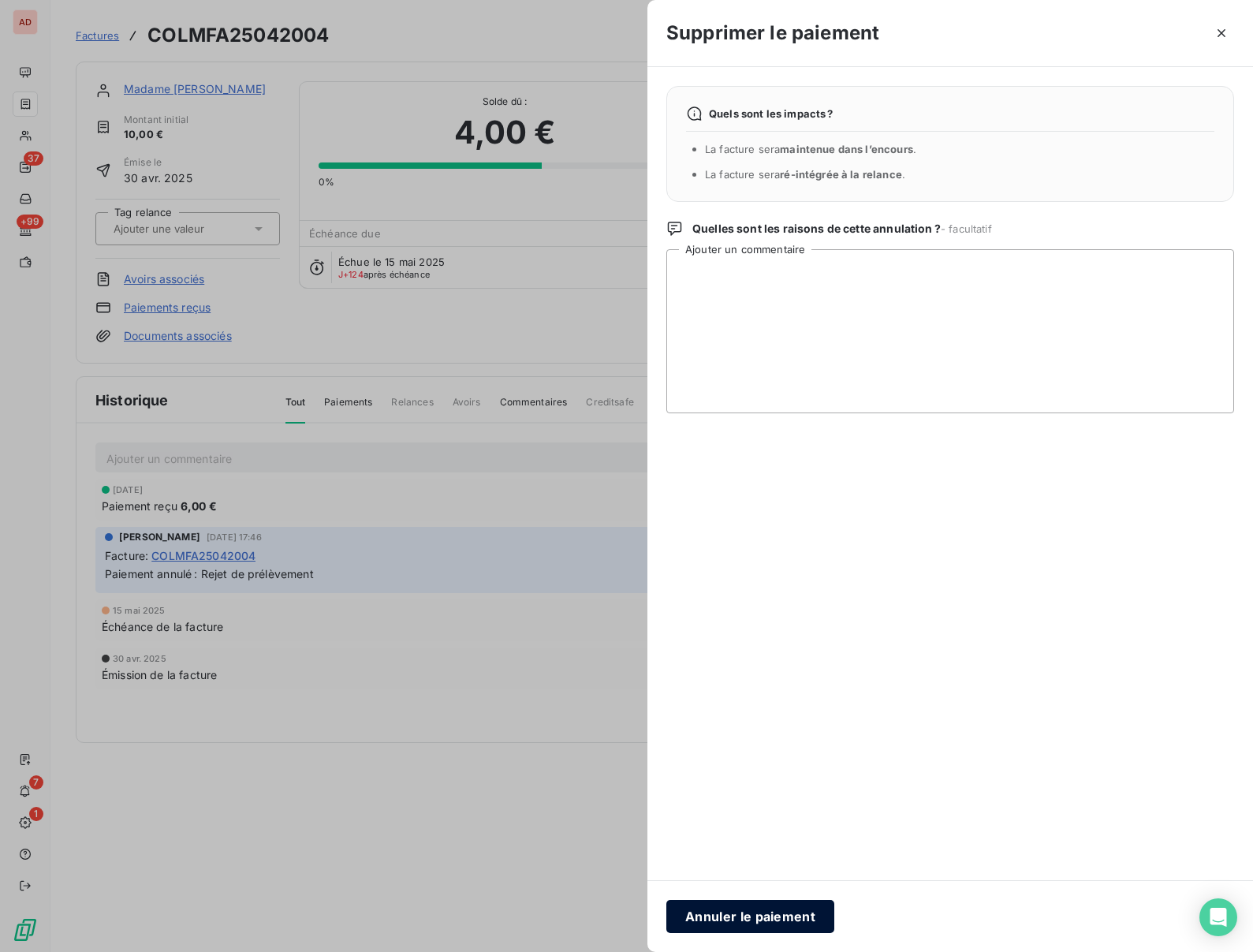
click at [773, 912] on button "Annuler le paiement" at bounding box center [750, 917] width 168 height 33
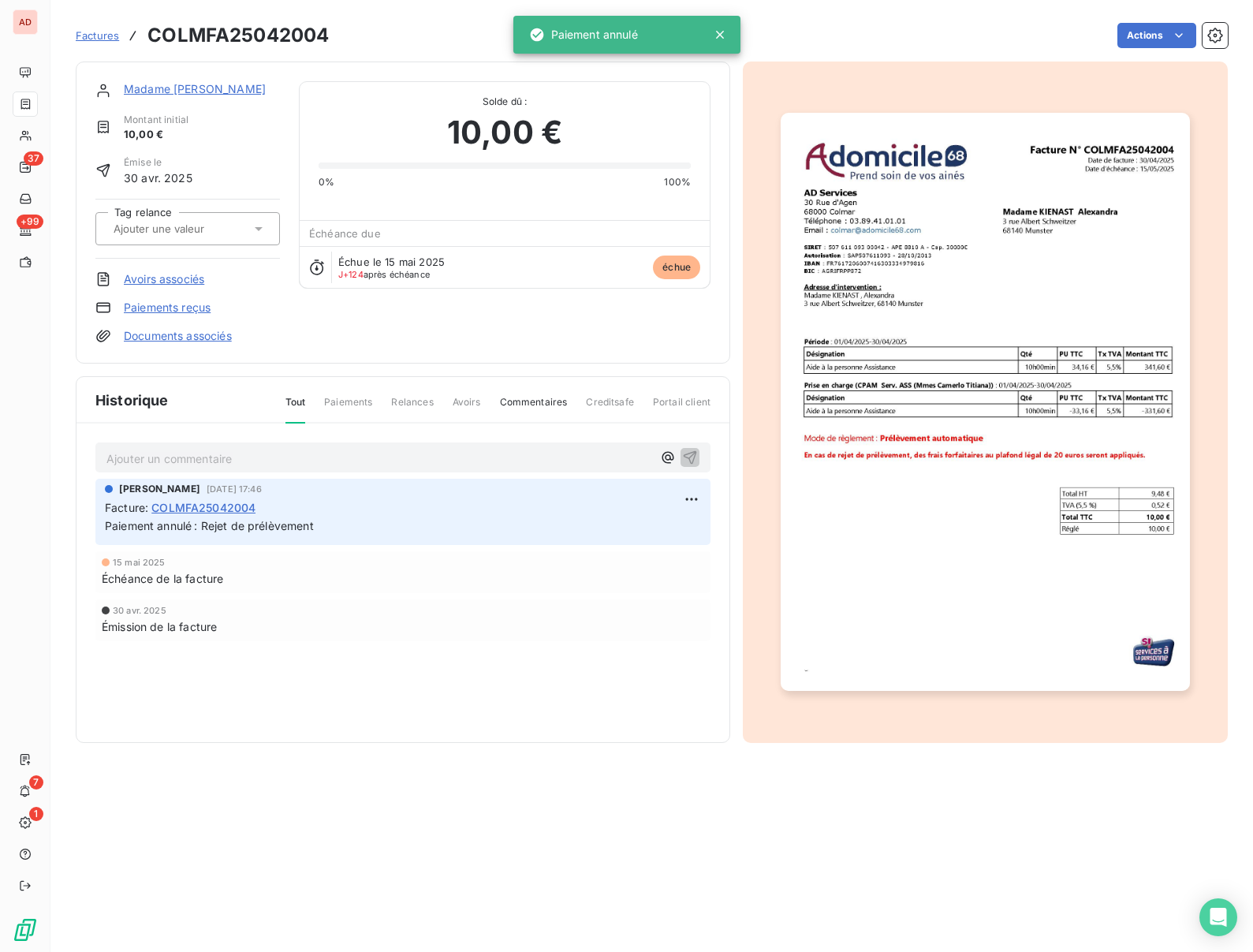
click at [198, 91] on link "Madame KIENAST Alexandra" at bounding box center [194, 88] width 142 height 13
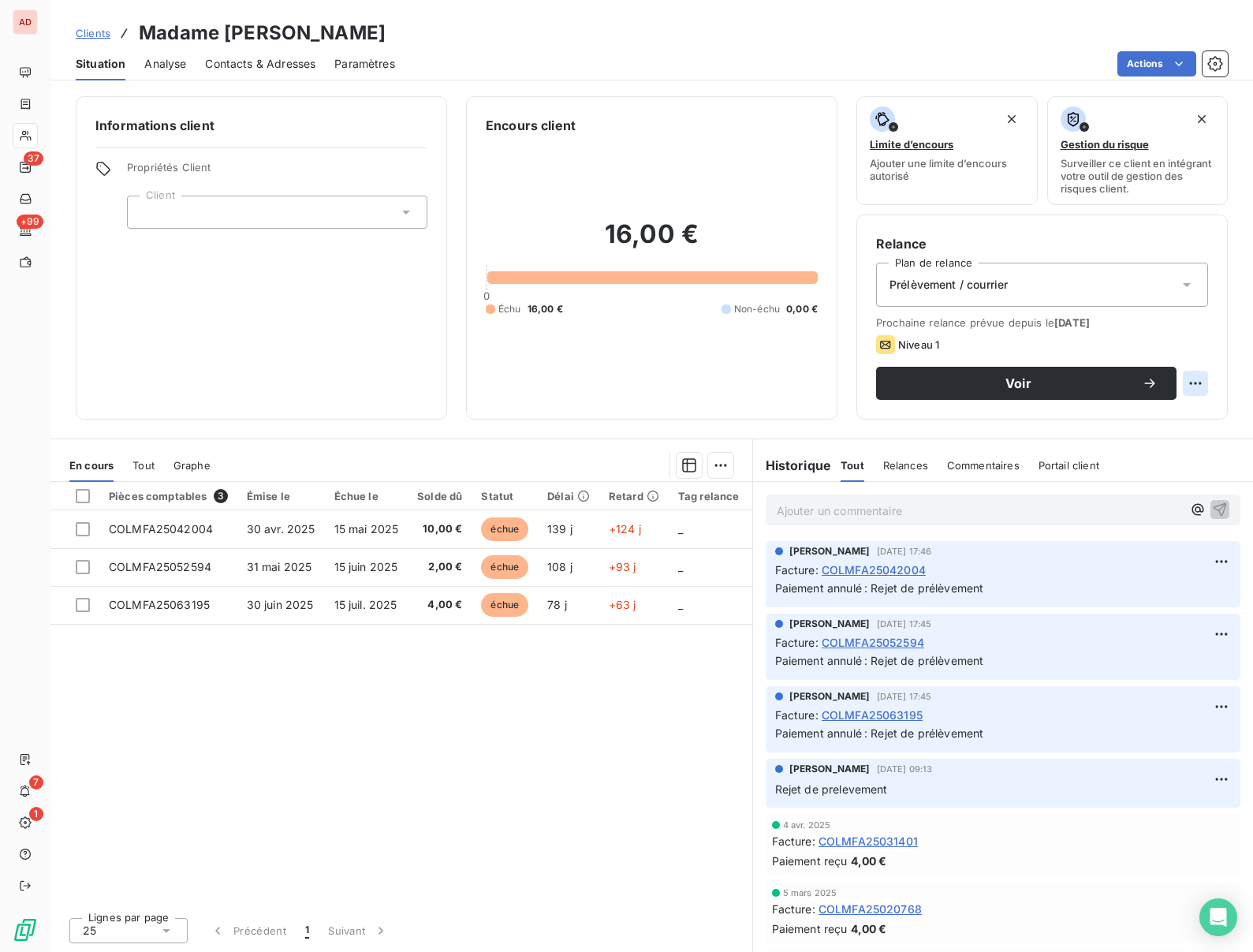
click at [1193, 377] on html "AD 37 +99 7 1 Clients Madame KIENAST Alexandra Situation Analyse Contacts & Adr…" at bounding box center [626, 476] width 1253 height 952
click at [778, 367] on html "AD 37 +99 7 1 Clients Madame KIENAST Alexandra Situation Analyse Contacts & Adr…" at bounding box center [626, 476] width 1253 height 952
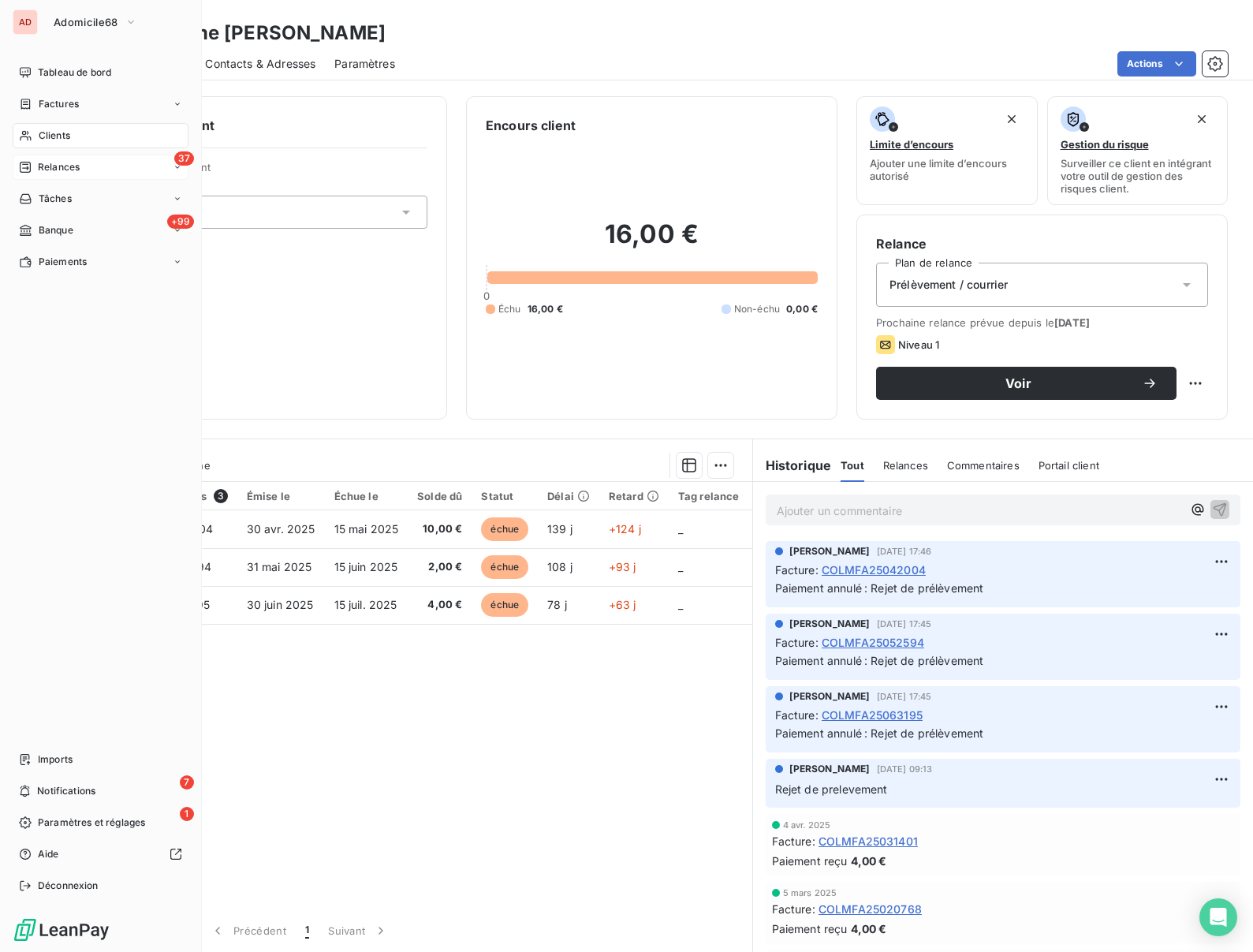
click at [39, 165] on span "Relances" at bounding box center [59, 166] width 42 height 14
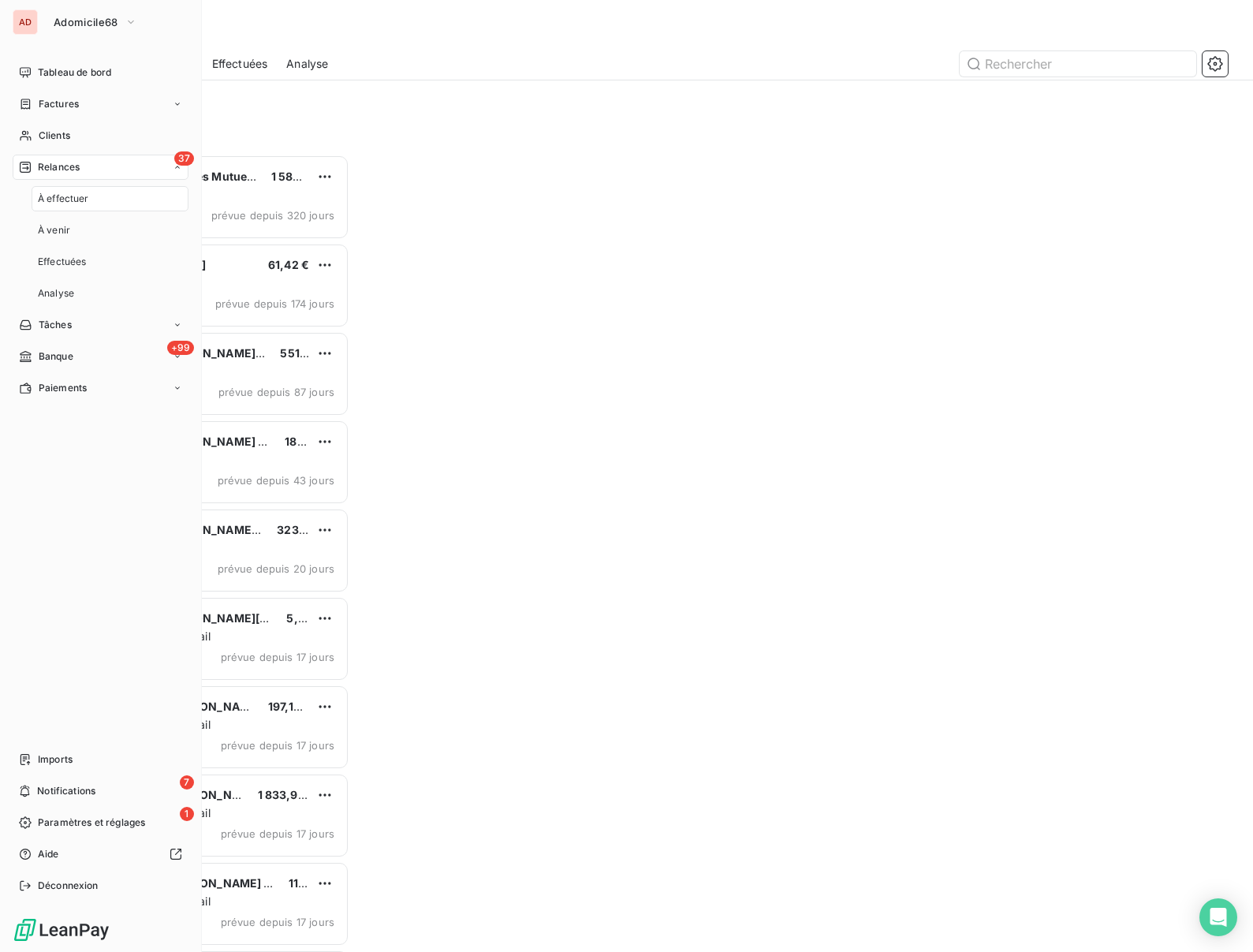
scroll to position [798, 273]
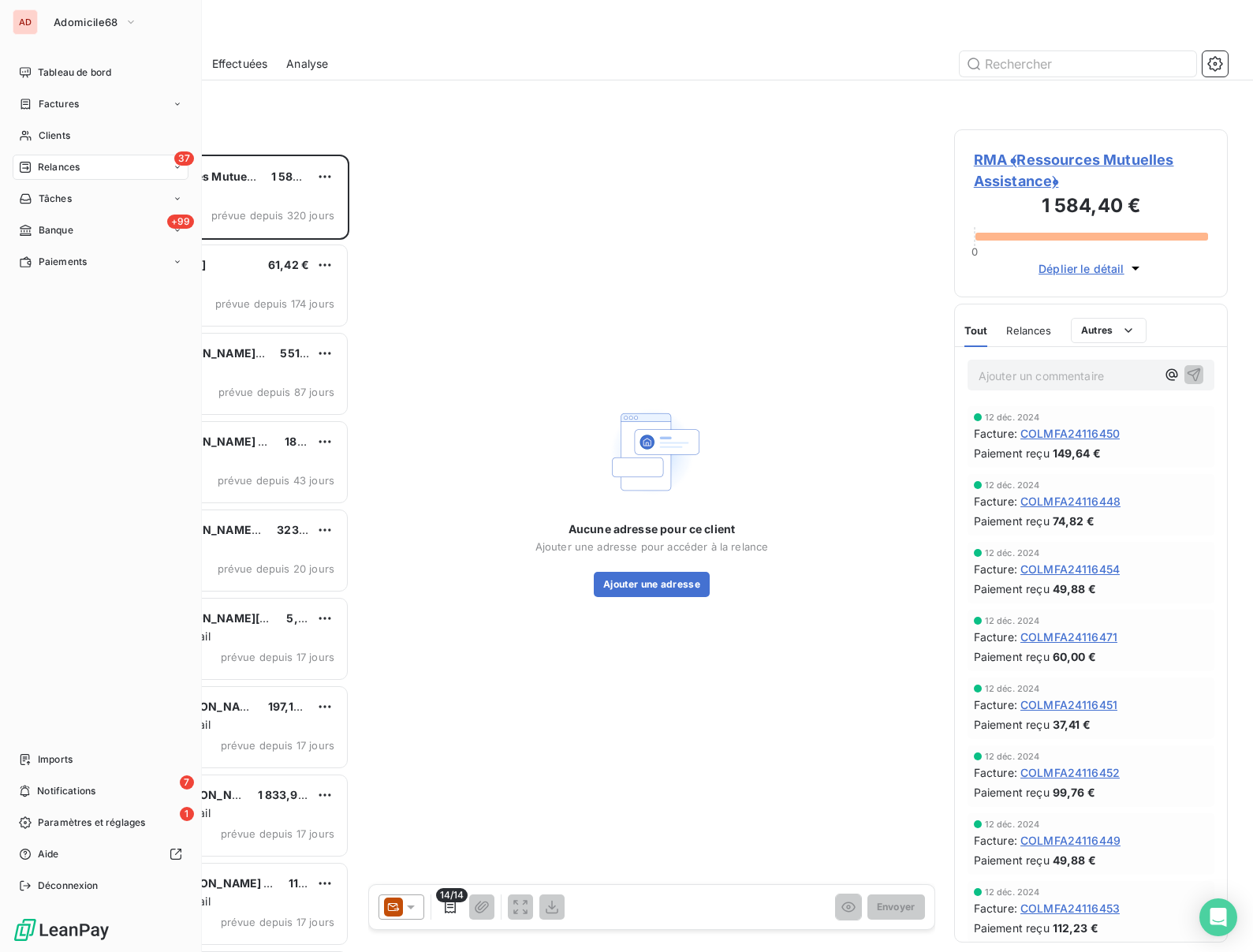
click at [52, 167] on span "Relances" at bounding box center [59, 166] width 42 height 14
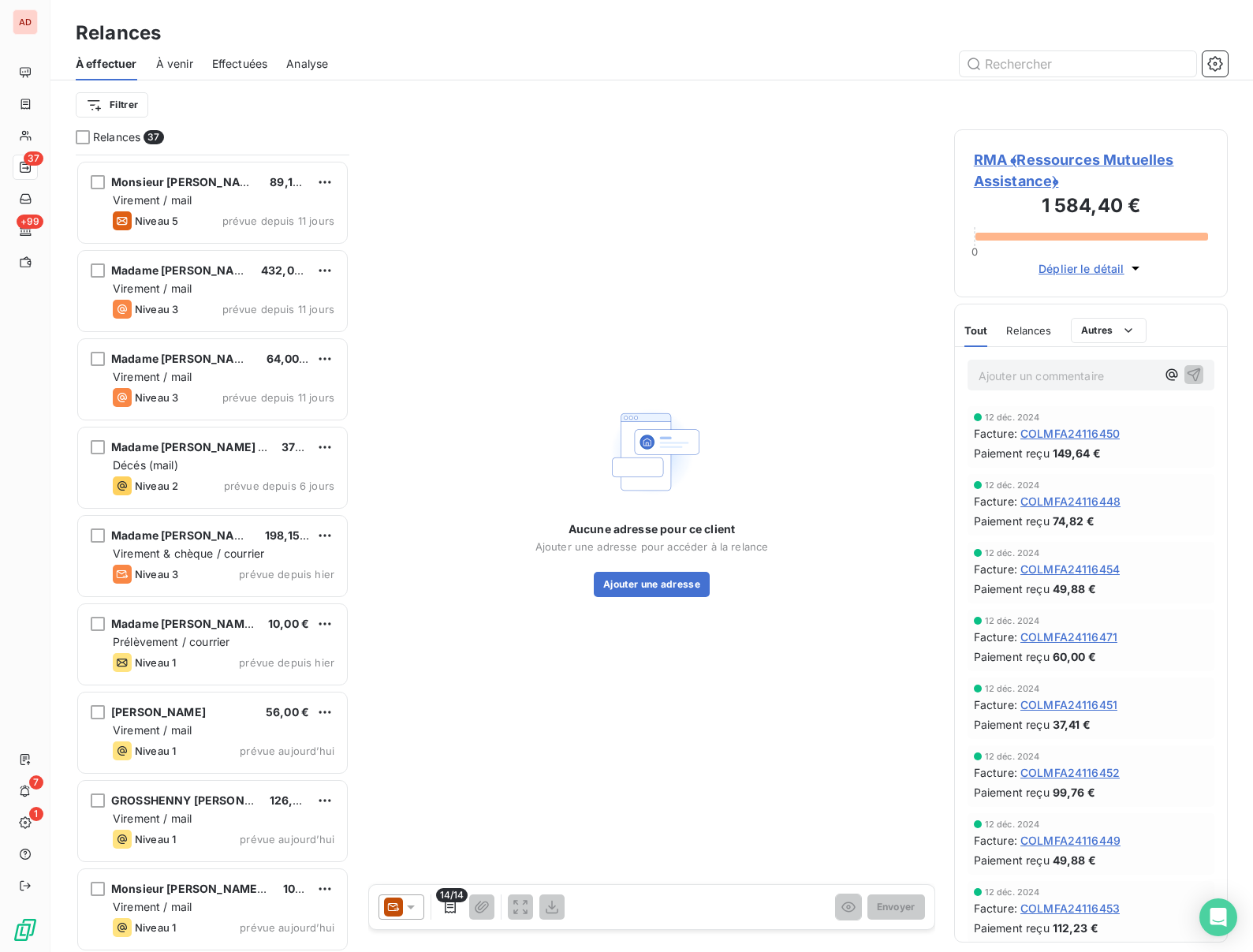
scroll to position [1143, 0]
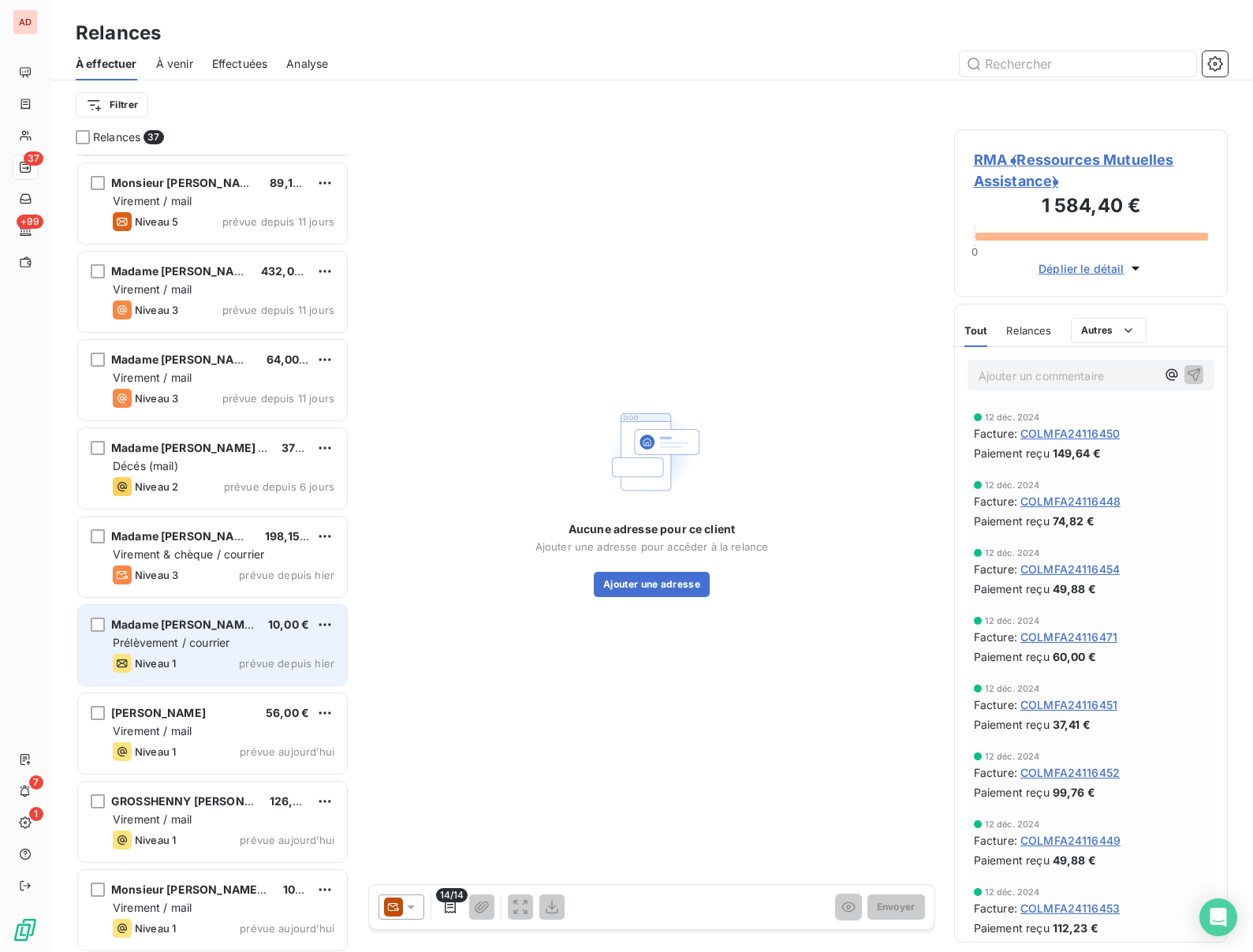
click at [172, 643] on span "Prélèvement / courrier" at bounding box center [171, 642] width 117 height 13
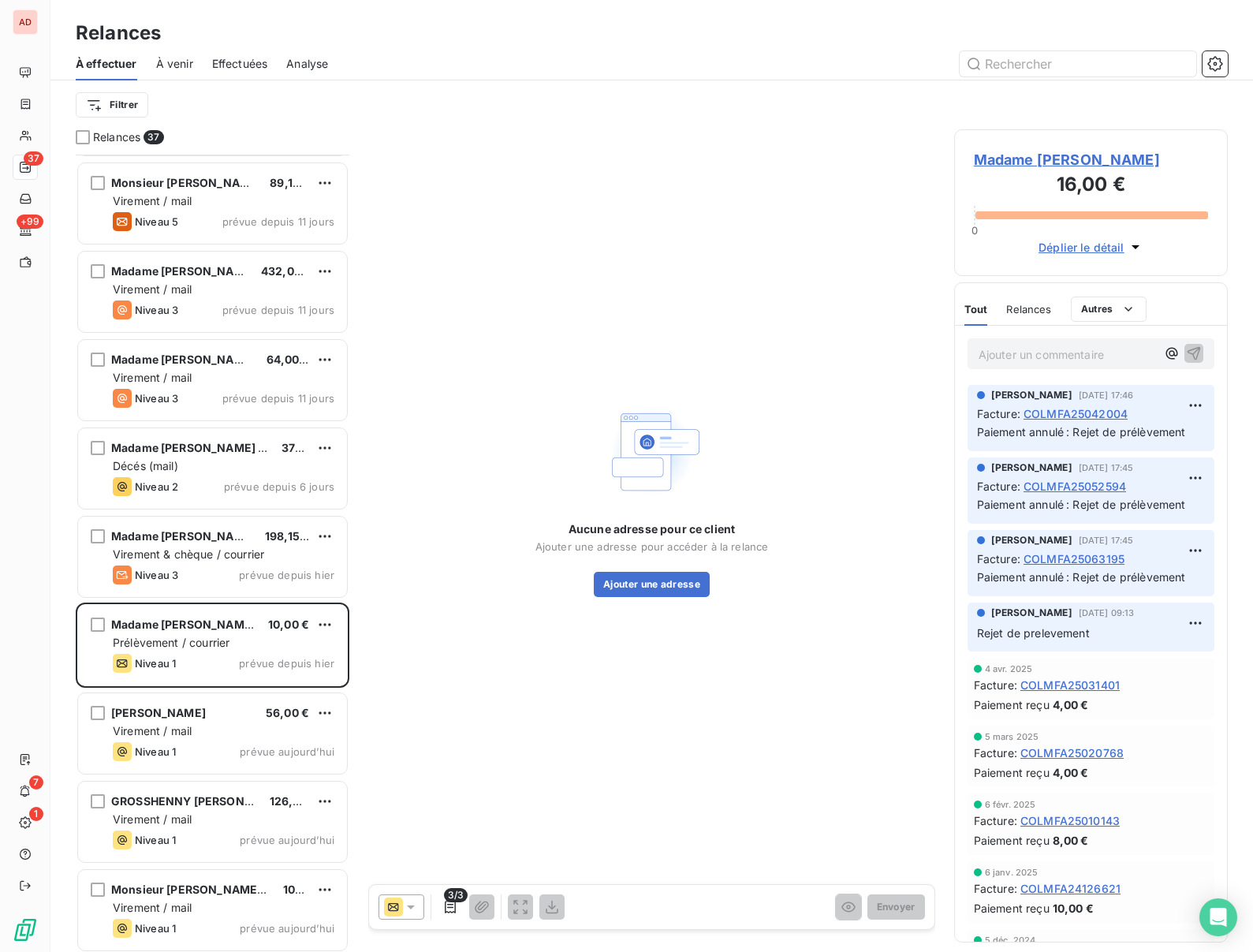
click at [414, 913] on icon at bounding box center [411, 906] width 16 height 16
click at [418, 877] on span "Niveau 1" at bounding box center [432, 875] width 45 height 16
click at [415, 902] on icon at bounding box center [411, 906] width 16 height 16
click at [530, 763] on div "Aucune adresse pour ce client Ajouter une adresse pour accéder à la relance Ajo…" at bounding box center [652, 498] width 567 height 739
click at [995, 165] on span "Madame KIENAST Alexandra" at bounding box center [1091, 159] width 234 height 21
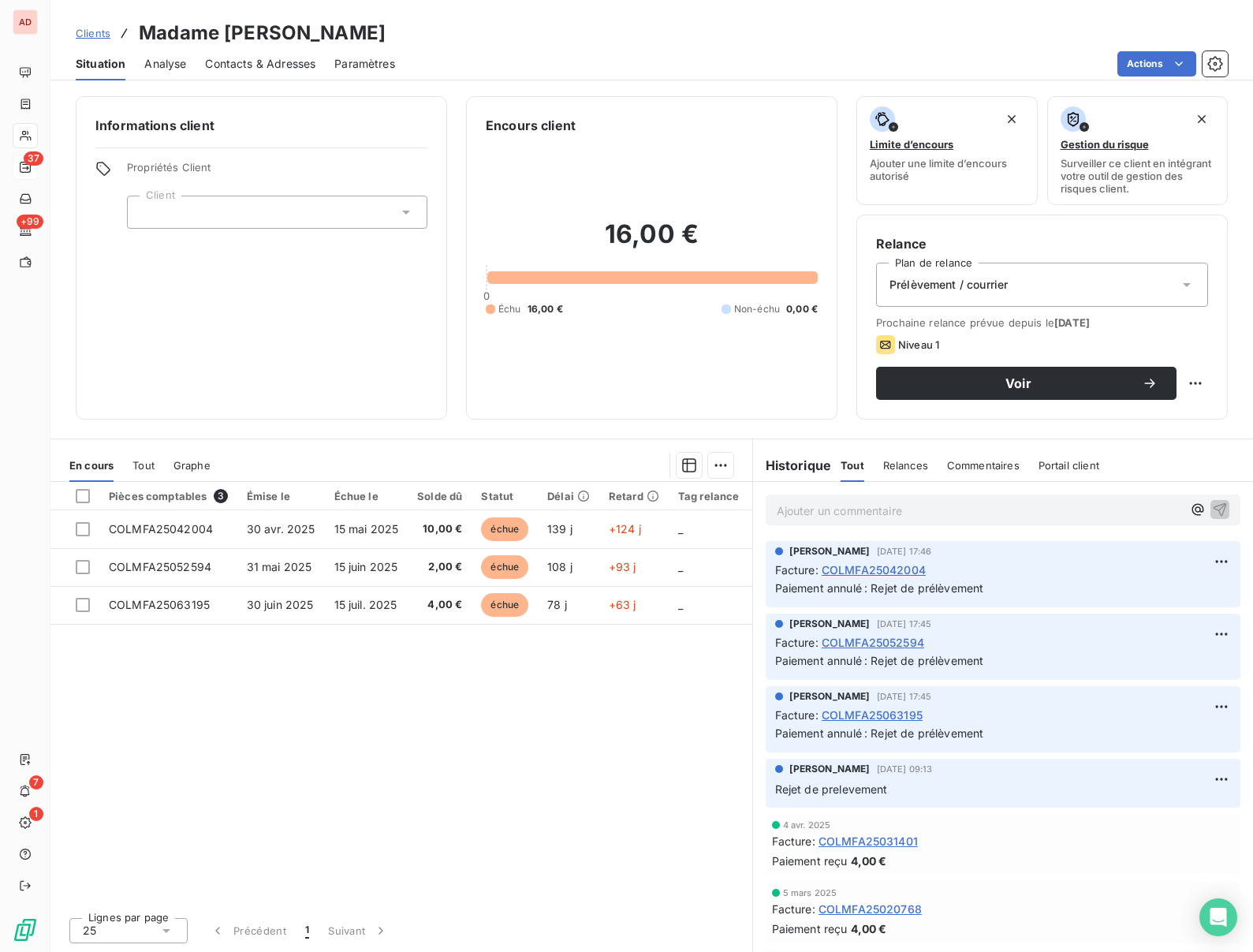
click at [973, 284] on span "Prélèvement / courrier" at bounding box center [948, 284] width 118 height 16
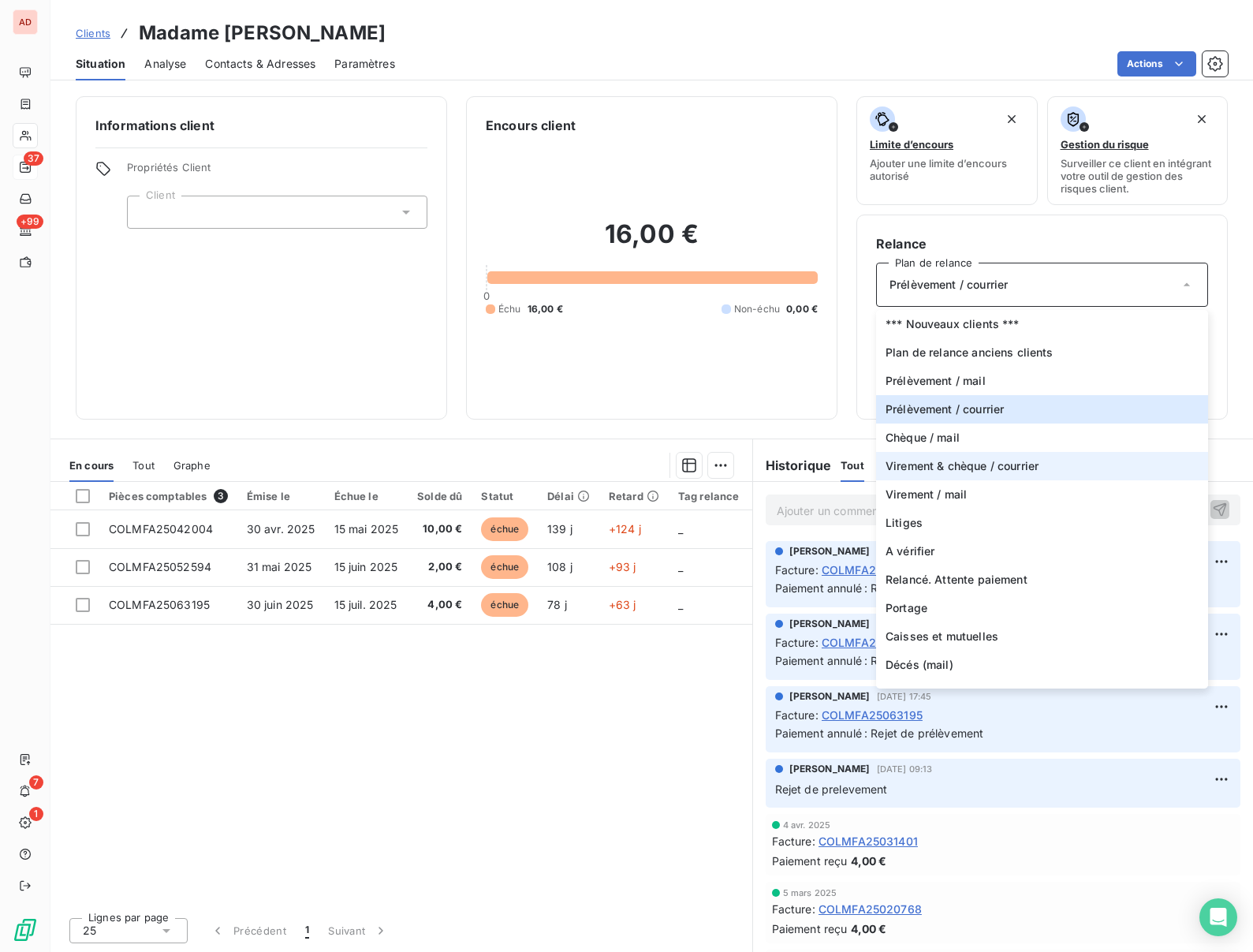
click at [929, 460] on span "Virement & chèque / courrier" at bounding box center [962, 466] width 153 height 16
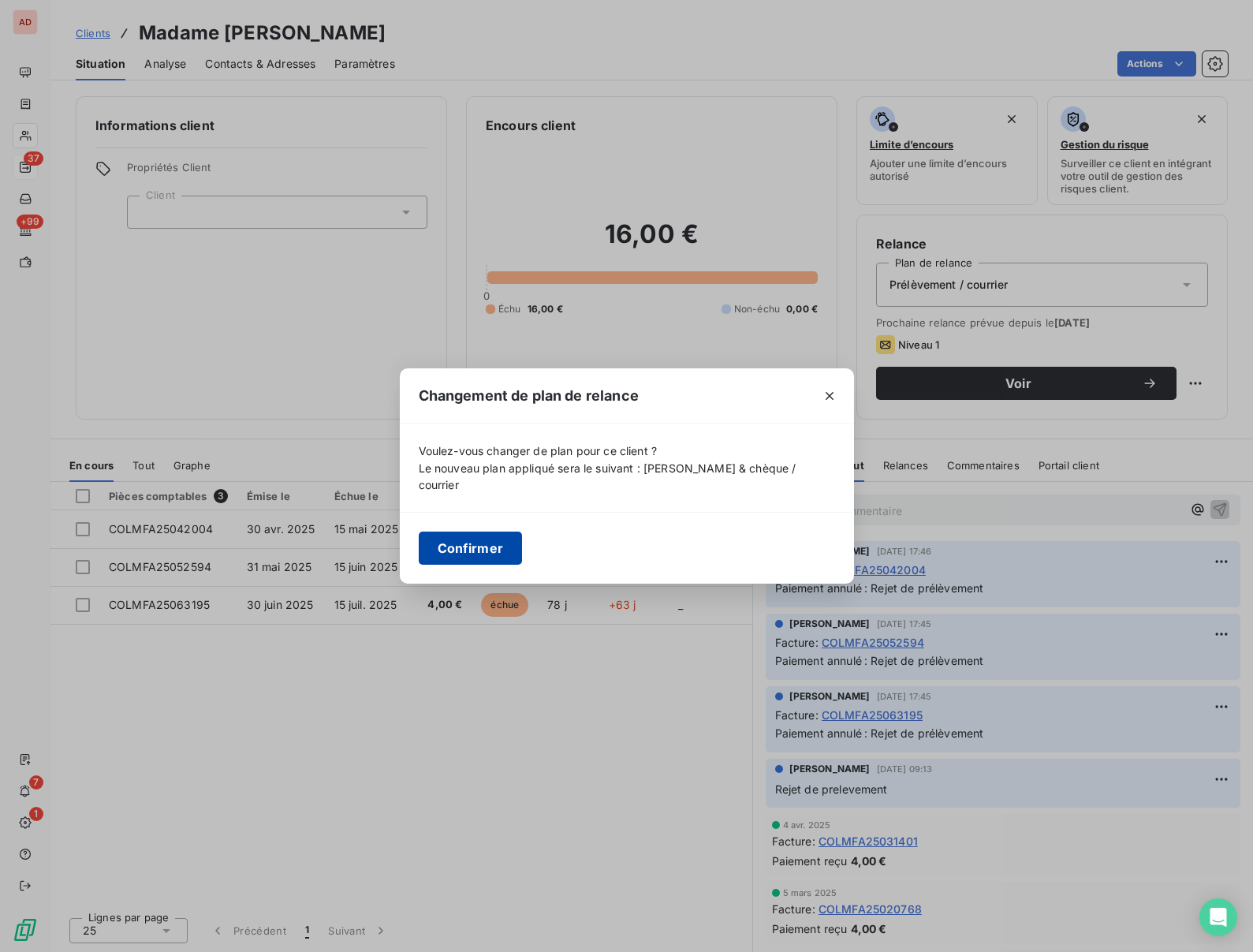
click at [451, 540] on button "Confirmer" at bounding box center [470, 549] width 104 height 33
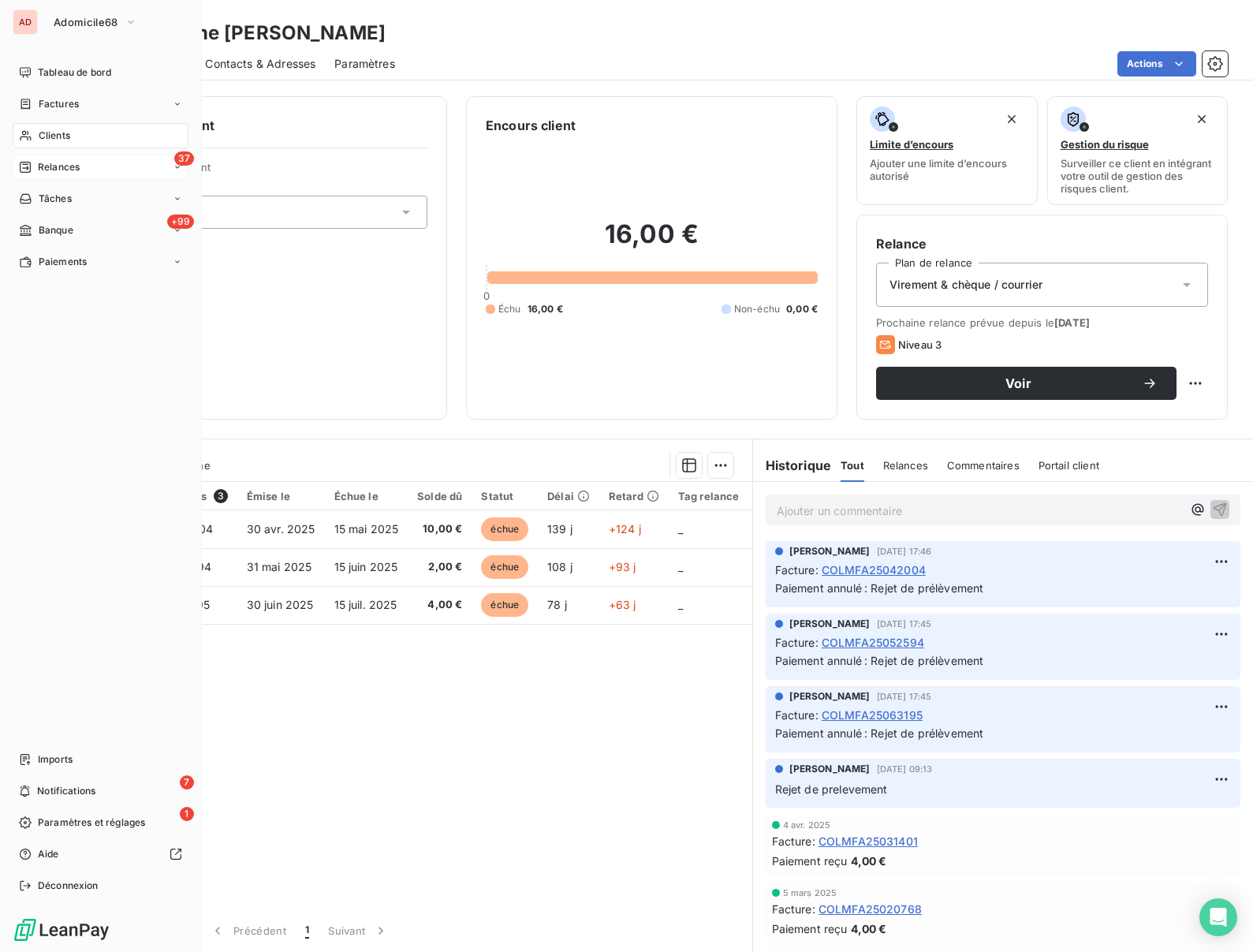
click at [53, 168] on span "Relances" at bounding box center [59, 166] width 42 height 14
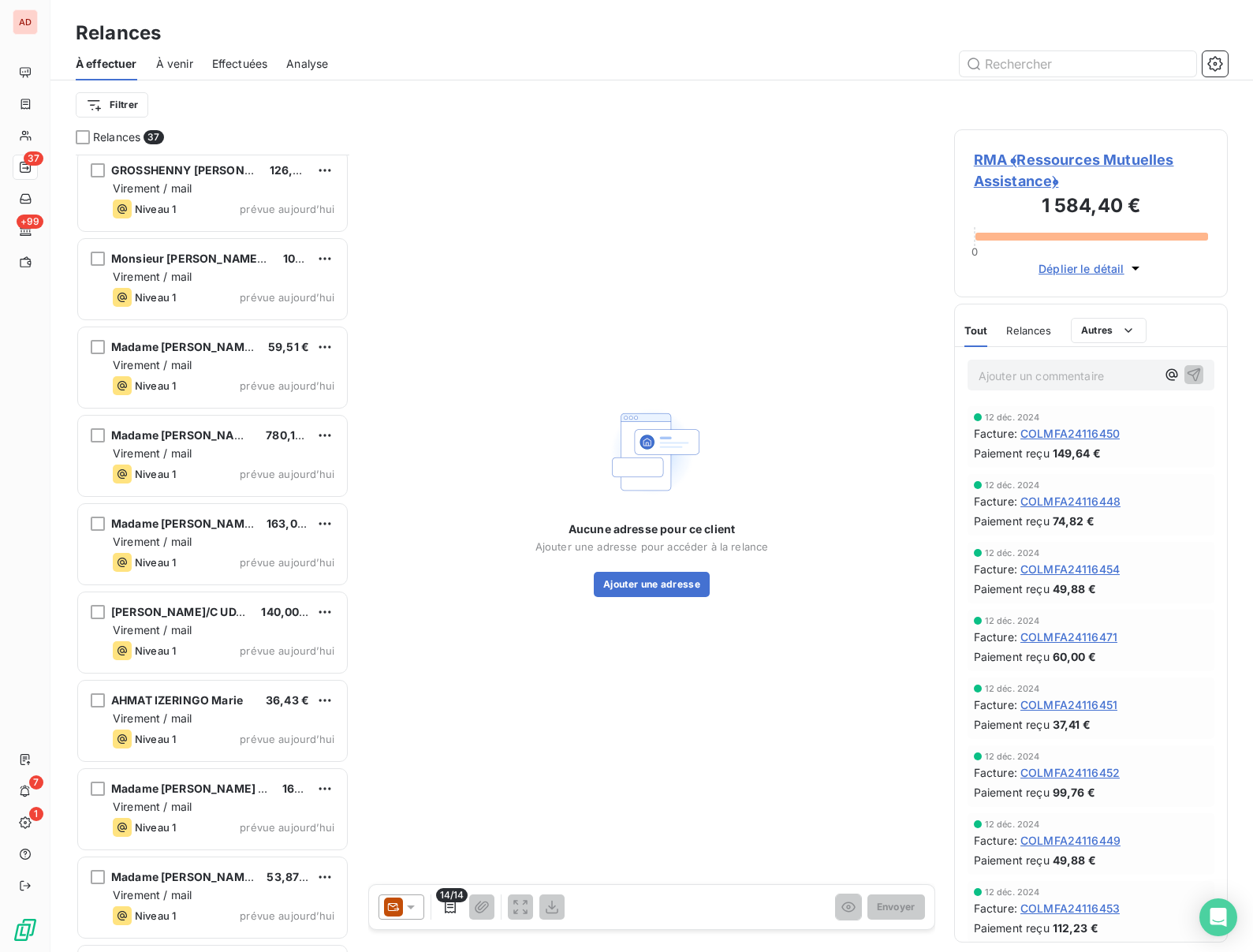
scroll to position [1214, 0]
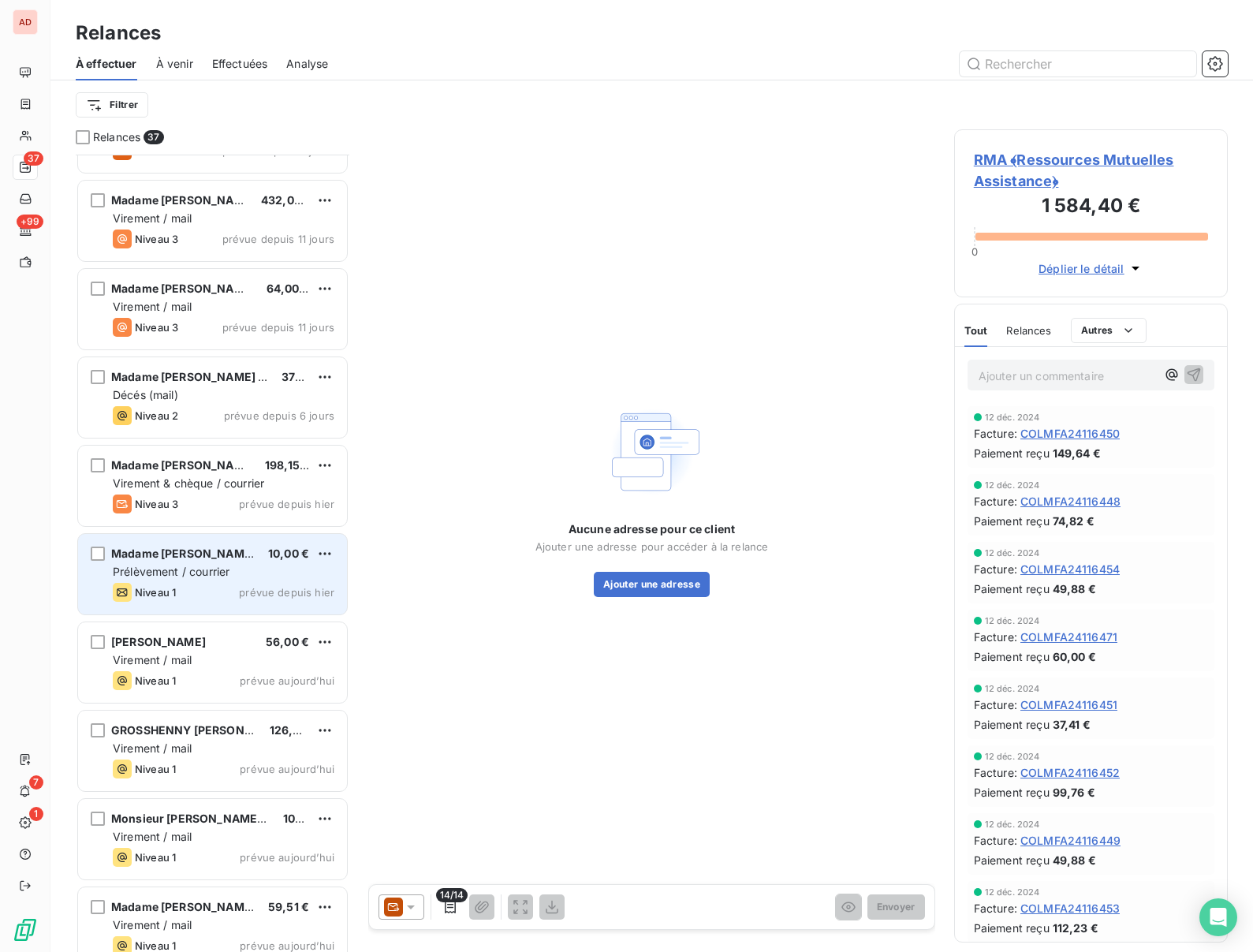
click at [205, 552] on span "Madame KIENAST Alexandra" at bounding box center [183, 553] width 144 height 13
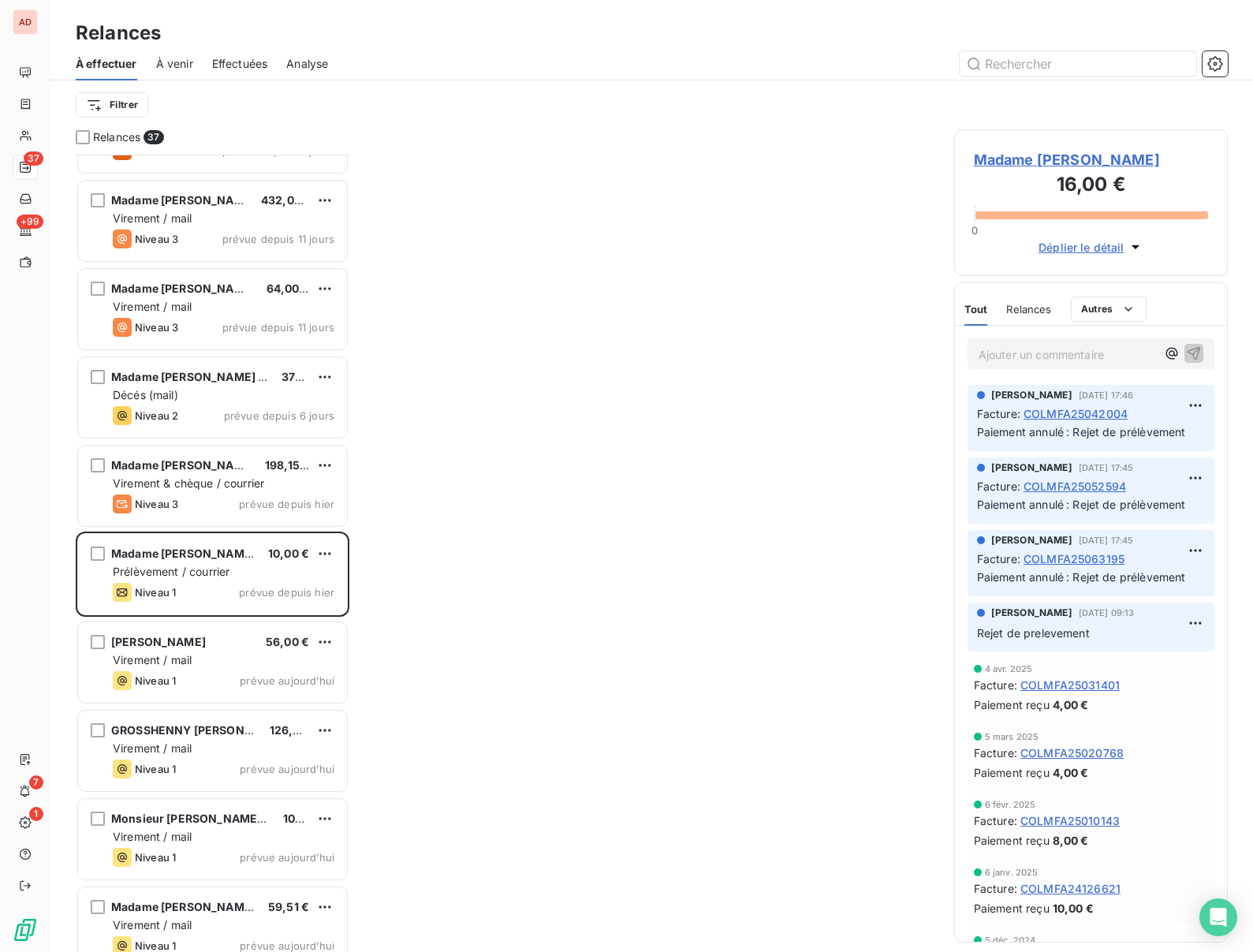
click at [663, 553] on div at bounding box center [652, 534] width 567 height 810
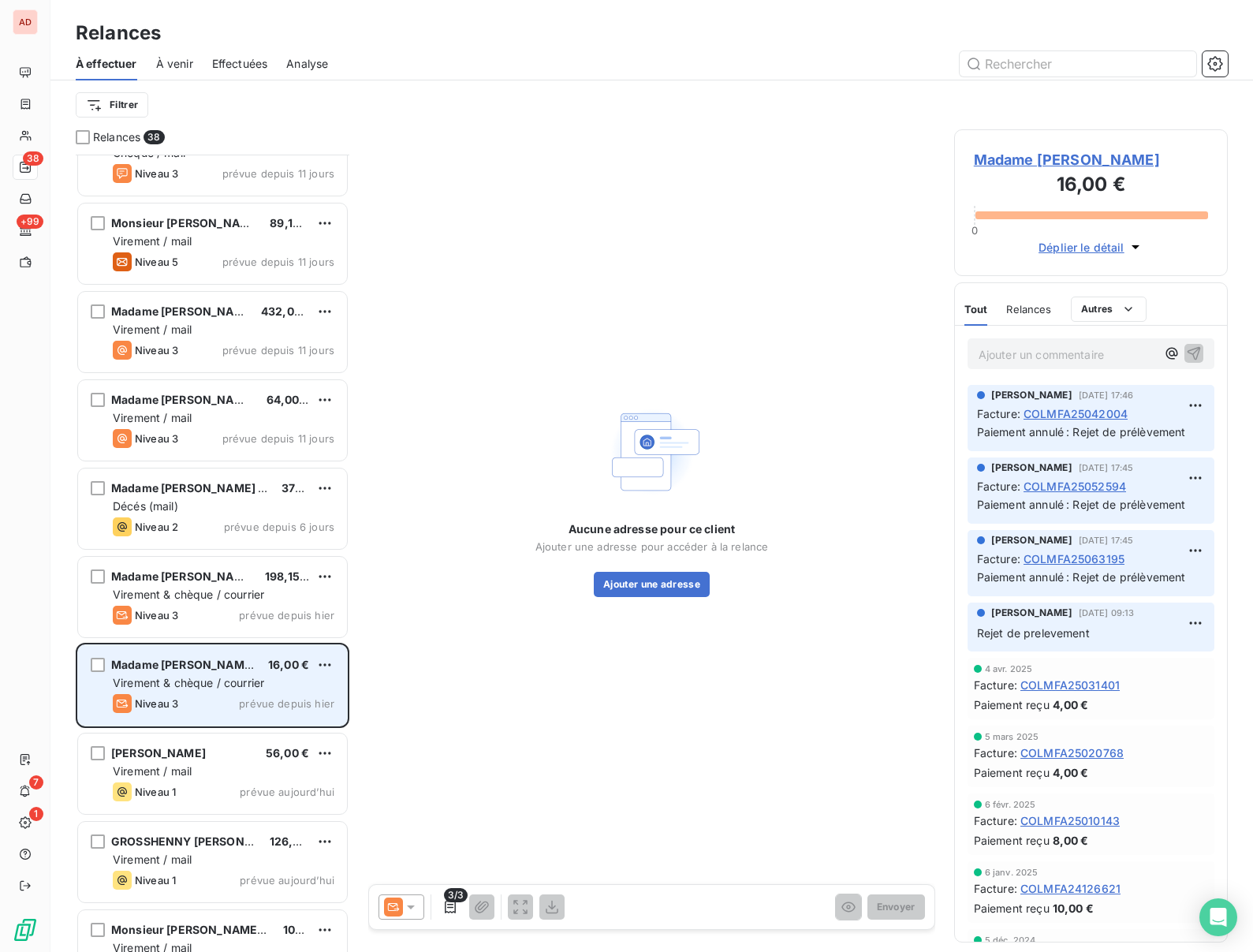
scroll to position [1105, 0]
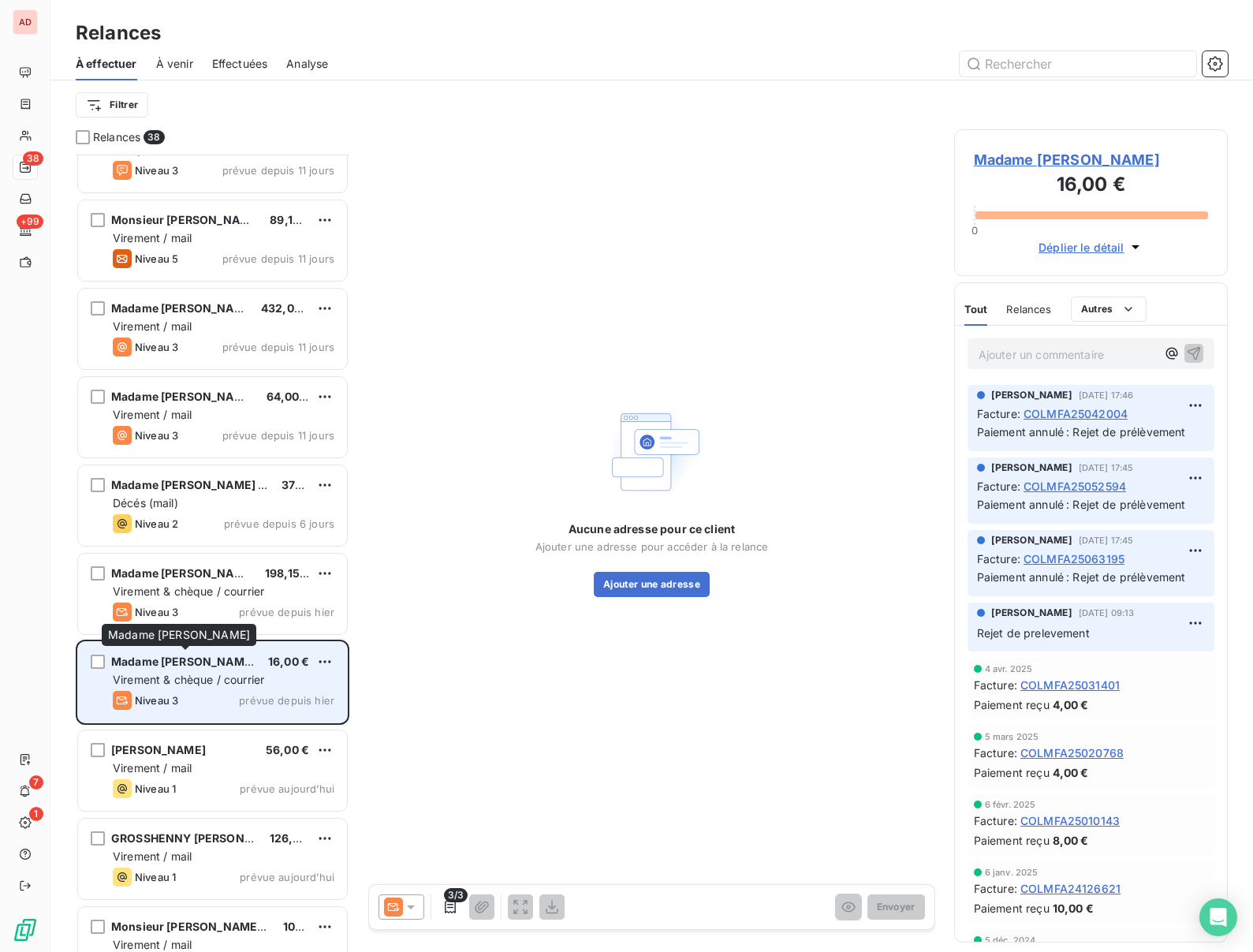
click at [168, 660] on span "Madame [PERSON_NAME]" at bounding box center [183, 661] width 144 height 13
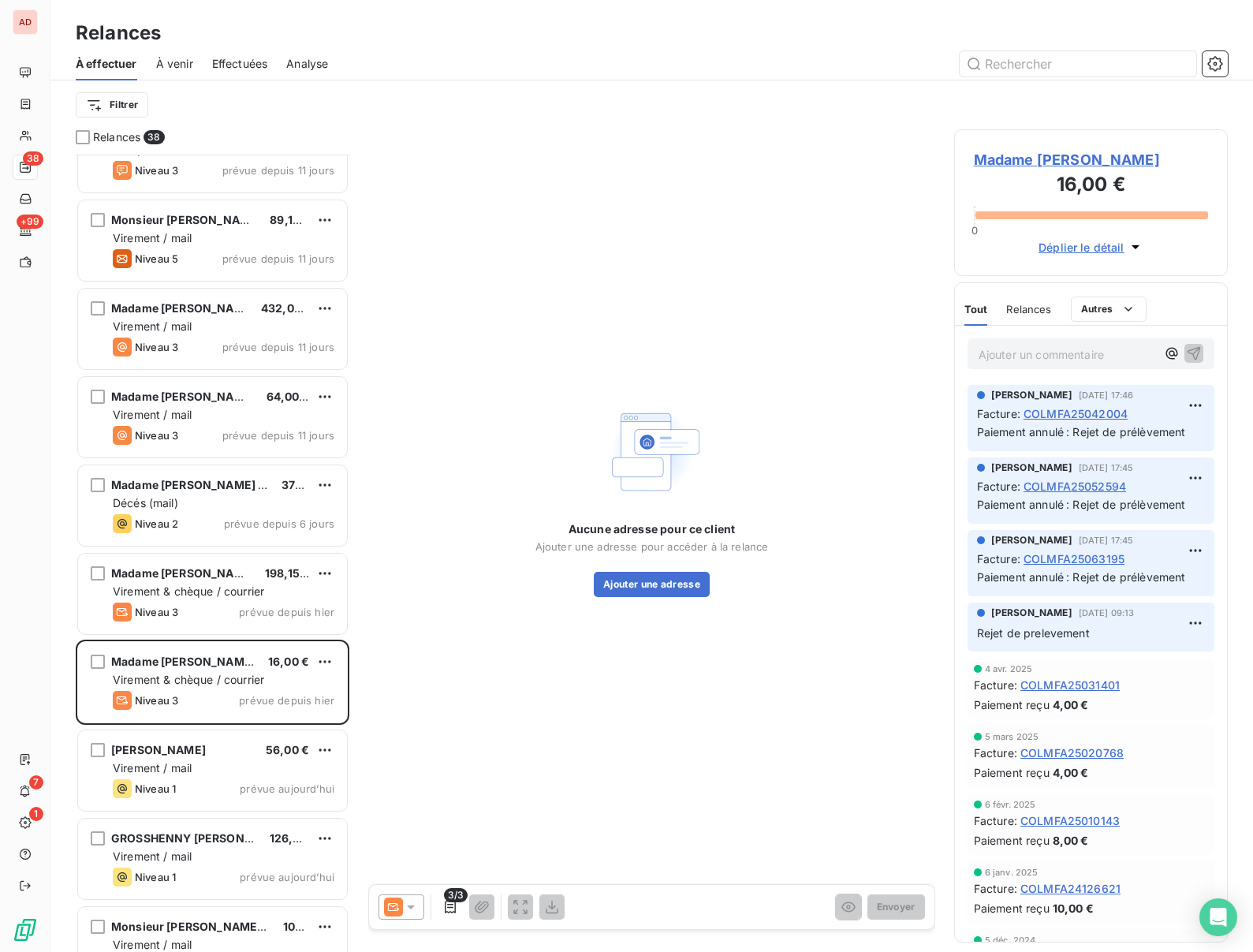
click at [409, 907] on icon at bounding box center [411, 907] width 7 height 4
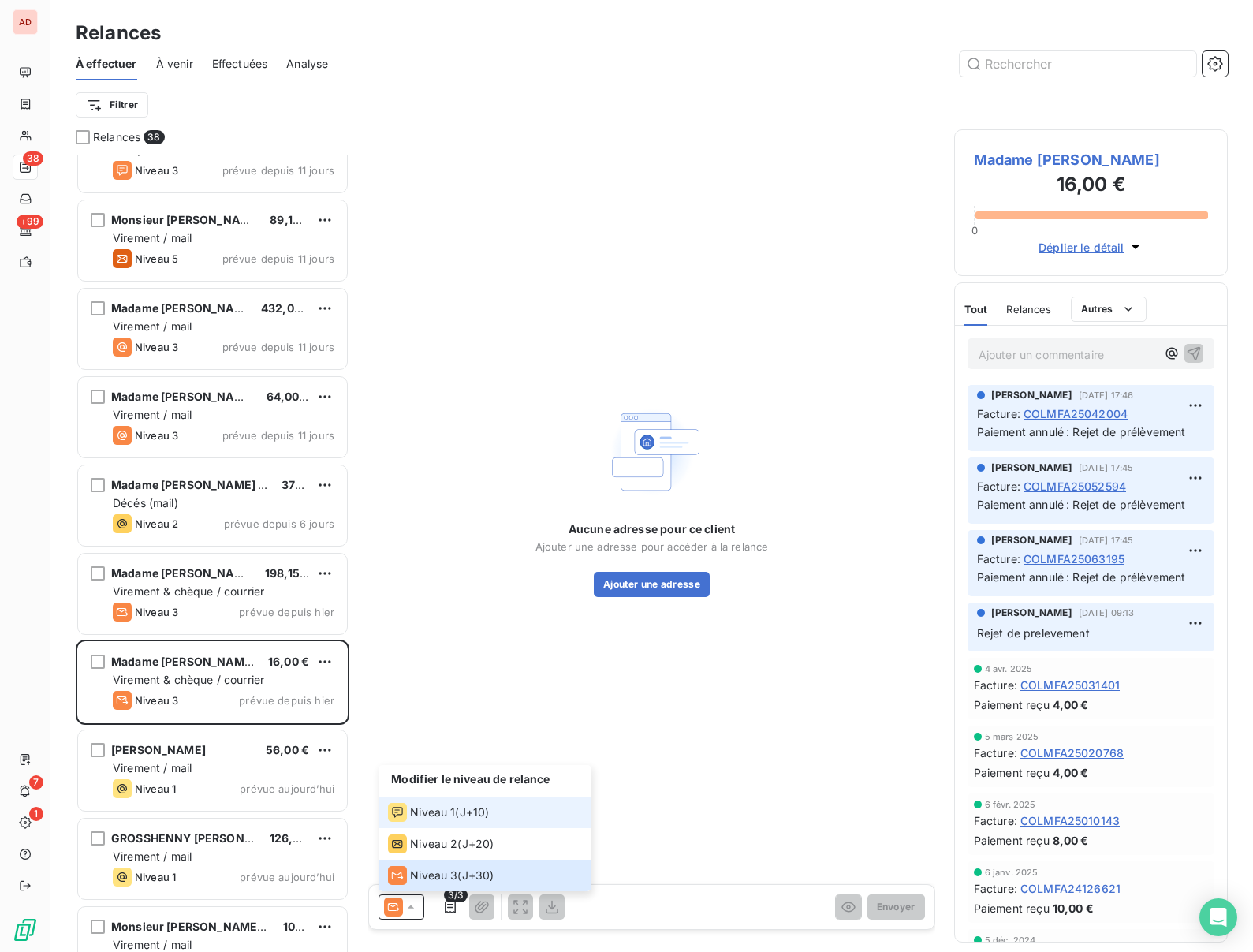
click at [434, 817] on span "Niveau 1" at bounding box center [432, 812] width 45 height 16
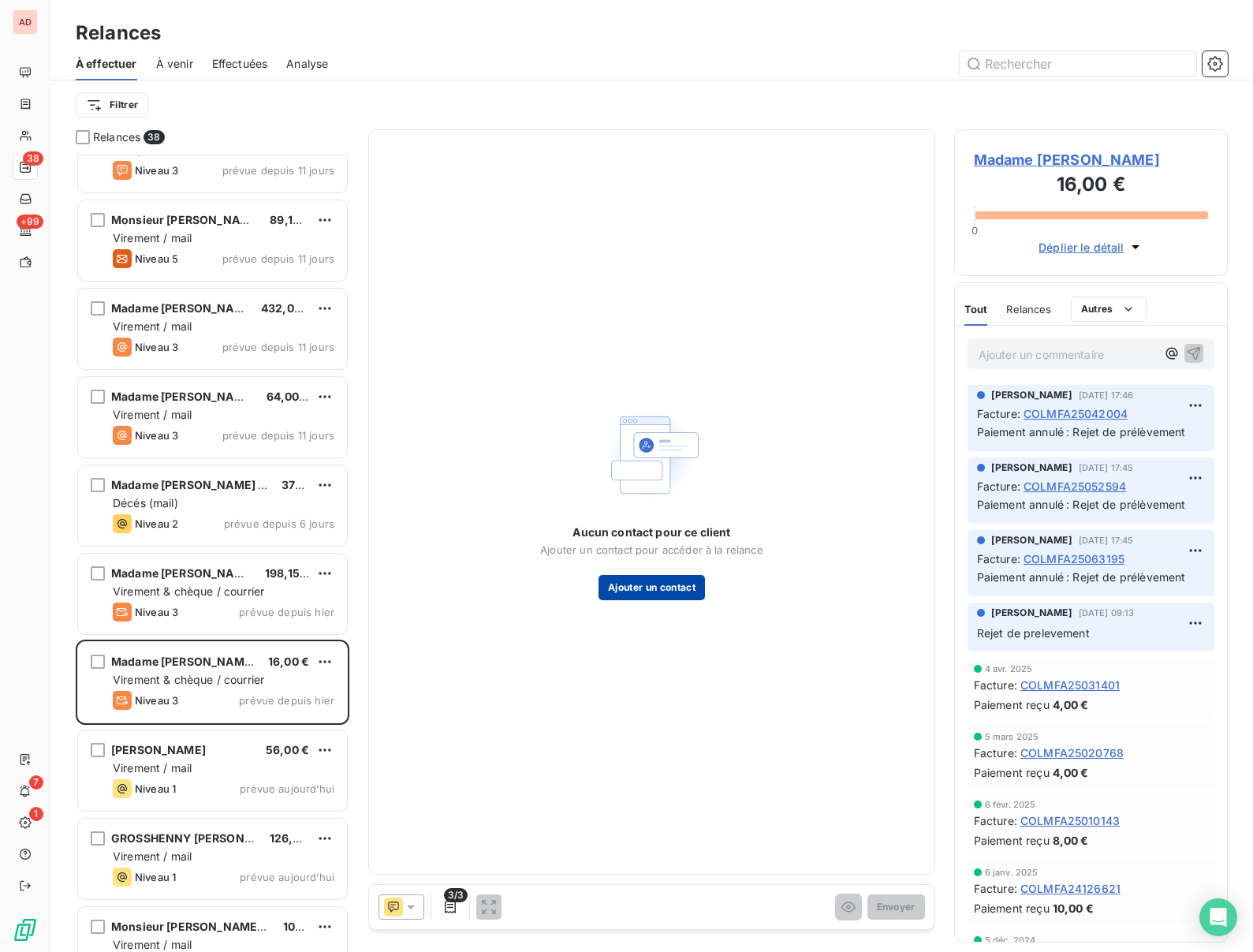
click at [646, 593] on button "Ajouter un contact" at bounding box center [652, 587] width 107 height 25
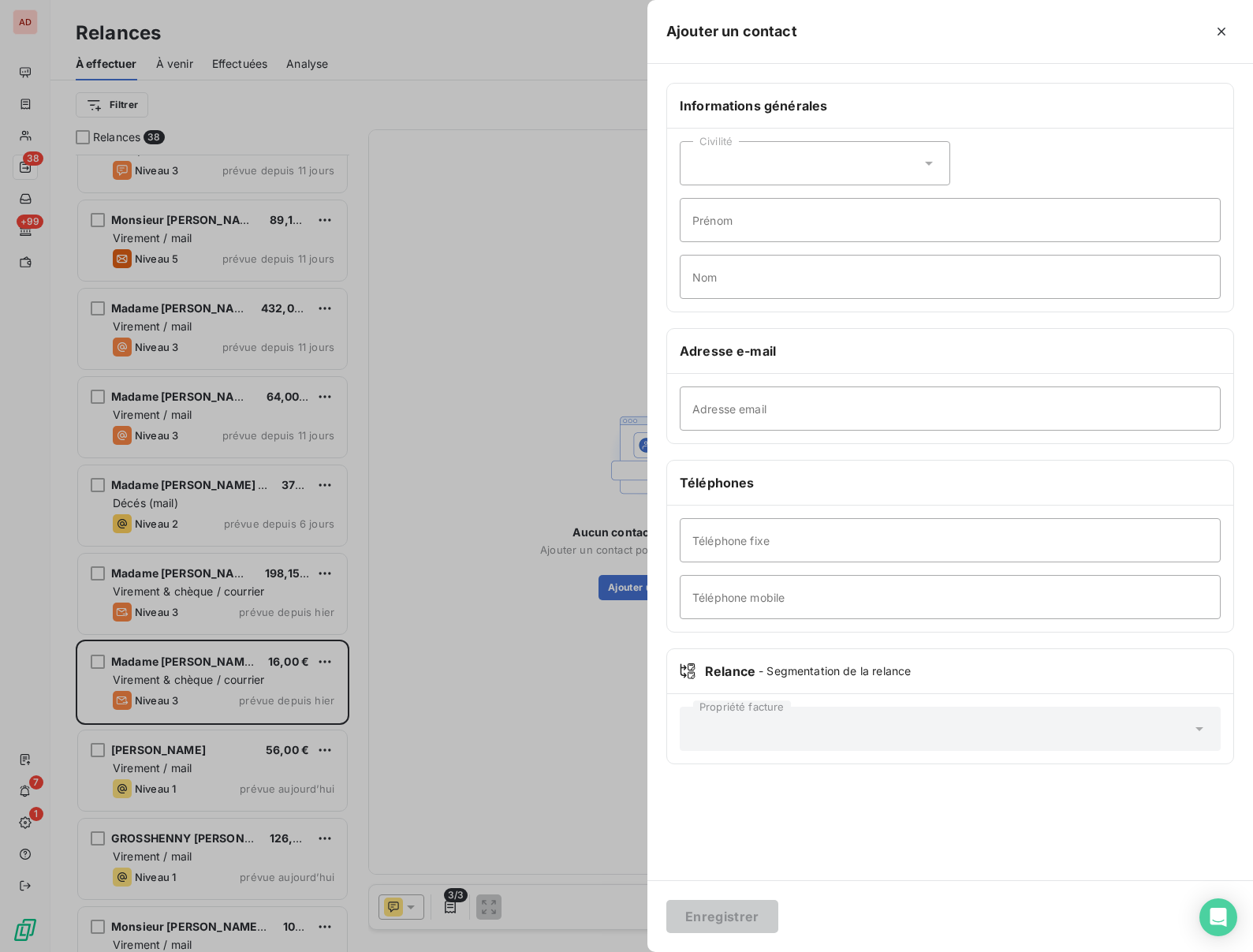
click at [796, 150] on div "Civilité" at bounding box center [814, 164] width 270 height 45
click at [748, 205] on span "Madame" at bounding box center [732, 203] width 43 height 15
click at [741, 226] on input "Prénom" at bounding box center [950, 220] width 541 height 45
type input "[PERSON_NAME]"
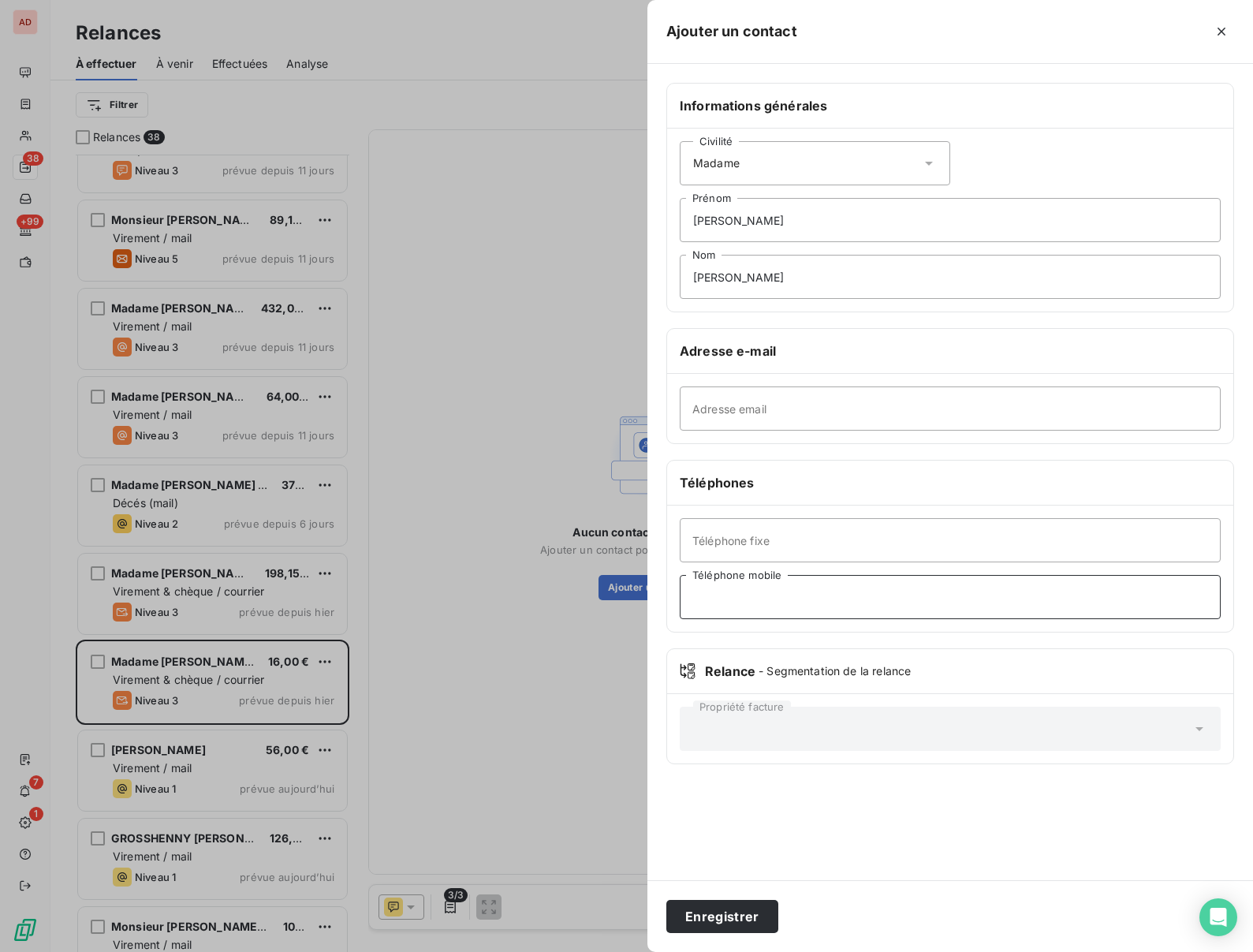
click at [727, 596] on input "Téléphone mobile" at bounding box center [950, 597] width 541 height 45
paste input "06 43 81 71 07"
type input "06 43 81 71 07"
click at [692, 919] on button "Enregistrer" at bounding box center [722, 917] width 112 height 33
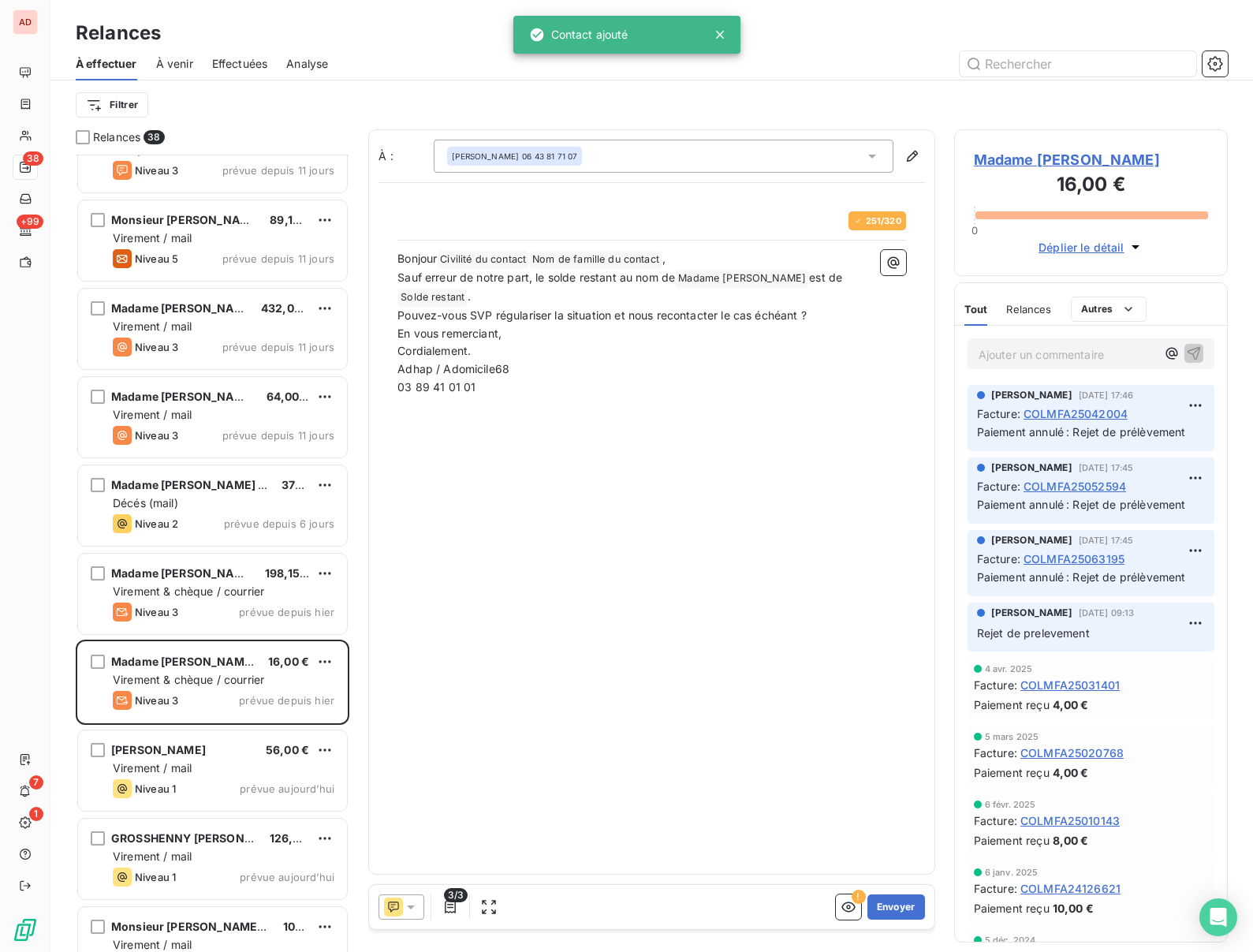
scroll to position [798, 273]
drag, startPoint x: 441, startPoint y: 369, endPoint x: 356, endPoint y: 370, distance: 85.0
click at [356, 370] on div "Relances 38 Monsieur [PERSON_NAME] 2023 Jacky 106,20 € Virement / mail Niveau 3…" at bounding box center [652, 540] width 1203 height 823
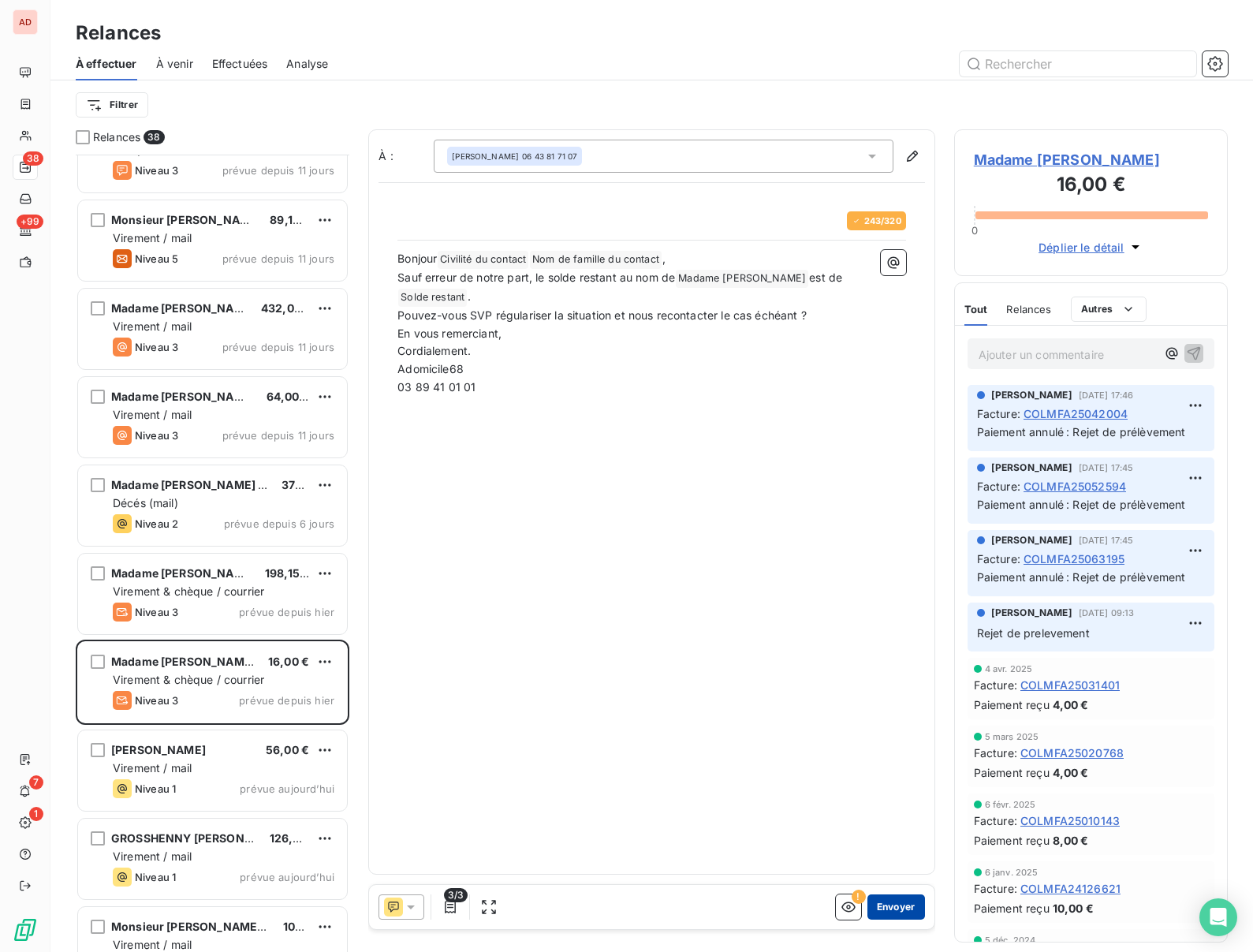
click at [893, 907] on button "Envoyer" at bounding box center [896, 906] width 58 height 25
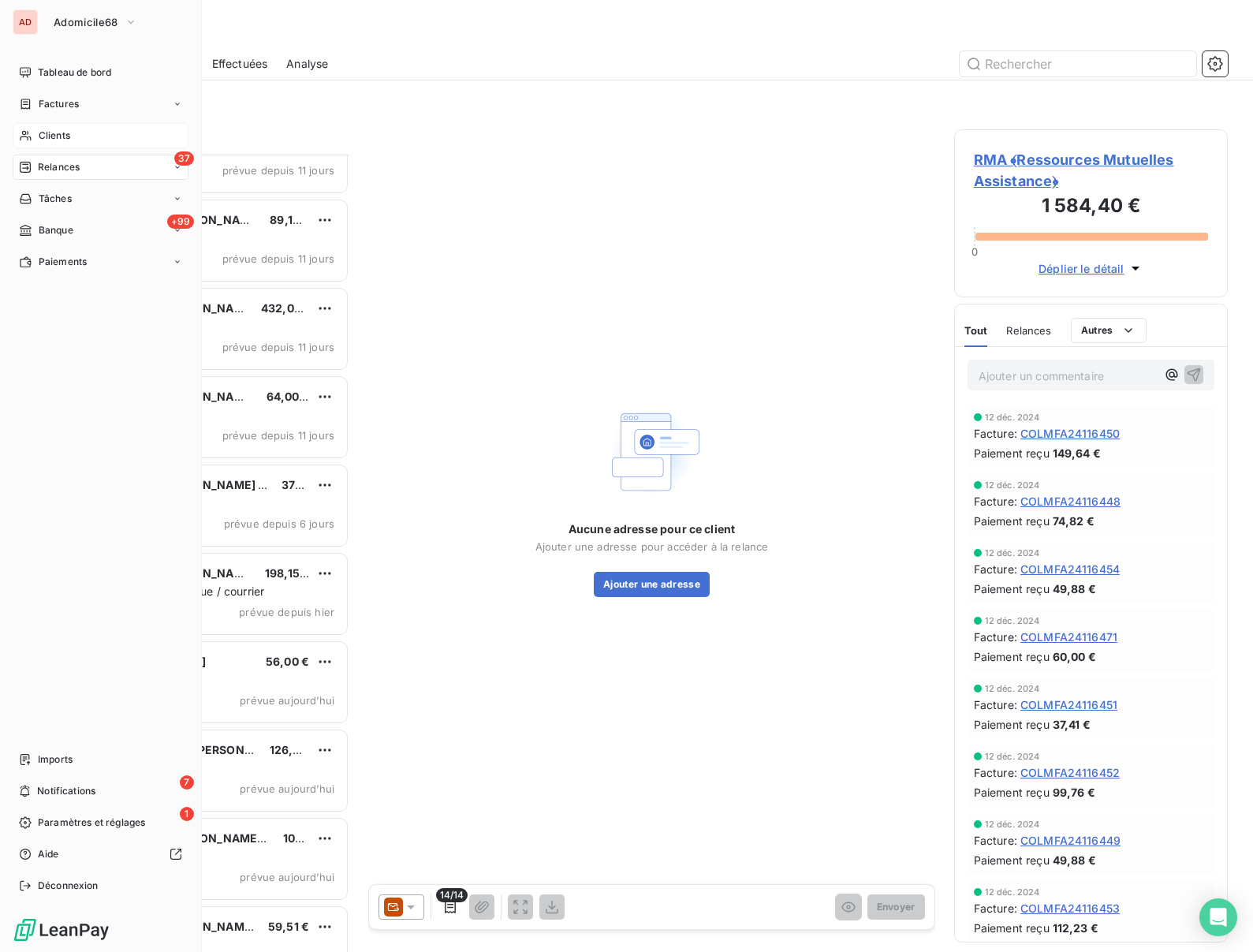
click at [47, 130] on span "Clients" at bounding box center [55, 135] width 32 height 14
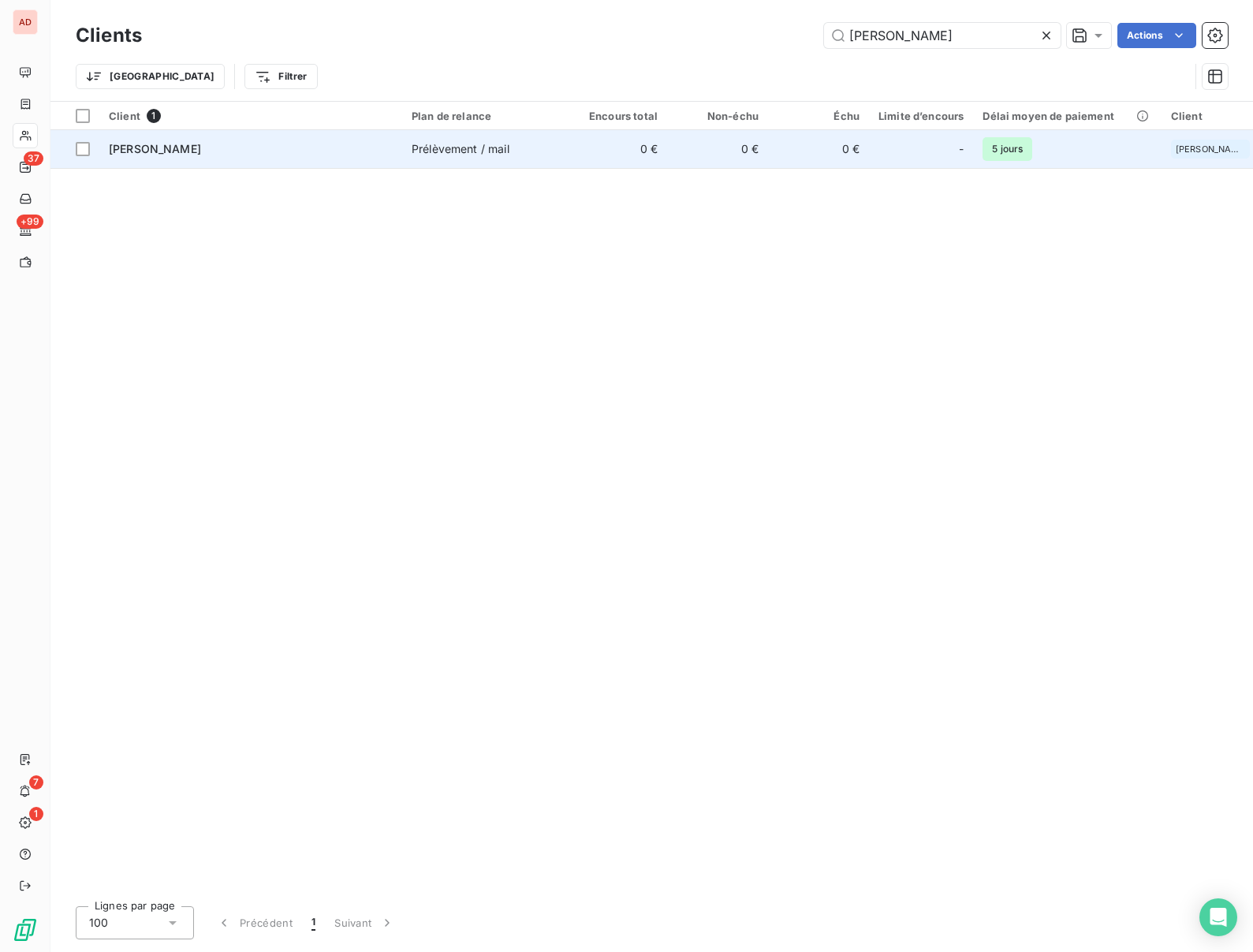
type input "[PERSON_NAME]"
click at [330, 156] on div "[PERSON_NAME]" at bounding box center [250, 149] width 284 height 16
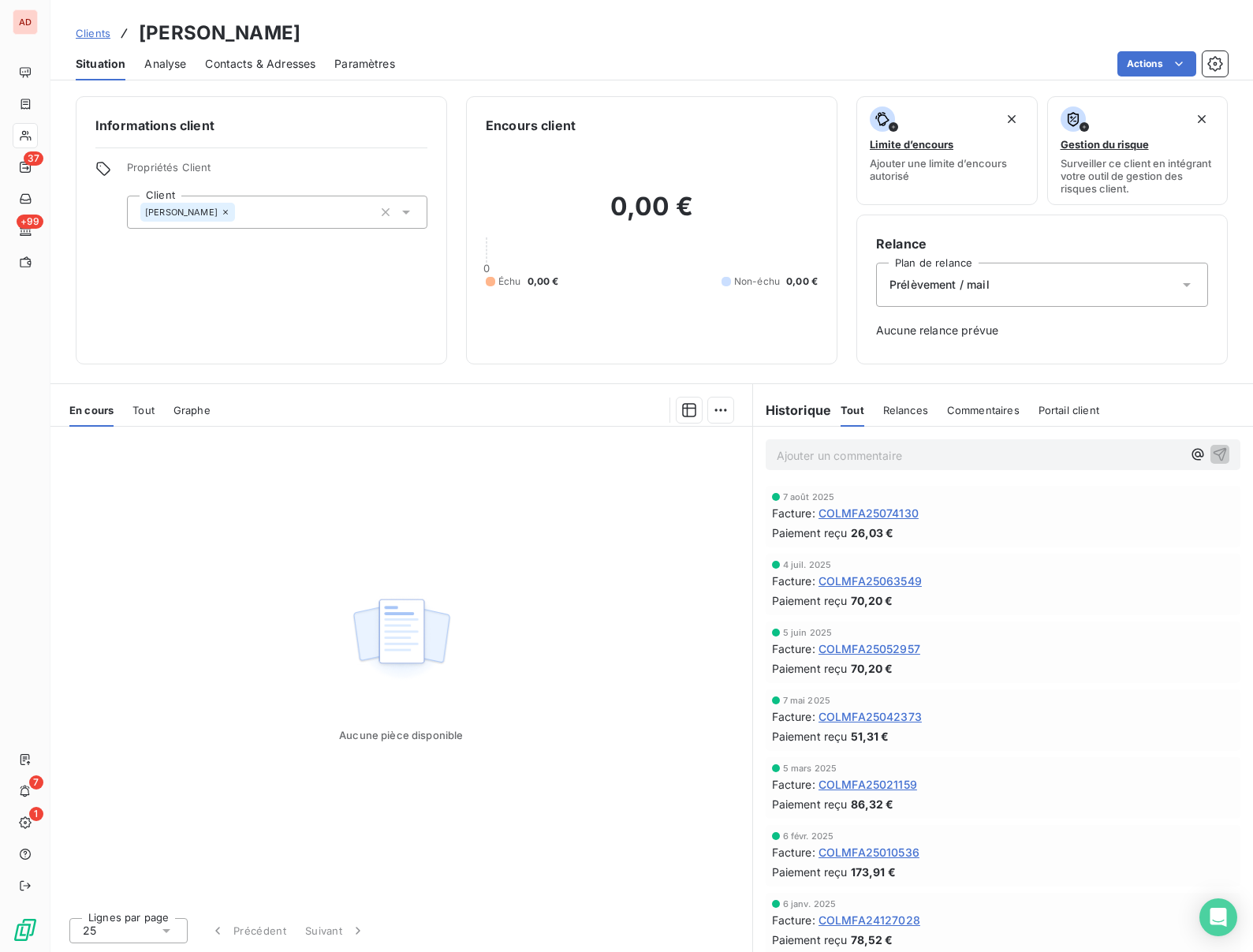
click at [865, 499] on div "7 août 2025" at bounding box center [1003, 496] width 462 height 9
click at [860, 507] on span "COLMFA25074130" at bounding box center [869, 513] width 100 height 17
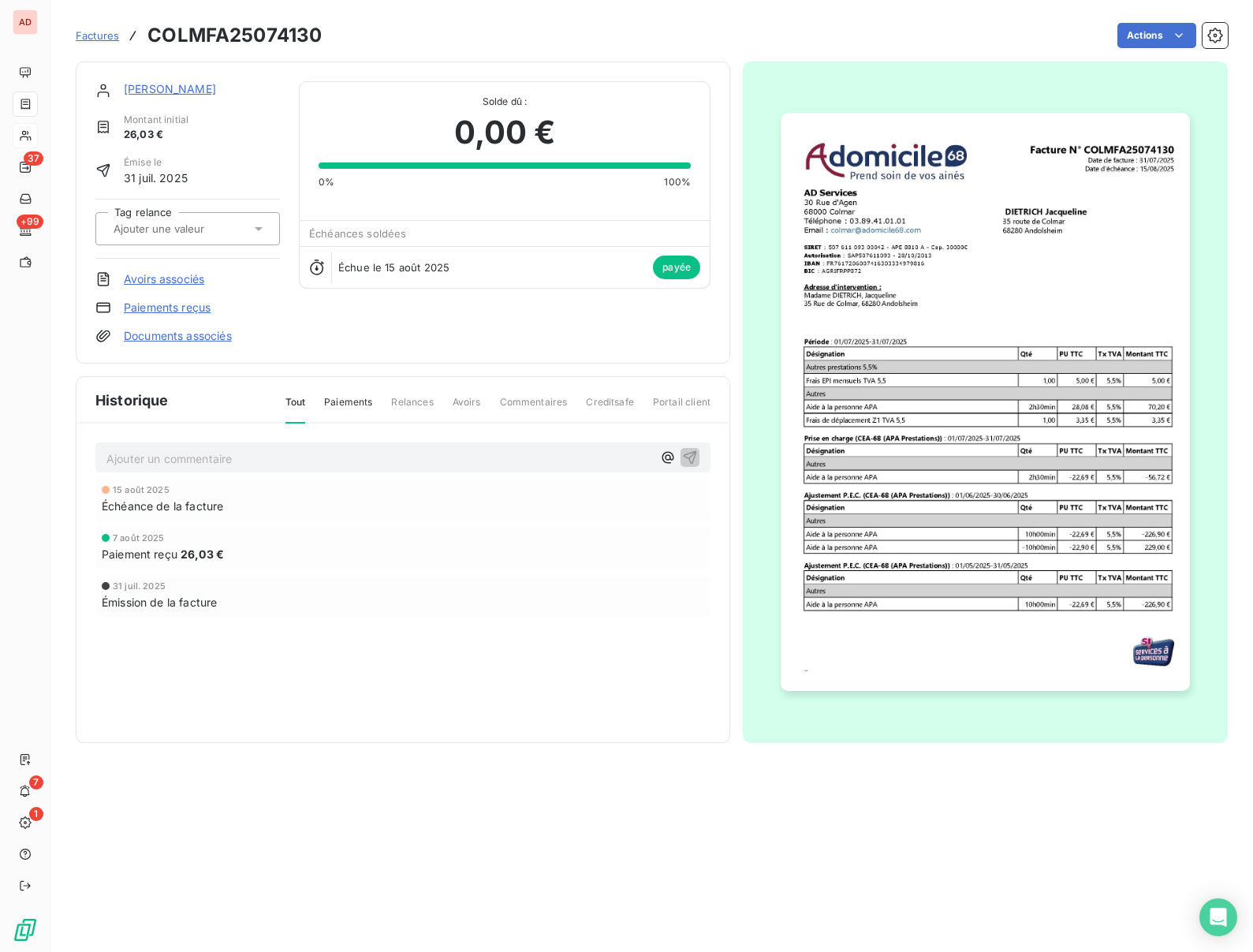
click at [135, 311] on link "Paiements reçus" at bounding box center [166, 307] width 86 height 16
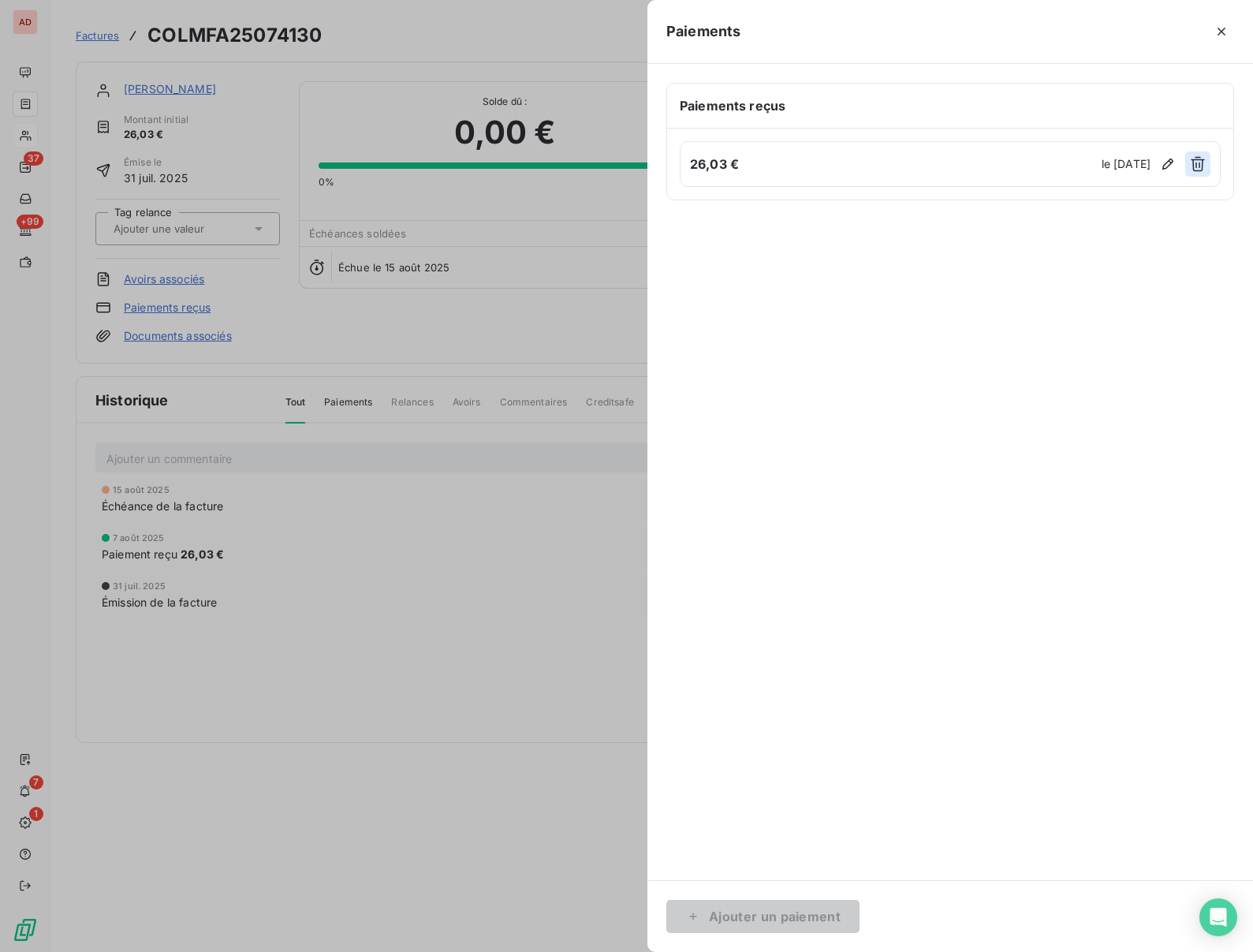
click at [1188, 172] on button "button" at bounding box center [1197, 164] width 25 height 25
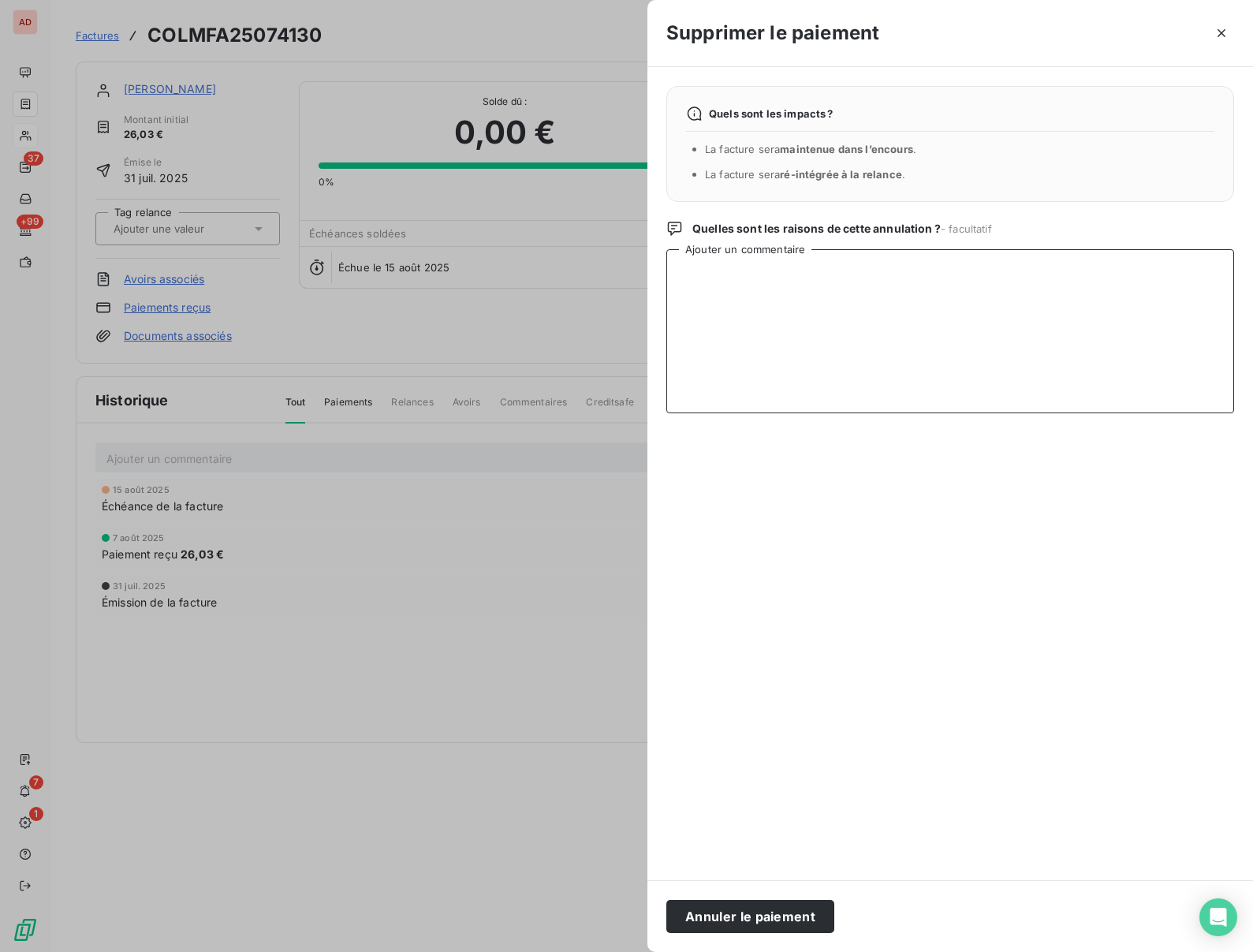
click at [892, 305] on textarea "Ajouter un commentaire" at bounding box center [950, 331] width 568 height 164
type textarea "Rejet prélèvement"
click at [769, 909] on button "Annuler le paiement" at bounding box center [750, 917] width 168 height 33
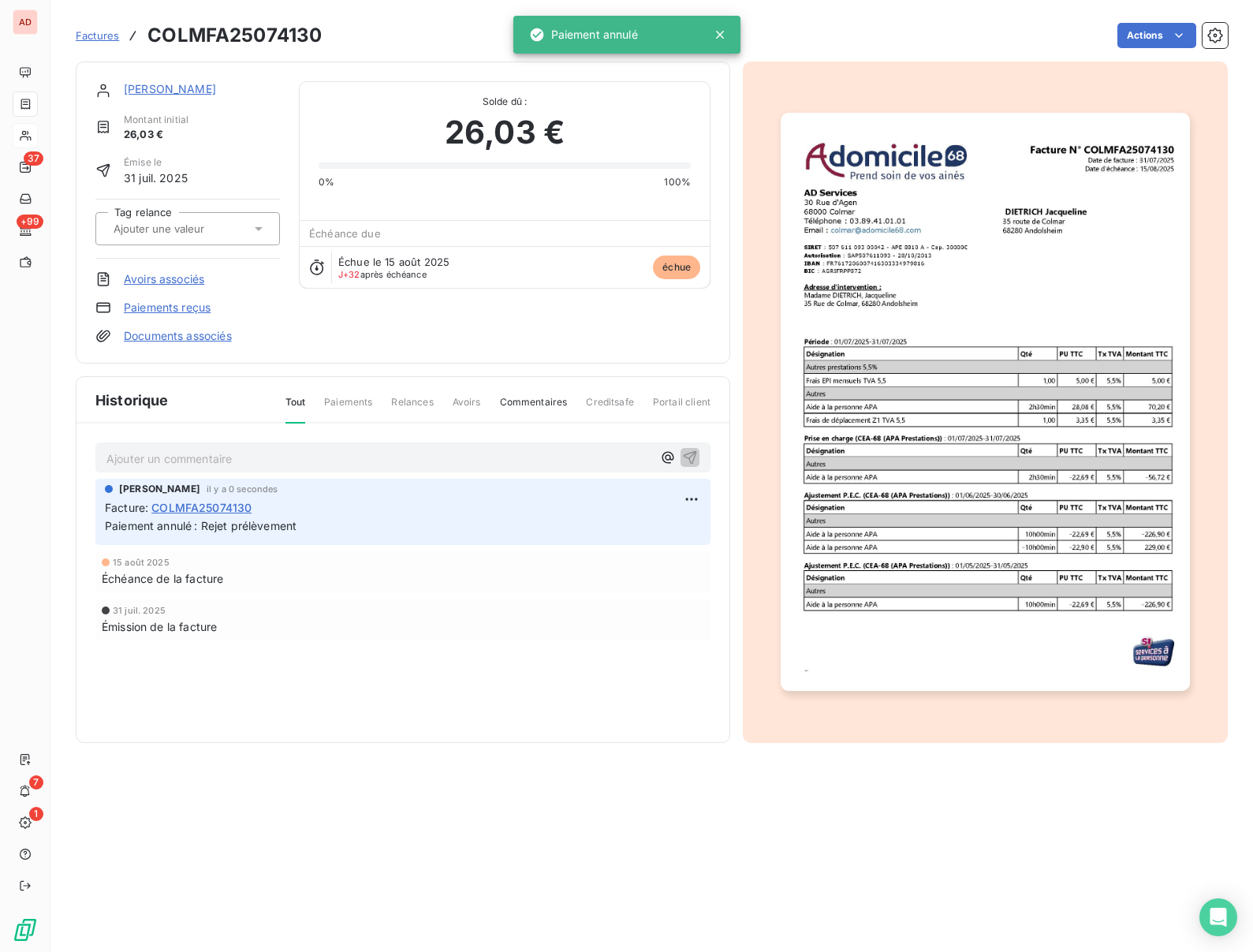
click at [190, 85] on link "[PERSON_NAME]" at bounding box center [169, 88] width 92 height 13
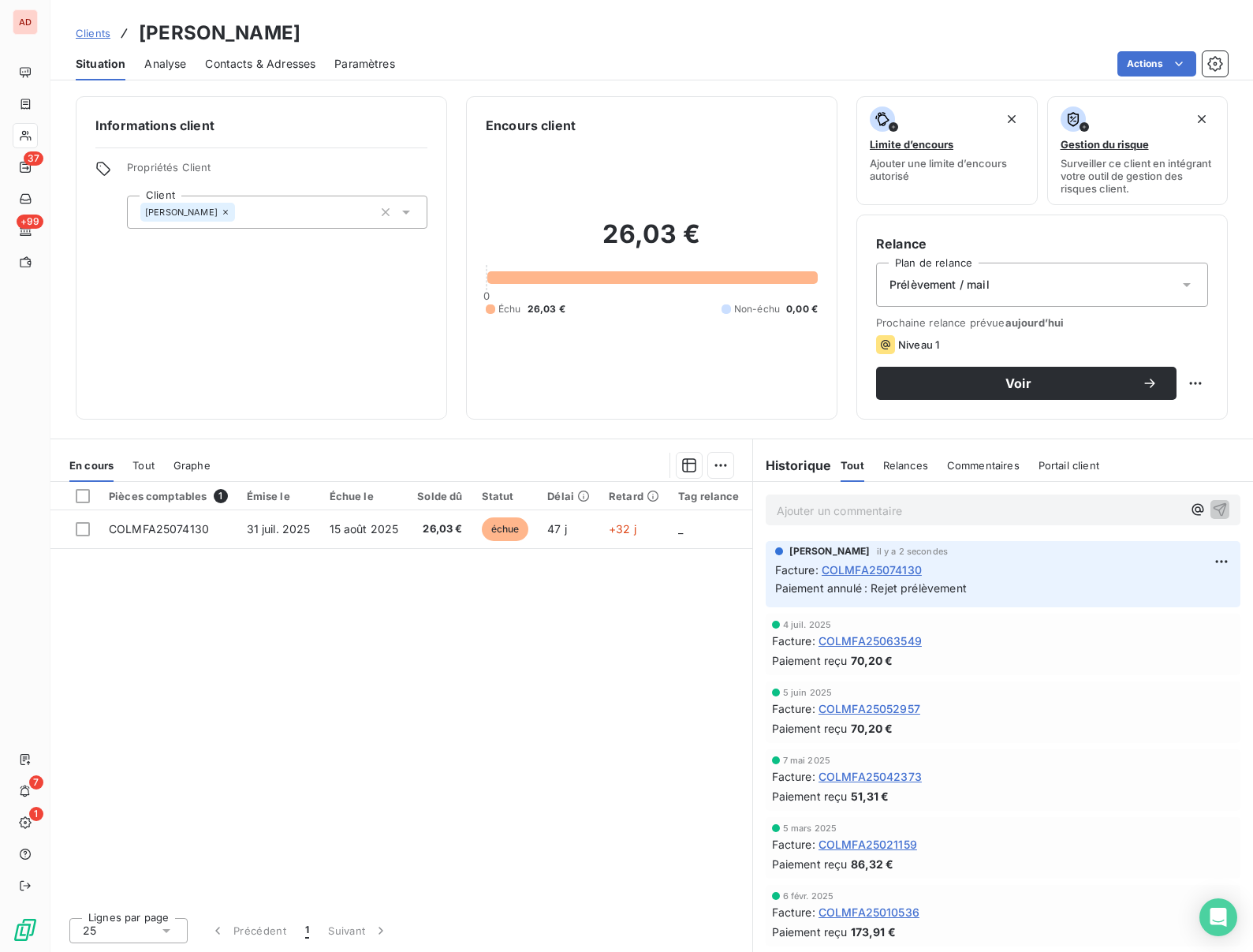
click at [1036, 284] on div "Prélèvement / mail" at bounding box center [1042, 284] width 332 height 45
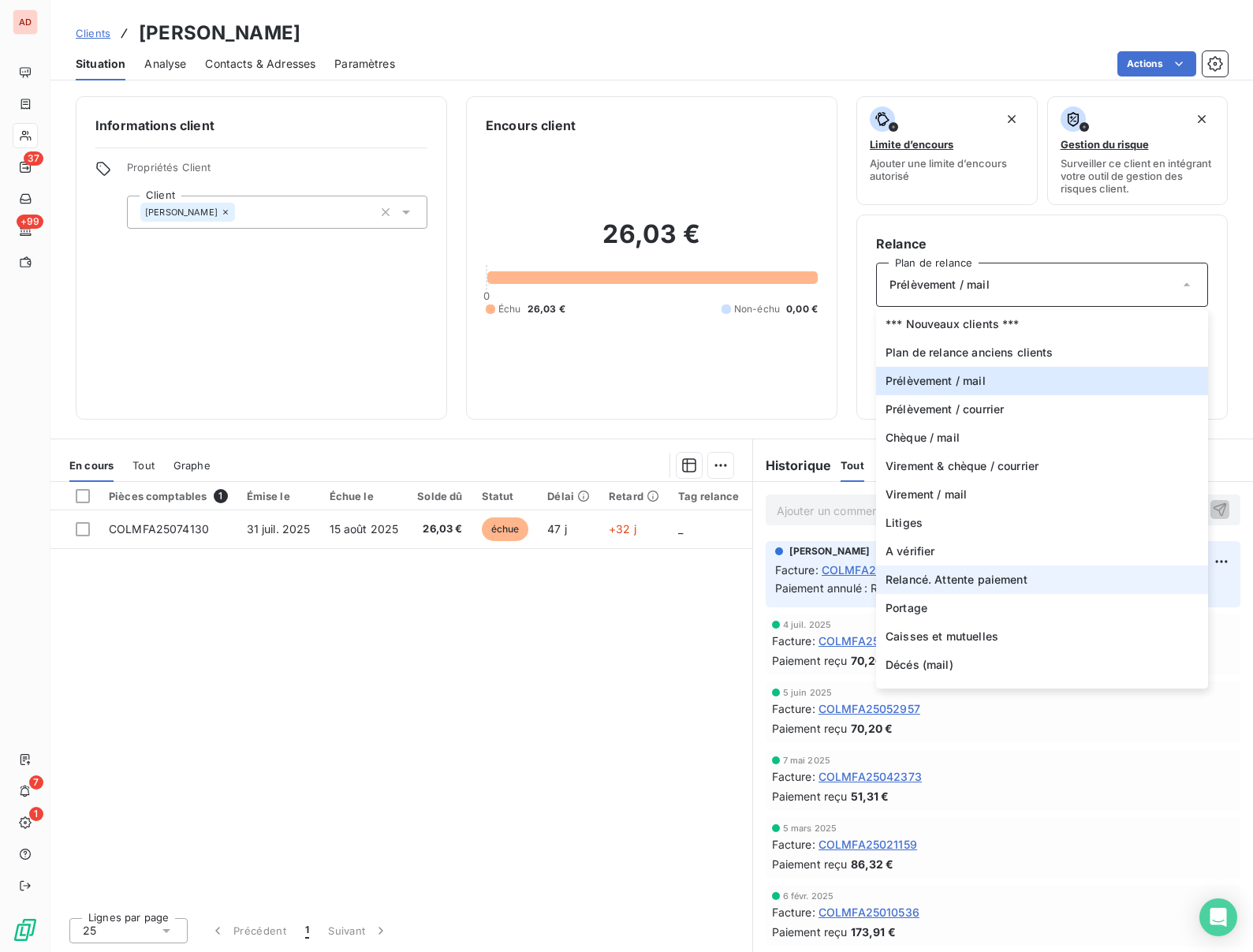
scroll to position [19, 0]
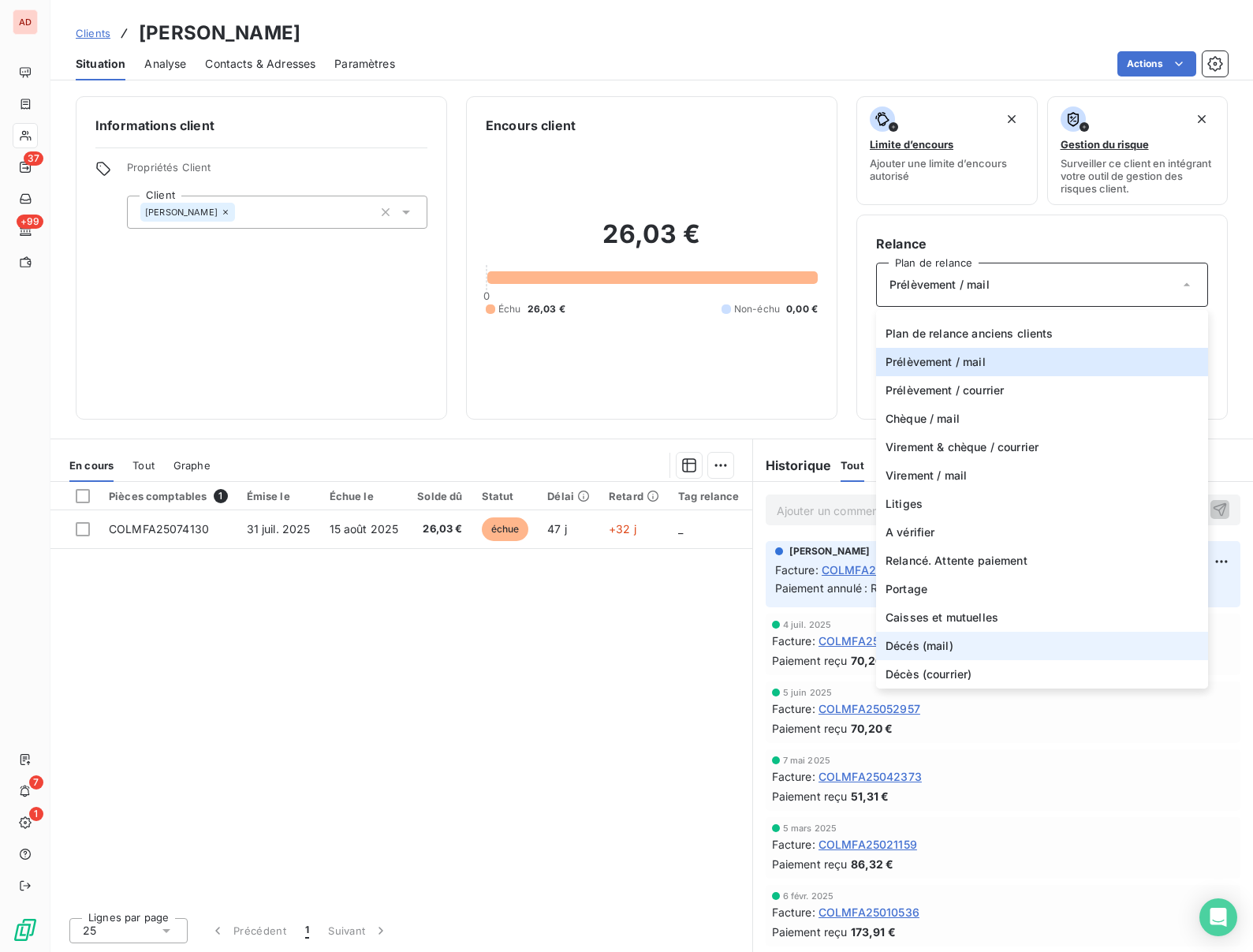
click at [901, 643] on span "Décés (mail)" at bounding box center [919, 645] width 68 height 16
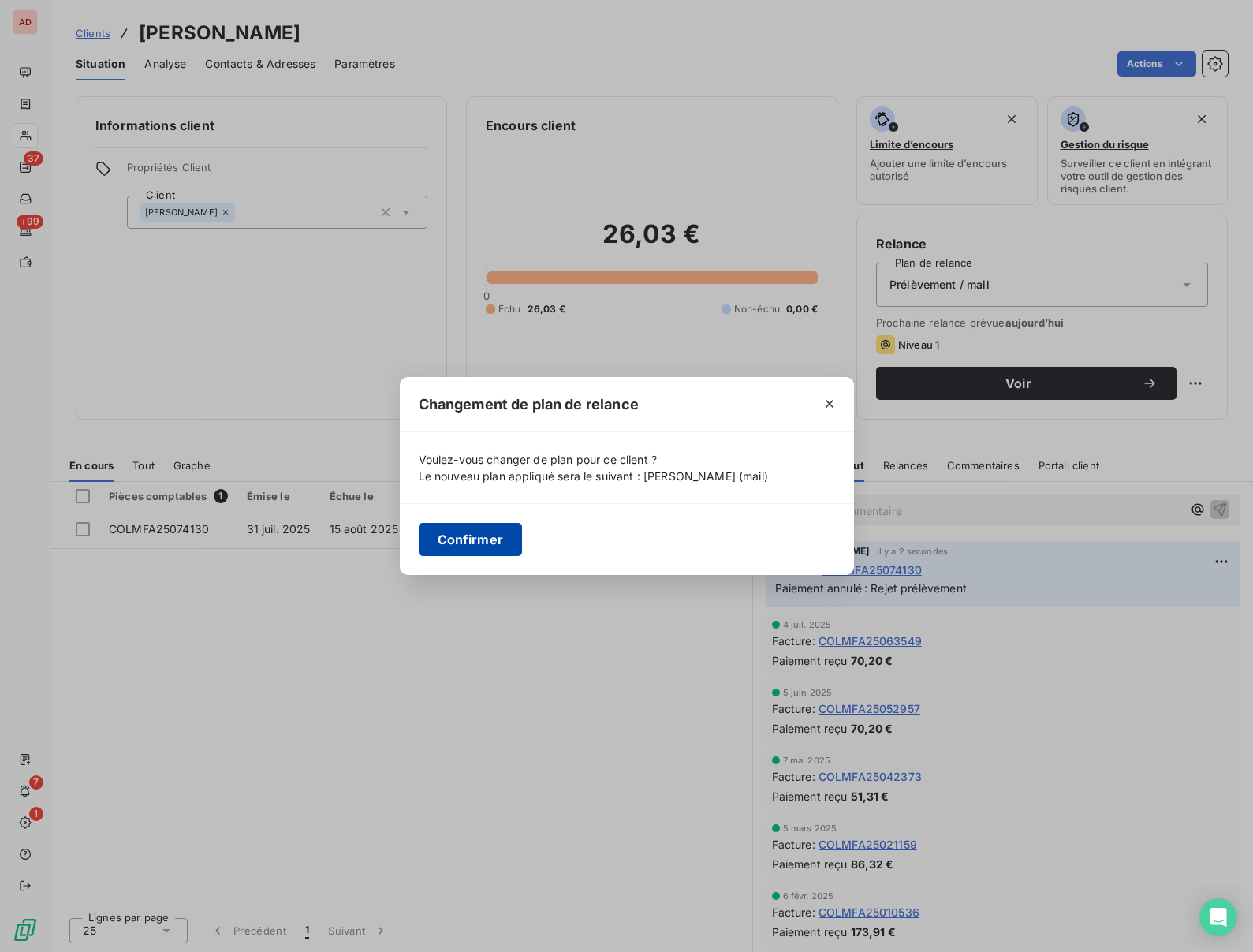
click at [470, 528] on button "Confirmer" at bounding box center [470, 539] width 104 height 33
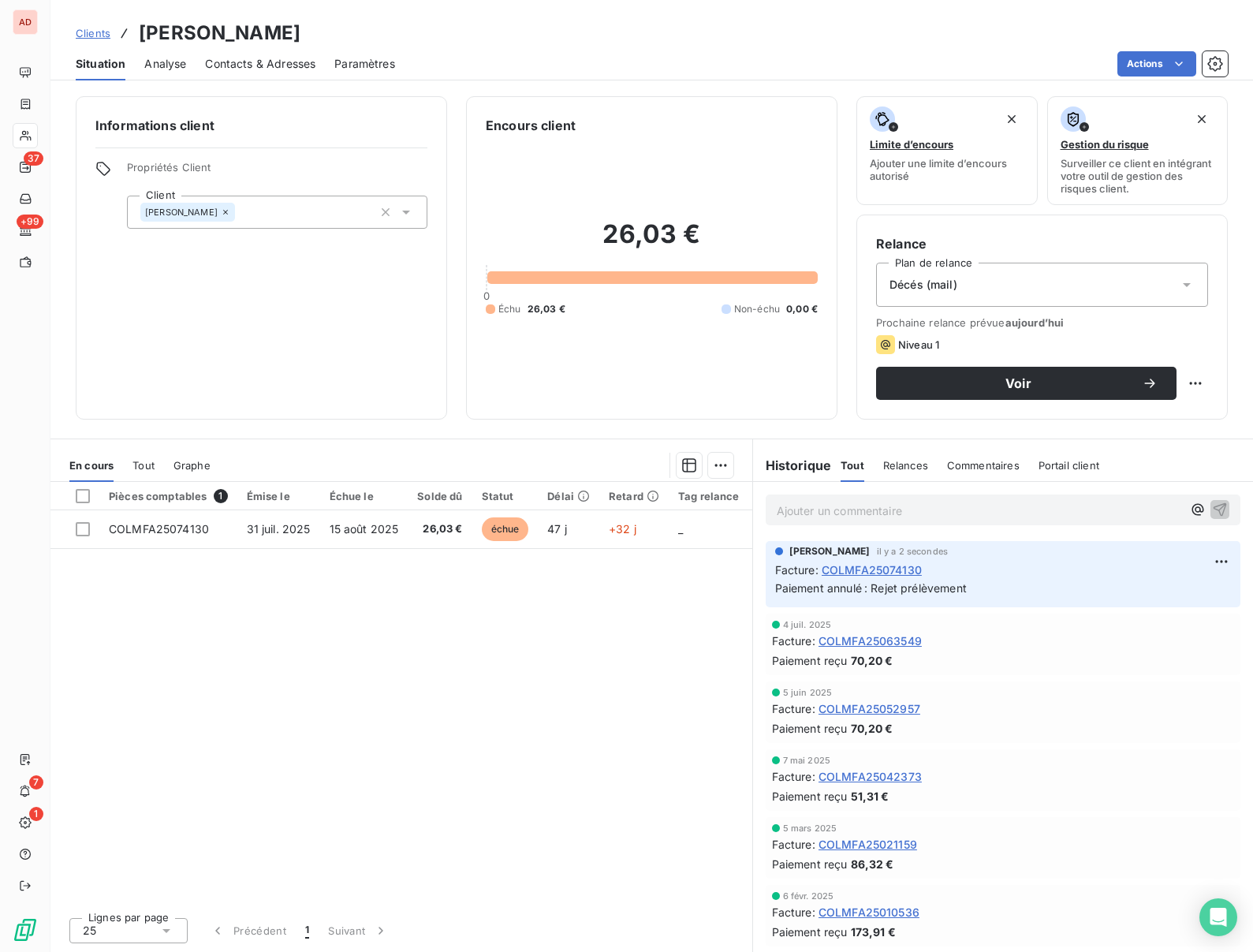
click at [975, 466] on span "Commentaires" at bounding box center [983, 466] width 73 height 13
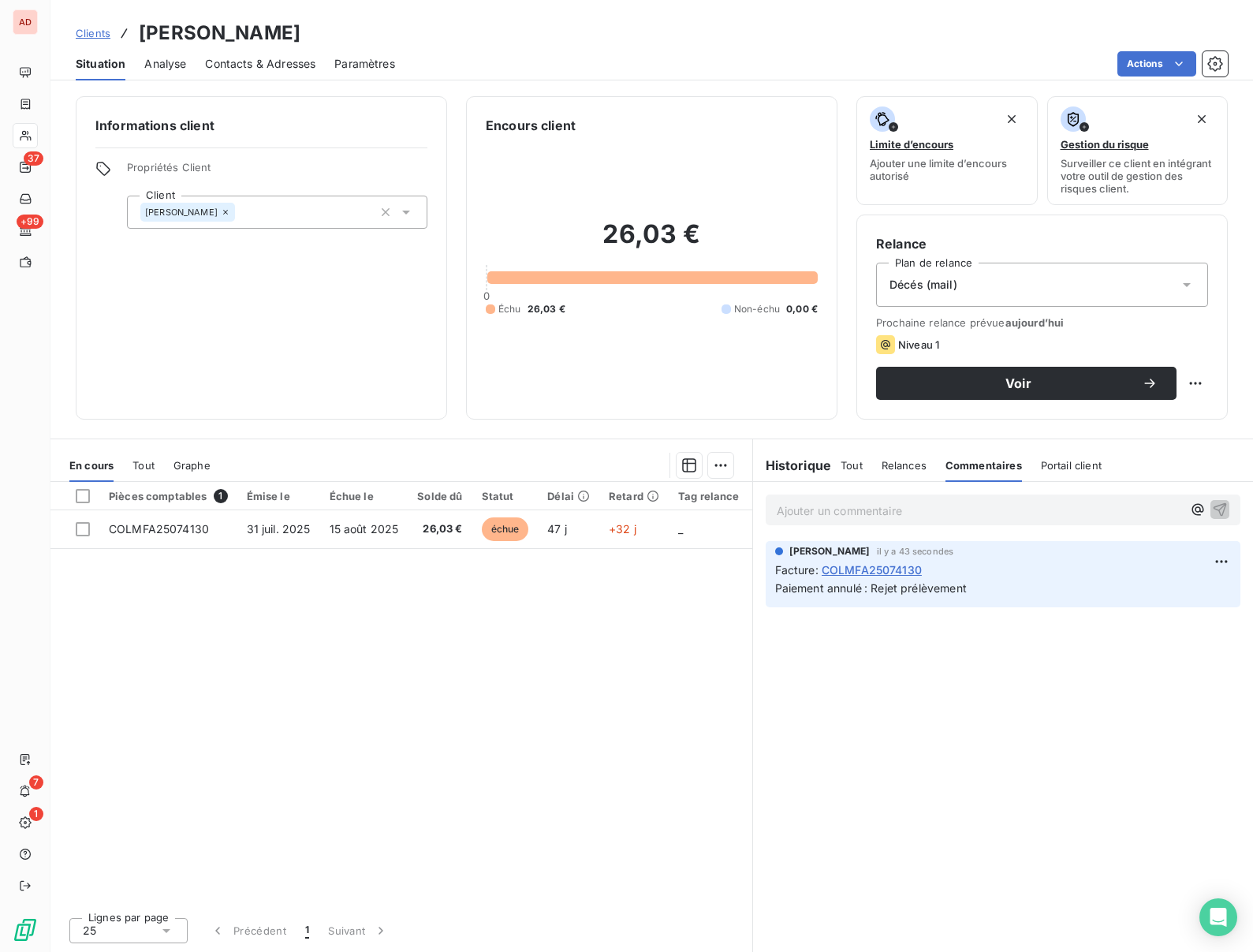
click at [991, 519] on p "Ajouter un commentaire ﻿" at bounding box center [980, 510] width 405 height 20
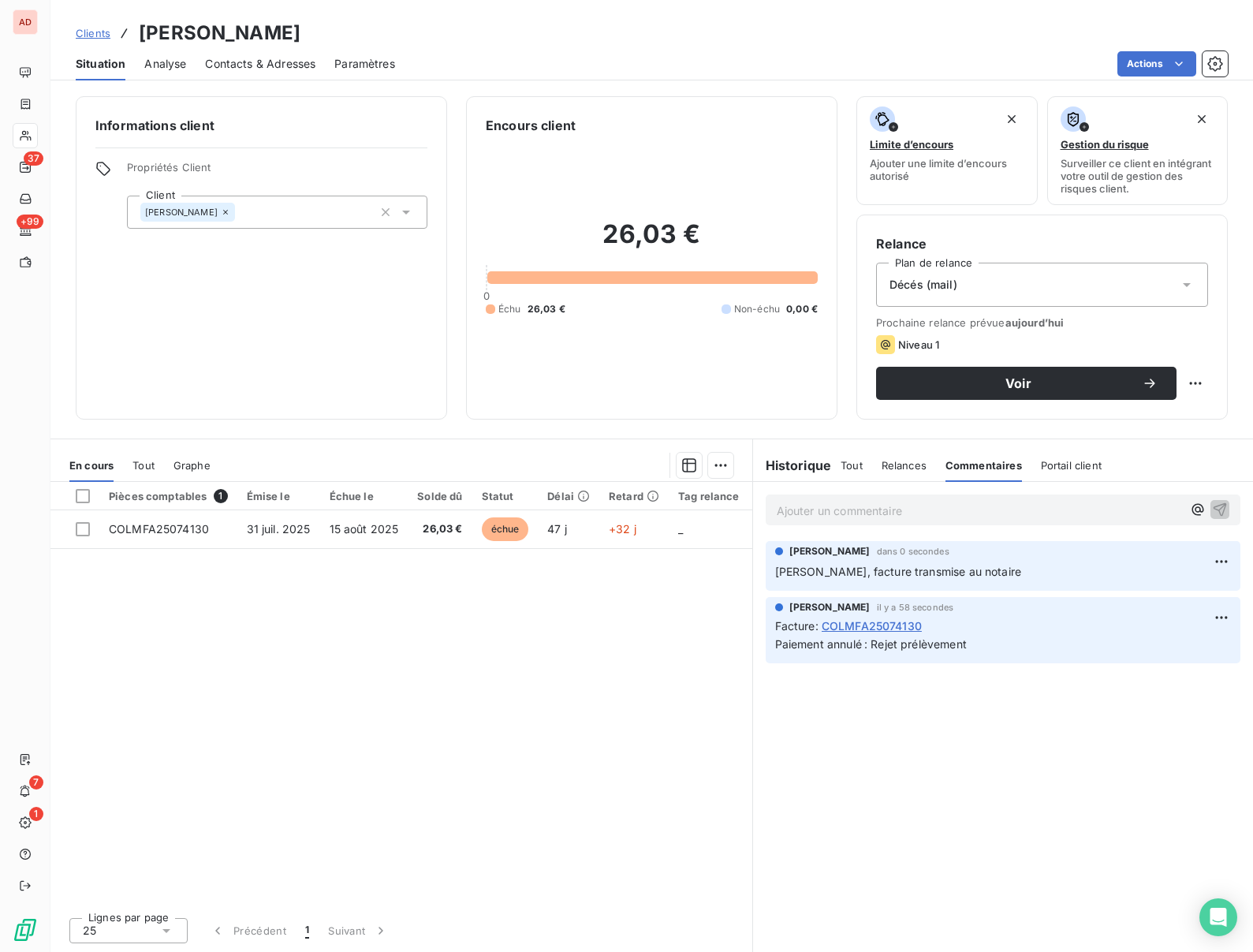
click at [434, 721] on div "Pièces comptables 1 Émise le Échue le Solde dû Statut Délai Retard Tag relance …" at bounding box center [401, 693] width 702 height 423
click at [376, 280] on div "Informations client Propriétés Client Client DIETRICH née RUHLMANN, Jacqueline" at bounding box center [261, 258] width 372 height 324
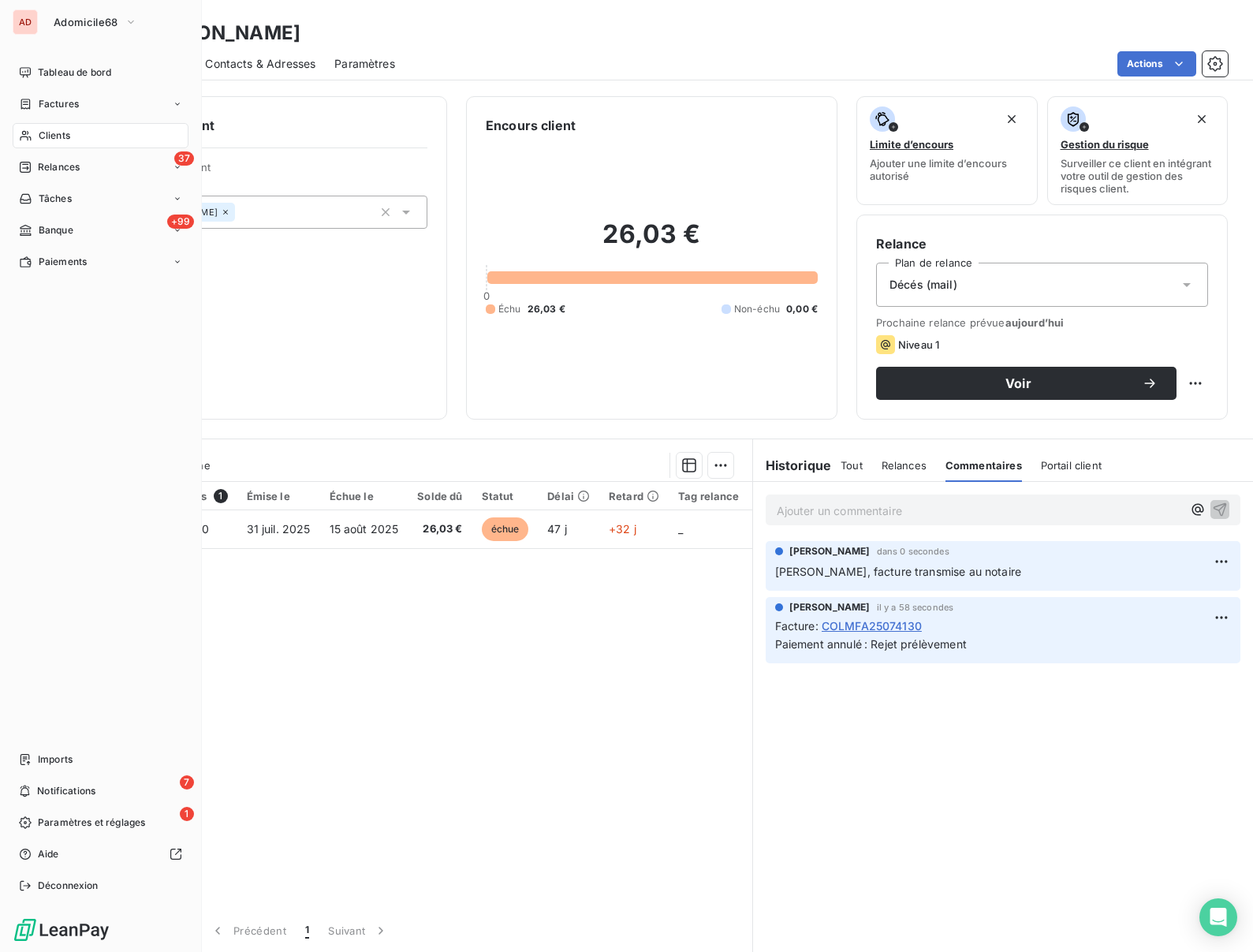
click at [39, 140] on span "Clients" at bounding box center [55, 135] width 32 height 14
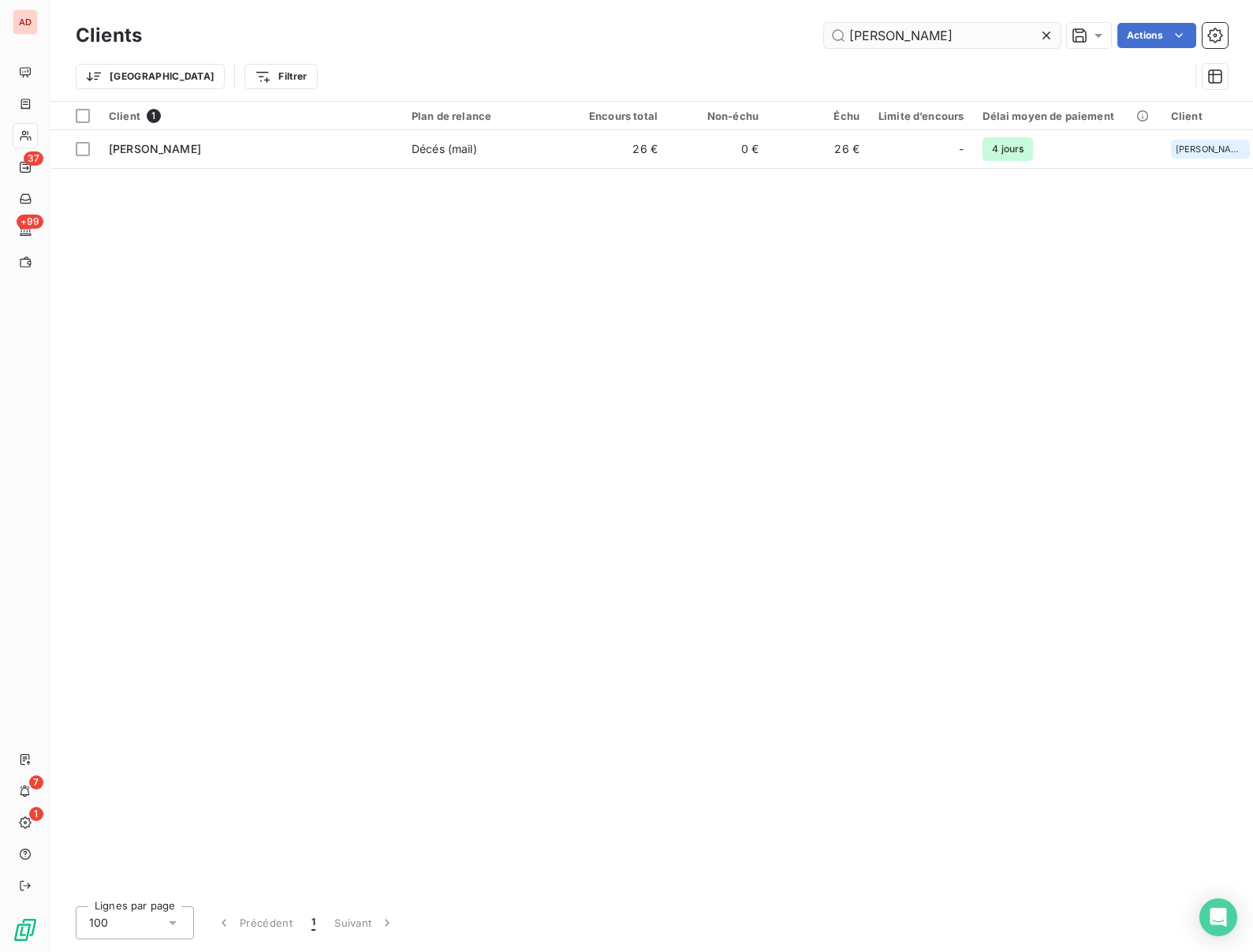
click at [861, 42] on input "DIETRICH" at bounding box center [943, 35] width 237 height 25
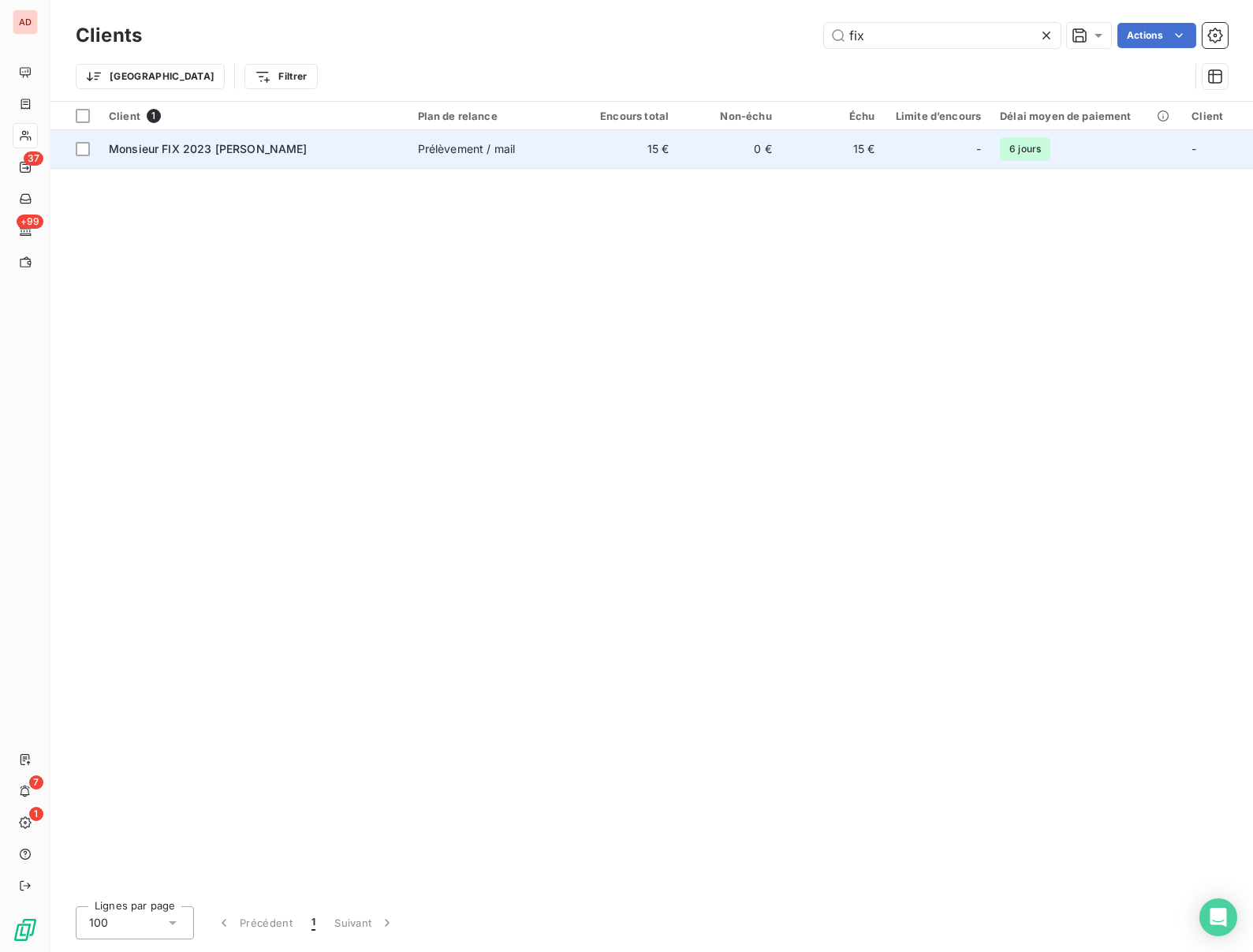
type input "fix"
click at [354, 139] on td "Monsieur FIX 2023 [PERSON_NAME]" at bounding box center [254, 149] width 310 height 38
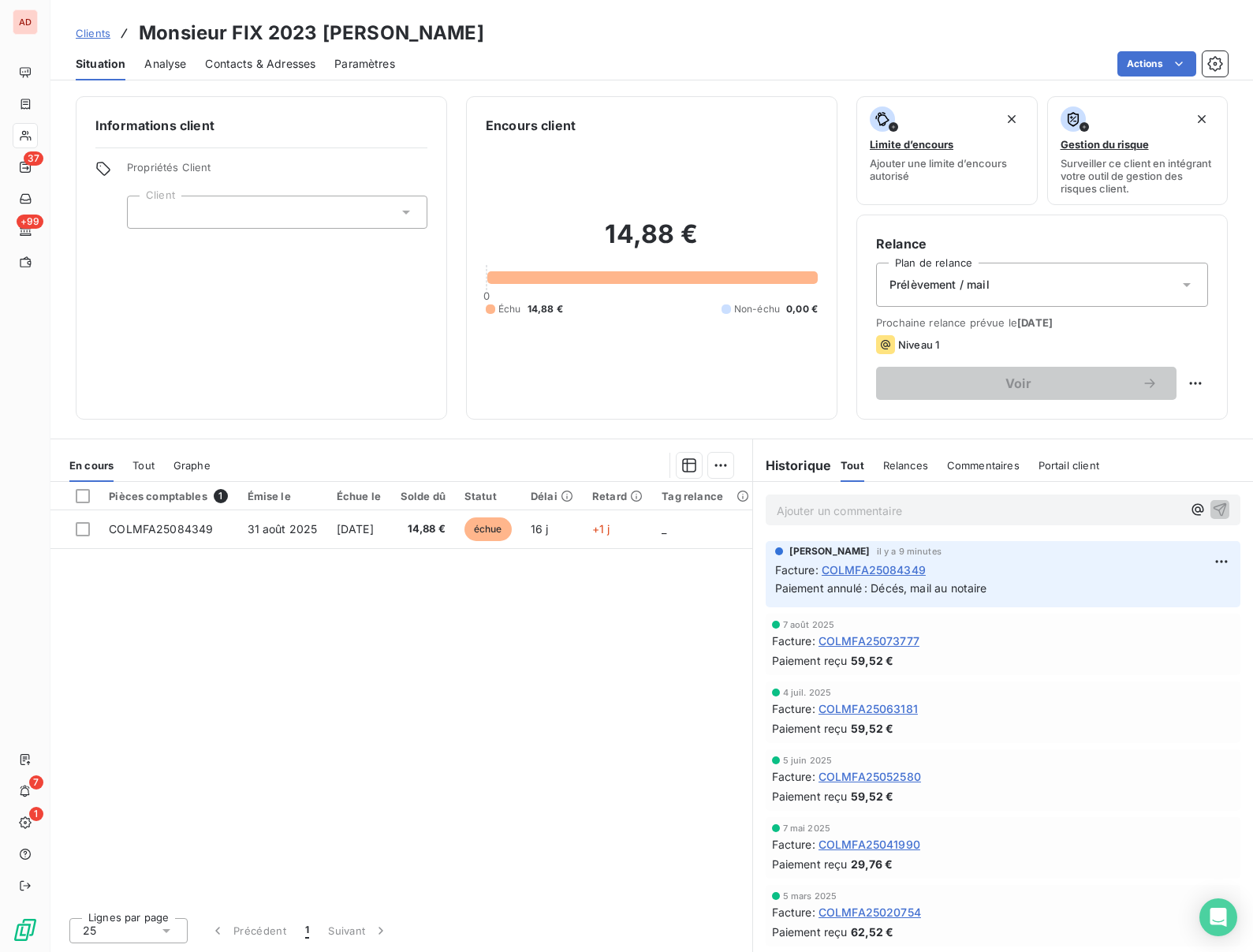
click at [852, 642] on span "COLMFA25073777" at bounding box center [869, 641] width 101 height 17
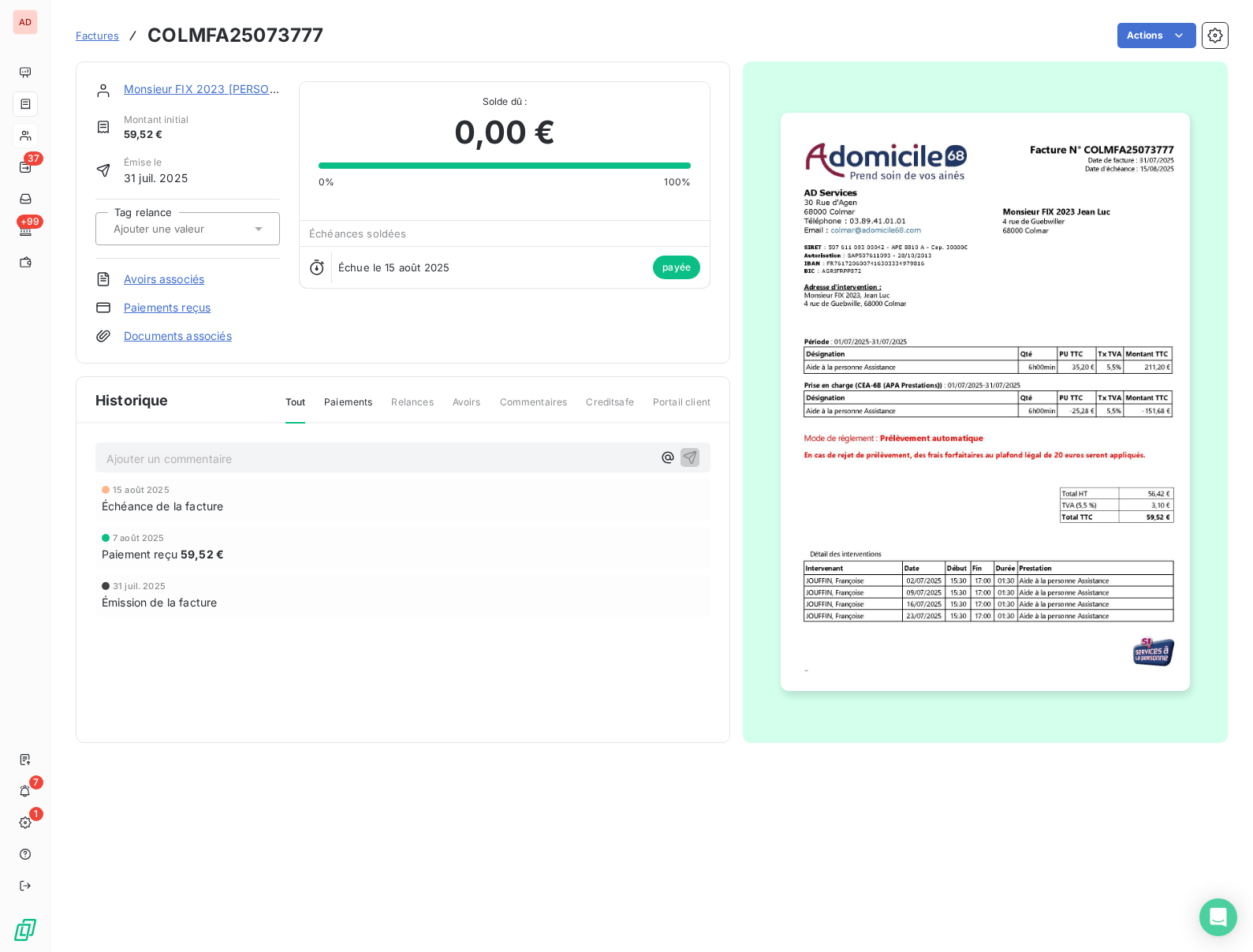
click at [181, 306] on link "Paiements reçus" at bounding box center [166, 307] width 86 height 16
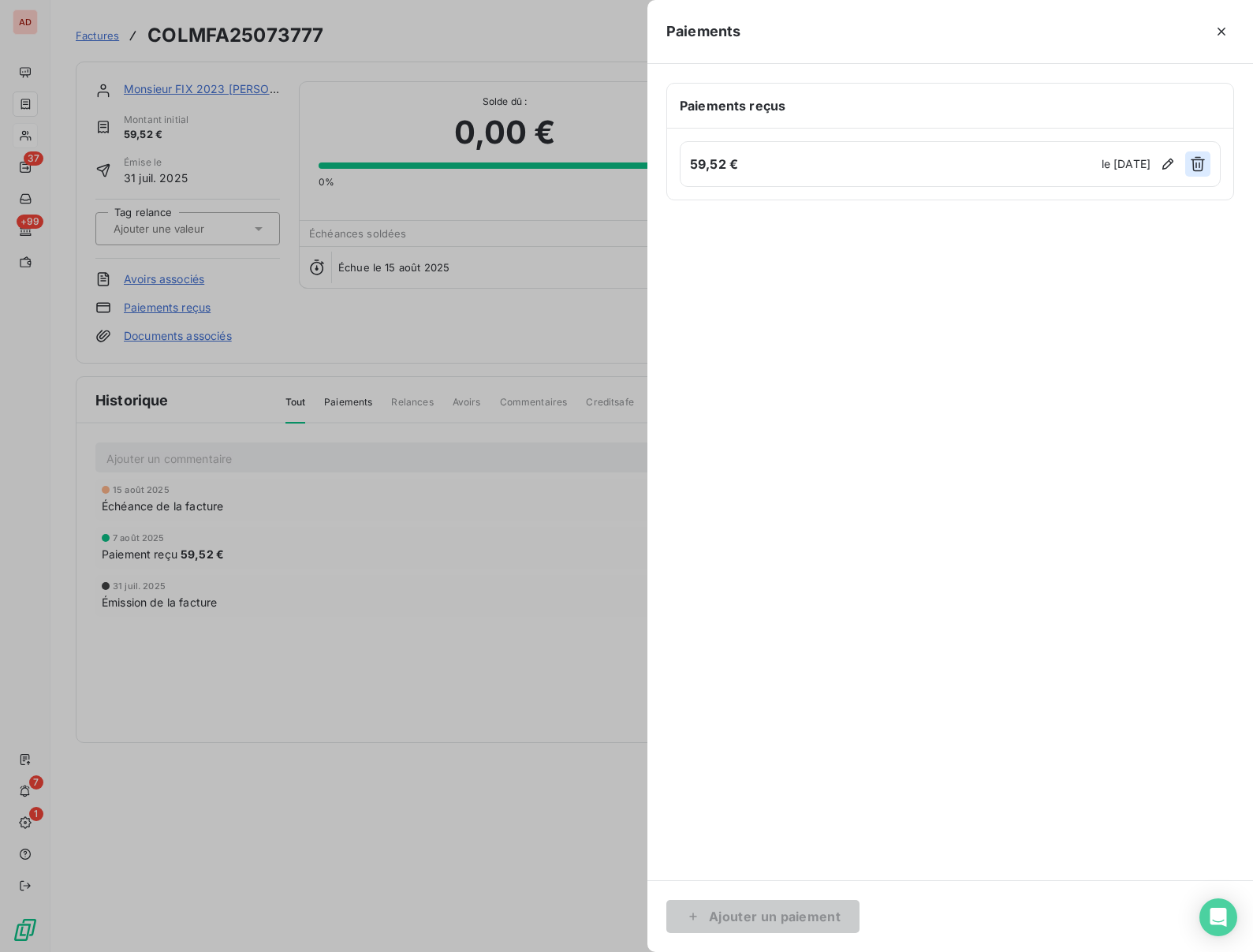
click at [1186, 167] on button "button" at bounding box center [1197, 164] width 25 height 25
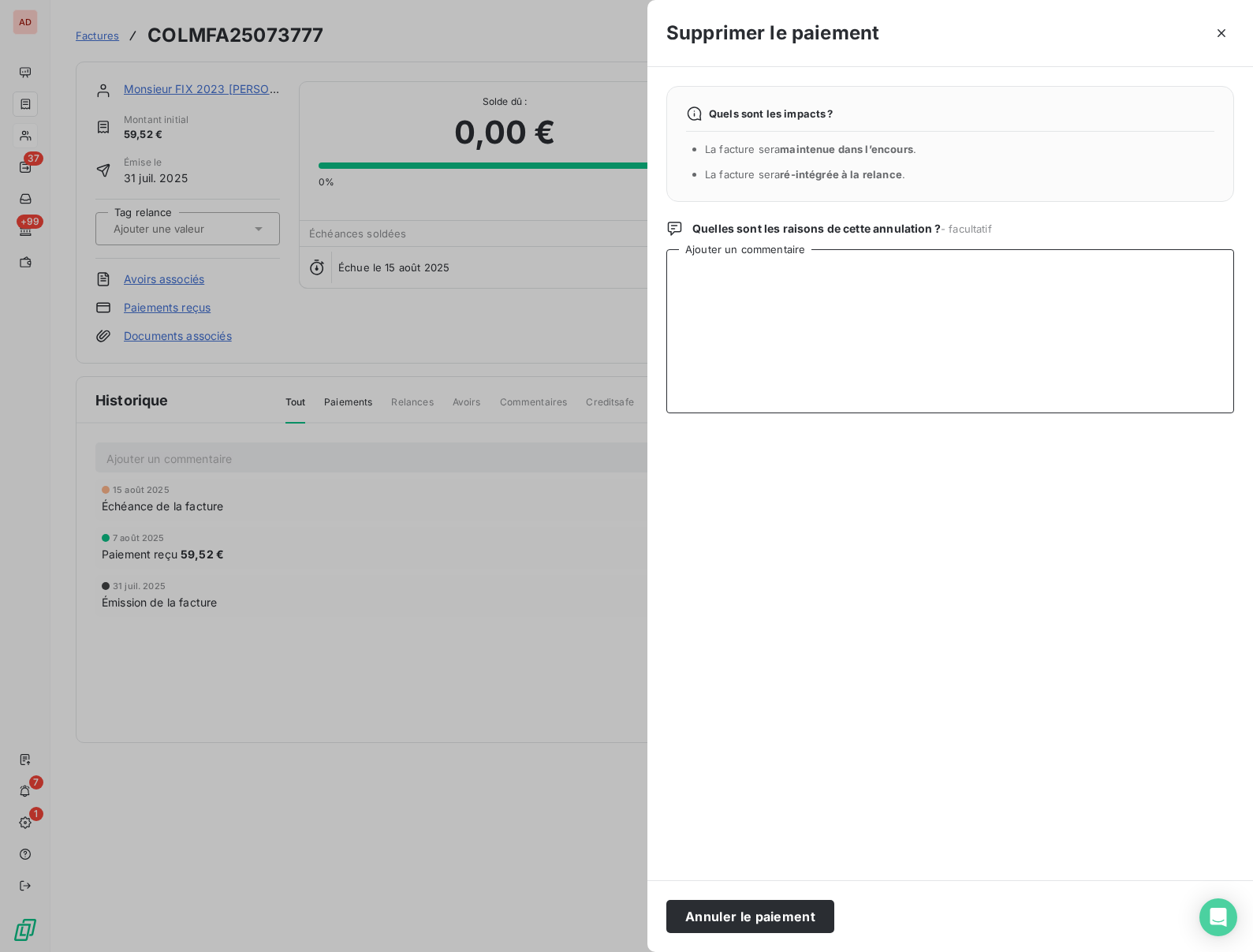
click at [867, 309] on textarea "Ajouter un commentaire" at bounding box center [950, 331] width 568 height 164
type textarea "Rejet prélèvement, décédé"
click at [771, 907] on button "Annuler le paiement" at bounding box center [750, 917] width 168 height 33
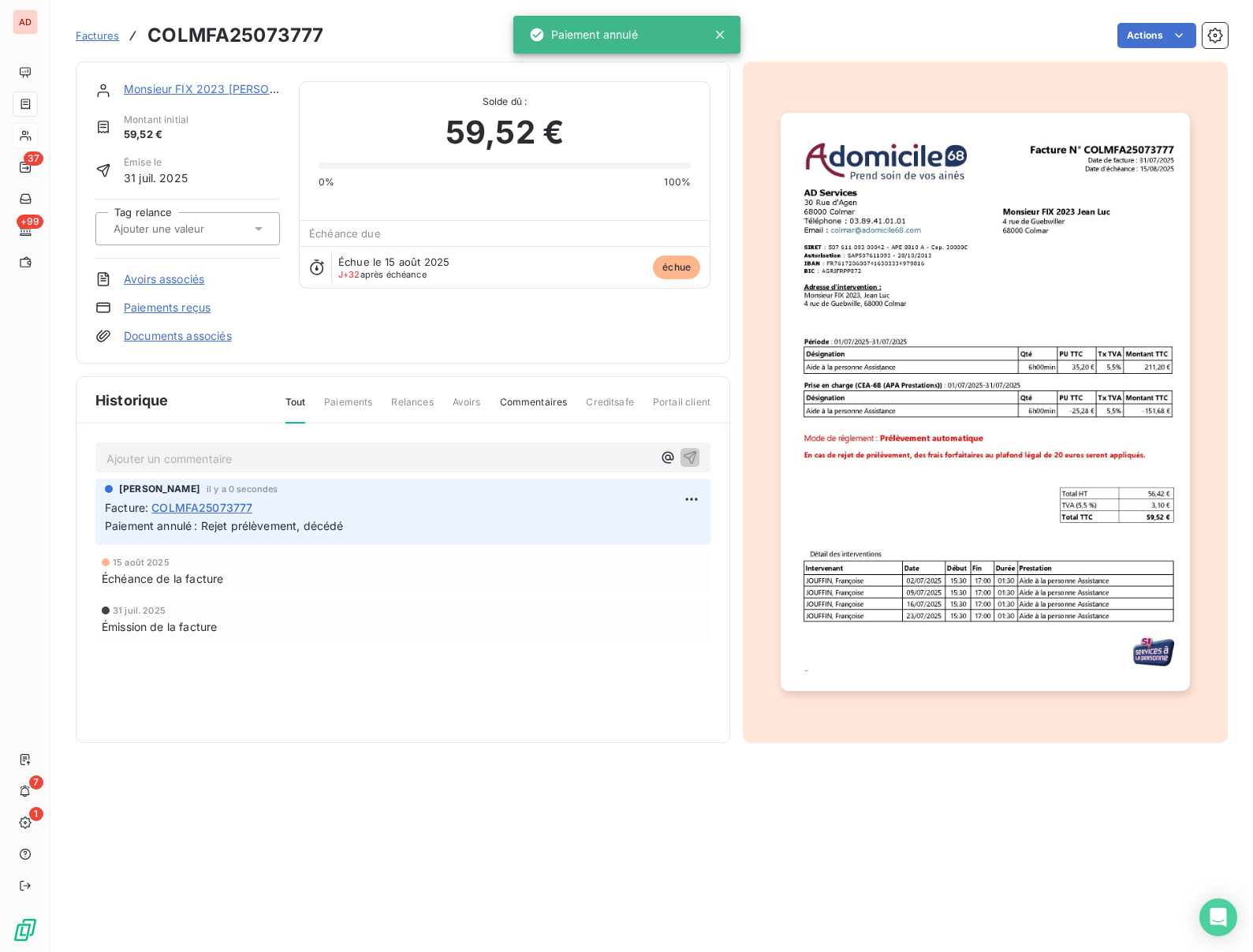
click at [189, 93] on link "Monsieur FIX 2023 [PERSON_NAME]" at bounding box center [222, 88] width 197 height 13
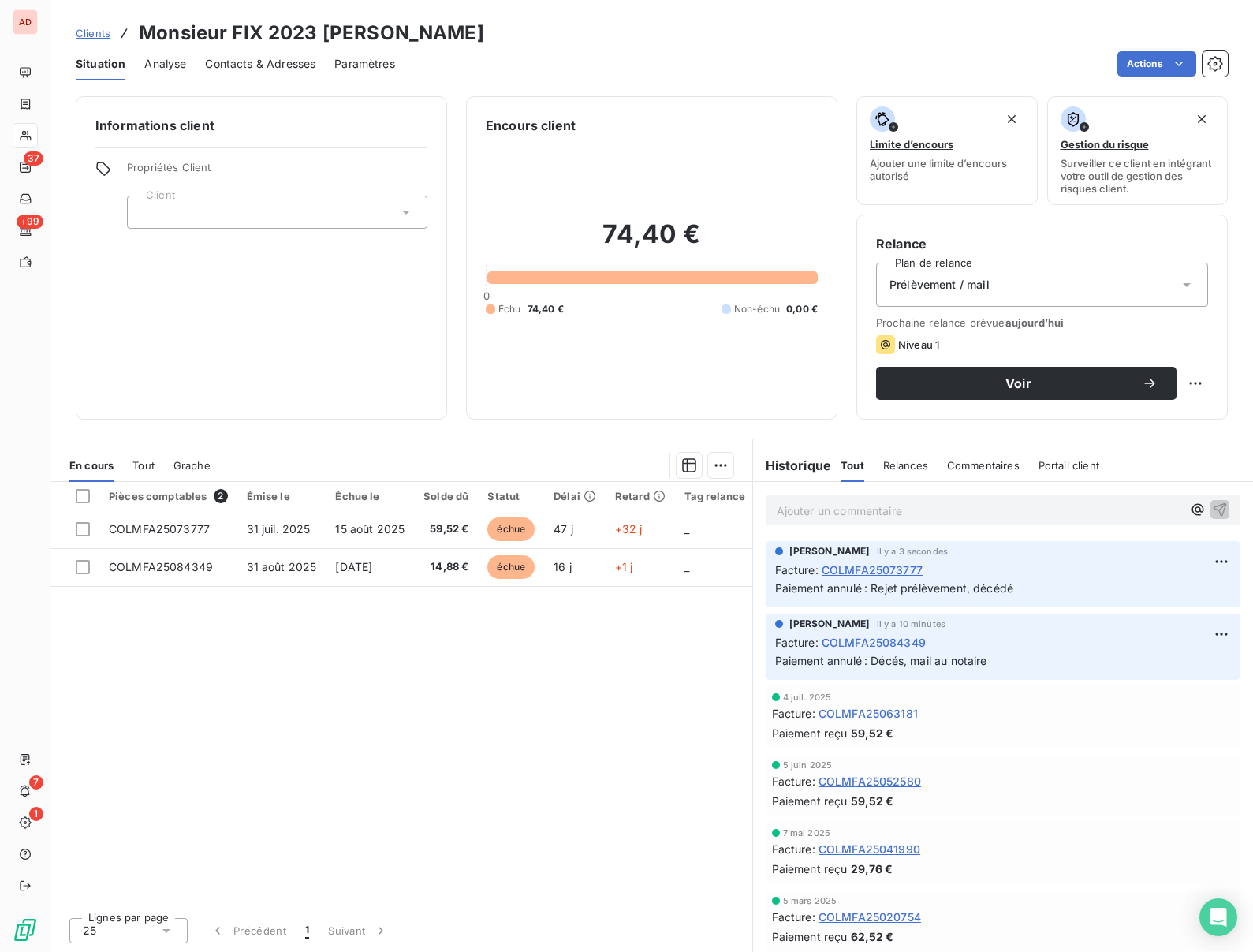
click at [991, 284] on div "Prélèvement / mail" at bounding box center [1042, 284] width 332 height 45
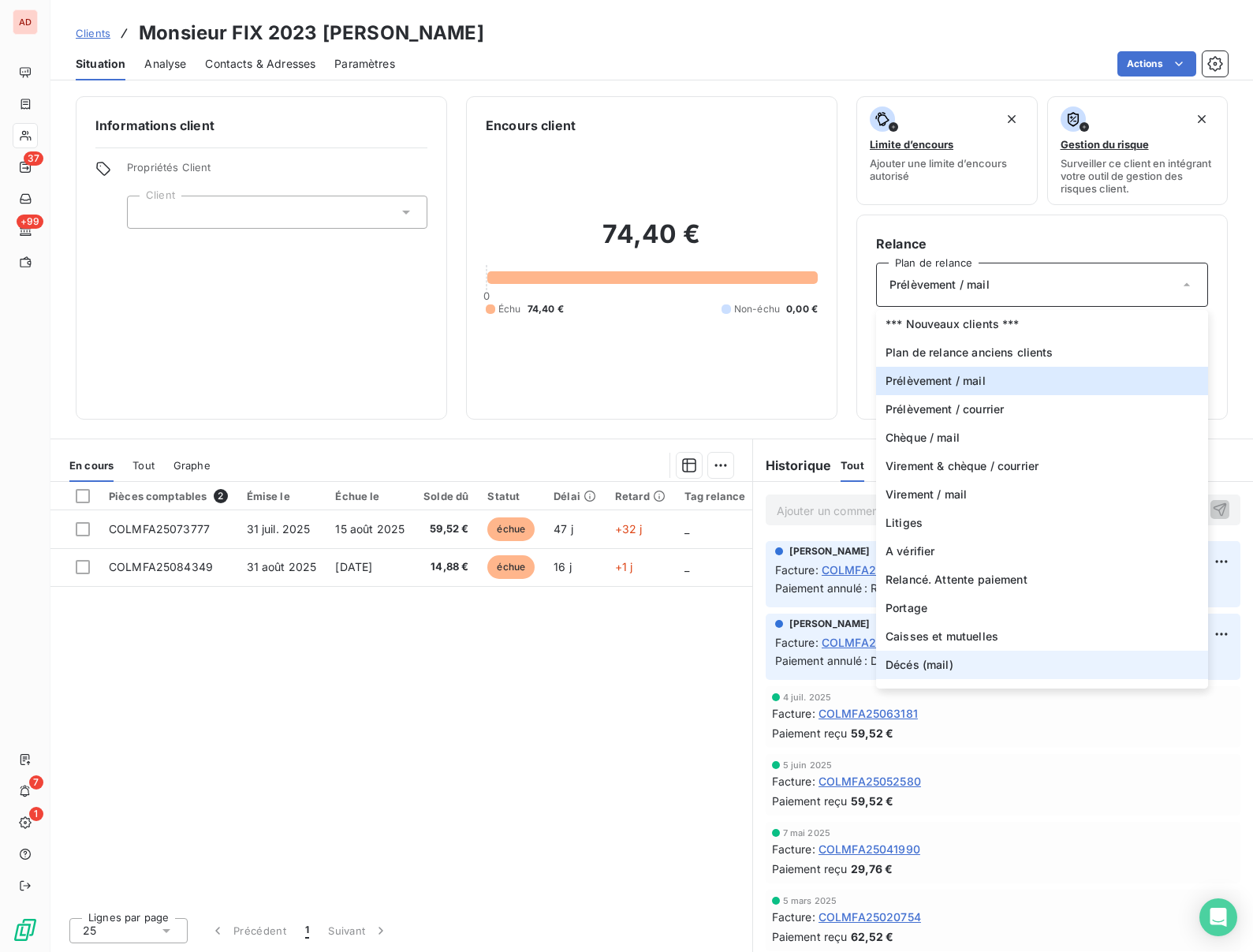
click at [910, 670] on span "Décés (mail)" at bounding box center [919, 665] width 68 height 16
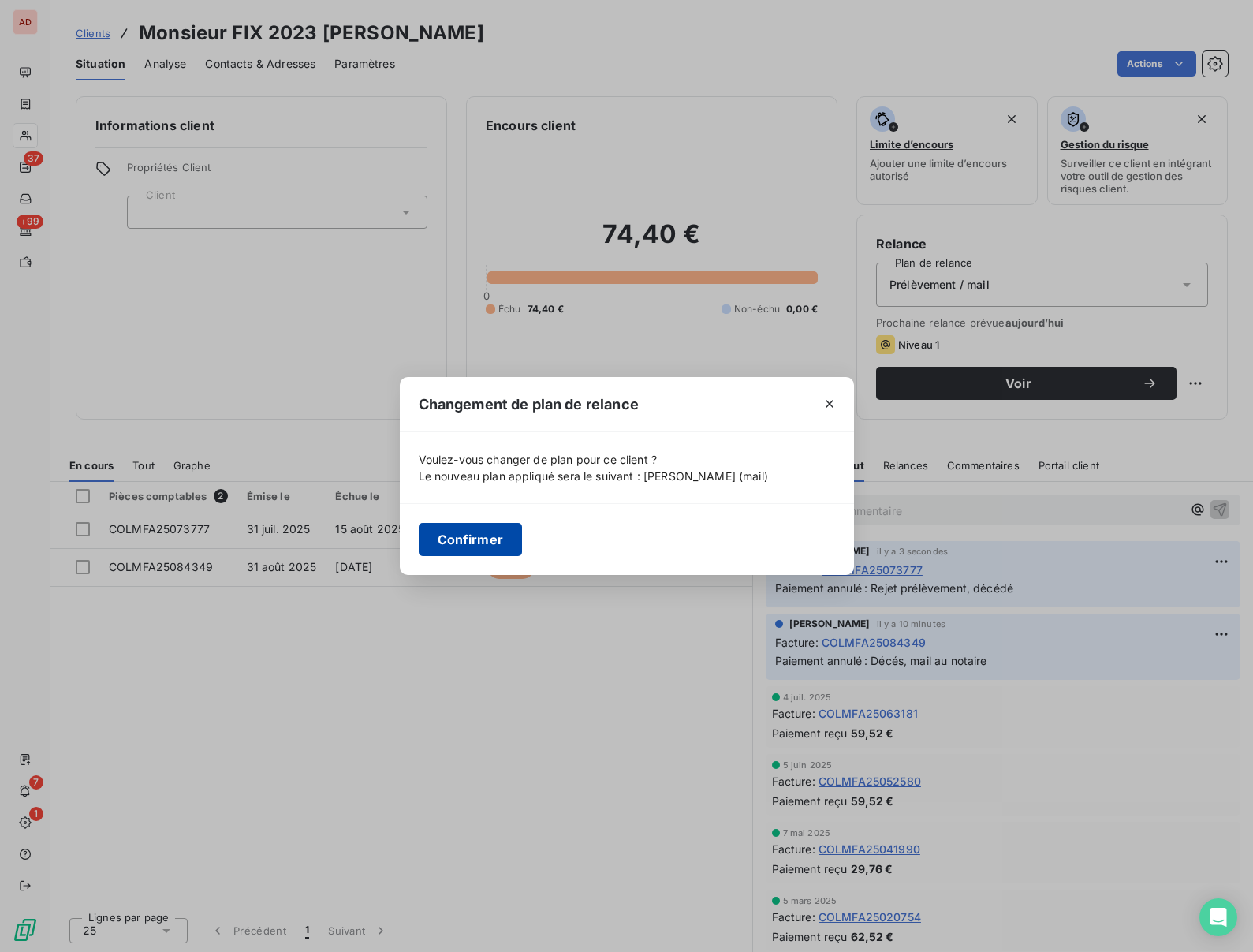
click at [471, 538] on button "Confirmer" at bounding box center [470, 539] width 104 height 33
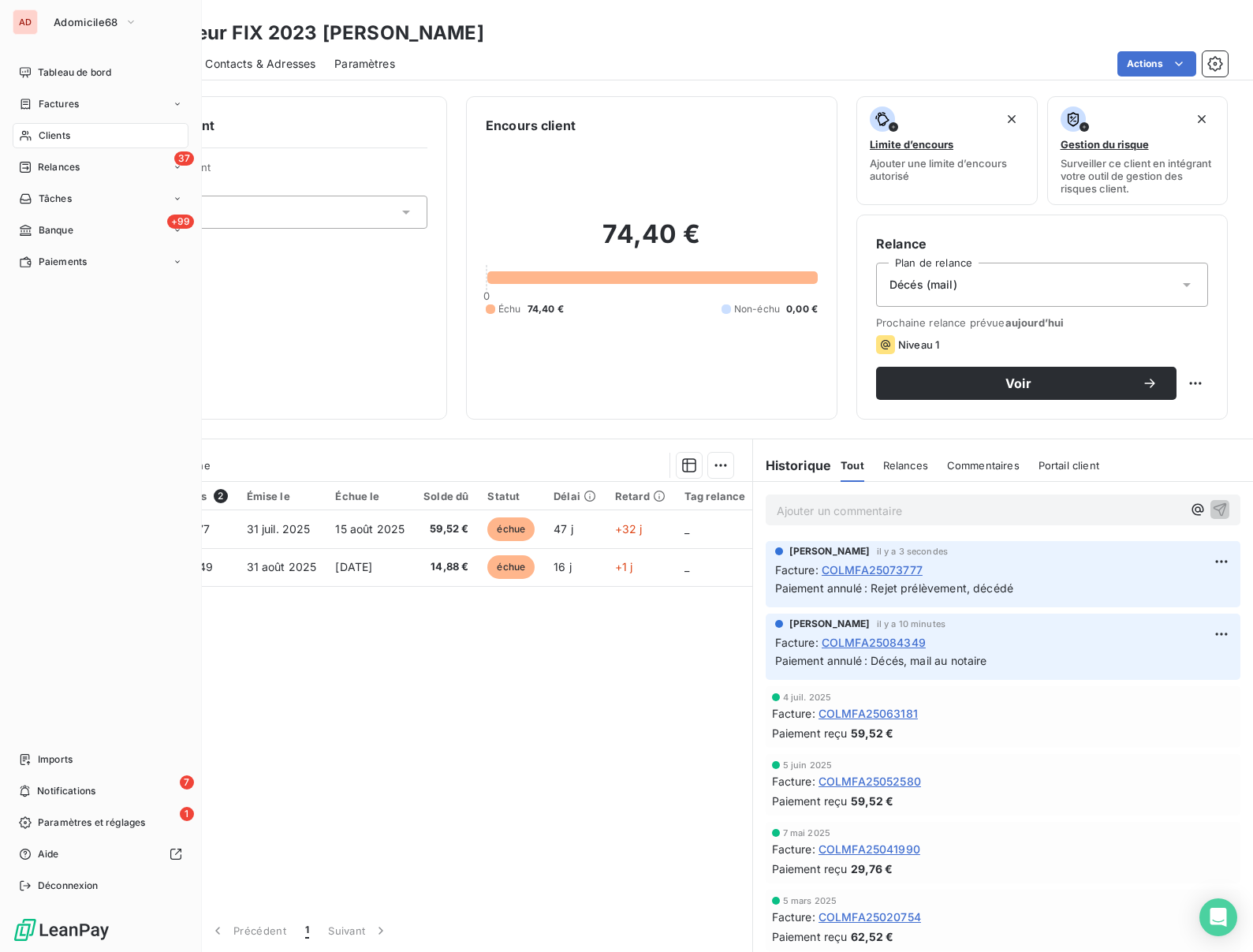
click at [39, 133] on span "Clients" at bounding box center [55, 135] width 32 height 14
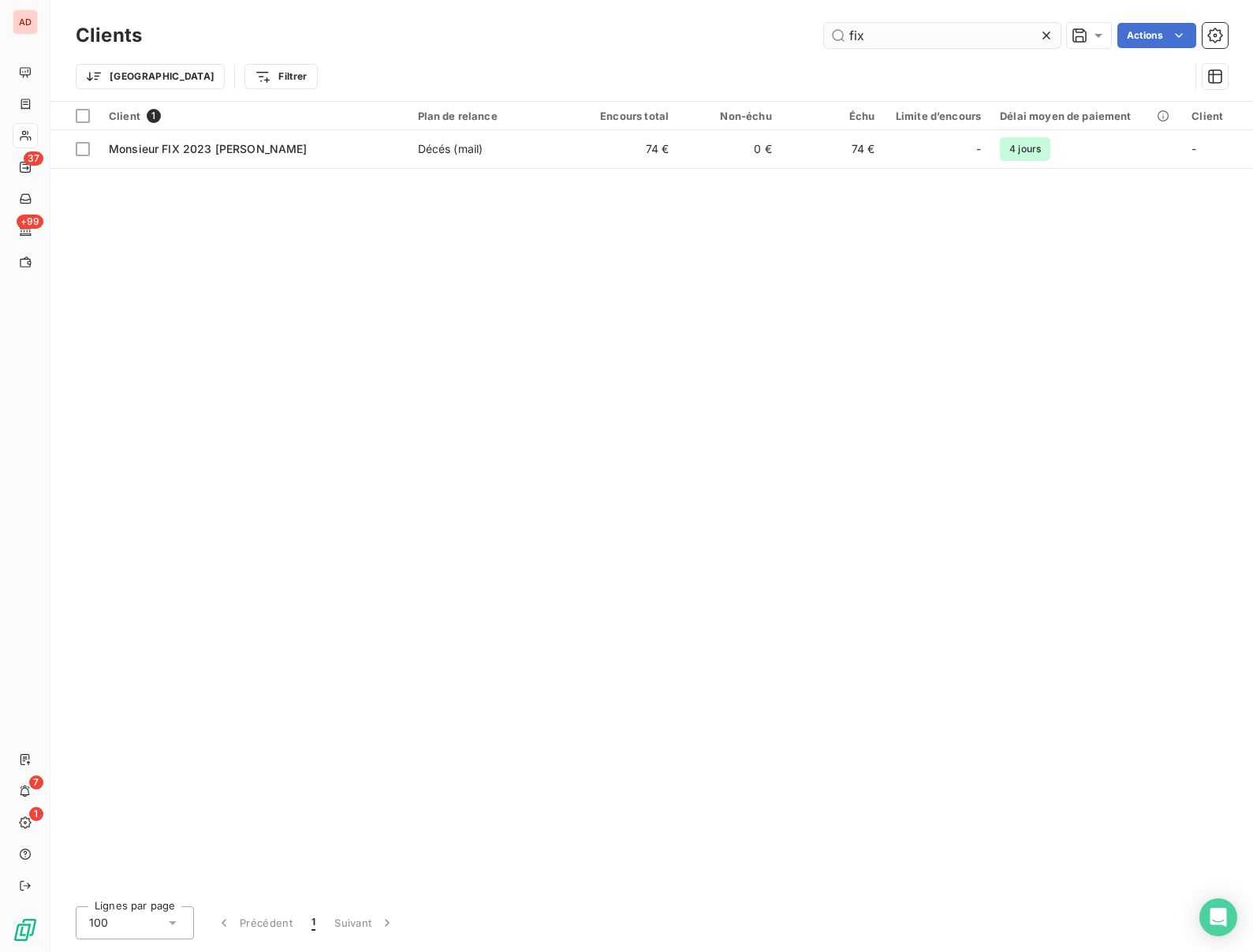
click at [865, 33] on input "fix" at bounding box center [943, 35] width 237 height 25
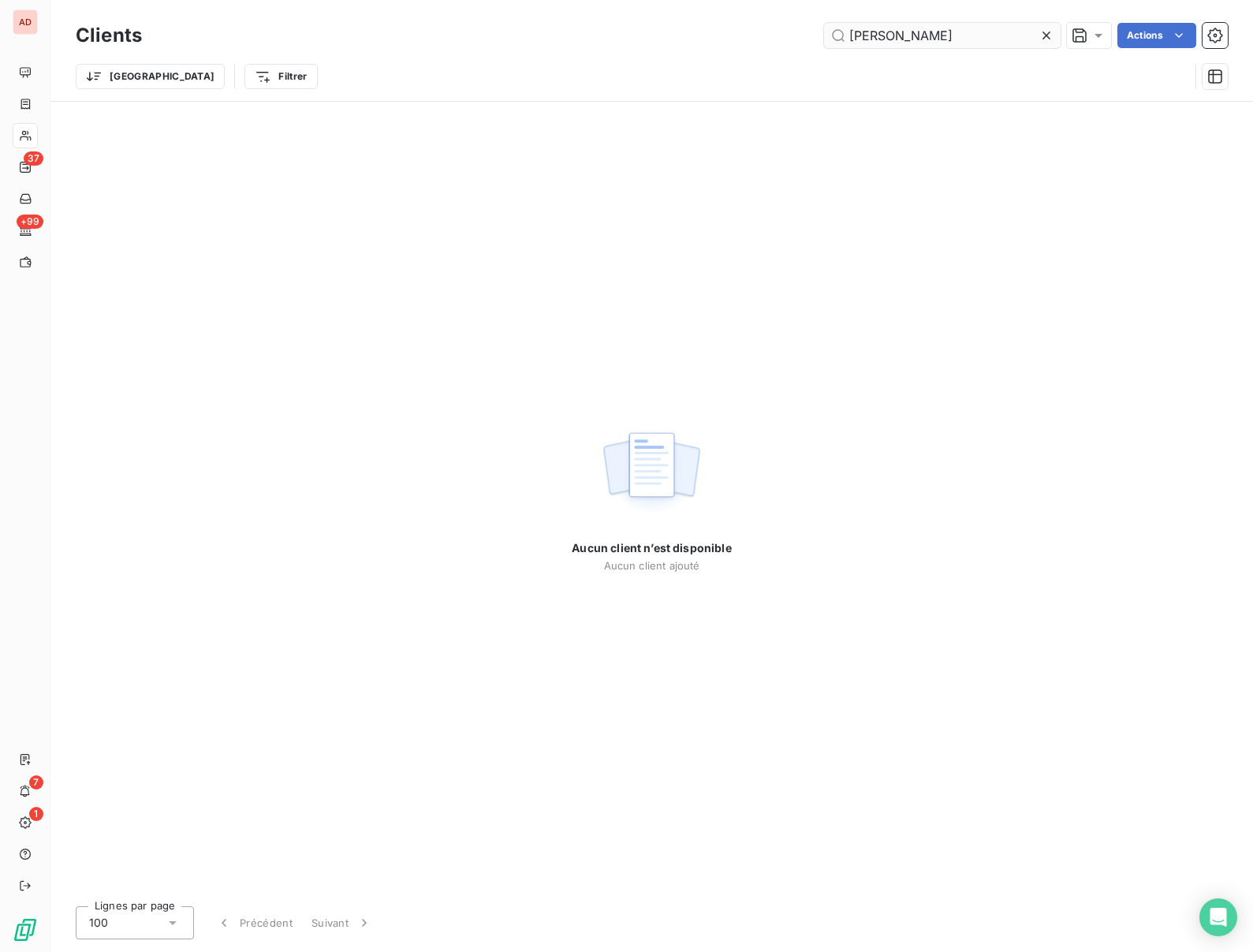
click at [917, 43] on input "KIEFFER Agnes" at bounding box center [943, 35] width 237 height 25
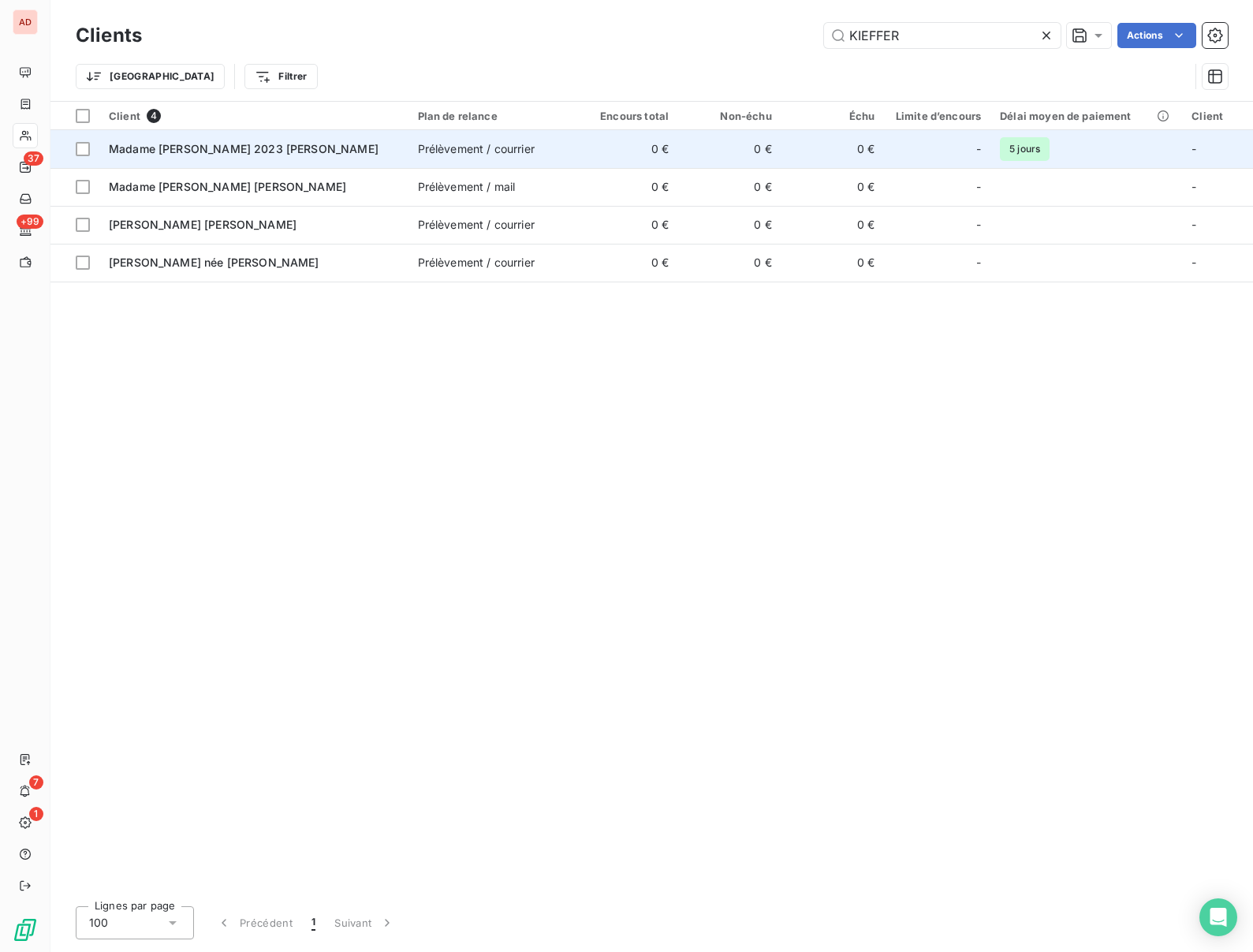
type input "KIEFFER"
click at [275, 153] on div "Madame KIEFFER 2023 Agnès" at bounding box center [254, 149] width 290 height 16
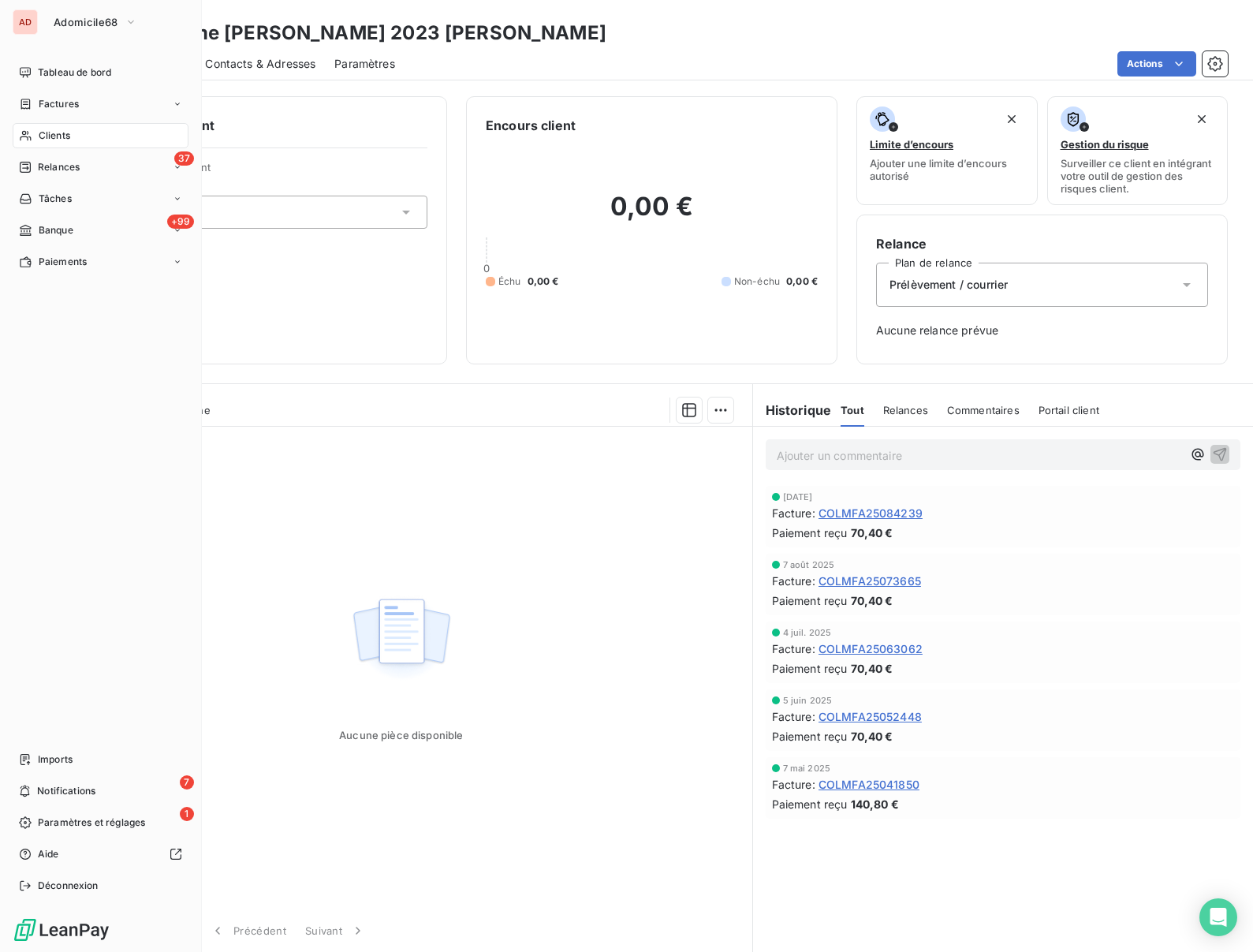
click at [39, 140] on span "Clients" at bounding box center [55, 135] width 32 height 14
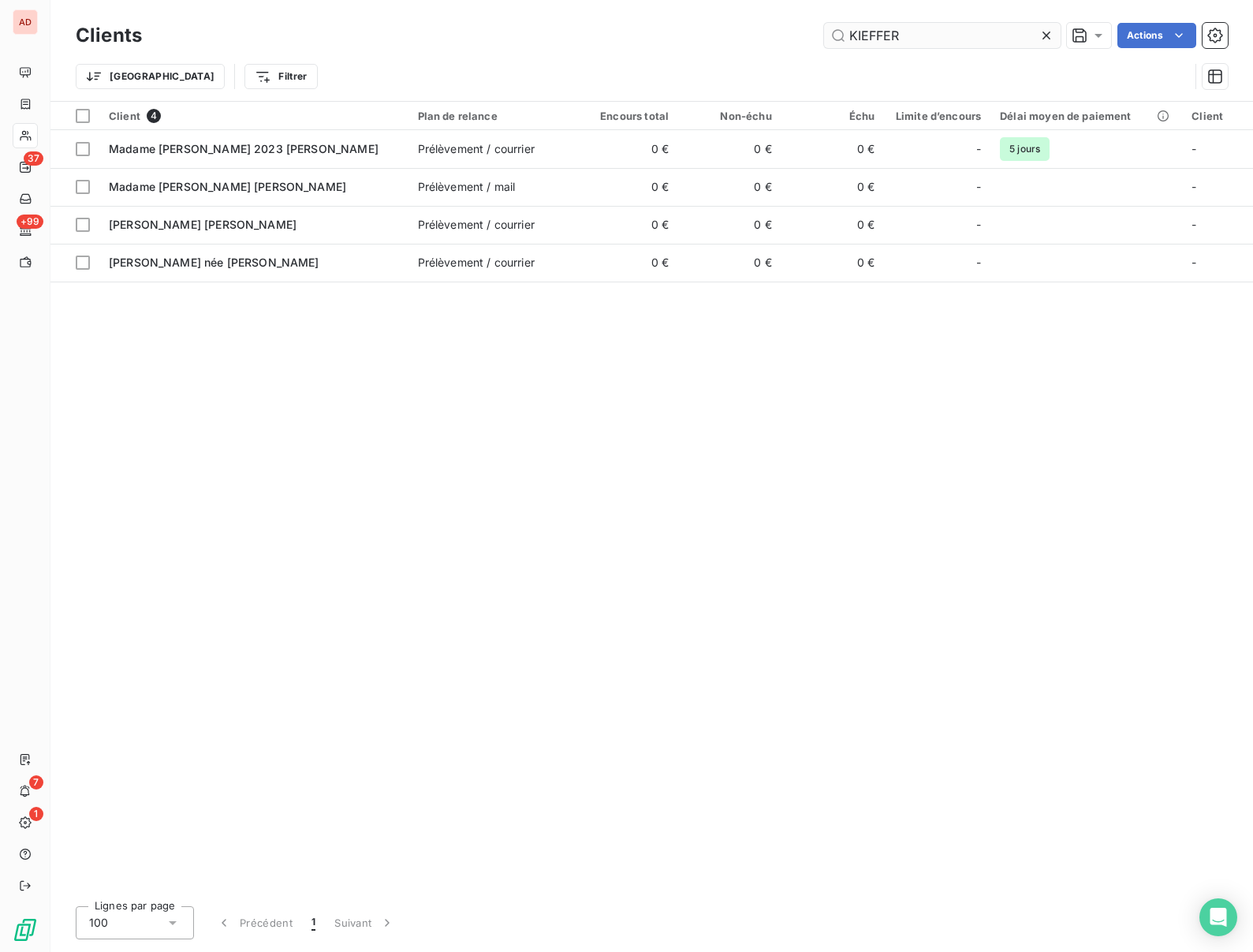
click at [871, 41] on input "KIEFFER" at bounding box center [943, 35] width 237 height 25
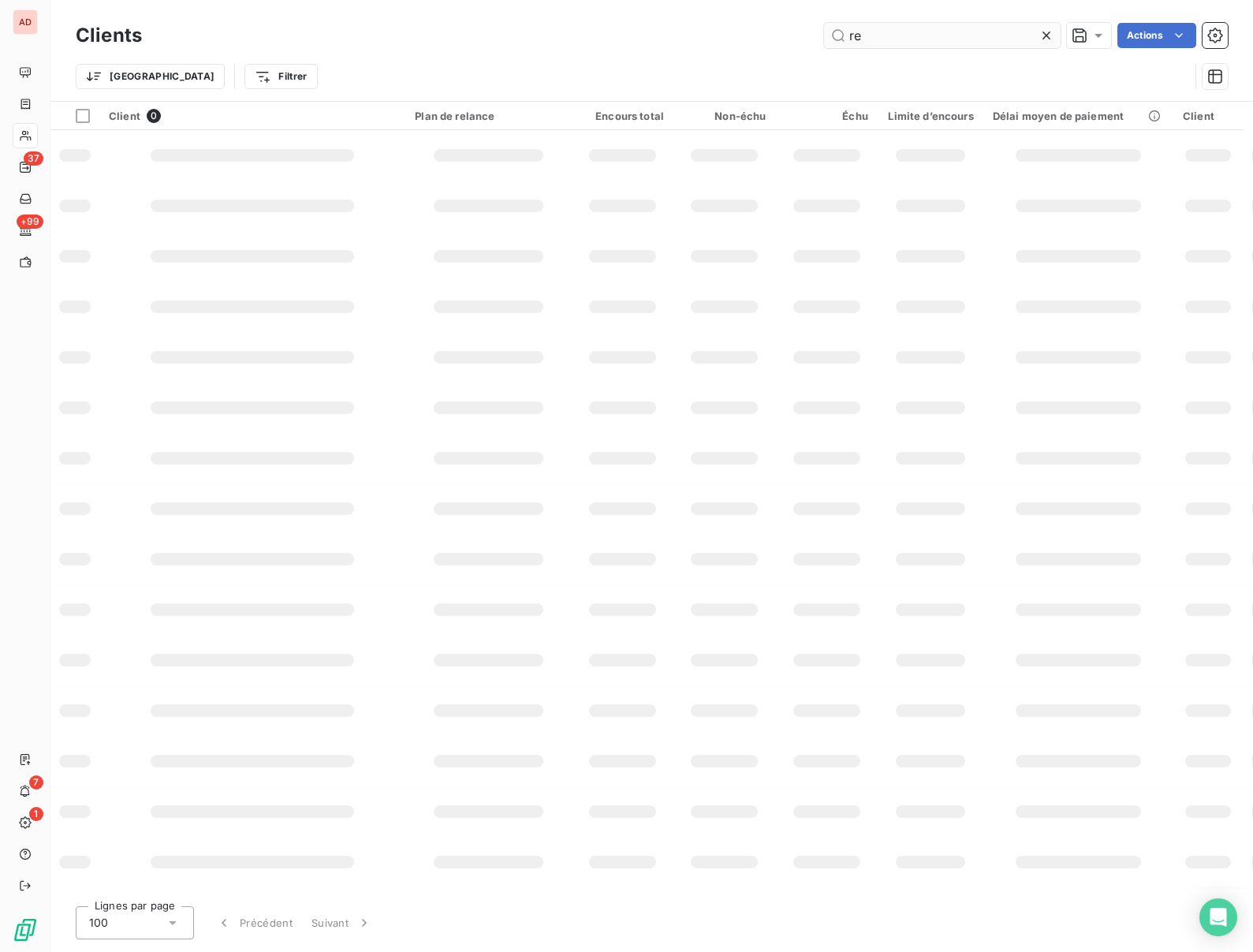
type input "r"
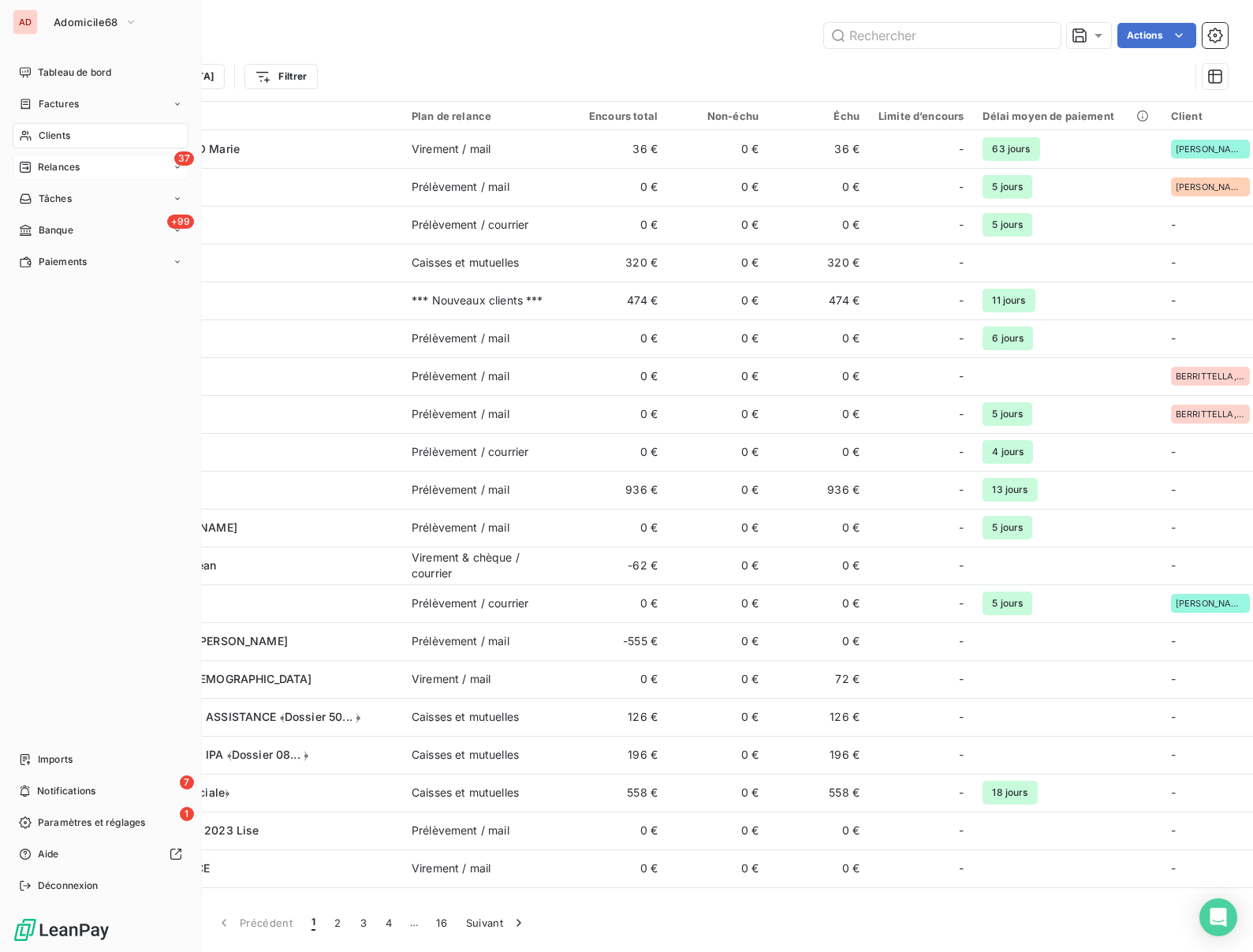
click at [45, 171] on span "Relances" at bounding box center [59, 166] width 42 height 14
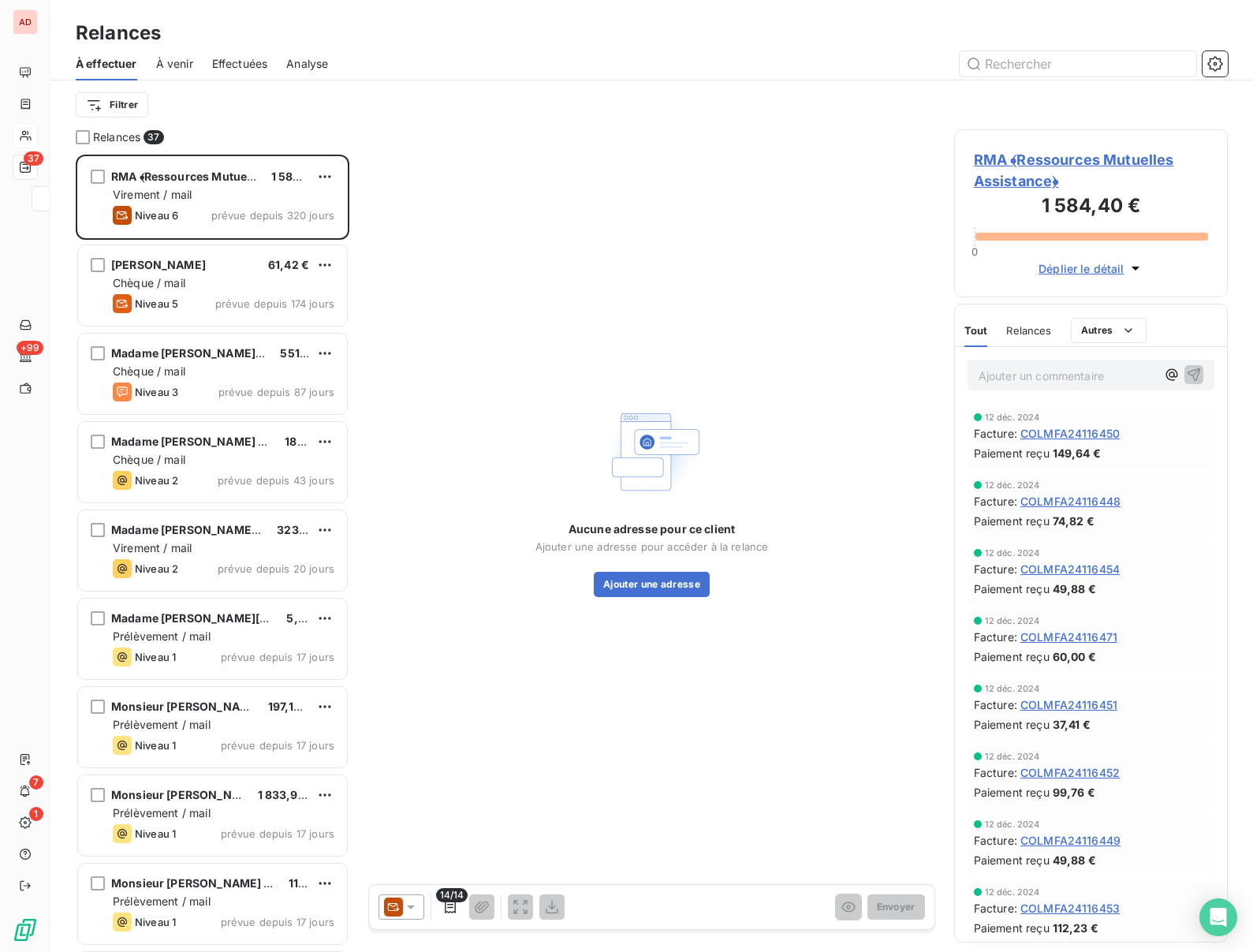
scroll to position [798, 273]
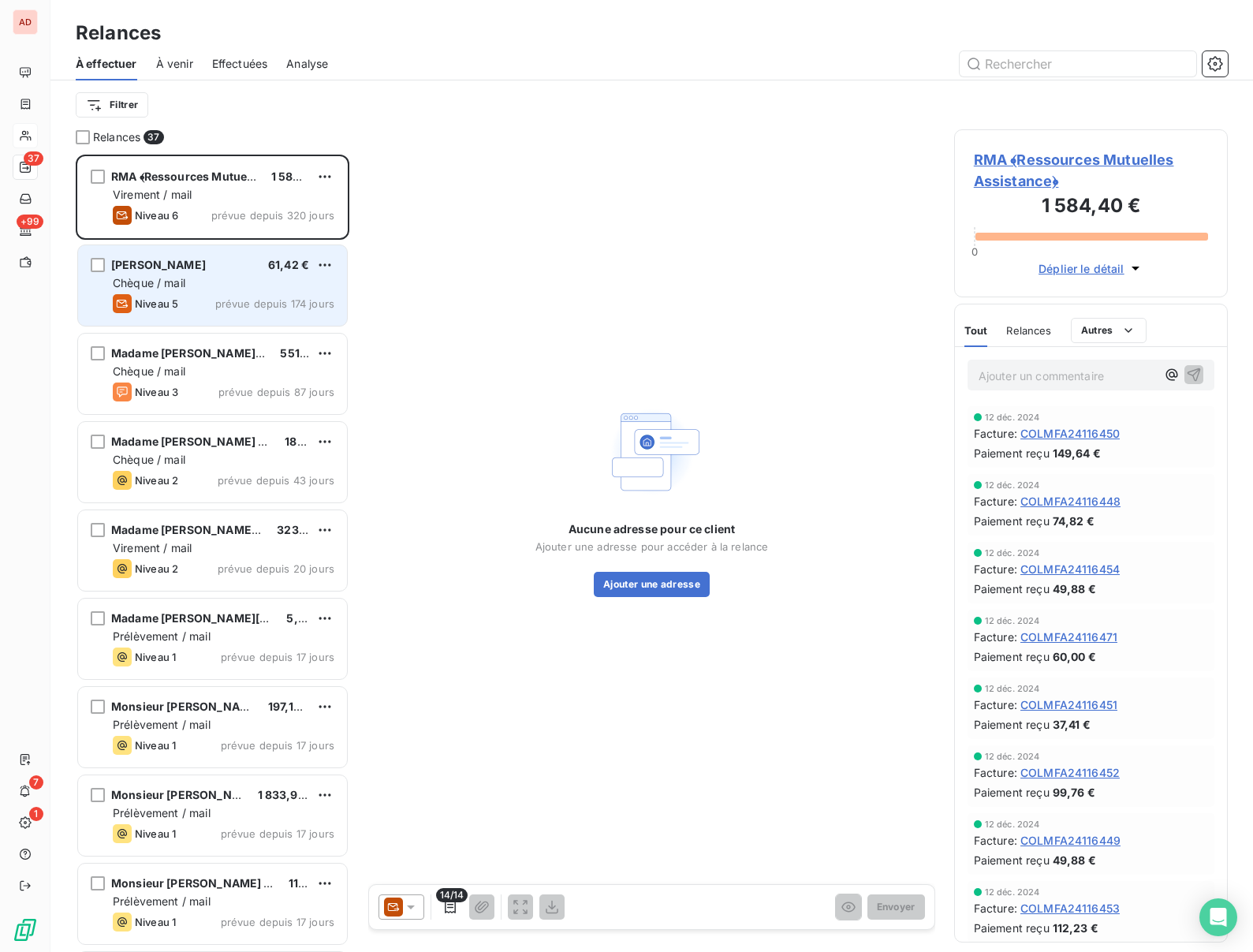
click at [190, 298] on div "Niveau 5 prévue depuis 174 jours" at bounding box center [223, 303] width 221 height 19
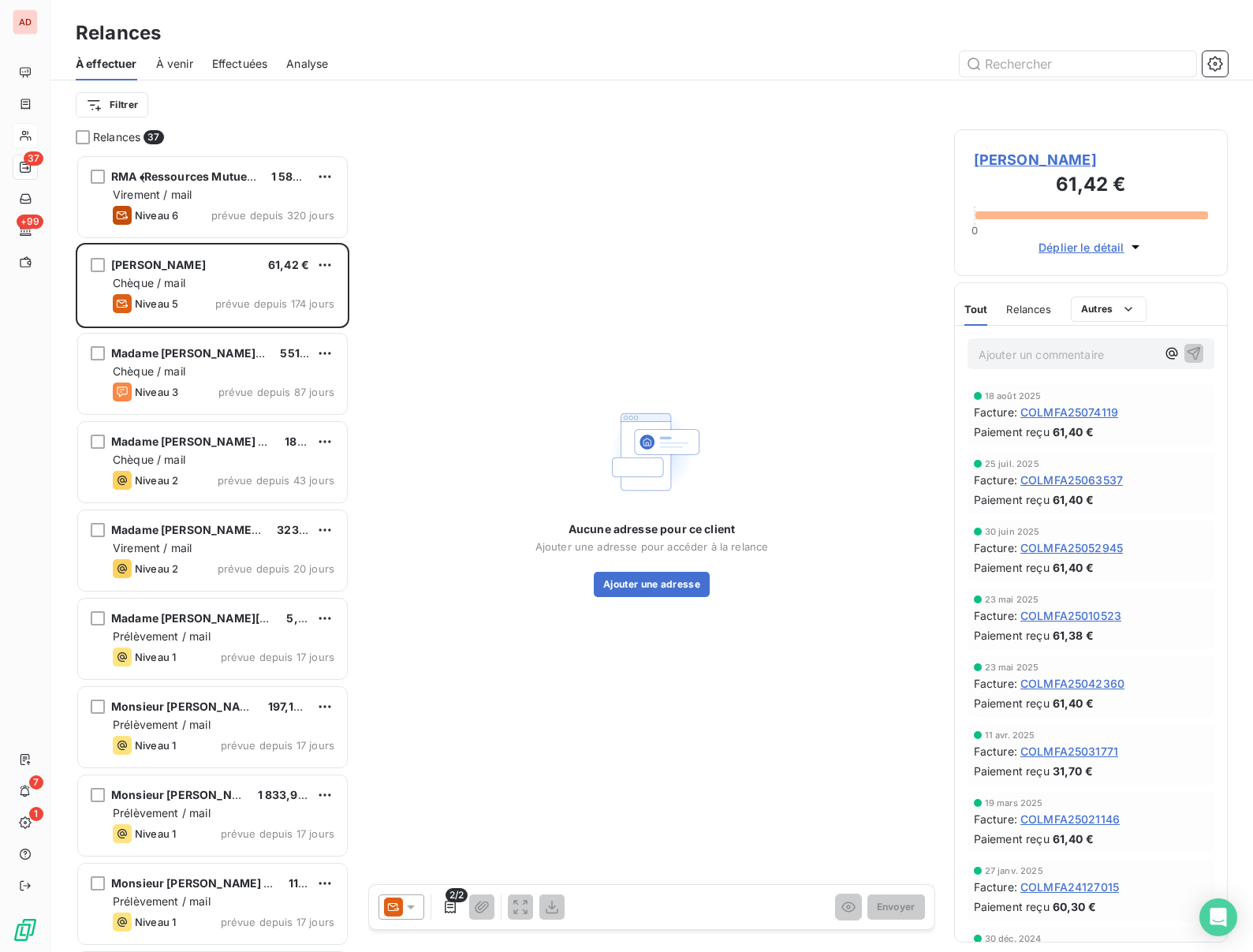
click at [990, 162] on span "Madame SINKOVEC Jacqueline" at bounding box center [1091, 159] width 234 height 21
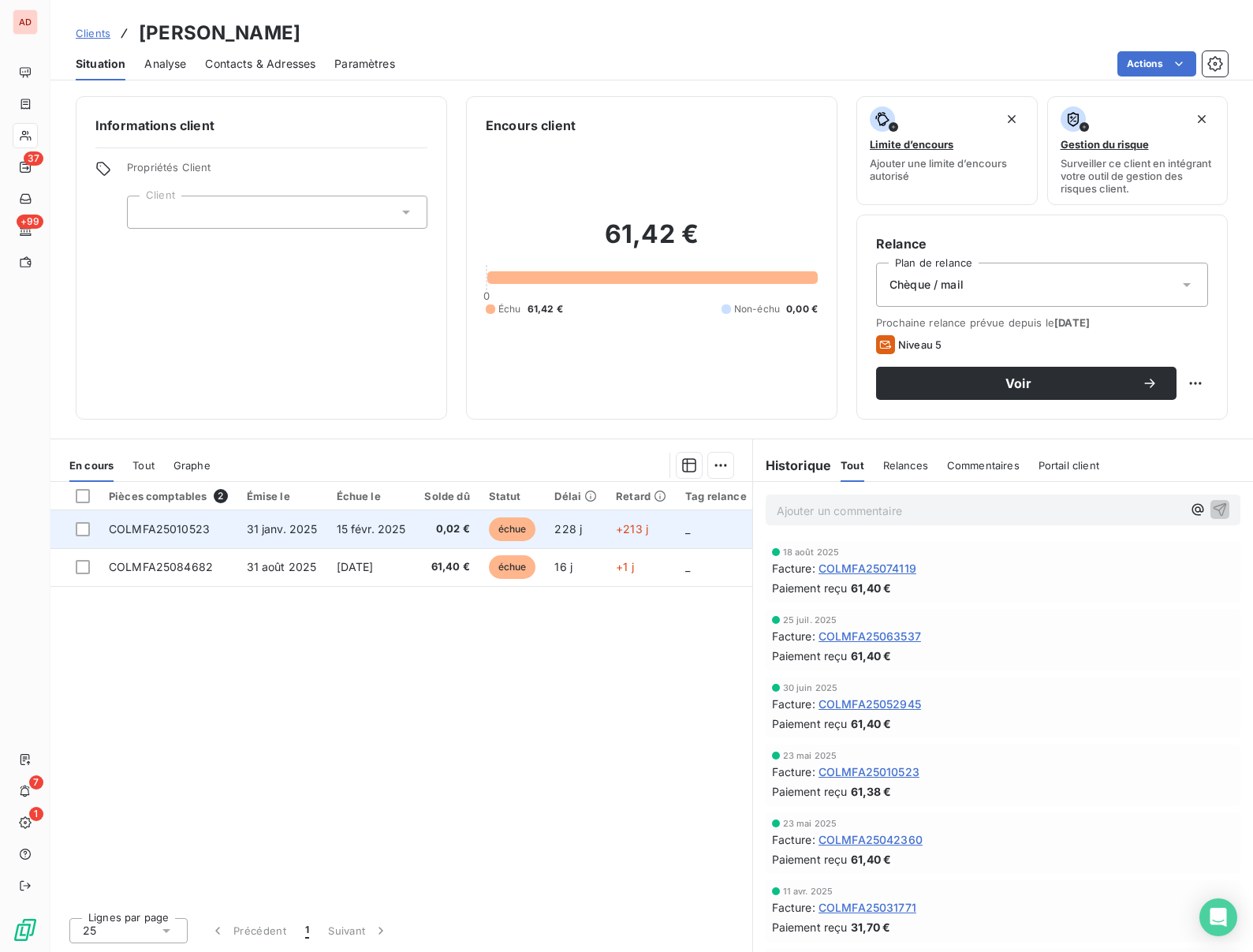
click at [370, 522] on span "15 févr. 2025" at bounding box center [371, 529] width 70 height 13
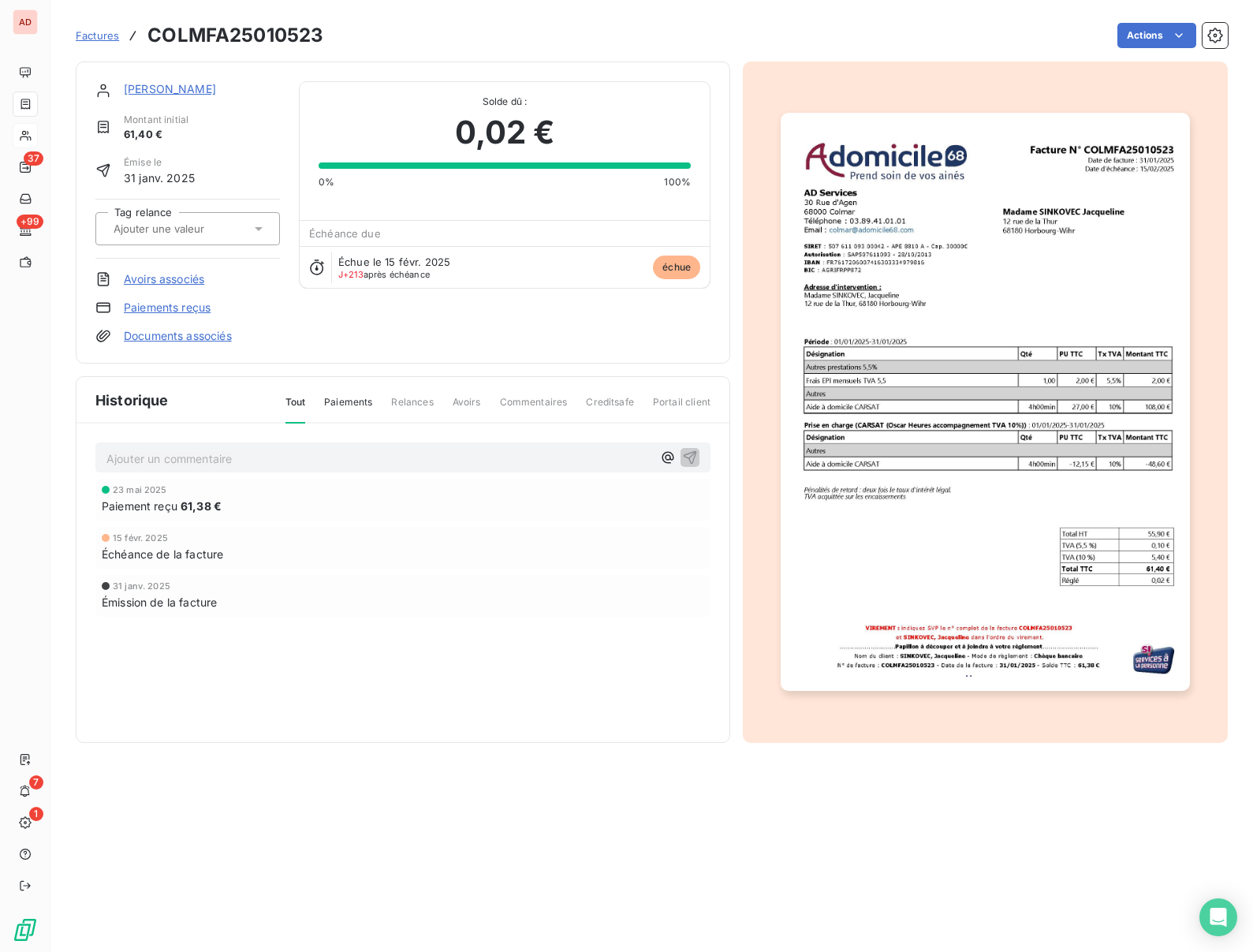
click at [133, 312] on link "Paiements reçus" at bounding box center [166, 307] width 86 height 16
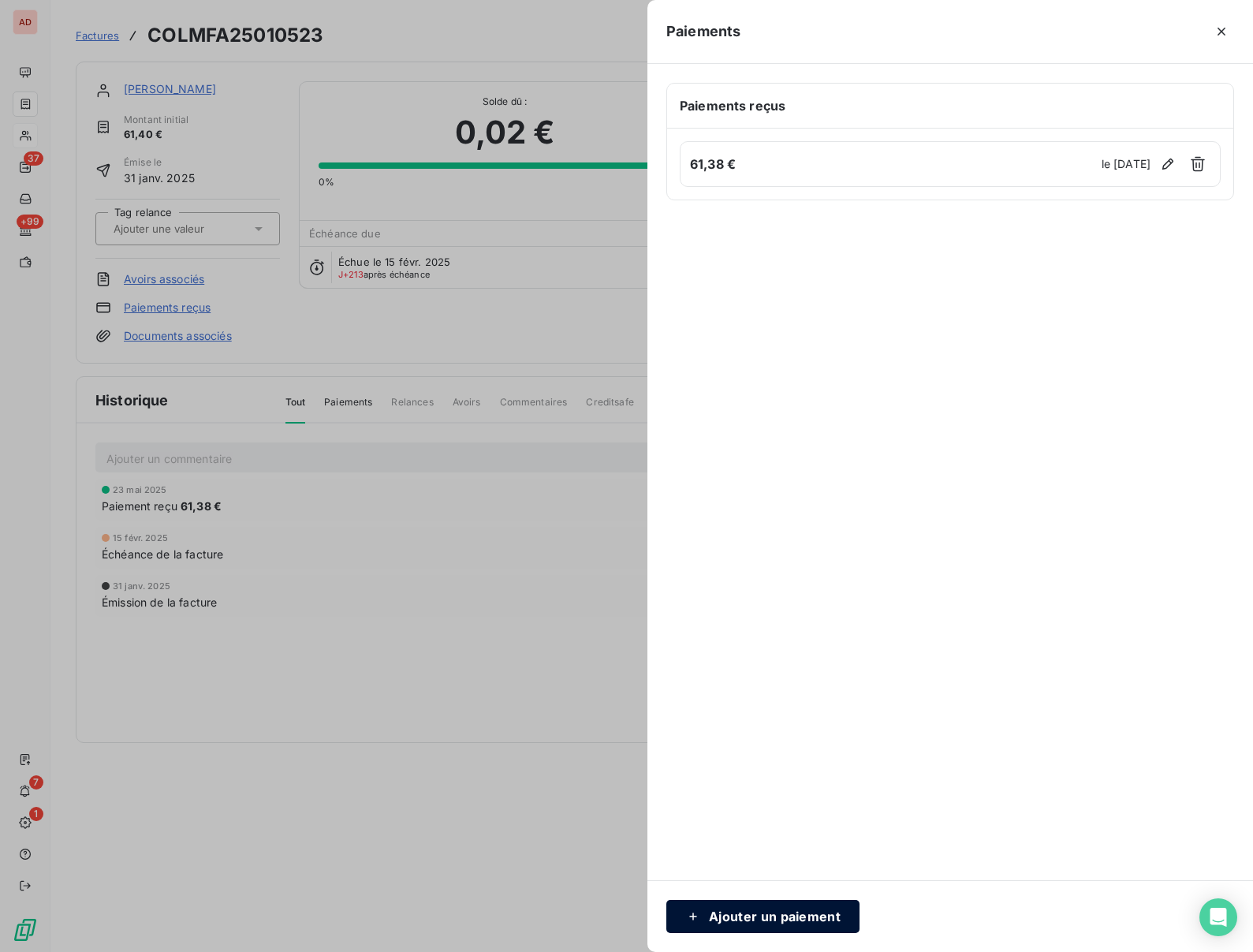
click at [755, 923] on button "Ajouter un paiement" at bounding box center [763, 917] width 193 height 33
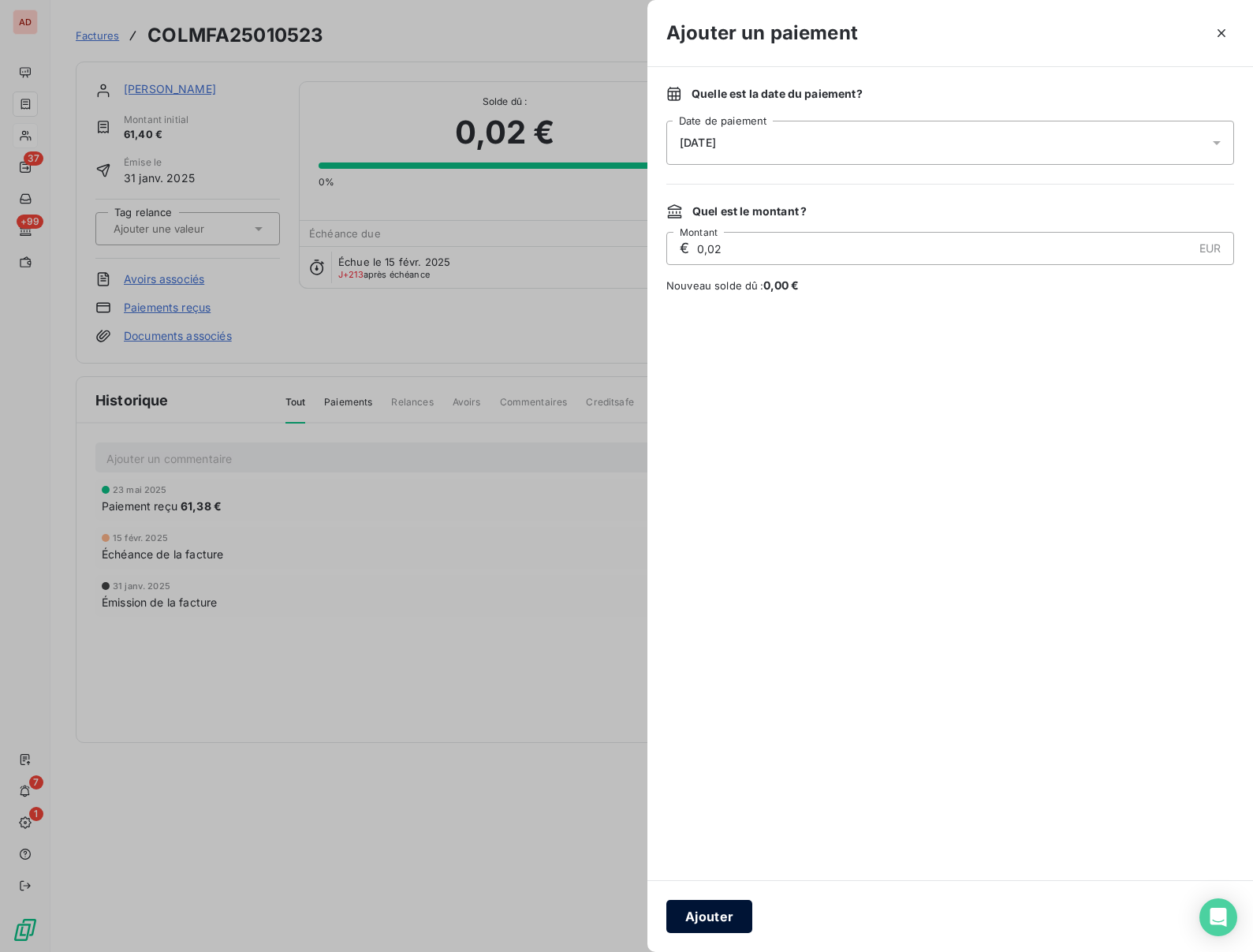
click at [699, 902] on button "Ajouter" at bounding box center [709, 917] width 86 height 33
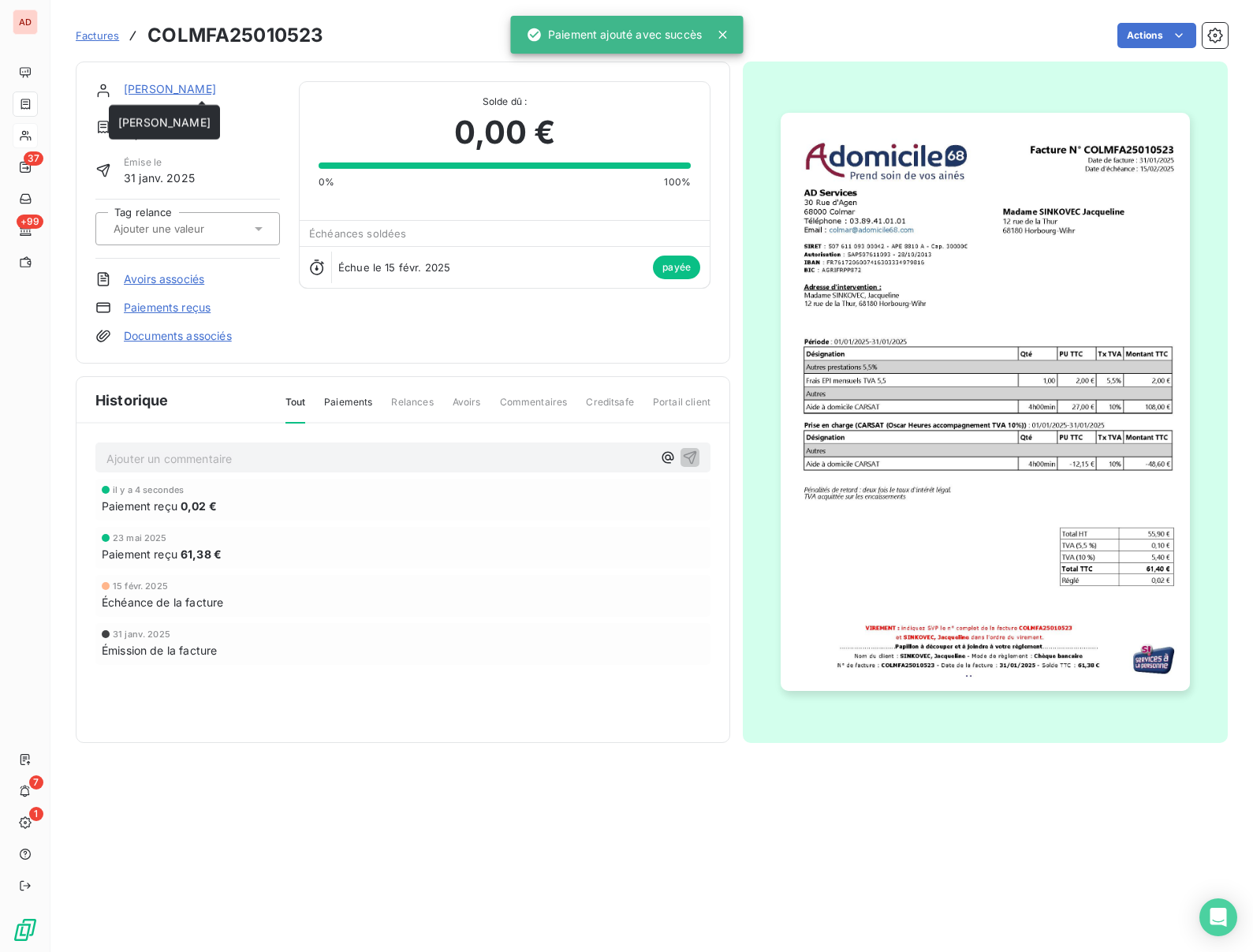
click at [188, 86] on link "Madame SINKOVEC Jacqueline" at bounding box center [169, 88] width 92 height 13
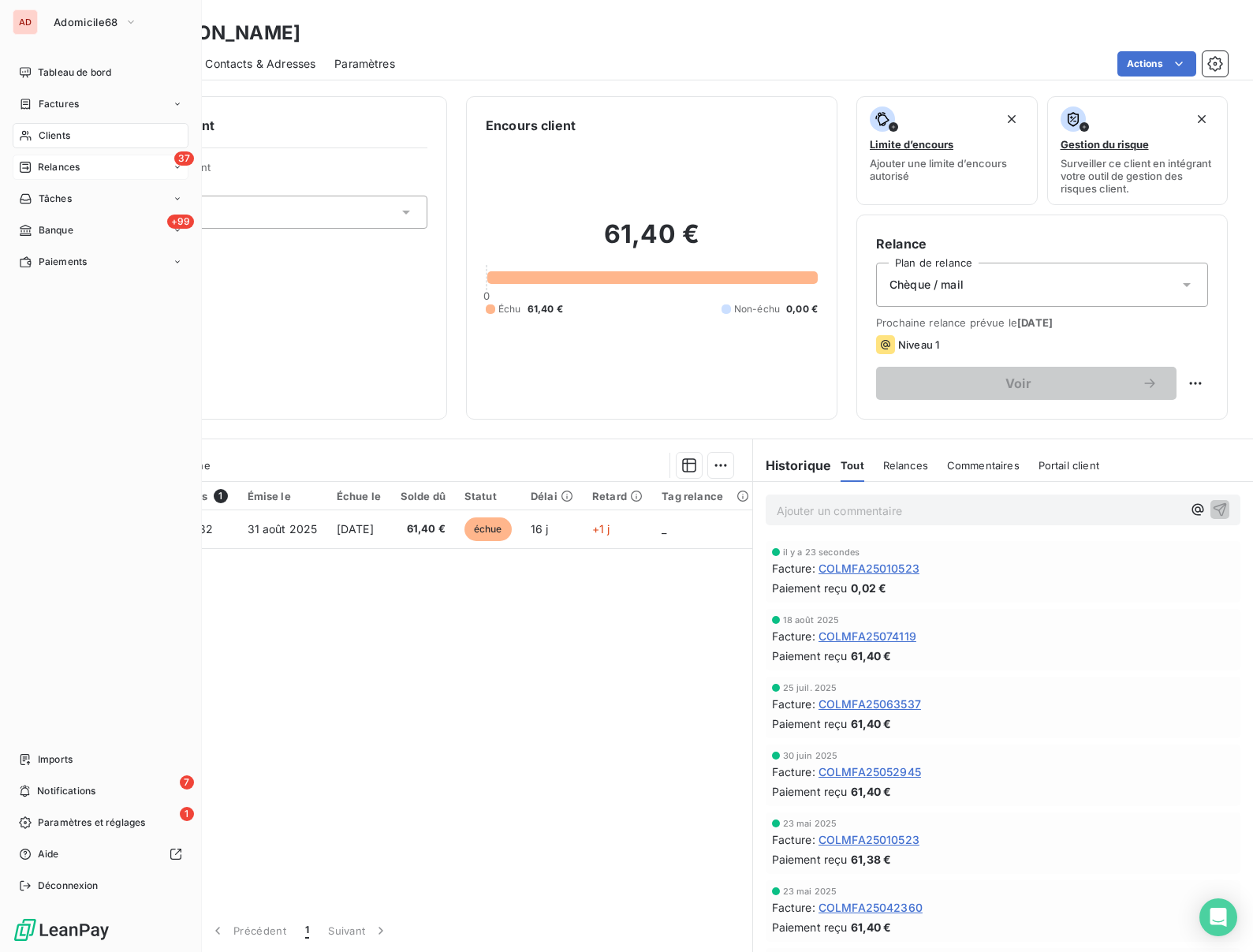
click at [42, 166] on span "Relances" at bounding box center [59, 166] width 42 height 14
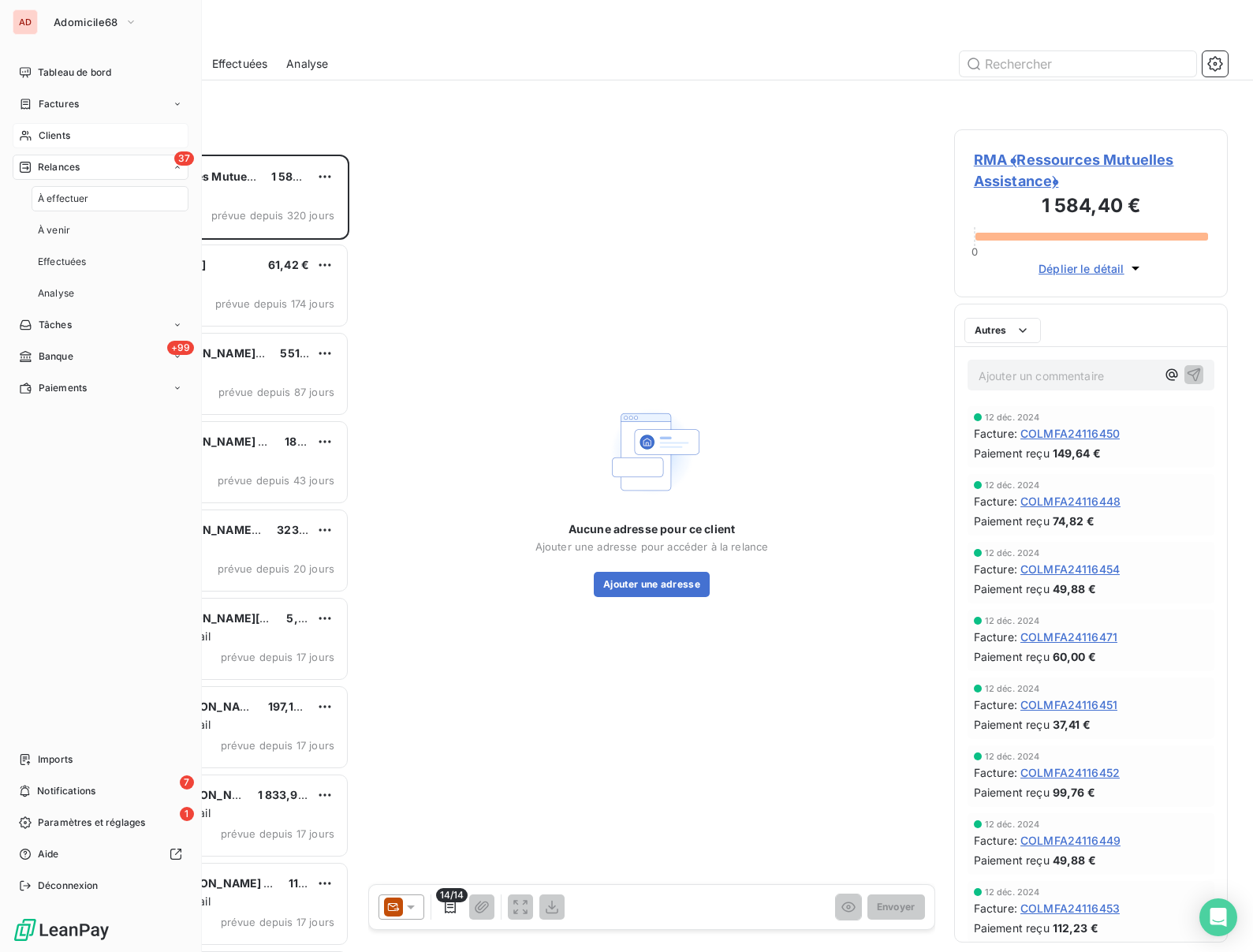
scroll to position [798, 273]
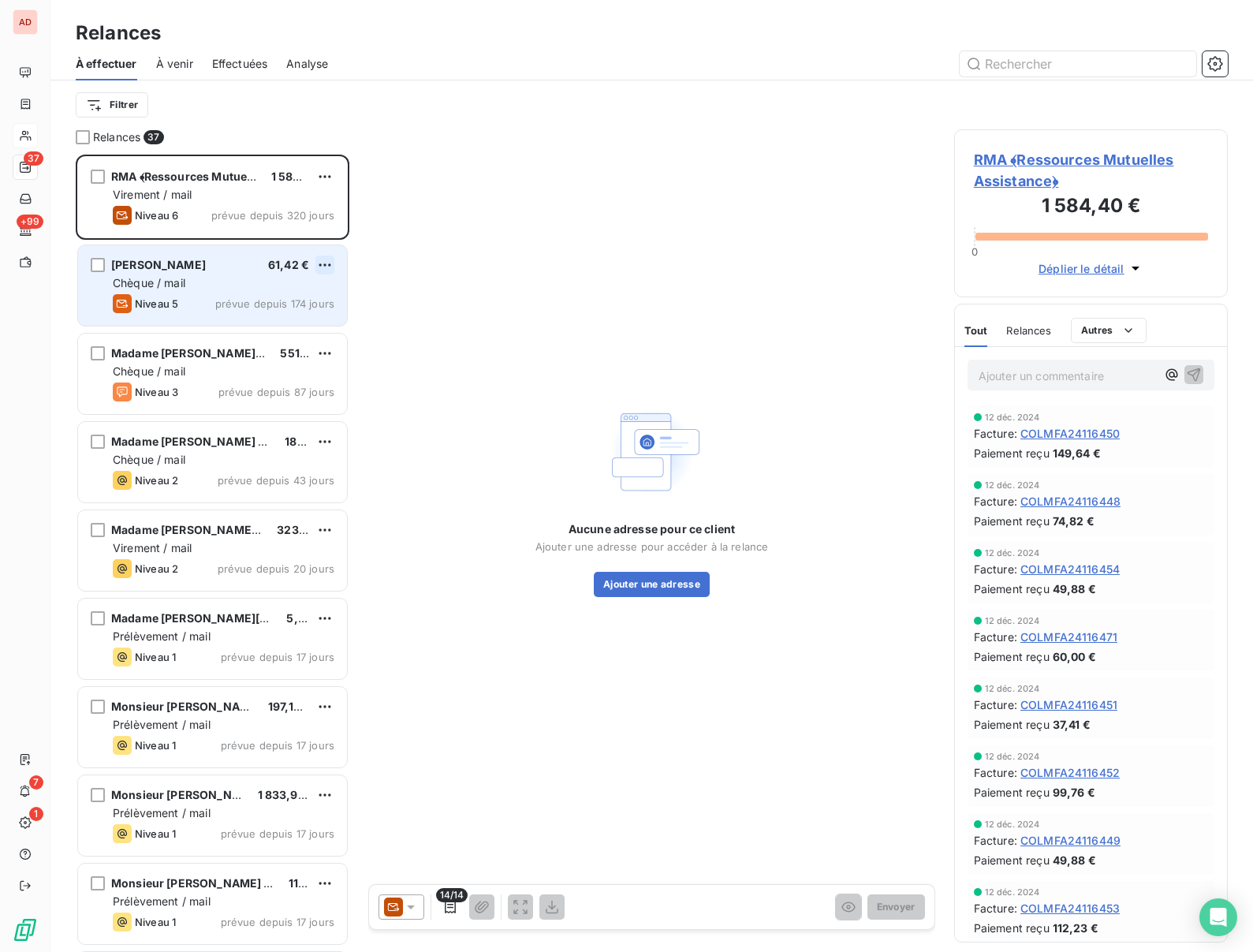
click at [317, 262] on html "AD 37 +99 7 1 Relances À effectuer À venir Effectuées Analyse Filtrer Relances …" at bounding box center [626, 476] width 1253 height 952
click at [235, 294] on div "Replanifier cette action" at bounding box center [257, 296] width 141 height 25
select select "8"
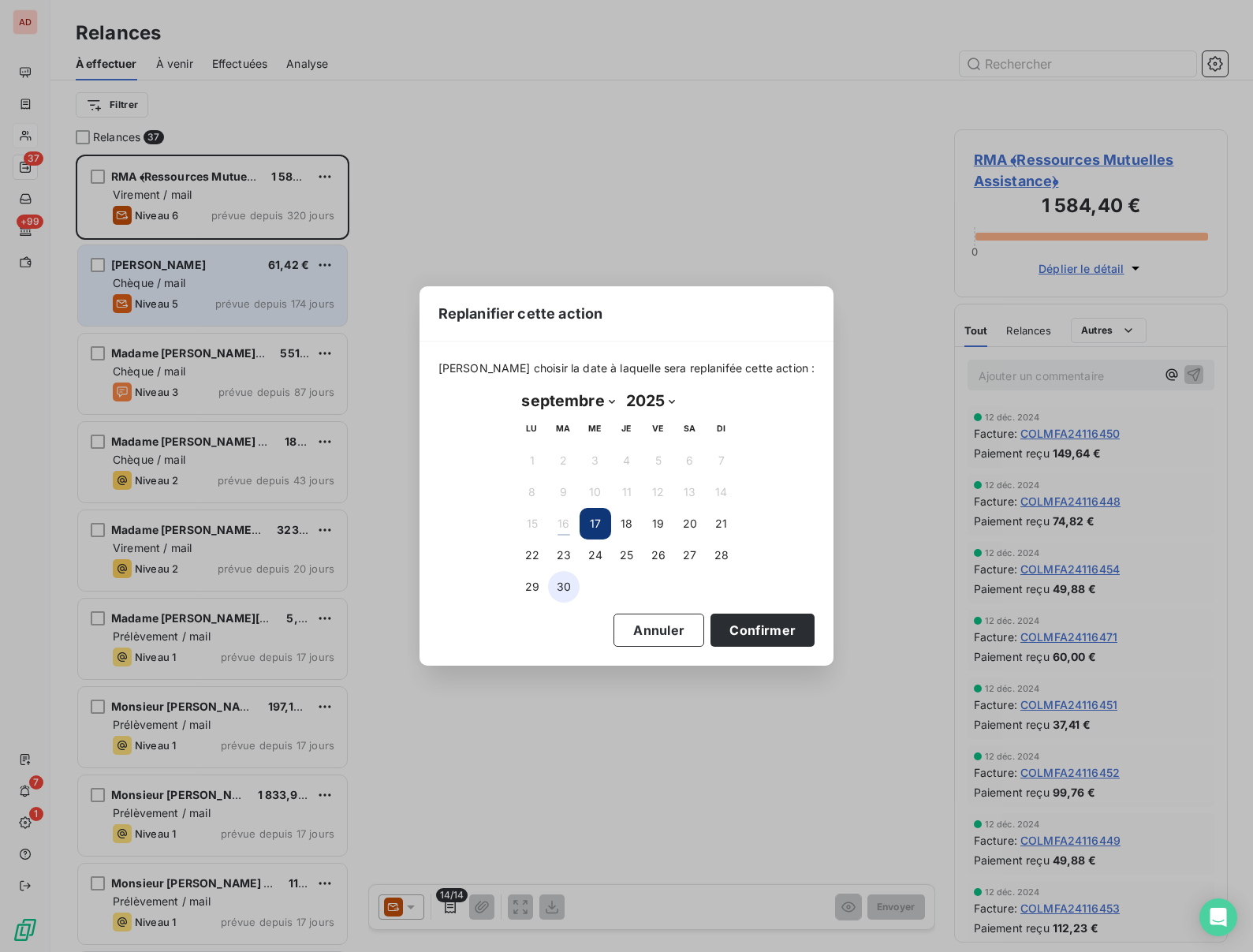
click at [561, 588] on button "30" at bounding box center [564, 587] width 32 height 32
click at [753, 627] on button "Confirmer" at bounding box center [762, 630] width 104 height 33
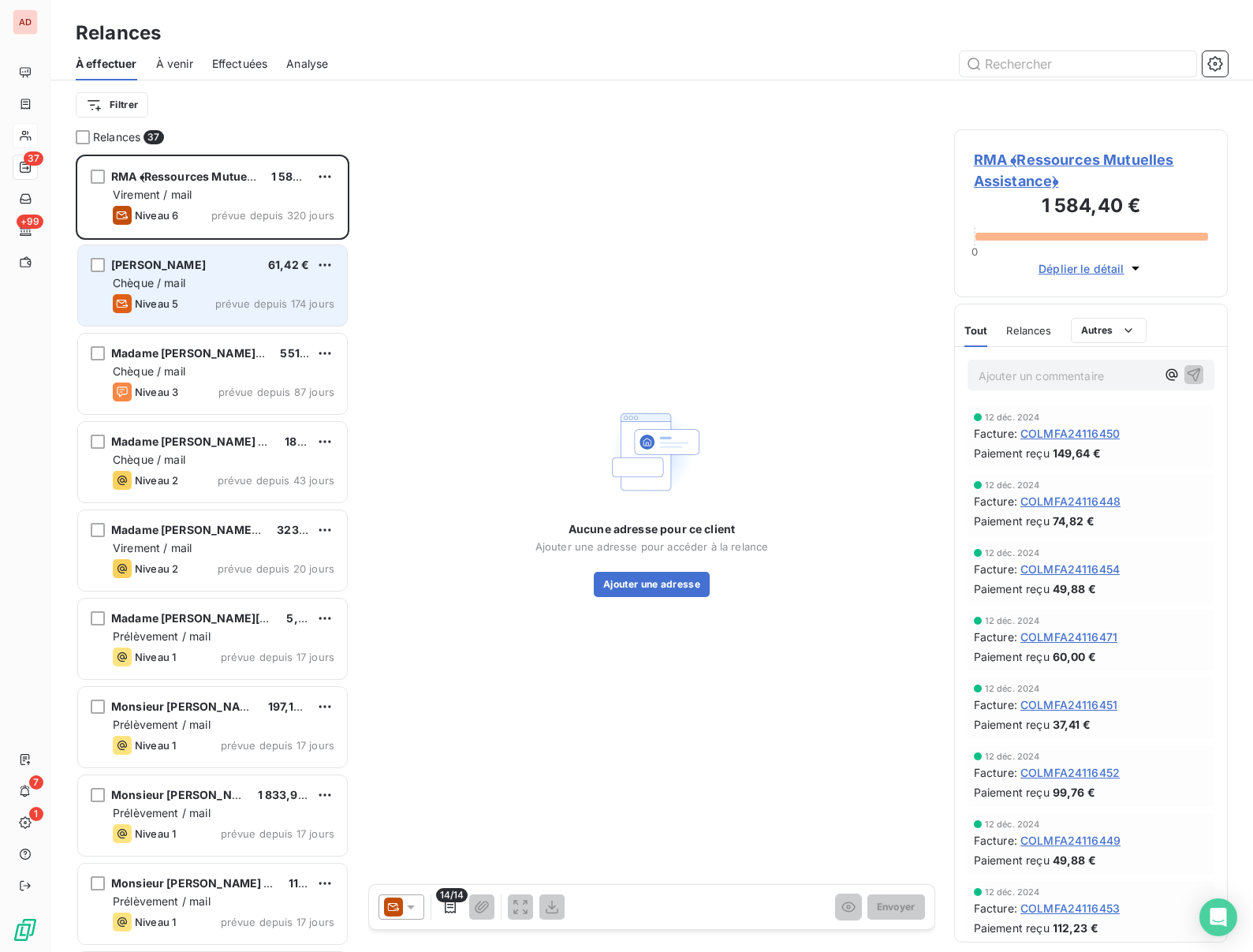
click at [415, 428] on div "Aucune adresse pour ce client Ajouter une adresse pour accéder à la relance Ajo…" at bounding box center [652, 498] width 567 height 739
click at [323, 264] on html "AD 37 +99 7 1 Relances À effectuer À venir Effectuées Analyse Filtrer Relances …" at bounding box center [626, 476] width 1253 height 952
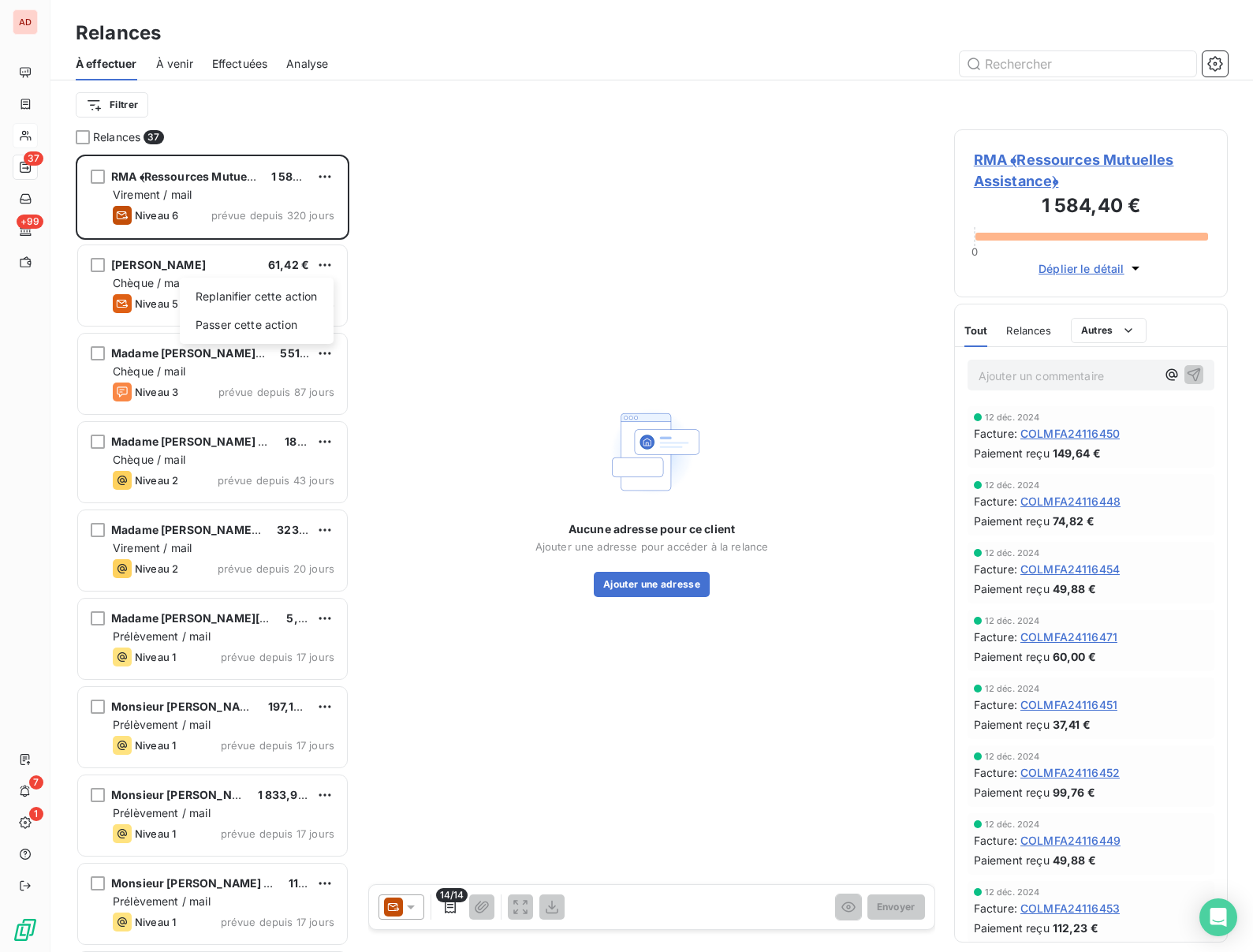
click at [325, 264] on html "AD 37 +99 7 1 Relances À effectuer À venir Effectuées Analyse Filtrer Relances …" at bounding box center [626, 476] width 1253 height 952
click at [427, 301] on div "Aucune adresse pour ce client Ajouter une adresse pour accéder à la relance Ajo…" at bounding box center [652, 498] width 567 height 739
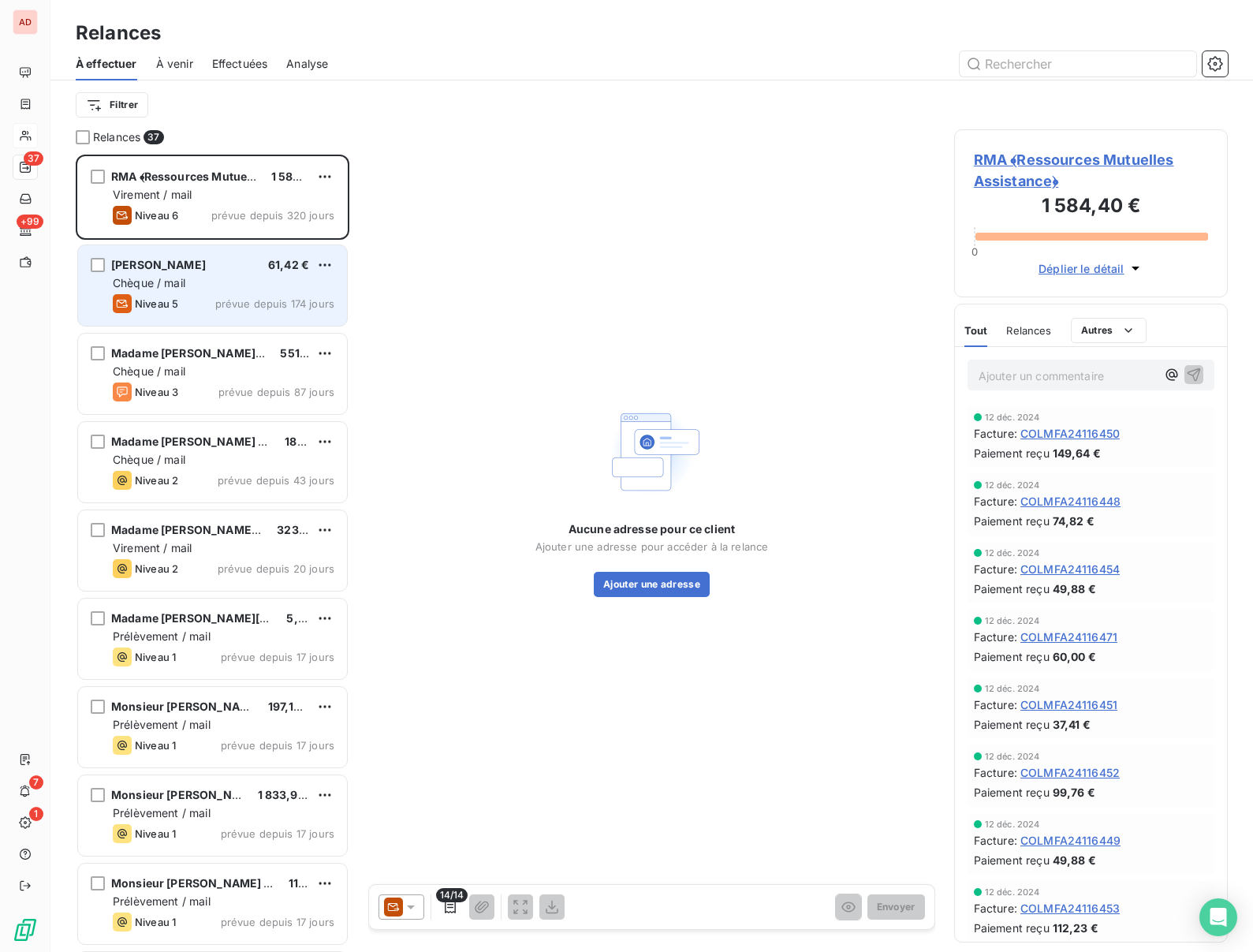
click at [165, 275] on div "Chèque / mail" at bounding box center [223, 283] width 221 height 16
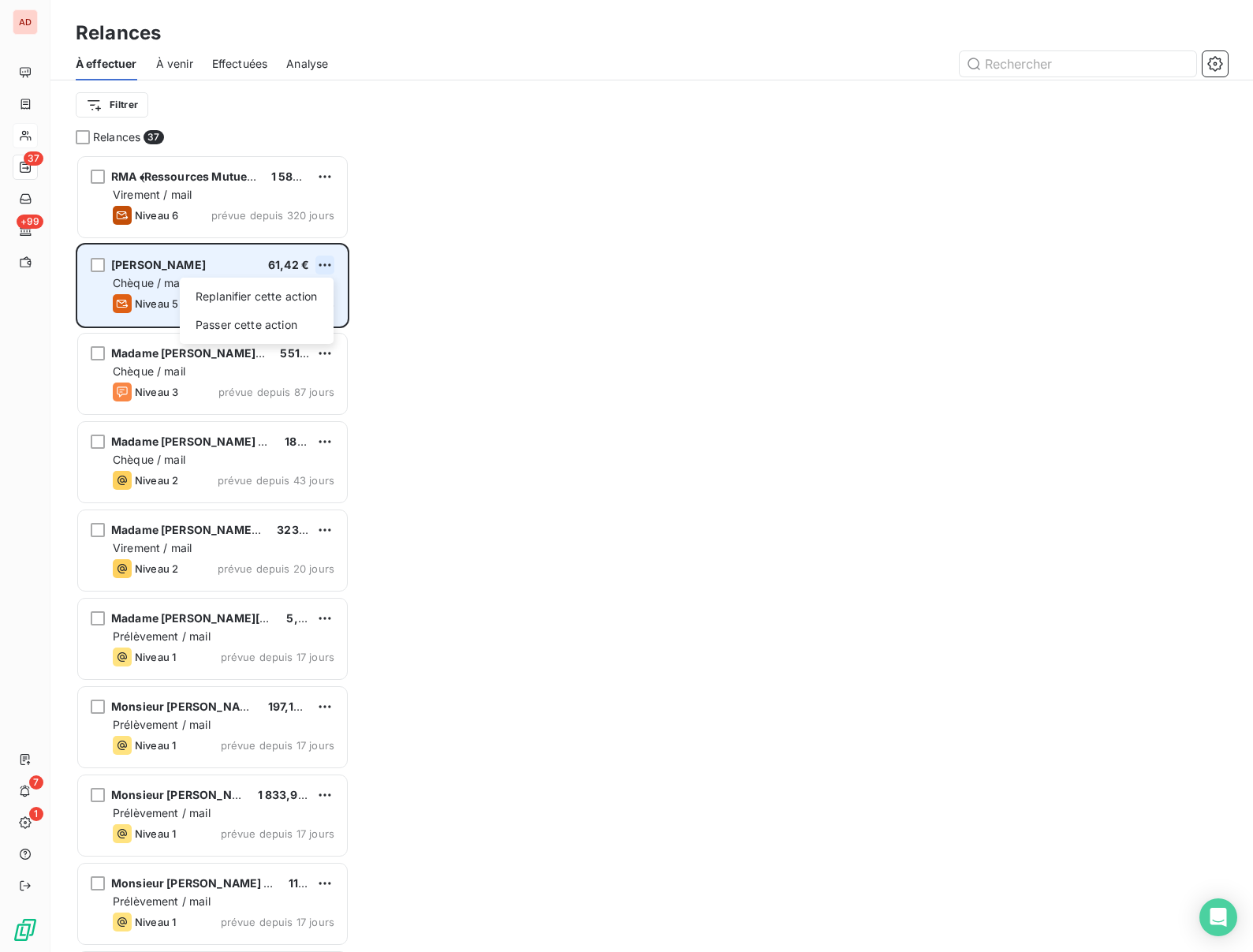
click at [330, 262] on html "AD 37 +99 7 1 Relances À effectuer À venir Effectuées Analyse Filtrer Relances …" at bounding box center [626, 476] width 1253 height 952
click at [238, 292] on div "Replanifier cette action" at bounding box center [257, 296] width 141 height 25
select select "8"
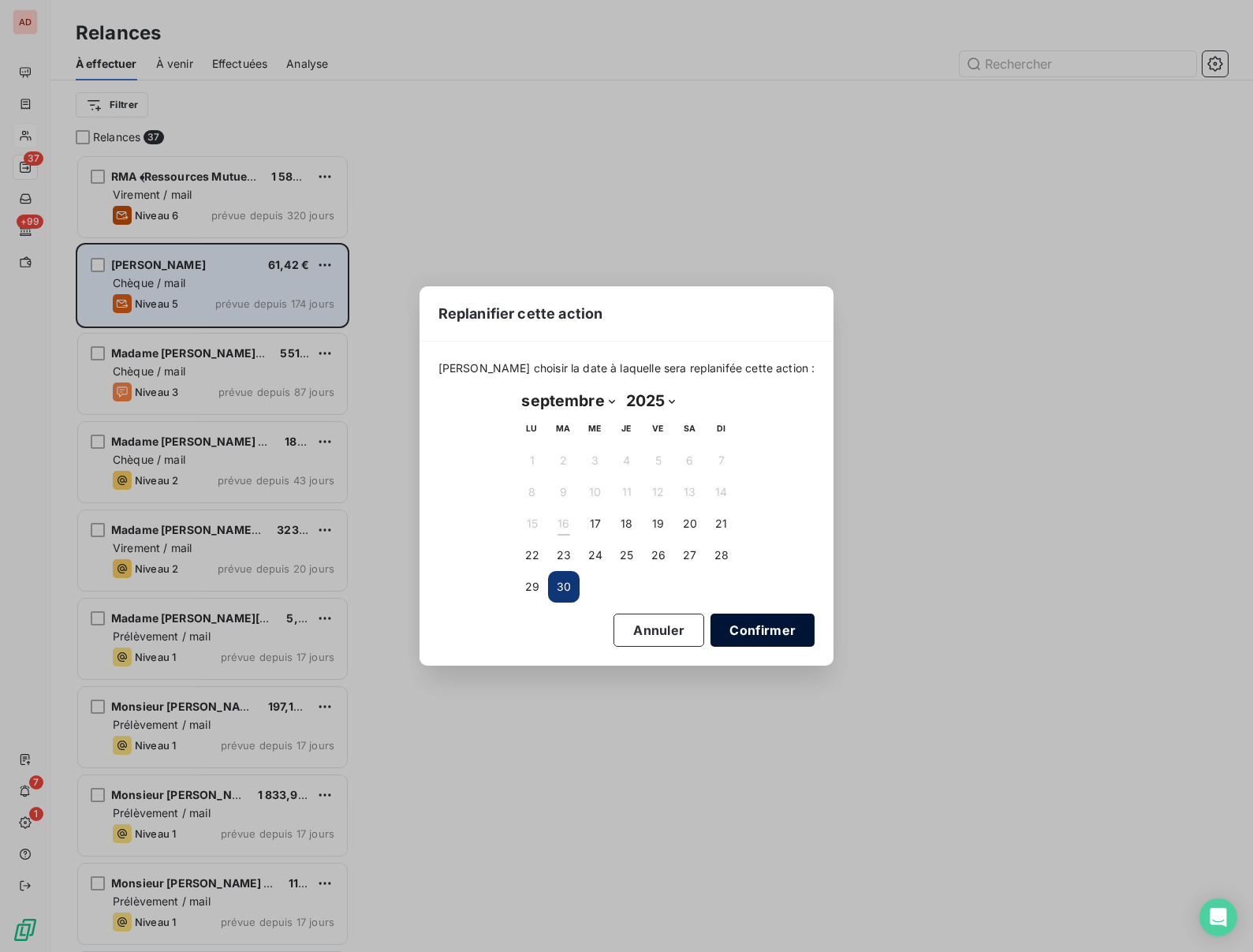
click at [730, 637] on button "Confirmer" at bounding box center [762, 630] width 104 height 33
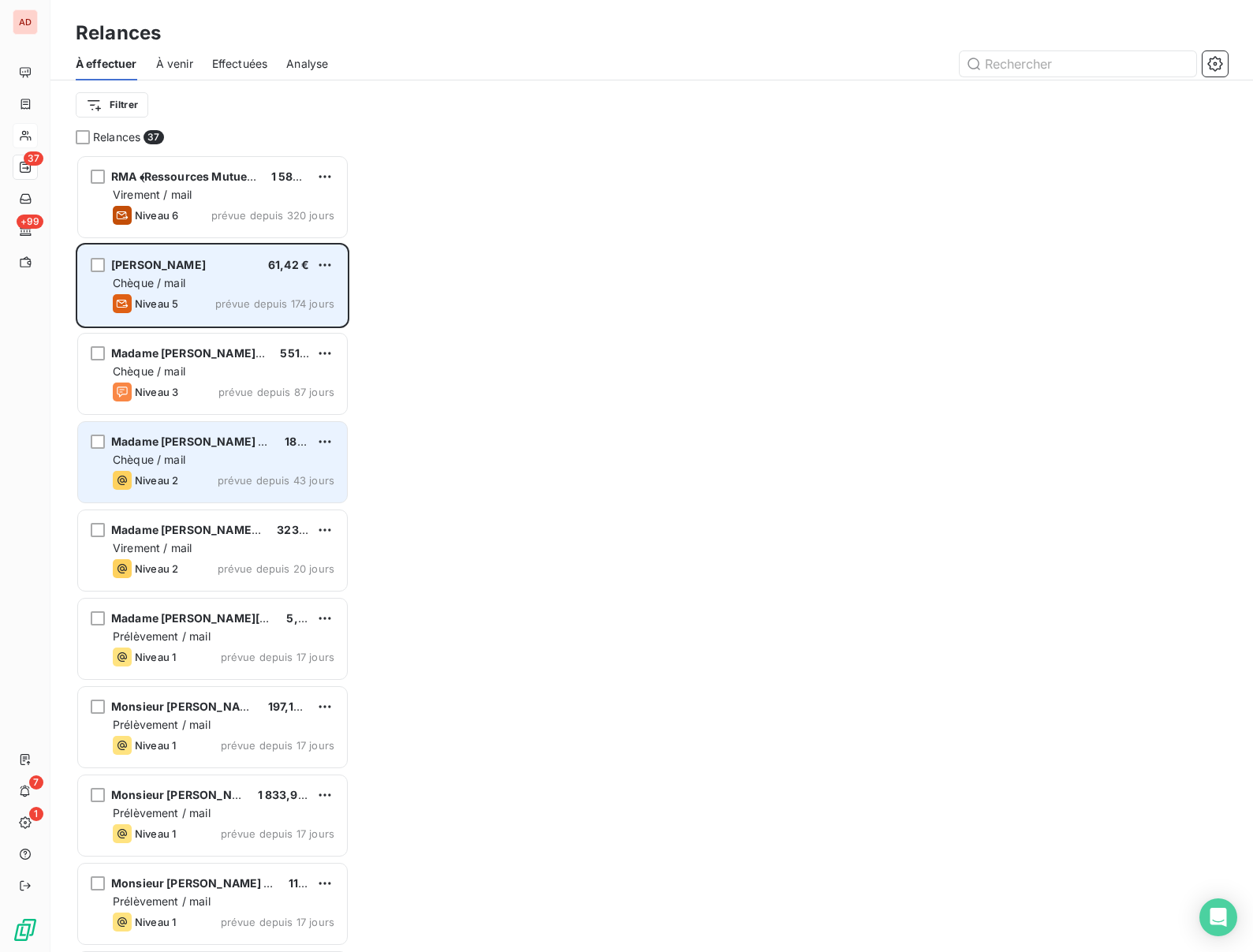
click at [176, 452] on div "Chèque / mail" at bounding box center [223, 459] width 221 height 16
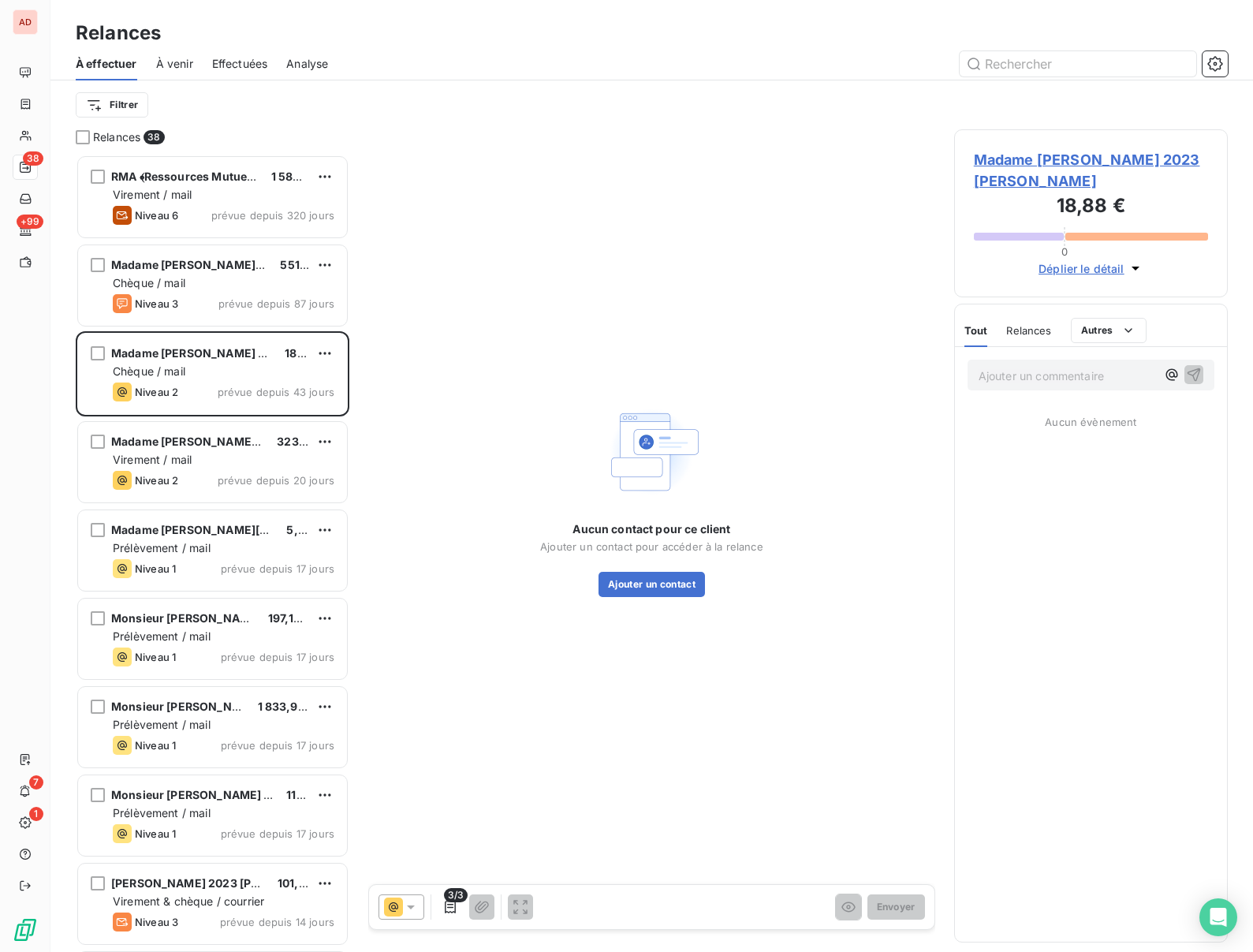
scroll to position [798, 273]
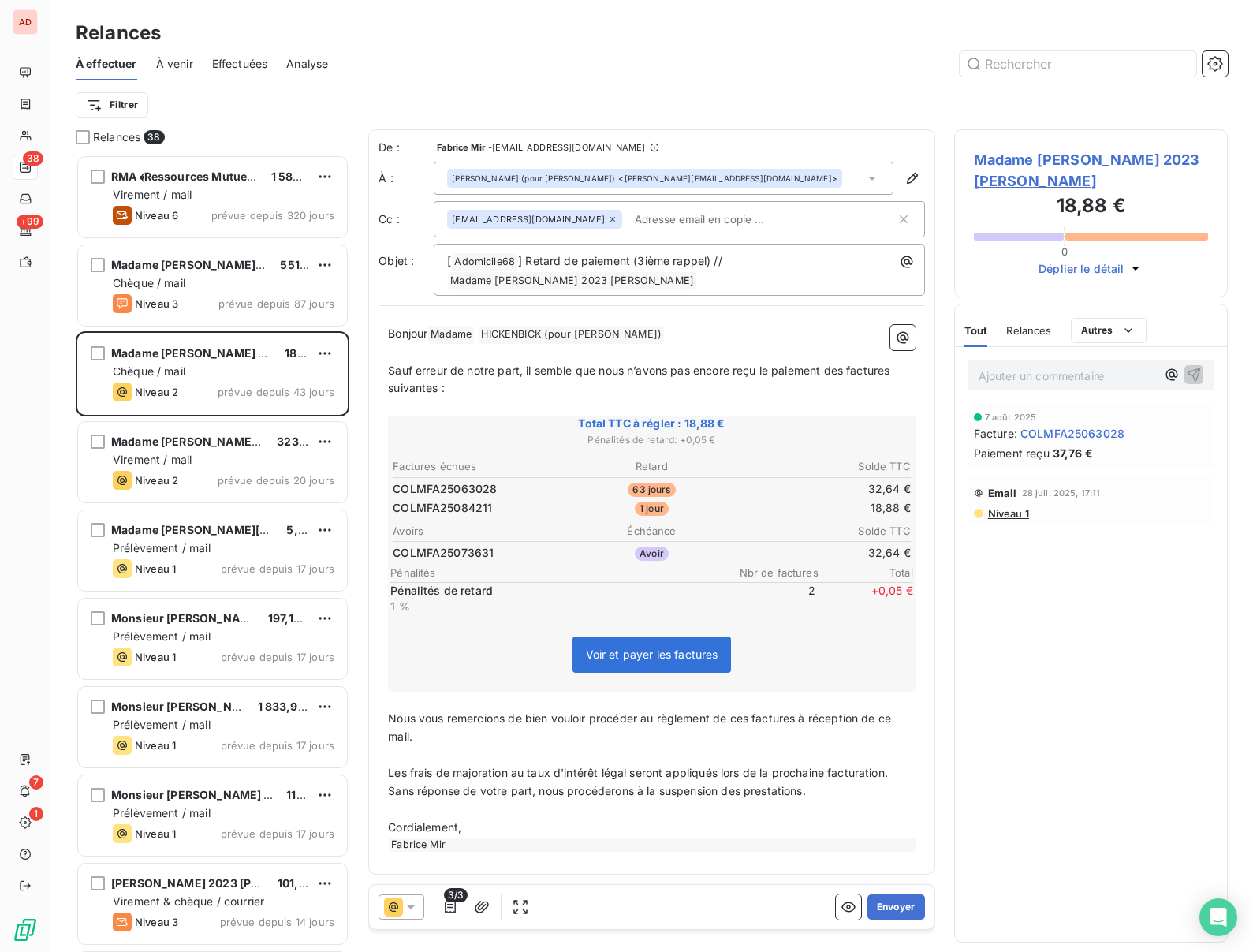
click at [1022, 155] on span "Madame [PERSON_NAME] 2023 [PERSON_NAME]" at bounding box center [1091, 170] width 234 height 43
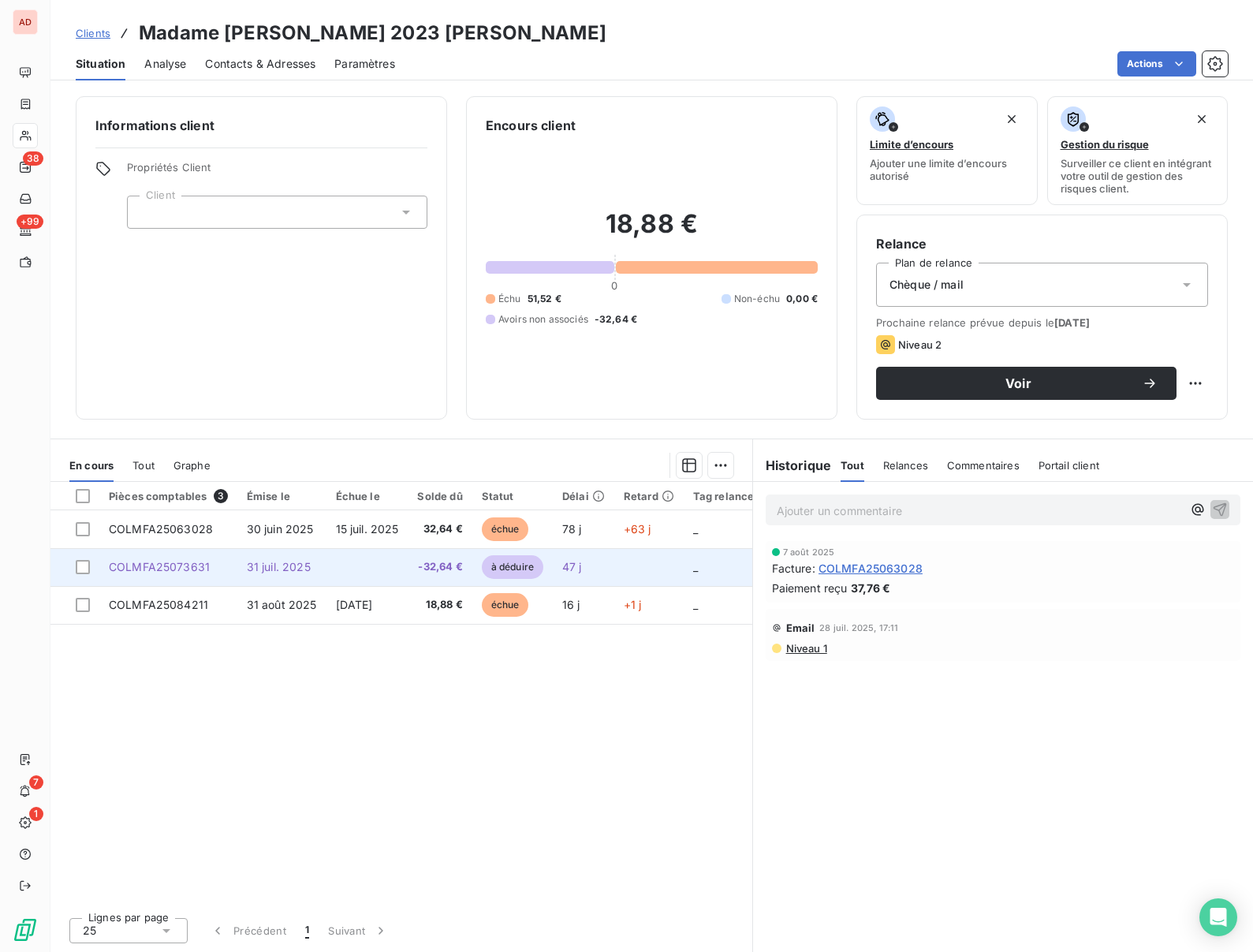
click at [297, 562] on span "31 juil. 2025" at bounding box center [279, 566] width 64 height 13
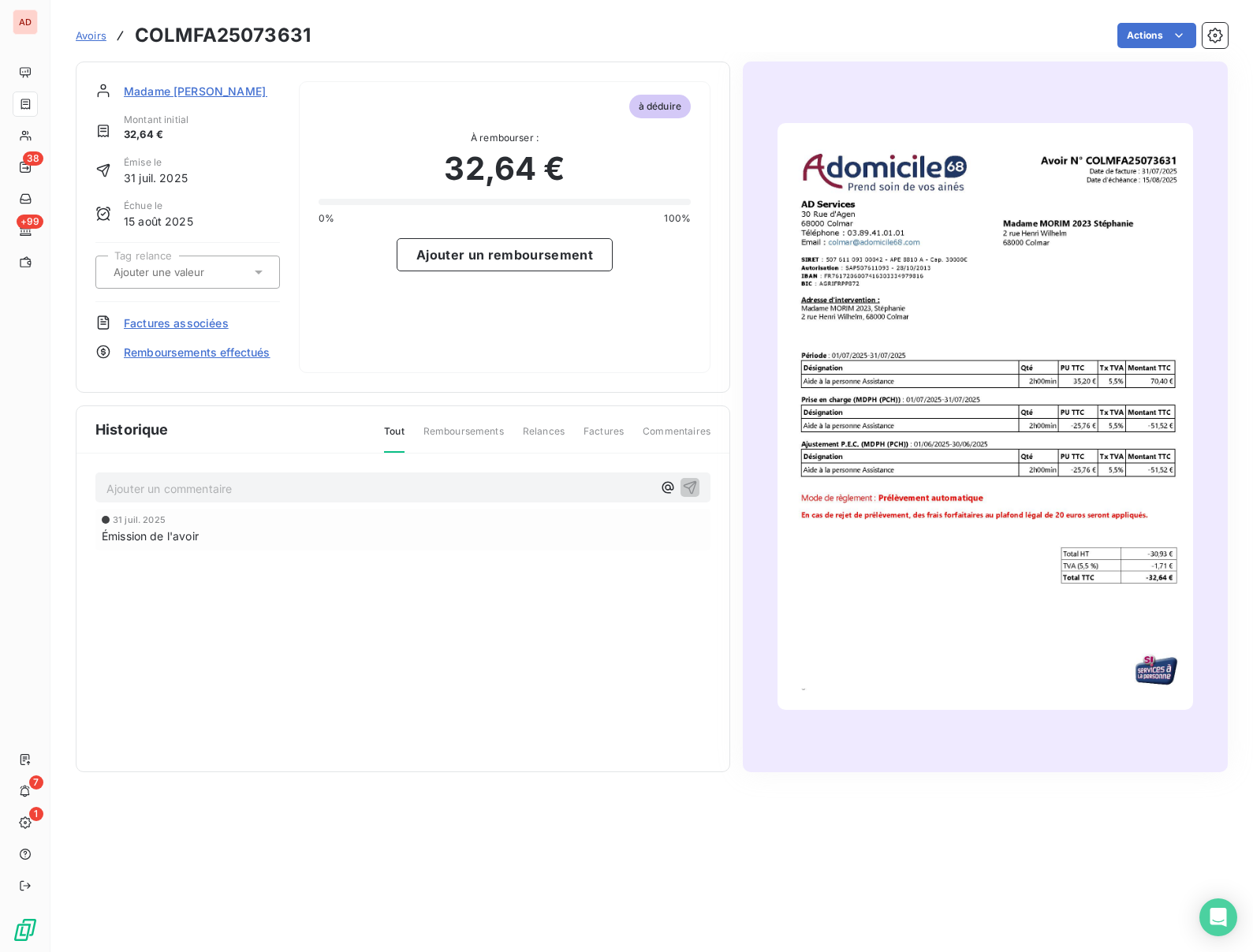
click at [190, 325] on span "Factures associées" at bounding box center [176, 323] width 105 height 17
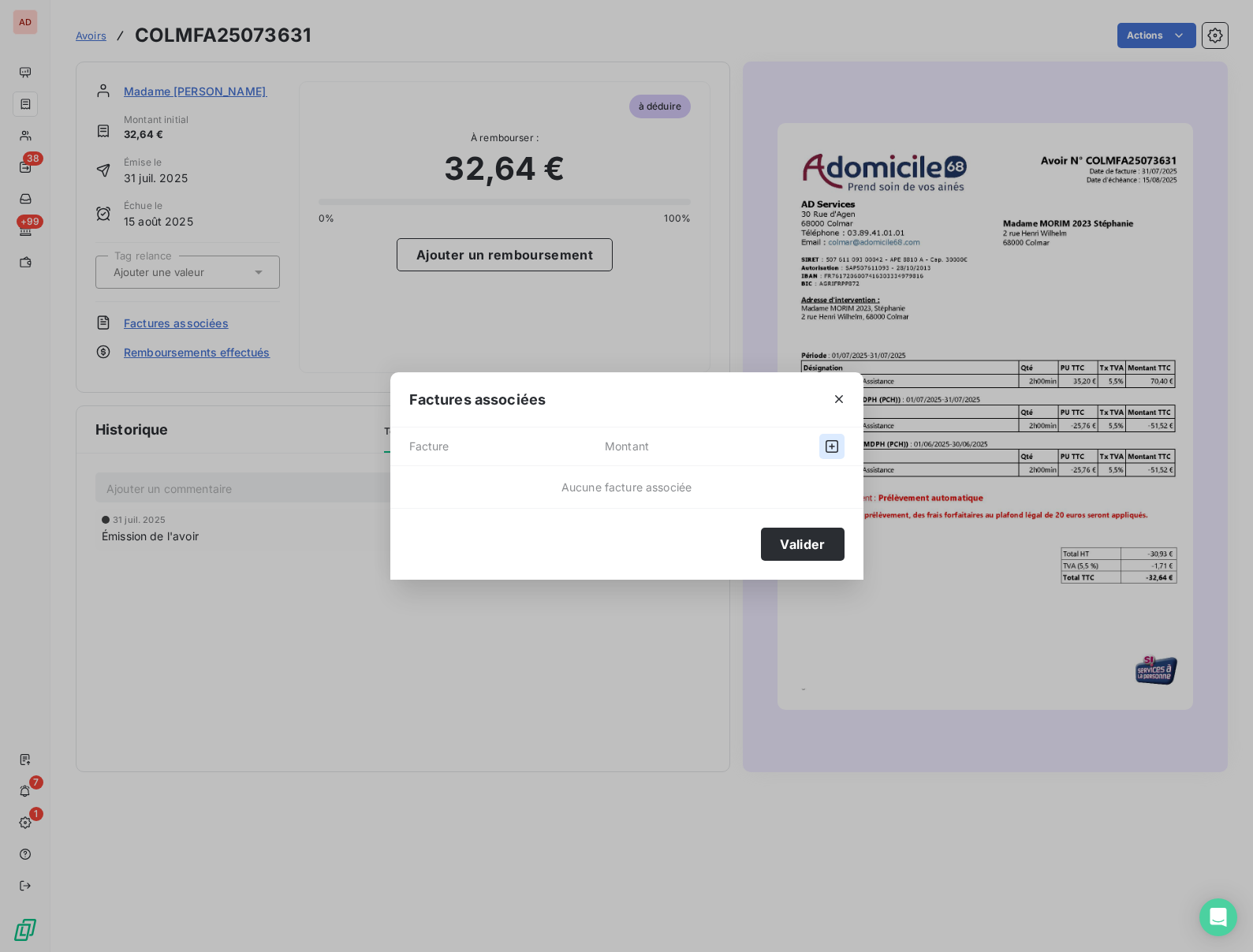
click at [824, 443] on icon "button" at bounding box center [832, 446] width 16 height 16
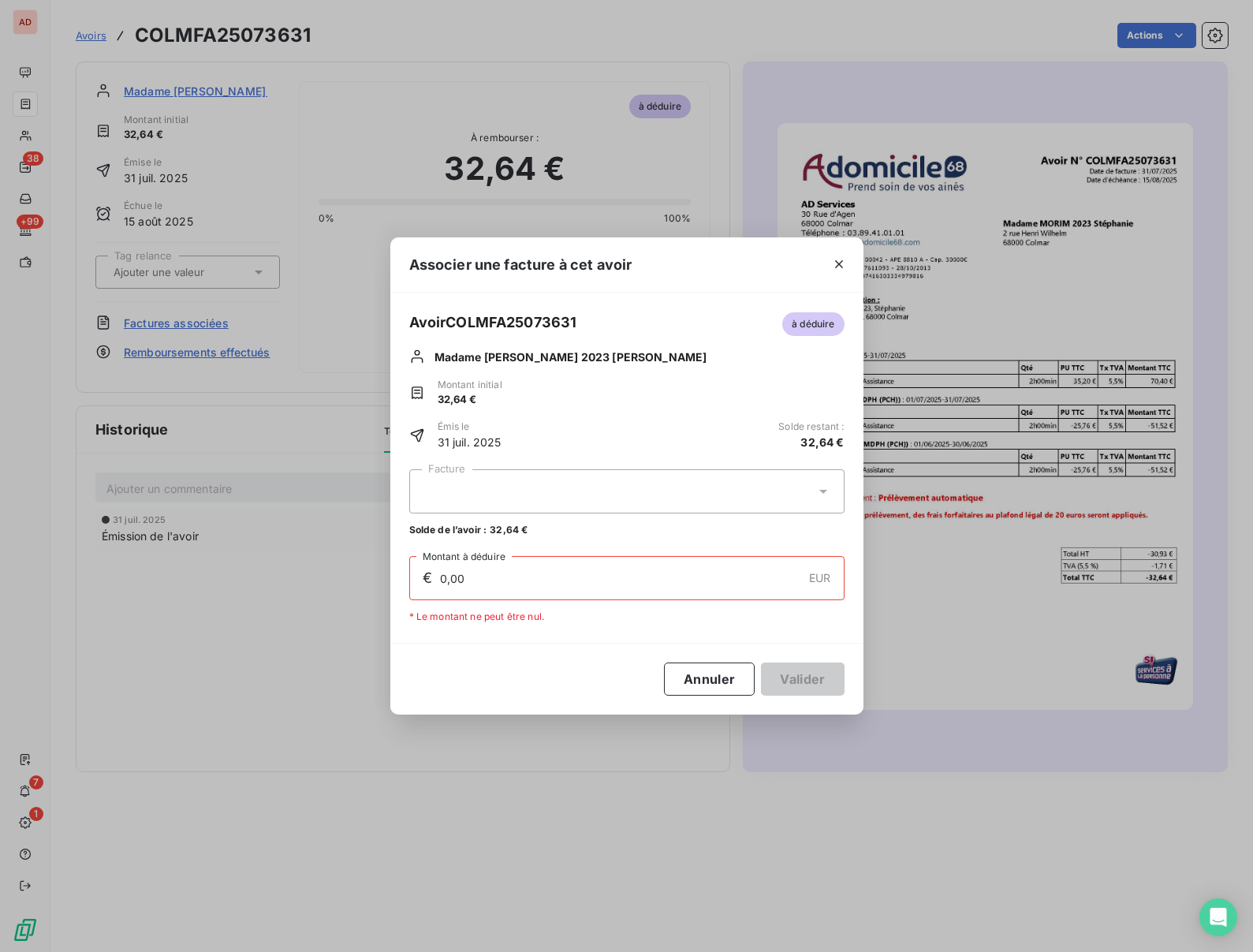
click at [643, 499] on div at bounding box center [626, 492] width 435 height 45
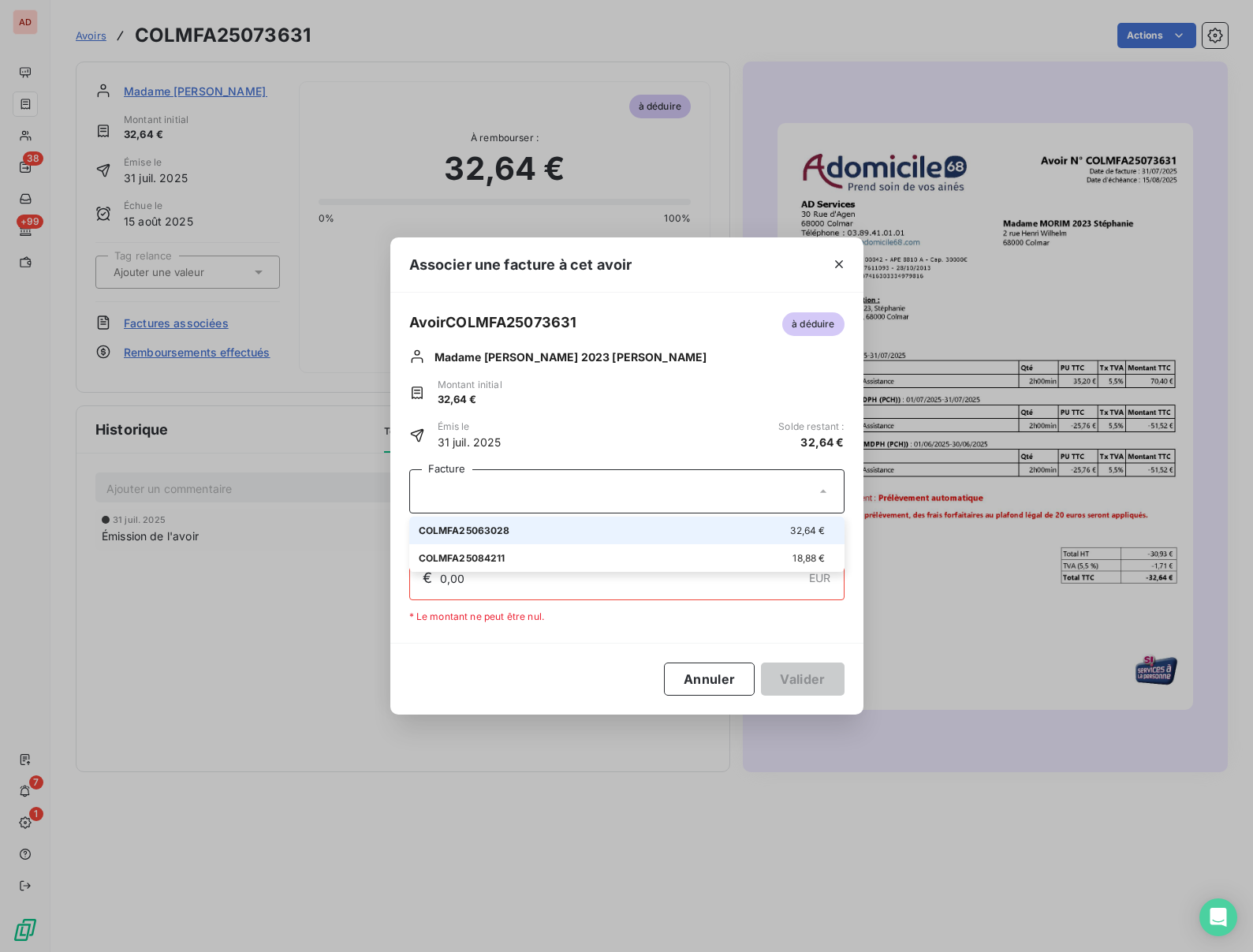
click at [635, 533] on div "COLMFA25063028 32,64 €" at bounding box center [626, 530] width 416 height 15
type input "32,64"
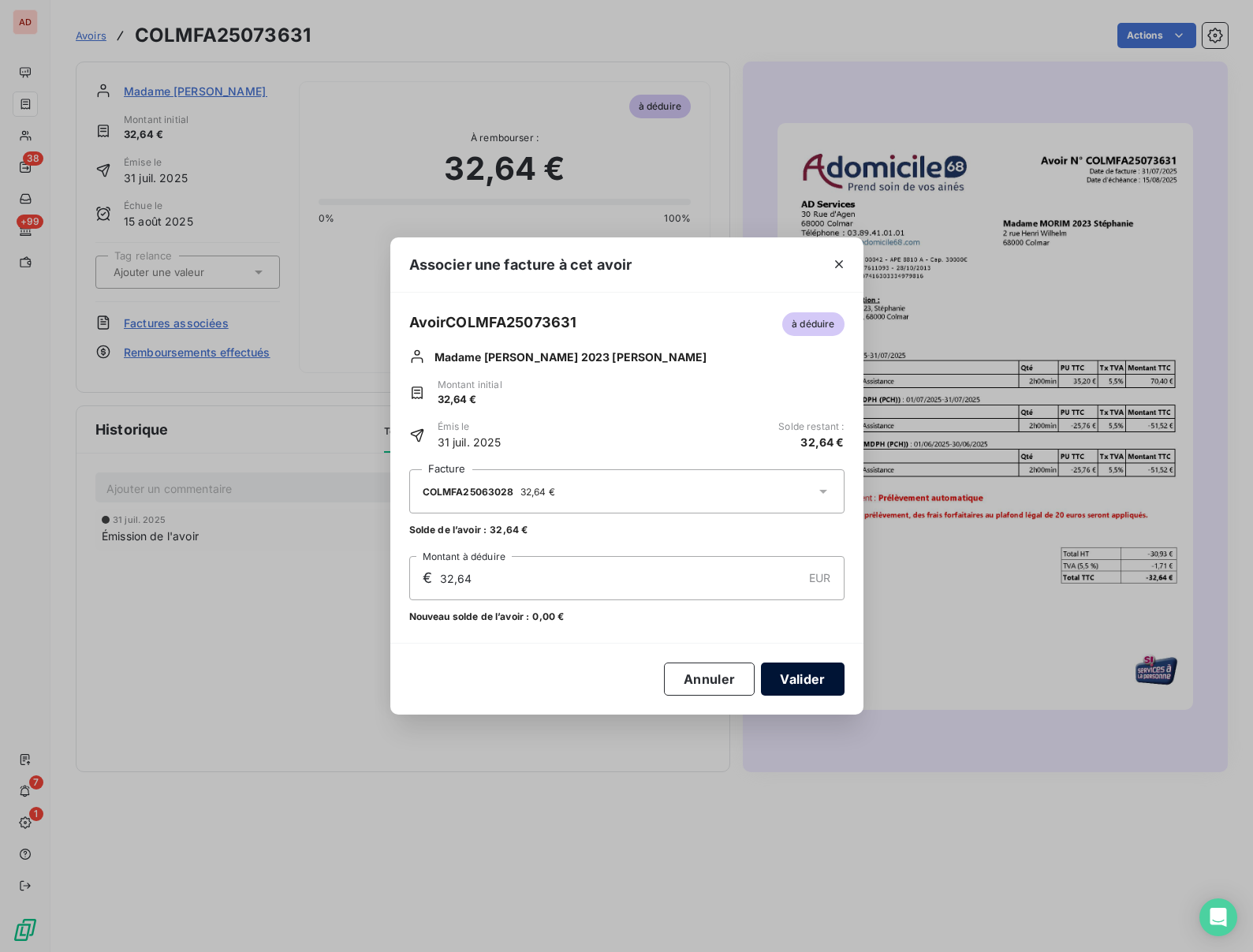
click at [795, 678] on button "Valider" at bounding box center [802, 680] width 83 height 33
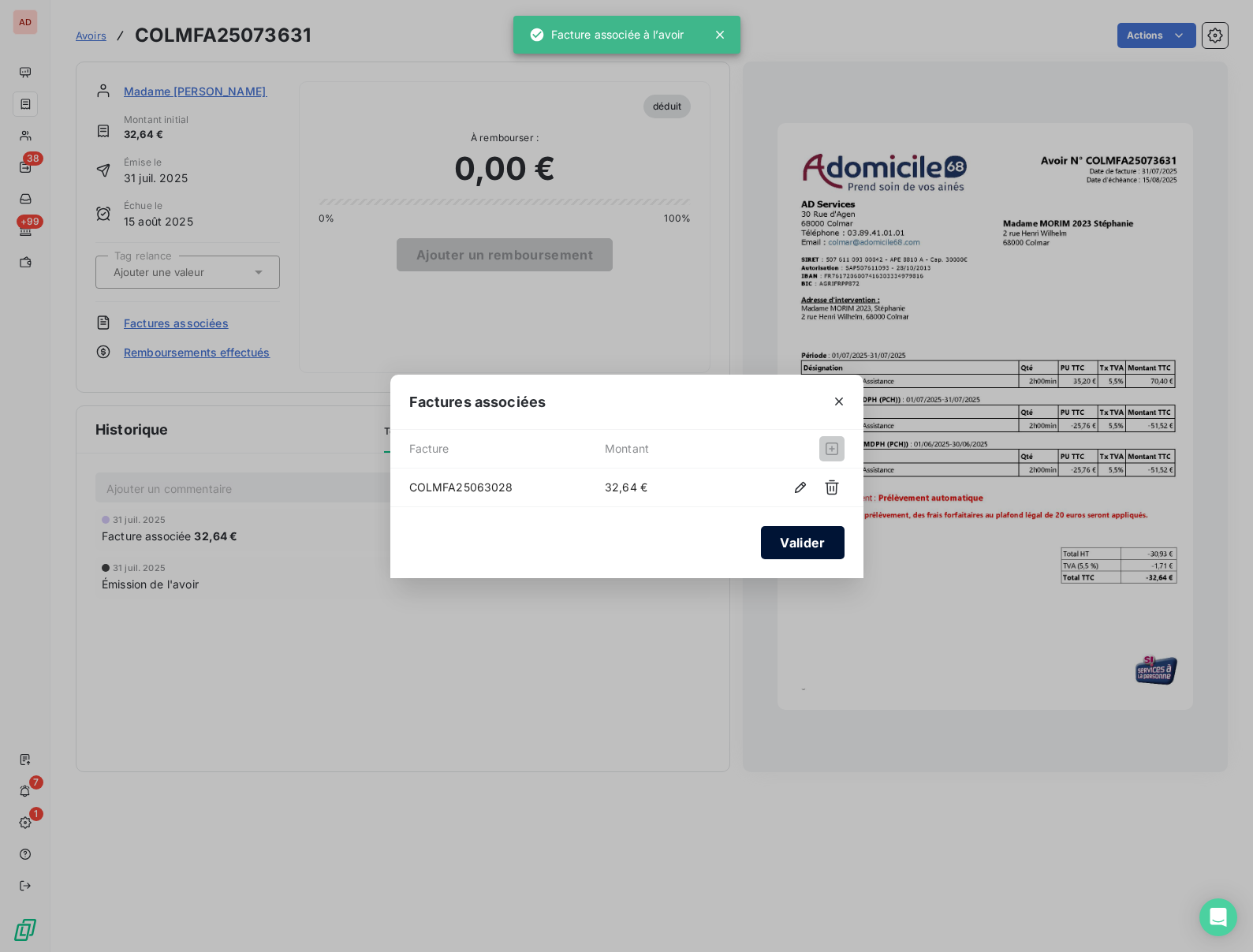
click at [813, 549] on button "Valider" at bounding box center [802, 543] width 83 height 33
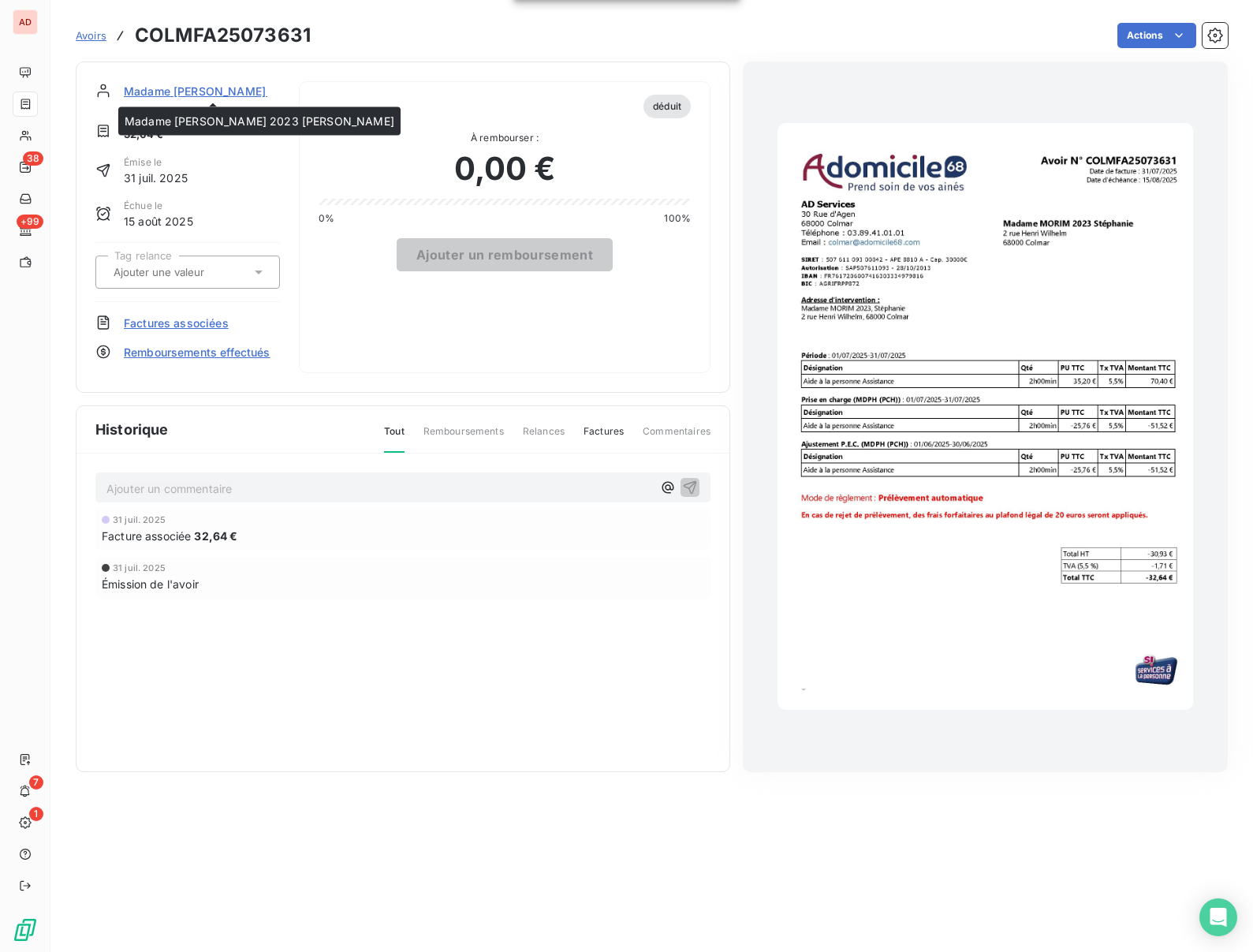
click at [173, 88] on span "Madame [PERSON_NAME] 2023 [PERSON_NAME]" at bounding box center [258, 91] width 270 height 17
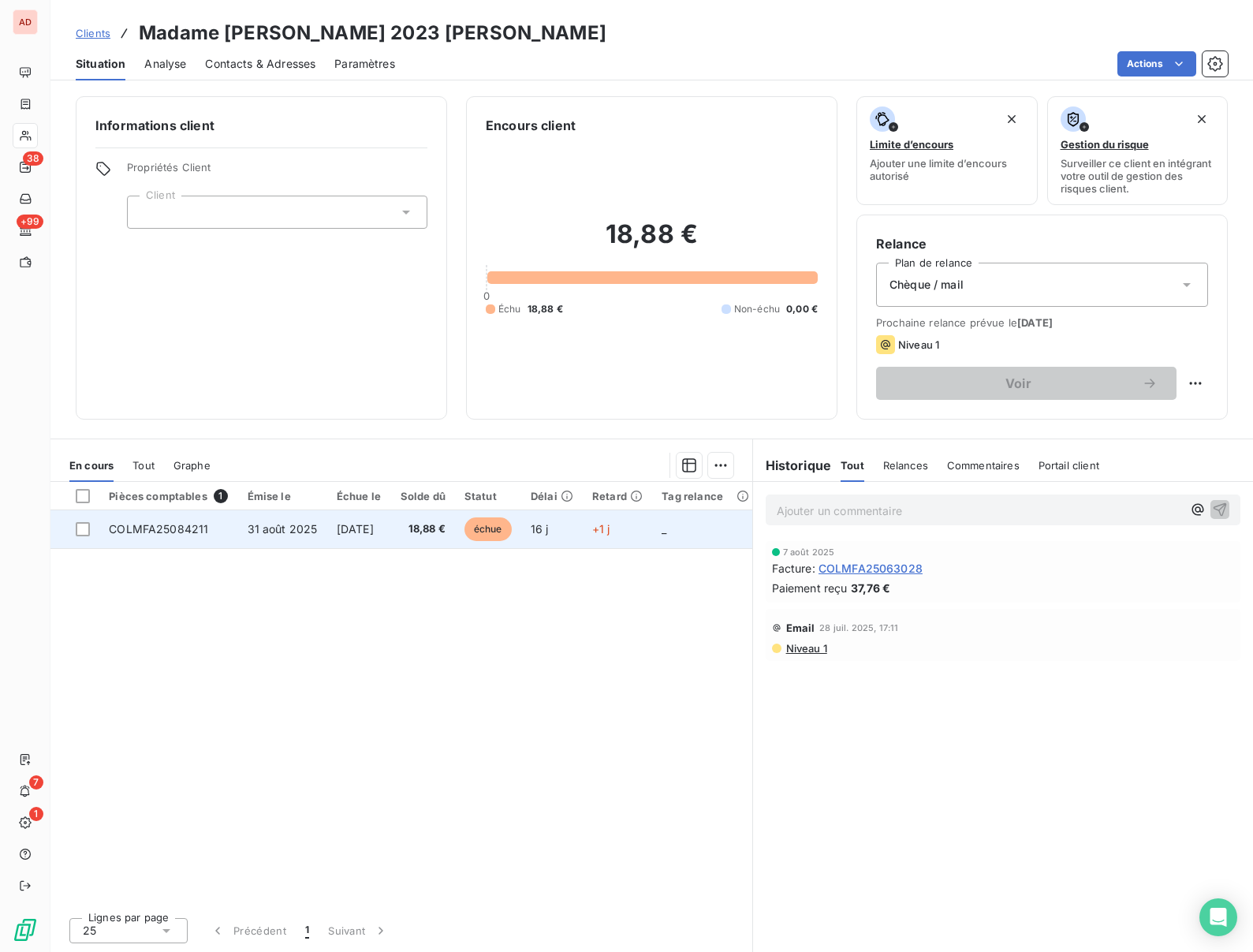
click at [277, 537] on td "31 août 2025" at bounding box center [283, 529] width 89 height 38
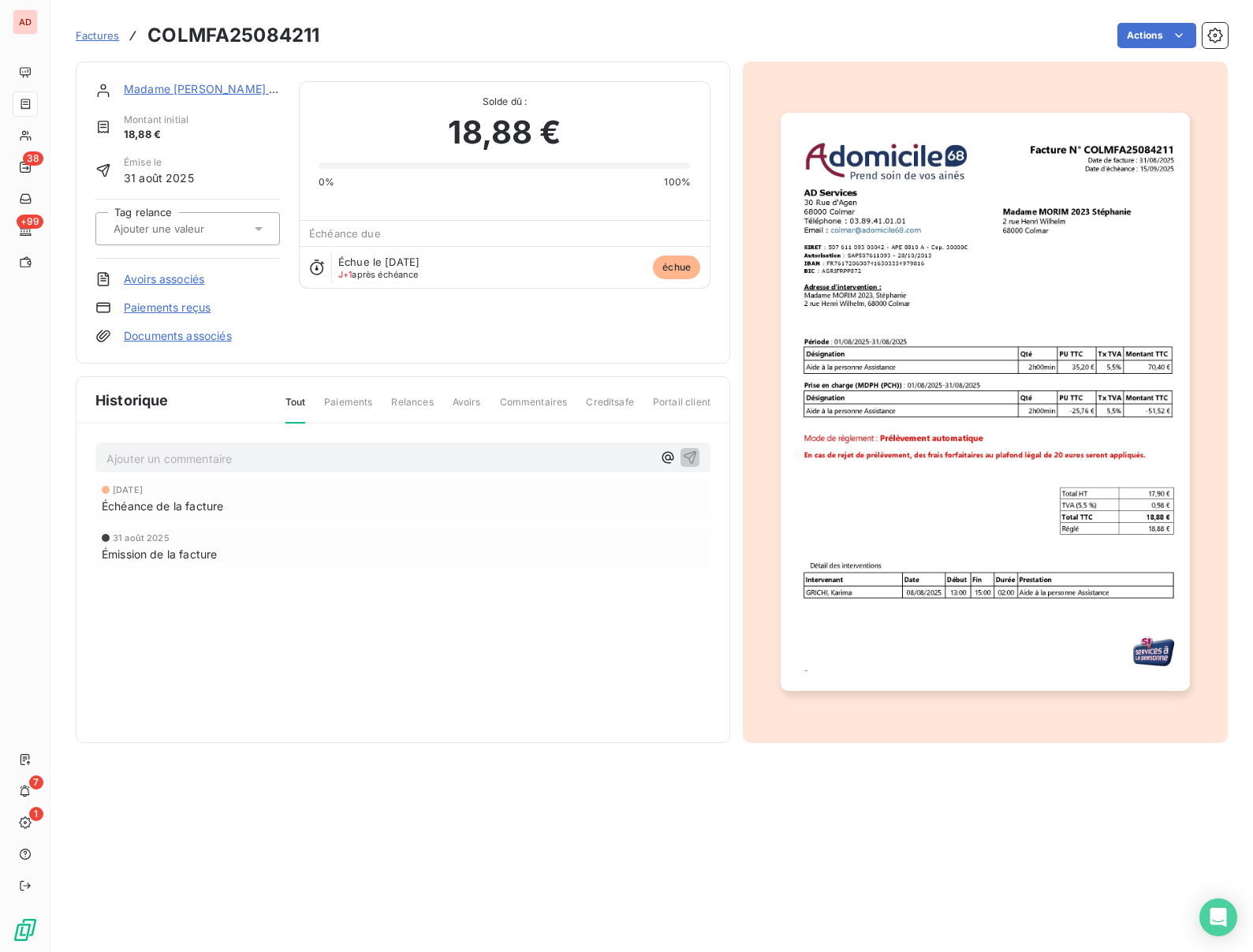
click at [153, 310] on link "Paiements reçus" at bounding box center [166, 307] width 86 height 16
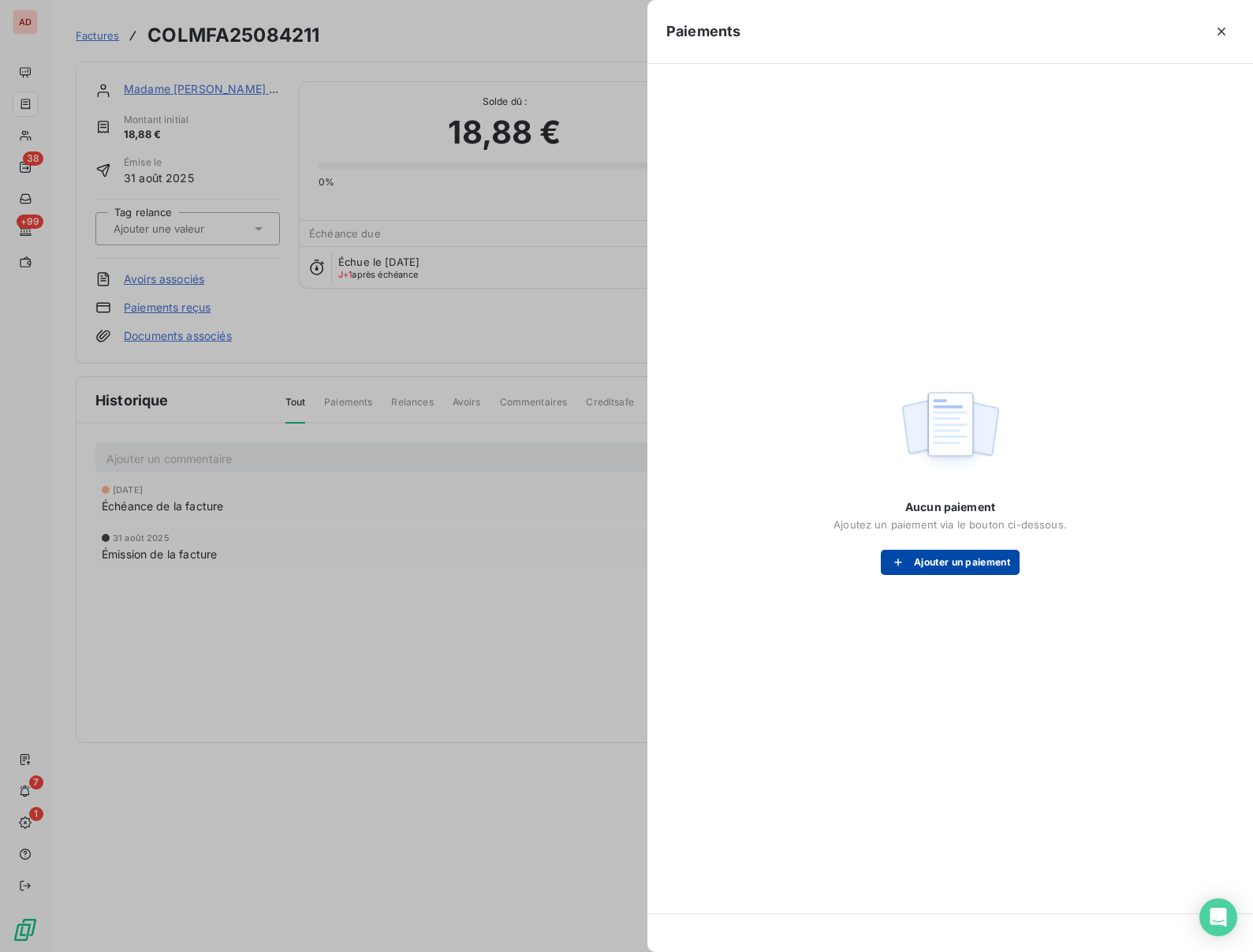
click at [947, 563] on button "Ajouter un paiement" at bounding box center [950, 562] width 138 height 25
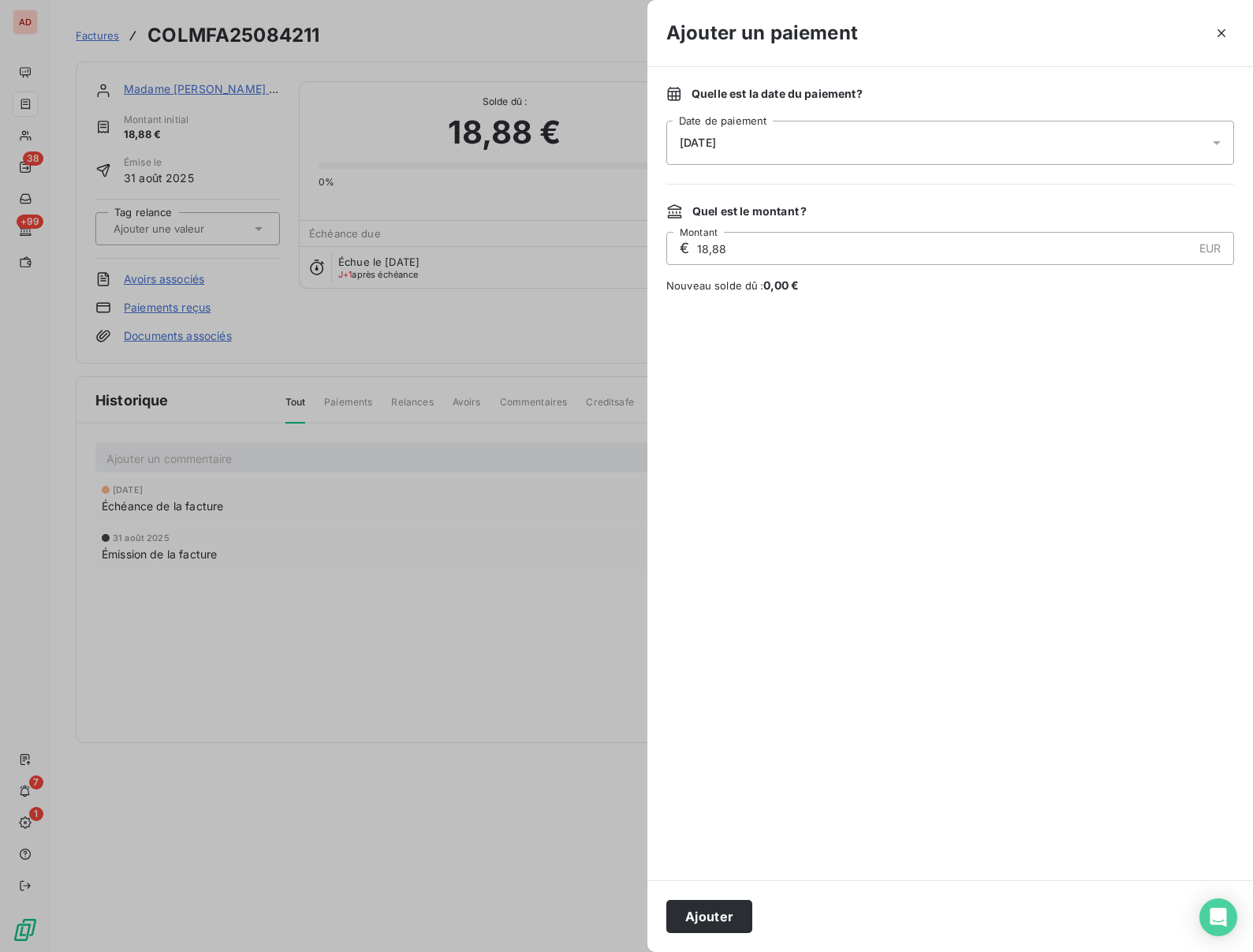
click at [686, 939] on div "Ajouter" at bounding box center [950, 916] width 606 height 72
click at [699, 912] on button "Ajouter" at bounding box center [709, 917] width 86 height 33
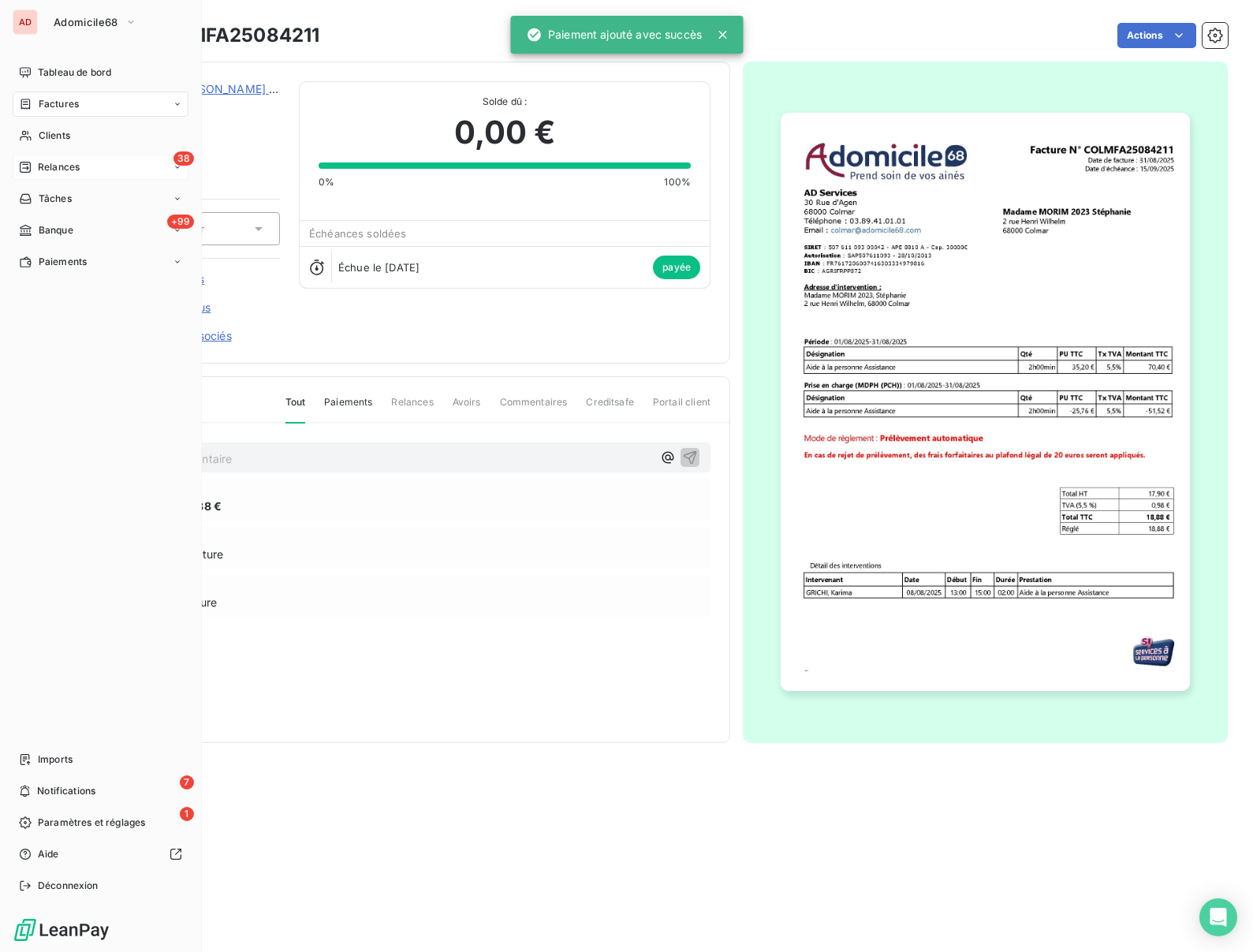
click at [47, 169] on span "Relances" at bounding box center [59, 166] width 42 height 14
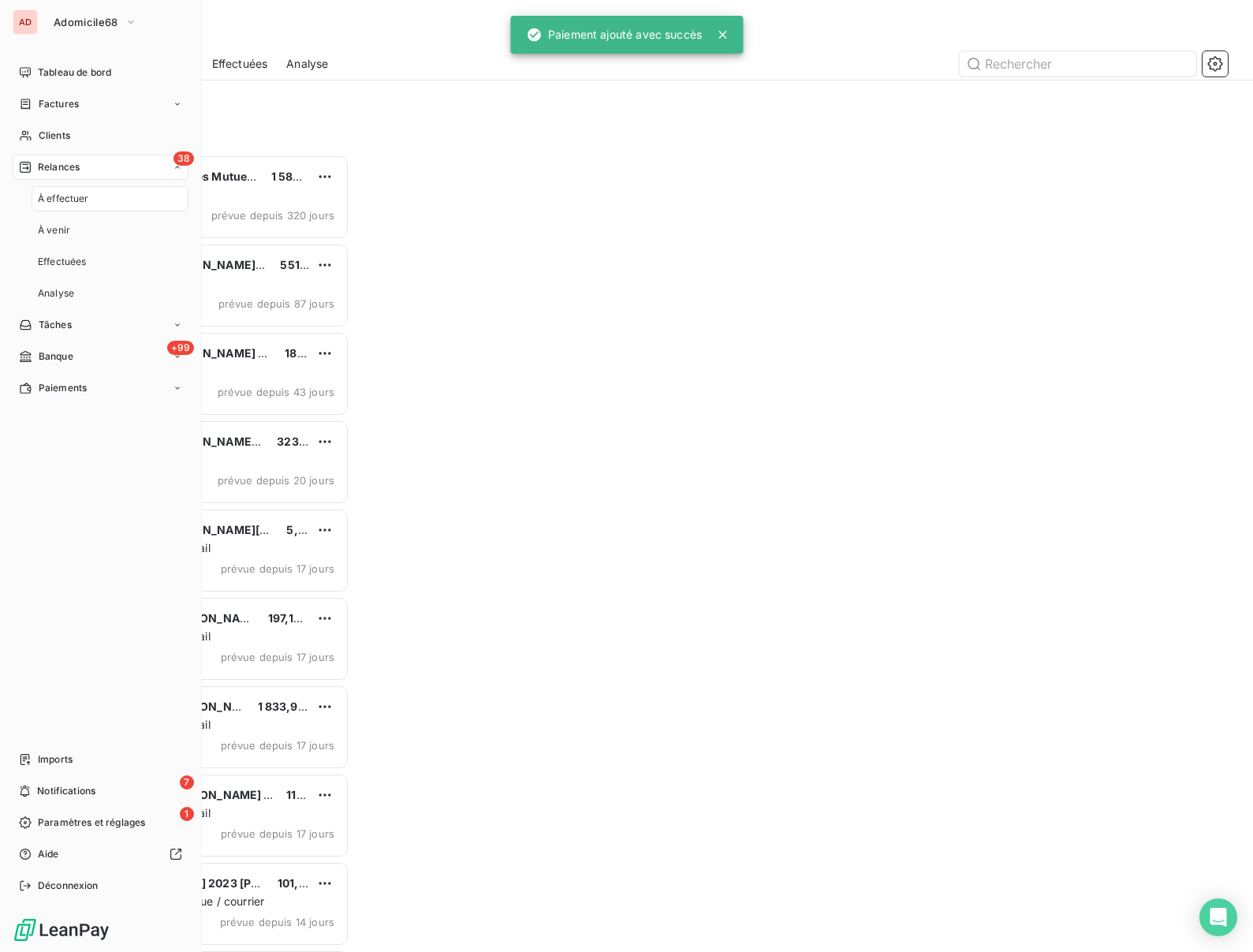
scroll to position [798, 273]
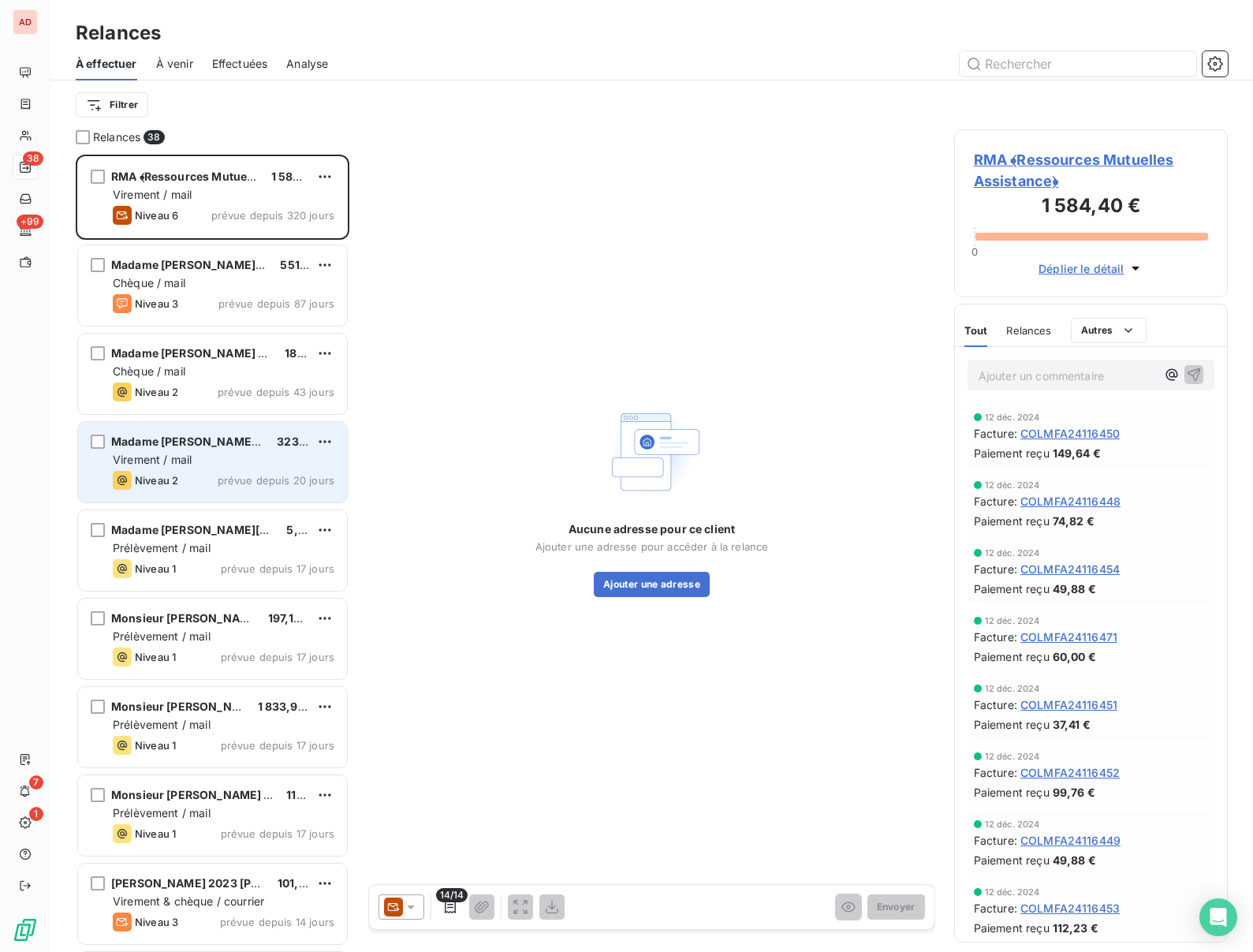
click at [174, 456] on span "Virement / mail" at bounding box center [152, 459] width 79 height 13
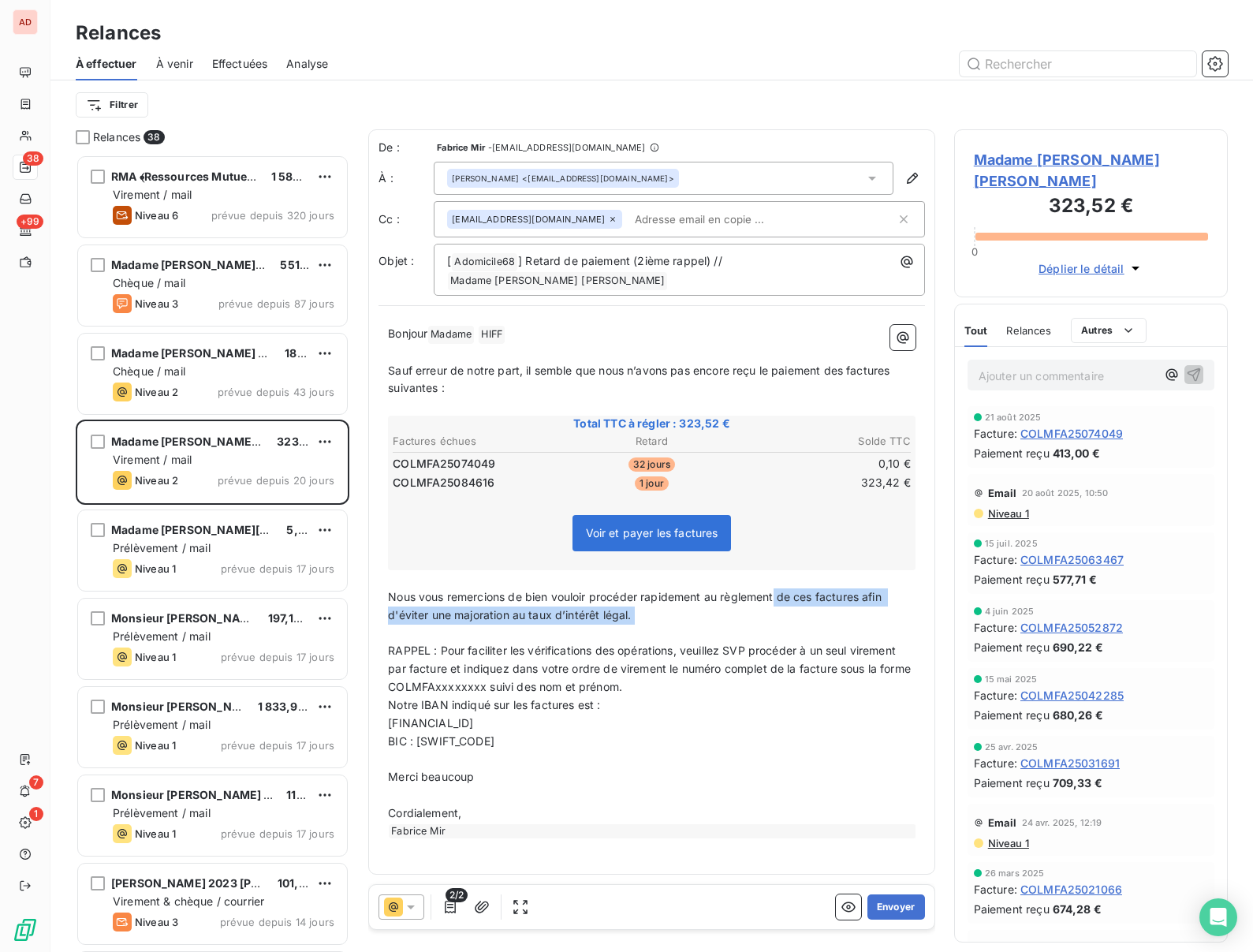
drag, startPoint x: 637, startPoint y: 615, endPoint x: 778, endPoint y: 586, distance: 144.0
click at [778, 586] on div "Bonjour Madame ﻿ HIFF ﻿ ﻿ ﻿ Sauf erreur de notre part, il semble que nous n’avo…" at bounding box center [652, 582] width 528 height 513
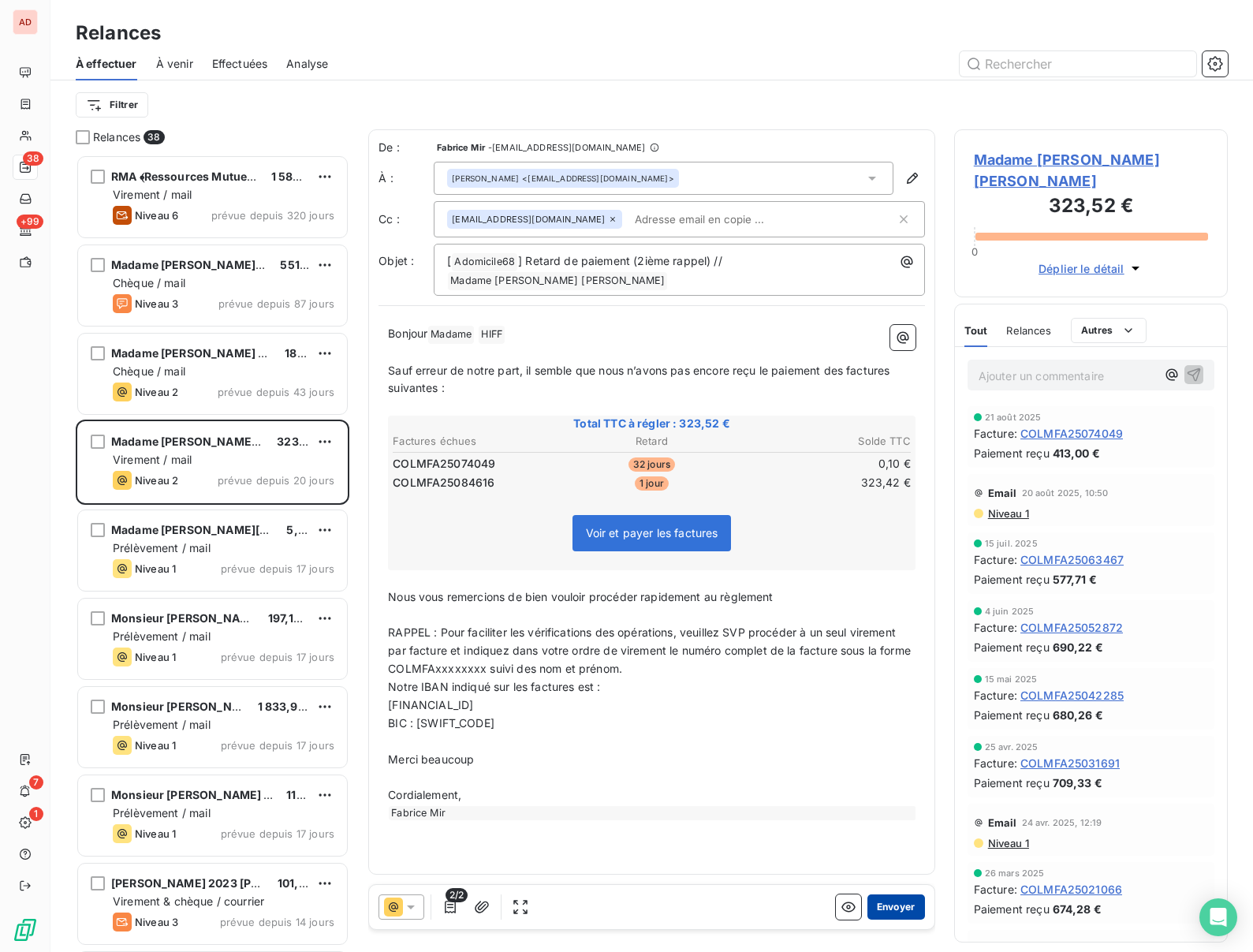
click at [885, 908] on button "Envoyer" at bounding box center [896, 906] width 58 height 25
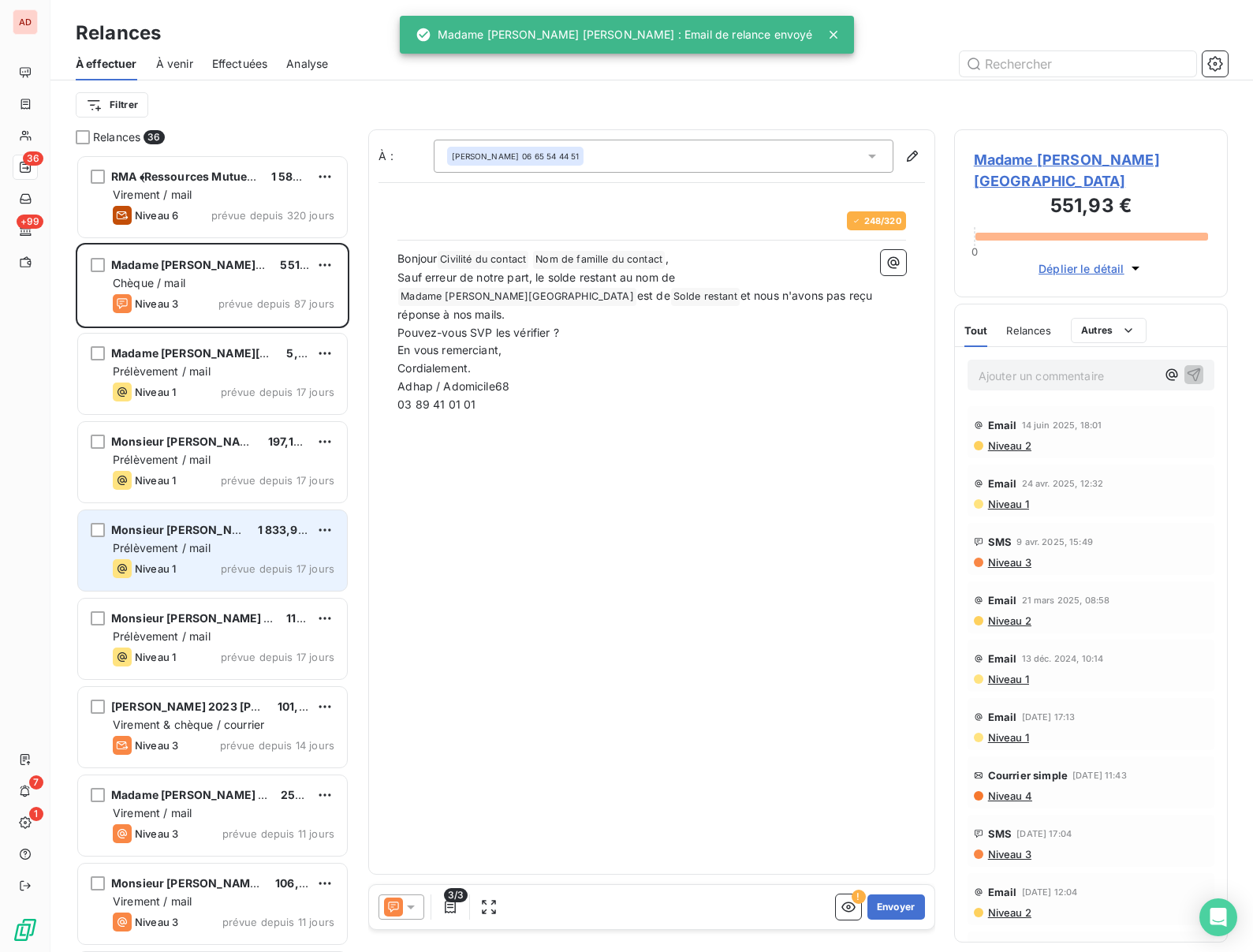
scroll to position [798, 273]
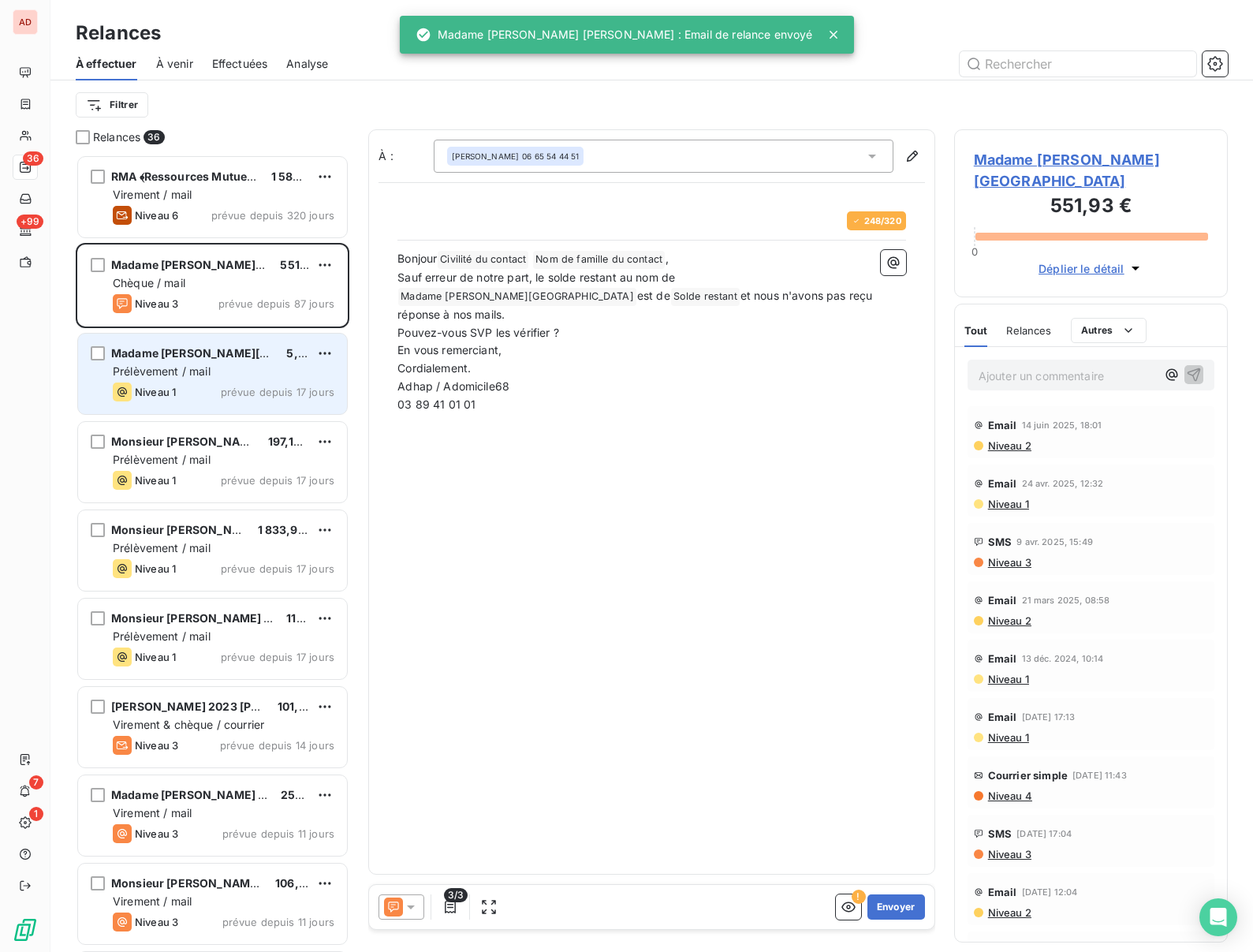
click at [158, 386] on span "Niveau 1" at bounding box center [155, 392] width 41 height 13
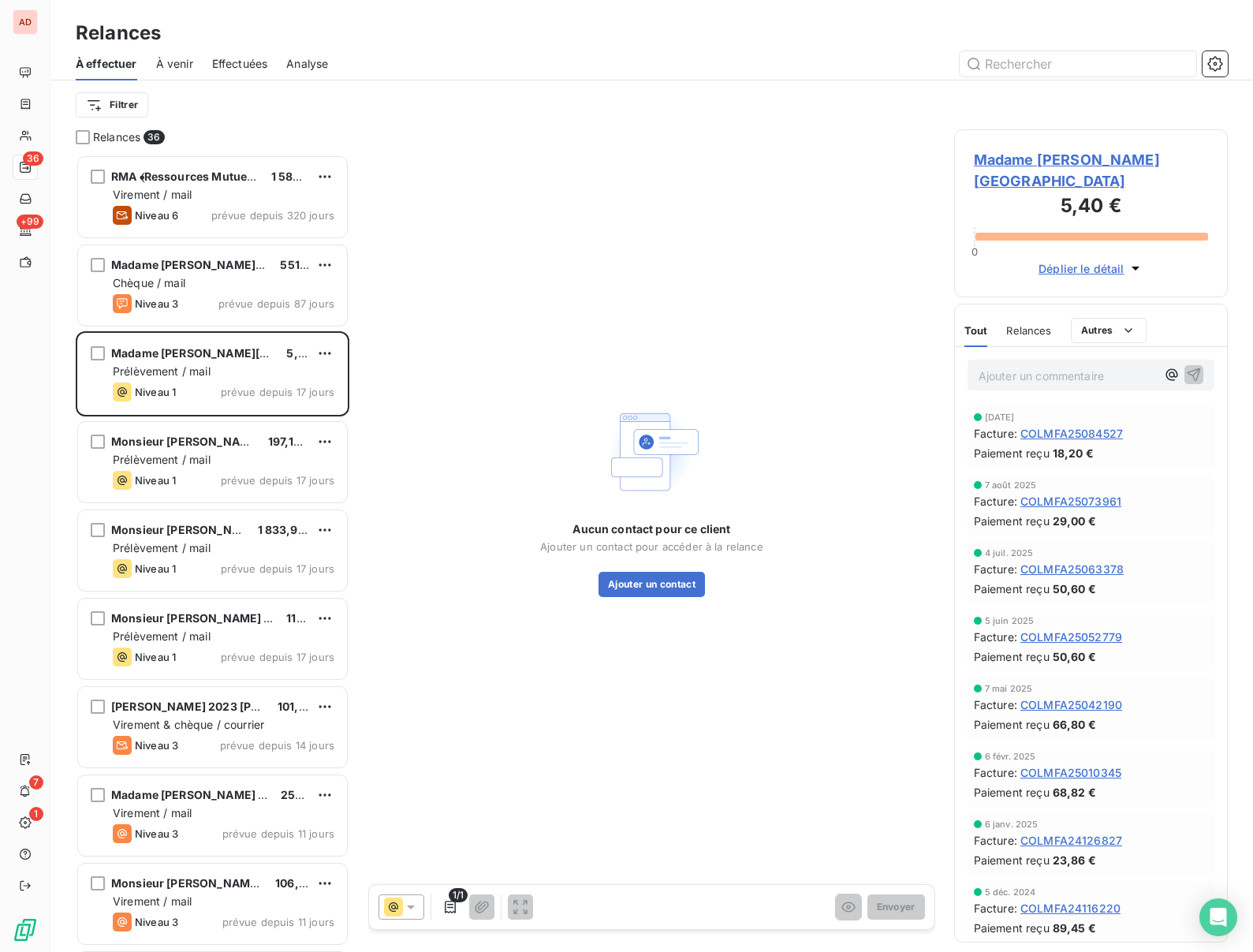
click at [1005, 167] on span "Madame DELMOTTE Marie‐France" at bounding box center [1091, 170] width 234 height 43
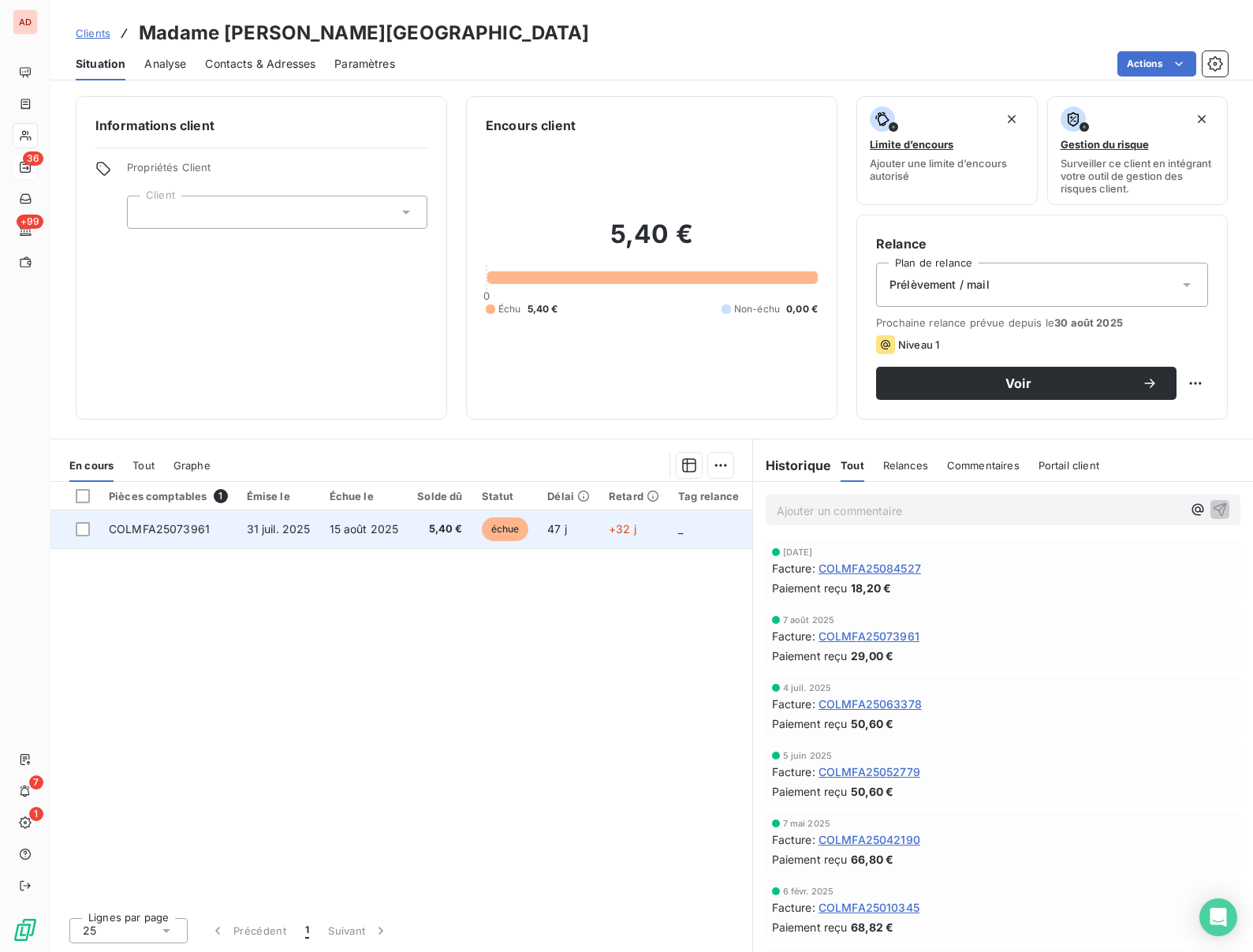
click at [201, 528] on span "COLMFA25073961" at bounding box center [159, 529] width 101 height 13
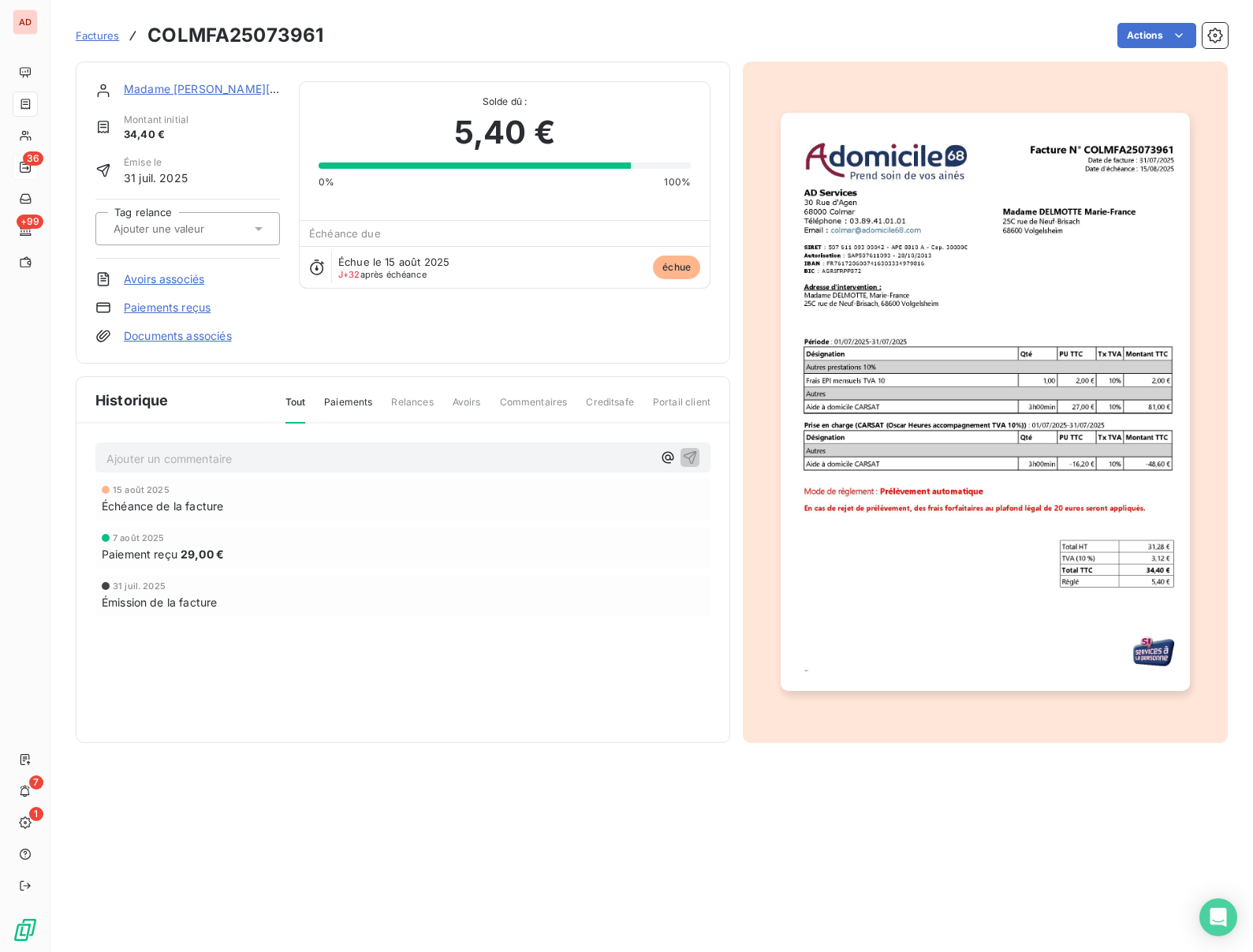
click at [152, 309] on link "Paiements reçus" at bounding box center [166, 307] width 86 height 16
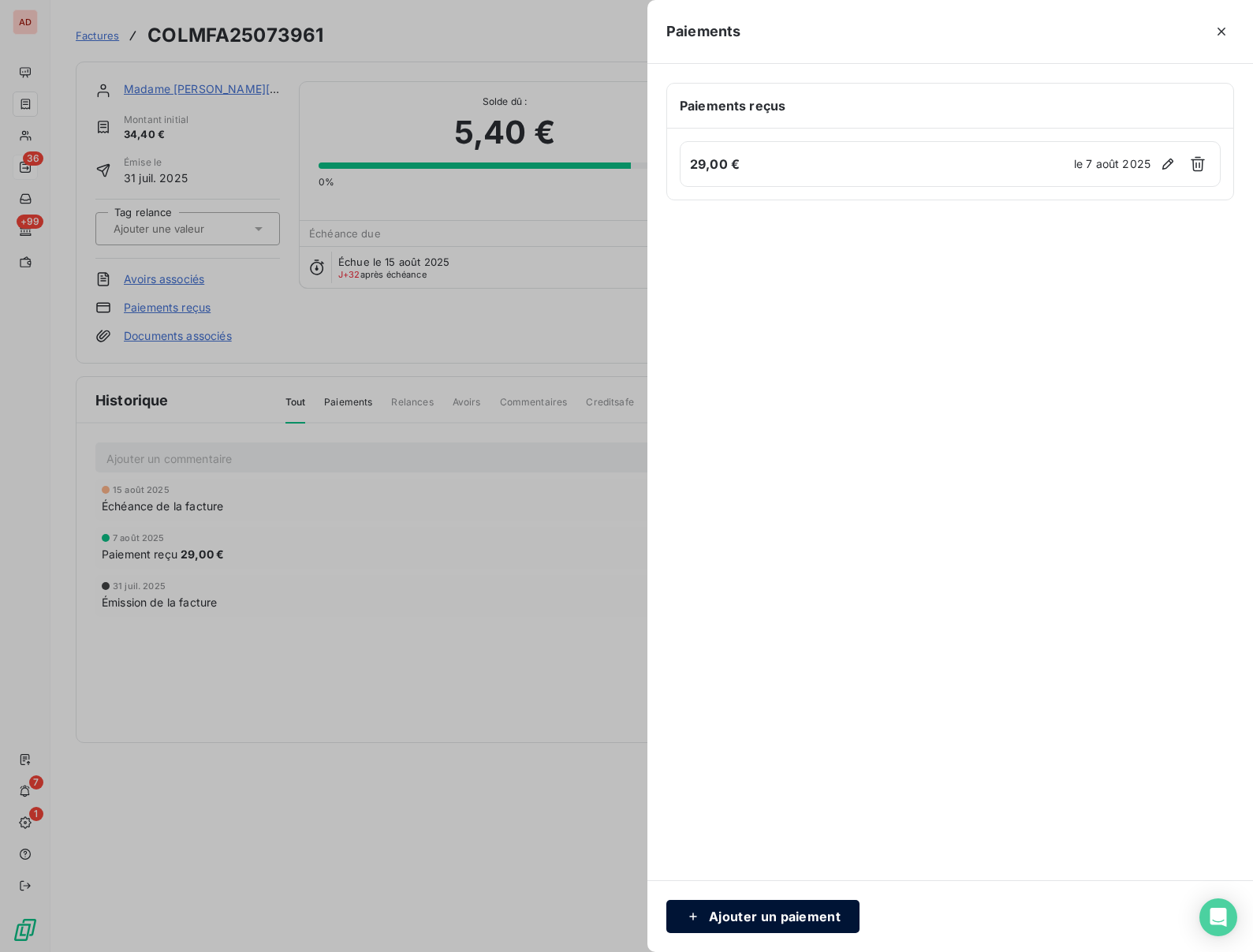
click at [725, 922] on button "Ajouter un paiement" at bounding box center [763, 917] width 193 height 33
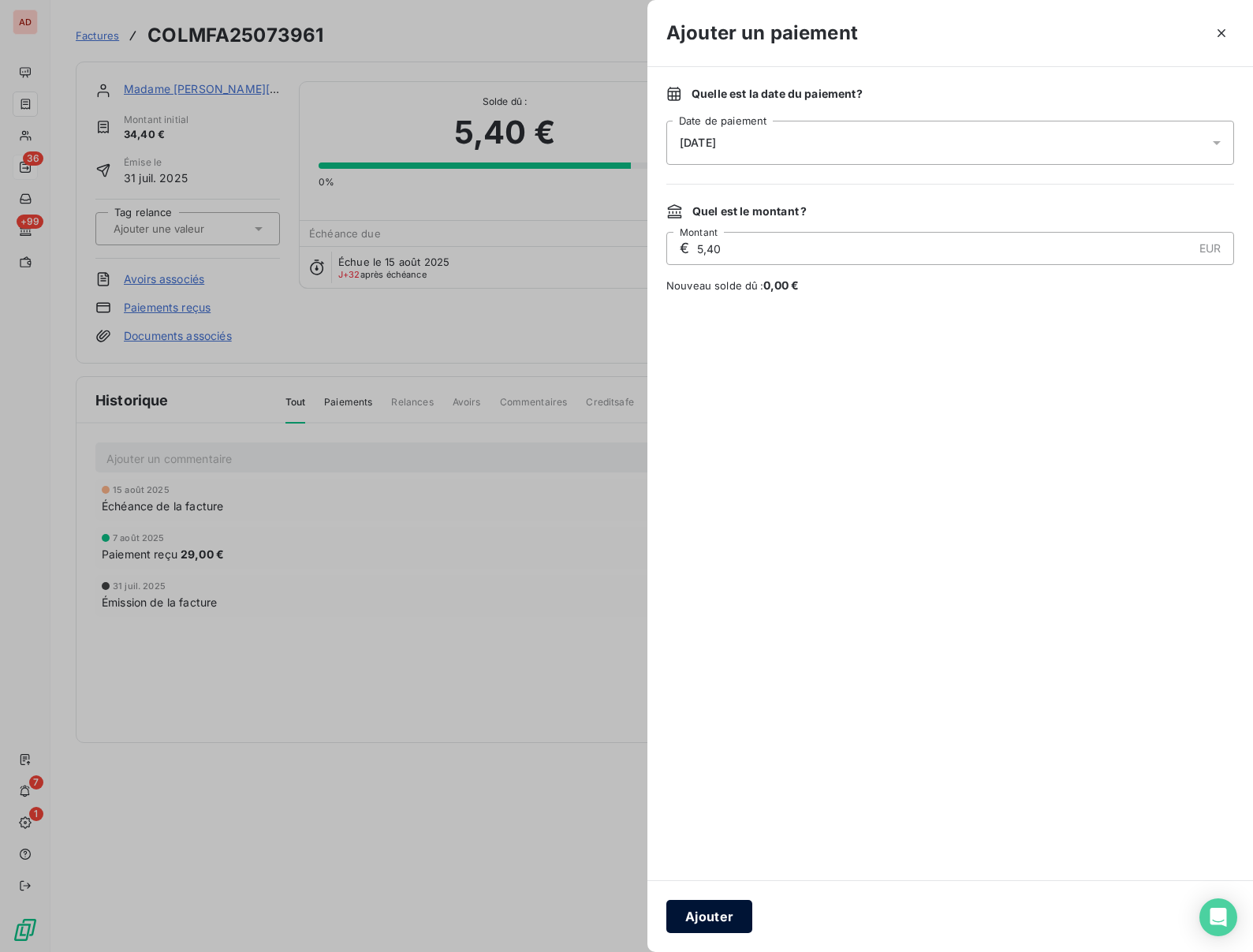
click at [721, 907] on button "Ajouter" at bounding box center [709, 917] width 86 height 33
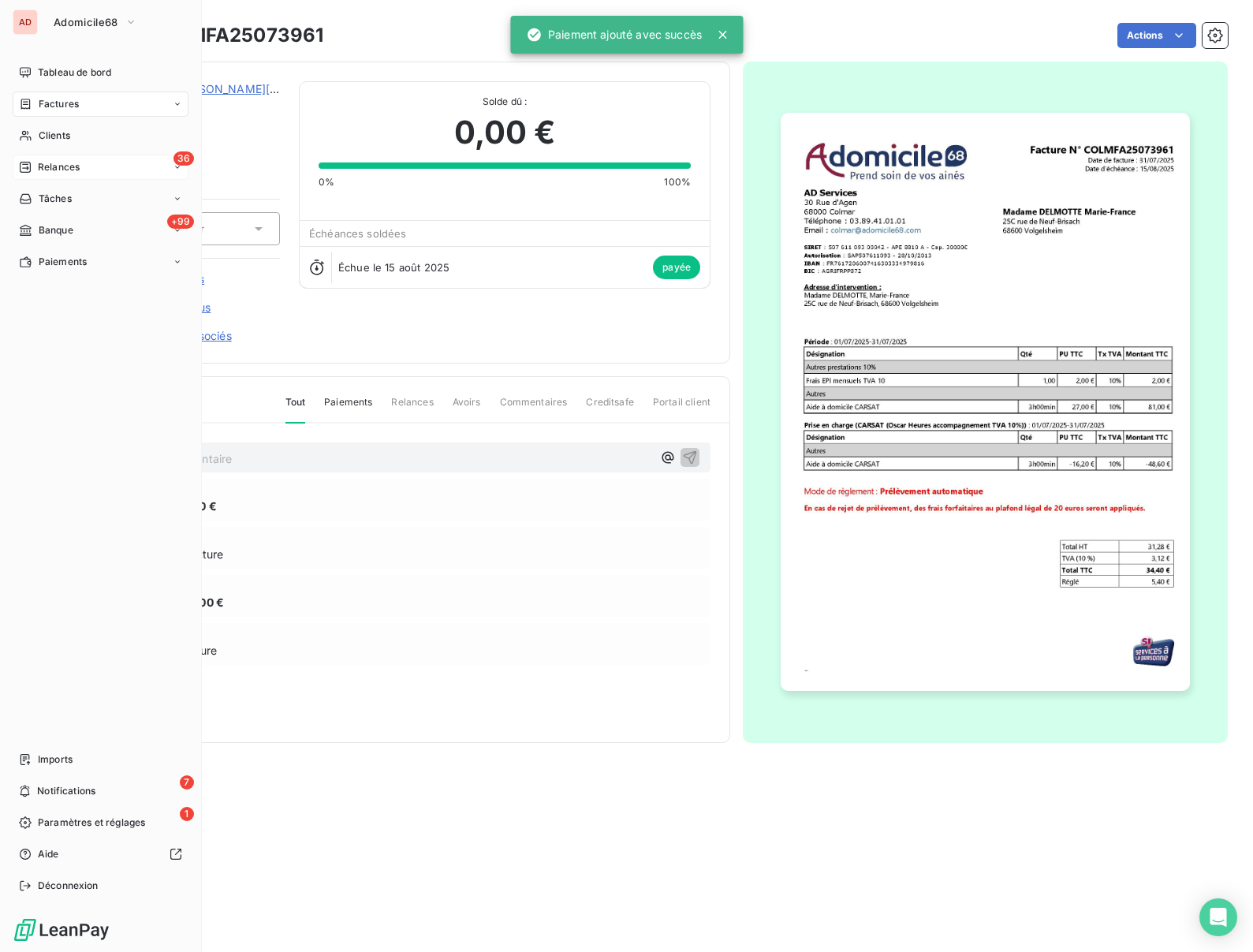
click at [33, 160] on div "Relances" at bounding box center [48, 166] width 60 height 14
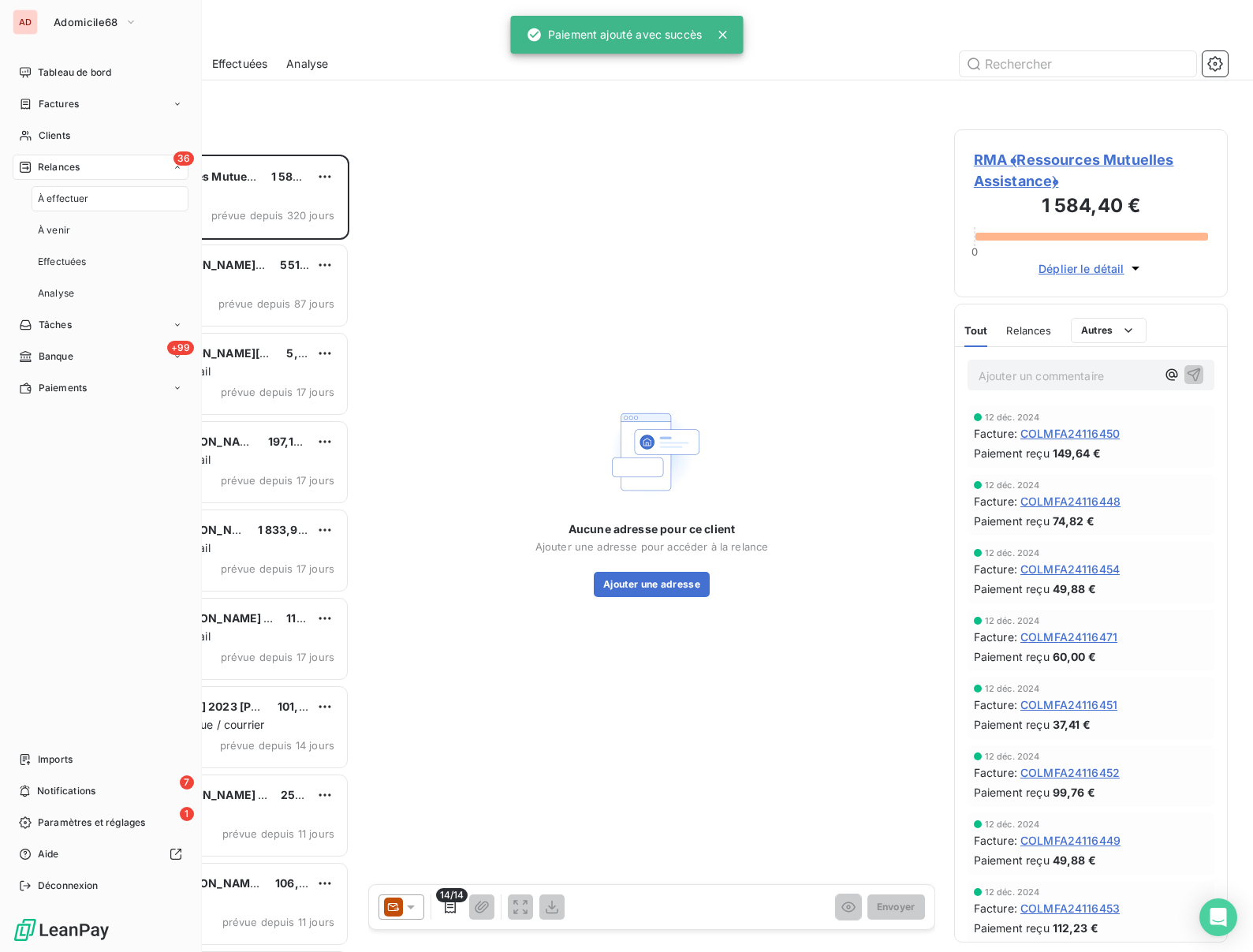
scroll to position [798, 273]
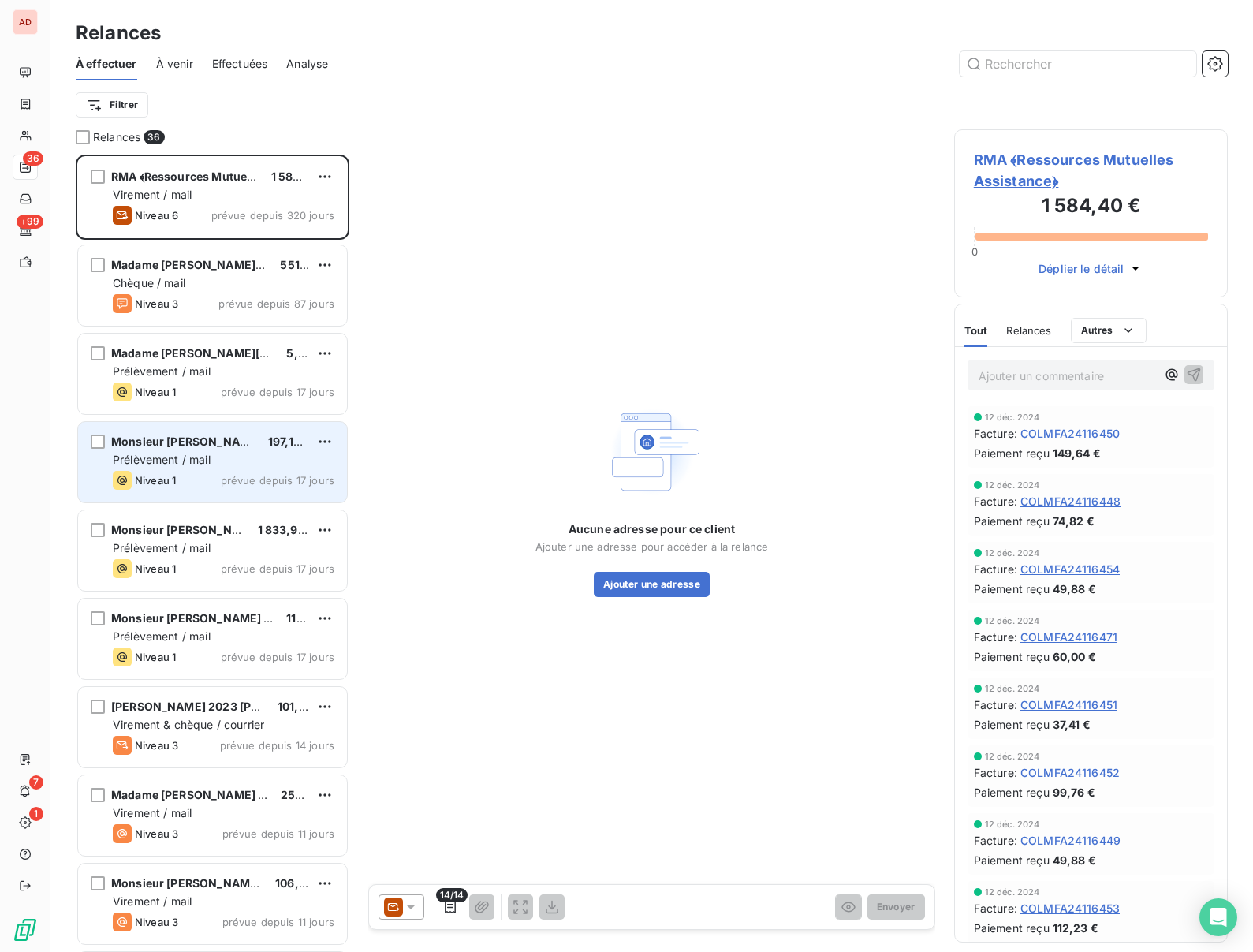
click at [221, 471] on div "Niveau 1 prévue depuis 17 jours" at bounding box center [223, 480] width 221 height 19
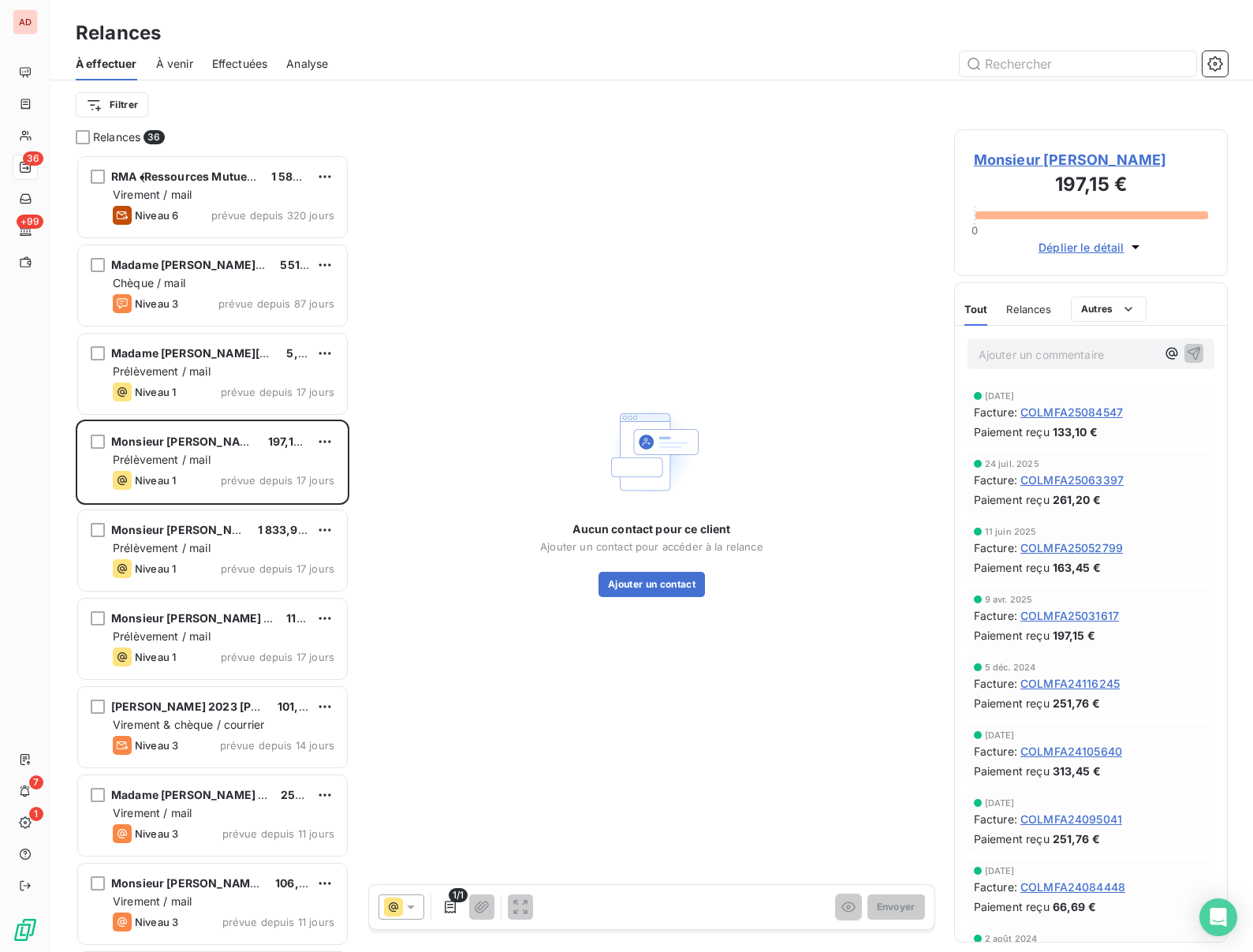
click at [1020, 159] on span "Monsieur [PERSON_NAME]" at bounding box center [1091, 159] width 234 height 21
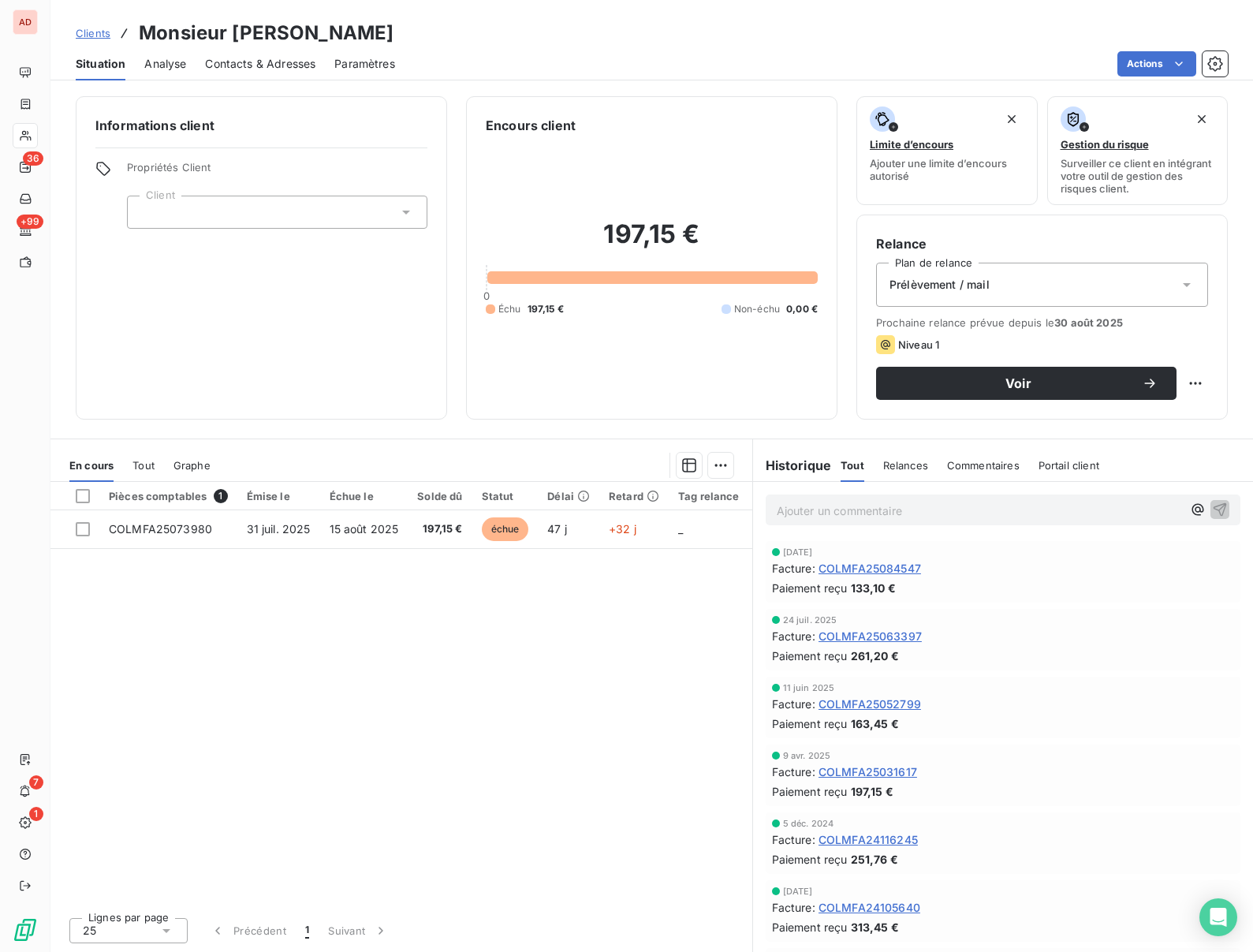
click at [969, 681] on div "11 juin 2025 Facture : COLMFA25052799 Paiement reçu 163,45 €" at bounding box center [1003, 707] width 475 height 61
click at [969, 725] on div "Paiement reçu 163,45 €" at bounding box center [1003, 723] width 462 height 17
click at [1141, 57] on html "AD 36 +99 7 1 Clients Monsieur DELMOTTE François Situation Analyse Contacts & A…" at bounding box center [626, 476] width 1253 height 952
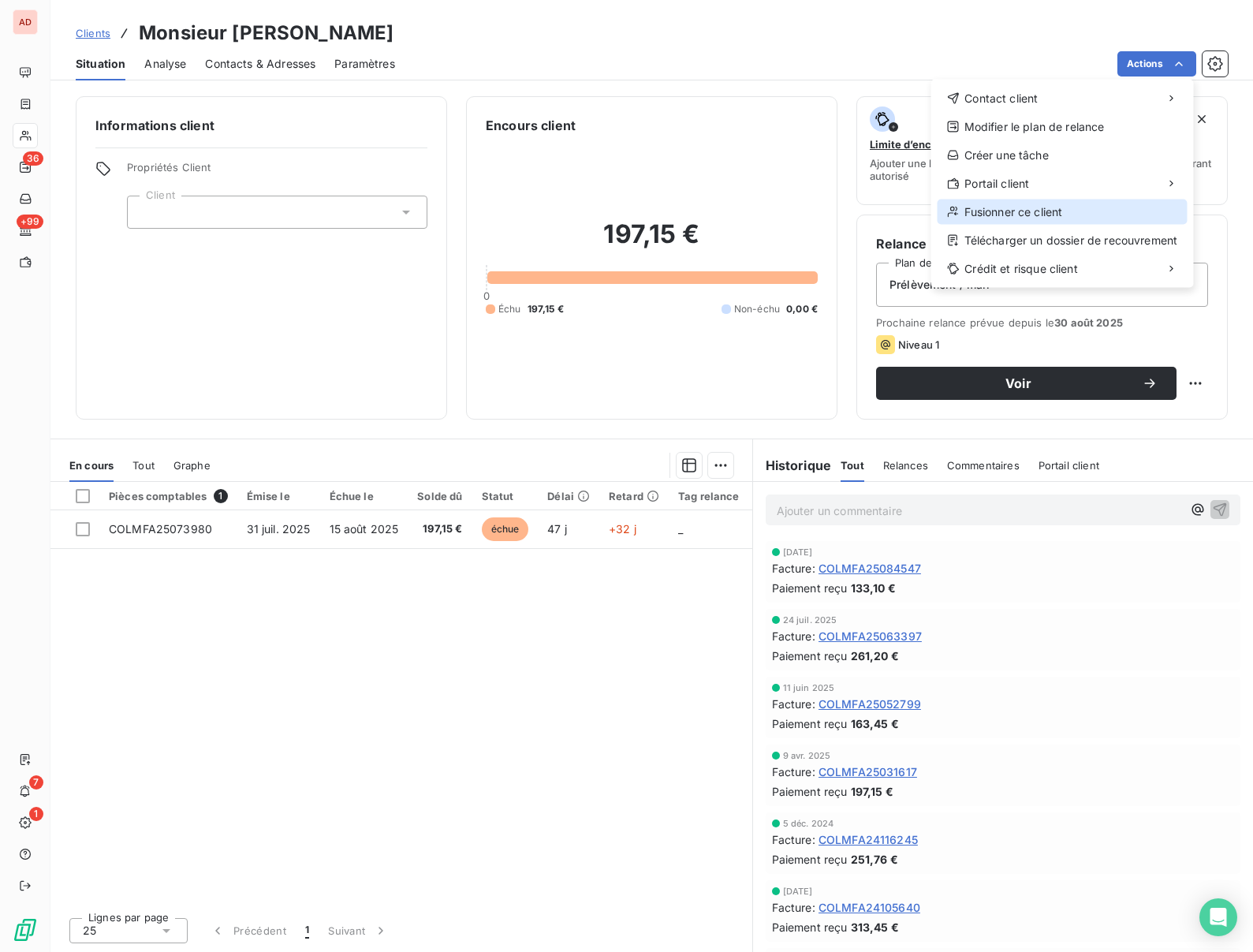
click at [985, 216] on div "Fusionner ce client" at bounding box center [1062, 212] width 250 height 25
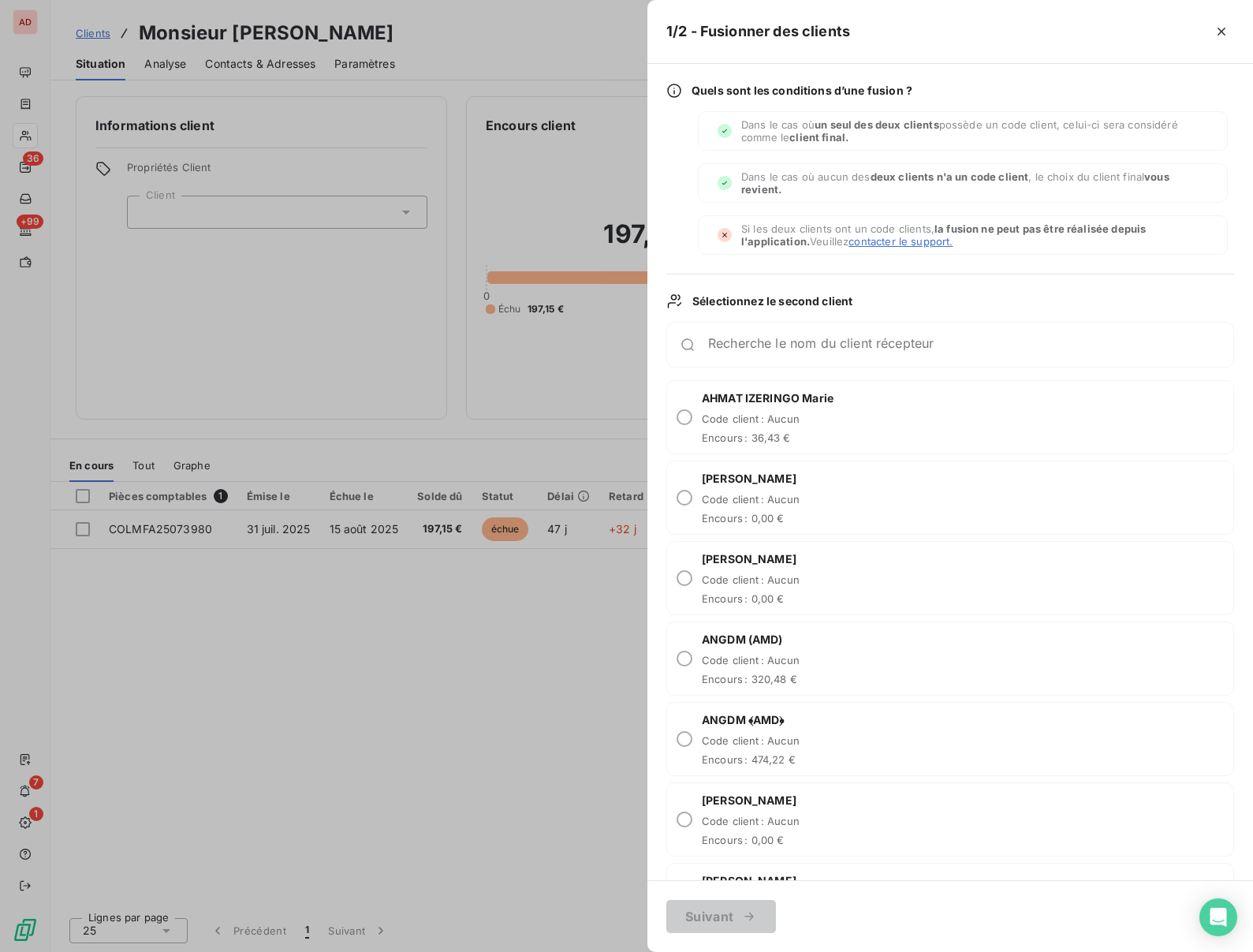
click at [783, 354] on div "Recherche le nom du client récepteur" at bounding box center [950, 344] width 568 height 46
click at [766, 343] on input "Recherche le nom du client récepteur" at bounding box center [970, 350] width 525 height 16
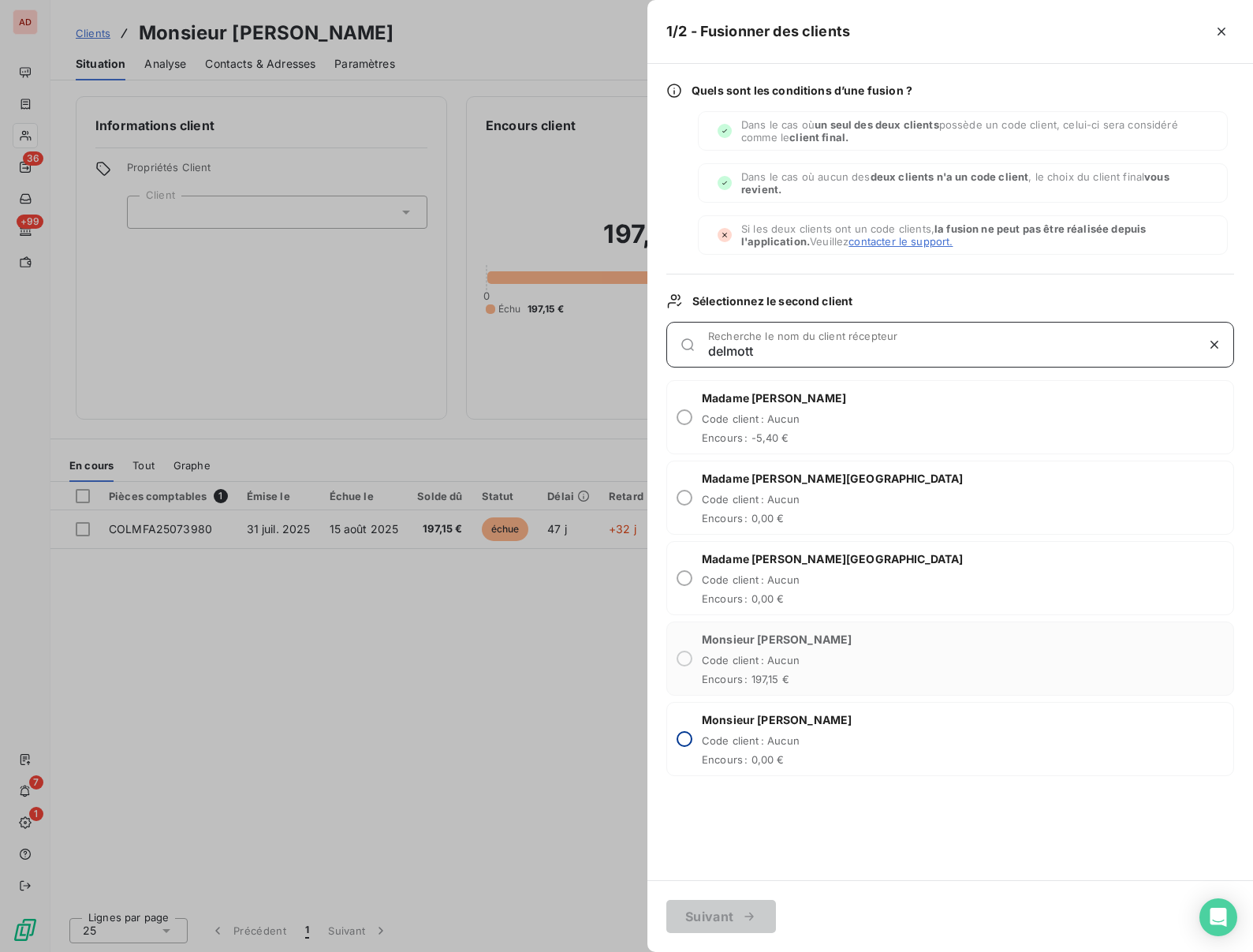
type input "delmott"
click at [686, 741] on input "radio" at bounding box center [684, 738] width 16 height 16
radio input "true"
click at [703, 914] on button "Suivant" at bounding box center [721, 917] width 110 height 33
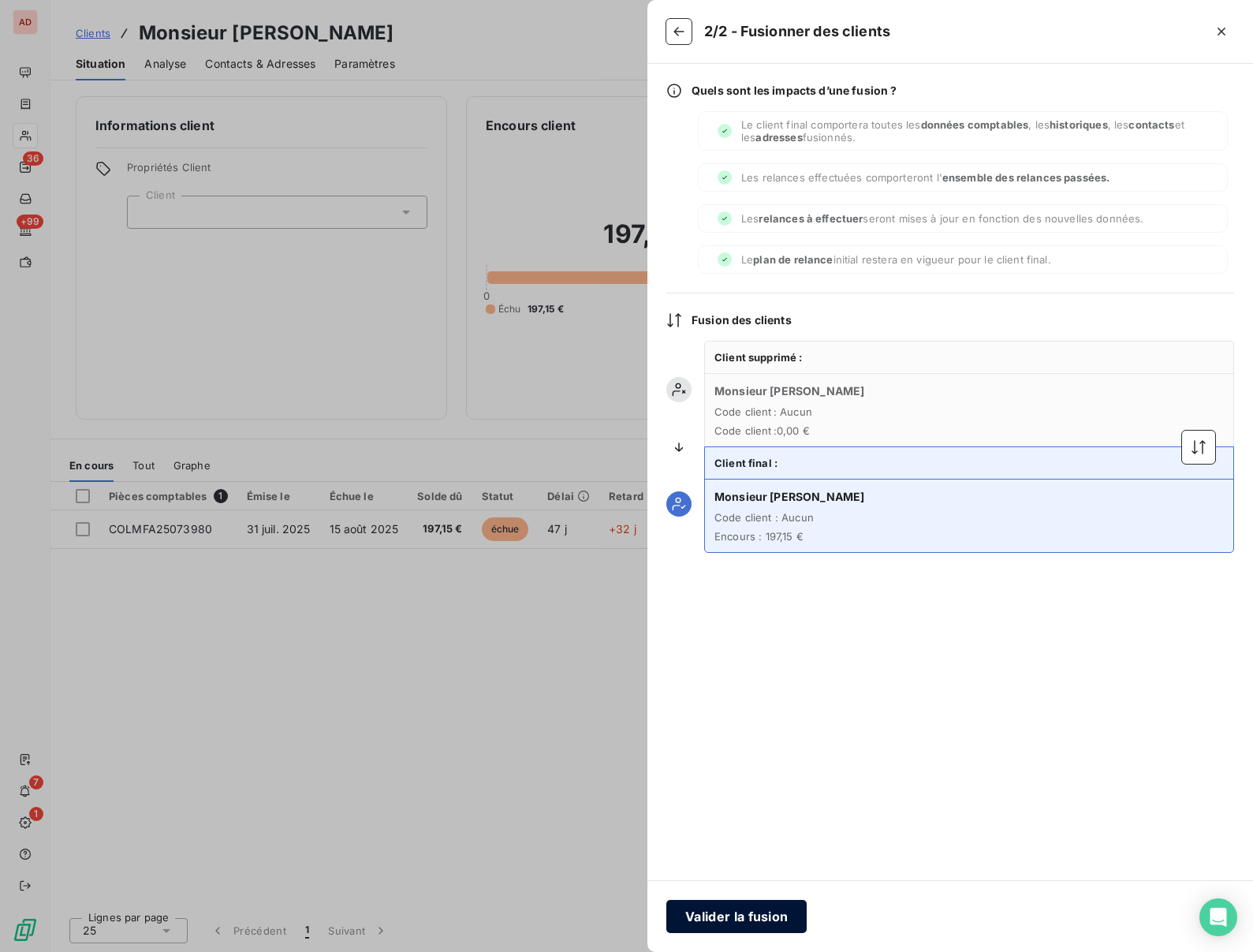
click at [719, 915] on button "Valider la fusion" at bounding box center [736, 917] width 140 height 33
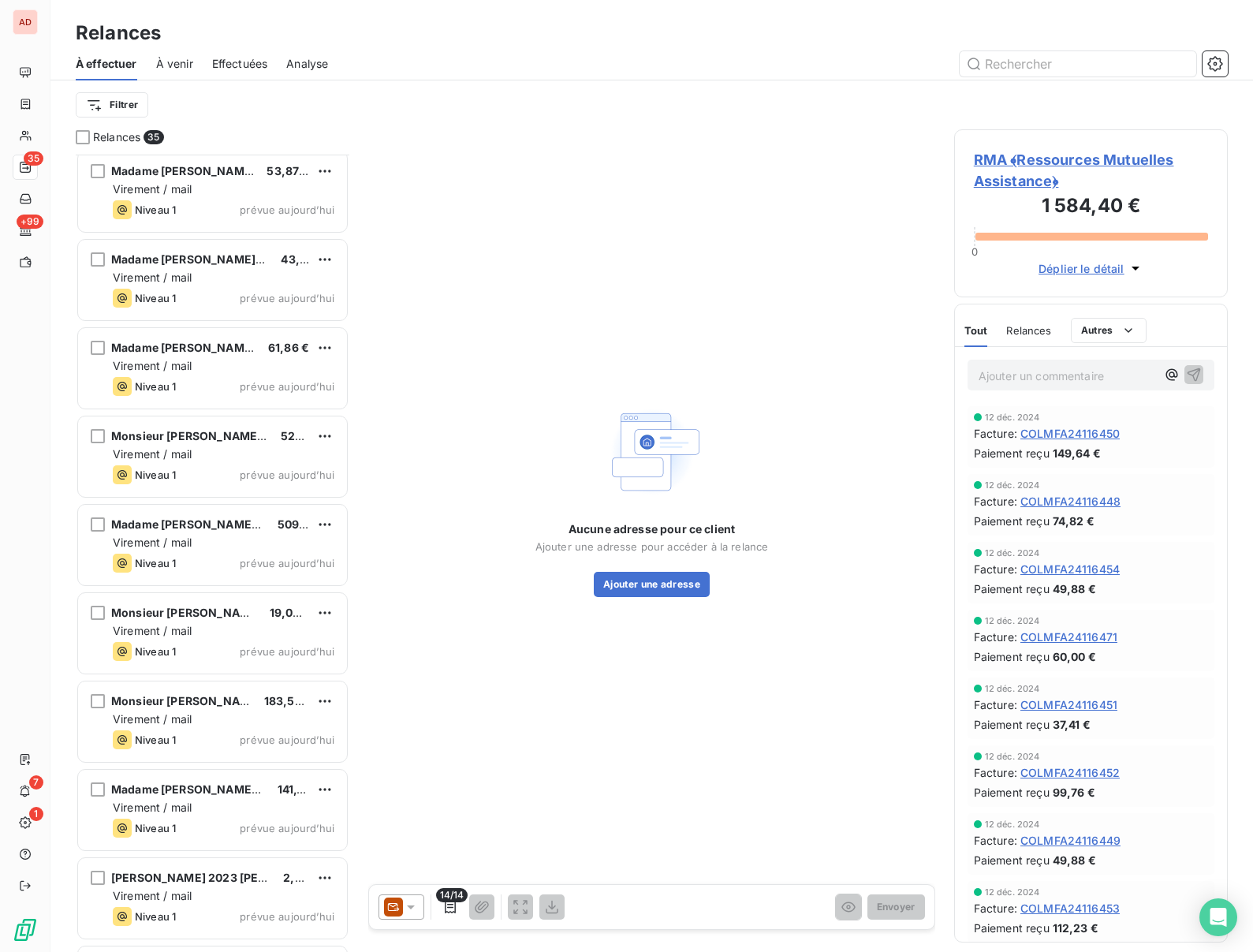
scroll to position [2295, 0]
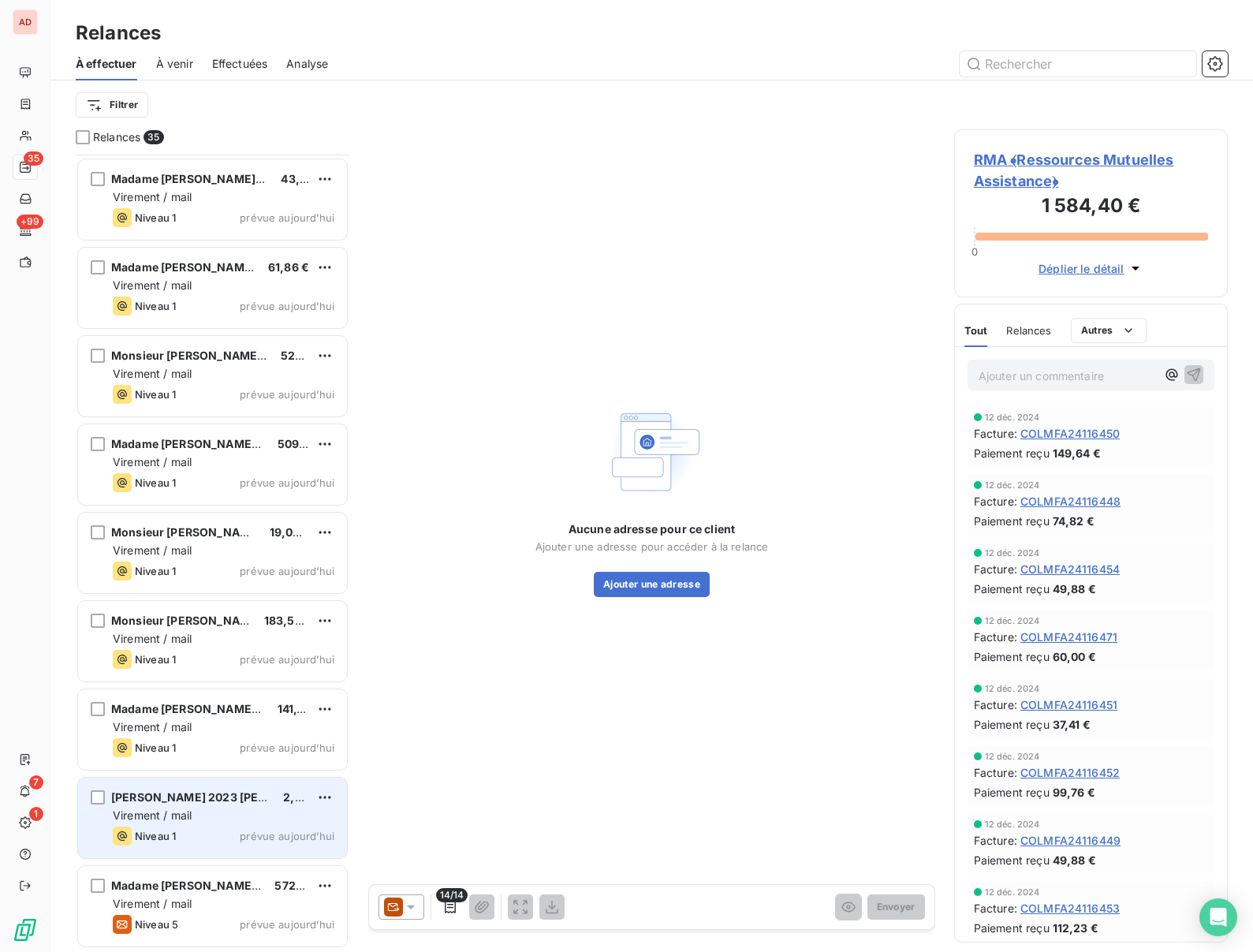
click at [191, 829] on div "Niveau 1 prévue aujourd’hui" at bounding box center [223, 836] width 221 height 19
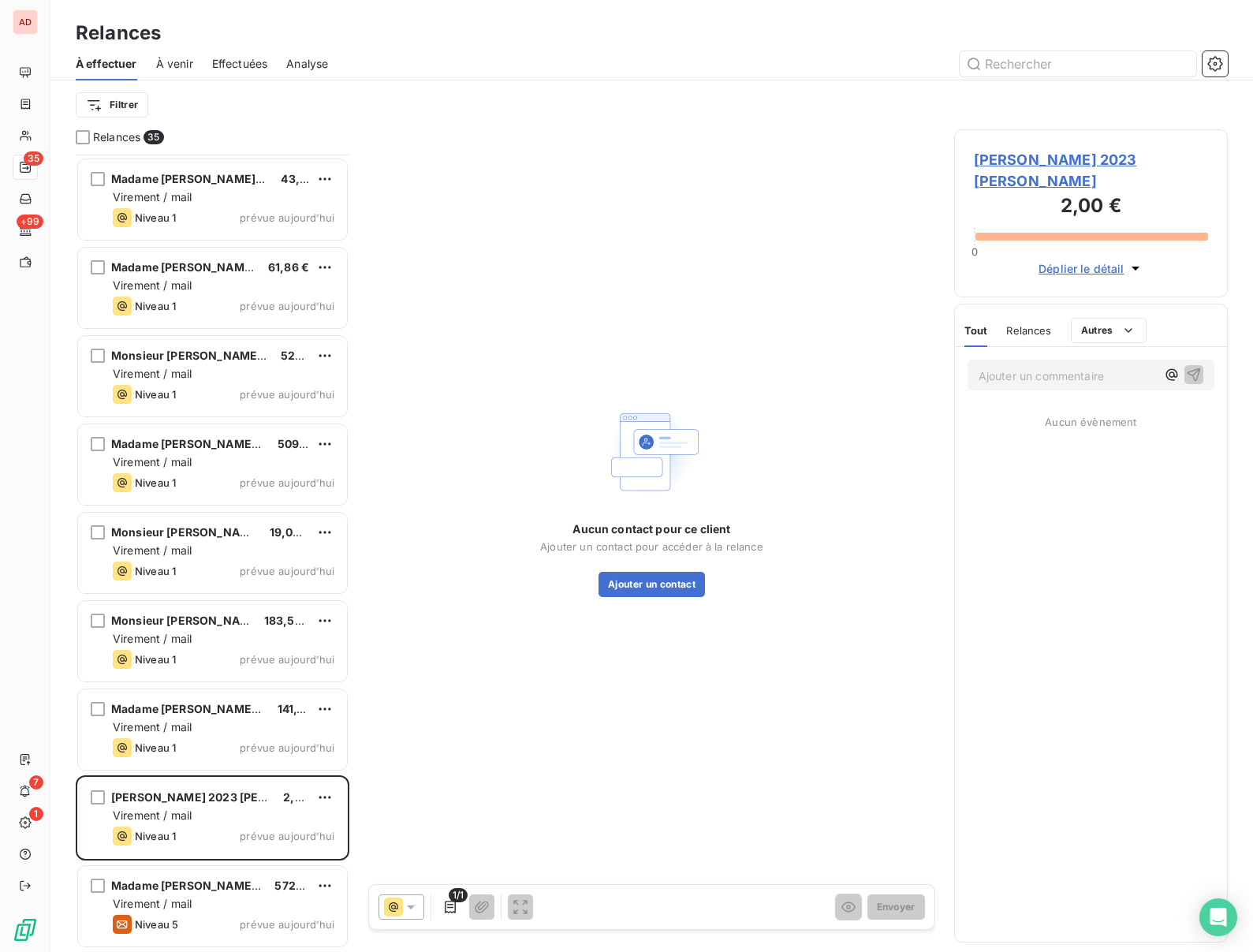
click at [806, 287] on div "Aucun contact pour ce client Ajouter un contact pour accéder à la relance Ajout…" at bounding box center [652, 498] width 567 height 739
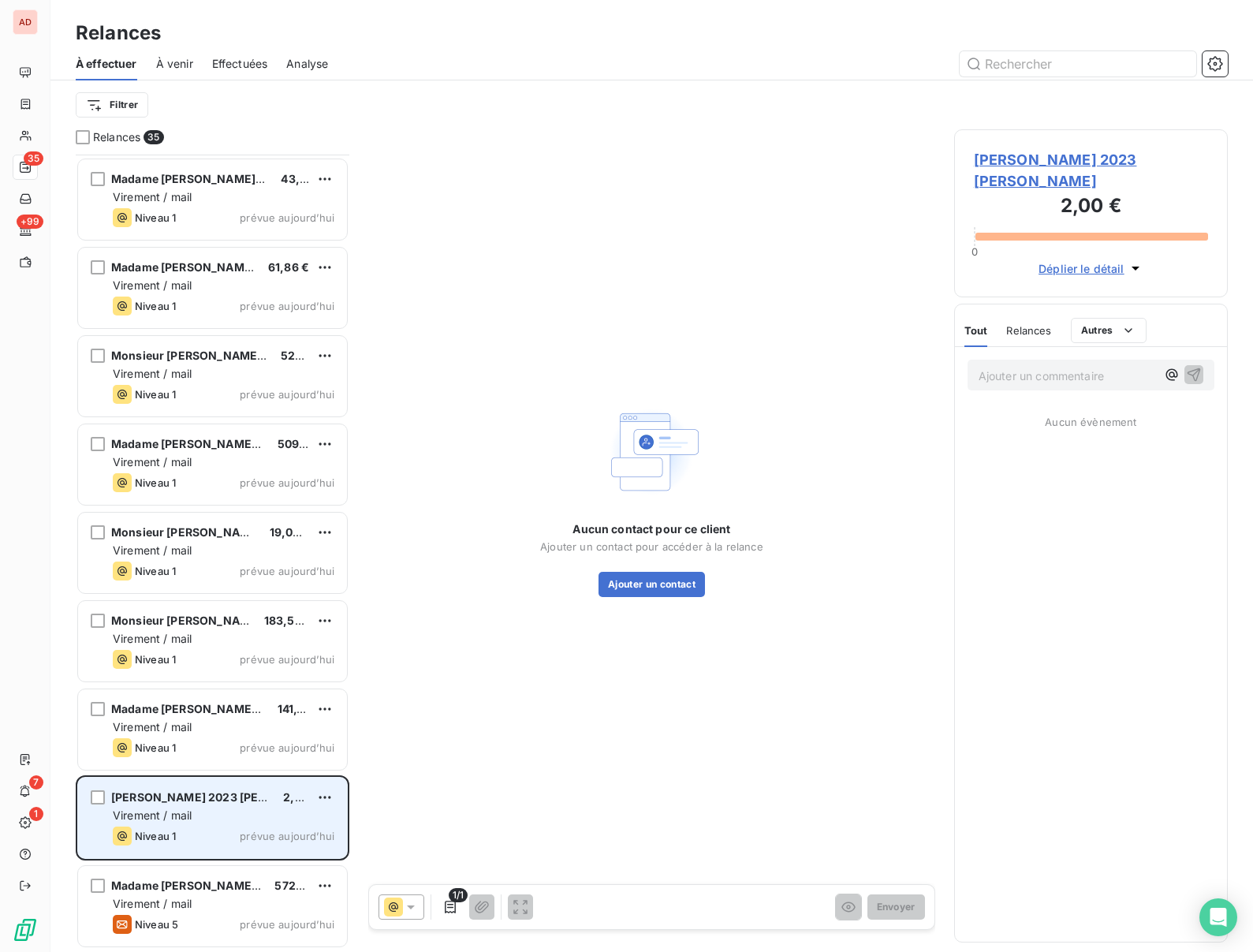
click at [157, 808] on div "Virement / mail" at bounding box center [223, 815] width 221 height 16
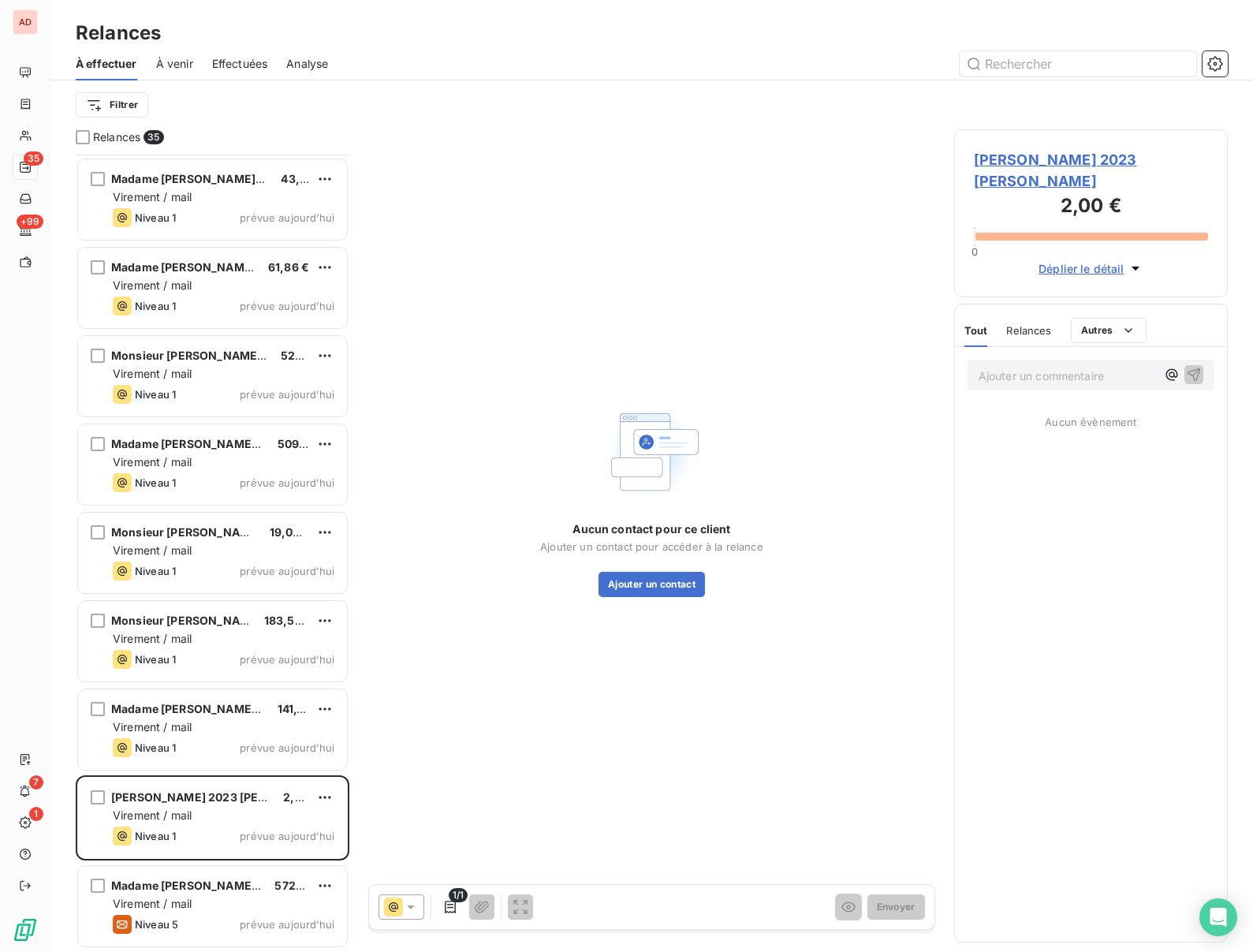
click at [1011, 163] on span "[PERSON_NAME] 2023 [PERSON_NAME]" at bounding box center [1091, 170] width 234 height 43
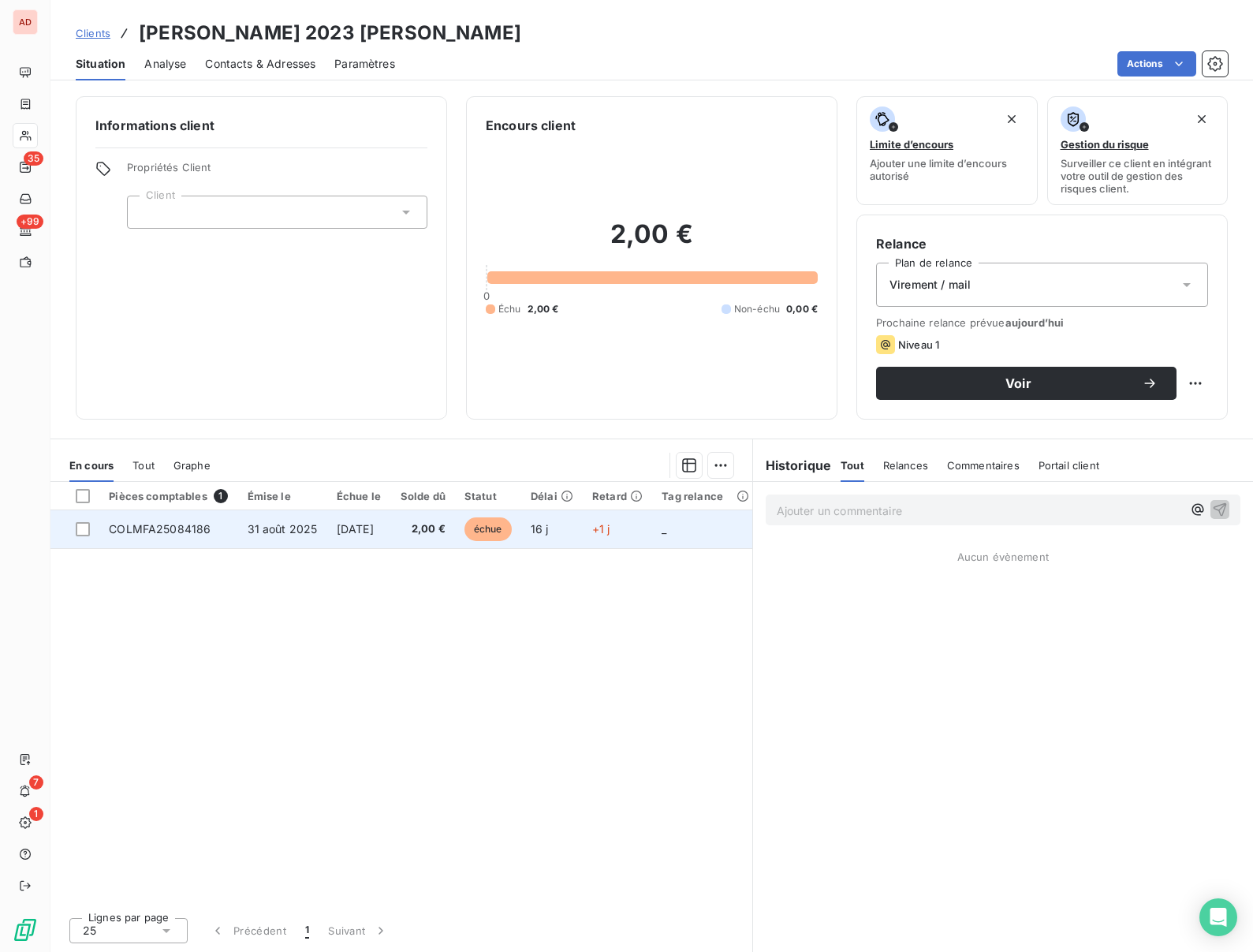
click at [169, 530] on span "COLMFA25084186" at bounding box center [159, 529] width 101 height 13
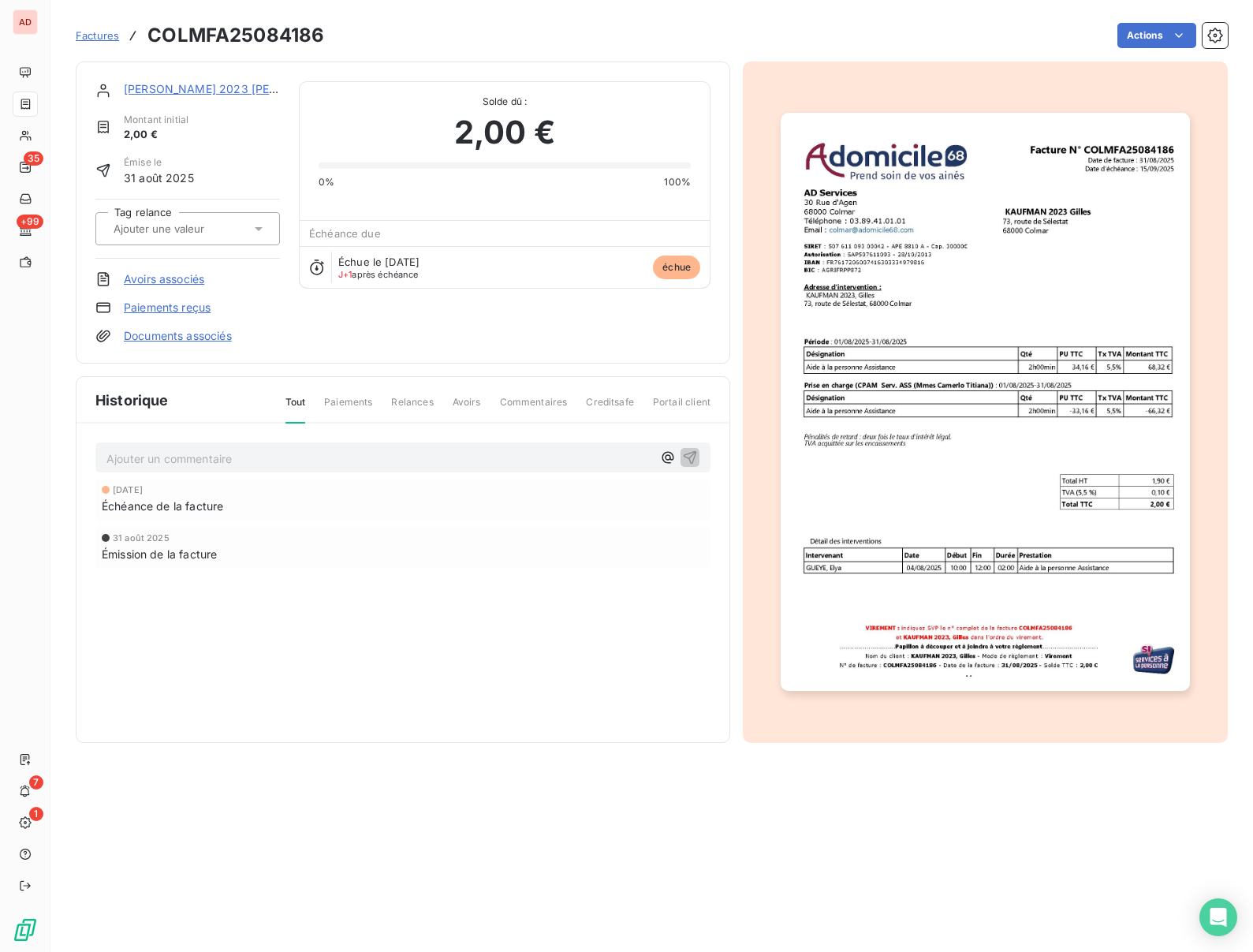
click at [172, 307] on link "Paiements reçus" at bounding box center [166, 307] width 86 height 16
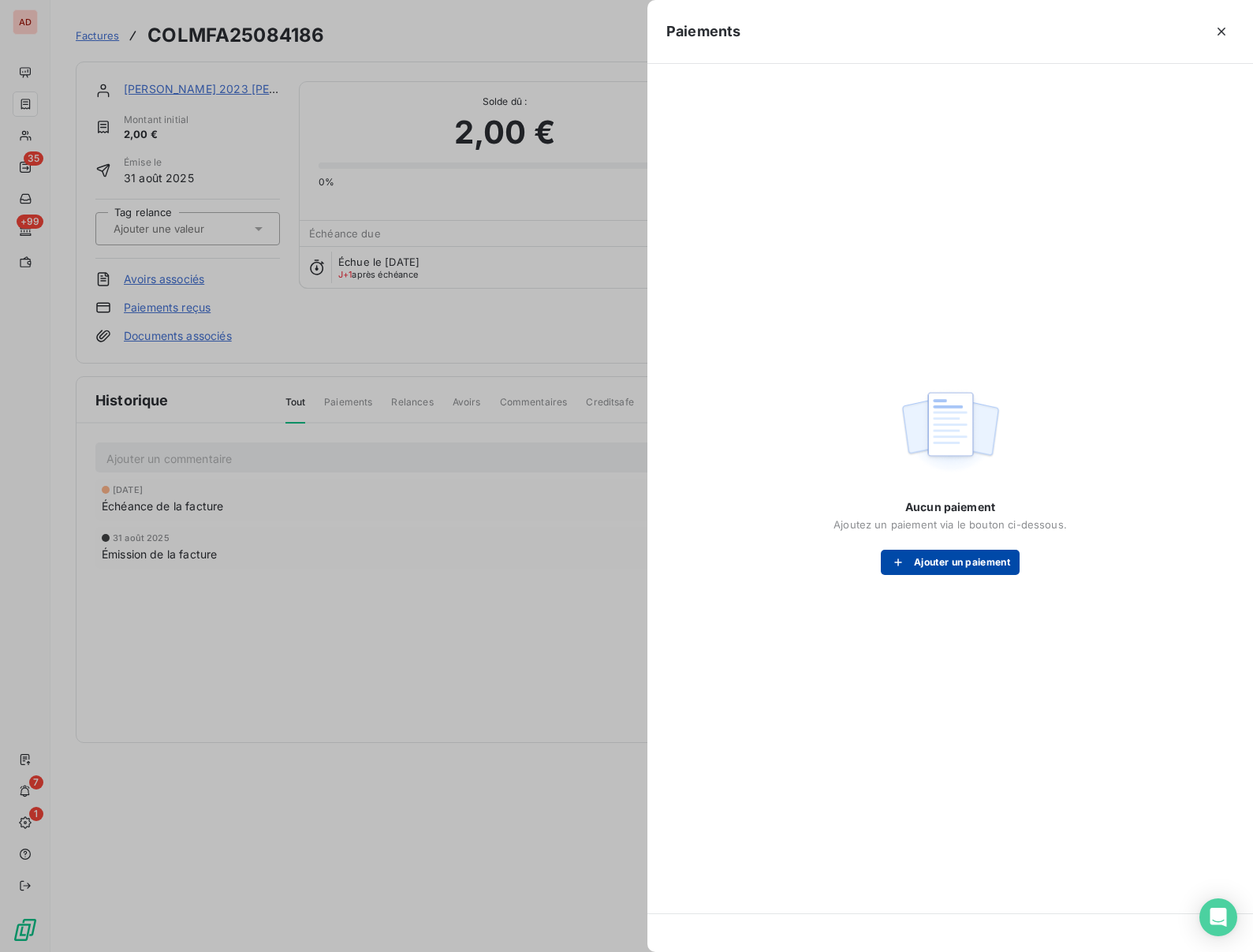
click at [950, 563] on button "Ajouter un paiement" at bounding box center [950, 562] width 138 height 25
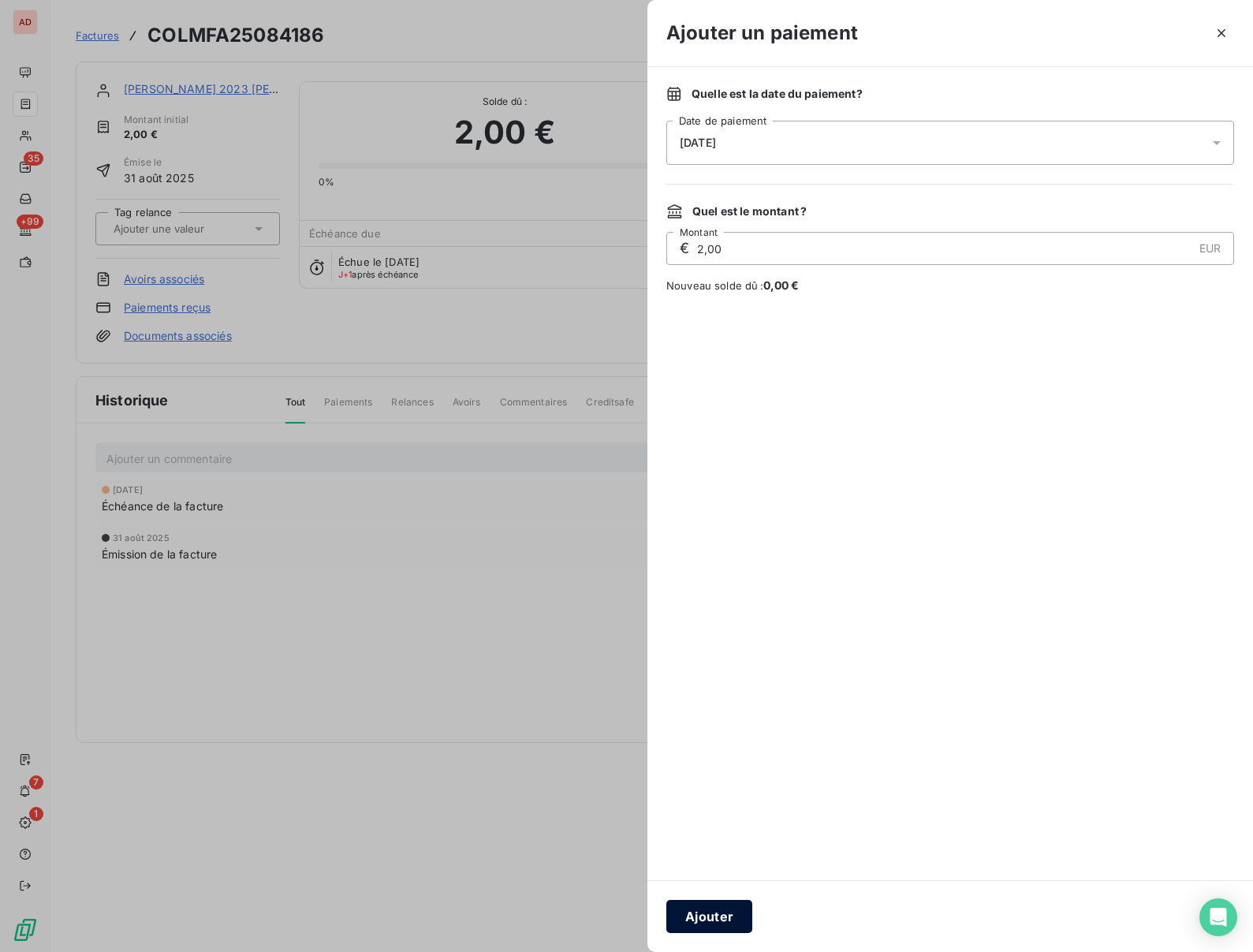
click at [711, 907] on button "Ajouter" at bounding box center [709, 917] width 86 height 33
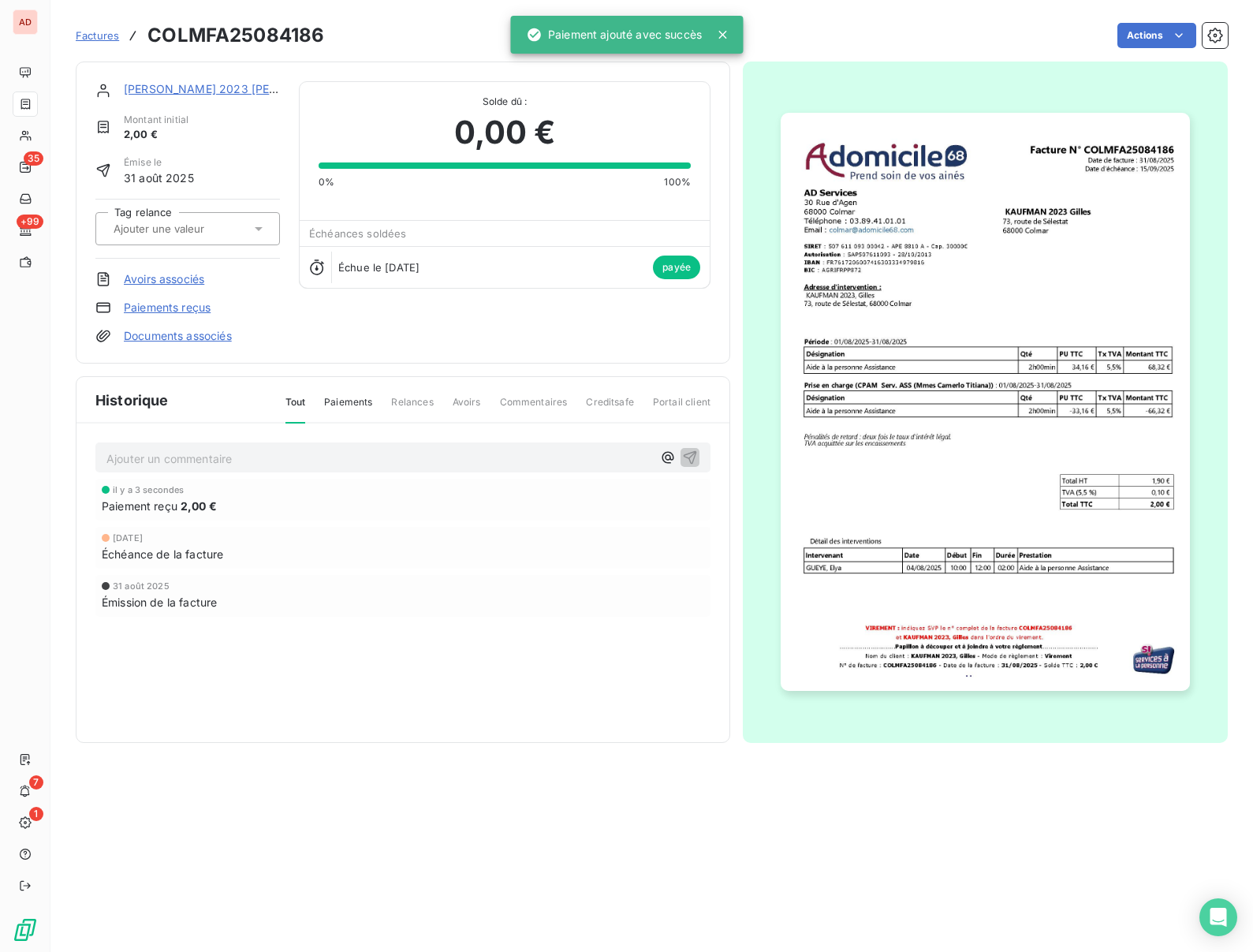
click at [613, 721] on div "Historique Tout Paiements Relances Avoirs Commentaires Creditsafe Portail clien…" at bounding box center [402, 560] width 653 height 365
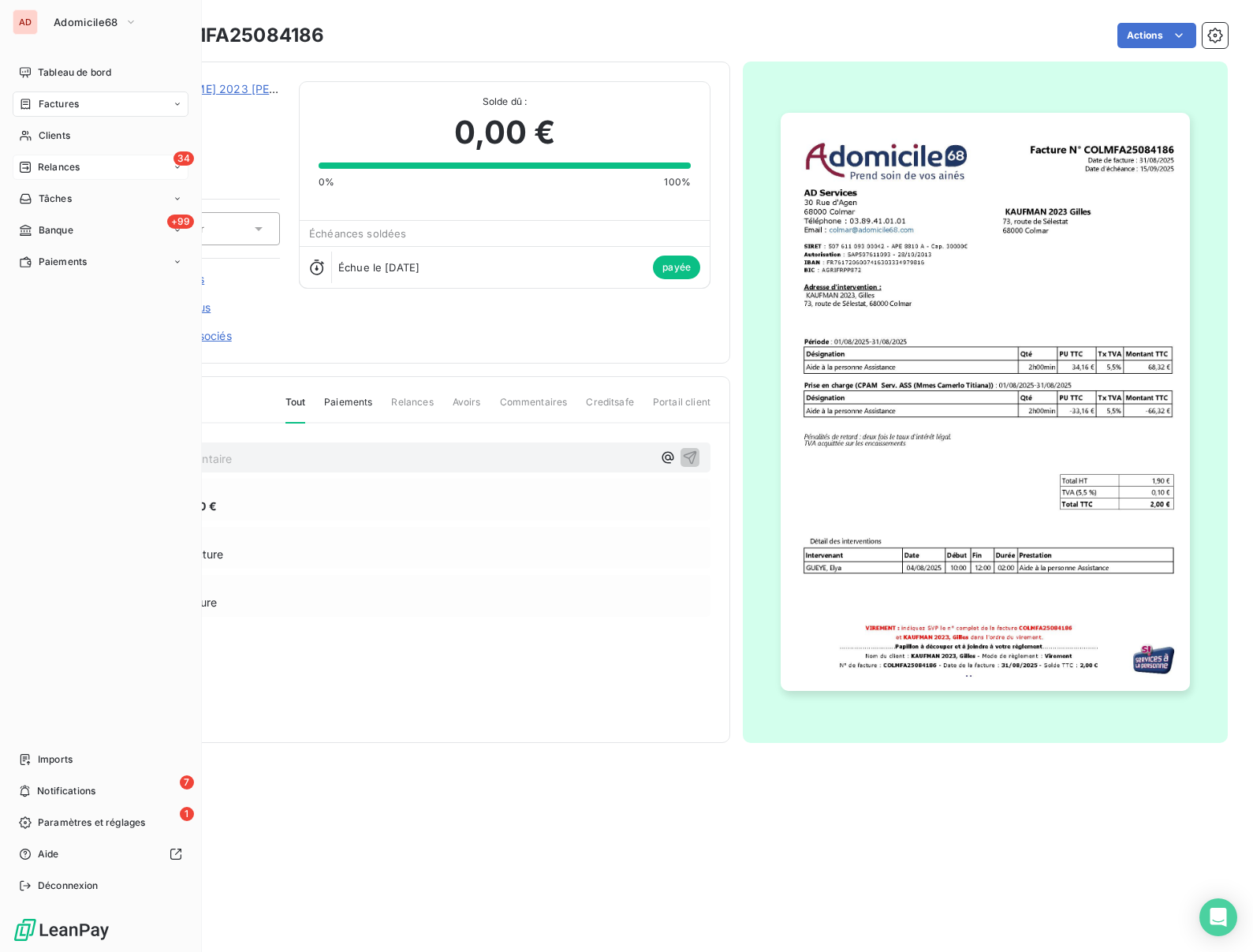
click at [36, 169] on div "Relances" at bounding box center [48, 166] width 60 height 14
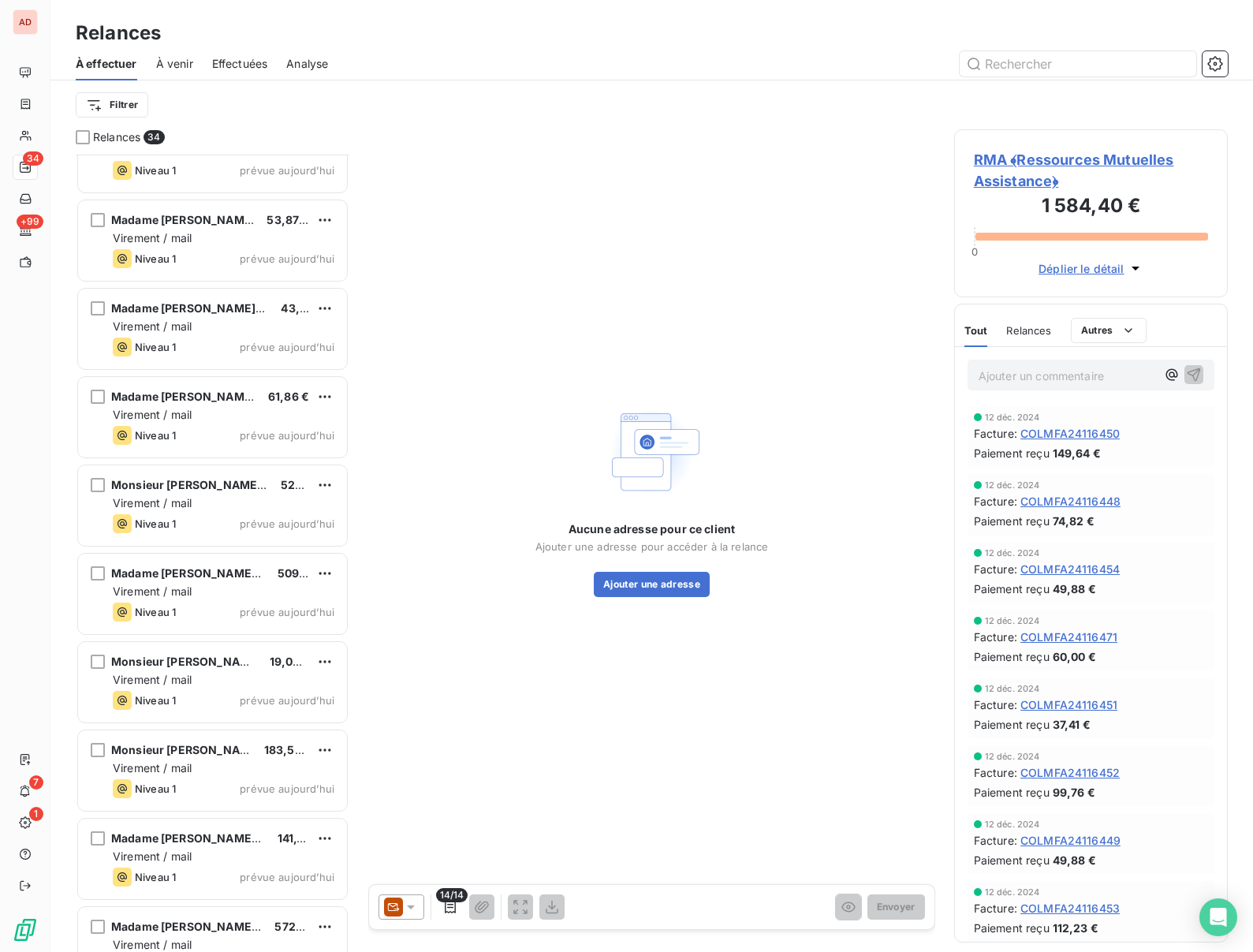
scroll to position [2207, 0]
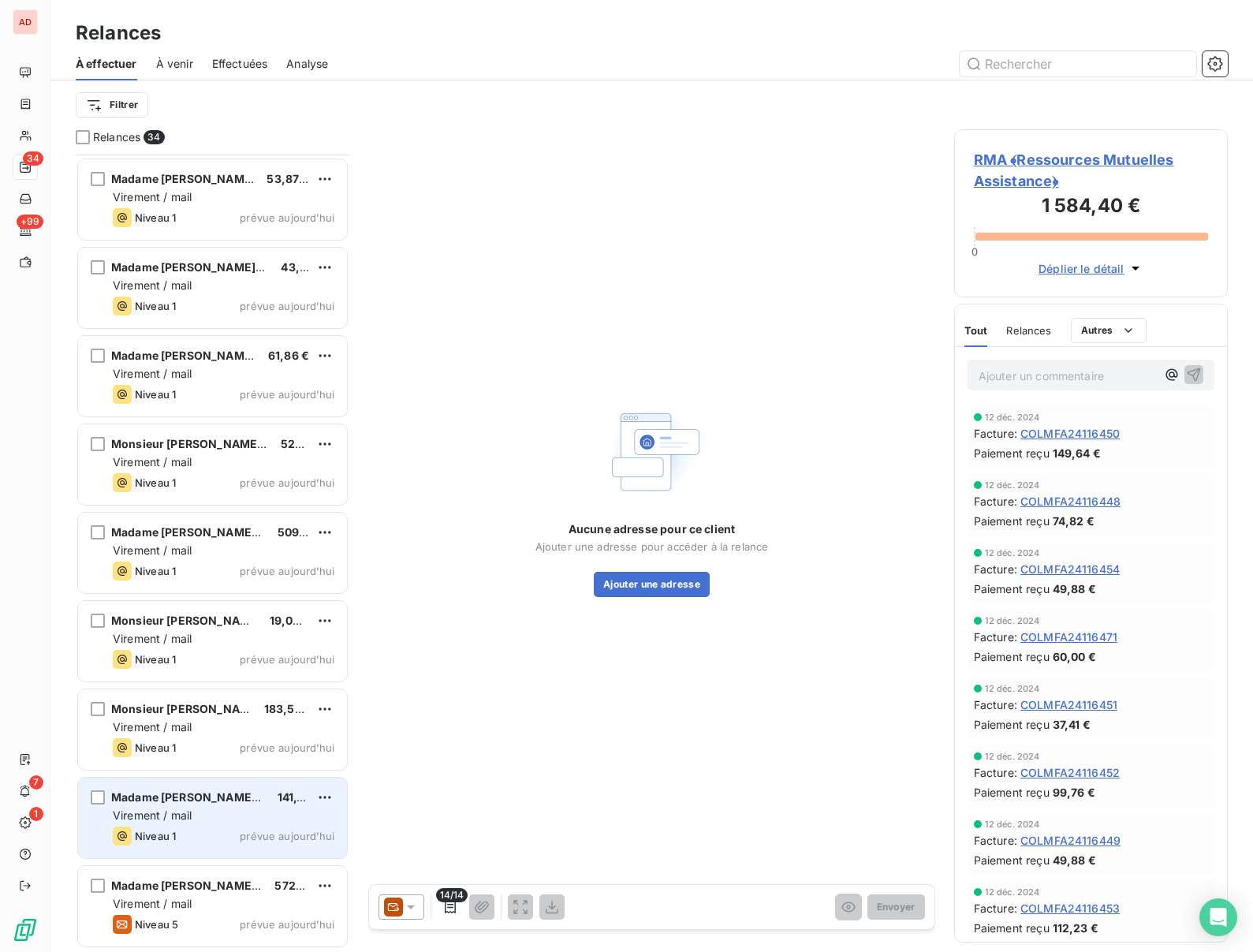
click at [174, 813] on span "Virement / mail" at bounding box center [152, 815] width 79 height 13
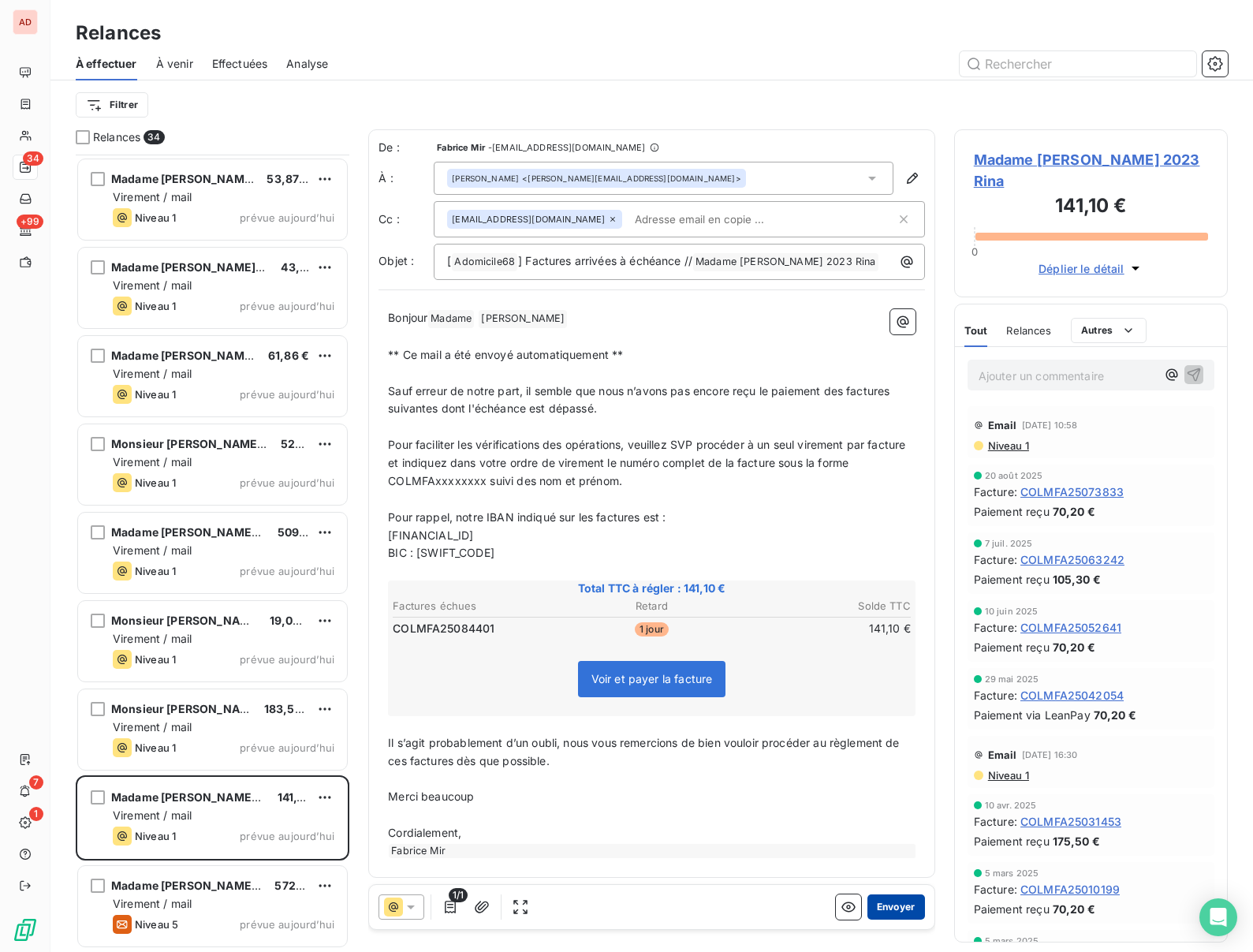
click at [902, 905] on button "Envoyer" at bounding box center [896, 906] width 58 height 25
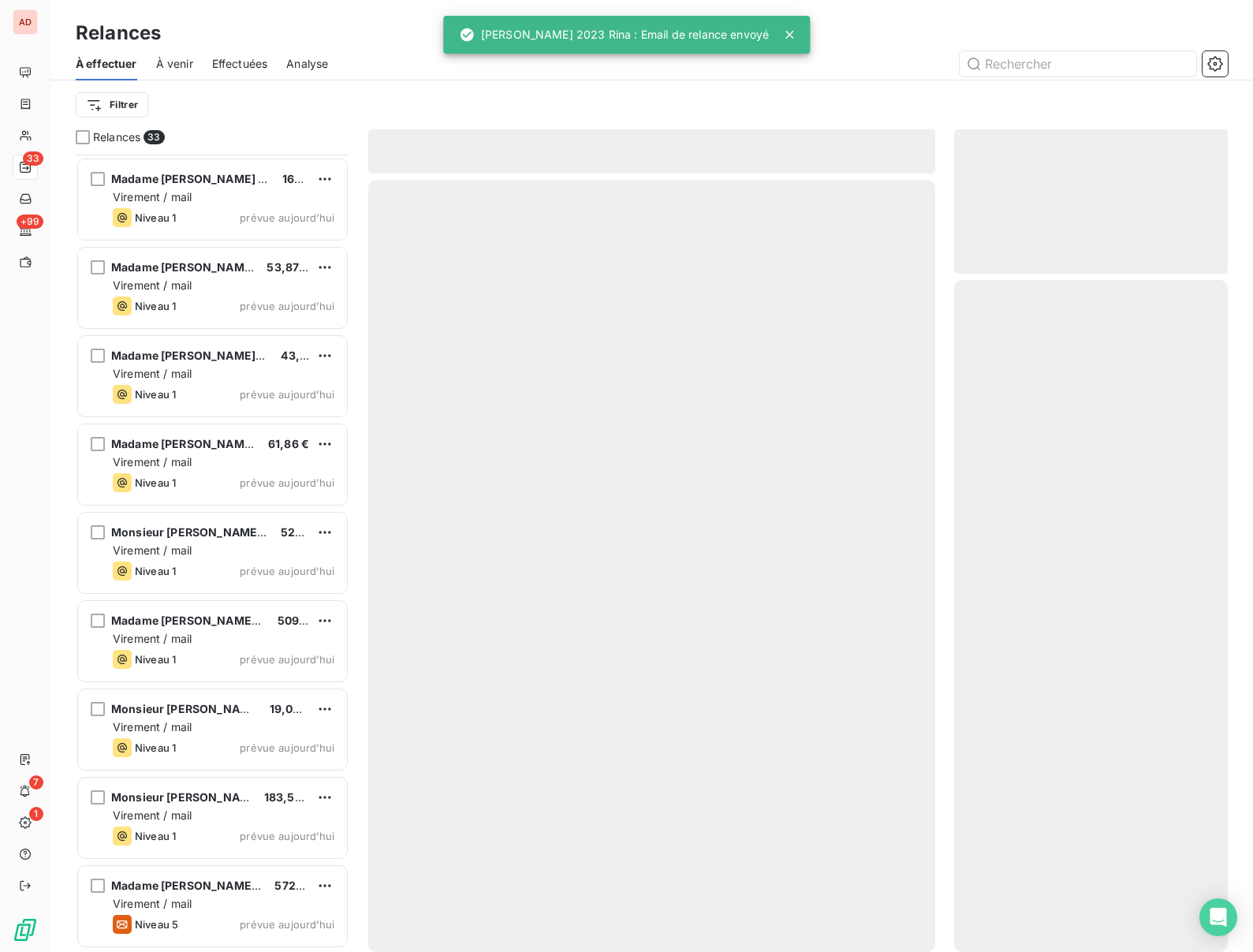
scroll to position [2118, 0]
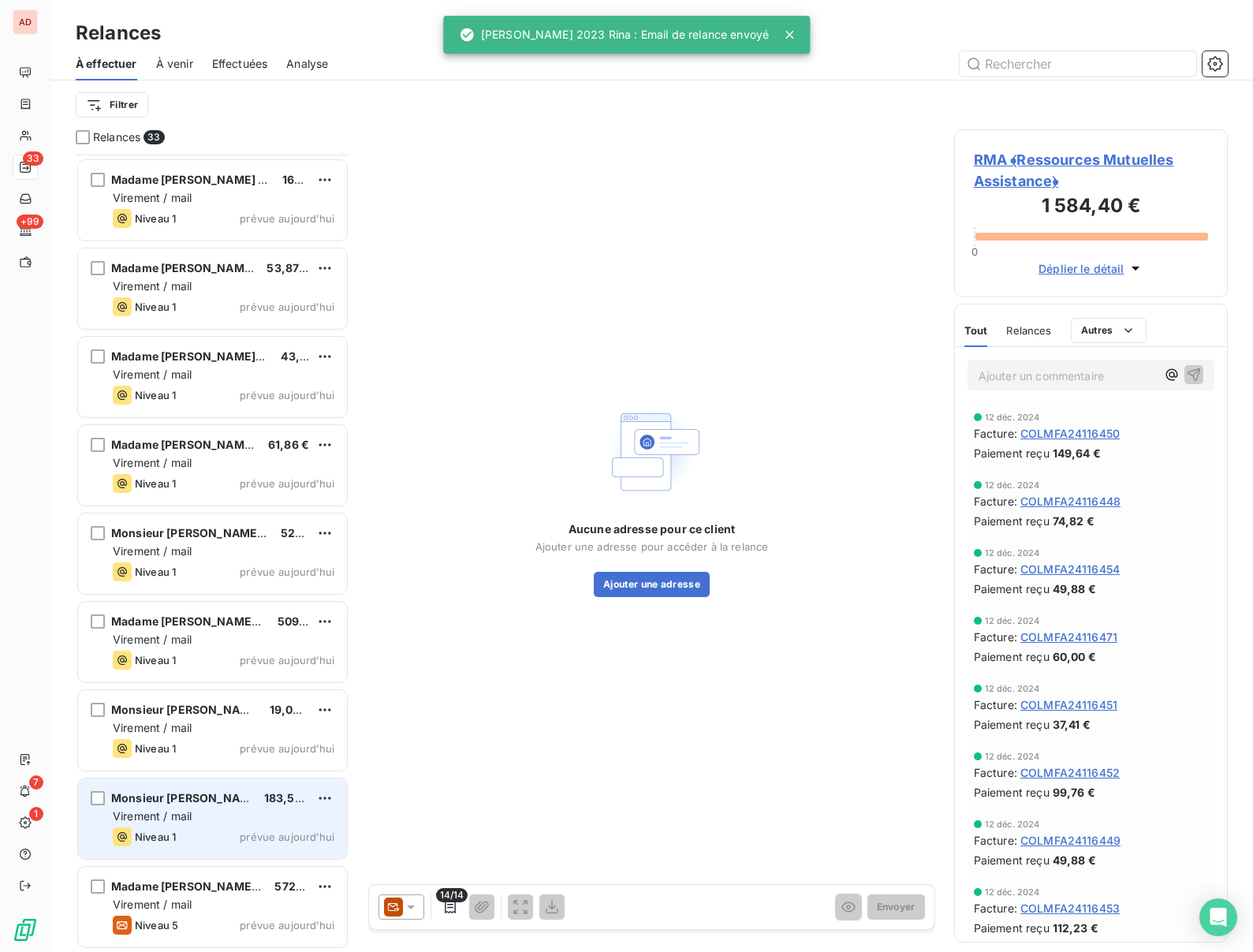
click at [181, 807] on div "Monsieur [PERSON_NAME] 183,53 € Virement / mail Niveau 1 prévue [DATE]" at bounding box center [212, 818] width 269 height 81
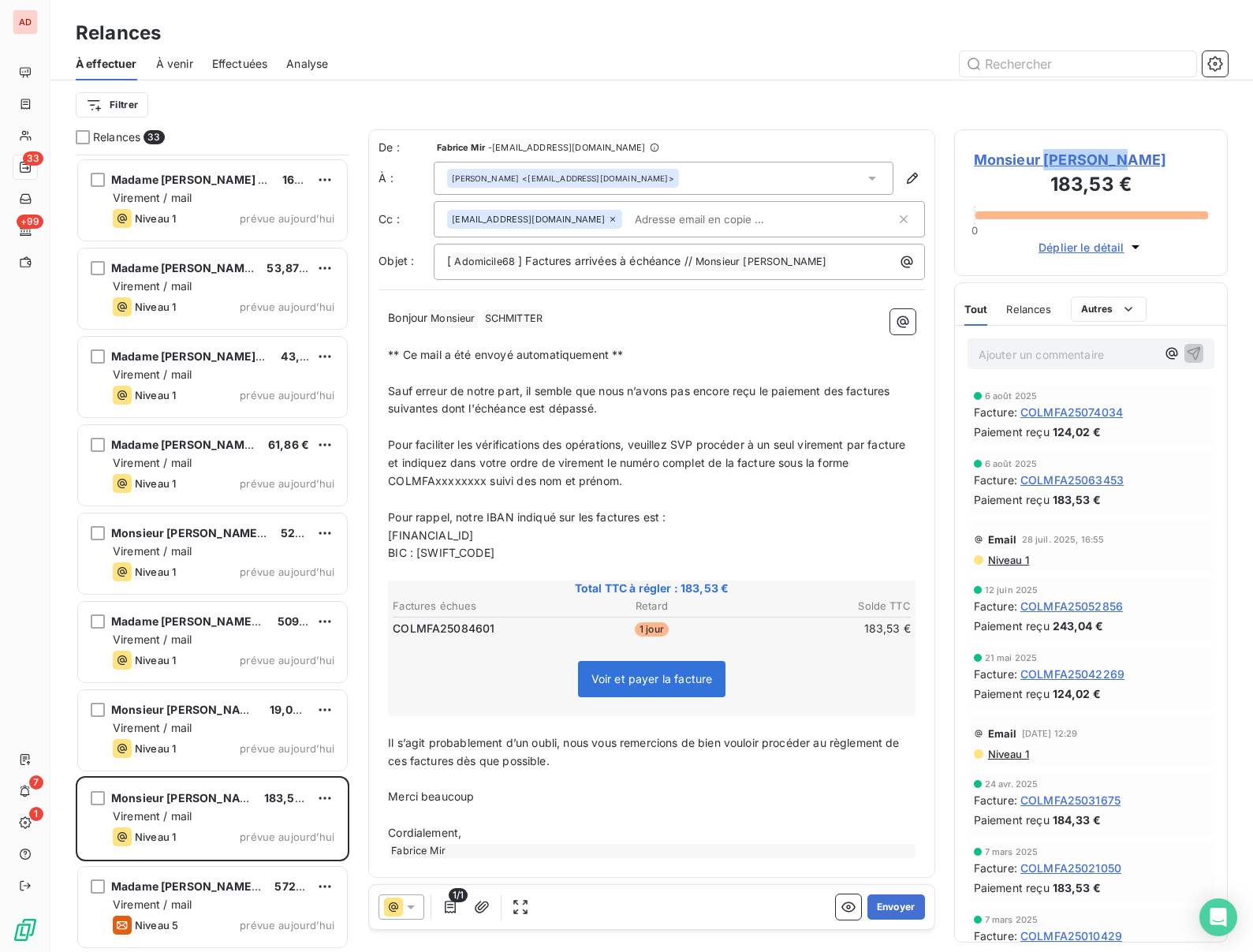
copy span "SCHMITTER"
click at [894, 907] on button "Envoyer" at bounding box center [896, 906] width 58 height 25
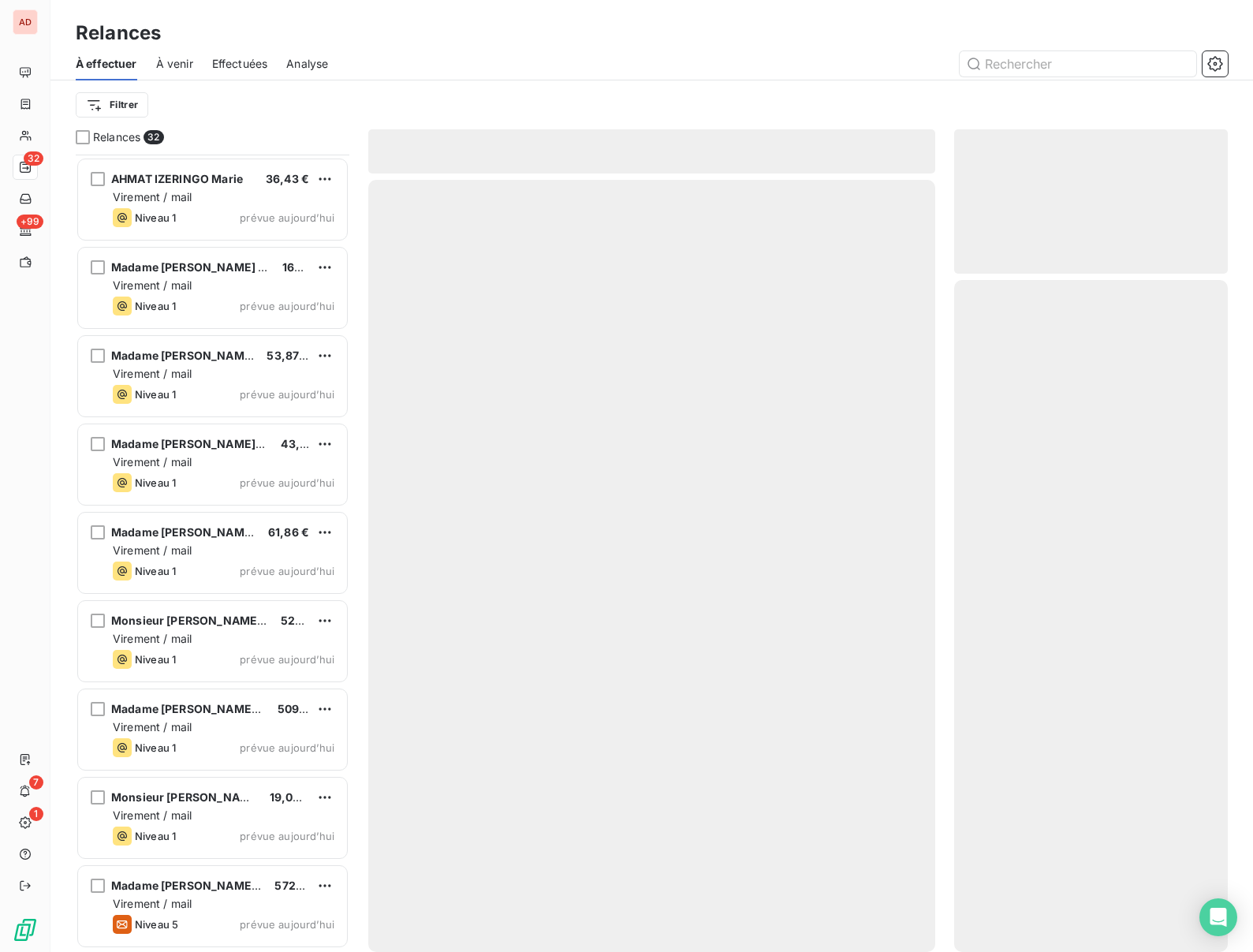
scroll to position [2030, 0]
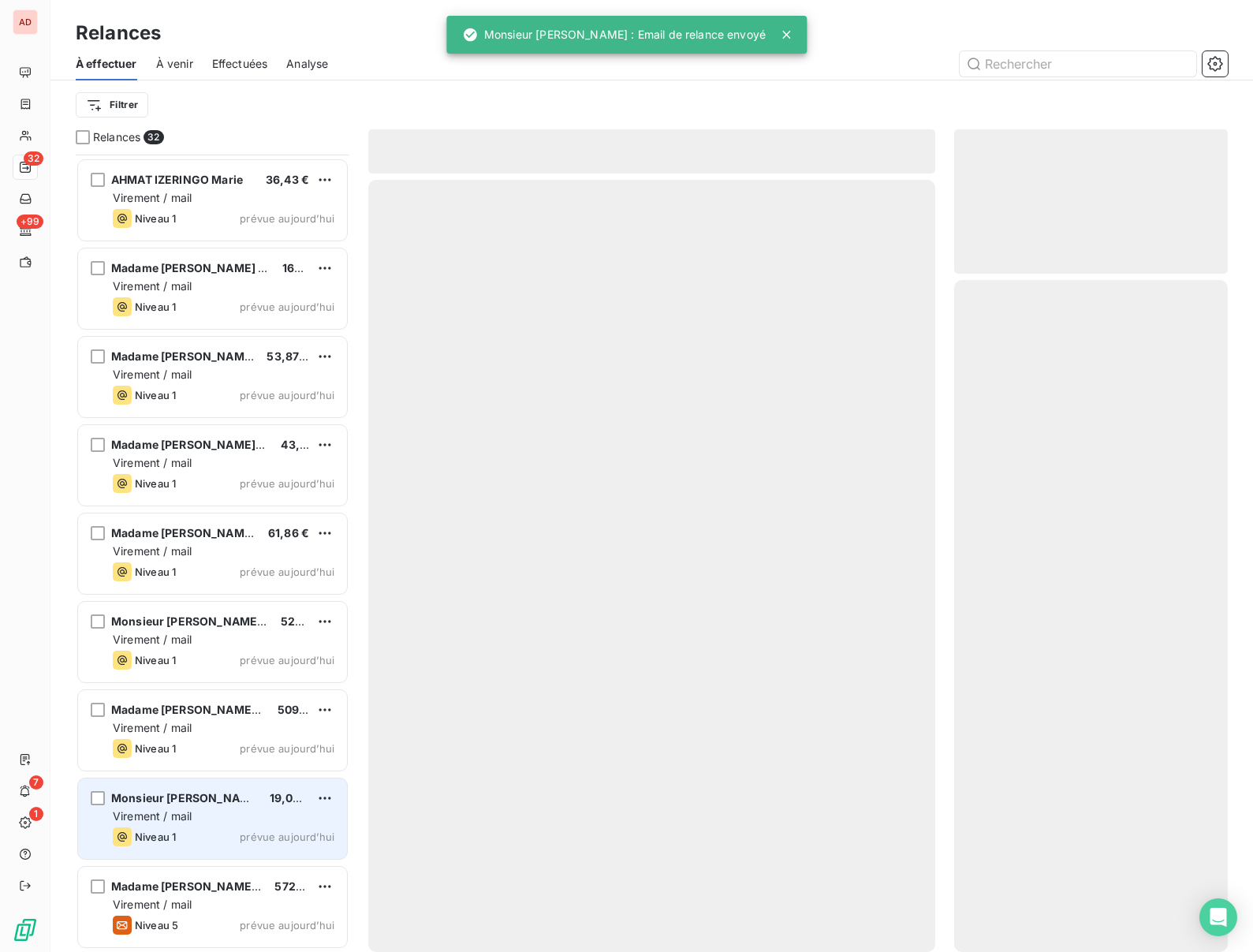
click at [190, 816] on span "Virement / mail" at bounding box center [152, 815] width 79 height 13
